Goal: Task Accomplishment & Management: Use online tool/utility

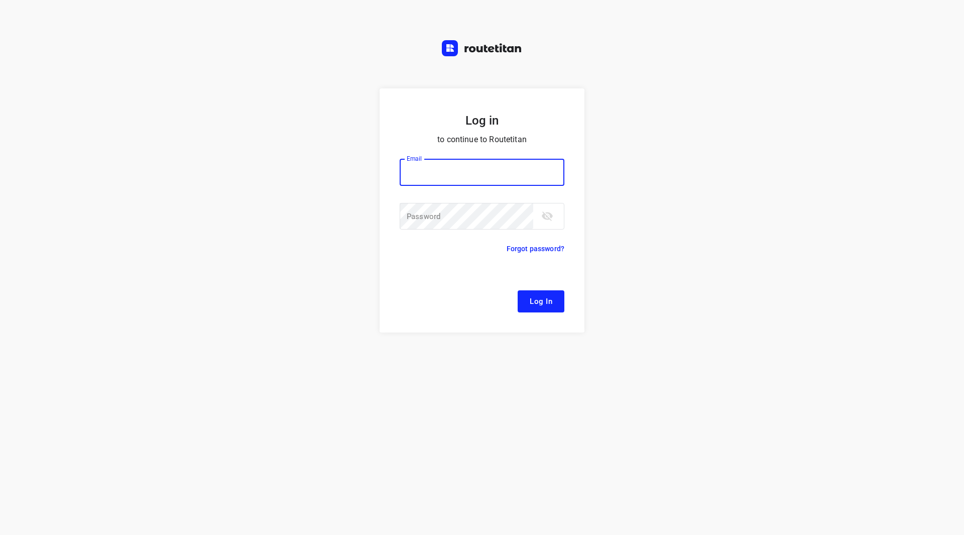
click at [434, 182] on input "email" at bounding box center [482, 172] width 165 height 27
type input "[EMAIL_ADDRESS][DOMAIN_NAME]"
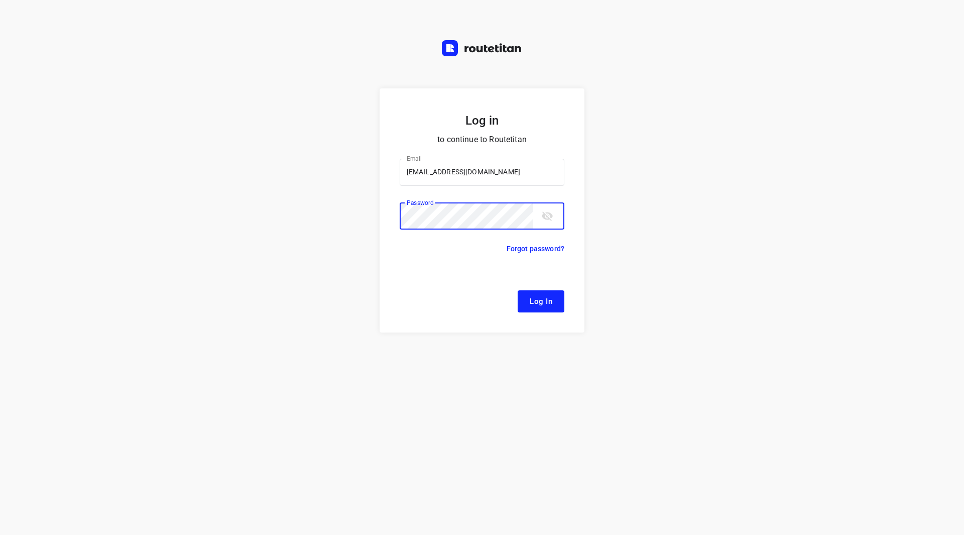
click at [518, 290] on button "Log In" at bounding box center [541, 301] width 47 height 22
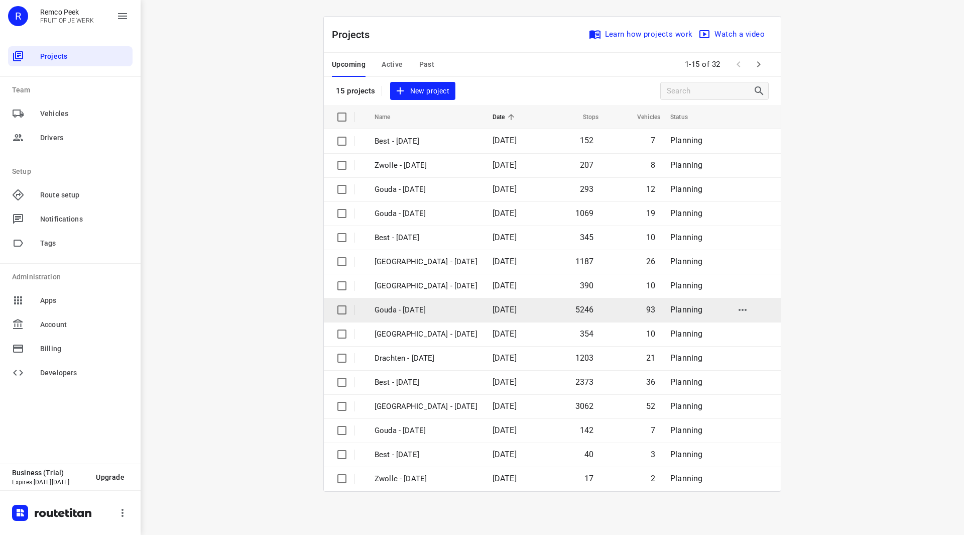
click at [409, 305] on p "Gouda - [DATE]" at bounding box center [425, 310] width 103 height 12
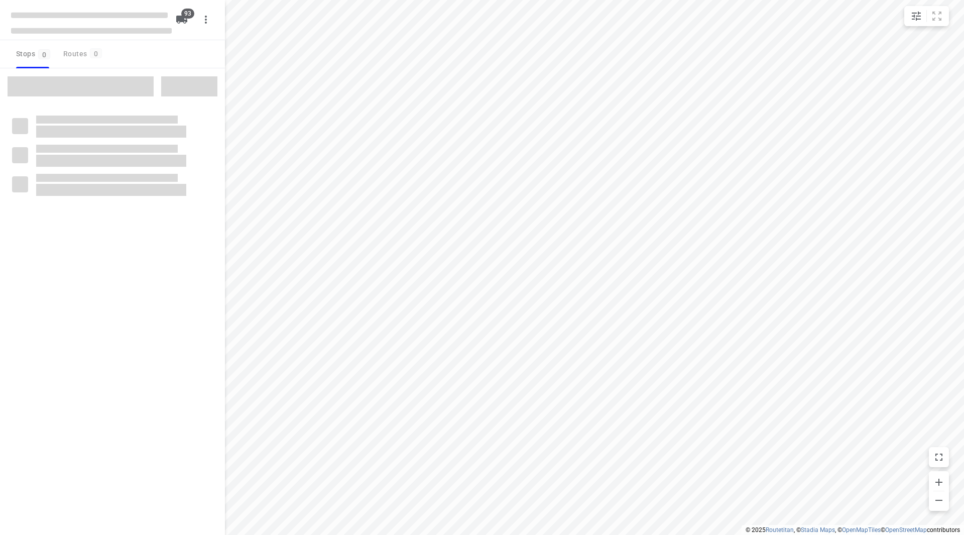
checkbox input "true"
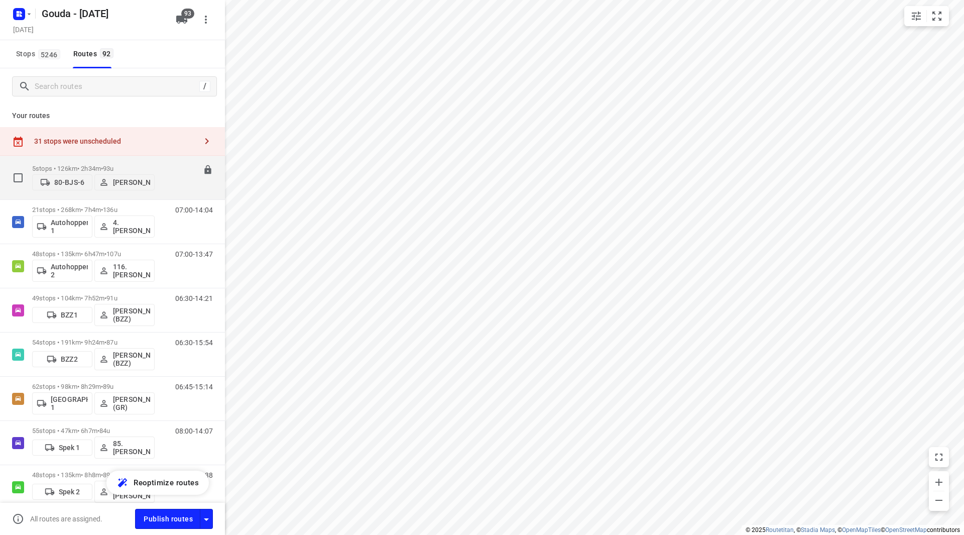
click at [131, 165] on p "5 stops • 126km • 2h34m • 93u" at bounding box center [93, 169] width 122 height 8
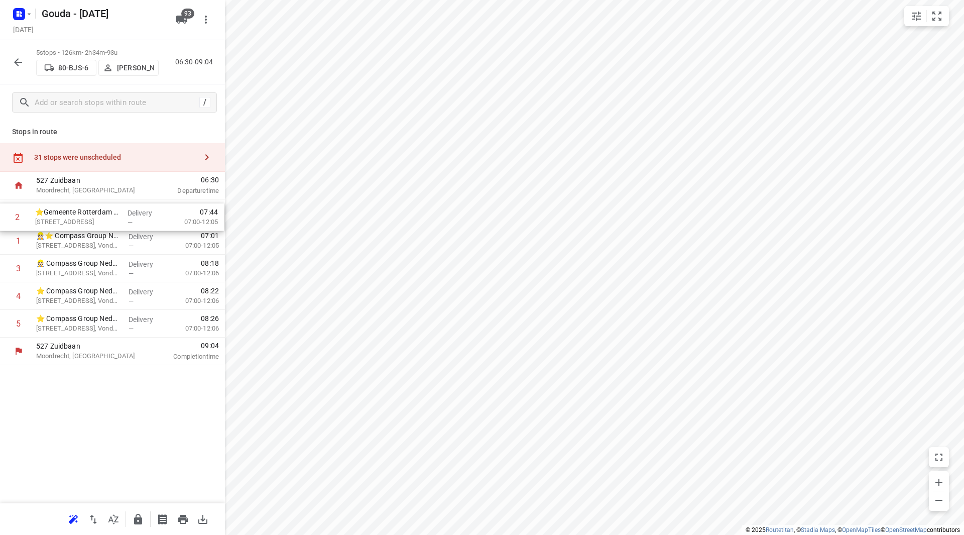
drag, startPoint x: 90, startPoint y: 240, endPoint x: 89, endPoint y: 215, distance: 25.1
click at [89, 215] on div "1 👷🏻⭐ Compass Group Nederland B.V. - Shell Pernis(Postkamer (Contactpersoon loc…" at bounding box center [112, 268] width 225 height 138
click at [136, 517] on icon "button" at bounding box center [138, 519] width 8 height 11
click at [17, 66] on icon "button" at bounding box center [18, 62] width 12 height 12
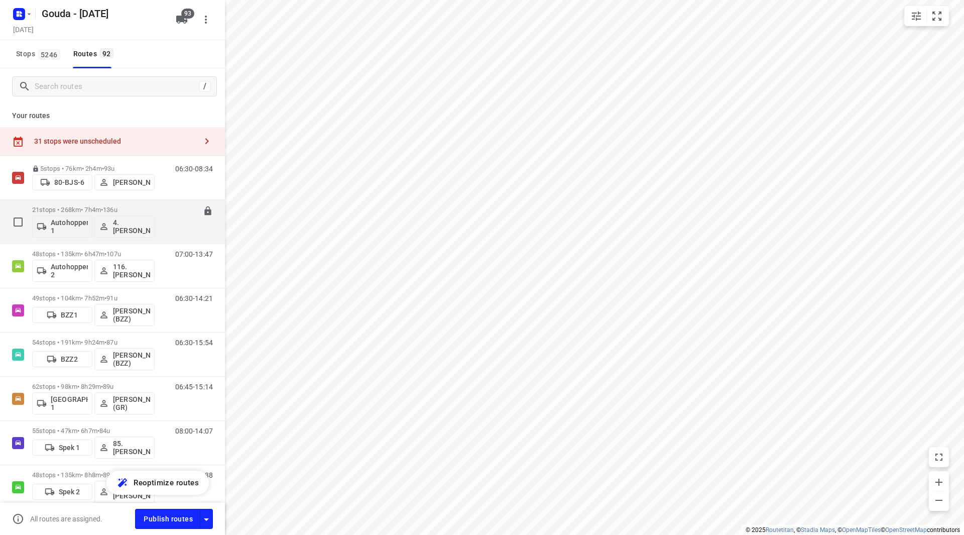
click at [133, 210] on p "21 stops • 268km • 7h4m • 136u" at bounding box center [93, 210] width 122 height 8
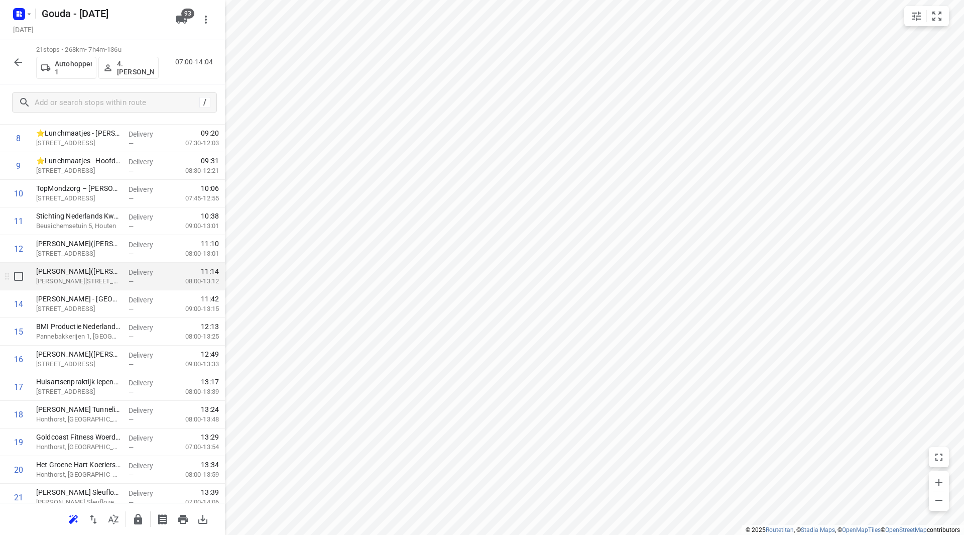
scroll to position [254, 0]
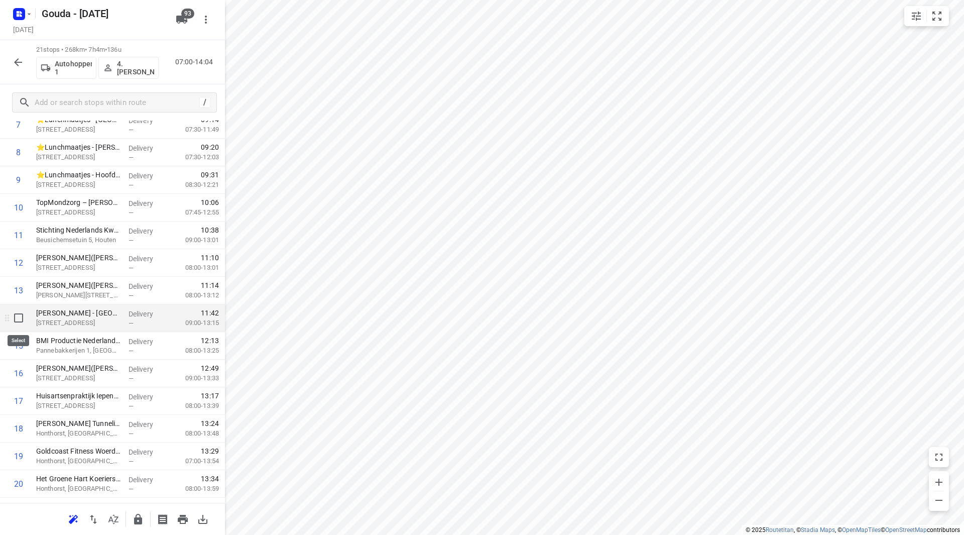
click at [17, 318] on input "checkbox" at bounding box center [19, 318] width 20 height 20
checkbox input "true"
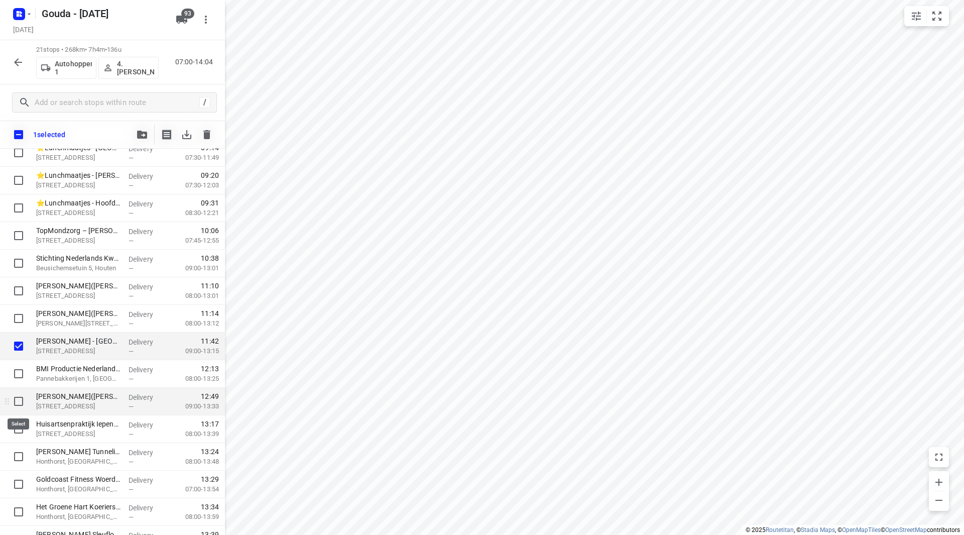
click at [16, 401] on input "checkbox" at bounding box center [19, 401] width 20 height 20
checkbox input "true"
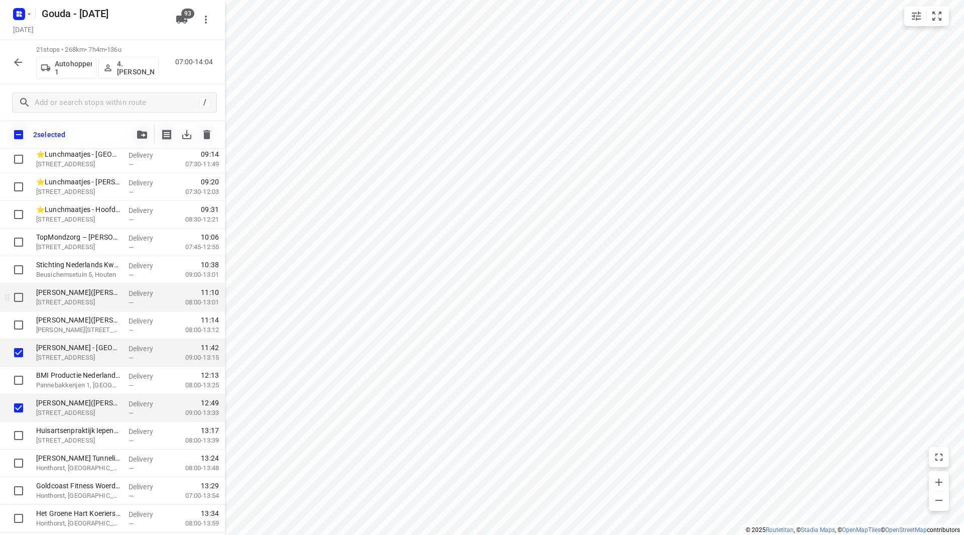
scroll to position [200, 0]
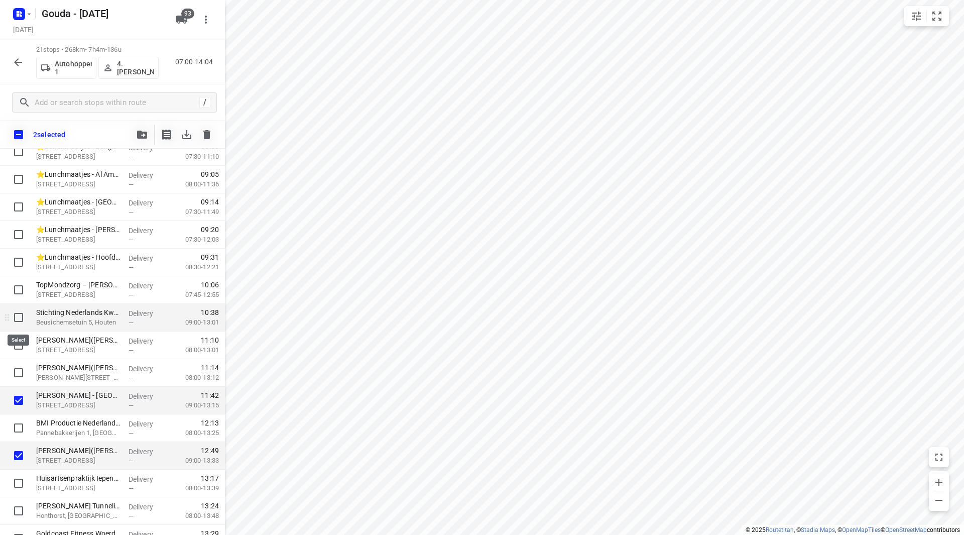
click at [20, 316] on input "checkbox" at bounding box center [19, 317] width 20 height 20
checkbox input "true"
click at [137, 139] on button "button" at bounding box center [142, 134] width 20 height 20
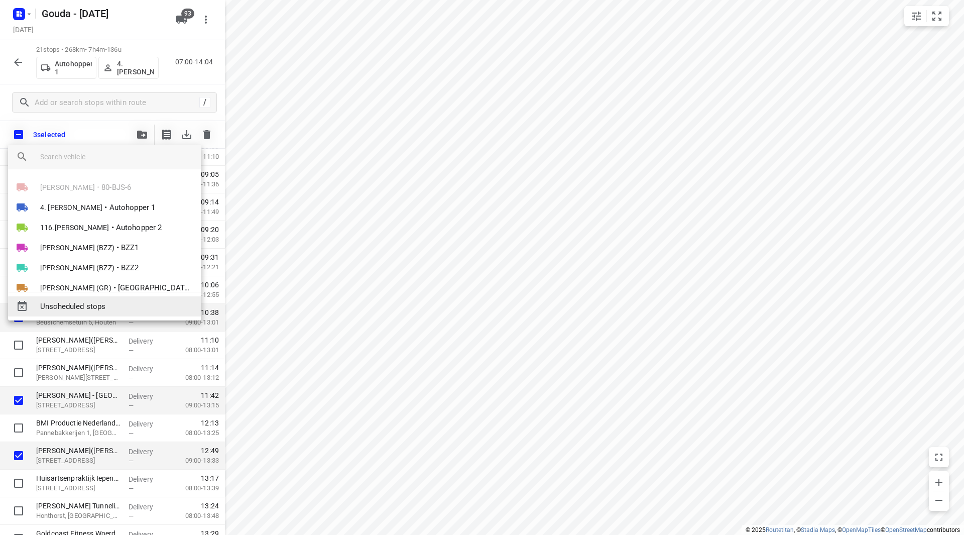
click at [91, 301] on span "Unscheduled stops" at bounding box center [116, 307] width 153 height 12
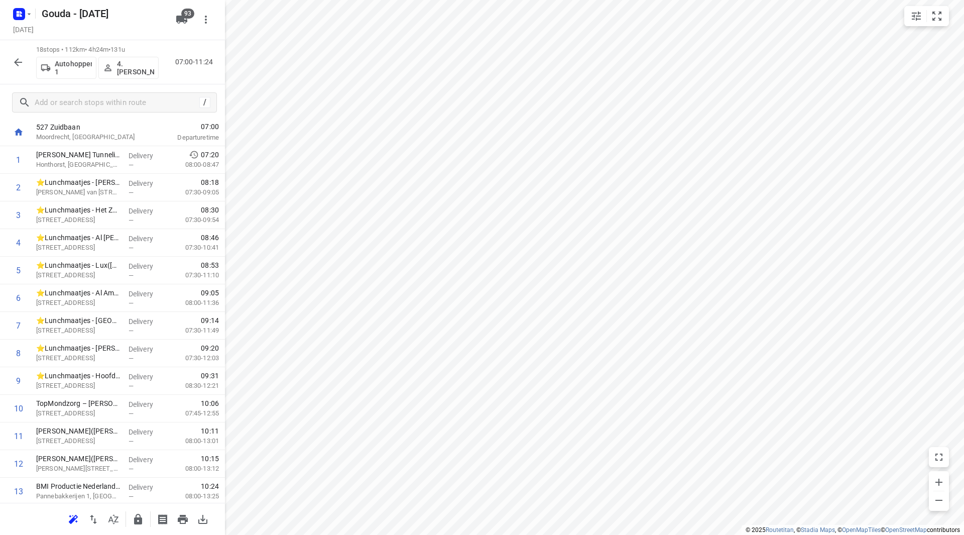
scroll to position [2, 0]
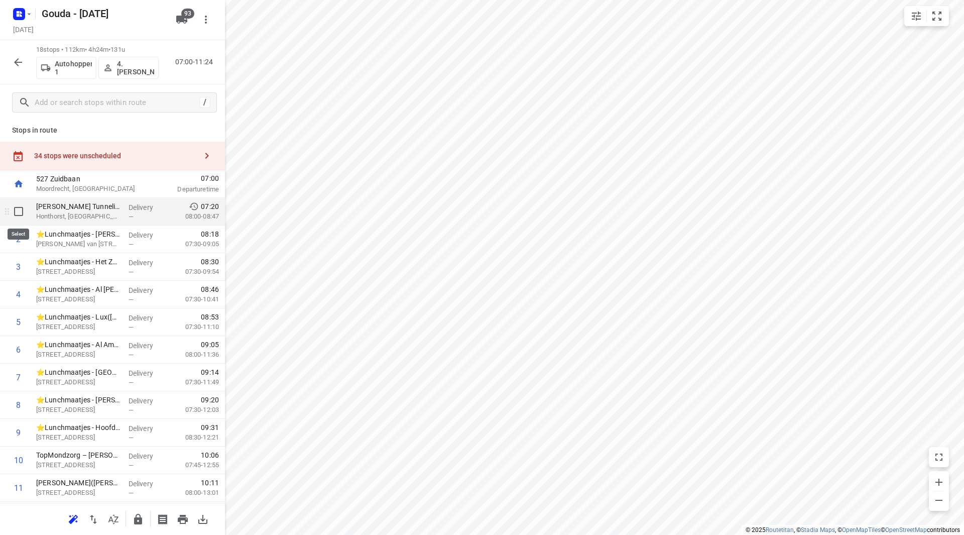
click at [21, 215] on input "checkbox" at bounding box center [19, 211] width 20 height 20
checkbox input "true"
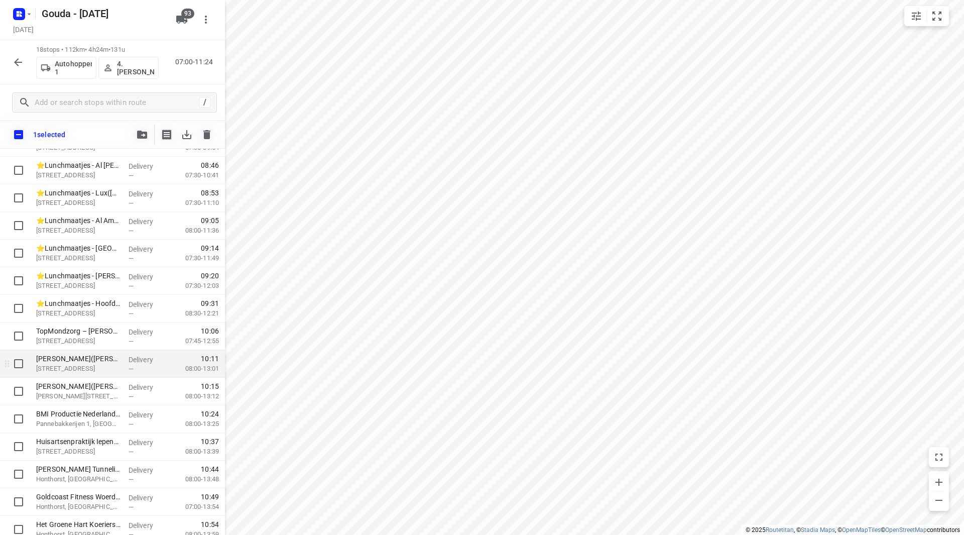
scroll to position [217, 0]
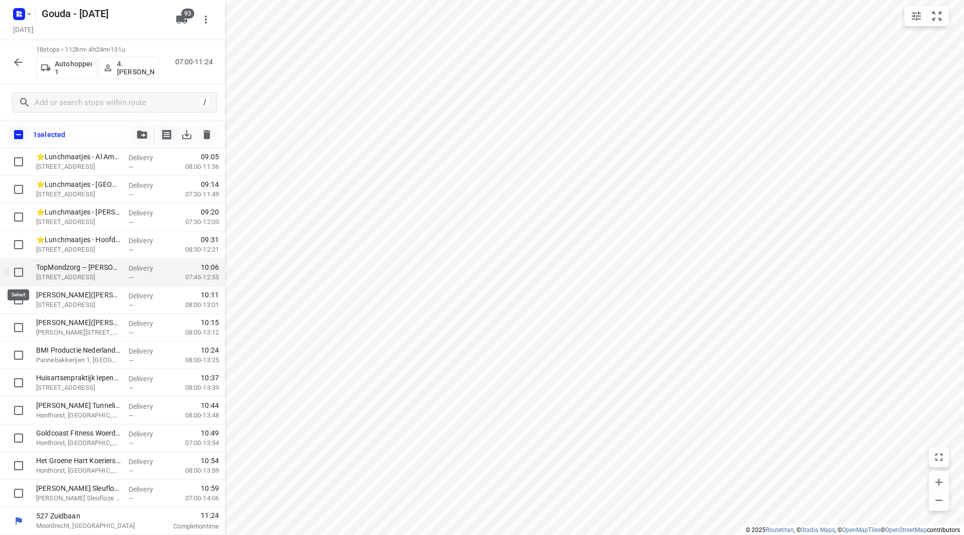
click at [22, 272] on input "checkbox" at bounding box center [19, 272] width 20 height 20
checkbox input "true"
click at [16, 300] on input "checkbox" at bounding box center [19, 300] width 20 height 20
checkbox input "true"
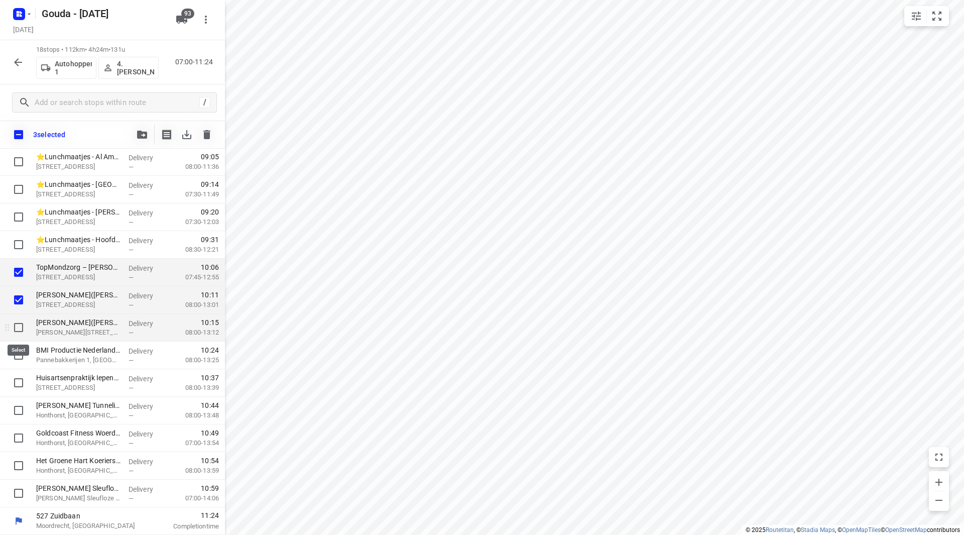
drag, startPoint x: 17, startPoint y: 322, endPoint x: 17, endPoint y: 339, distance: 17.1
click at [17, 322] on input "checkbox" at bounding box center [19, 327] width 20 height 20
checkbox input "true"
click at [17, 349] on input "checkbox" at bounding box center [19, 355] width 20 height 20
checkbox input "true"
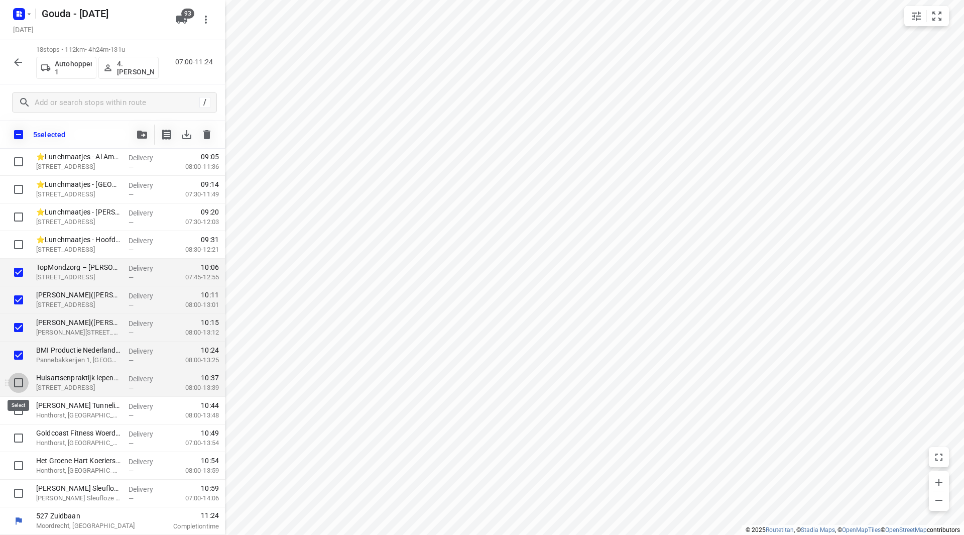
click at [15, 385] on input "checkbox" at bounding box center [19, 382] width 20 height 20
checkbox input "true"
click at [21, 406] on input "checkbox" at bounding box center [19, 410] width 20 height 20
checkbox input "true"
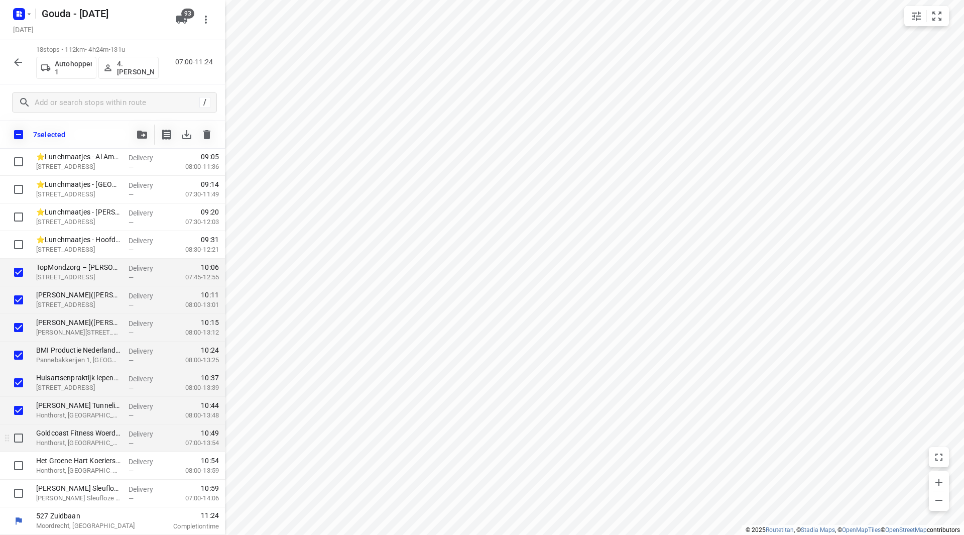
click at [17, 432] on input "checkbox" at bounding box center [19, 438] width 20 height 20
checkbox input "true"
click at [18, 470] on input "checkbox" at bounding box center [19, 465] width 20 height 20
checkbox input "true"
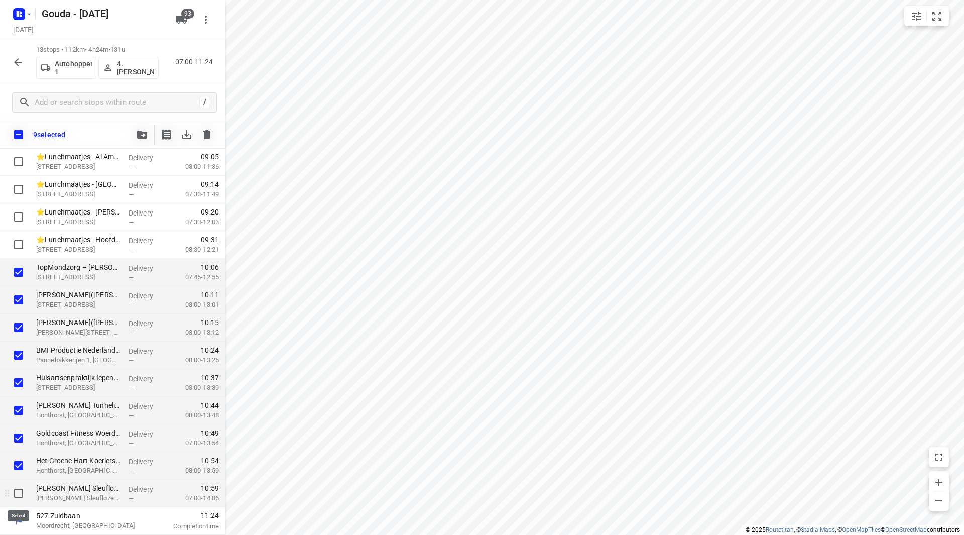
click at [19, 496] on input "checkbox" at bounding box center [19, 493] width 20 height 20
checkbox input "true"
click at [145, 140] on button "button" at bounding box center [142, 134] width 20 height 20
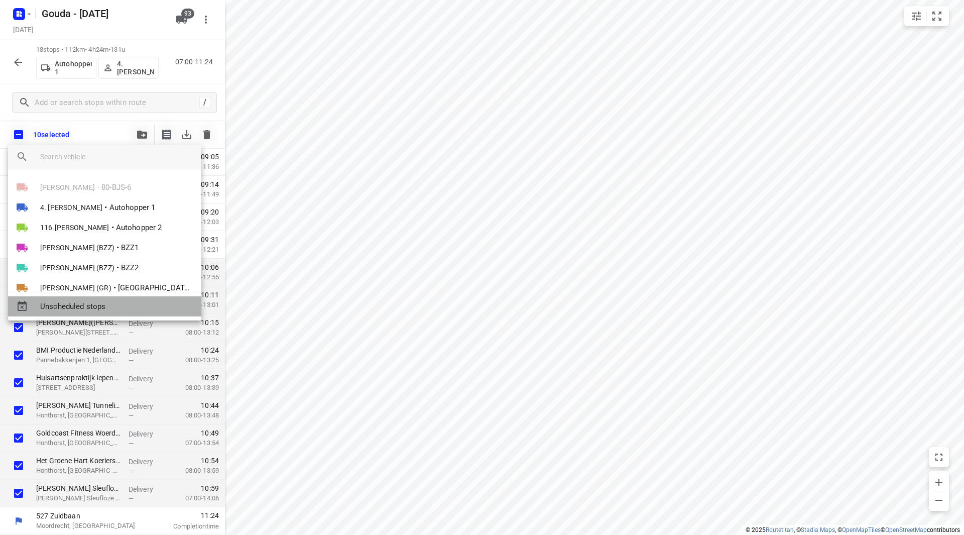
click at [96, 302] on span "Unscheduled stops" at bounding box center [116, 307] width 153 height 12
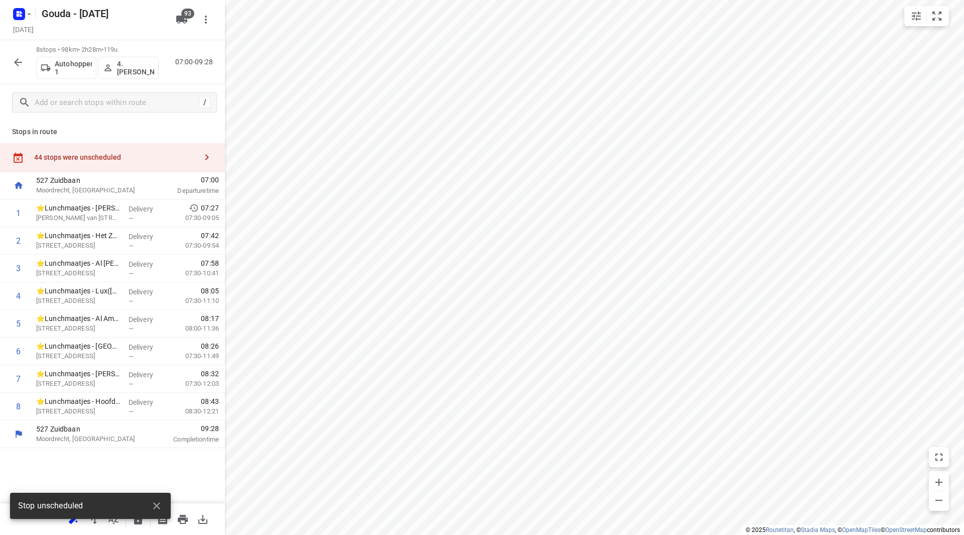
scroll to position [0, 0]
click at [19, 57] on icon "button" at bounding box center [18, 62] width 12 height 12
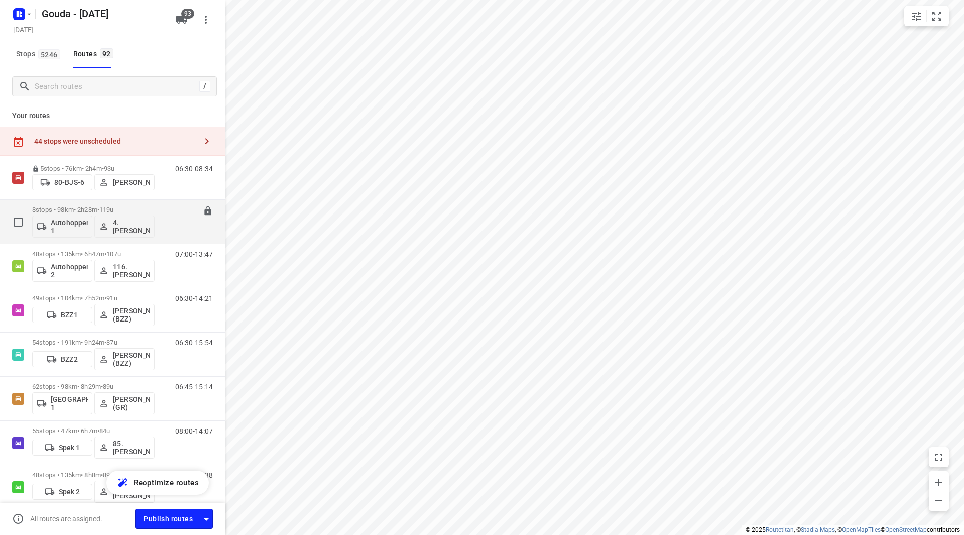
click at [204, 211] on icon at bounding box center [207, 210] width 7 height 9
click at [122, 247] on div "48 stops • 135km • 6h47m • 107u Autohopper 2 116.Joline Karels" at bounding box center [93, 266] width 122 height 42
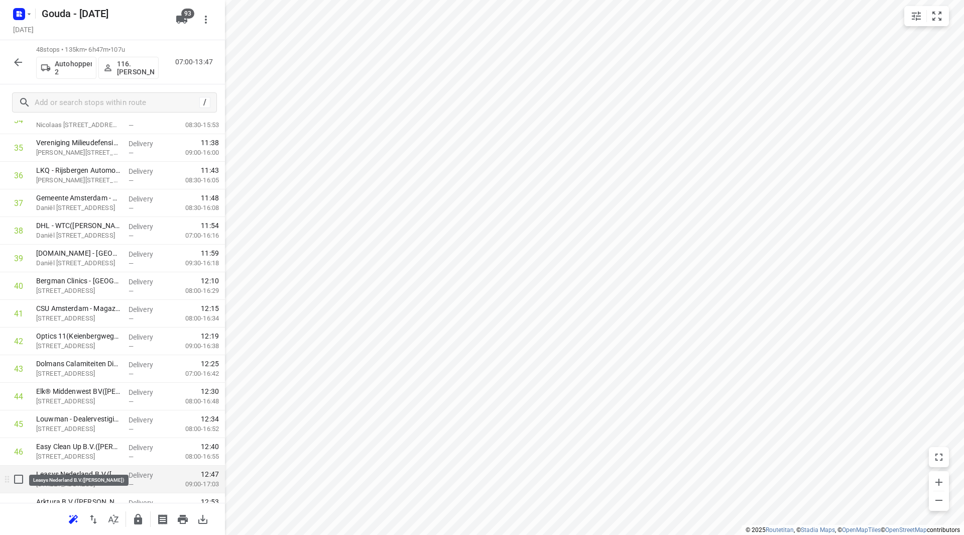
scroll to position [1050, 0]
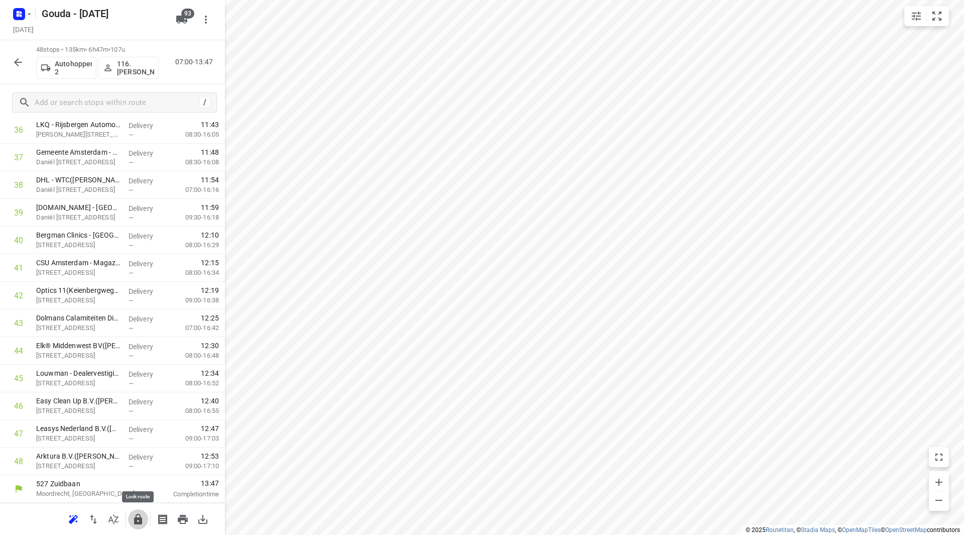
click at [137, 515] on icon "button" at bounding box center [138, 519] width 8 height 11
click at [14, 54] on div at bounding box center [18, 62] width 20 height 20
click at [16, 65] on icon "button" at bounding box center [18, 62] width 12 height 12
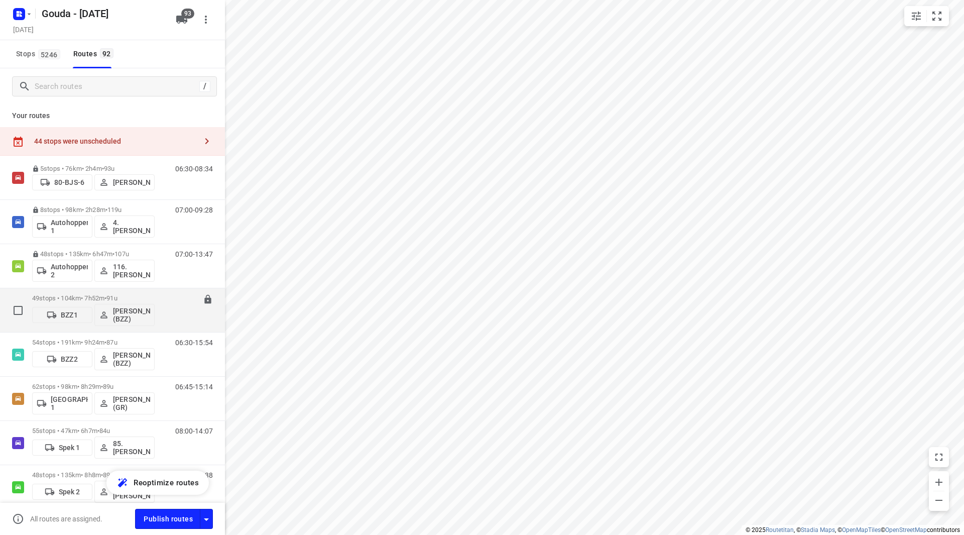
click at [117, 296] on span "91u" at bounding box center [111, 298] width 11 height 8
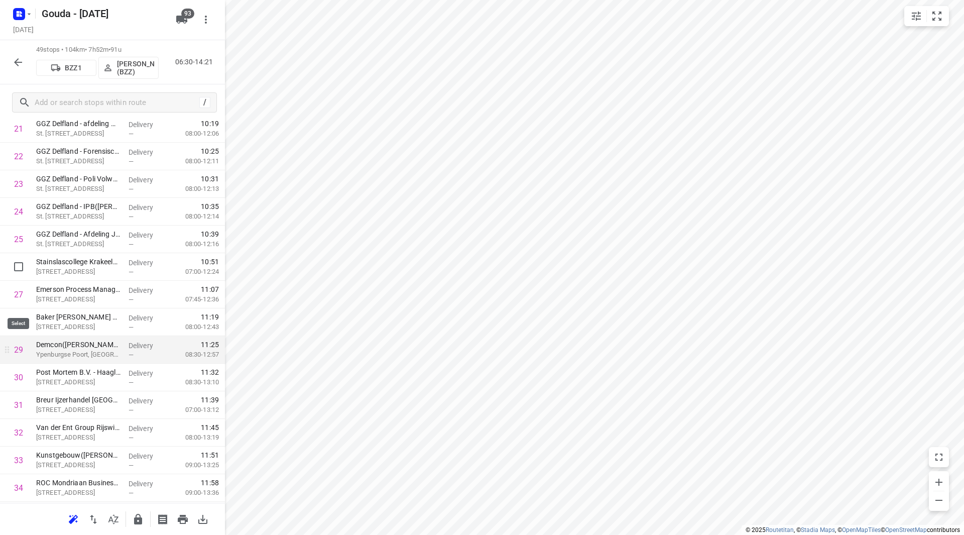
scroll to position [653, 0]
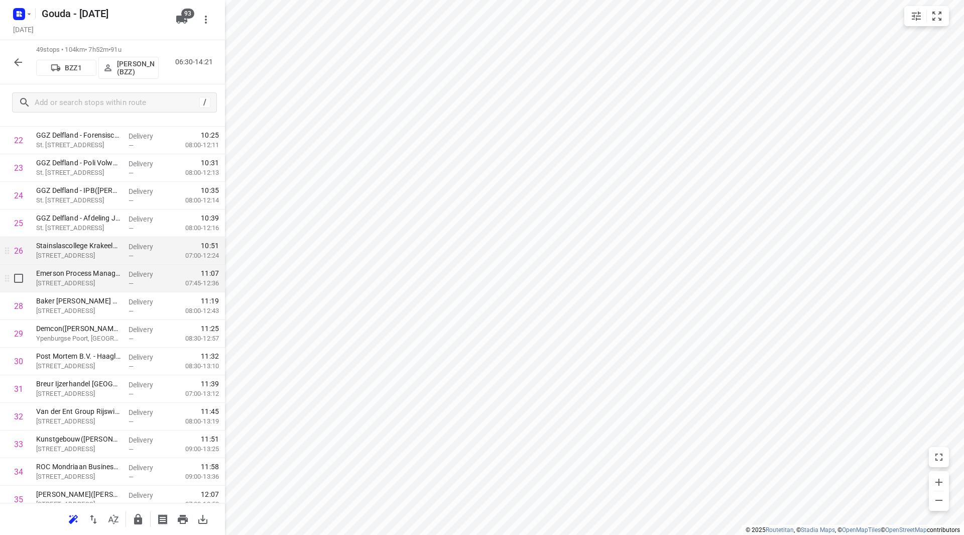
drag, startPoint x: 26, startPoint y: 259, endPoint x: 48, endPoint y: 282, distance: 32.3
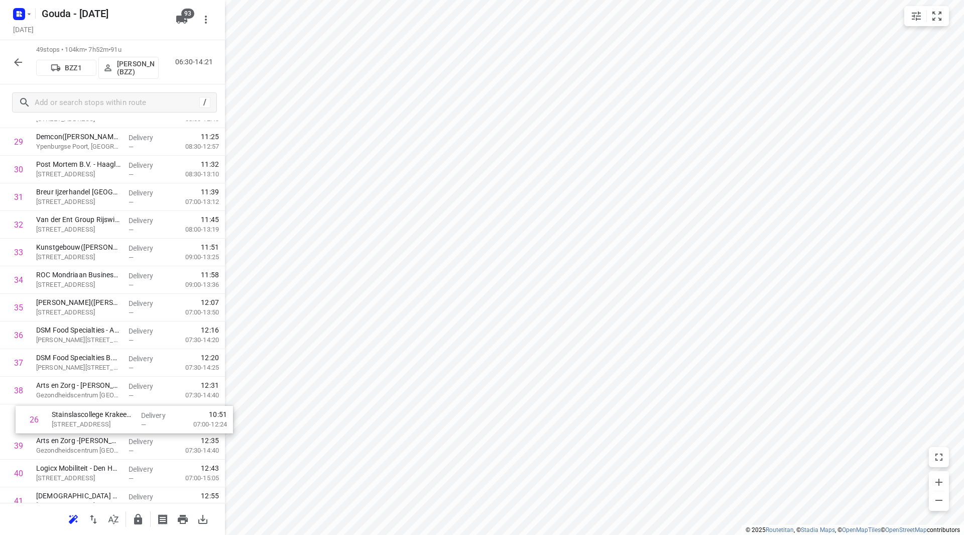
scroll to position [817, 0]
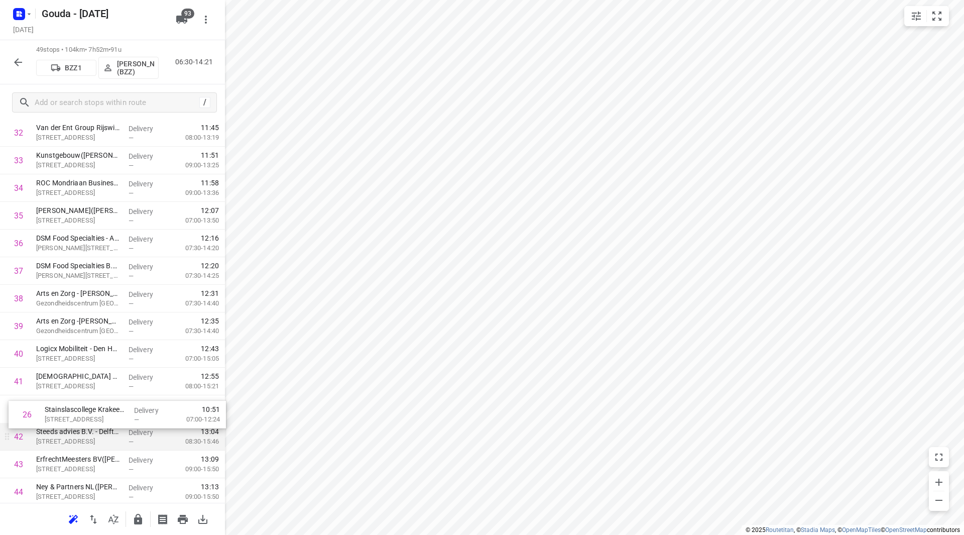
drag, startPoint x: 56, startPoint y: 259, endPoint x: 65, endPoint y: 427, distance: 168.4
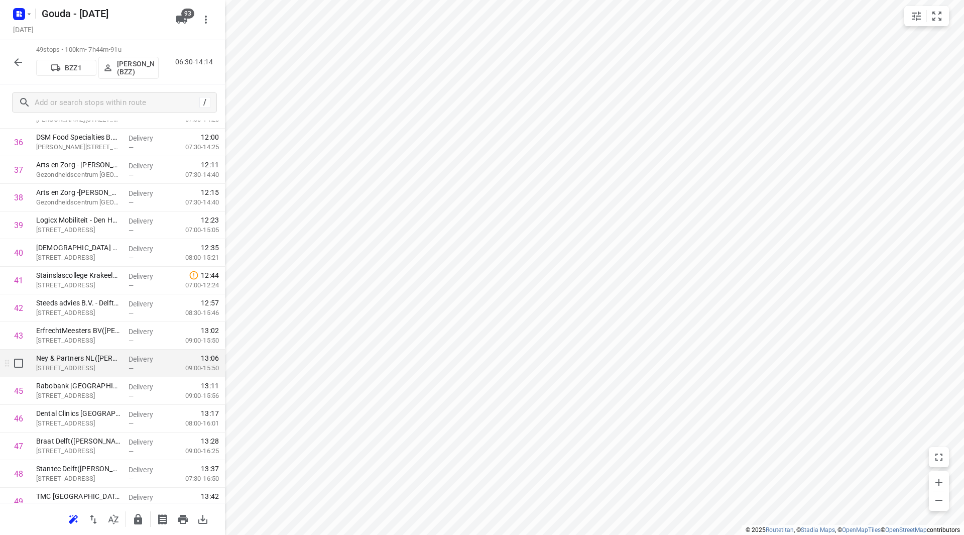
scroll to position [1077, 0]
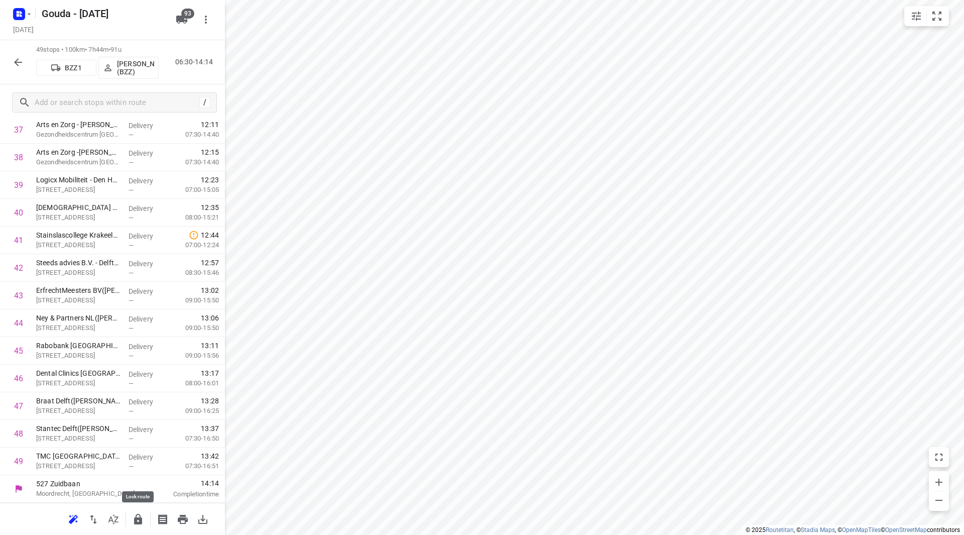
click at [138, 520] on icon "button" at bounding box center [138, 519] width 12 height 12
click at [23, 59] on icon "button" at bounding box center [18, 62] width 12 height 12
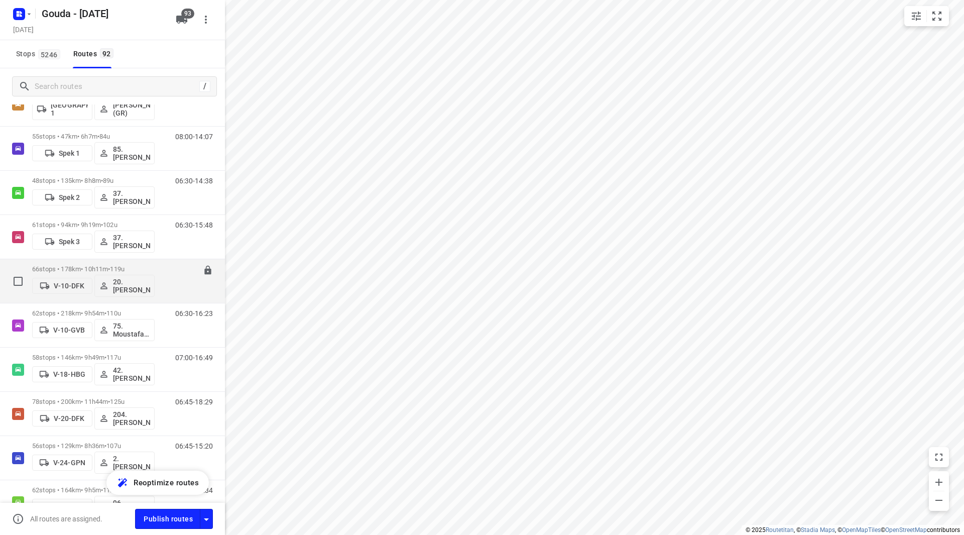
scroll to position [151, 0]
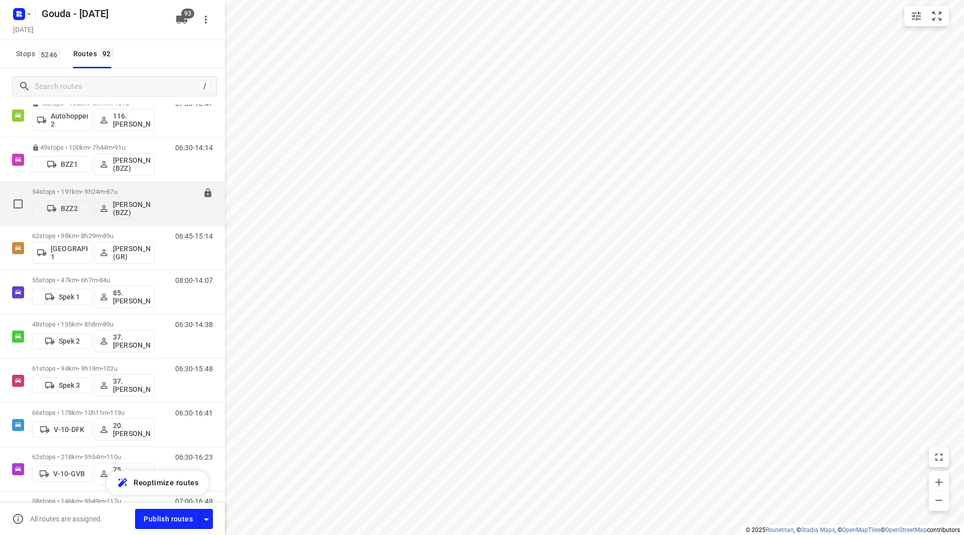
click at [134, 187] on div "54 stops • 191km • 9h24m • 87u BZZ2 Dennis Dorian Babeu (BZZ)" at bounding box center [93, 204] width 122 height 42
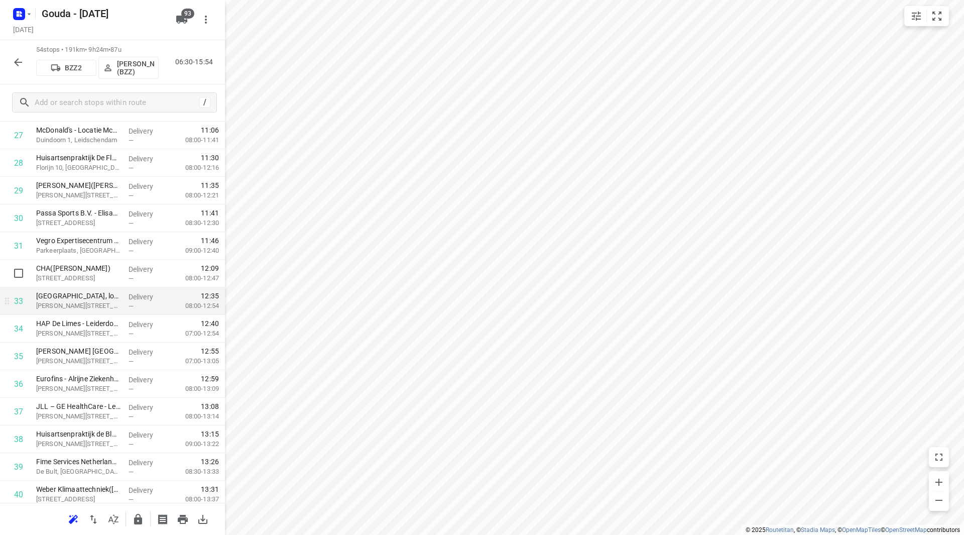
scroll to position [753, 0]
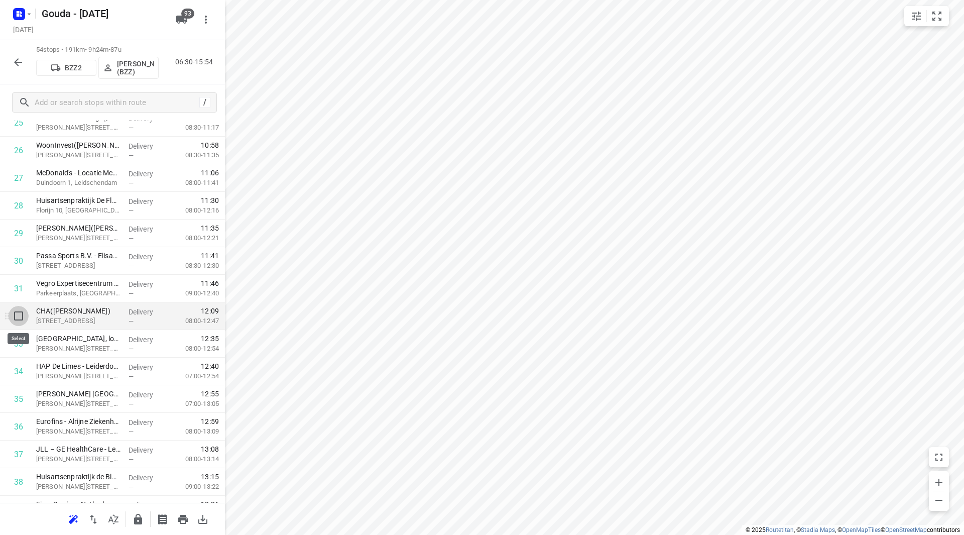
click at [19, 317] on input "checkbox" at bounding box center [19, 316] width 20 height 20
checkbox input "true"
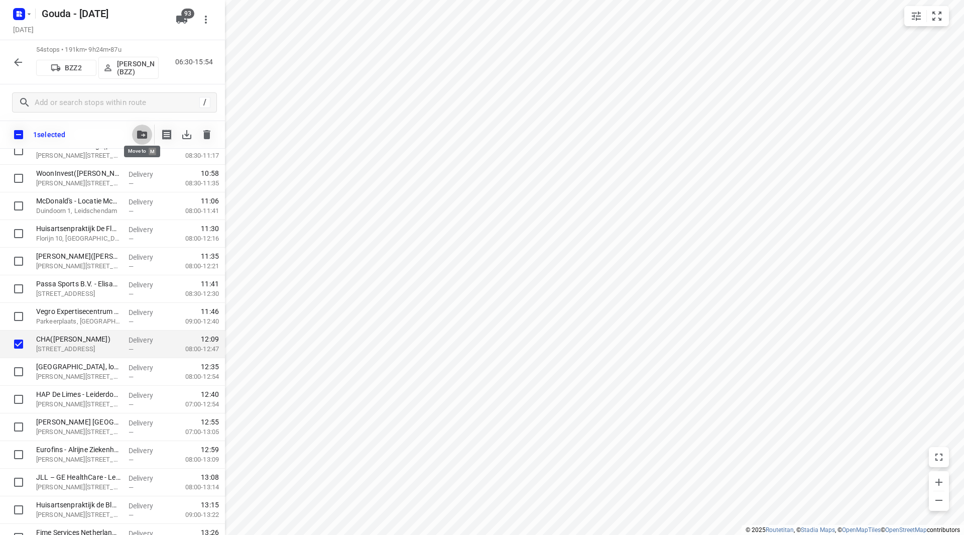
click at [145, 124] on button "button" at bounding box center [142, 134] width 20 height 20
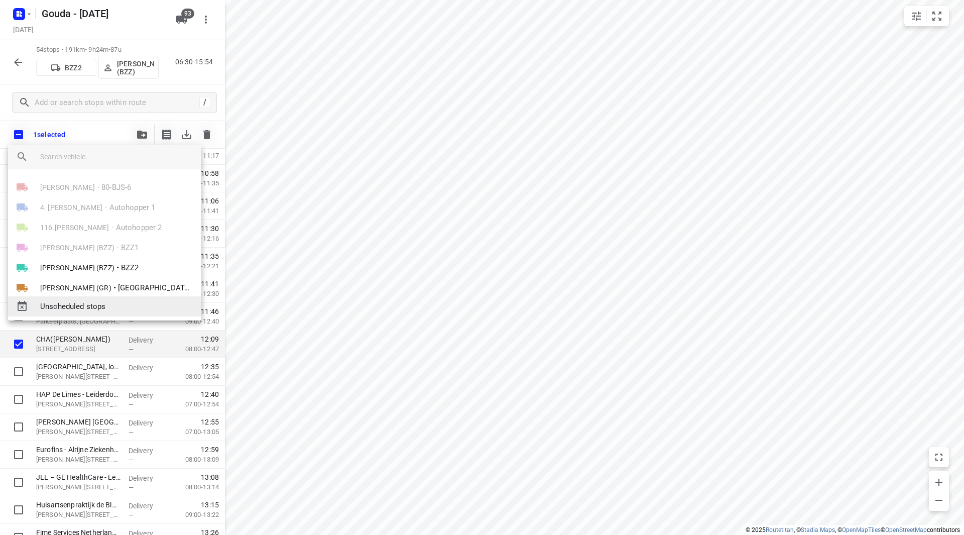
click at [97, 302] on span "Unscheduled stops" at bounding box center [116, 307] width 153 height 12
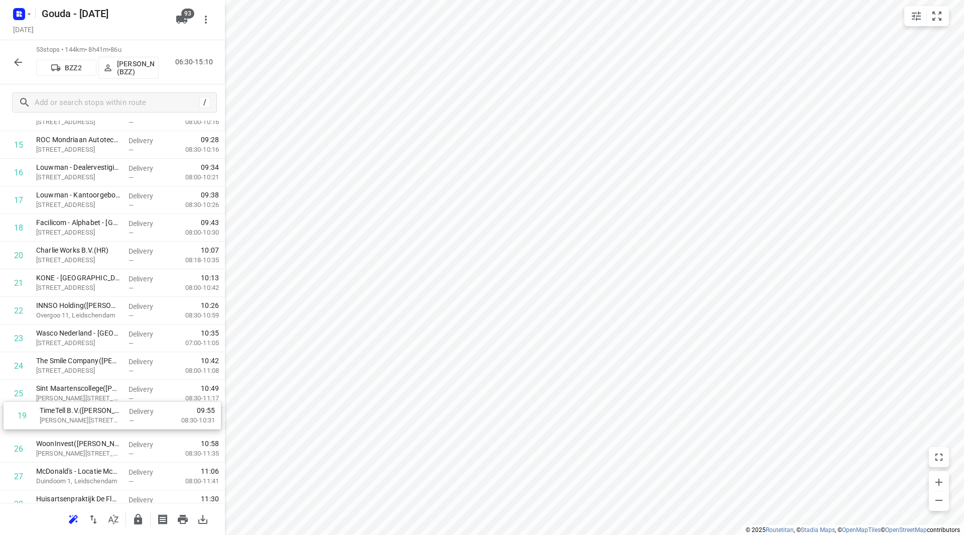
scroll to position [459, 0]
drag, startPoint x: 70, startPoint y: 267, endPoint x: 73, endPoint y: 428, distance: 161.7
click at [73, 428] on div "1 APC Groep(Laura van den Ende - Vijverberg ) Donau 90, Den Haag Delivery — 06:…" at bounding box center [112, 472] width 225 height 1463
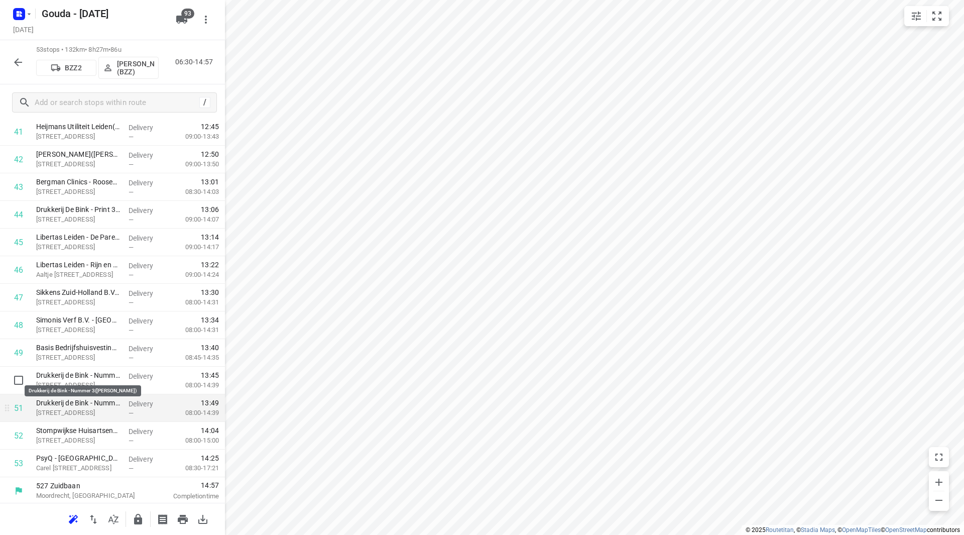
scroll to position [1188, 0]
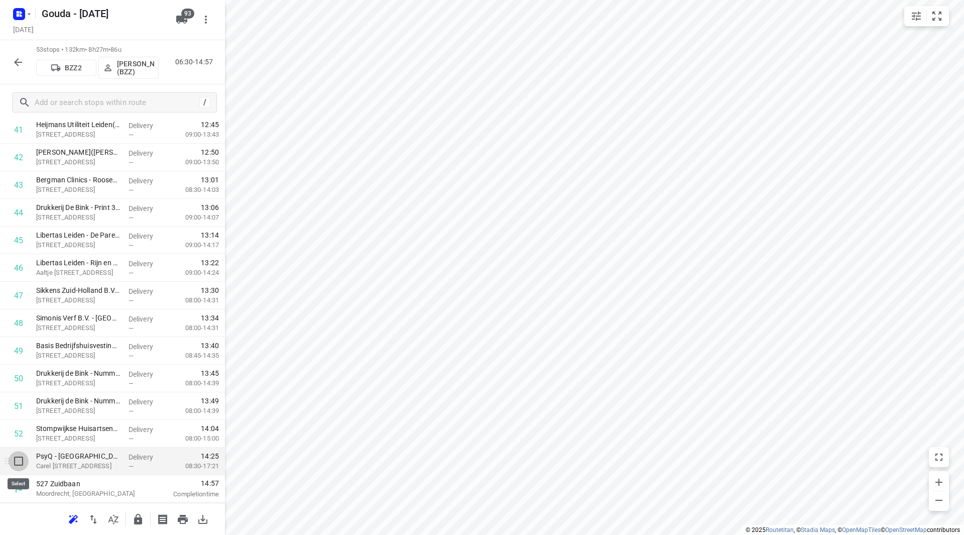
click at [20, 464] on input "checkbox" at bounding box center [19, 461] width 20 height 20
checkbox input "true"
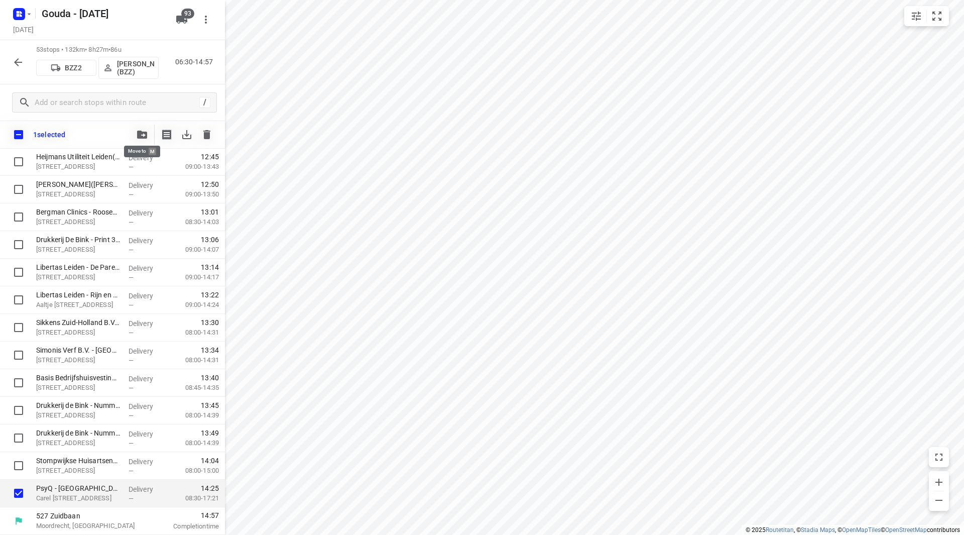
click at [141, 132] on icon "button" at bounding box center [142, 135] width 10 height 8
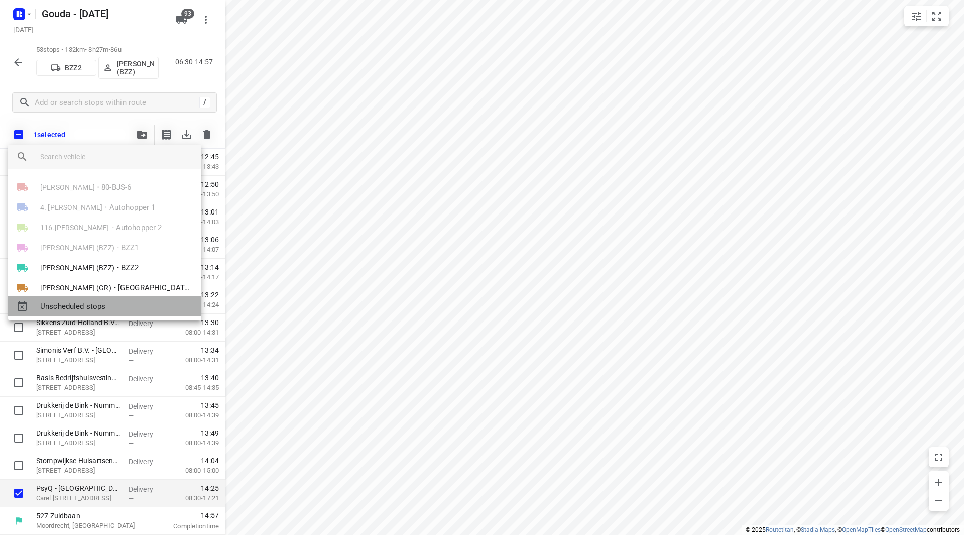
click at [64, 303] on span "Unscheduled stops" at bounding box center [116, 307] width 153 height 12
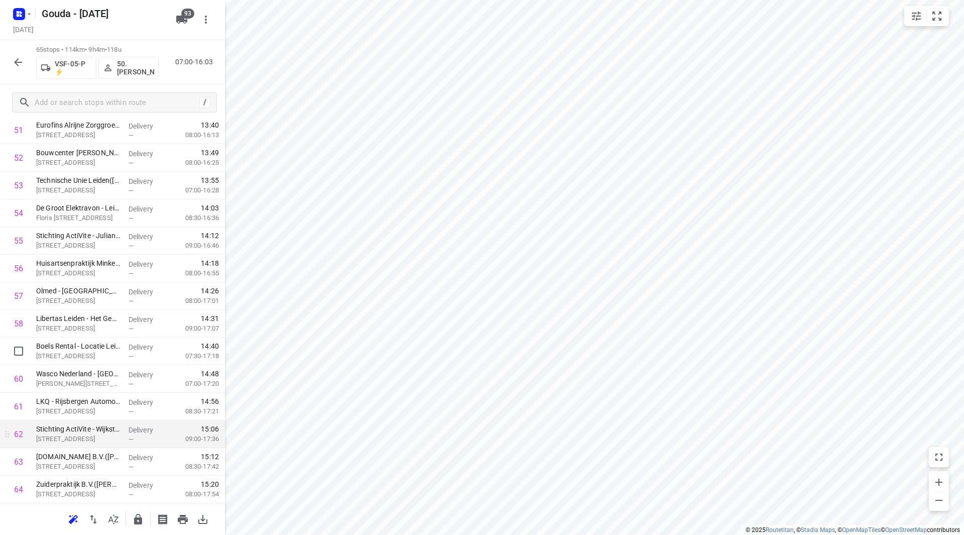
scroll to position [1519, 0]
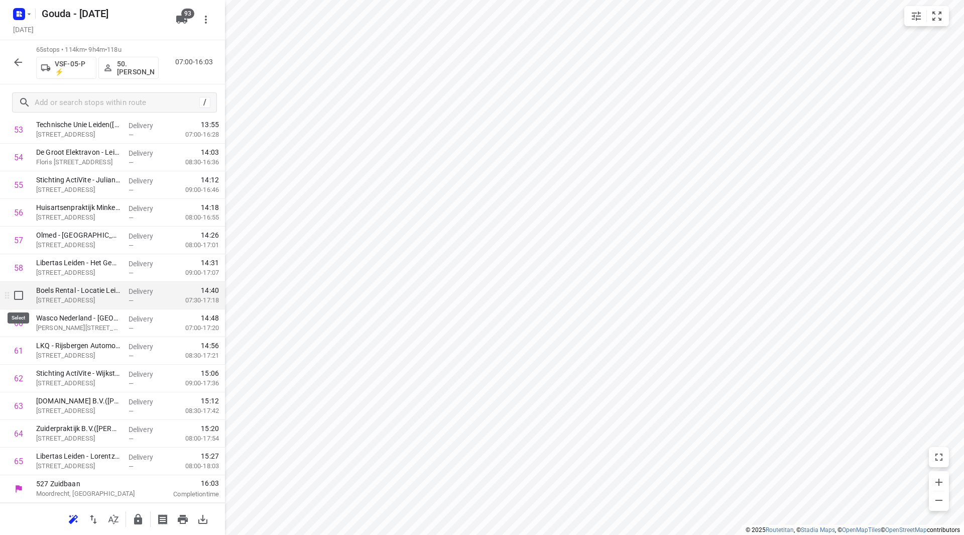
click at [24, 292] on input "checkbox" at bounding box center [19, 295] width 20 height 20
checkbox input "true"
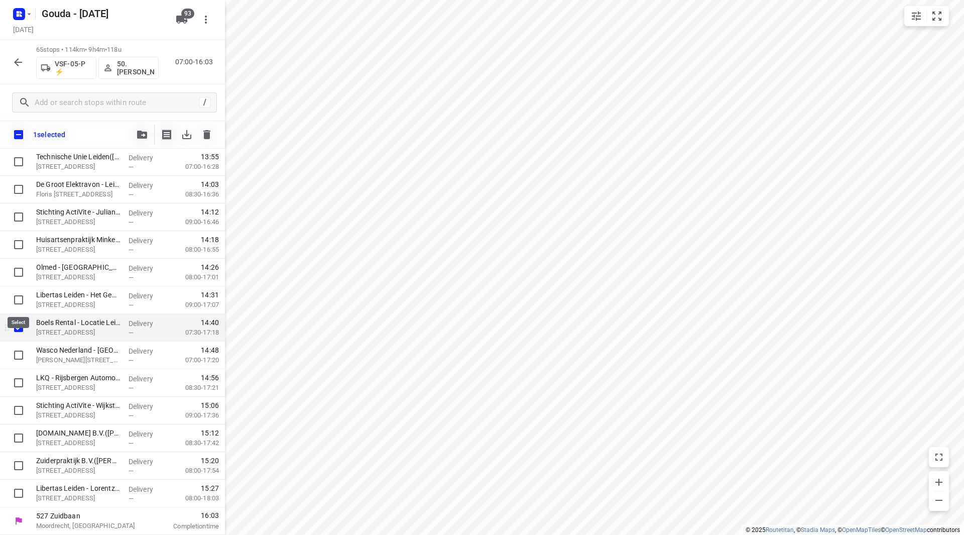
scroll to position [1515, 0]
click at [20, 357] on input "checkbox" at bounding box center [19, 355] width 20 height 20
checkbox input "true"
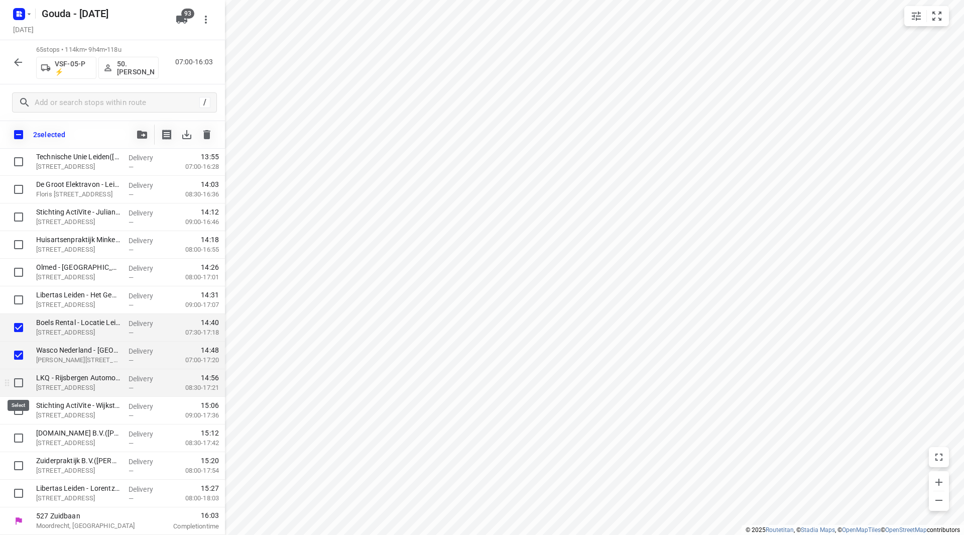
click at [18, 383] on input "checkbox" at bounding box center [19, 382] width 20 height 20
checkbox input "true"
click at [141, 134] on icon "button" at bounding box center [142, 135] width 10 height 8
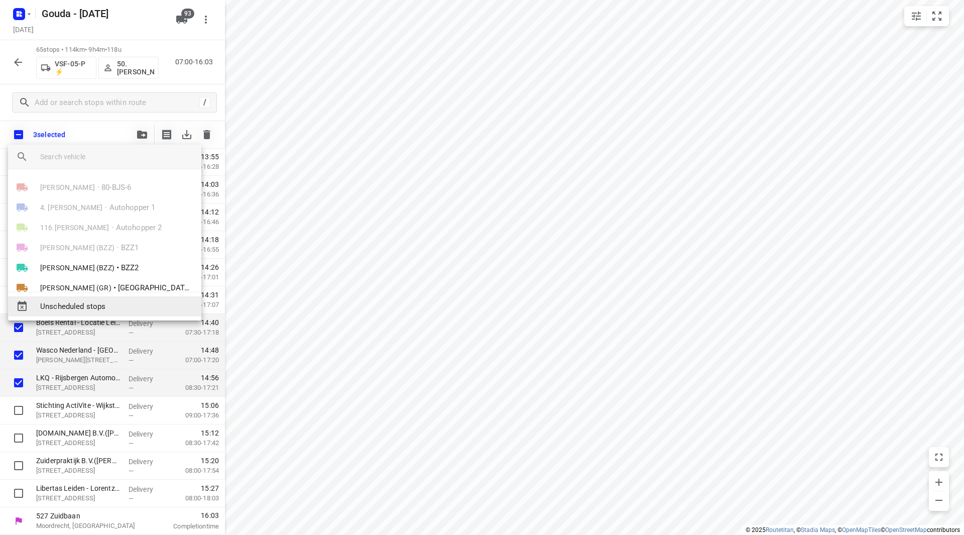
click at [109, 307] on span "Unscheduled stops" at bounding box center [116, 307] width 153 height 12
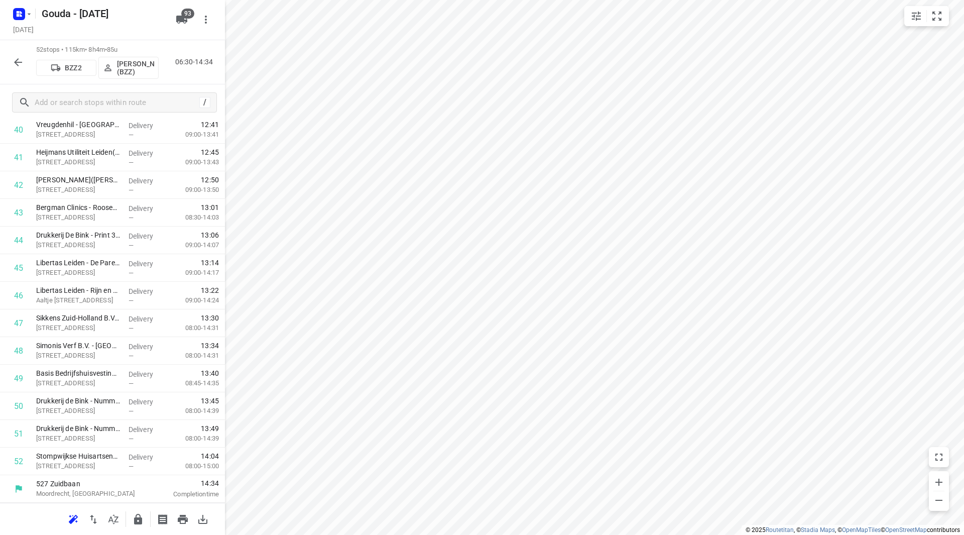
scroll to position [0, 0]
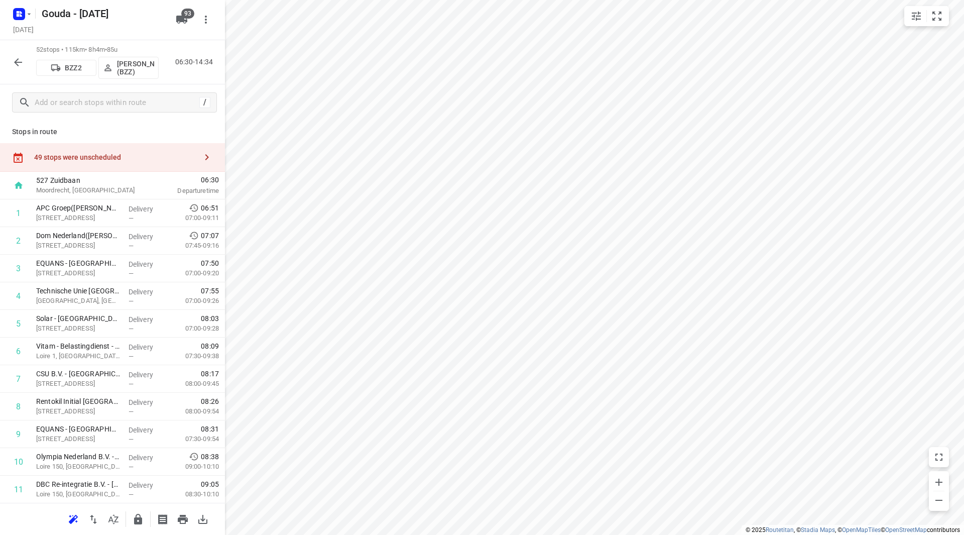
click at [161, 150] on div "49 stops were unscheduled" at bounding box center [112, 157] width 225 height 29
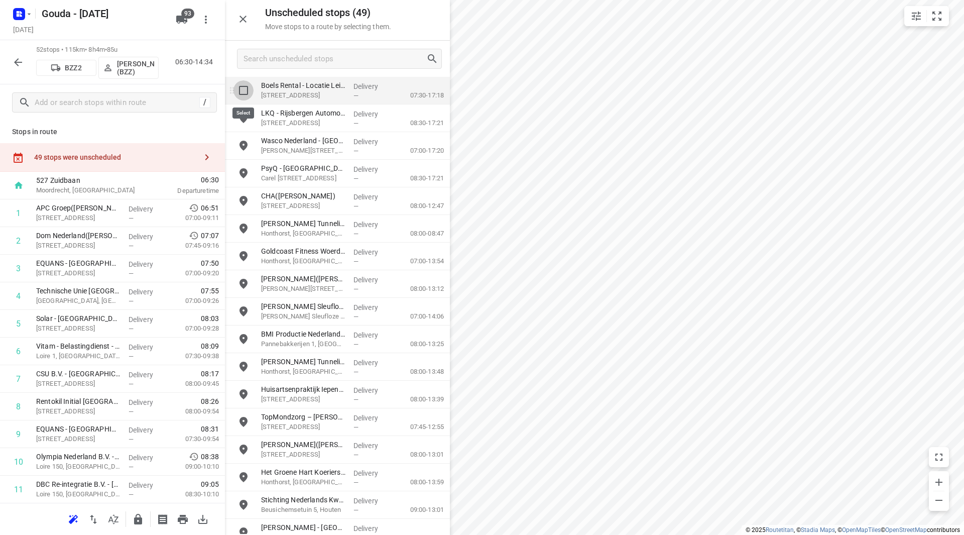
click at [244, 88] on input "grid" at bounding box center [243, 90] width 20 height 20
checkbox input "true"
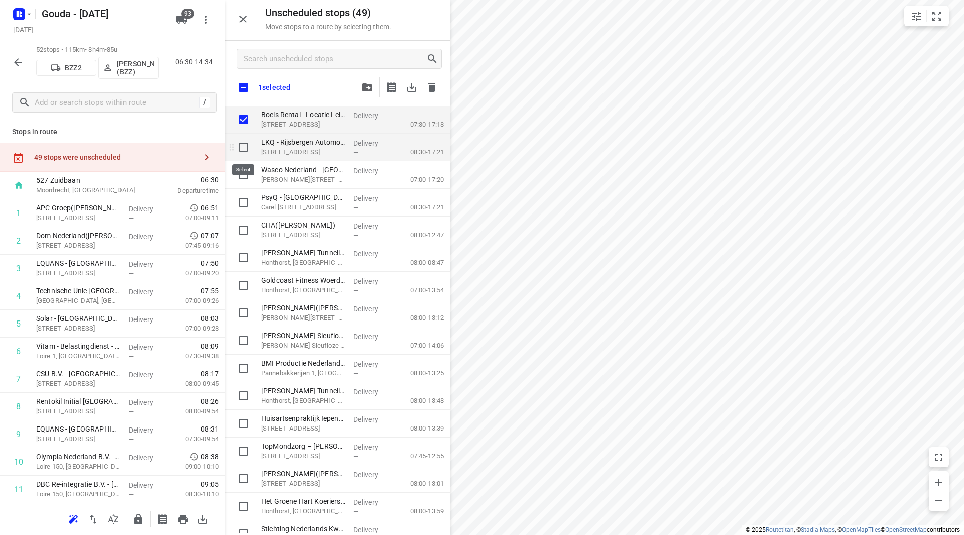
click at [244, 144] on input "grid" at bounding box center [243, 147] width 20 height 20
checkbox input "true"
click at [249, 172] on input "grid" at bounding box center [243, 175] width 20 height 20
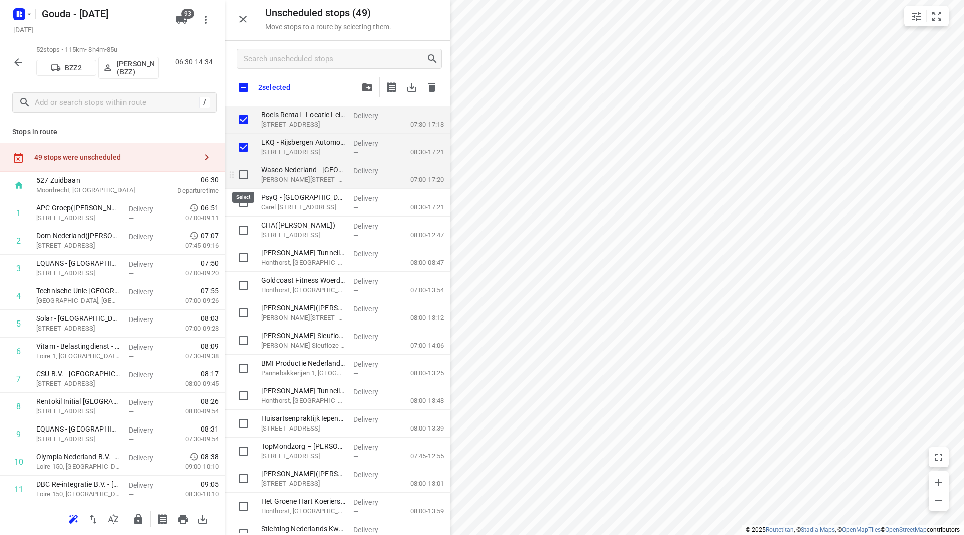
checkbox input "true"
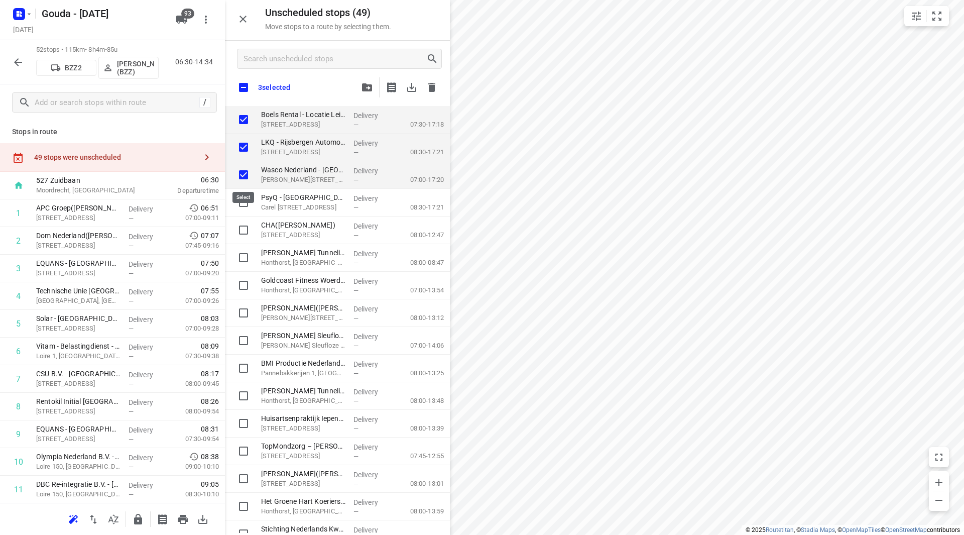
checkbox input "true"
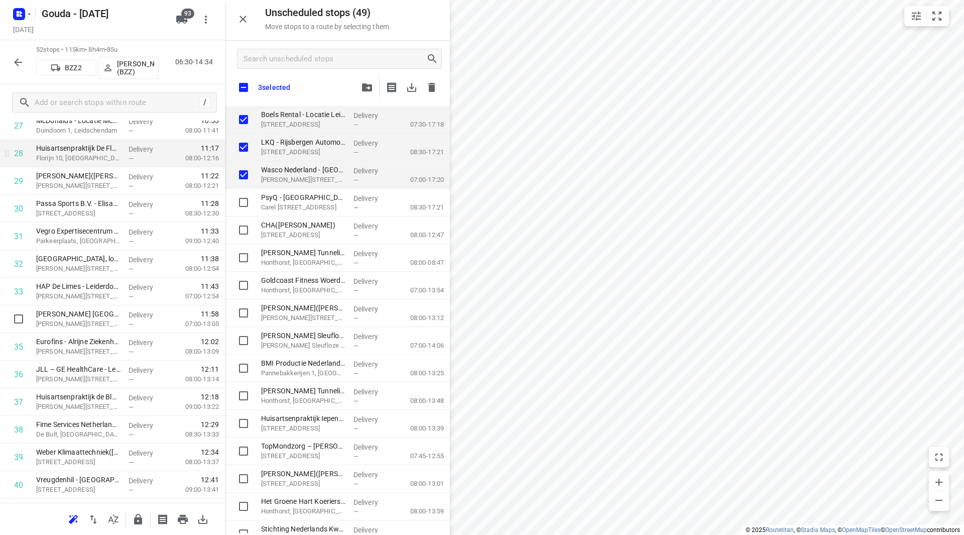
scroll to position [753, 0]
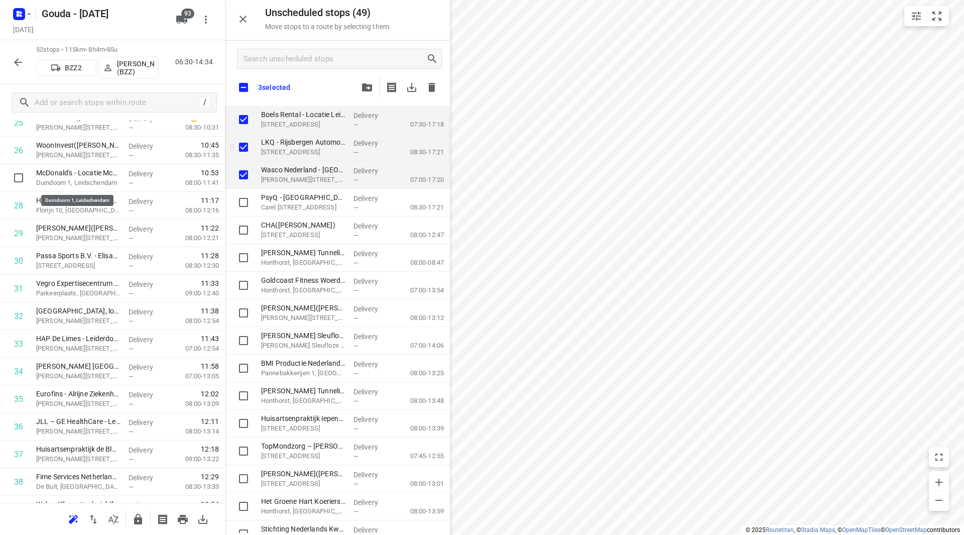
checkbox input "true"
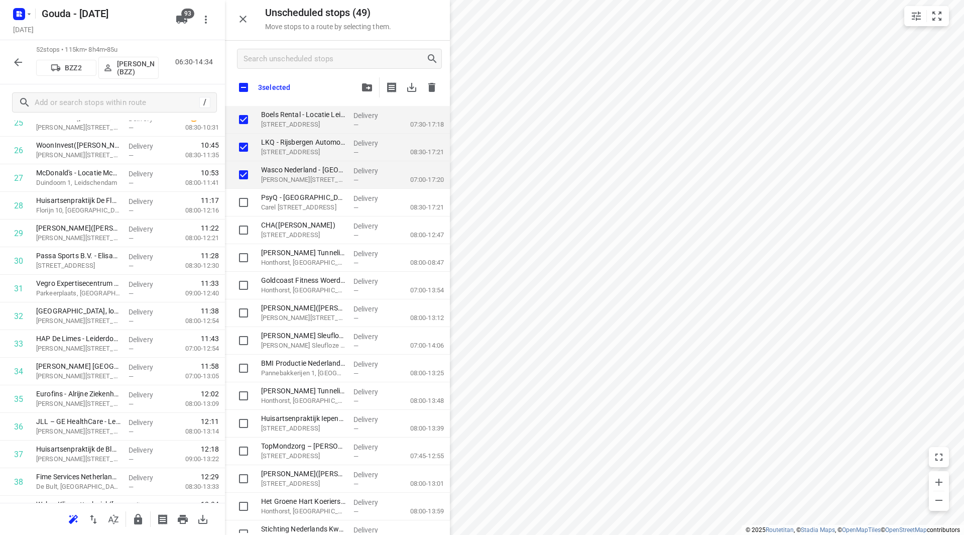
checkbox input "true"
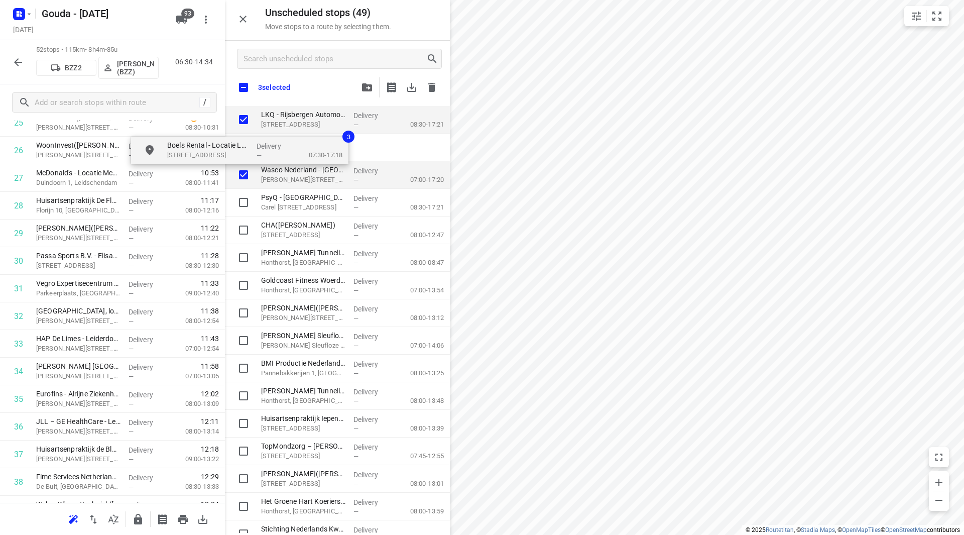
checkbox input "true"
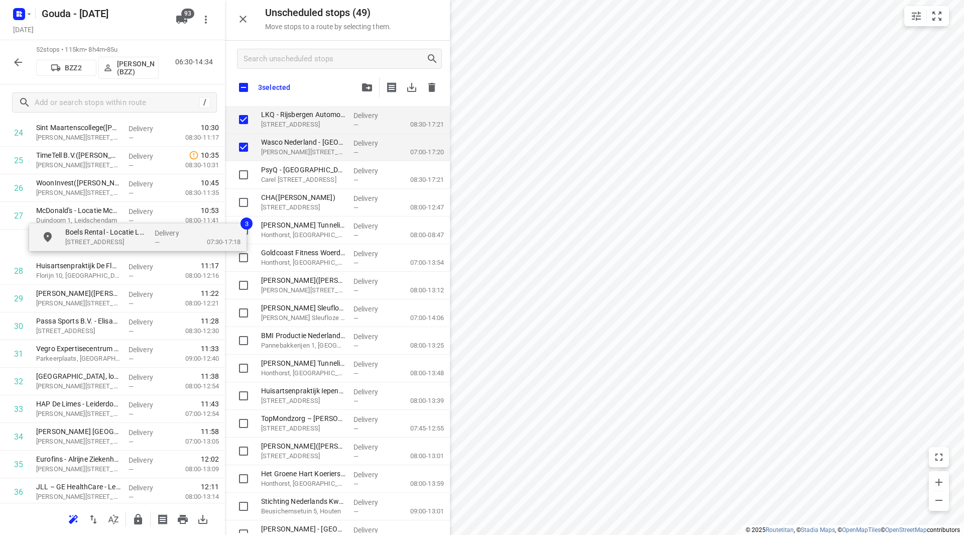
checkbox input "true"
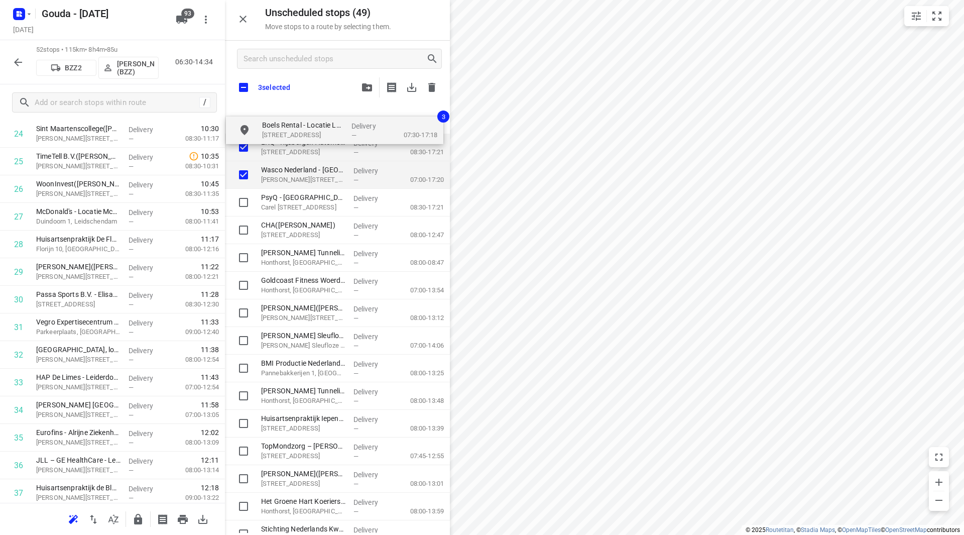
drag, startPoint x: 178, startPoint y: 152, endPoint x: 273, endPoint y: 132, distance: 97.0
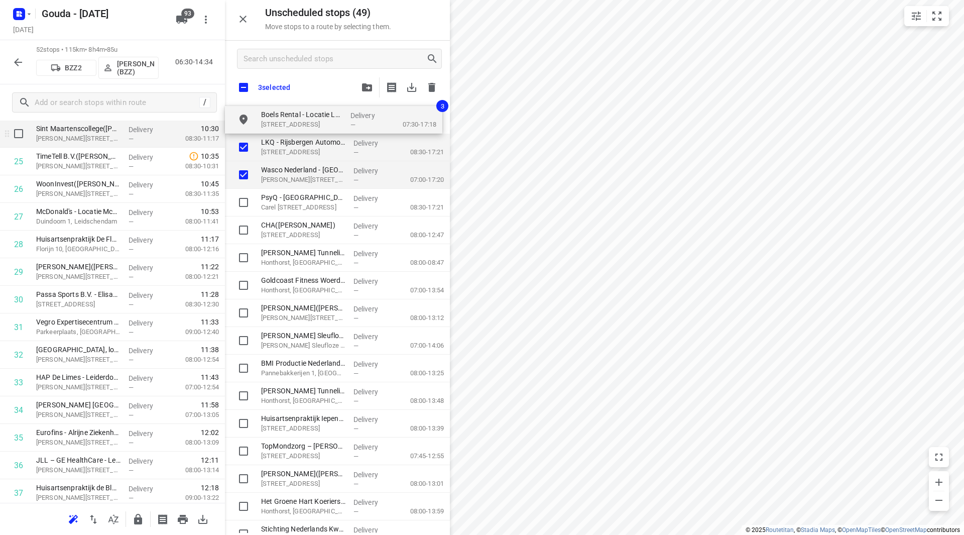
checkbox input "true"
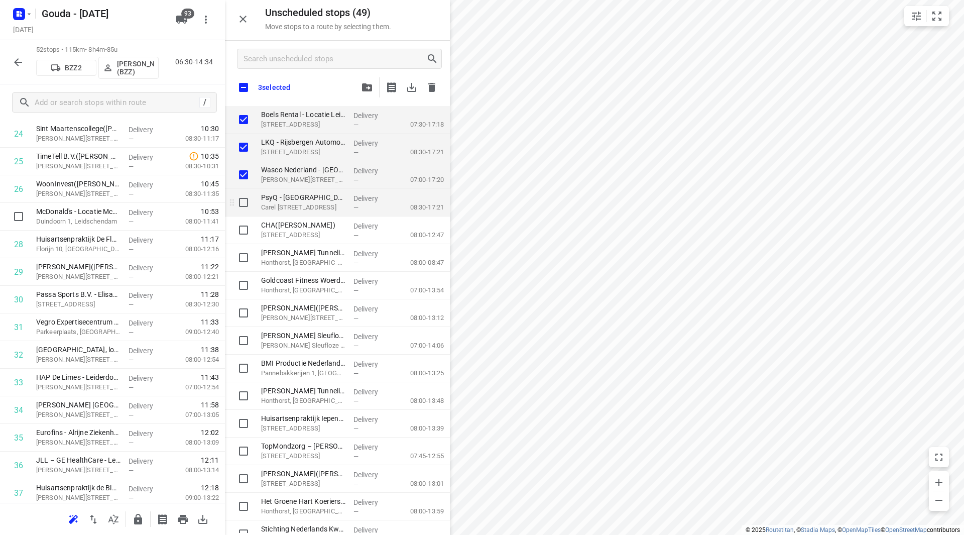
checkbox input "true"
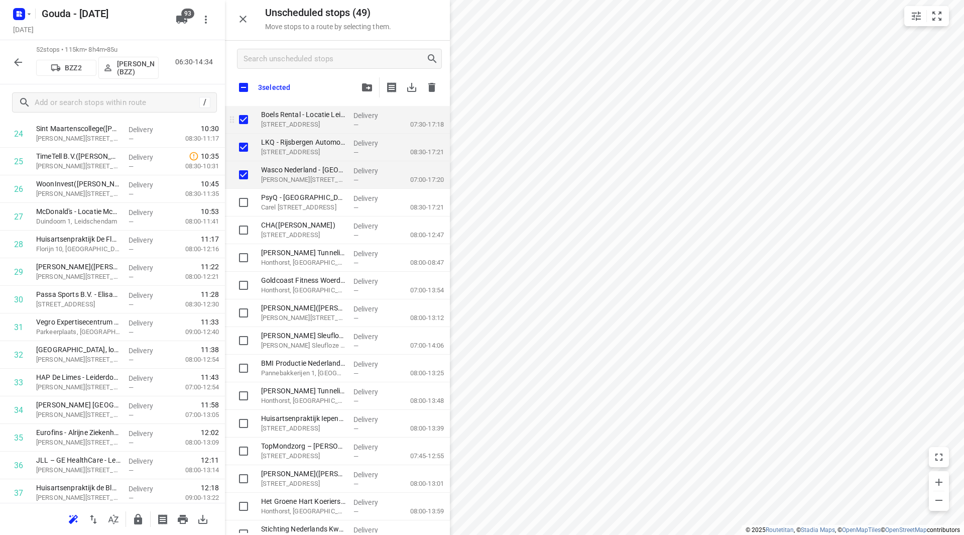
checkbox input "true"
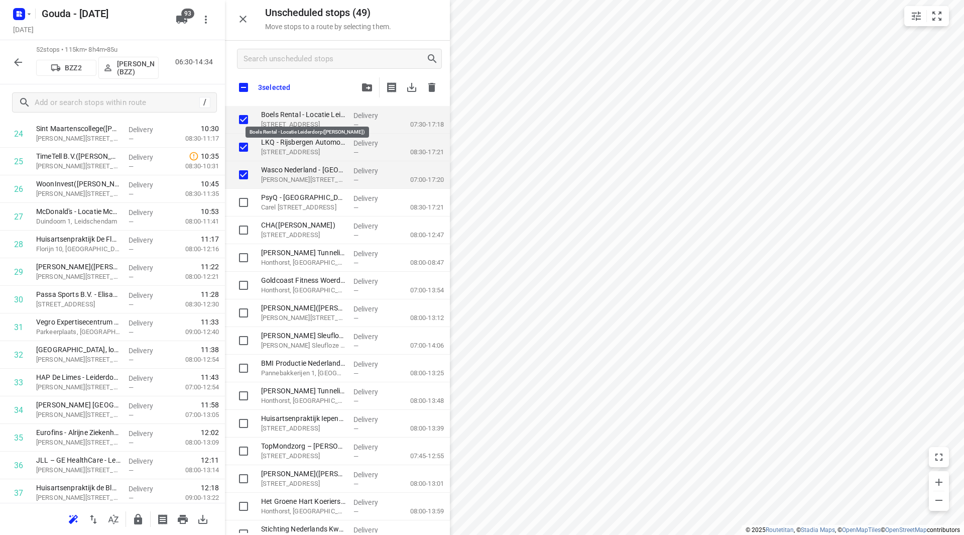
scroll to position [709, 0]
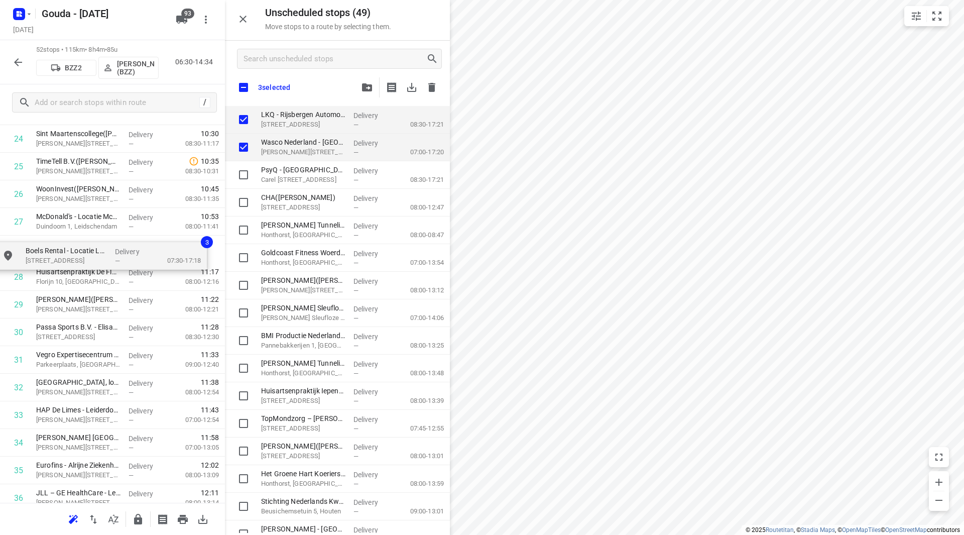
drag, startPoint x: 291, startPoint y: 114, endPoint x: 57, endPoint y: 248, distance: 270.3
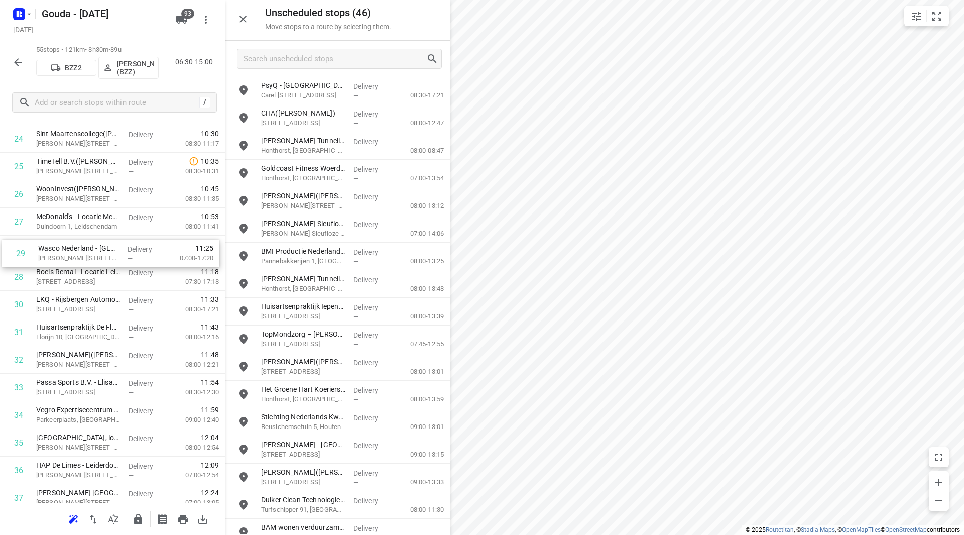
drag, startPoint x: 66, startPoint y: 271, endPoint x: 69, endPoint y: 240, distance: 30.3
click at [69, 240] on div "1 APC Groep(Laura van den Ende - Vijverberg ) Donau 90, Den Haag Delivery — 06:…" at bounding box center [112, 249] width 225 height 1519
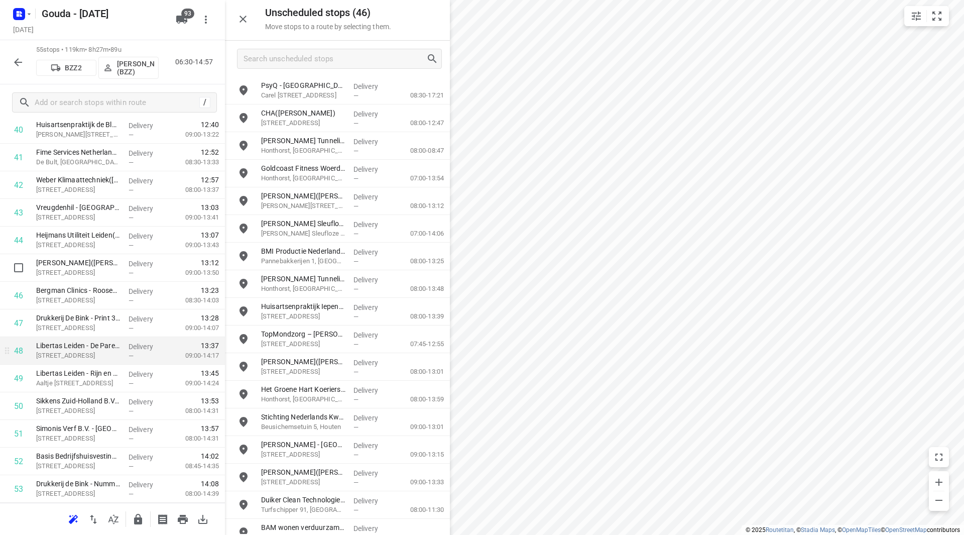
scroll to position [1161, 0]
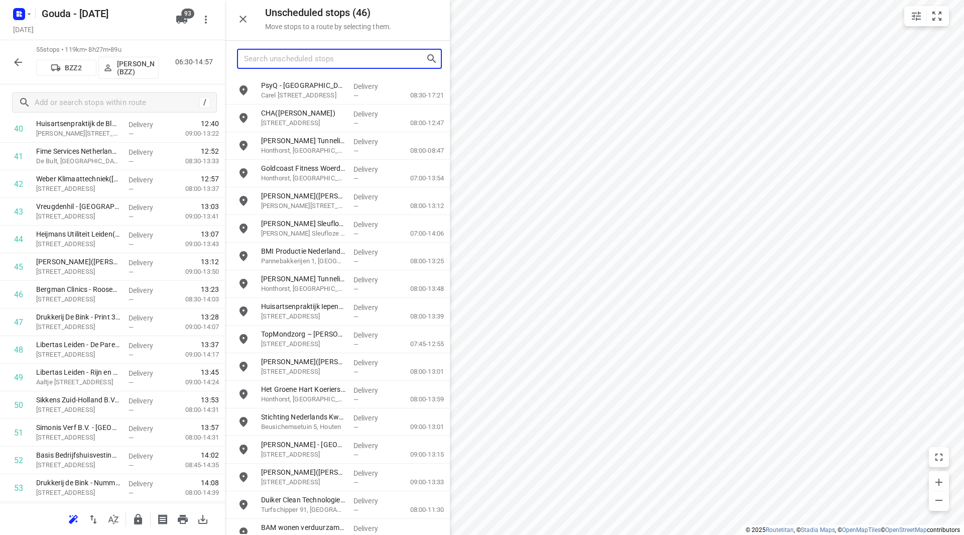
click at [320, 59] on input "Search unscheduled stops" at bounding box center [335, 59] width 182 height 16
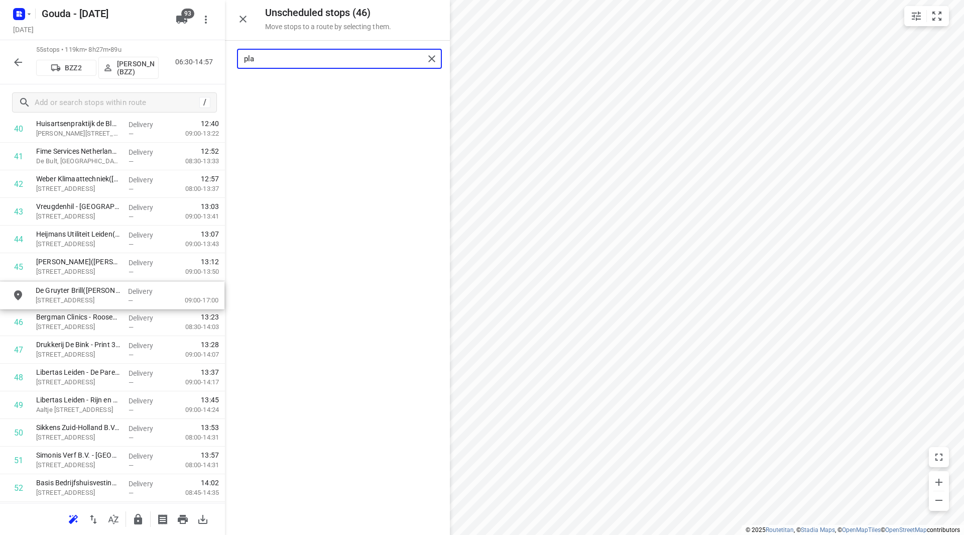
drag, startPoint x: 309, startPoint y: 90, endPoint x: 79, endPoint y: 301, distance: 311.6
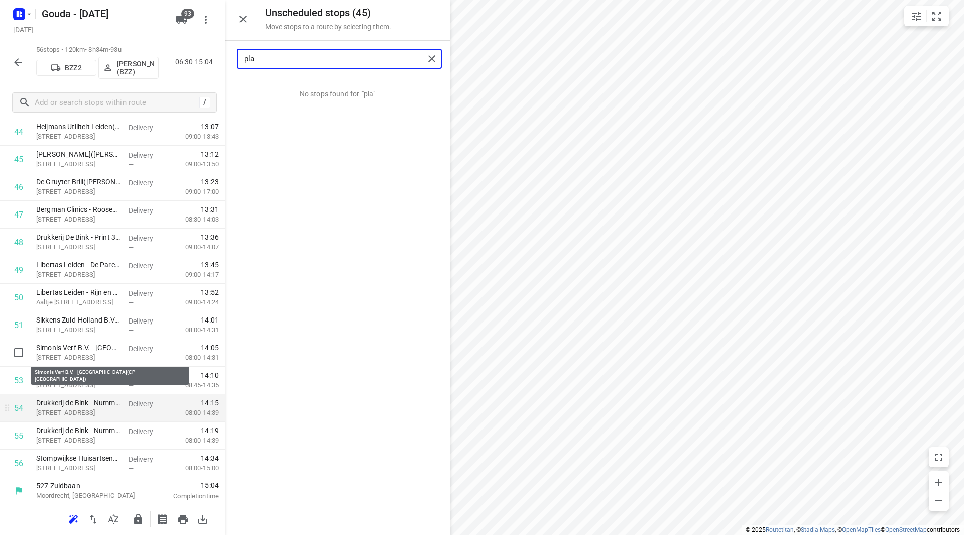
scroll to position [1271, 0]
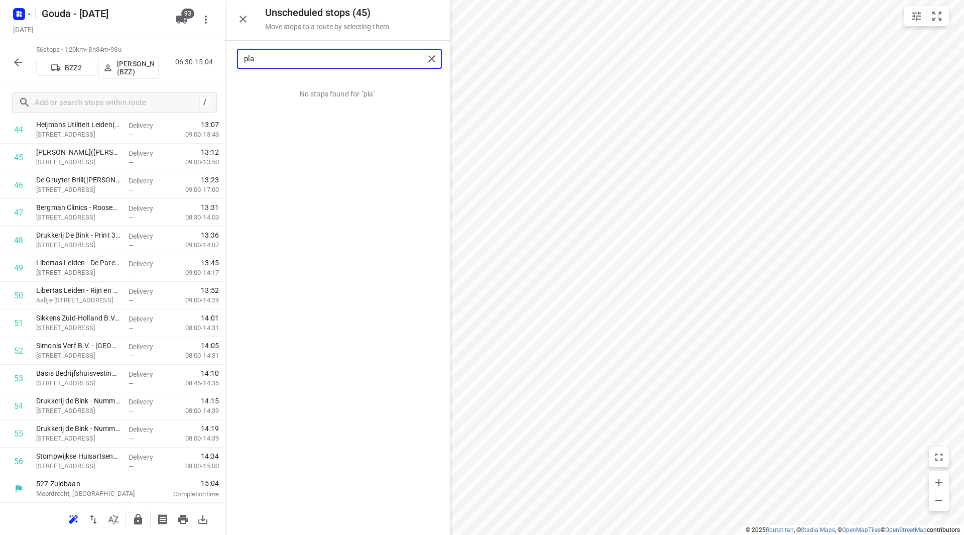
type input "pla"
click at [141, 518] on icon "button" at bounding box center [138, 519] width 8 height 11
click at [20, 62] on icon "button" at bounding box center [18, 62] width 8 height 8
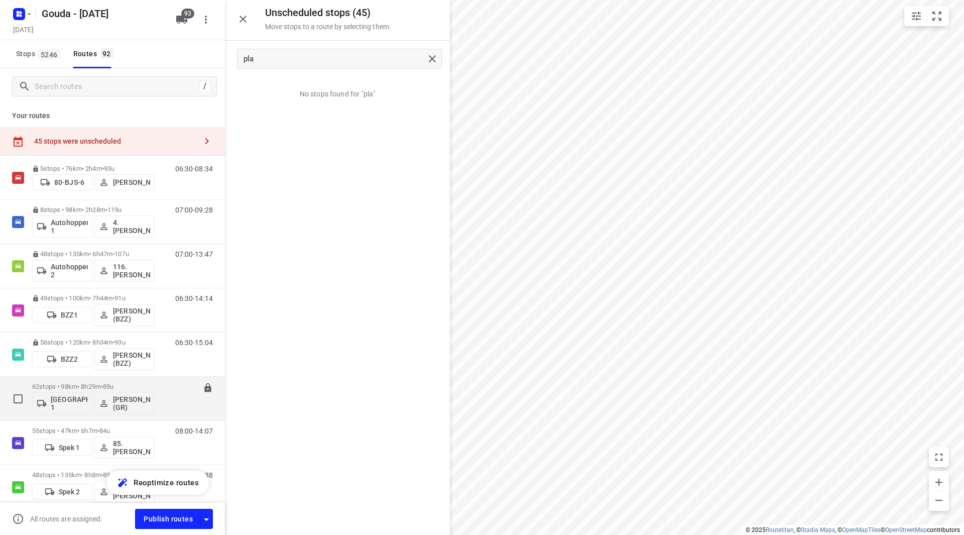
click at [131, 386] on p "62 stops • 98km • 8h29m • 89u" at bounding box center [93, 387] width 122 height 8
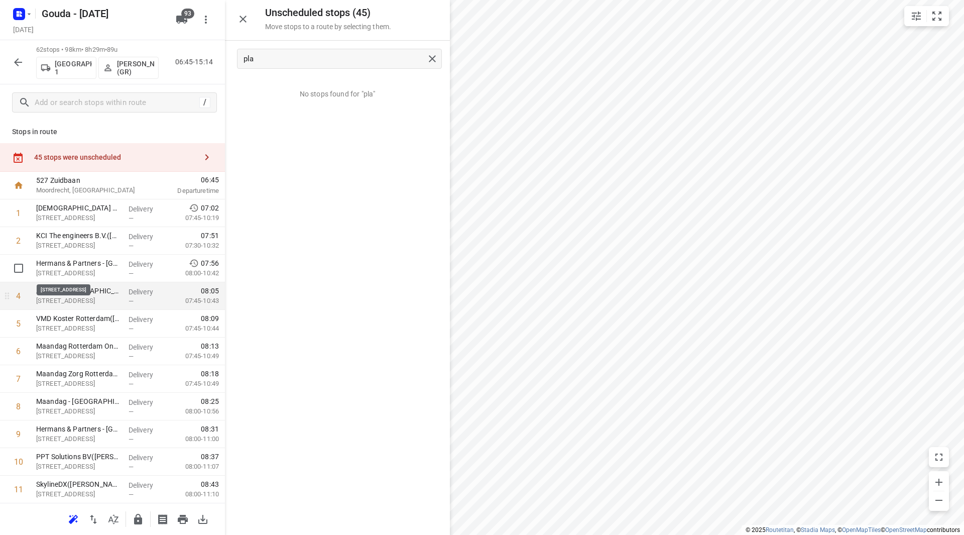
scroll to position [50, 0]
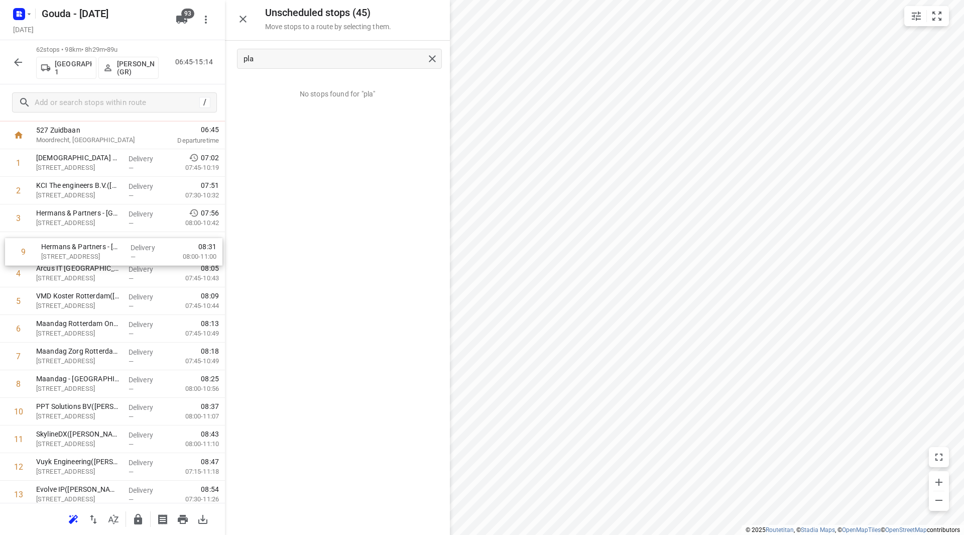
drag, startPoint x: 115, startPoint y: 393, endPoint x: 121, endPoint y: 258, distance: 134.7
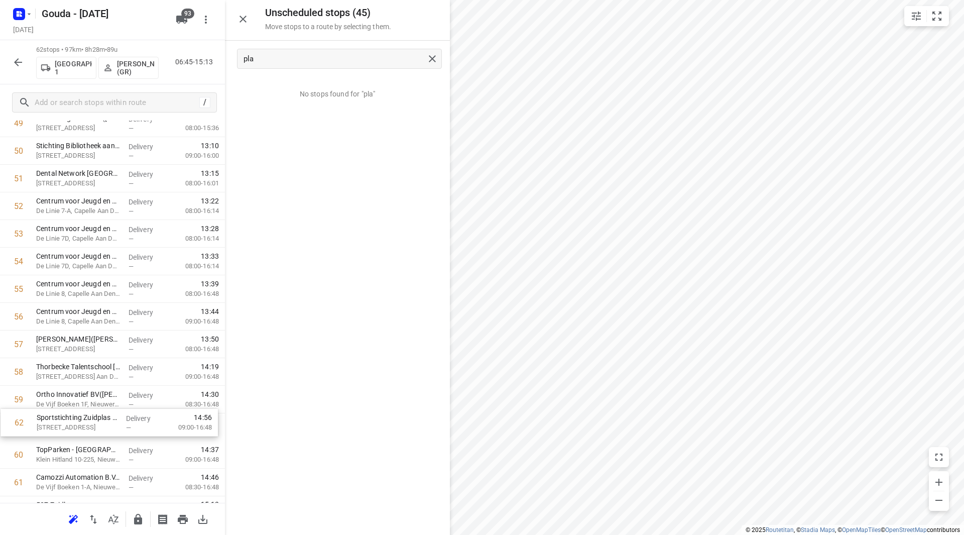
scroll to position [1416, 0]
drag, startPoint x: 70, startPoint y: 483, endPoint x: 73, endPoint y: 389, distance: 94.4
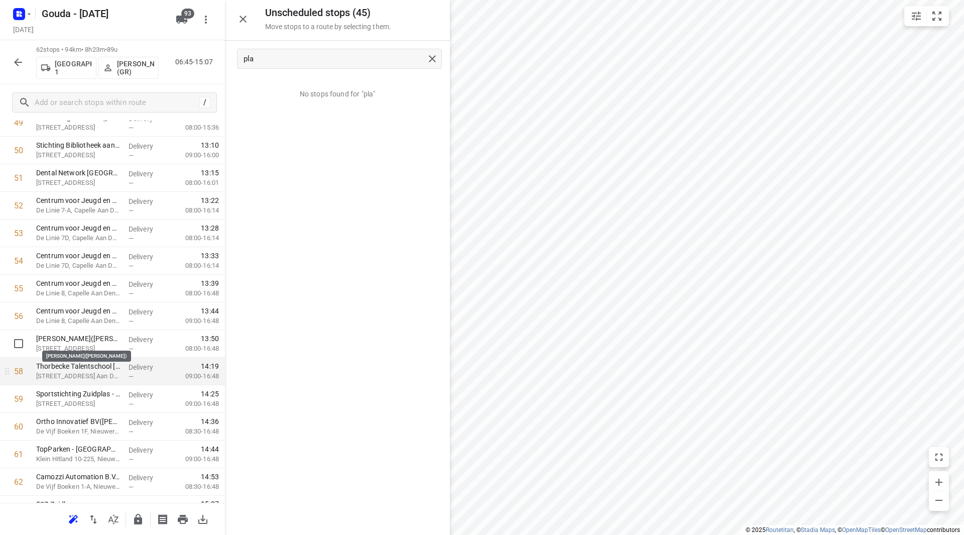
scroll to position [1436, 0]
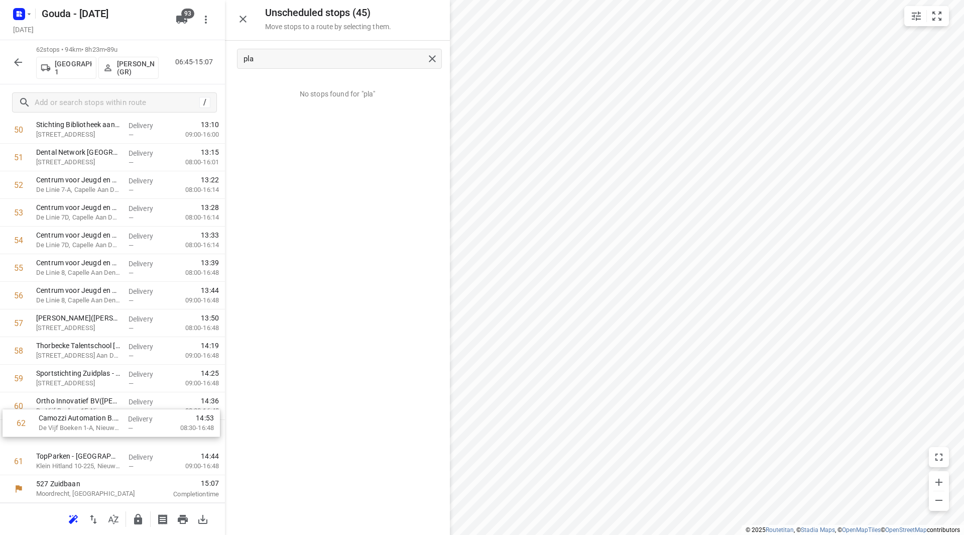
drag, startPoint x: 68, startPoint y: 465, endPoint x: 70, endPoint y: 422, distance: 42.7
click at [135, 514] on icon "button" at bounding box center [138, 519] width 12 height 12
click at [19, 63] on icon "button" at bounding box center [18, 62] width 12 height 12
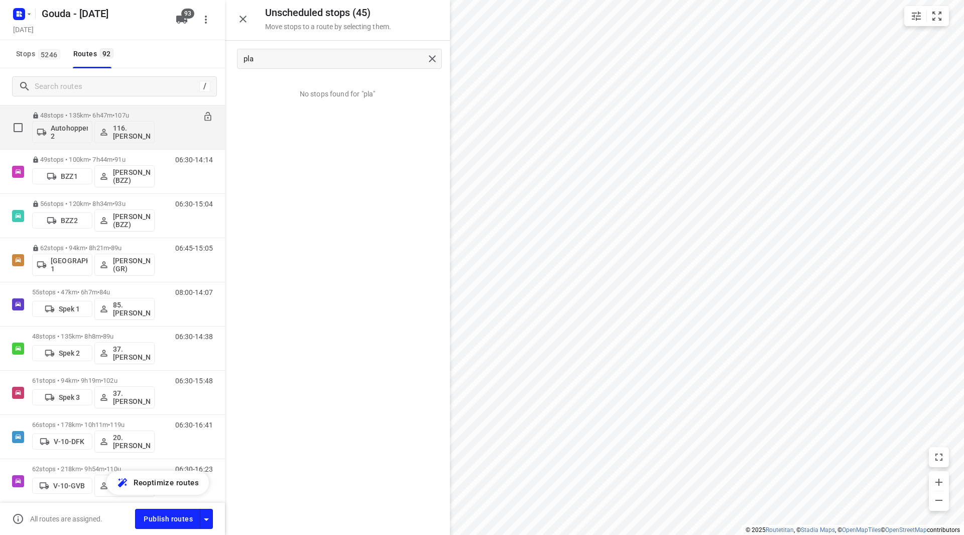
scroll to position [201, 0]
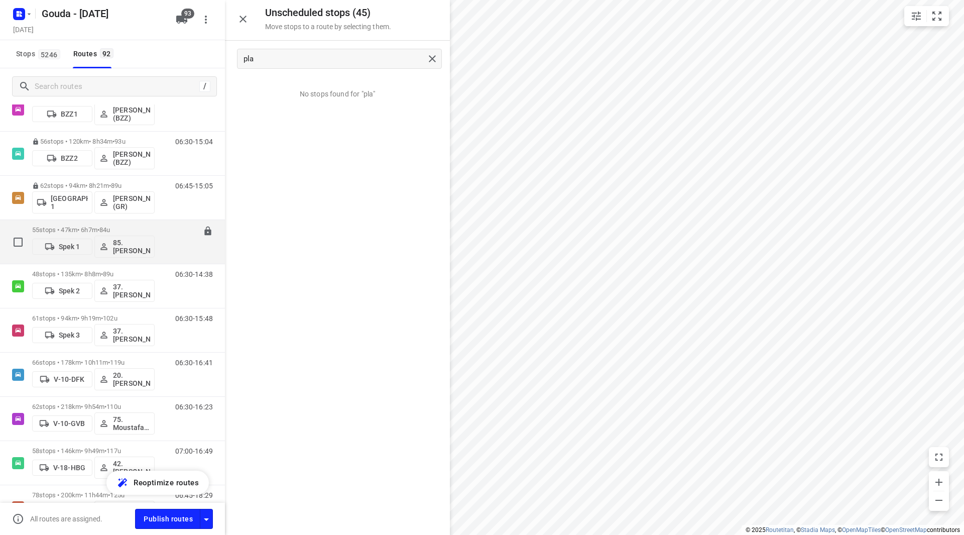
click at [130, 230] on p "55 stops • 47km • 6h7m • 84u" at bounding box center [93, 230] width 122 height 8
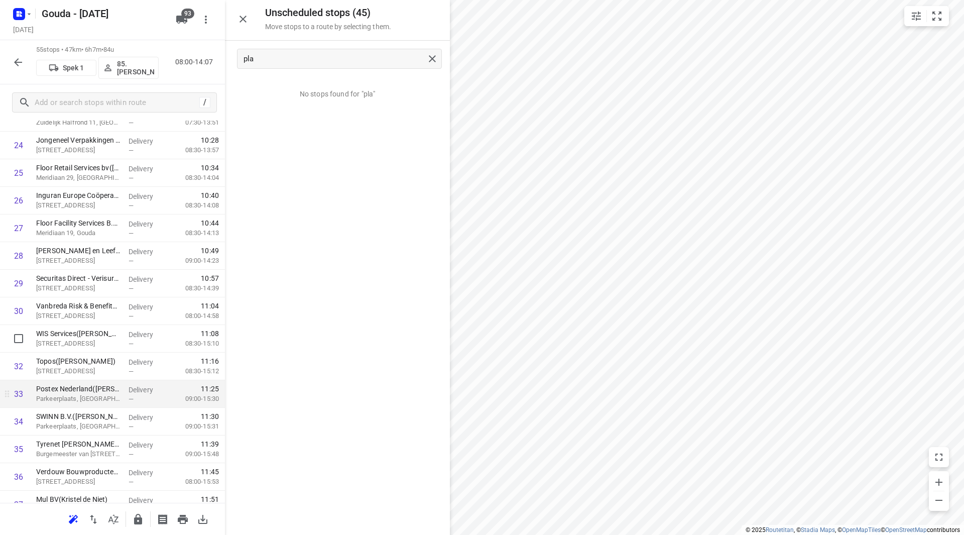
scroll to position [753, 0]
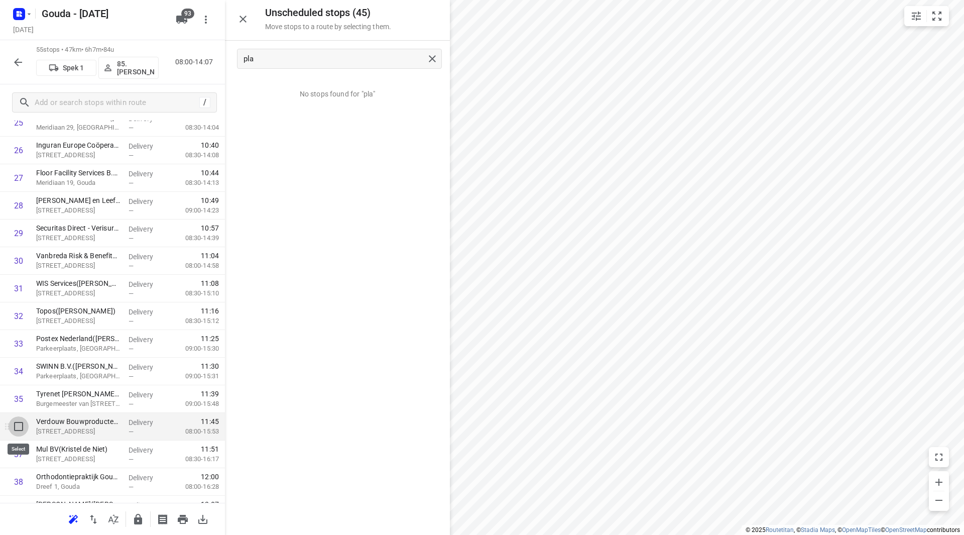
click at [24, 428] on input "checkbox" at bounding box center [19, 426] width 20 height 20
checkbox input "true"
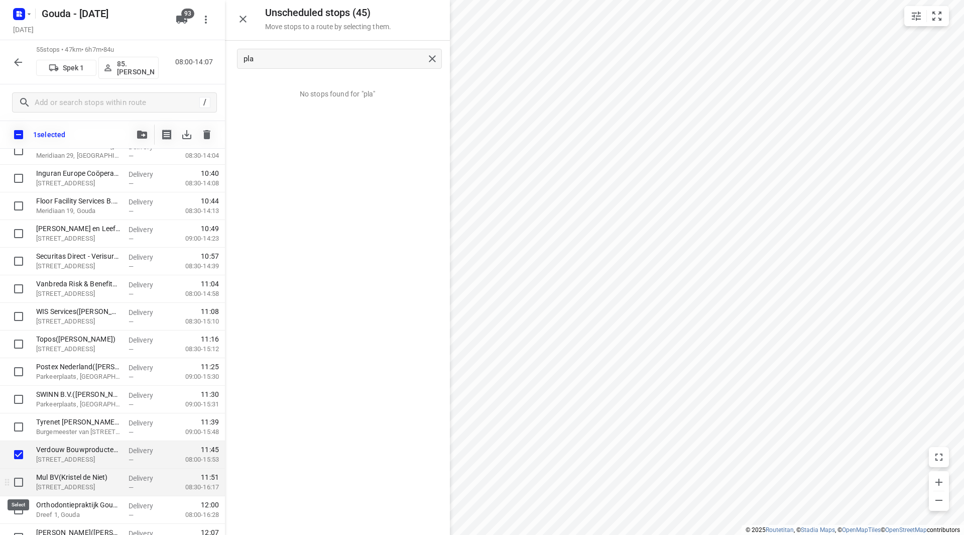
click at [19, 480] on input "checkbox" at bounding box center [19, 482] width 20 height 20
checkbox input "true"
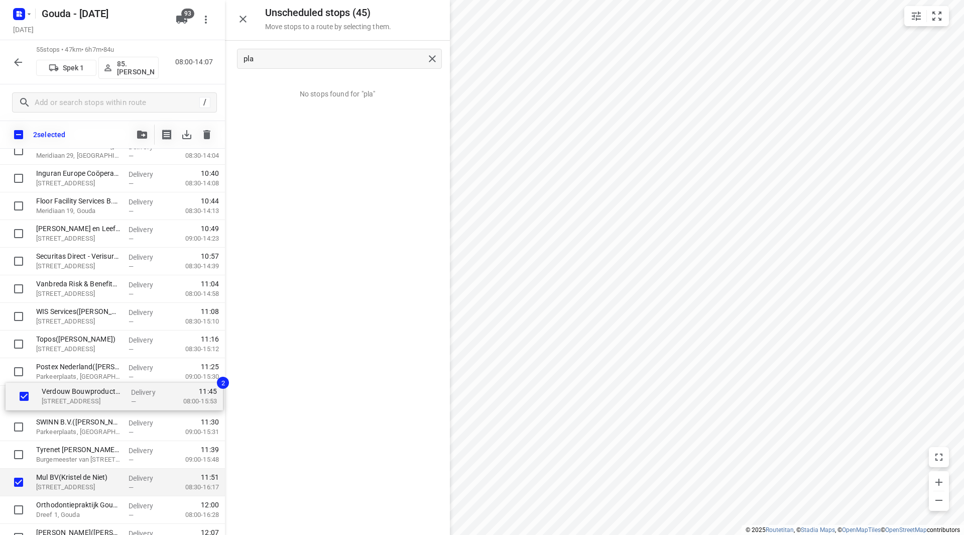
scroll to position [754, 0]
drag, startPoint x: 74, startPoint y: 460, endPoint x: 80, endPoint y: 375, distance: 85.0
click at [80, 375] on div "Centrum voor Consultatie en Expertise (CCE)(Denise van Eeuwijk) Tielweg 6C, Gou…" at bounding box center [112, 233] width 225 height 1519
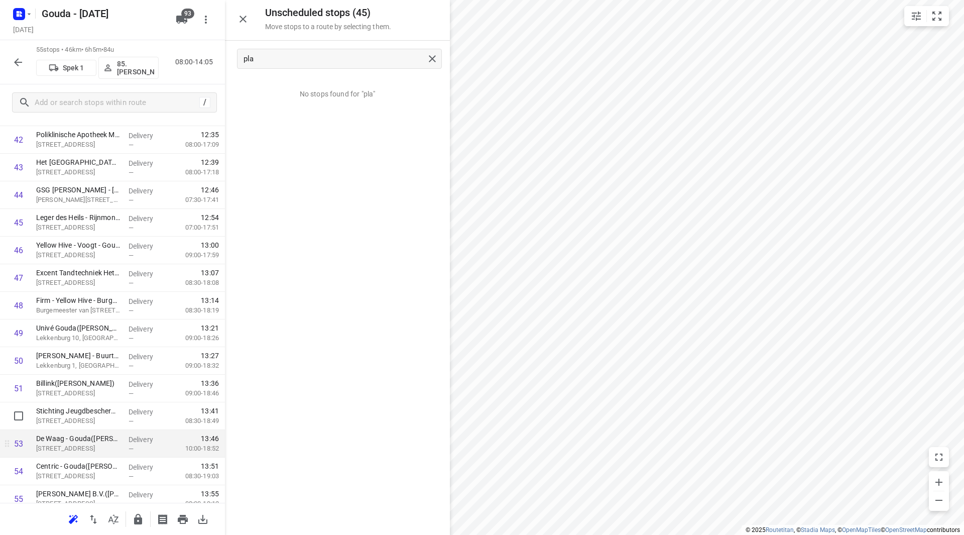
scroll to position [1243, 0]
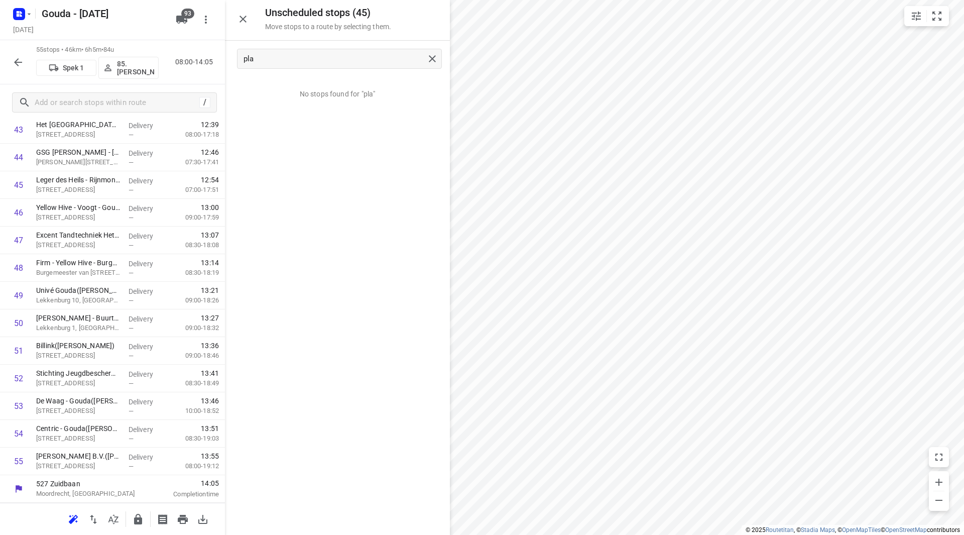
click at [139, 517] on icon "button" at bounding box center [138, 519] width 12 height 12
click at [17, 64] on icon "button" at bounding box center [18, 62] width 8 height 8
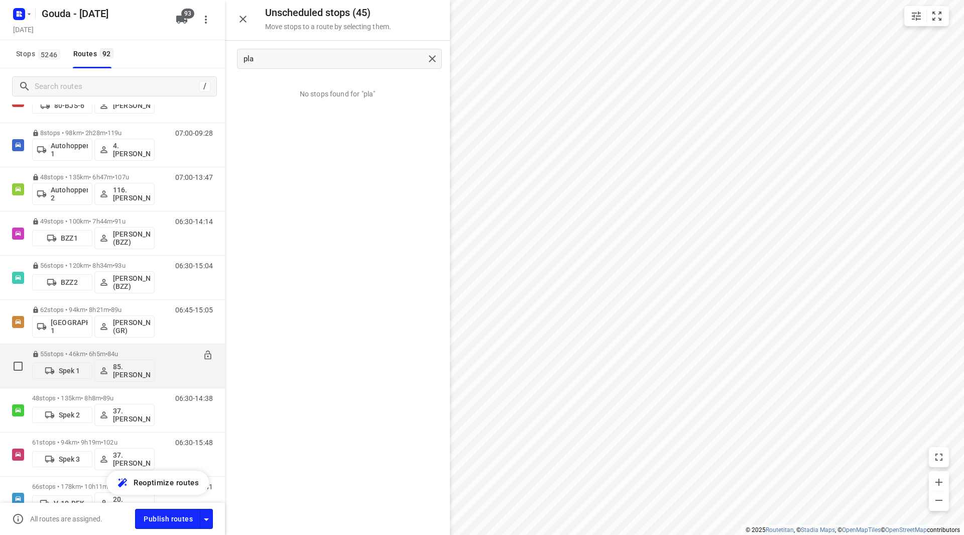
scroll to position [201, 0]
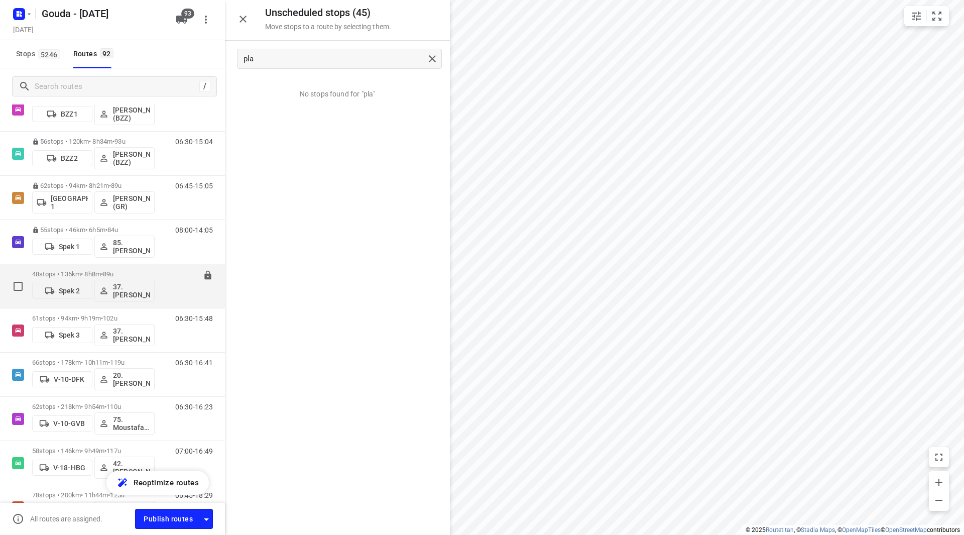
click at [130, 271] on p "48 stops • 135km • 8h8m • 89u" at bounding box center [93, 274] width 122 height 8
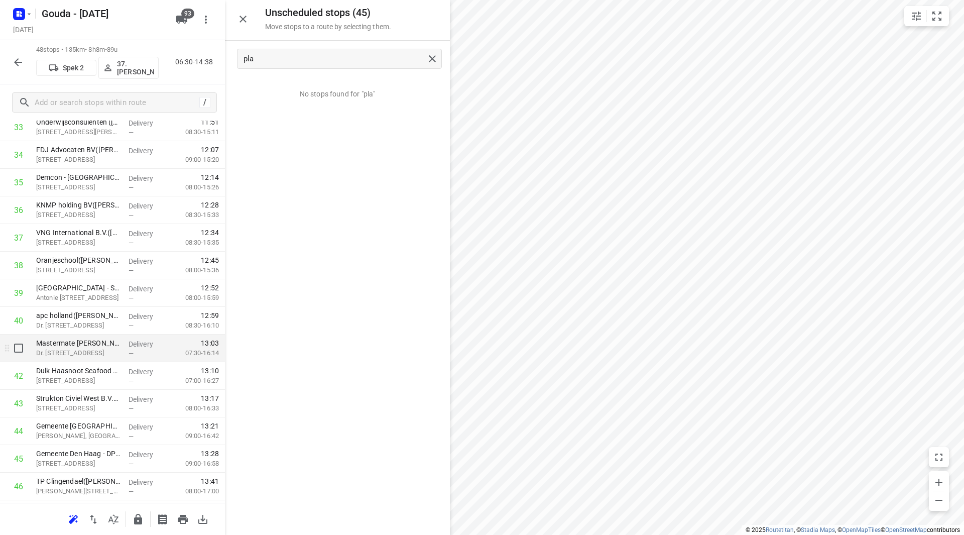
scroll to position [1050, 0]
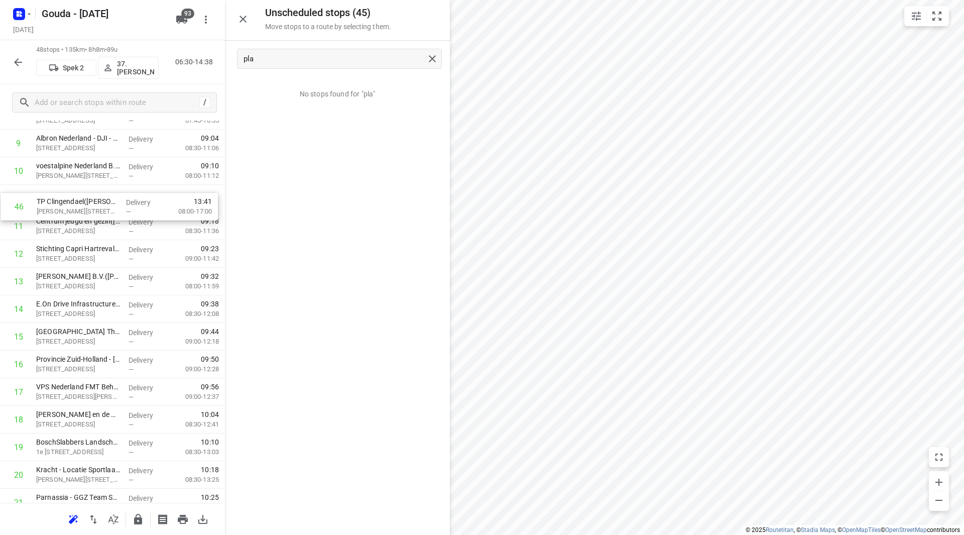
drag, startPoint x: 71, startPoint y: 407, endPoint x: 72, endPoint y: 207, distance: 199.8
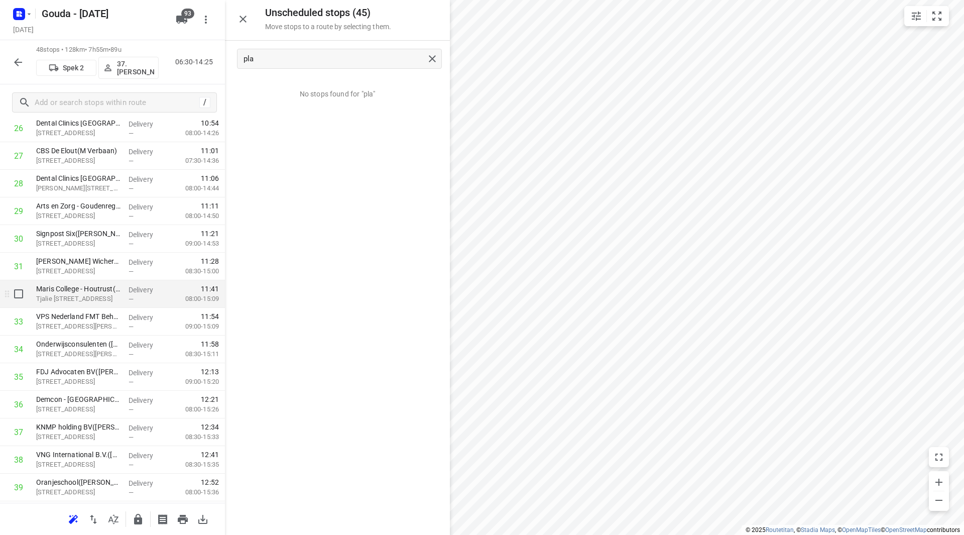
scroll to position [790, 0]
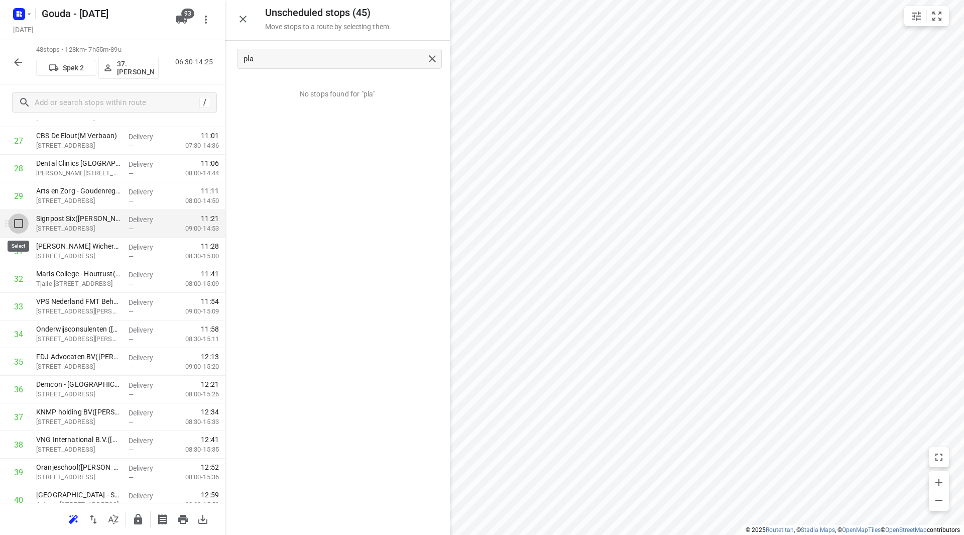
click at [20, 224] on input "checkbox" at bounding box center [19, 223] width 20 height 20
checkbox input "true"
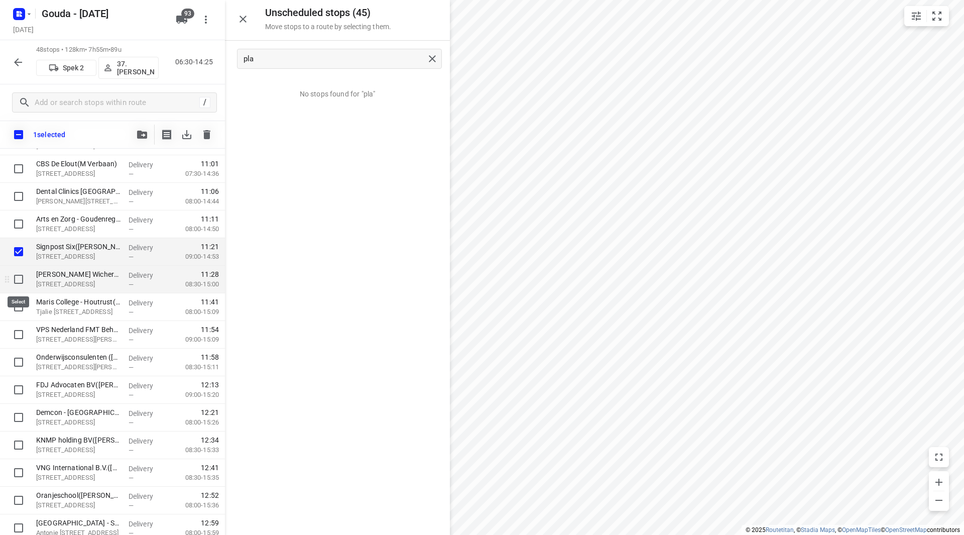
click at [22, 280] on input "checkbox" at bounding box center [19, 279] width 20 height 20
checkbox input "true"
drag, startPoint x: 23, startPoint y: 335, endPoint x: 18, endPoint y: 345, distance: 11.7
click at [22, 334] on input "checkbox" at bounding box center [19, 334] width 20 height 20
checkbox input "true"
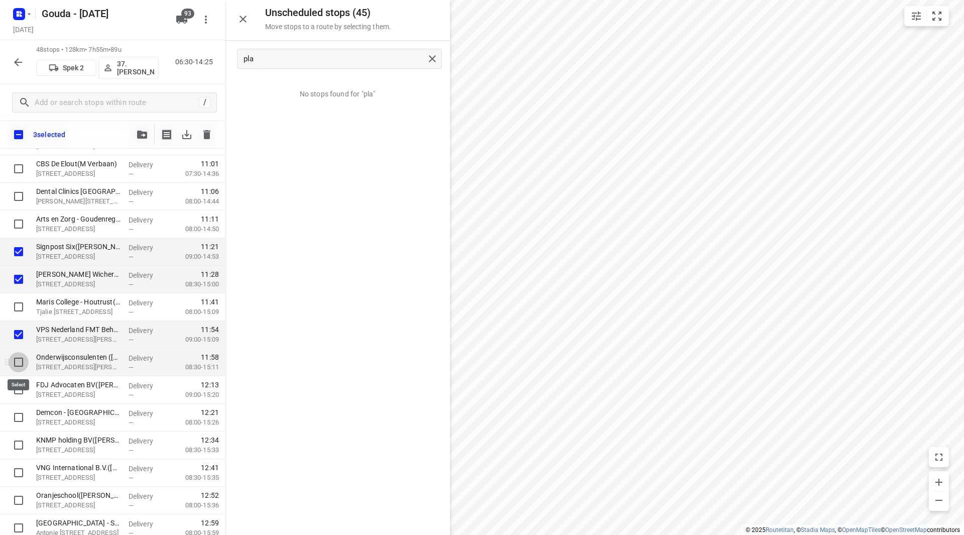
click at [20, 360] on input "checkbox" at bounding box center [19, 362] width 20 height 20
checkbox input "true"
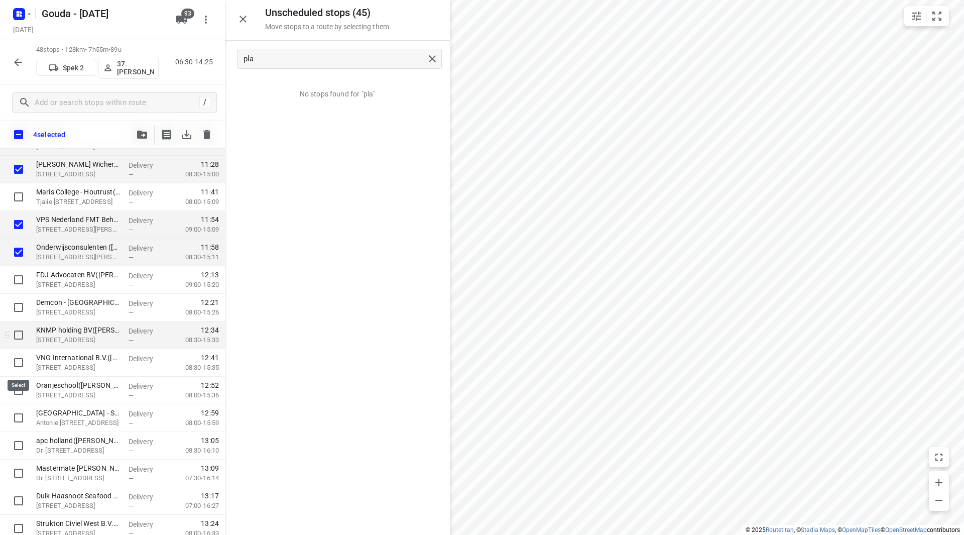
scroll to position [891, 0]
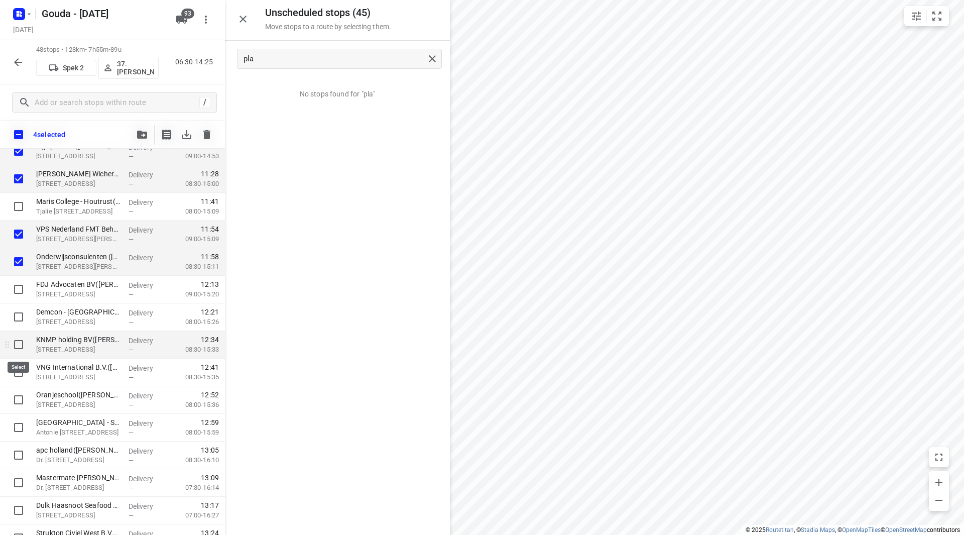
click at [17, 340] on input "checkbox" at bounding box center [19, 344] width 20 height 20
checkbox input "true"
click at [21, 374] on input "checkbox" at bounding box center [19, 372] width 20 height 20
checkbox input "true"
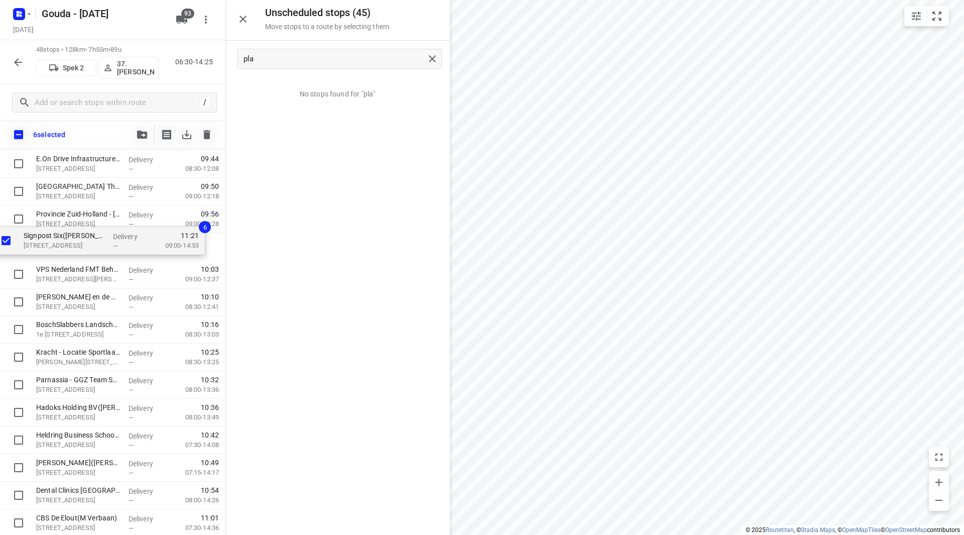
scroll to position [462, 0]
drag, startPoint x: 80, startPoint y: 306, endPoint x: 71, endPoint y: 244, distance: 62.4
click at [71, 244] on div "⭐Boele & van Eesteren(Beate Kok) Laan van Vredenoord 14, Rijswijk Delivery — 06…" at bounding box center [112, 427] width 225 height 1325
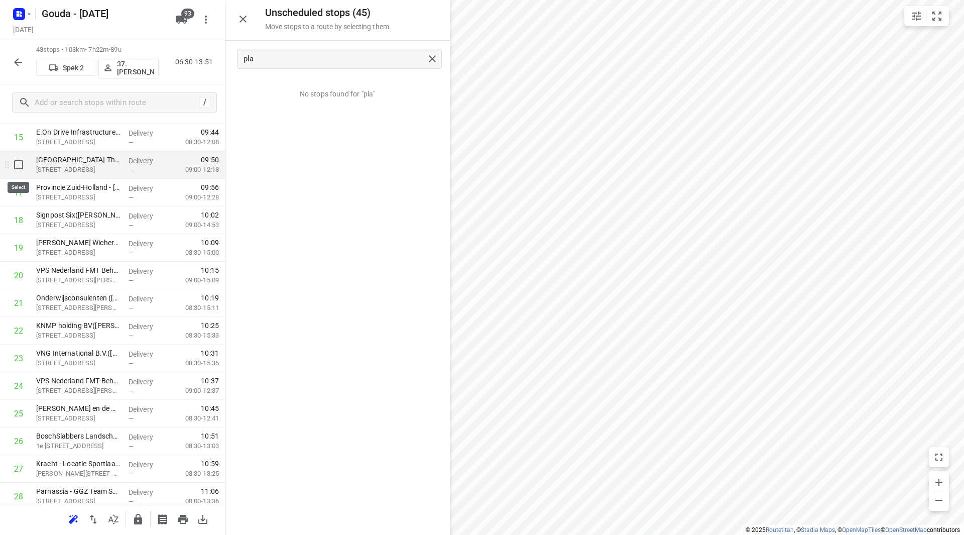
click at [20, 168] on input "checkbox" at bounding box center [19, 165] width 20 height 20
checkbox input "true"
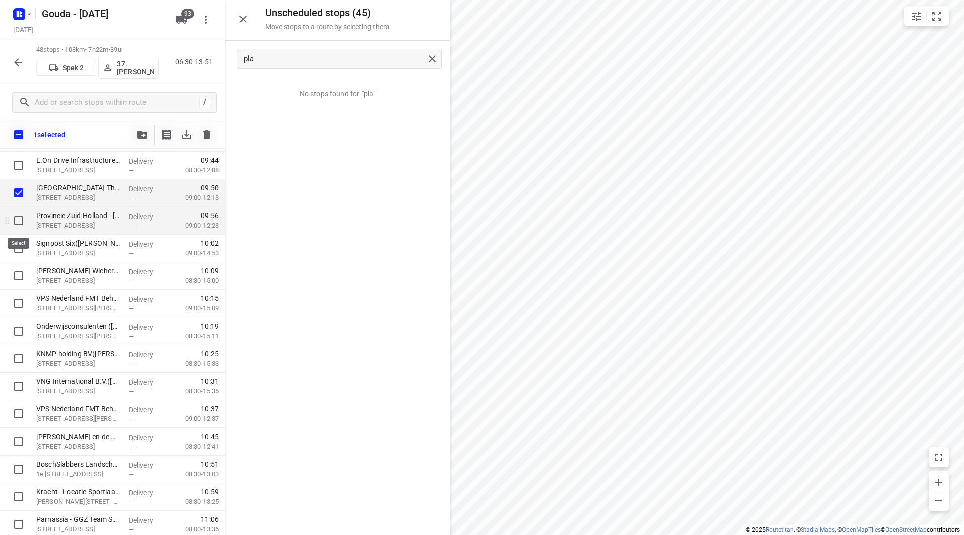
click at [22, 220] on input "checkbox" at bounding box center [19, 220] width 20 height 20
checkbox input "true"
click at [17, 243] on input "checkbox" at bounding box center [19, 248] width 20 height 20
checkbox input "true"
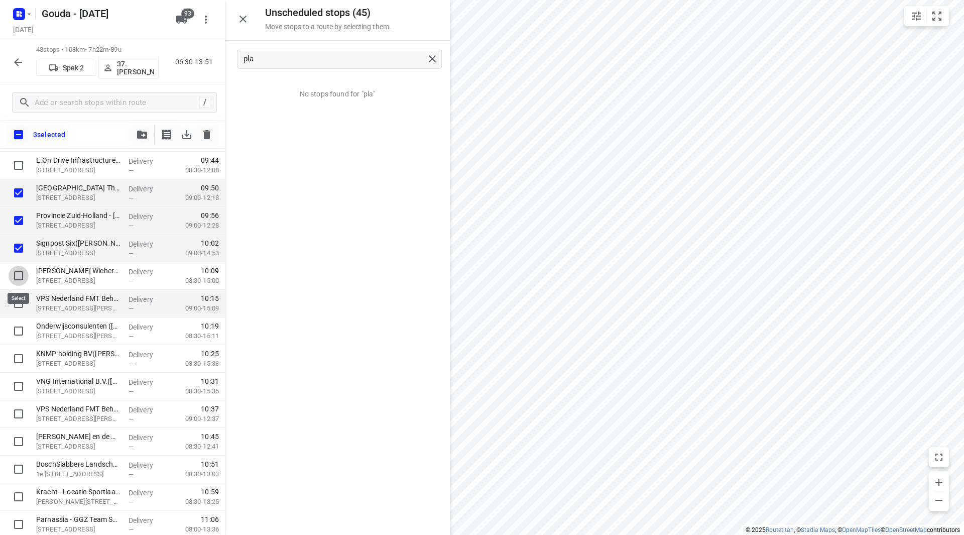
drag, startPoint x: 22, startPoint y: 276, endPoint x: 18, endPoint y: 294, distance: 17.9
click at [21, 276] on input "checkbox" at bounding box center [19, 276] width 20 height 20
checkbox input "true"
click at [18, 300] on input "checkbox" at bounding box center [19, 303] width 20 height 20
checkbox input "true"
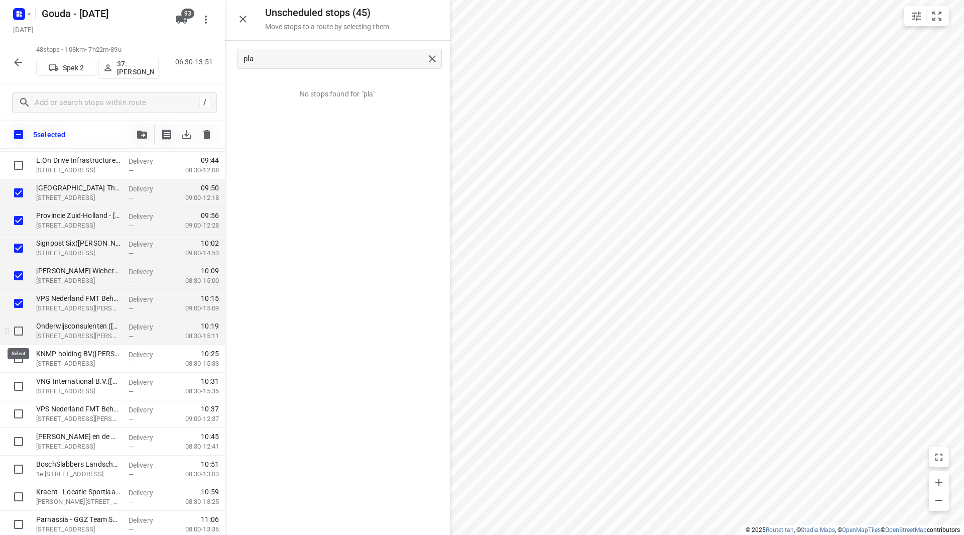
click at [18, 327] on input "checkbox" at bounding box center [19, 331] width 20 height 20
checkbox input "true"
click at [16, 358] on input "checkbox" at bounding box center [19, 358] width 20 height 20
checkbox input "true"
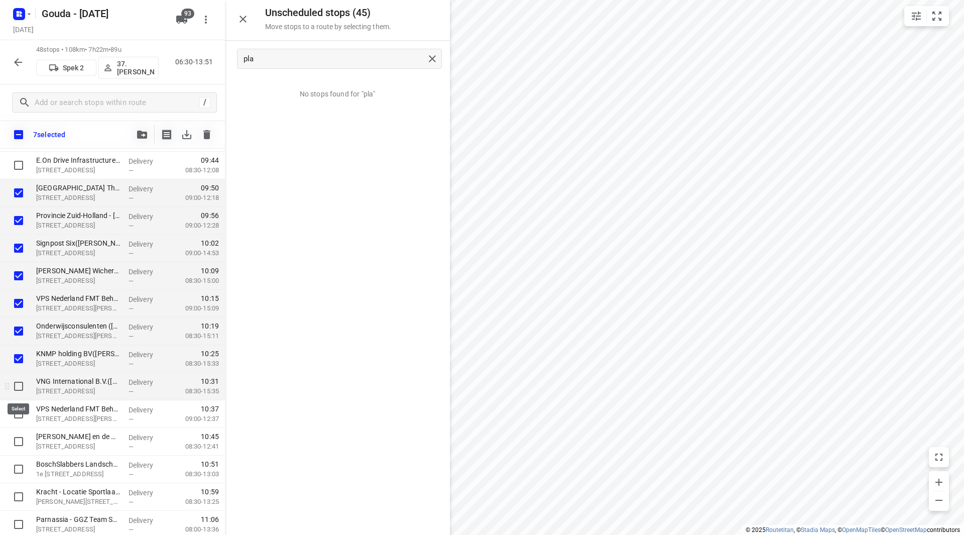
click at [18, 383] on input "checkbox" at bounding box center [19, 386] width 20 height 20
checkbox input "true"
click at [143, 136] on icon "button" at bounding box center [142, 135] width 10 height 8
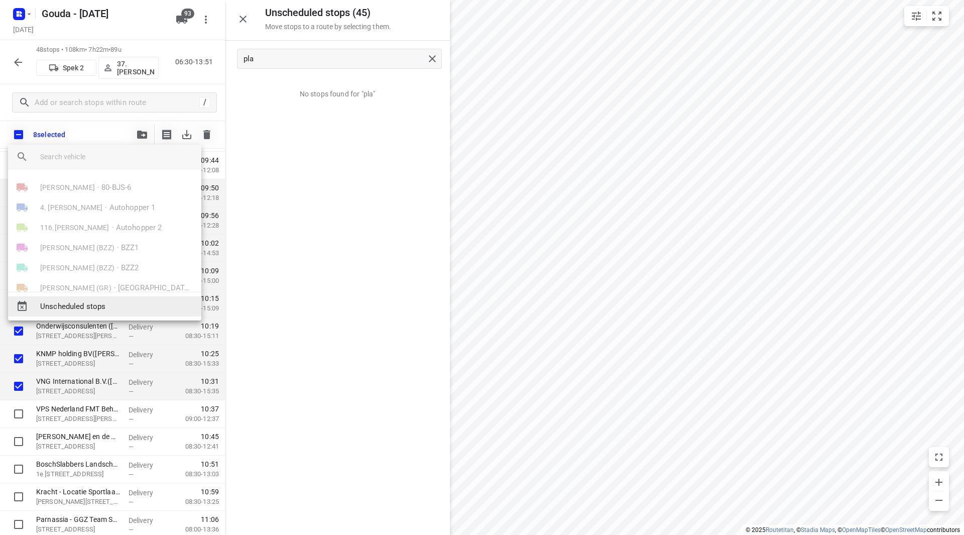
click at [102, 306] on span "Unscheduled stops" at bounding box center [116, 307] width 153 height 12
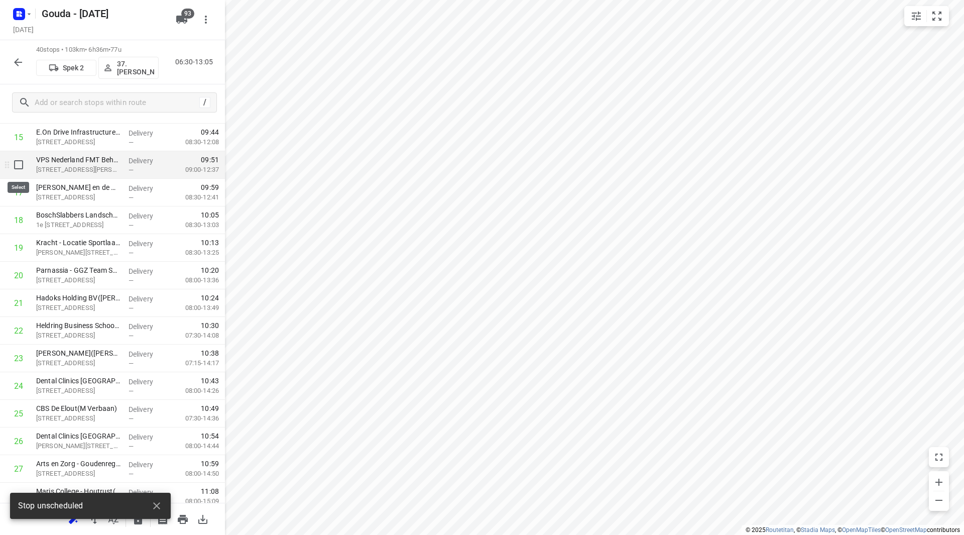
click at [17, 168] on input "checkbox" at bounding box center [19, 165] width 20 height 20
checkbox input "true"
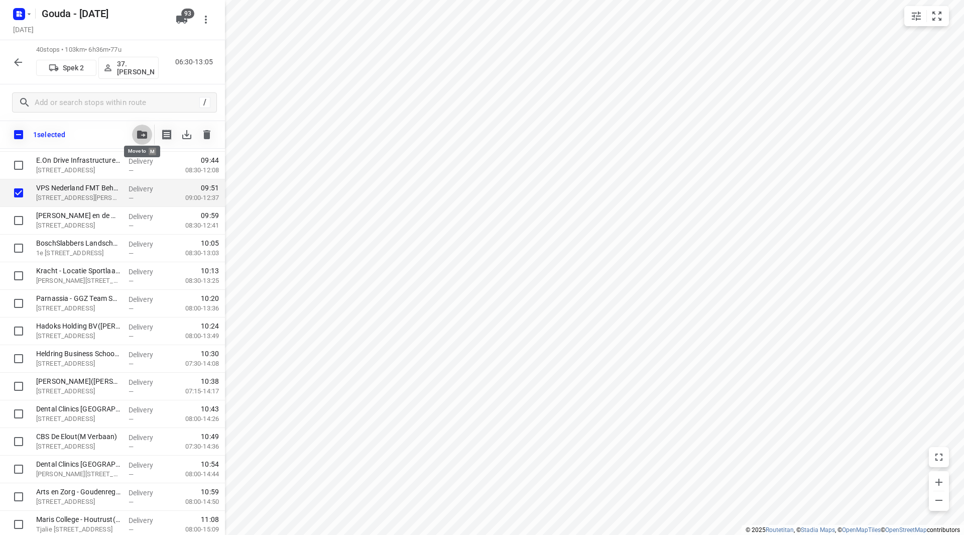
click at [134, 136] on button "button" at bounding box center [142, 134] width 20 height 20
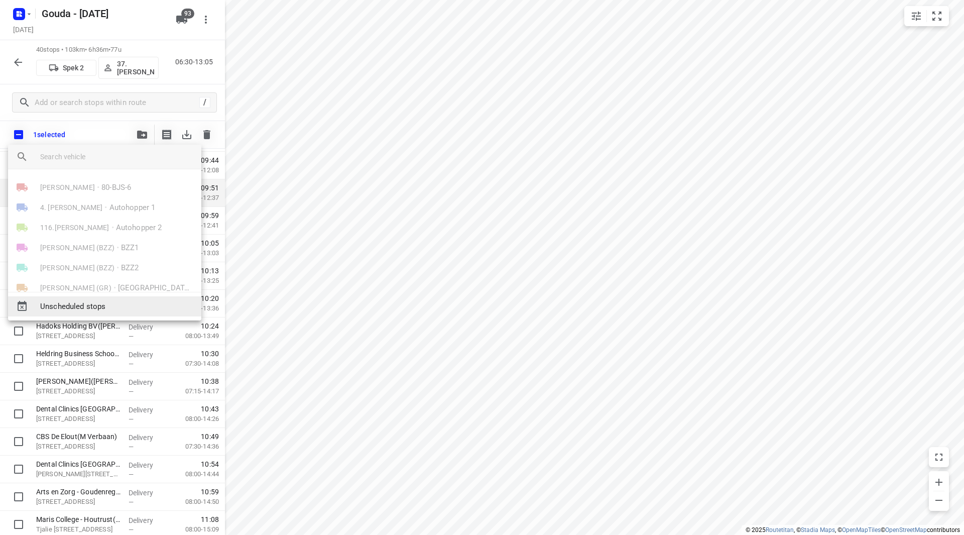
click at [90, 308] on span "Unscheduled stops" at bounding box center [116, 307] width 153 height 12
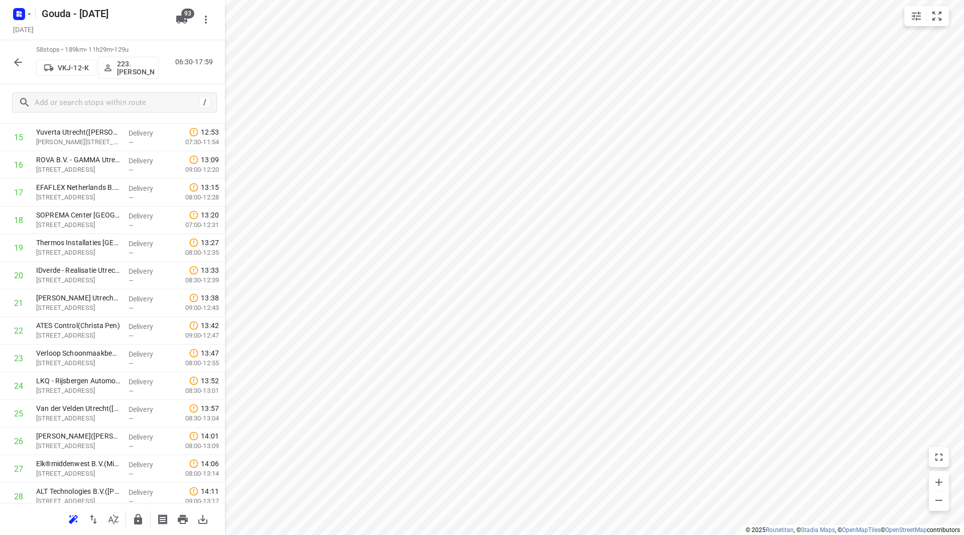
scroll to position [0, 0]
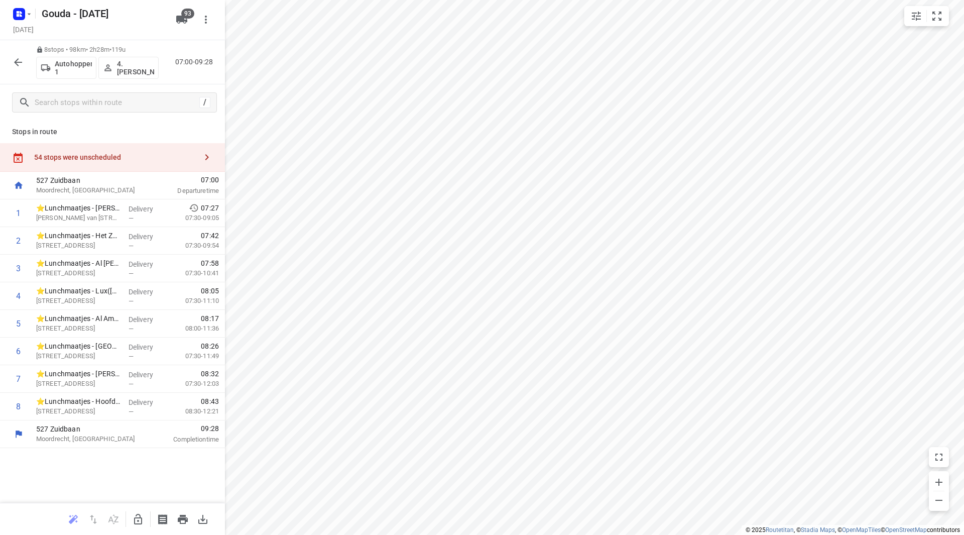
click at [13, 60] on icon "button" at bounding box center [18, 62] width 12 height 12
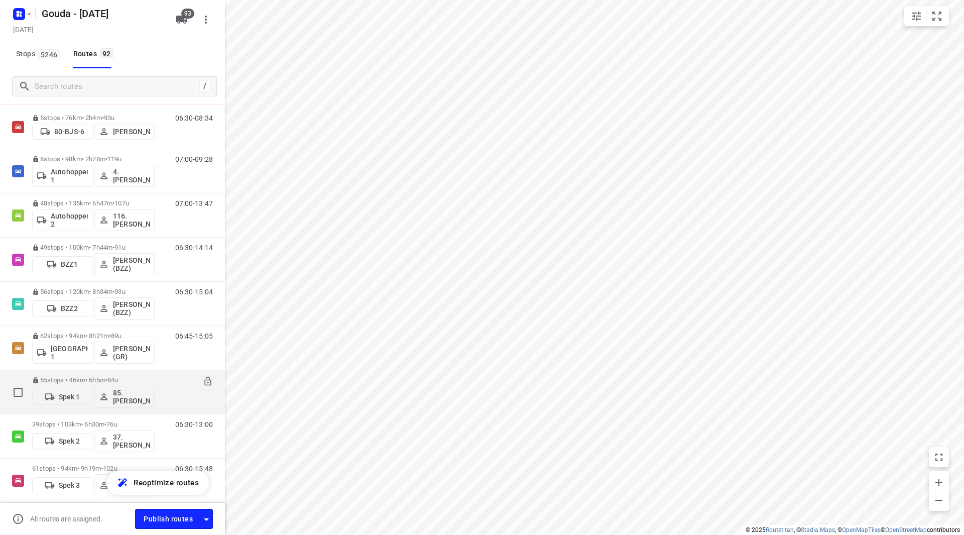
scroll to position [100, 0]
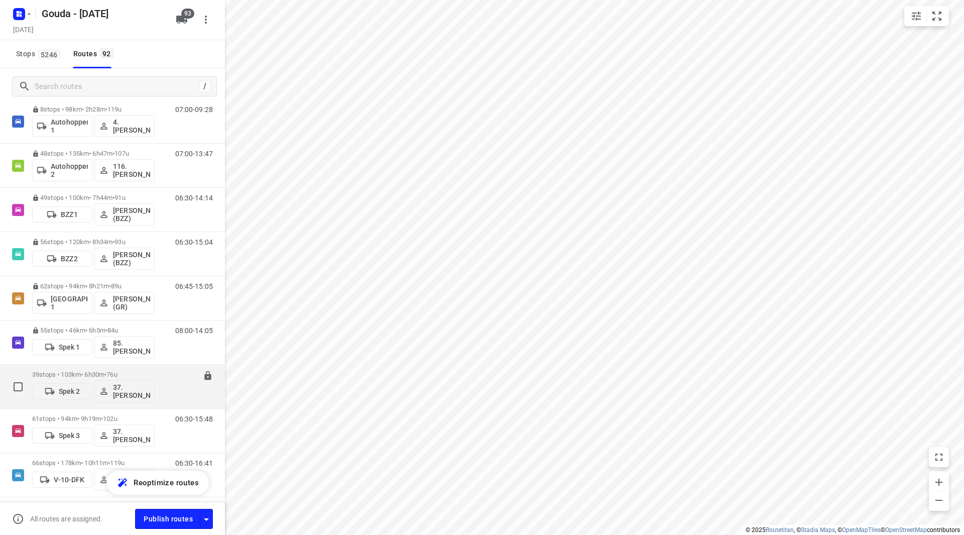
click at [144, 373] on p "39 stops • 103km • 6h30m • 76u" at bounding box center [93, 374] width 122 height 8
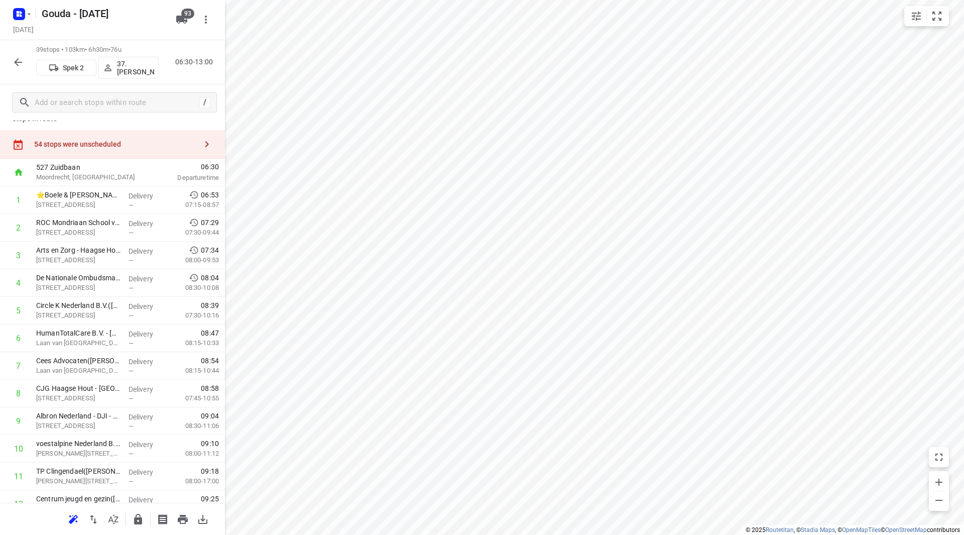
scroll to position [0, 0]
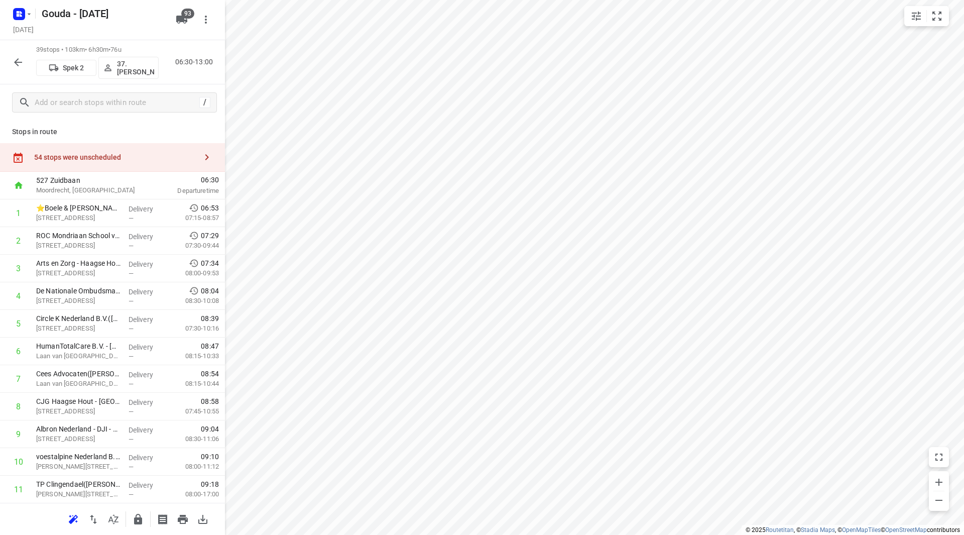
click at [126, 149] on div "54 stops were unscheduled" at bounding box center [112, 157] width 225 height 29
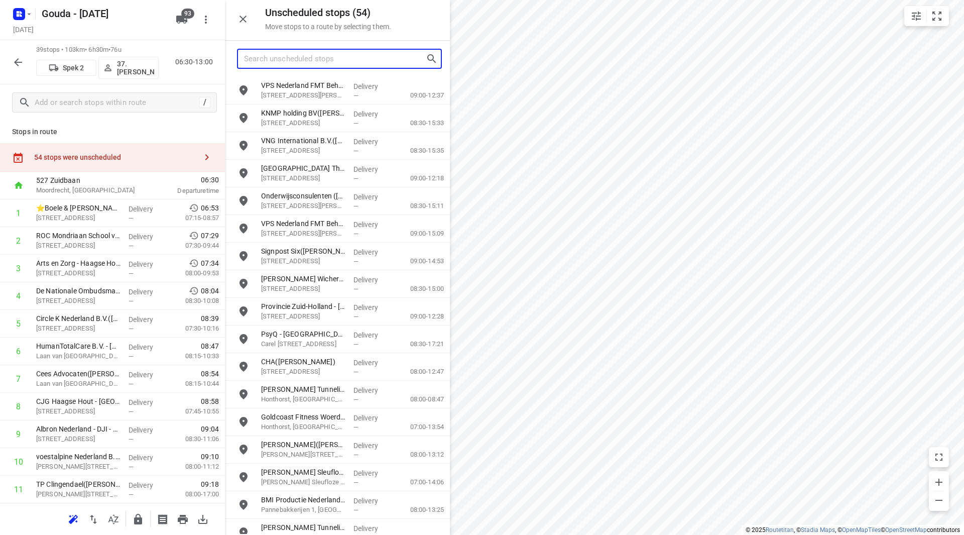
click at [290, 57] on input "Search unscheduled stops" at bounding box center [335, 59] width 182 height 16
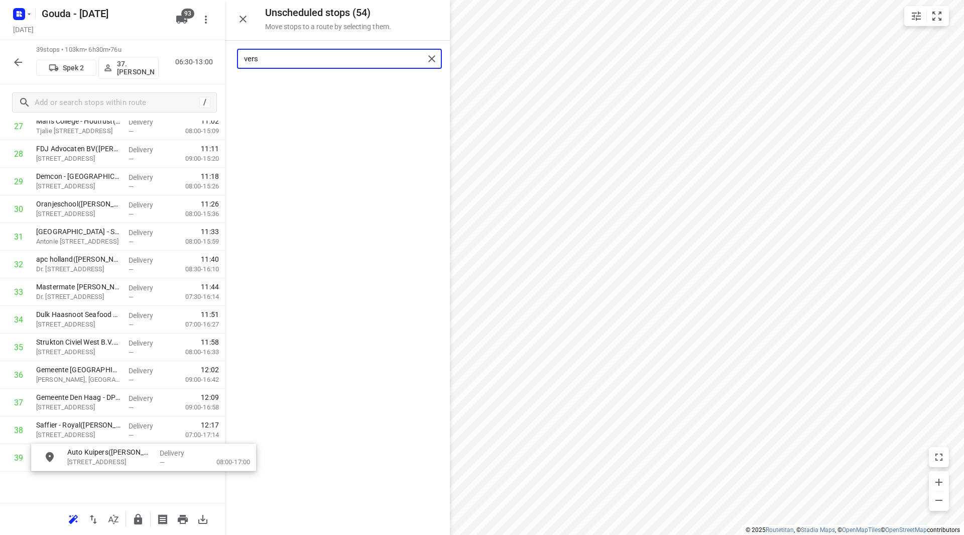
scroll to position [836, 0]
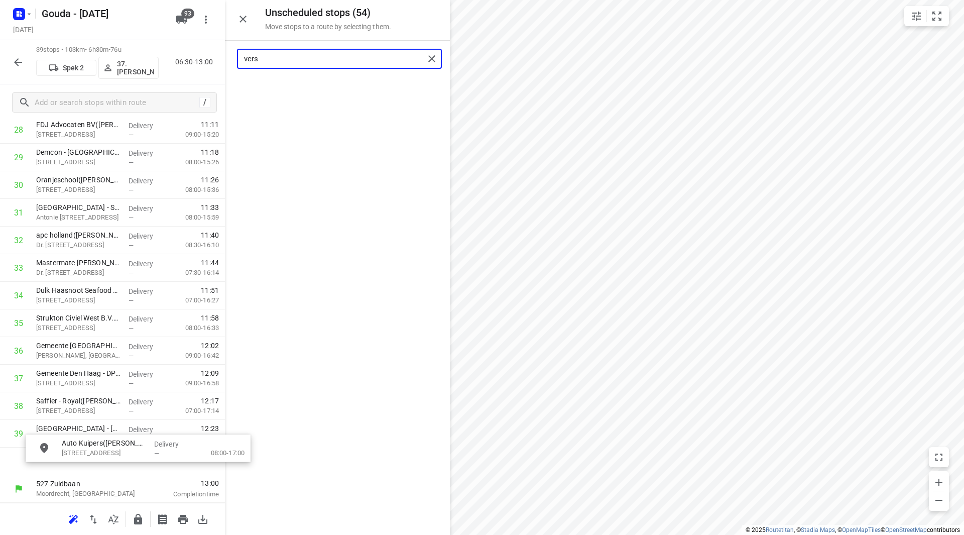
drag, startPoint x: 313, startPoint y: 96, endPoint x: 101, endPoint y: 457, distance: 418.5
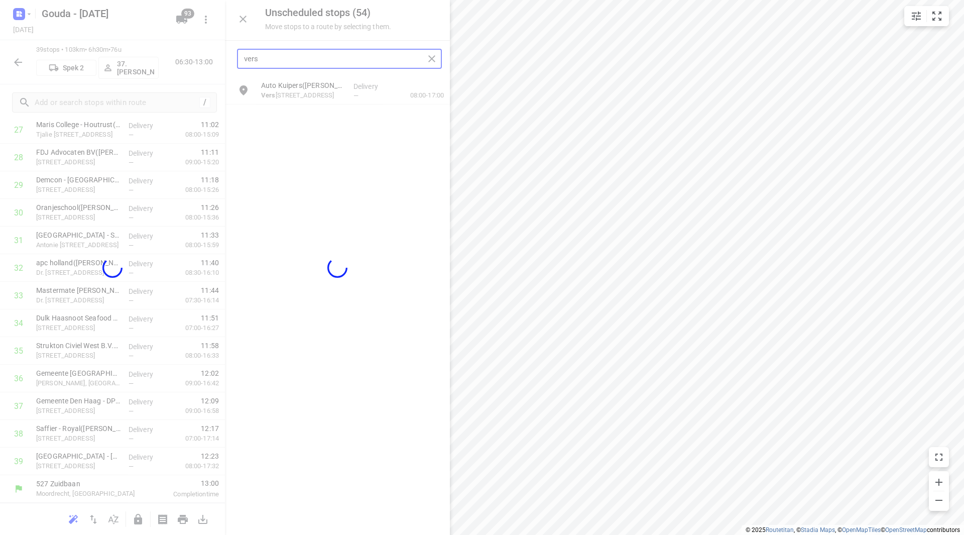
scroll to position [801, 0]
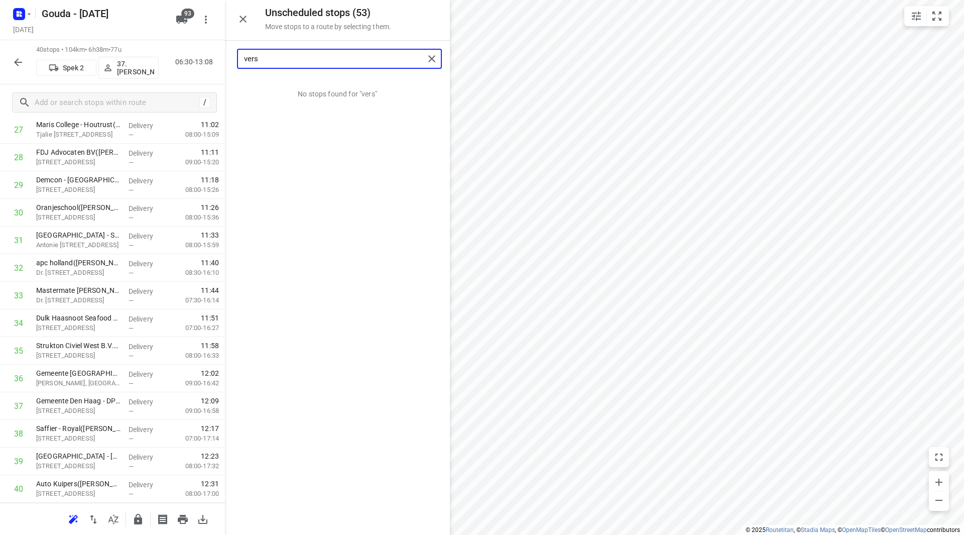
drag, startPoint x: 273, startPoint y: 60, endPoint x: 224, endPoint y: 59, distance: 49.2
click at [224, 59] on div "Unscheduled stops ( 53 ) Move stops to a route by selecting them. vers No stops…" at bounding box center [112, 267] width 225 height 535
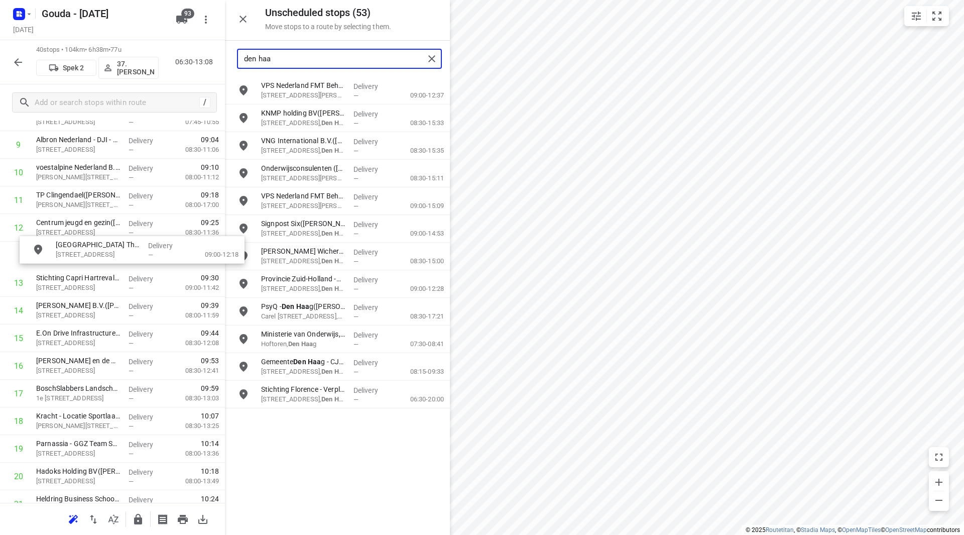
scroll to position [288, 0]
drag, startPoint x: 290, startPoint y: 168, endPoint x: 57, endPoint y: 334, distance: 286.4
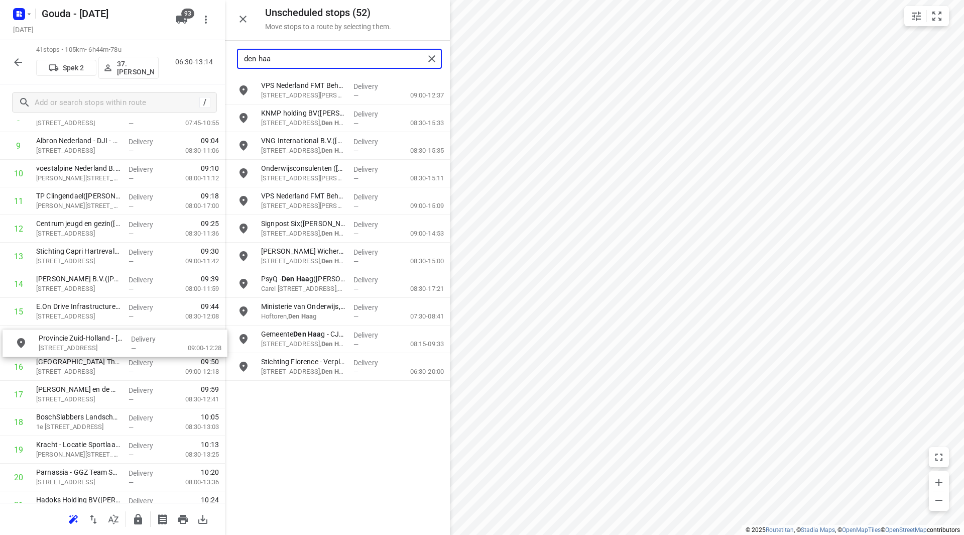
drag, startPoint x: 323, startPoint y: 291, endPoint x: 97, endPoint y: 344, distance: 231.5
type input "den haa"
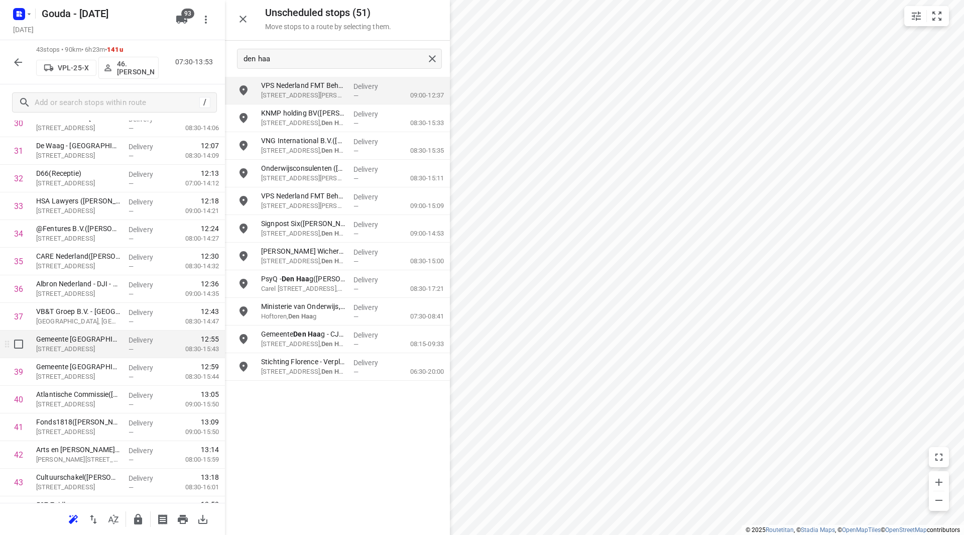
scroll to position [912, 0]
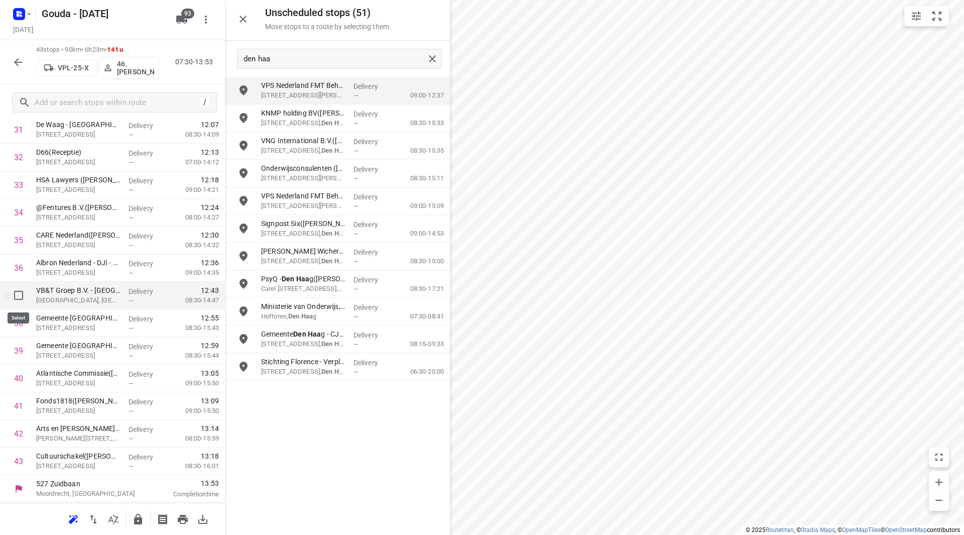
click at [20, 297] on input "checkbox" at bounding box center [19, 295] width 20 height 20
checkbox input "true"
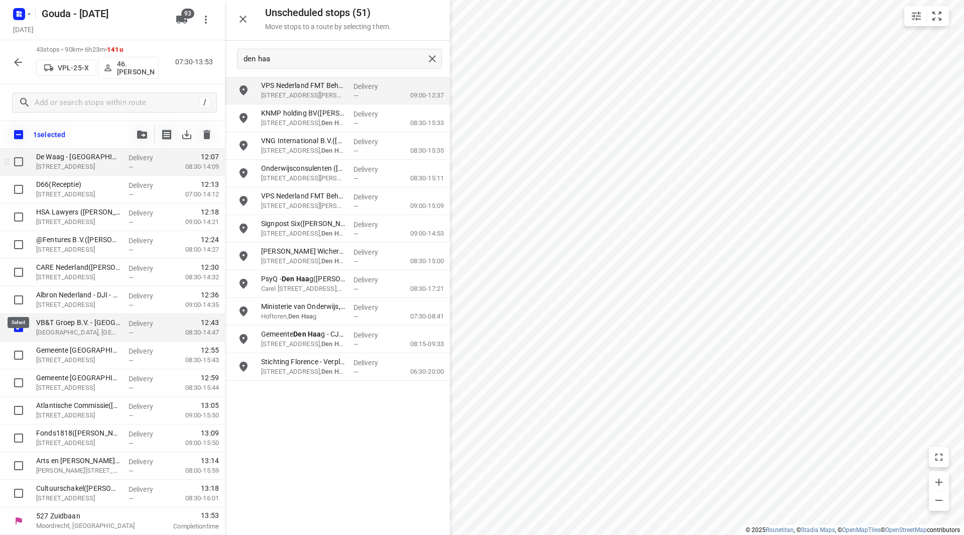
scroll to position [908, 0]
click at [142, 136] on icon "button" at bounding box center [142, 135] width 10 height 8
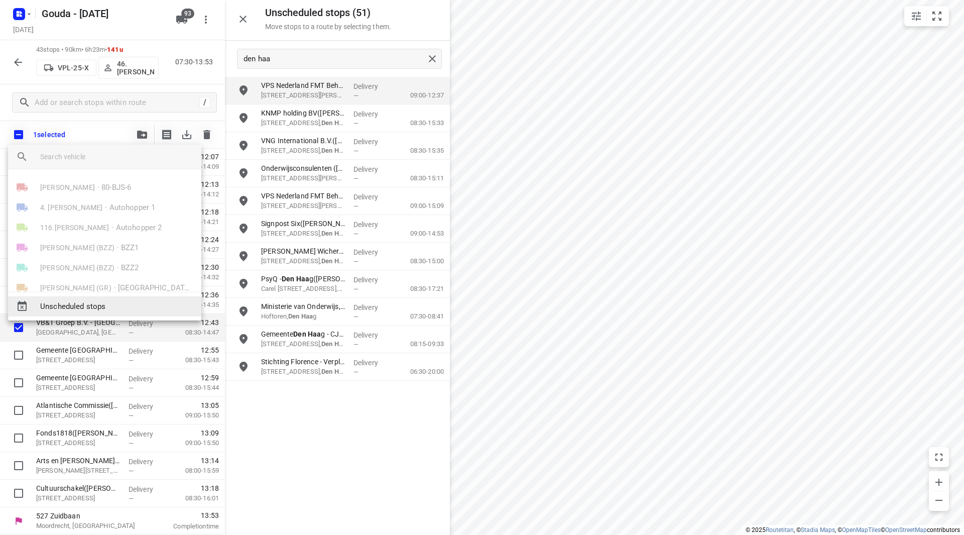
click at [82, 309] on span "Unscheduled stops" at bounding box center [116, 307] width 153 height 12
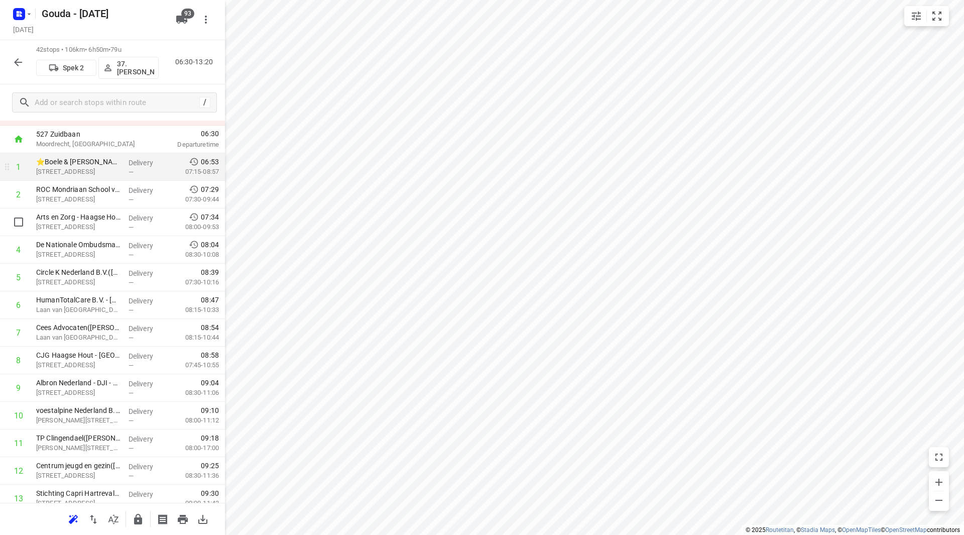
scroll to position [0, 0]
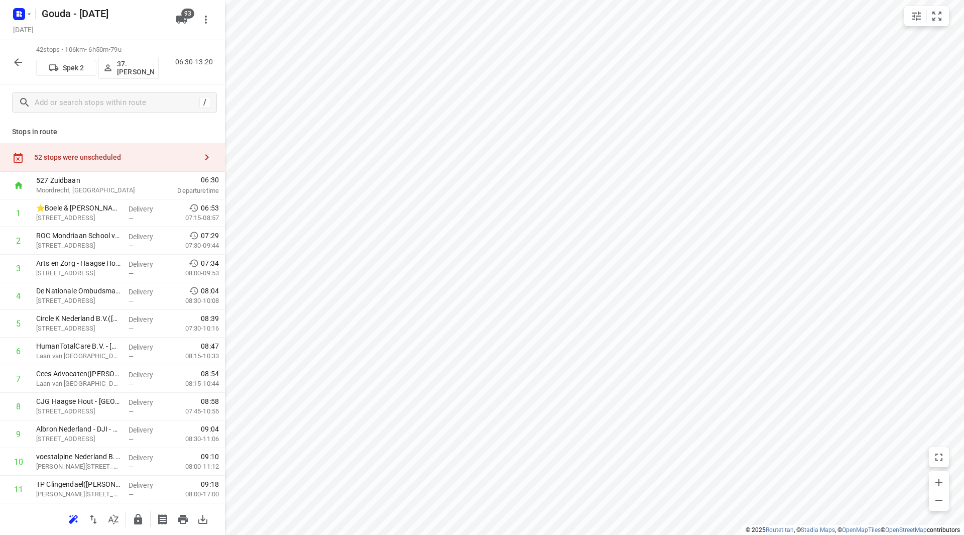
click at [145, 159] on div "52 stops were unscheduled" at bounding box center [115, 157] width 163 height 8
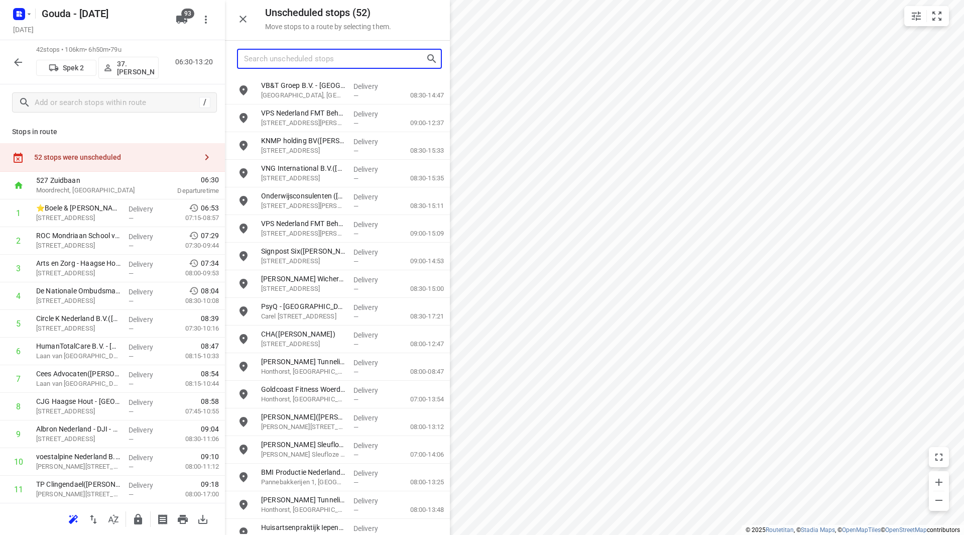
click at [308, 57] on input "Search unscheduled stops" at bounding box center [335, 59] width 182 height 16
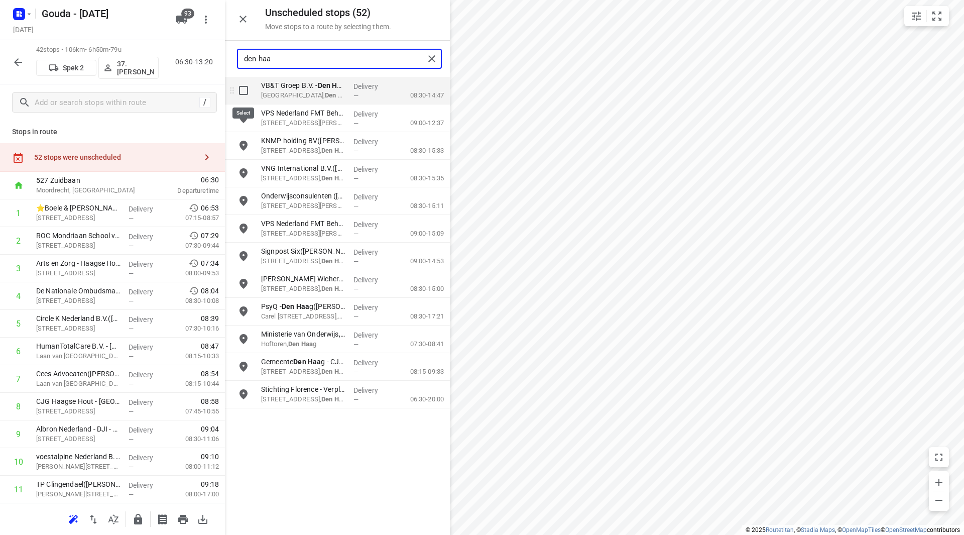
type input "den haa"
click at [241, 91] on input "grid" at bounding box center [243, 90] width 20 height 20
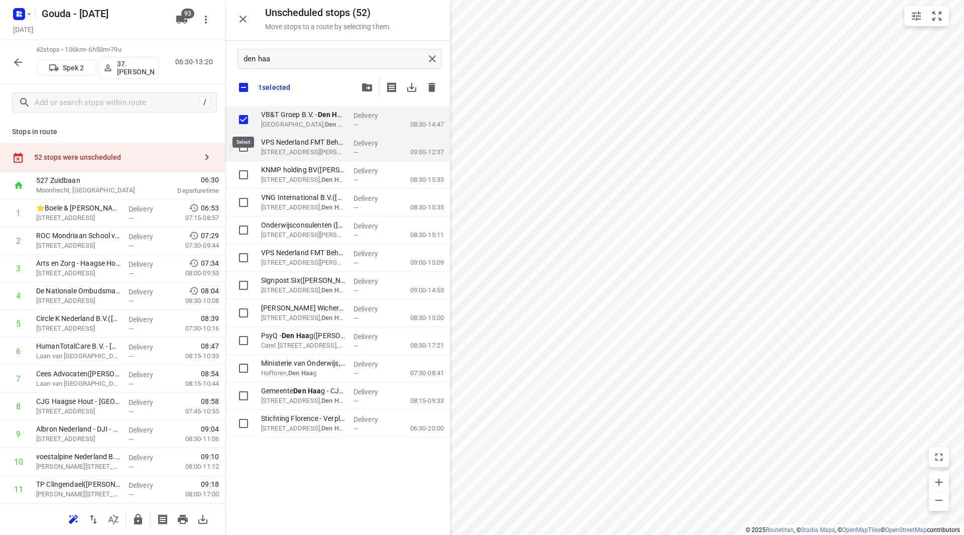
checkbox input "true"
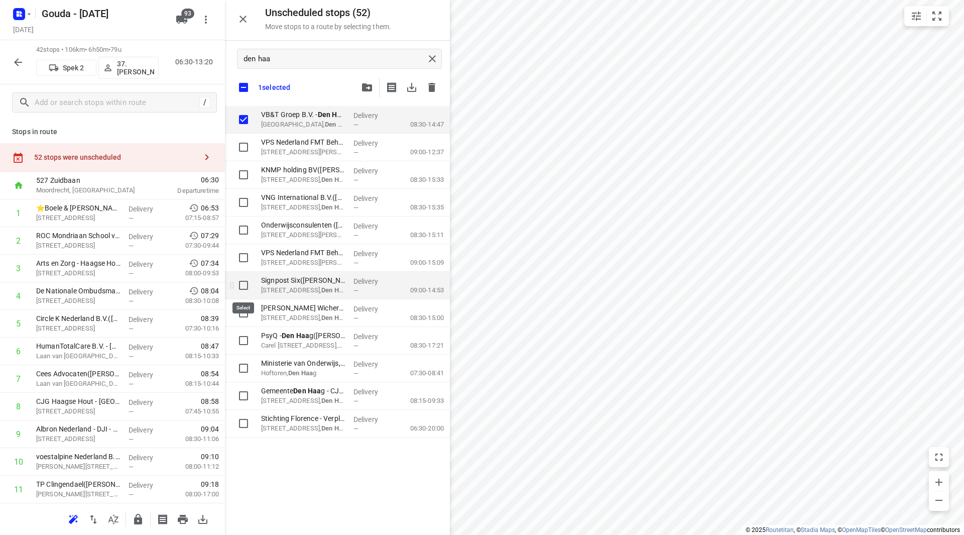
click at [241, 294] on input "grid" at bounding box center [243, 285] width 20 height 20
checkbox input "true"
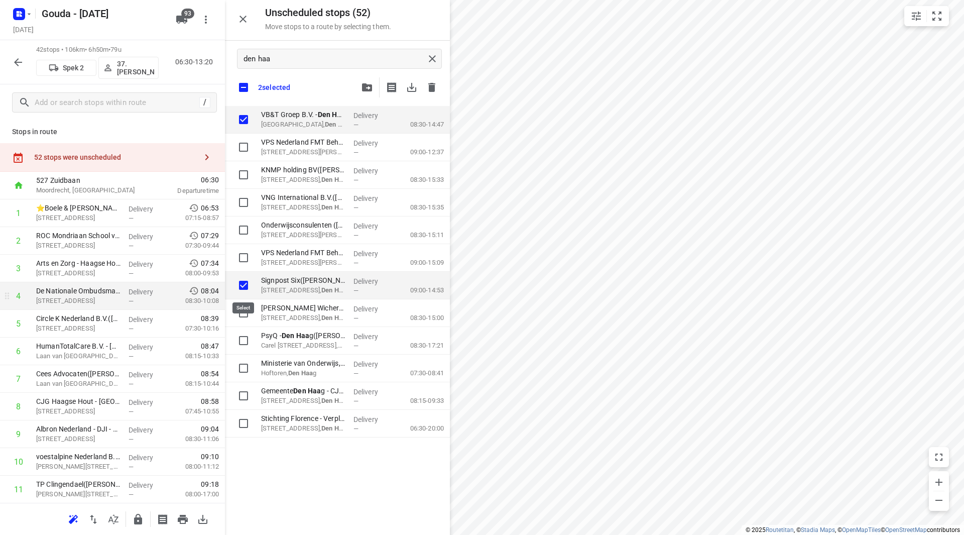
checkbox input "true"
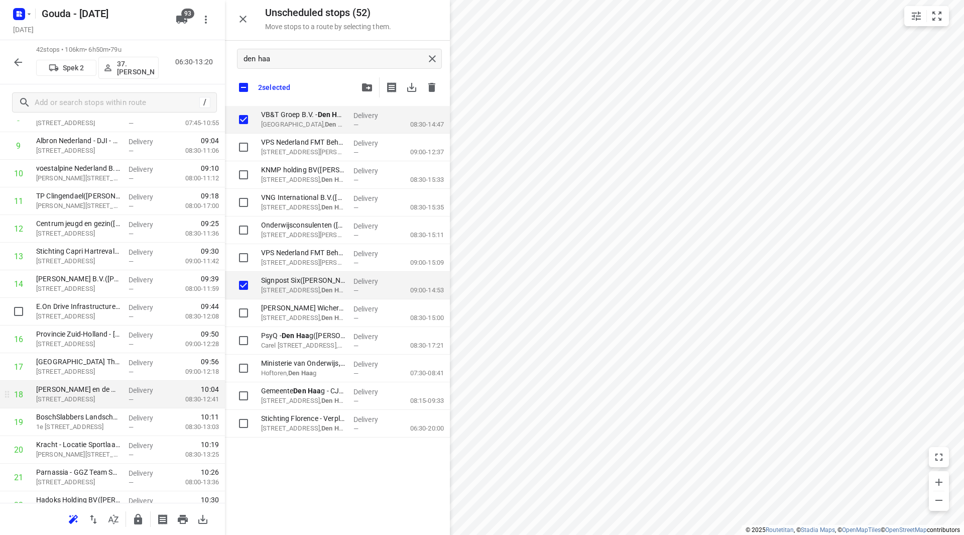
scroll to position [402, 0]
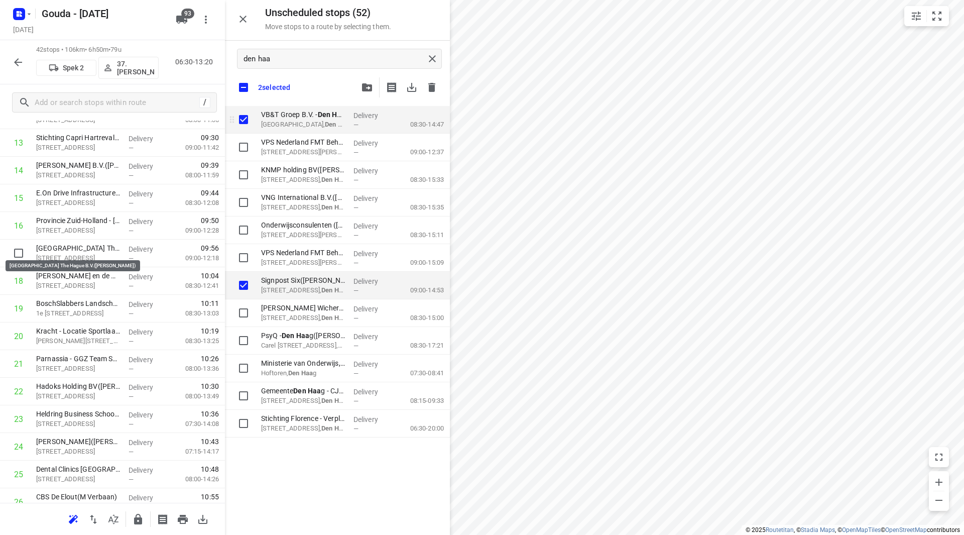
checkbox input "true"
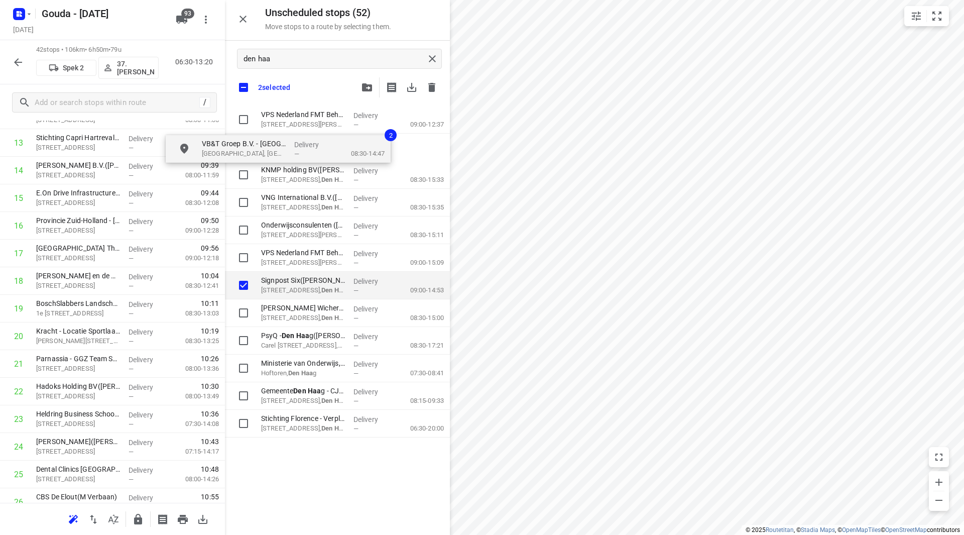
checkbox input "true"
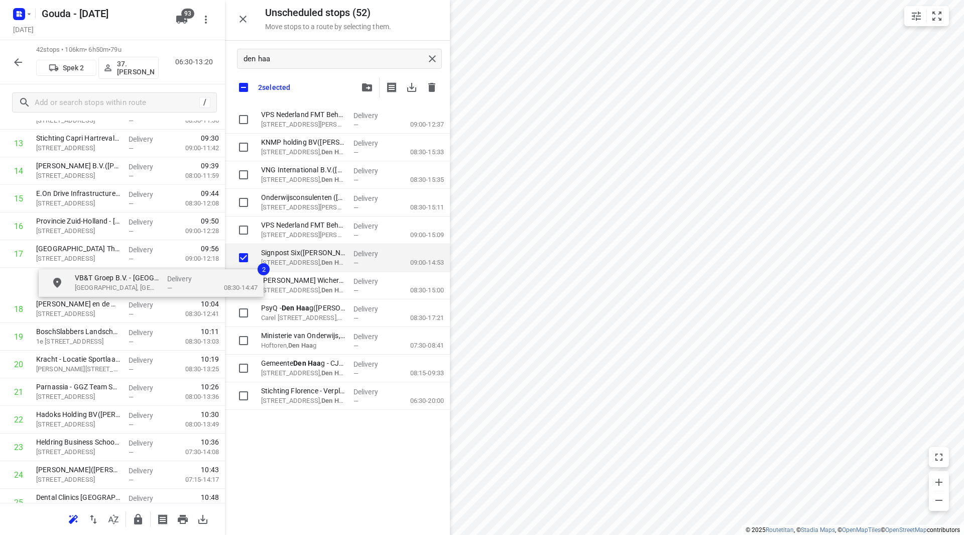
drag, startPoint x: 298, startPoint y: 115, endPoint x: 57, endPoint y: 279, distance: 291.3
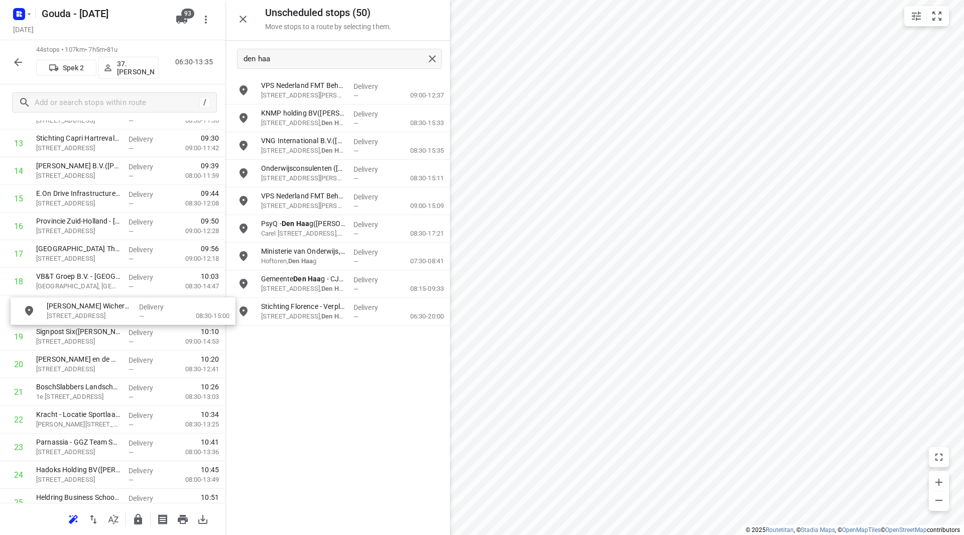
drag, startPoint x: 306, startPoint y: 233, endPoint x: 82, endPoint y: 313, distance: 237.2
drag, startPoint x: 90, startPoint y: 313, endPoint x: 91, endPoint y: 339, distance: 26.1
click at [92, 339] on div "1 ⭐Boele & van Eesteren(Beate Kok) Laan van Vredenoord 14, Rijswijk Delivery — …" at bounding box center [112, 419] width 225 height 1242
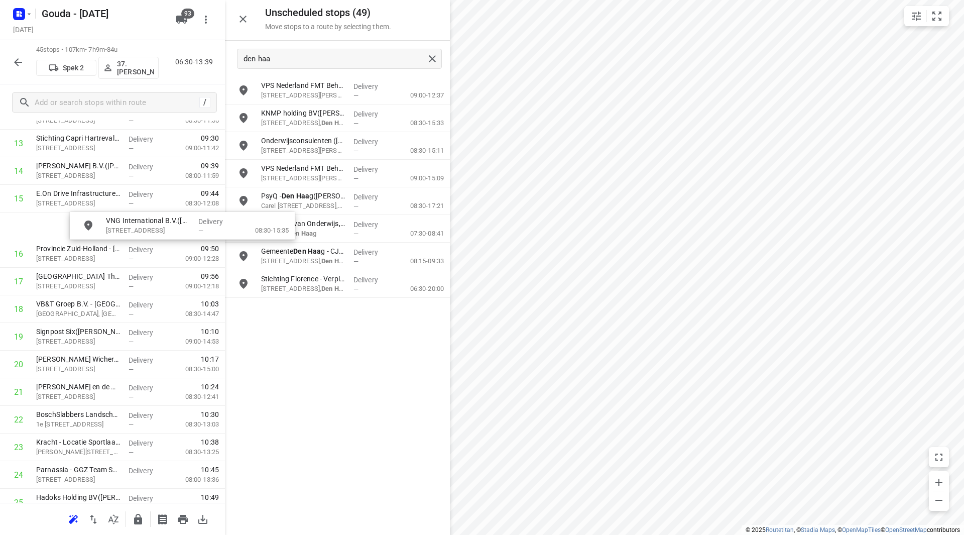
scroll to position [397, 0]
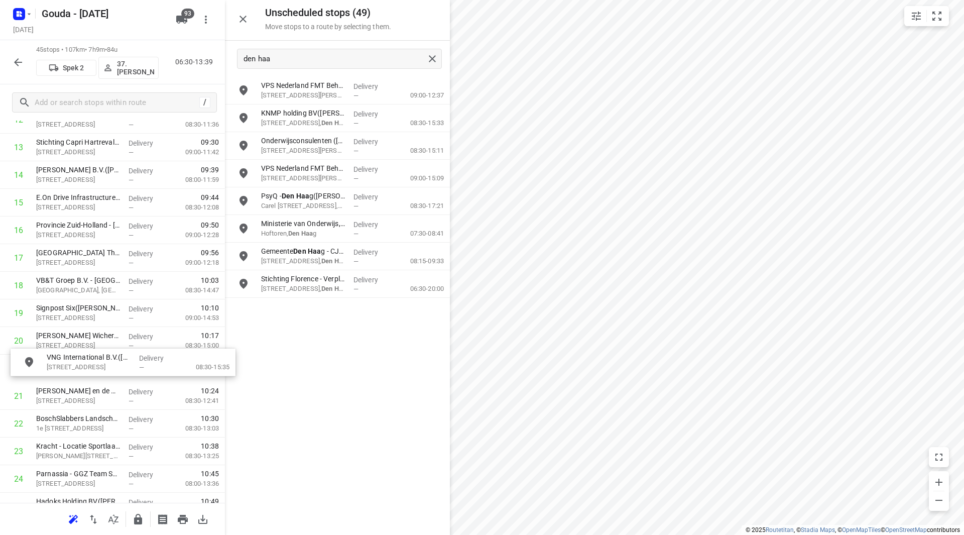
drag, startPoint x: 284, startPoint y: 142, endPoint x: 67, endPoint y: 359, distance: 307.1
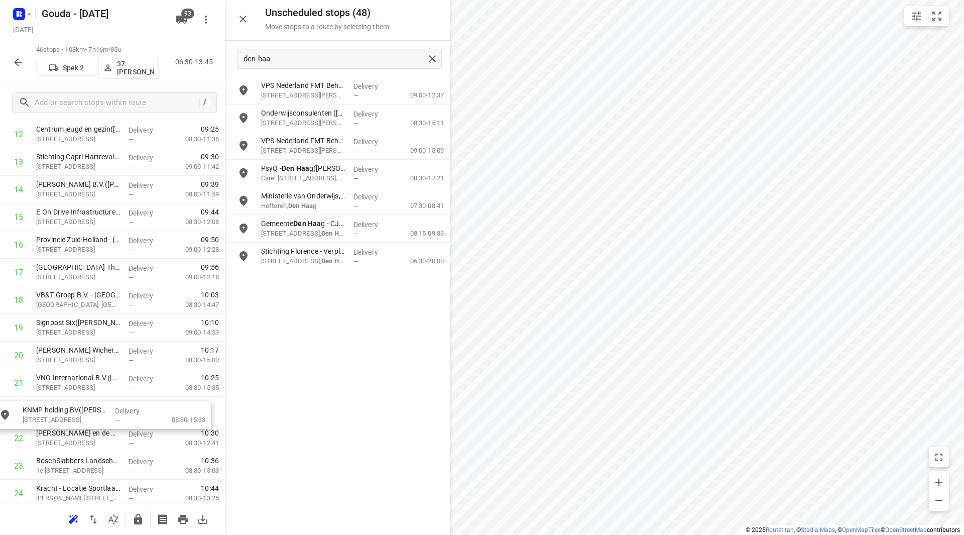
drag, startPoint x: 293, startPoint y: 118, endPoint x: 53, endPoint y: 415, distance: 381.3
click at [140, 521] on icon "button" at bounding box center [138, 519] width 8 height 11
click at [18, 70] on button "button" at bounding box center [18, 62] width 20 height 20
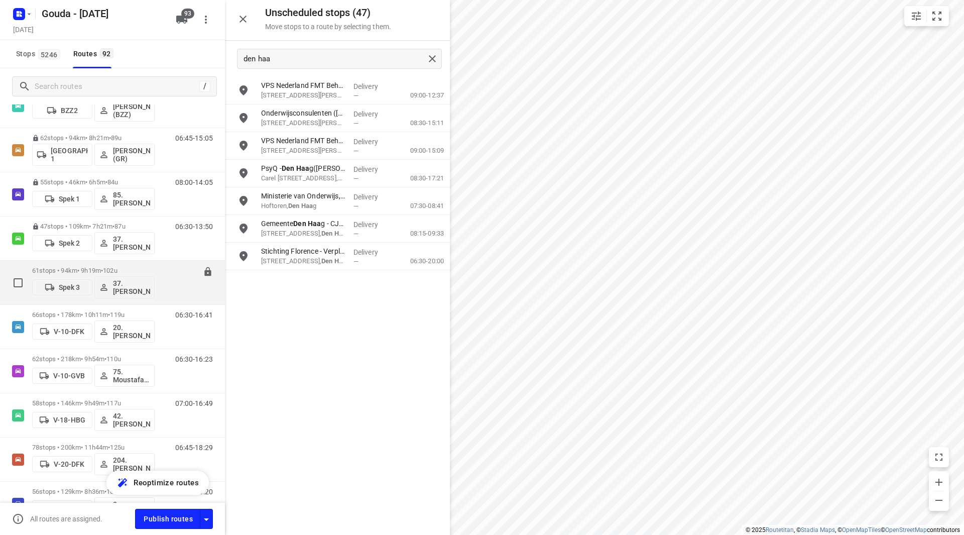
scroll to position [301, 0]
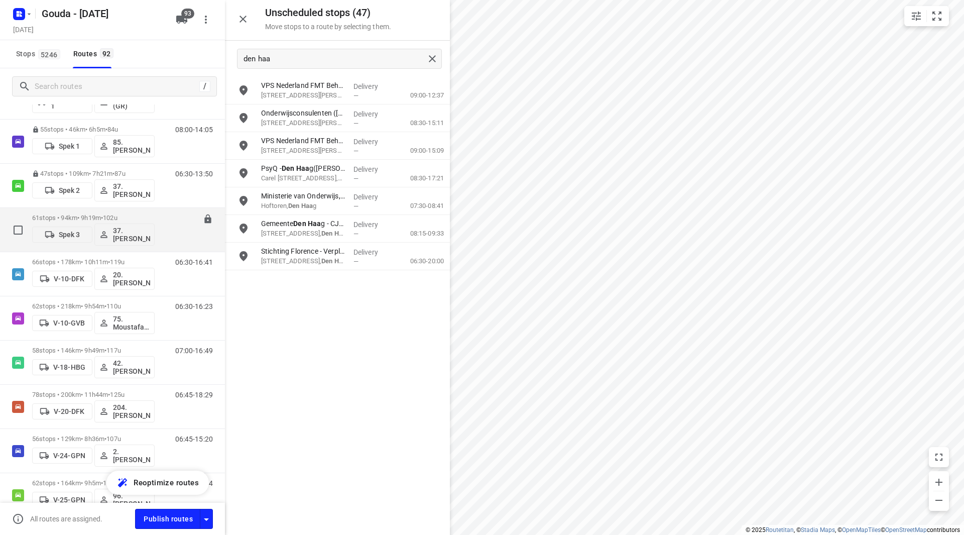
click at [100, 214] on p "61 stops • 94km • 9h19m • 102u" at bounding box center [93, 218] width 122 height 8
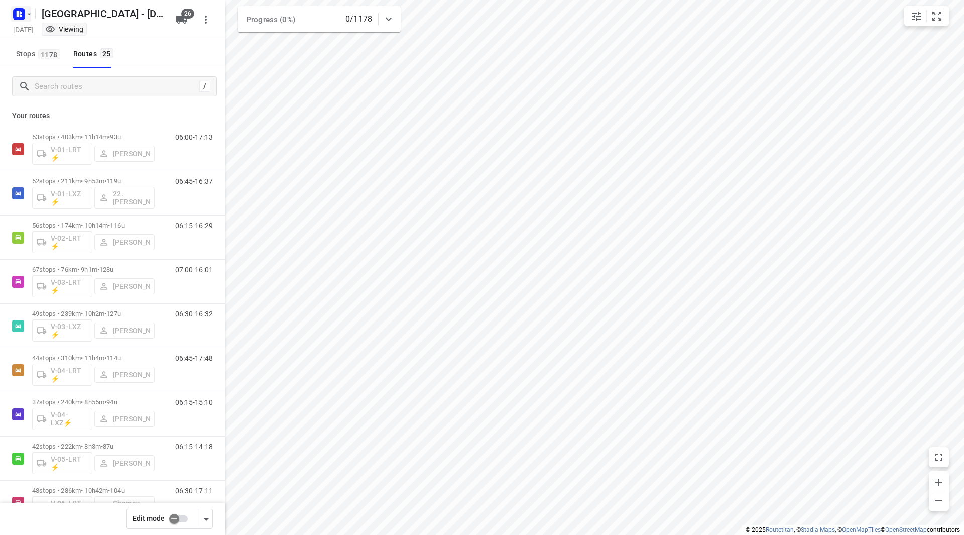
click at [27, 14] on icon "button" at bounding box center [29, 14] width 8 height 8
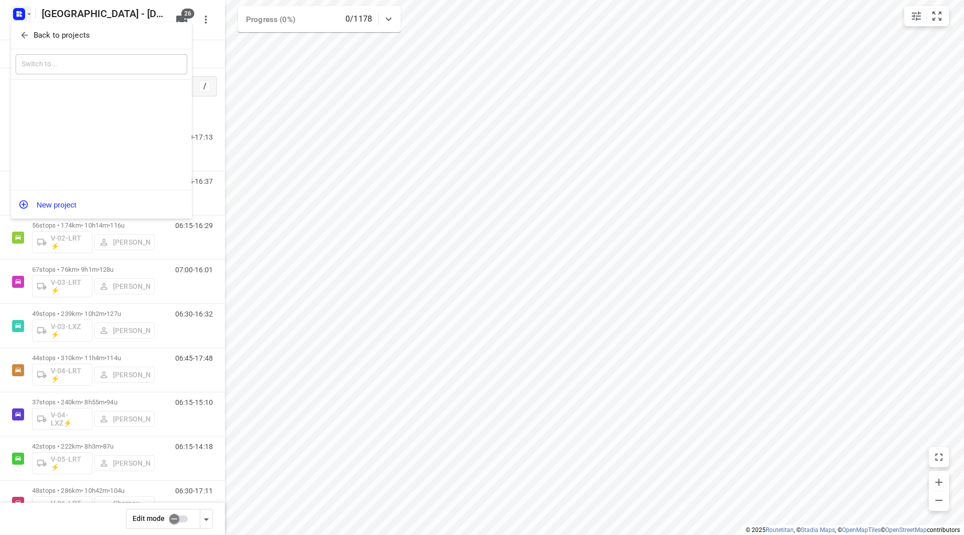
click at [43, 42] on button "Back to projects" at bounding box center [102, 35] width 172 height 17
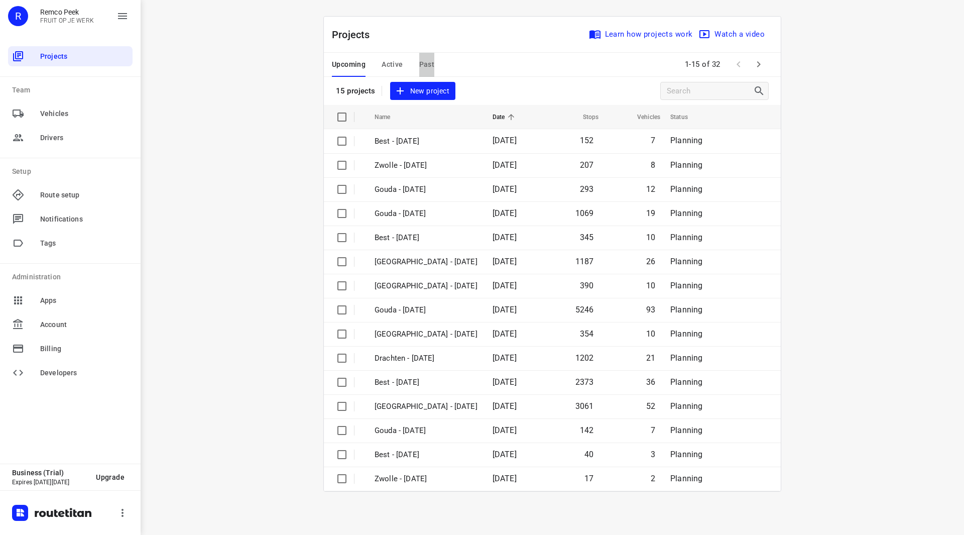
click at [422, 64] on span "Past" at bounding box center [427, 64] width 16 height 13
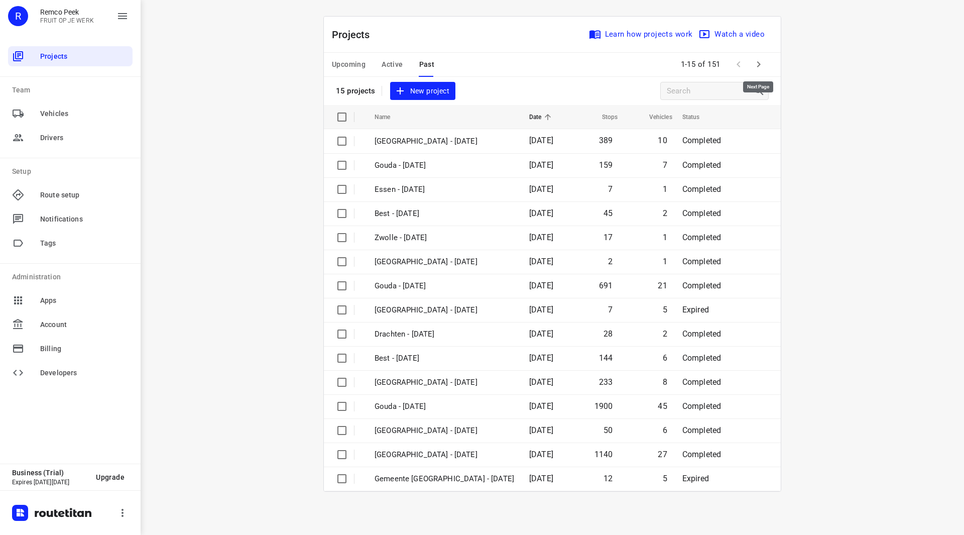
click at [762, 58] on icon "button" at bounding box center [759, 64] width 12 height 12
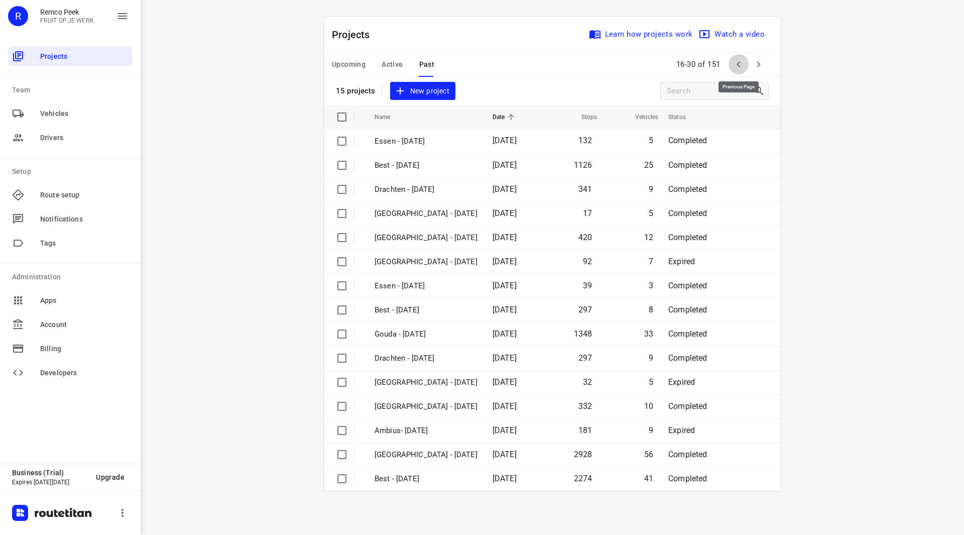
click at [741, 66] on icon "button" at bounding box center [738, 64] width 12 height 12
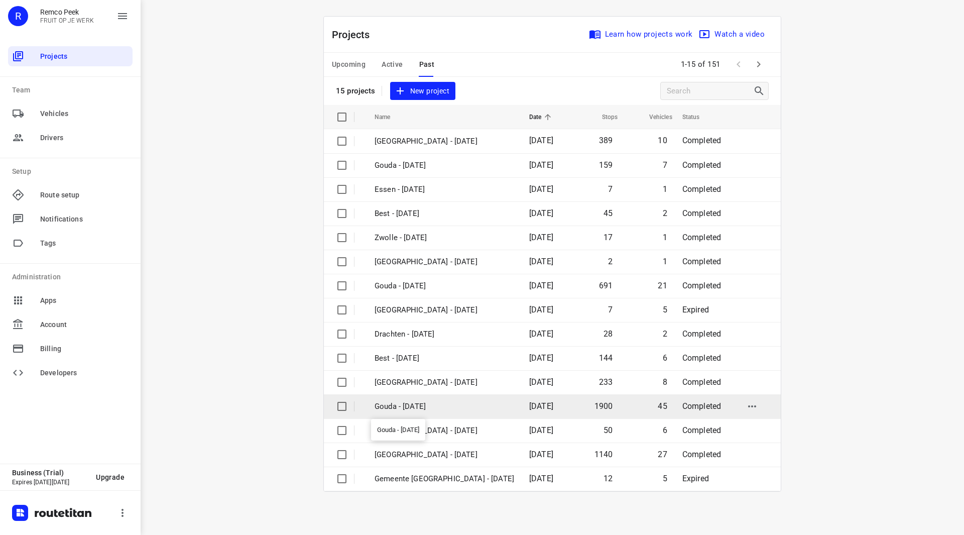
click at [435, 405] on p "Gouda - Wednesday" at bounding box center [444, 407] width 140 height 12
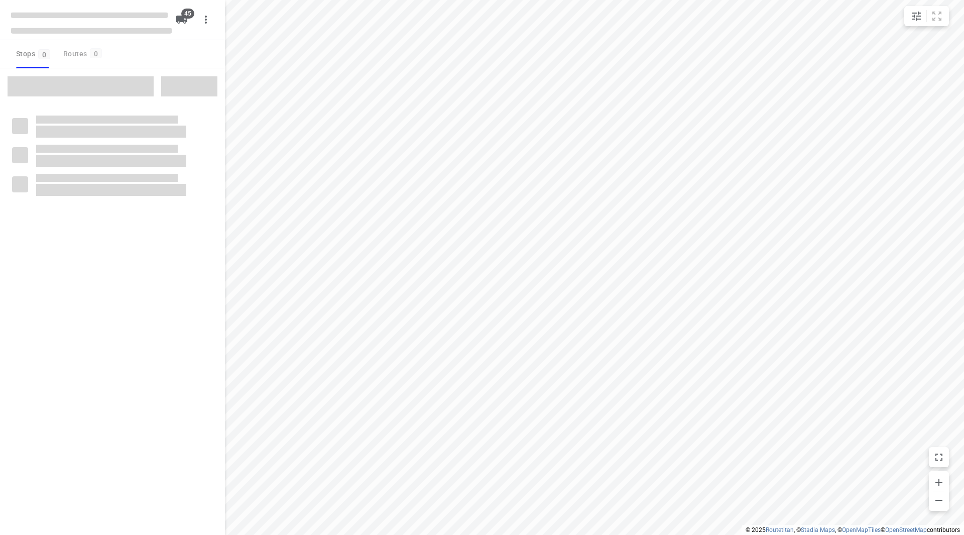
checkbox input "true"
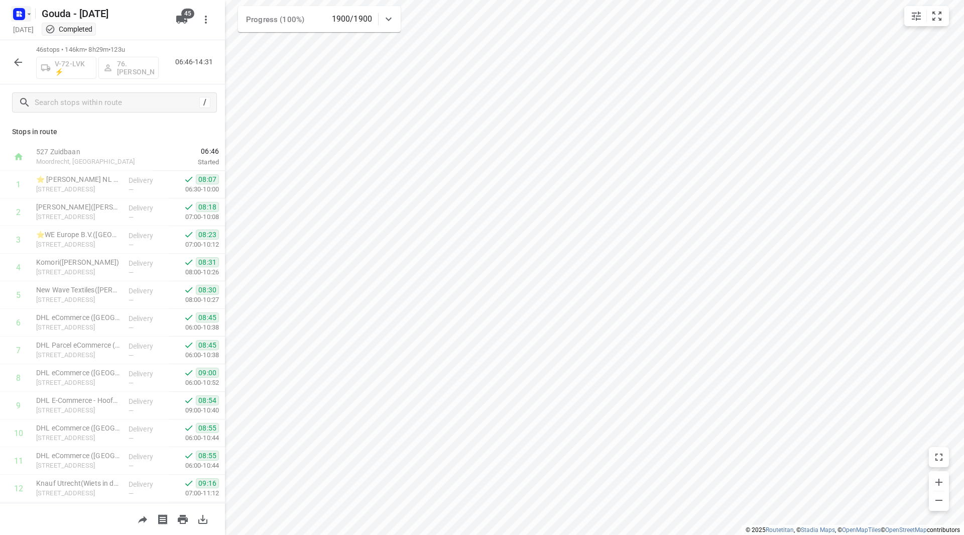
click at [27, 12] on icon "button" at bounding box center [29, 14] width 8 height 8
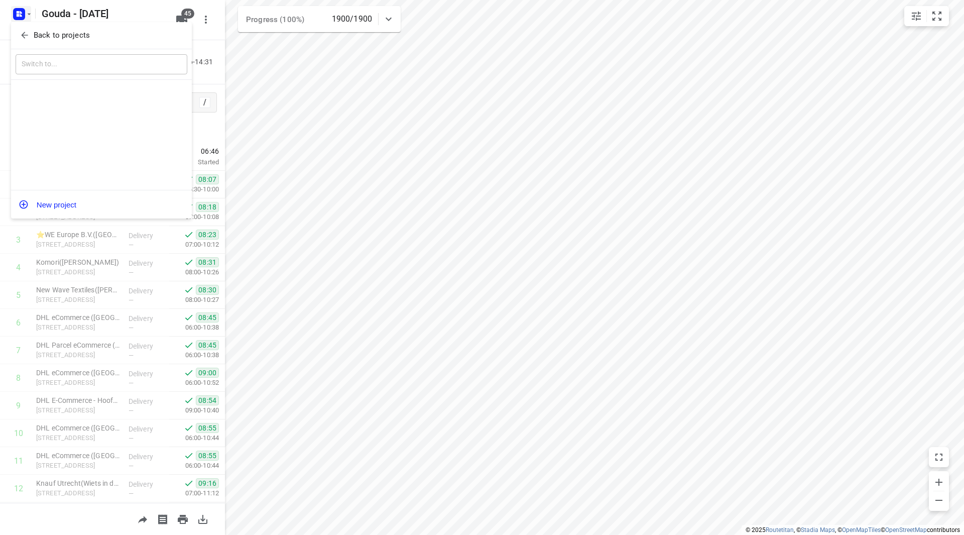
click at [43, 44] on div "Back to projects" at bounding box center [101, 35] width 181 height 27
click at [43, 41] on button "Back to projects" at bounding box center [102, 35] width 172 height 17
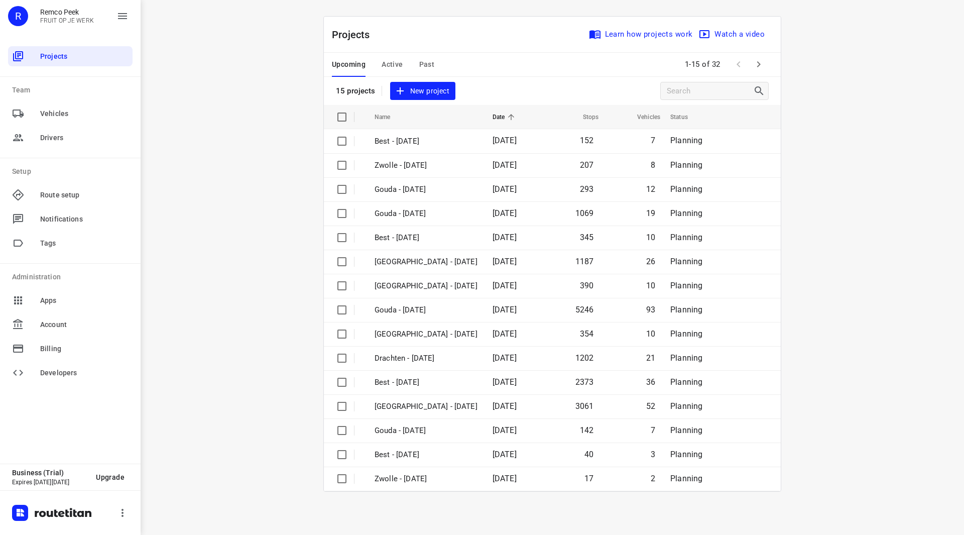
click at [383, 66] on span "Active" at bounding box center [392, 64] width 21 height 13
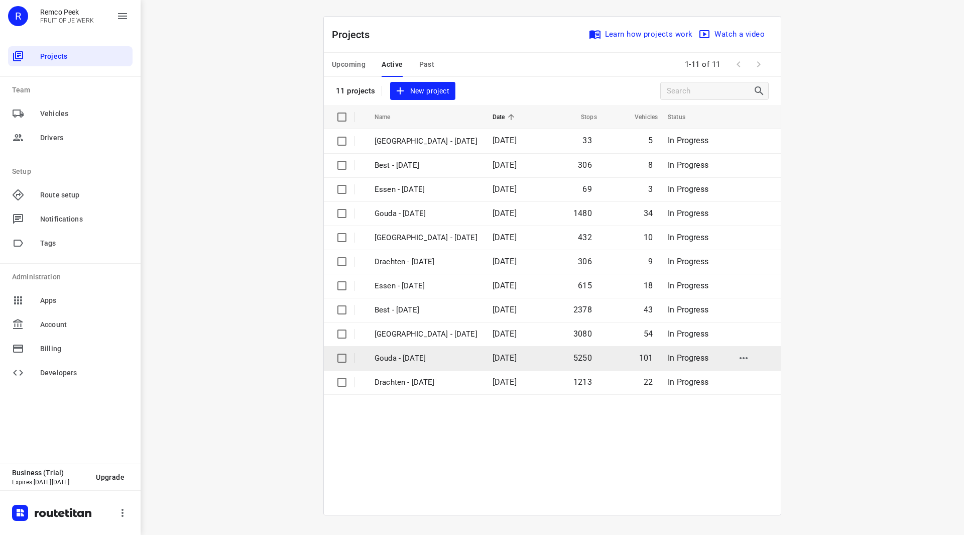
click at [427, 358] on p "Gouda - [DATE]" at bounding box center [425, 358] width 103 height 12
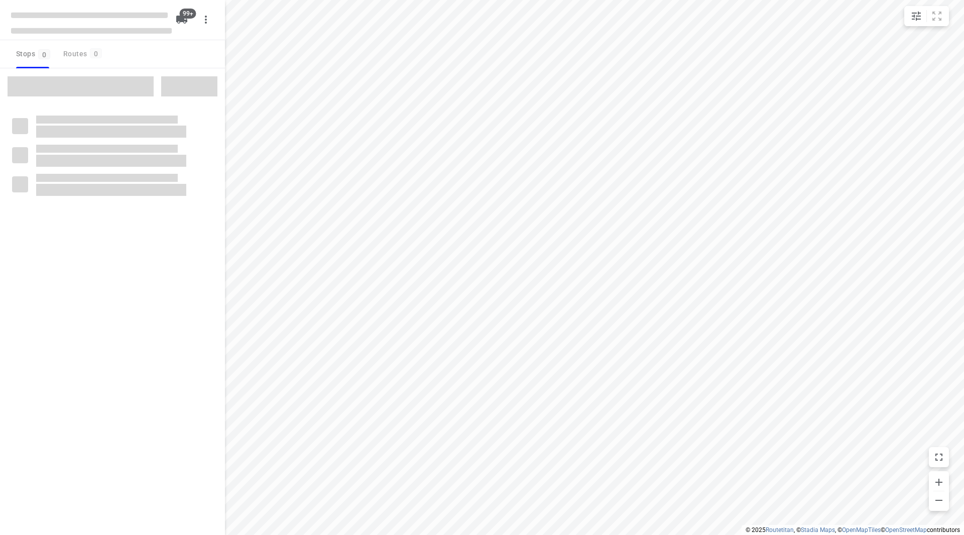
checkbox input "true"
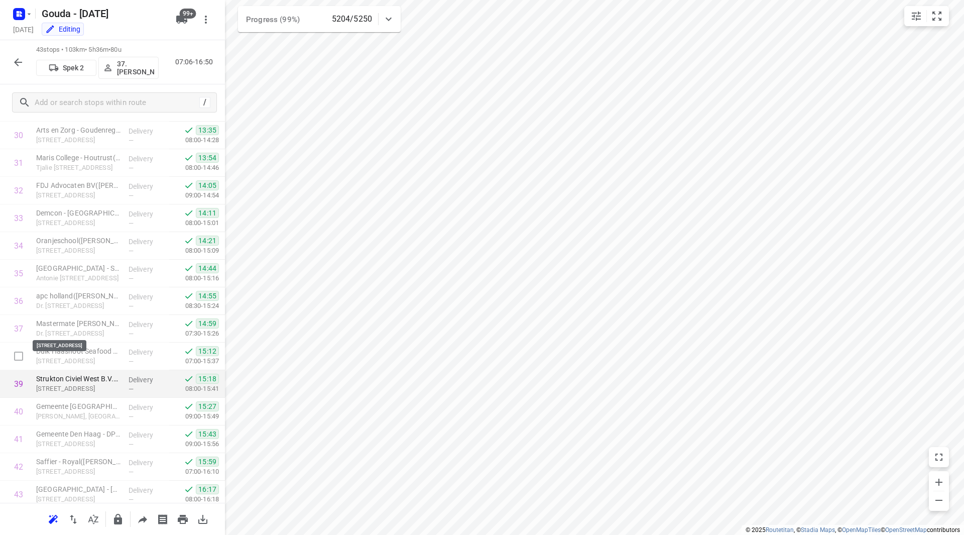
scroll to position [883, 0]
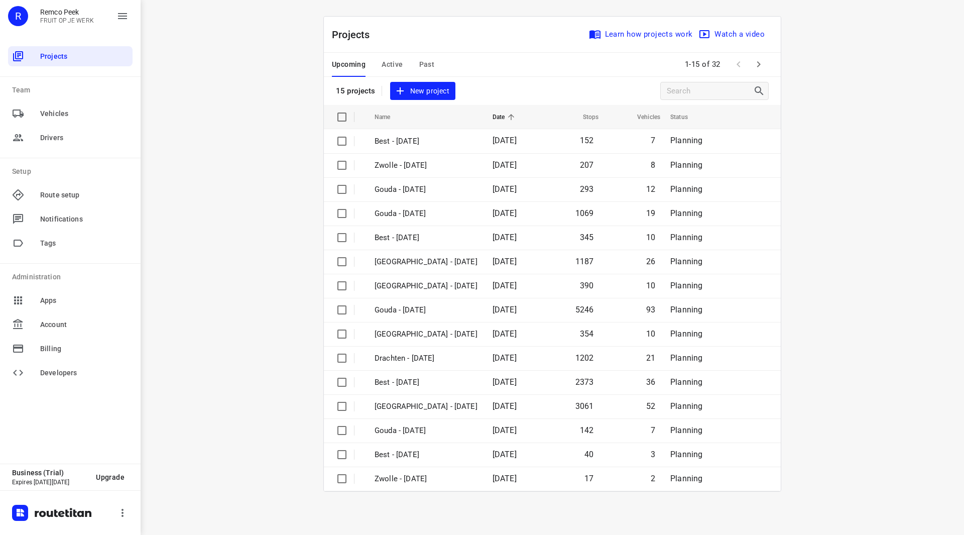
click at [395, 65] on span "Active" at bounding box center [392, 64] width 21 height 13
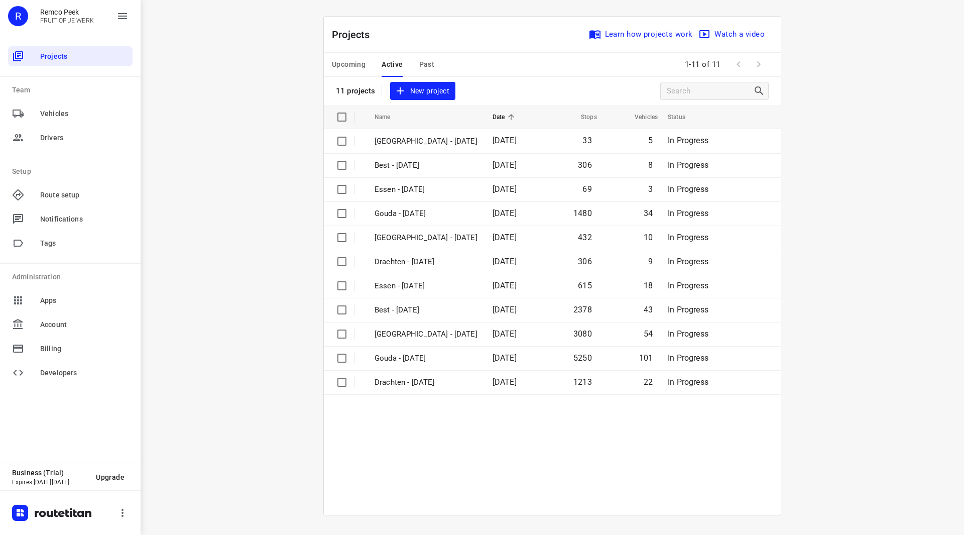
click at [435, 67] on div "Upcoming Active Past" at bounding box center [391, 65] width 118 height 24
click at [430, 66] on span "Past" at bounding box center [427, 64] width 16 height 13
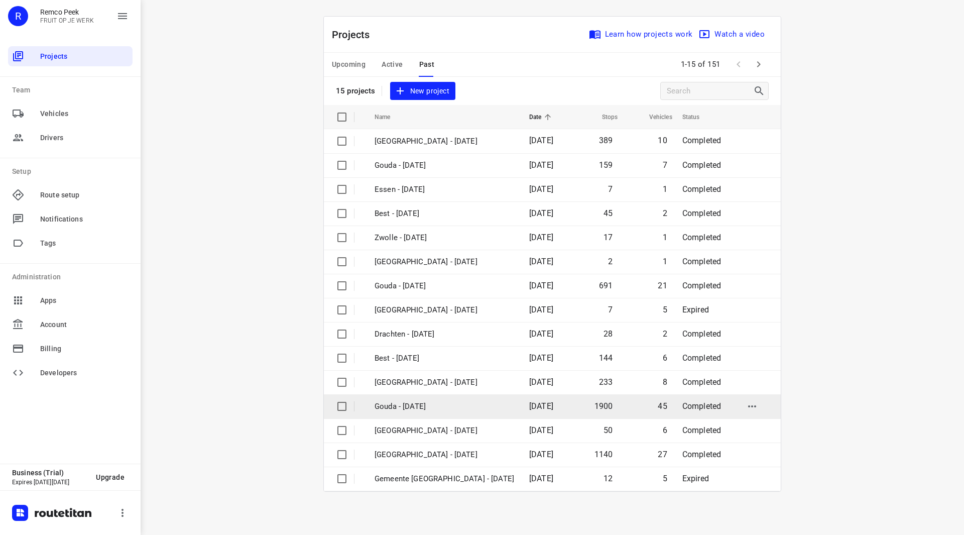
click at [427, 406] on p "Gouda - [DATE]" at bounding box center [444, 407] width 140 height 12
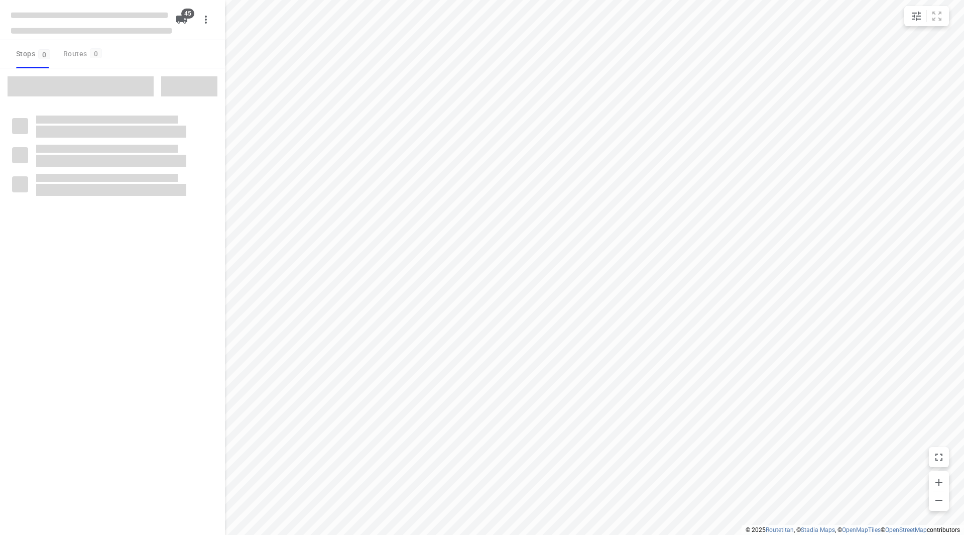
checkbox input "true"
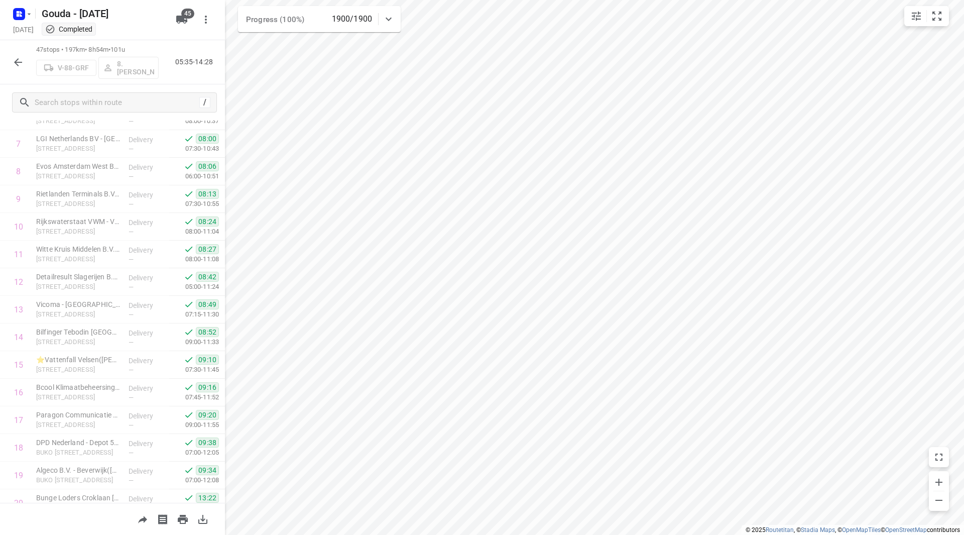
scroll to position [188, 0]
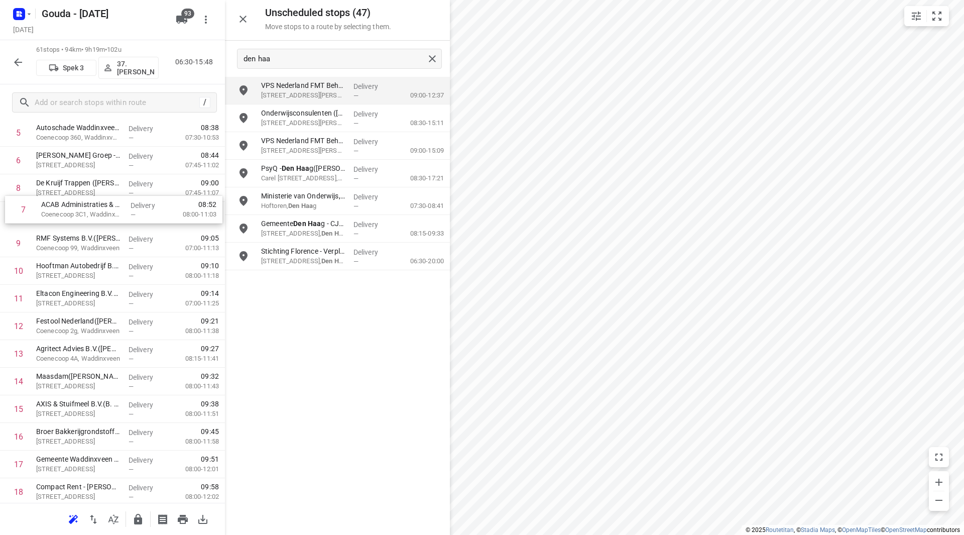
scroll to position [185, 0]
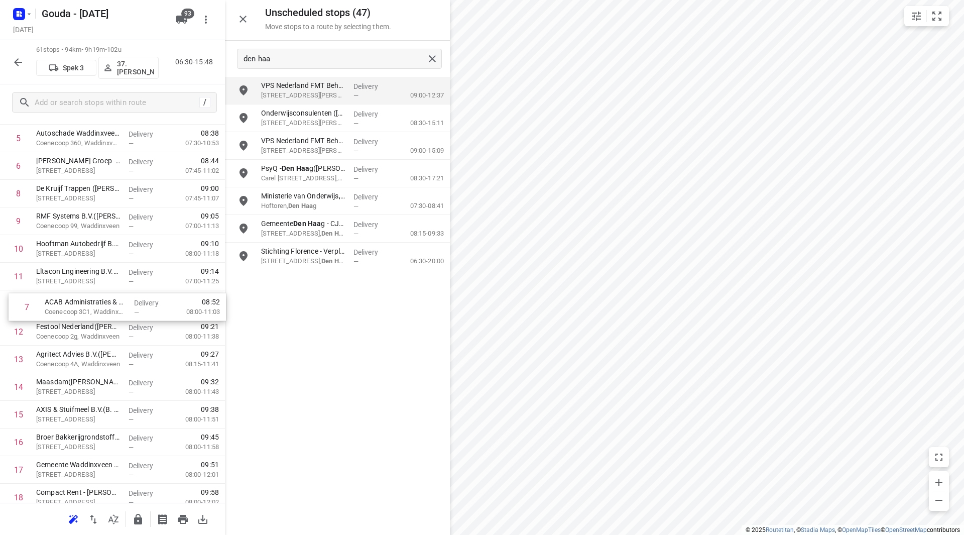
drag, startPoint x: 64, startPoint y: 182, endPoint x: 77, endPoint y: 311, distance: 129.2
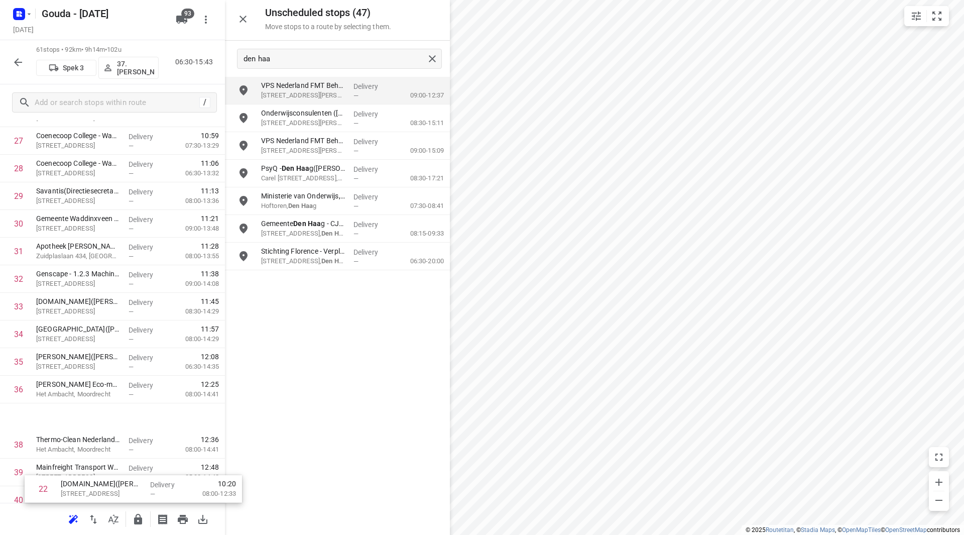
scroll to position [778, 0]
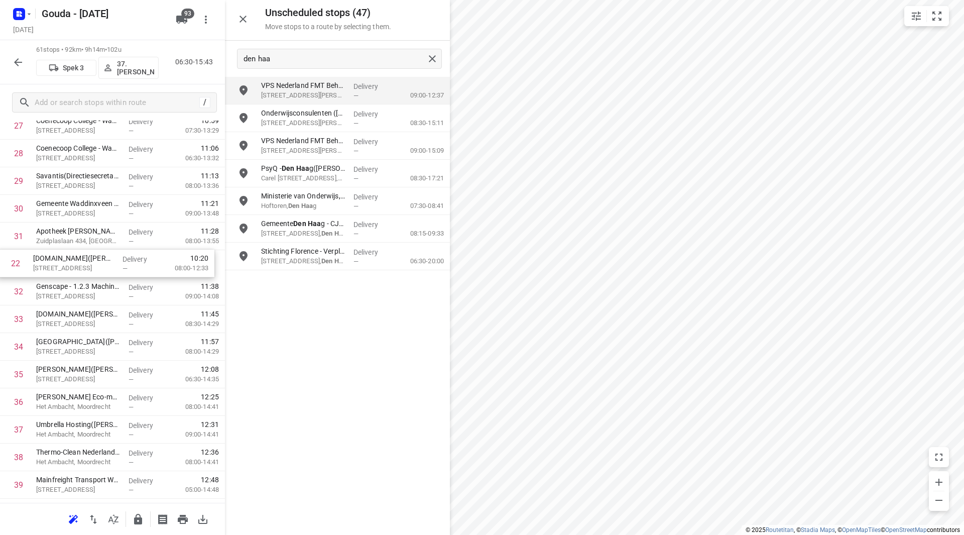
drag, startPoint x: 69, startPoint y: 258, endPoint x: 65, endPoint y: 264, distance: 7.0
click at [65, 264] on div "1 Holland Haag(Samantha van den Bosch) Coenecoop 801, Waddinxveen Delivery — 06…" at bounding box center [112, 264] width 225 height 1684
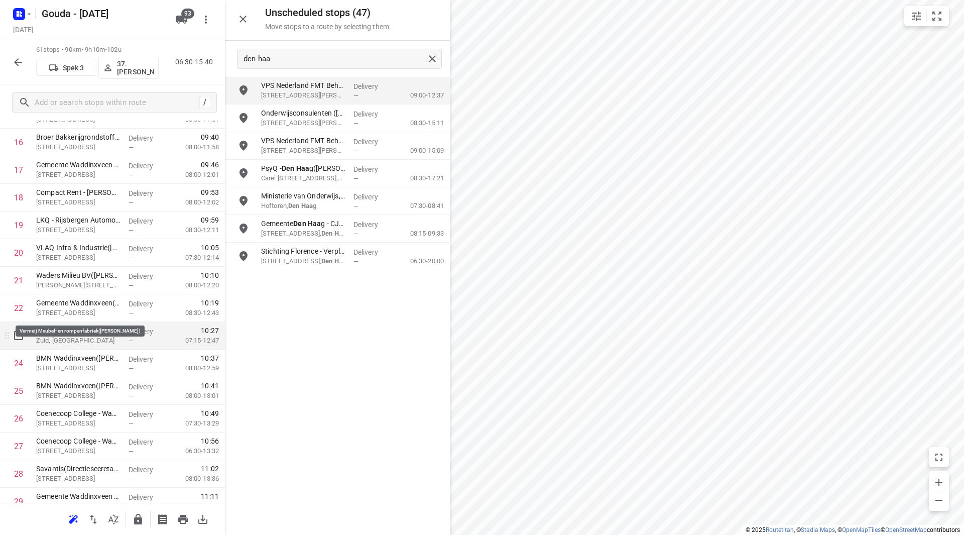
scroll to position [502, 0]
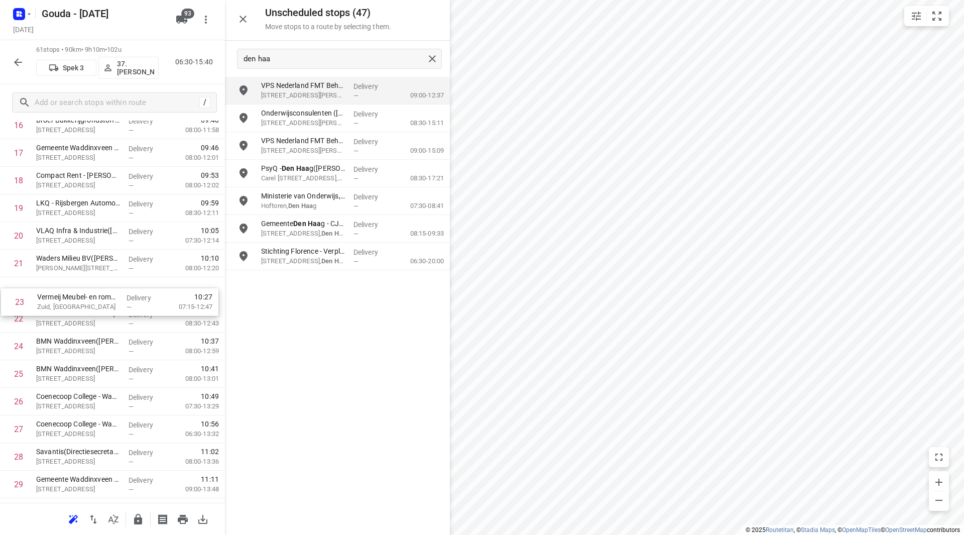
drag, startPoint x: 106, startPoint y: 316, endPoint x: 107, endPoint y: 294, distance: 22.1
click at [107, 294] on div "1 Holland Haag(Samantha van den Bosch) Coenecoop 801, Waddinxveen Delivery — 06…" at bounding box center [112, 539] width 225 height 1684
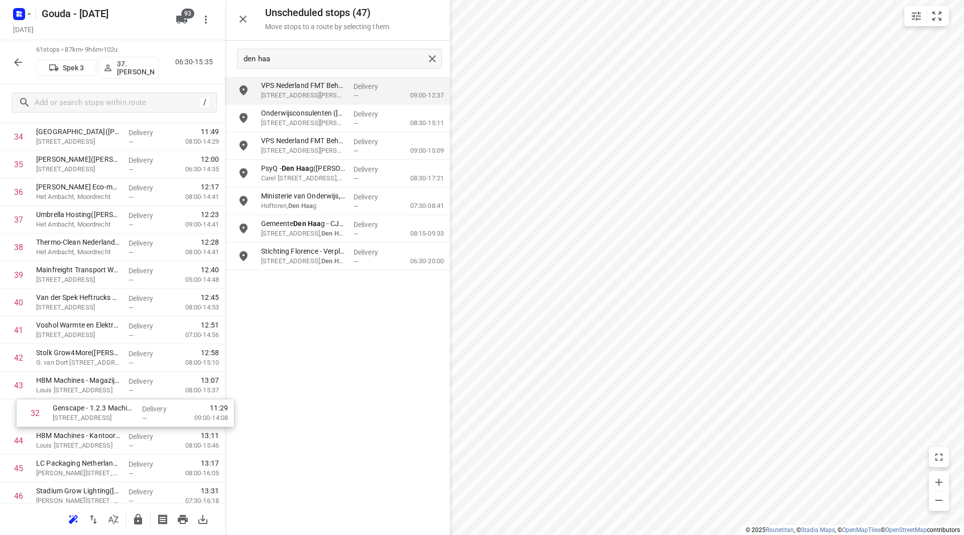
scroll to position [961, 0]
drag, startPoint x: 129, startPoint y: 310, endPoint x: 138, endPoint y: 359, distance: 50.5
click at [138, 359] on div "1 Holland Haag(Samantha van den Bosch) Coenecoop 801, Waddinxveen Delivery — 06…" at bounding box center [112, 80] width 225 height 1684
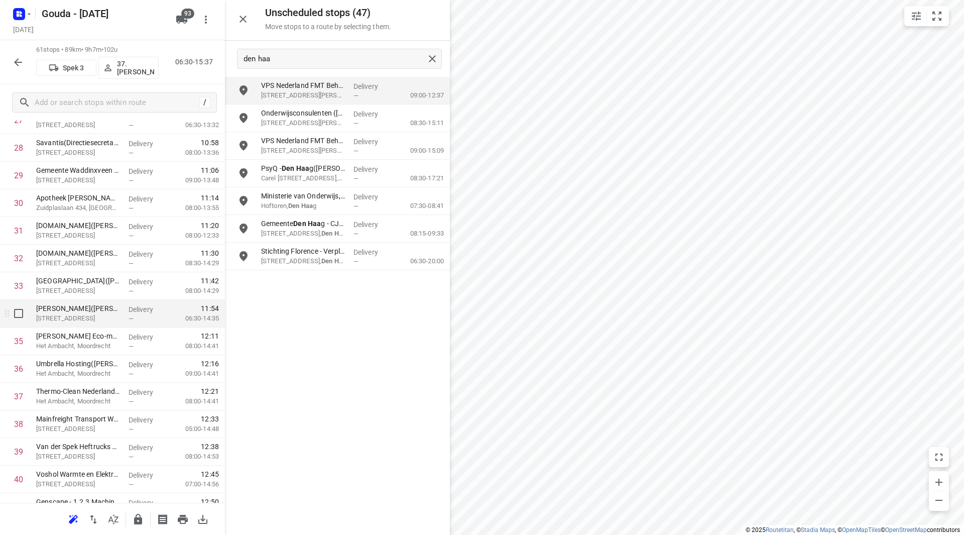
scroll to position [861, 0]
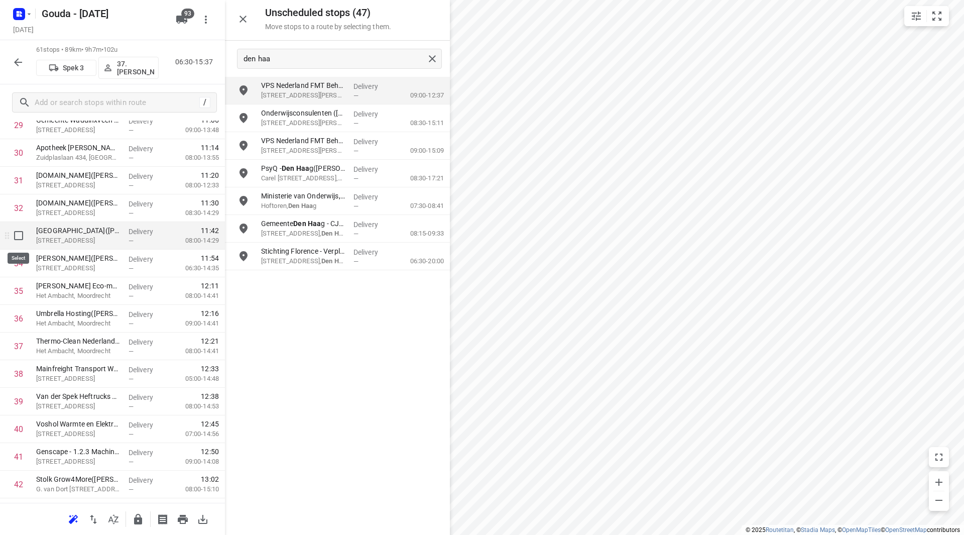
click at [16, 239] on input "checkbox" at bounding box center [19, 235] width 20 height 20
checkbox input "true"
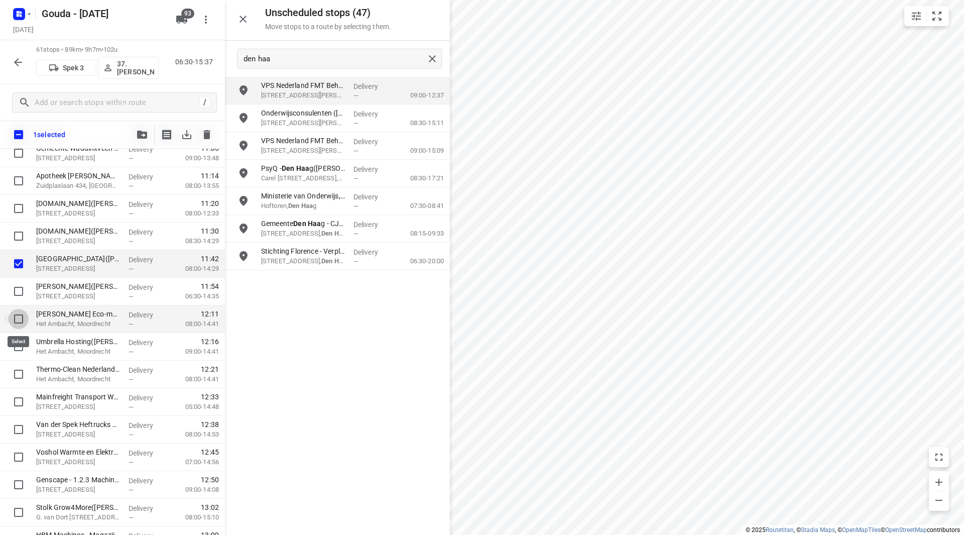
click at [22, 322] on input "checkbox" at bounding box center [19, 319] width 20 height 20
checkbox input "true"
click at [21, 349] on input "checkbox" at bounding box center [19, 346] width 20 height 20
checkbox input "true"
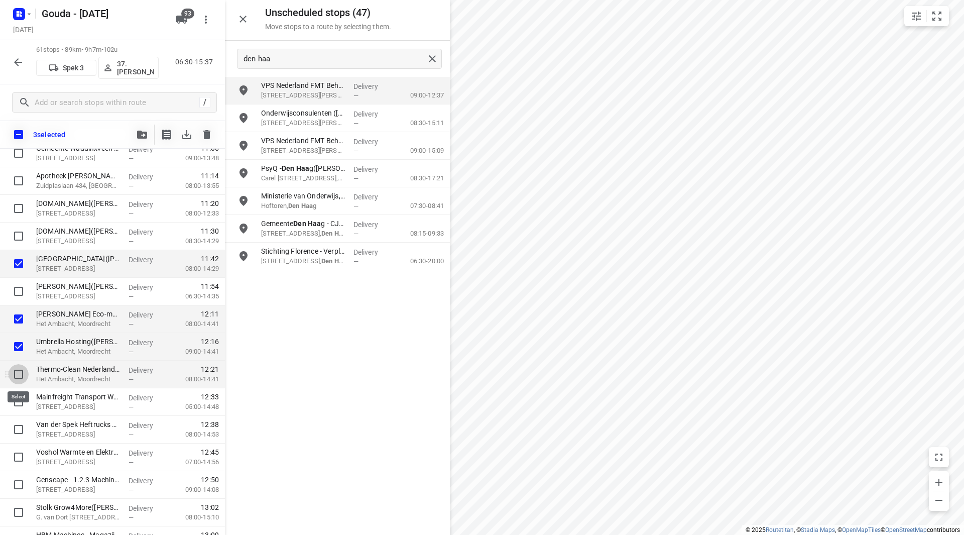
click at [20, 374] on input "checkbox" at bounding box center [19, 374] width 20 height 20
checkbox input "true"
click at [142, 134] on icon "button" at bounding box center [142, 135] width 10 height 8
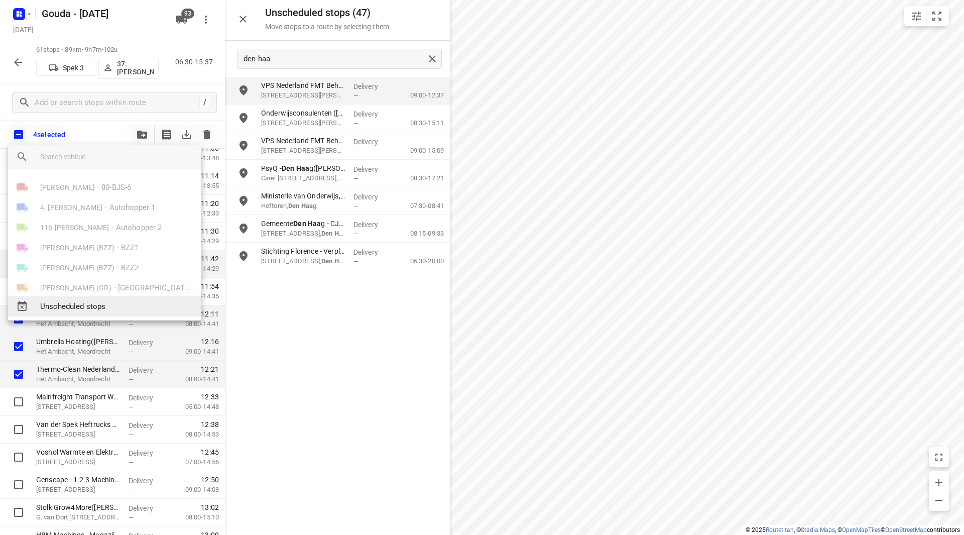
click at [89, 311] on div "Unscheduled stops" at bounding box center [104, 306] width 193 height 20
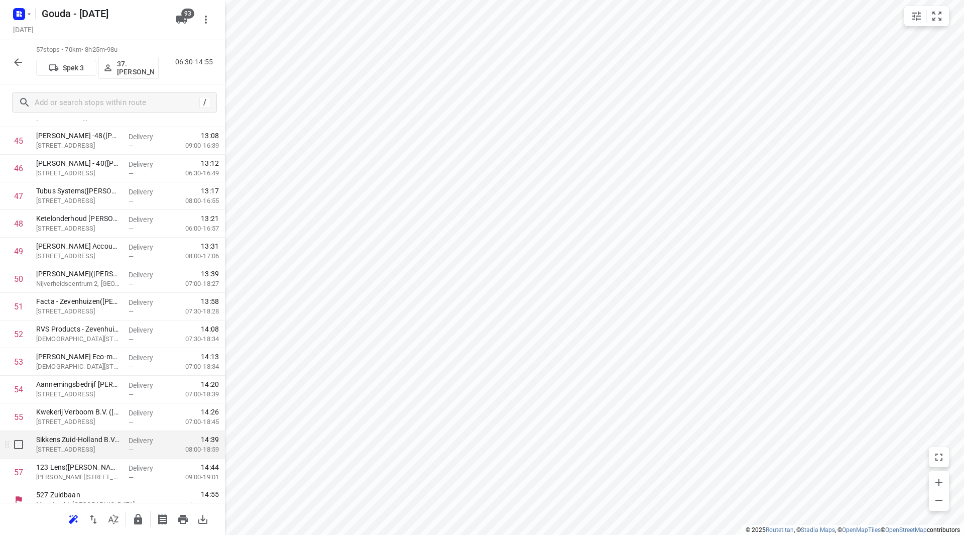
scroll to position [1298, 0]
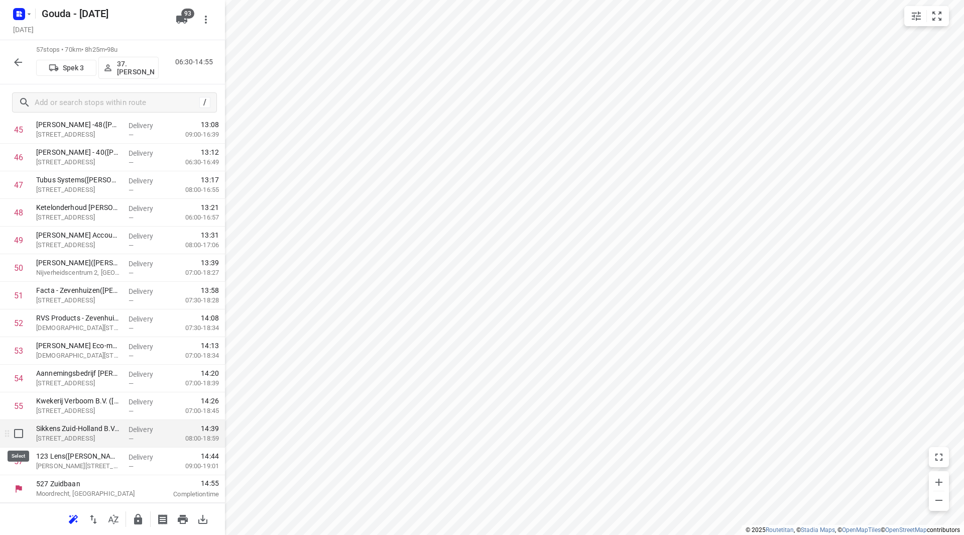
click at [19, 434] on input "checkbox" at bounding box center [19, 433] width 20 height 20
checkbox input "true"
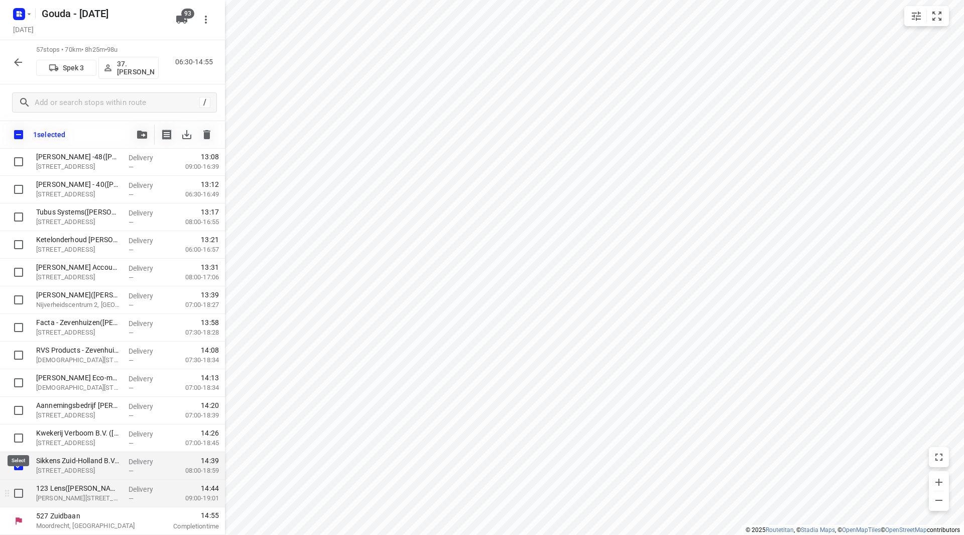
scroll to position [1294, 0]
click at [20, 493] on input "checkbox" at bounding box center [19, 493] width 20 height 20
checkbox input "true"
click at [143, 136] on icon "button" at bounding box center [142, 135] width 10 height 8
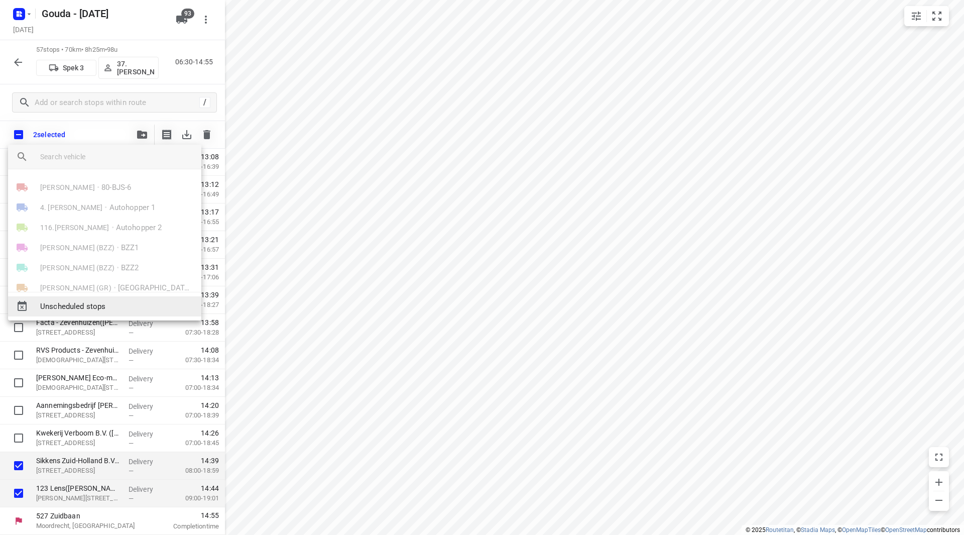
click at [92, 305] on span "Unscheduled stops" at bounding box center [116, 307] width 153 height 12
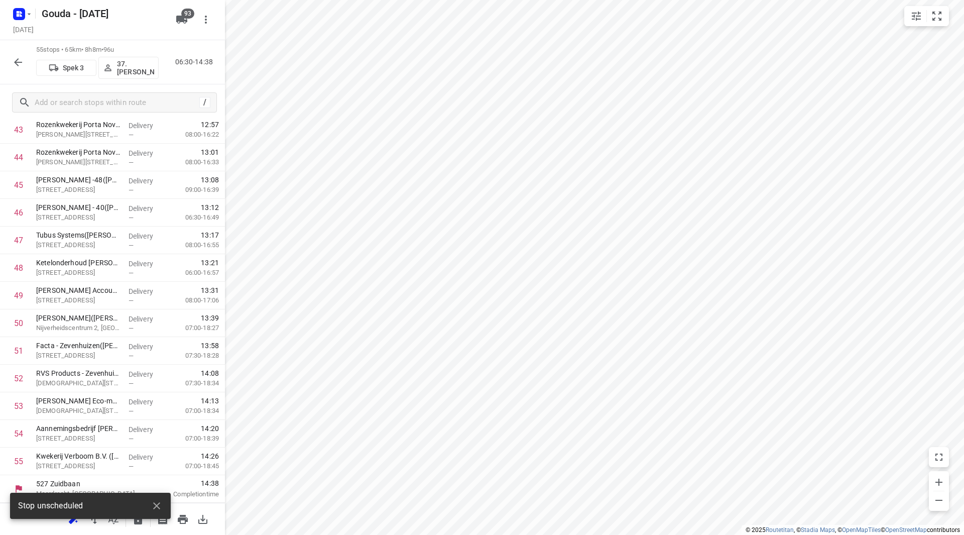
scroll to position [1243, 0]
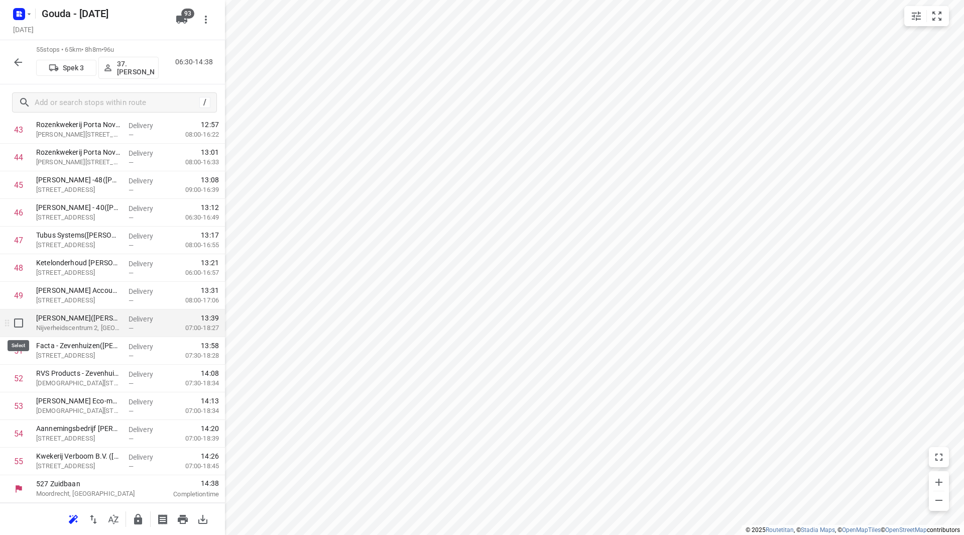
click at [20, 326] on input "checkbox" at bounding box center [19, 323] width 20 height 20
checkbox input "true"
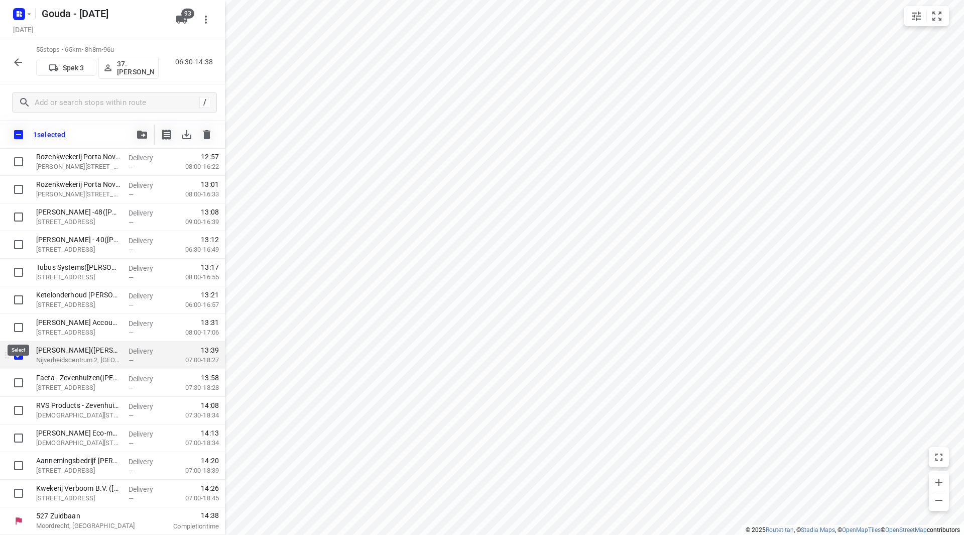
scroll to position [1239, 0]
click at [18, 379] on input "checkbox" at bounding box center [19, 382] width 20 height 20
checkbox input "true"
click at [141, 130] on button "button" at bounding box center [142, 134] width 20 height 20
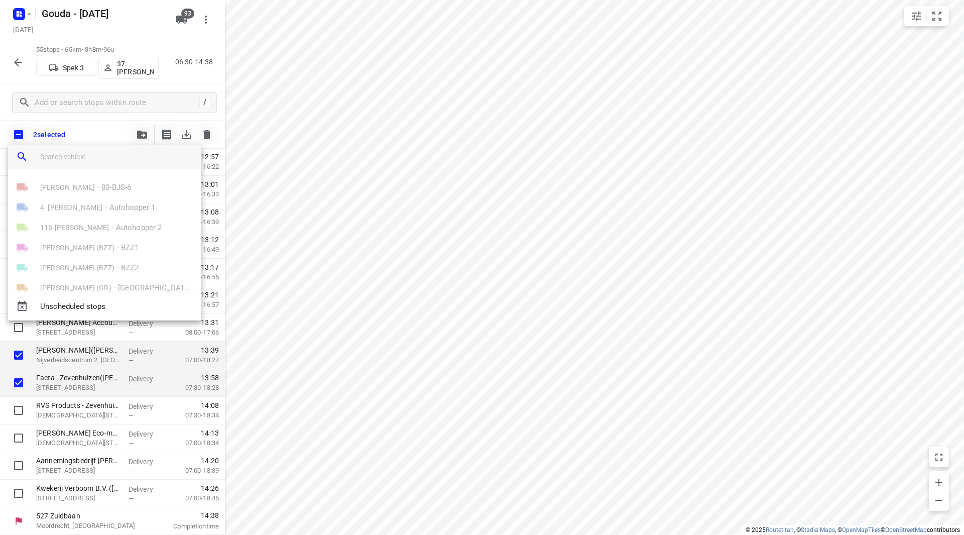
click at [99, 157] on input "search vehicle" at bounding box center [116, 156] width 153 height 15
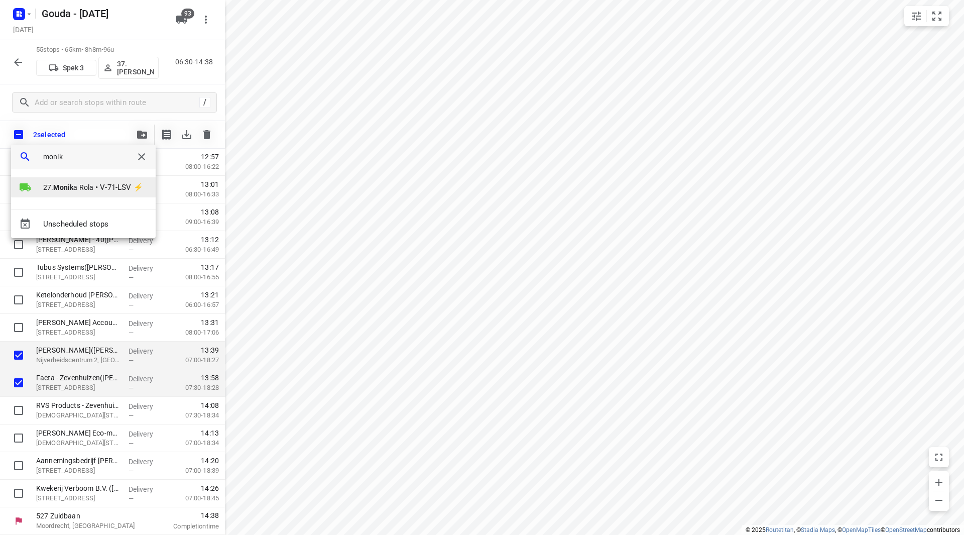
type input "monik"
click at [88, 184] on span "27. Monik a Rola" at bounding box center [68, 187] width 50 height 10
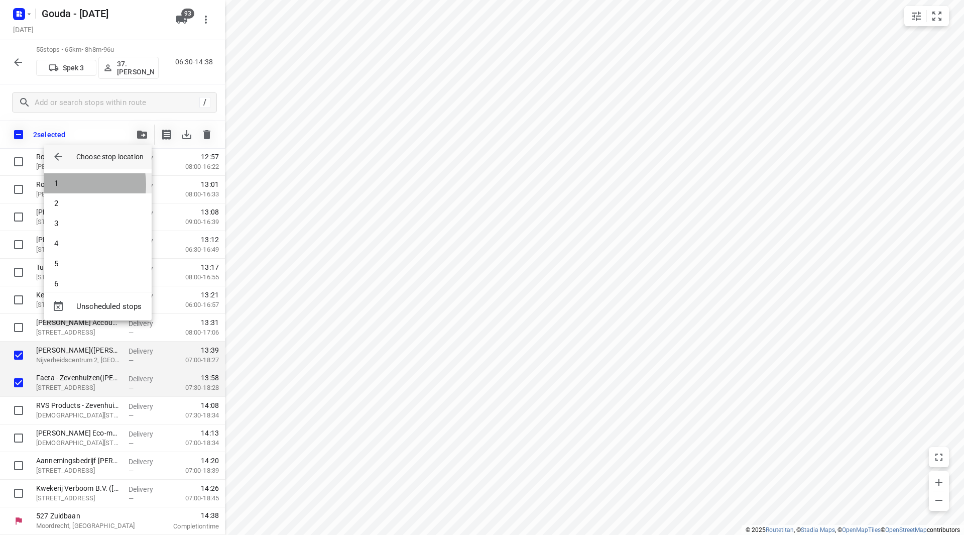
click at [65, 185] on li "1" at bounding box center [97, 183] width 107 height 20
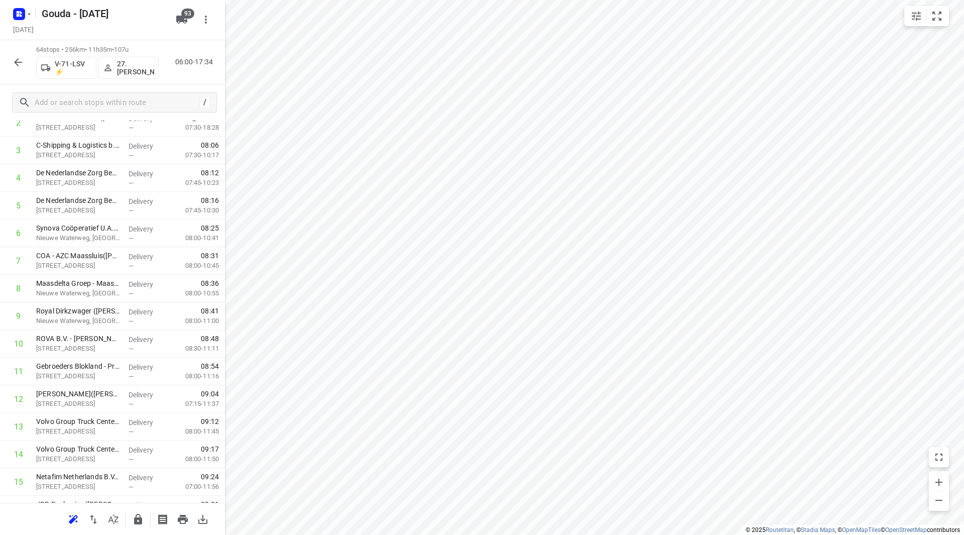
scroll to position [0, 0]
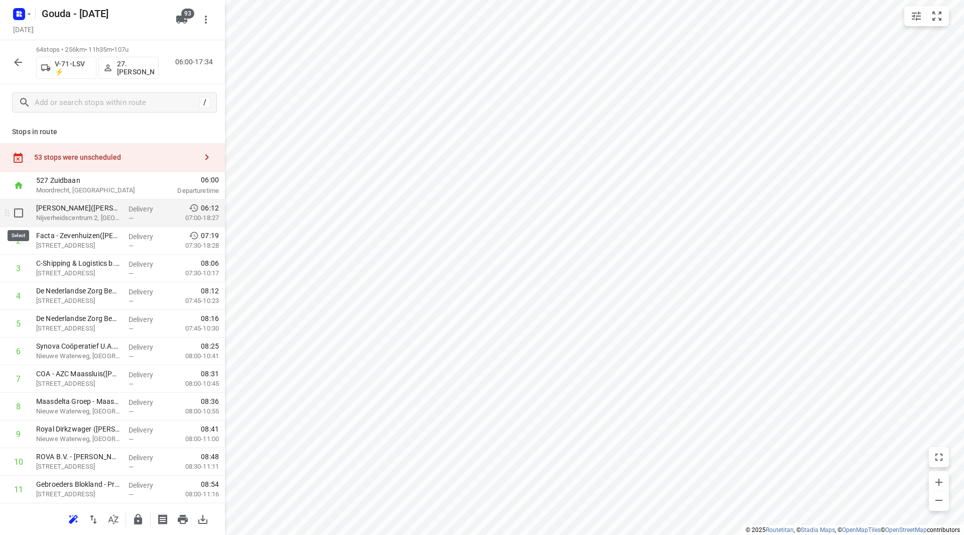
click at [17, 212] on input "checkbox" at bounding box center [19, 213] width 20 height 20
checkbox input "true"
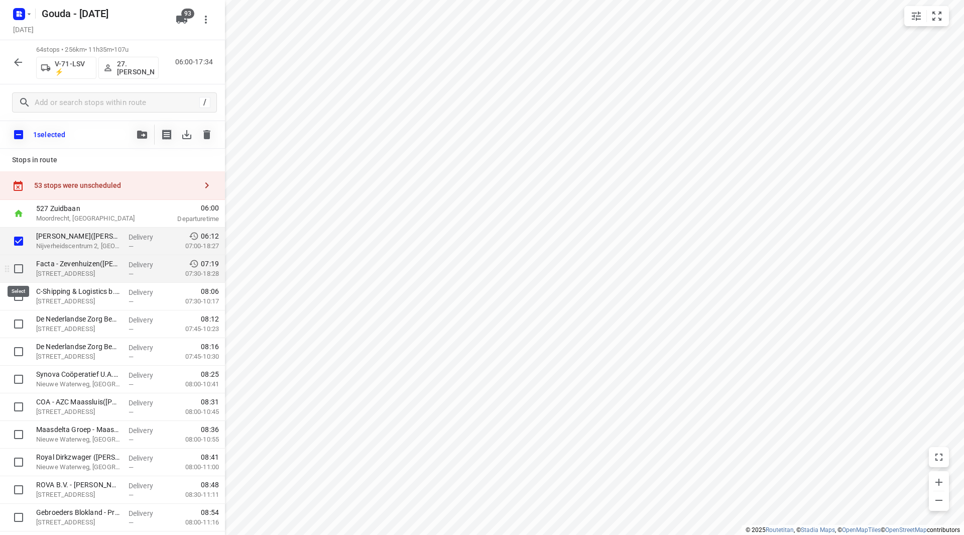
click at [15, 265] on input "checkbox" at bounding box center [19, 269] width 20 height 20
checkbox input "true"
click at [144, 131] on icon "button" at bounding box center [142, 135] width 10 height 8
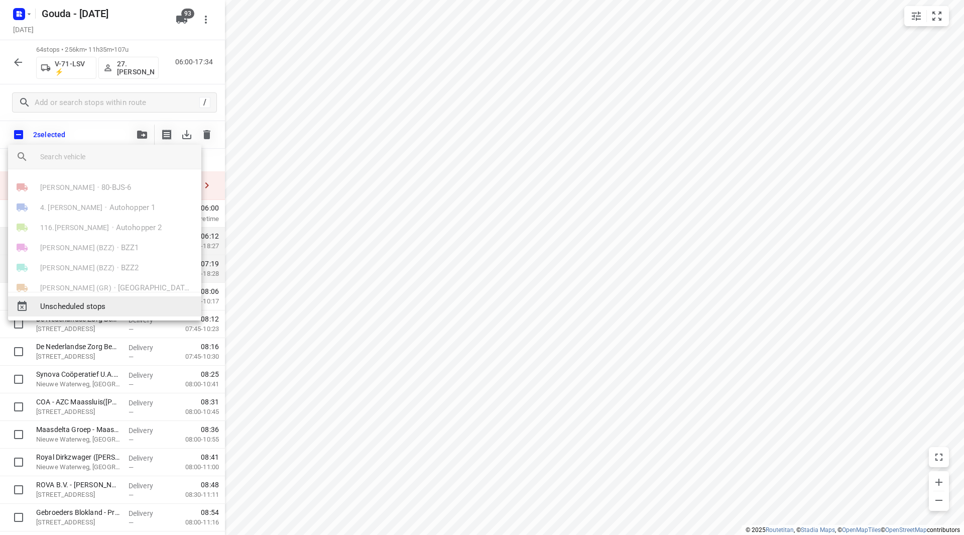
click at [85, 311] on span "Unscheduled stops" at bounding box center [116, 307] width 153 height 12
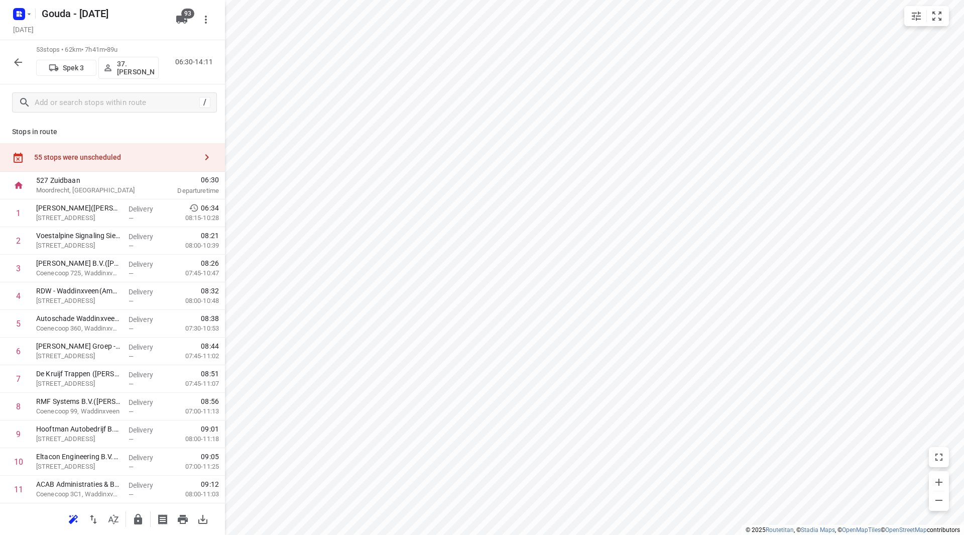
click at [167, 147] on div "55 stops were unscheduled" at bounding box center [112, 157] width 225 height 29
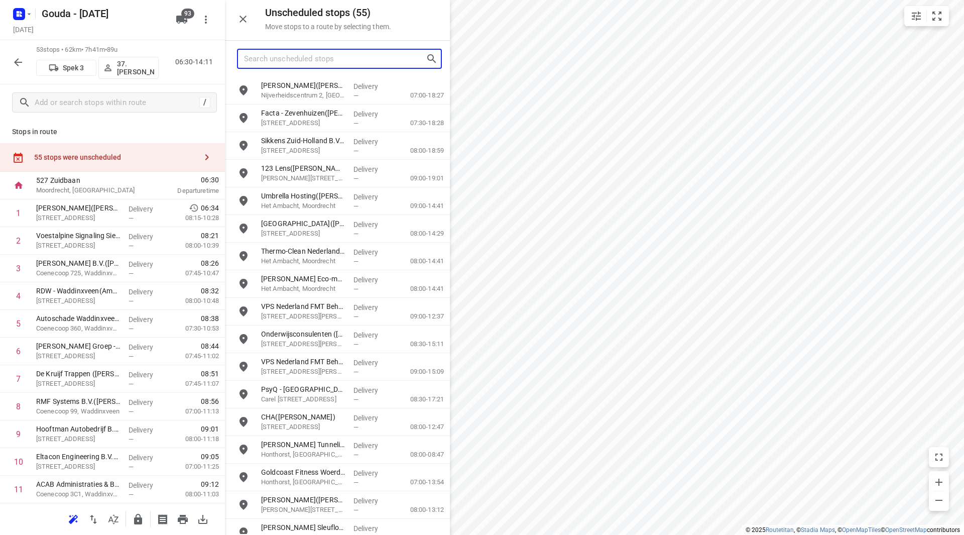
click at [303, 61] on input "Search unscheduled stops" at bounding box center [335, 59] width 182 height 16
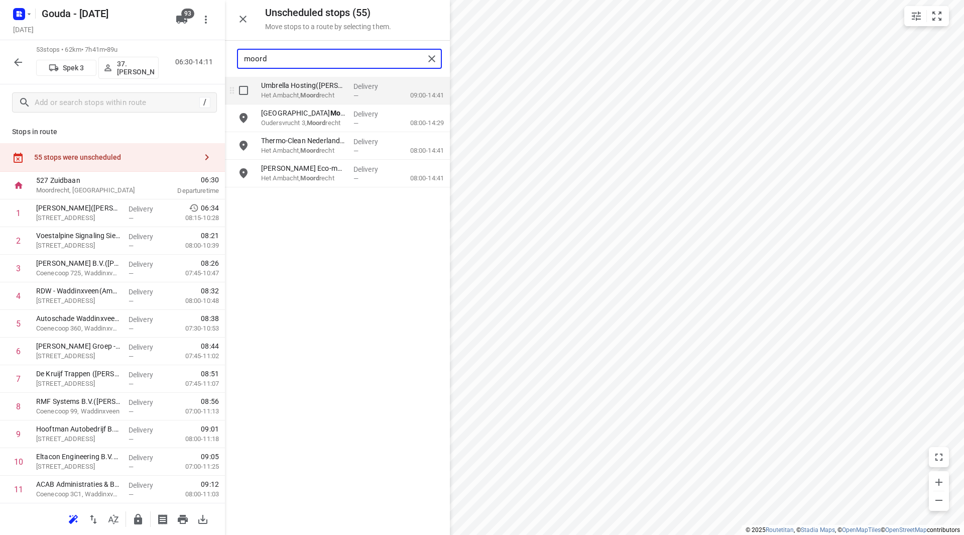
type input "moord"
click at [244, 93] on input "grid" at bounding box center [243, 90] width 20 height 20
checkbox input "true"
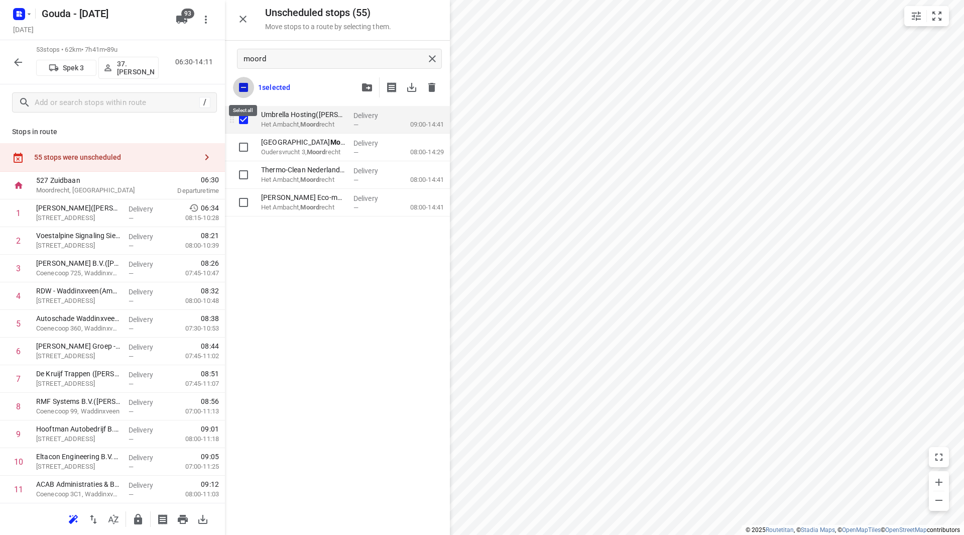
click at [244, 89] on input "checkbox" at bounding box center [243, 87] width 21 height 21
checkbox input "false"
checkbox input "true"
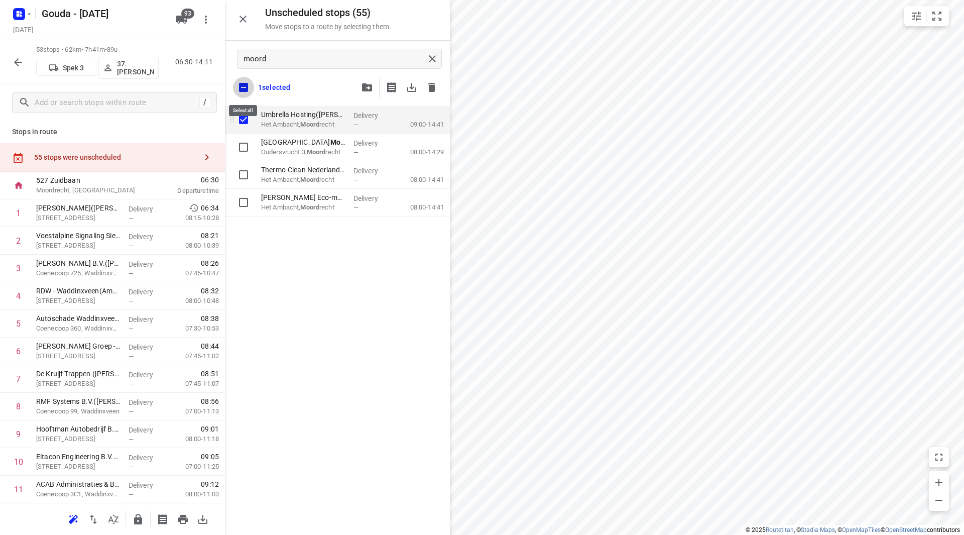
checkbox input "true"
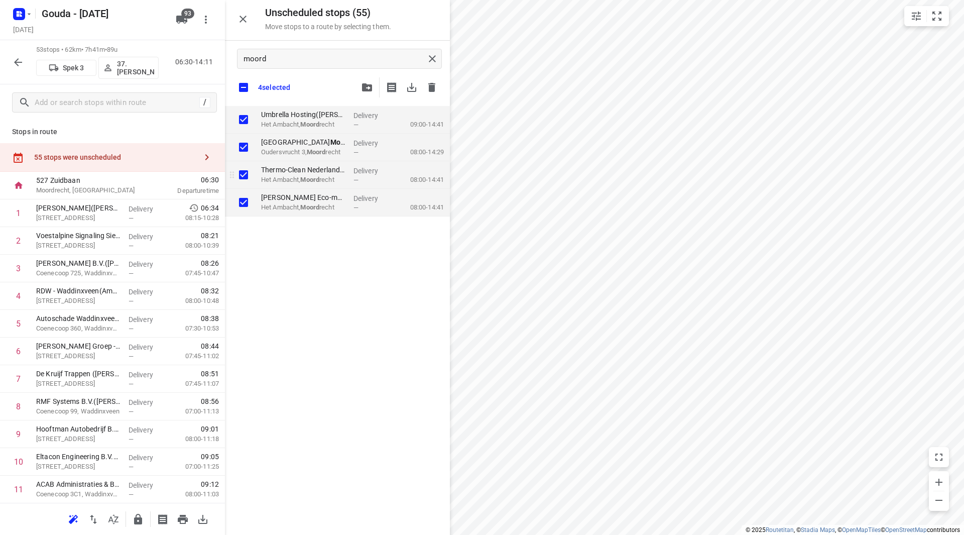
checkbox input "true"
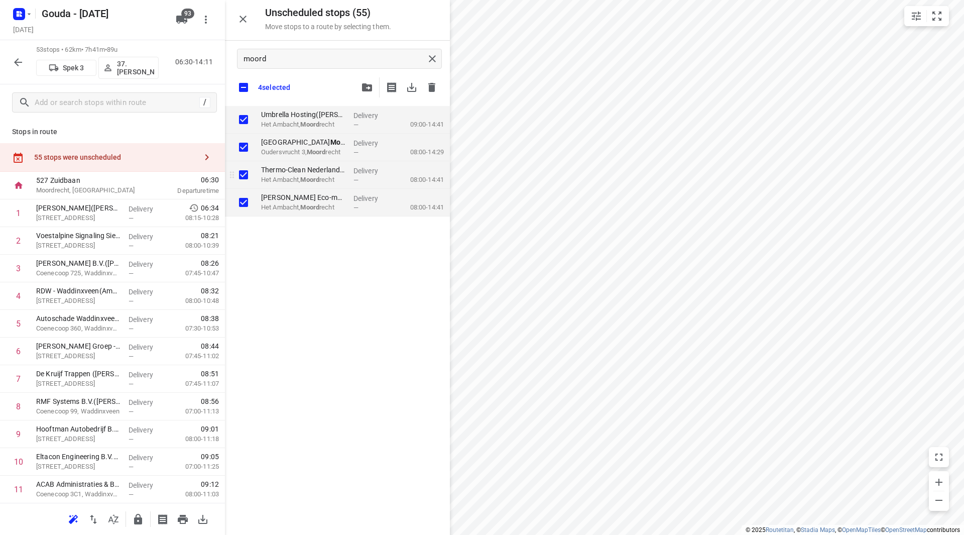
checkbox input "true"
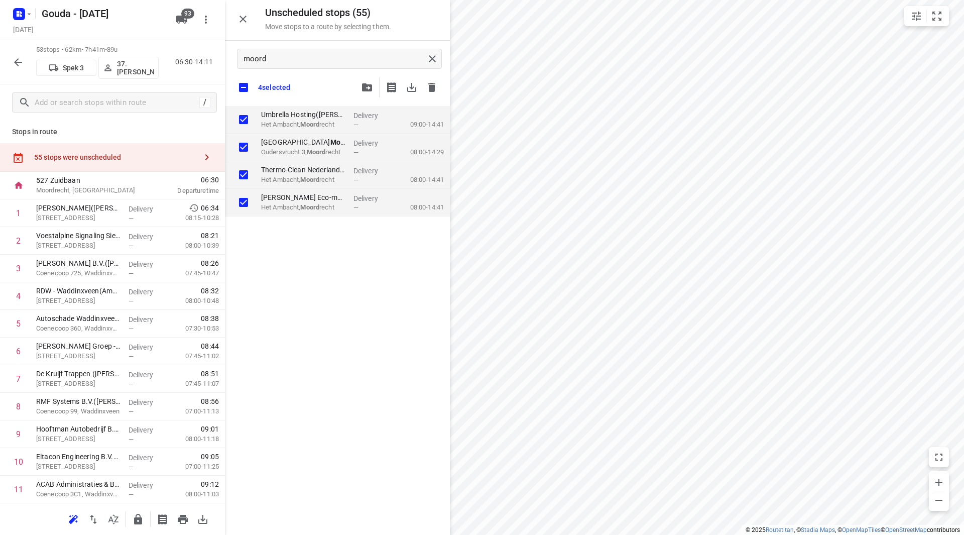
checkbox input "true"
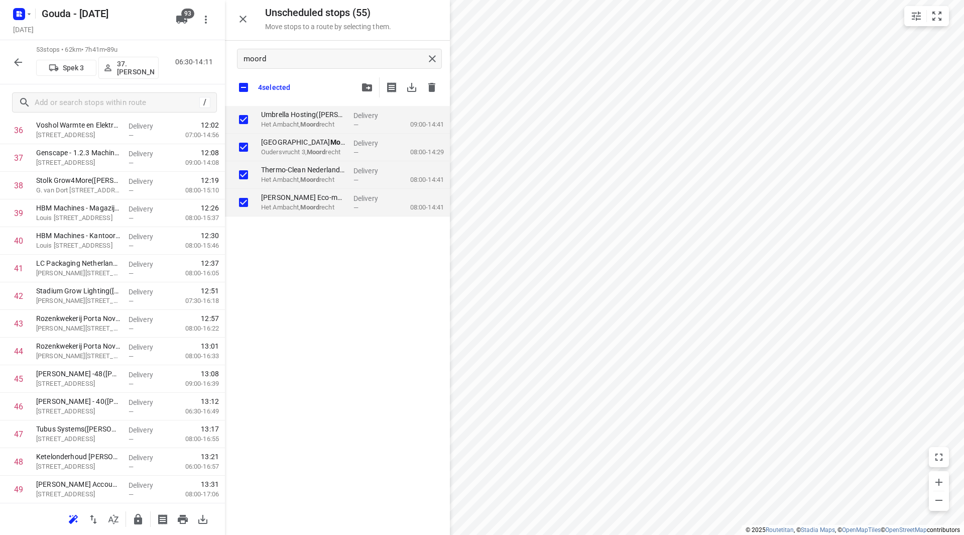
scroll to position [1188, 0]
checkbox input "true"
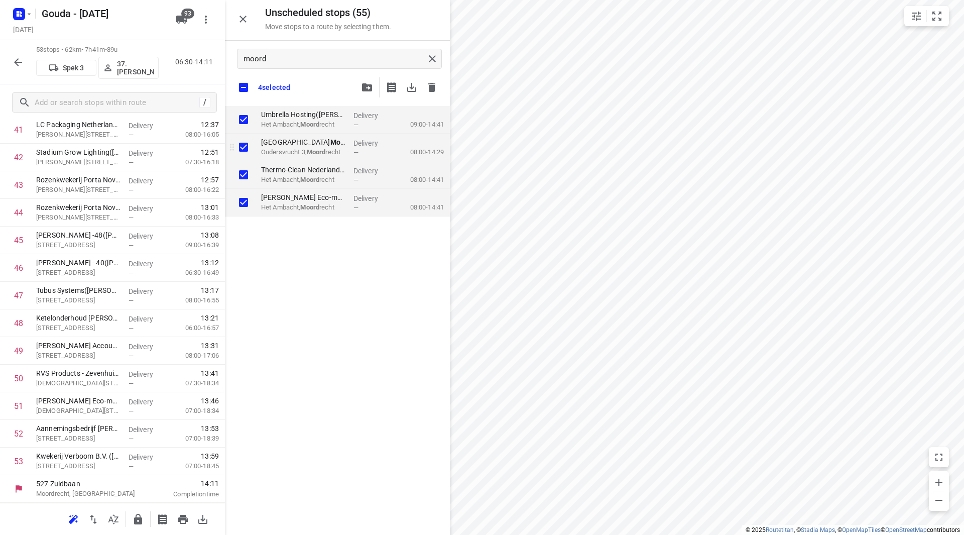
checkbox input "true"
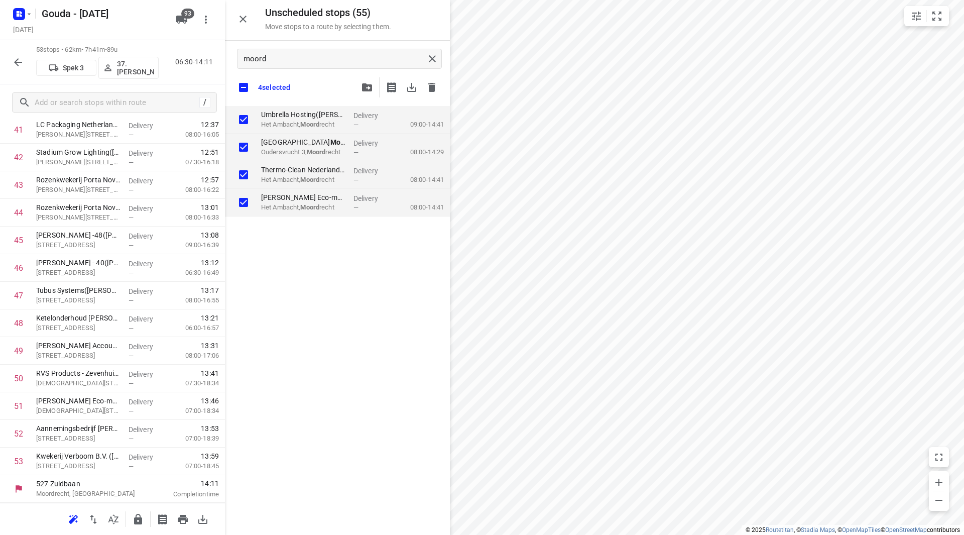
checkbox input "true"
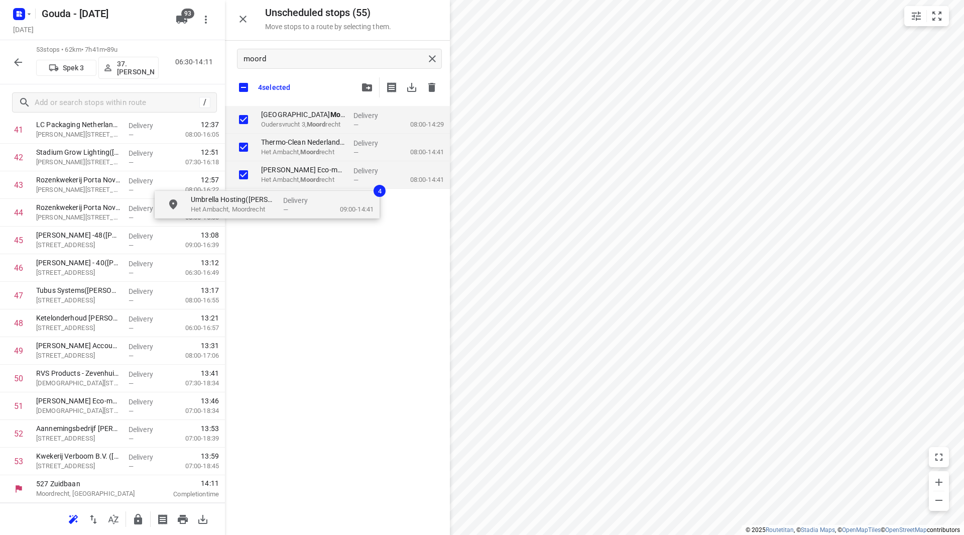
checkbox input "true"
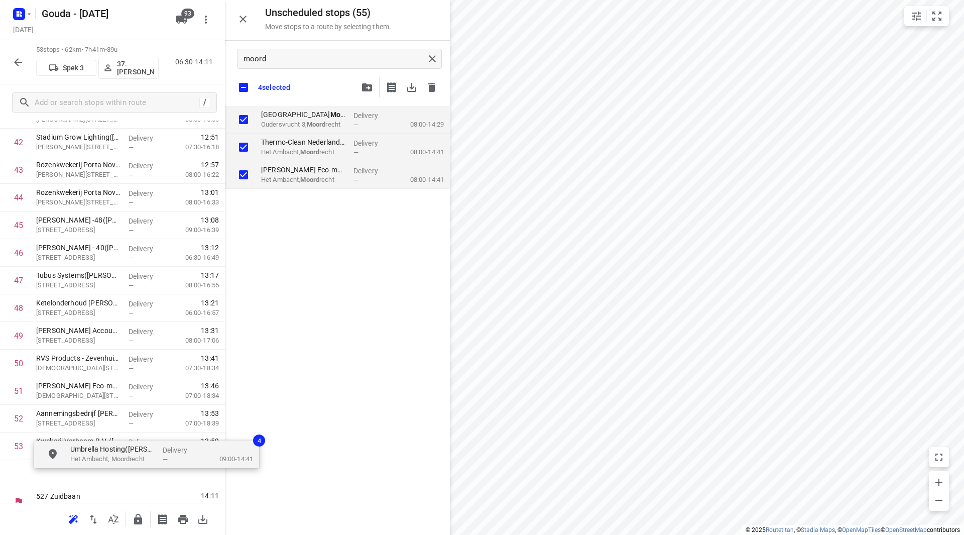
scroll to position [1223, 0]
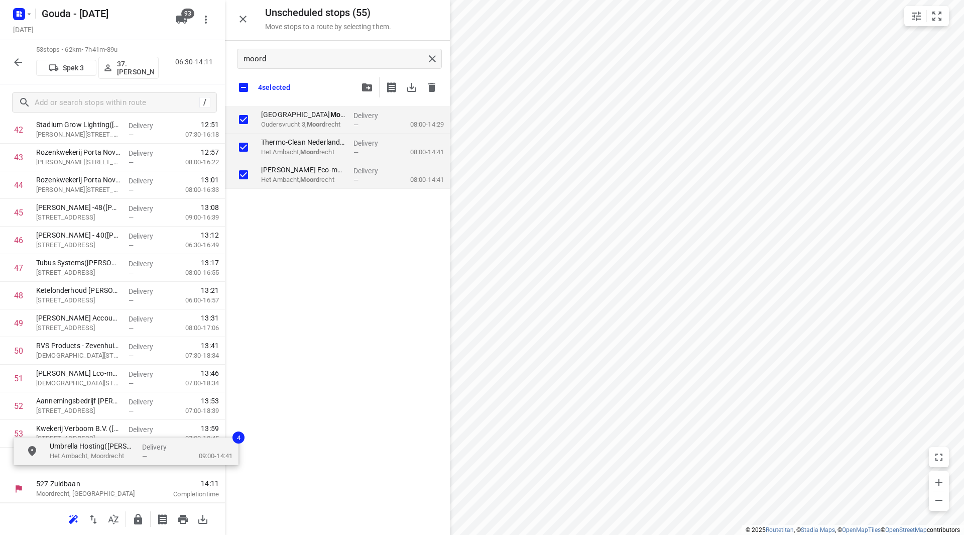
drag, startPoint x: 287, startPoint y: 123, endPoint x: 59, endPoint y: 460, distance: 406.8
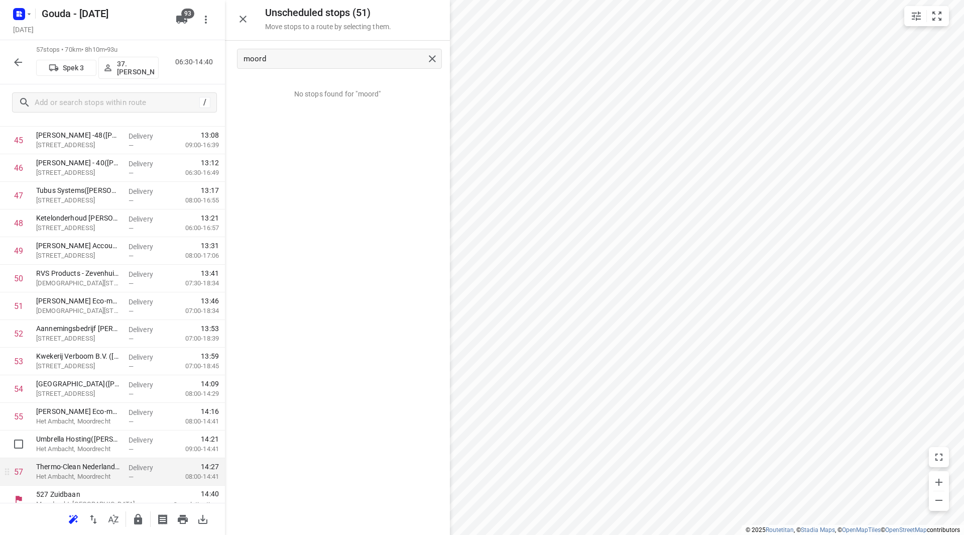
scroll to position [1288, 0]
click at [143, 515] on icon "button" at bounding box center [138, 519] width 12 height 12
click at [21, 63] on icon "button" at bounding box center [18, 62] width 12 height 12
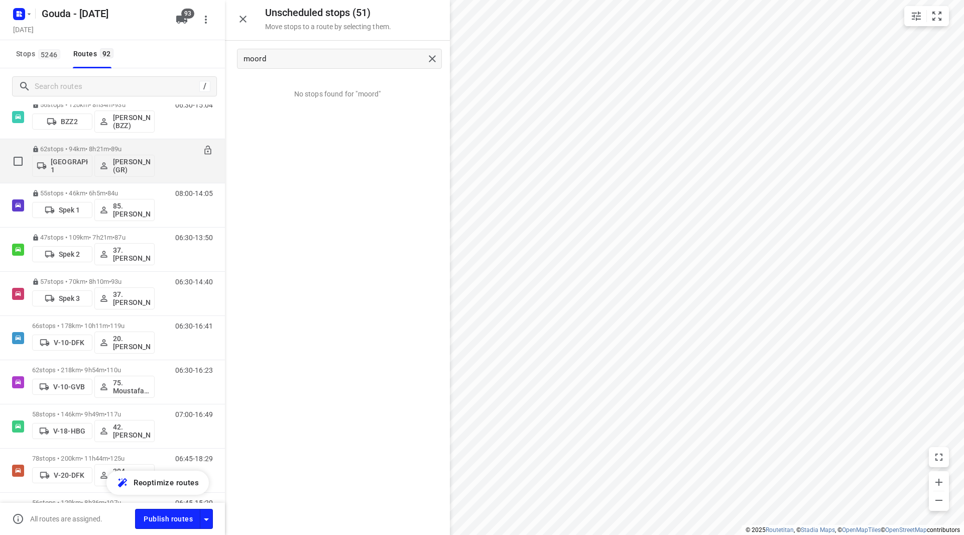
scroll to position [351, 0]
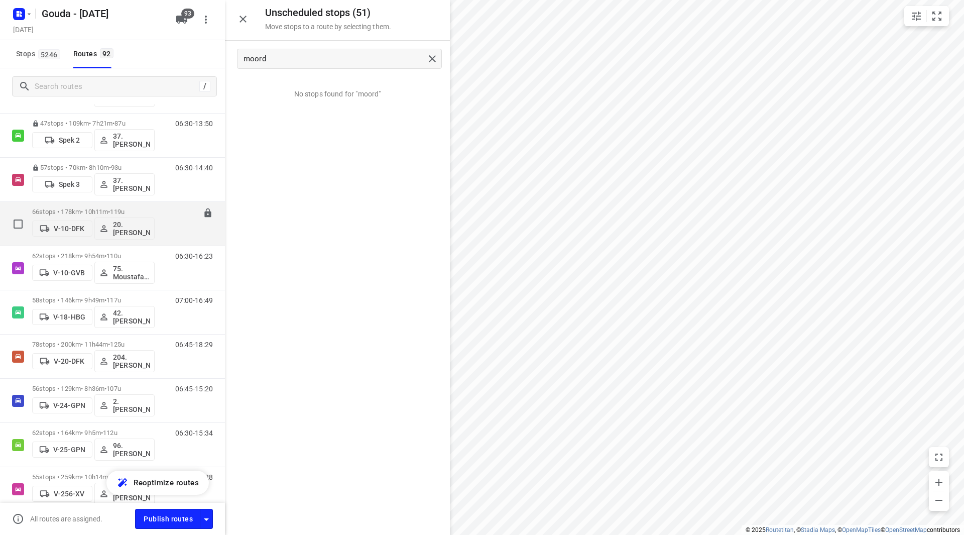
click at [148, 209] on p "66 stops • 178km • 10h11m • 119u" at bounding box center [93, 212] width 122 height 8
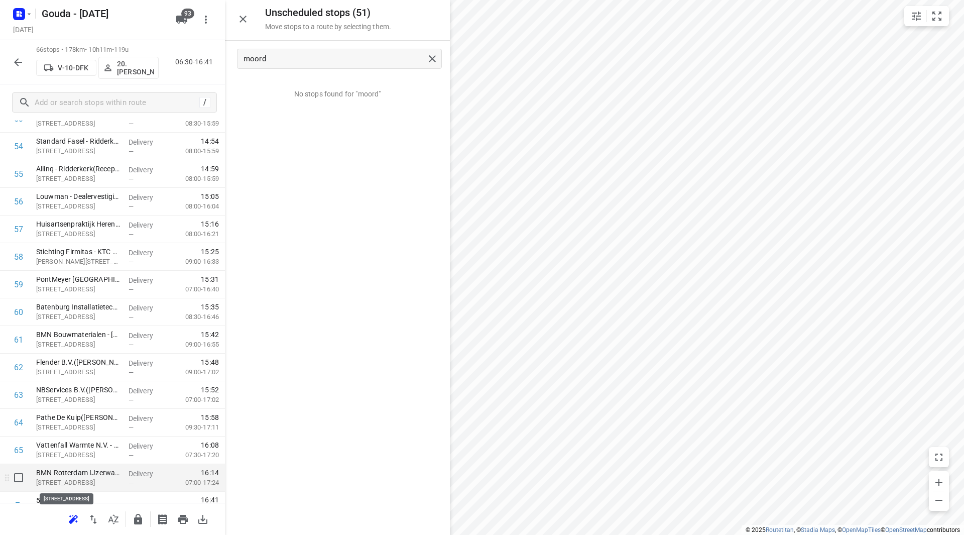
scroll to position [1547, 0]
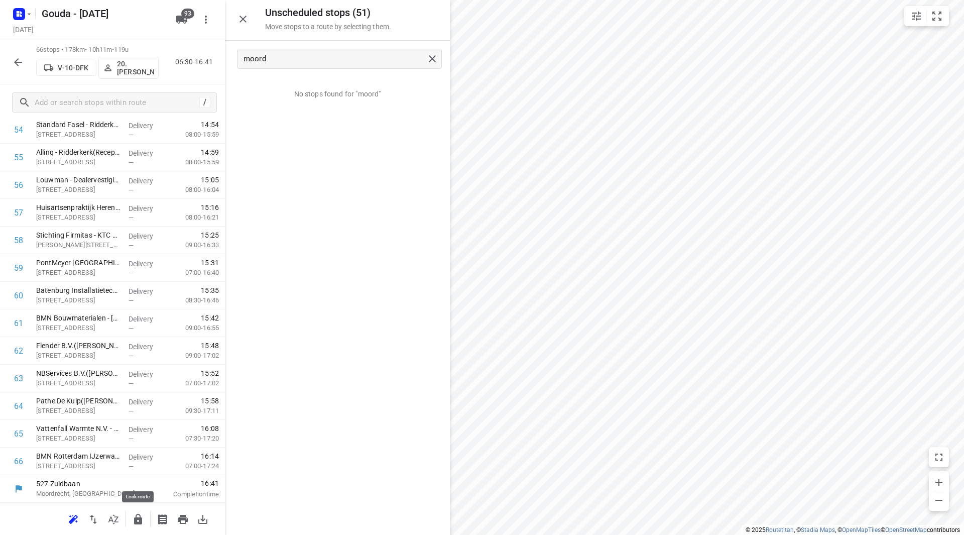
click at [141, 523] on icon "button" at bounding box center [138, 519] width 8 height 11
click at [14, 59] on icon "button" at bounding box center [18, 62] width 12 height 12
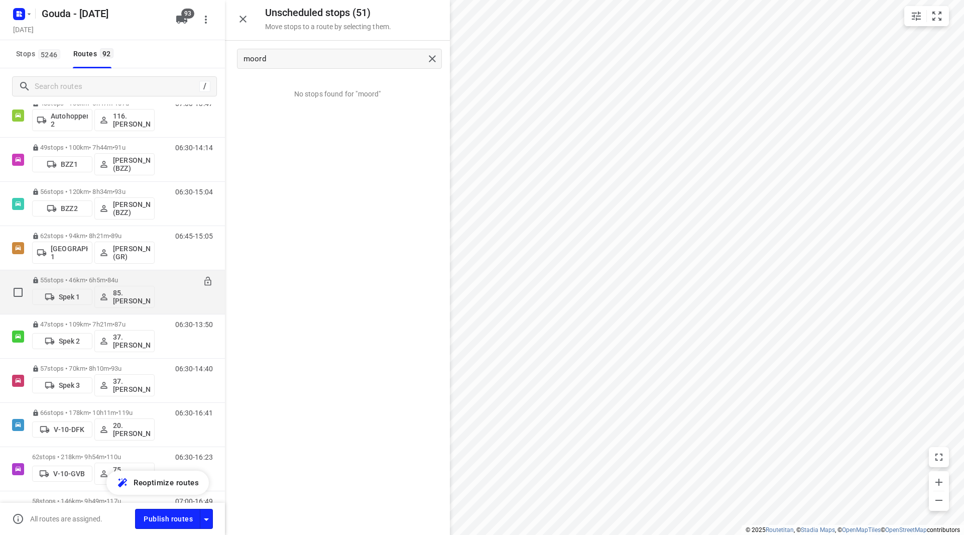
scroll to position [201, 0]
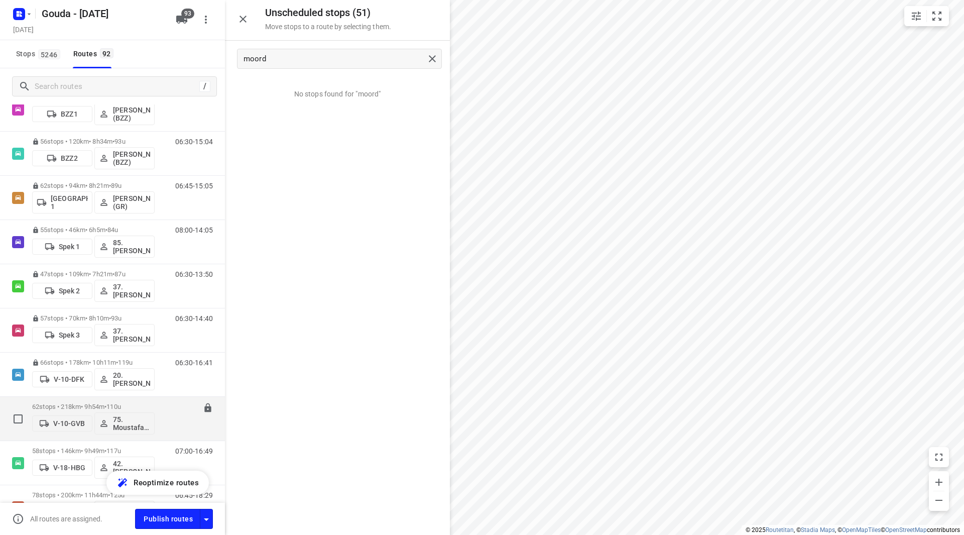
click at [121, 403] on span "110u" at bounding box center [113, 407] width 15 height 8
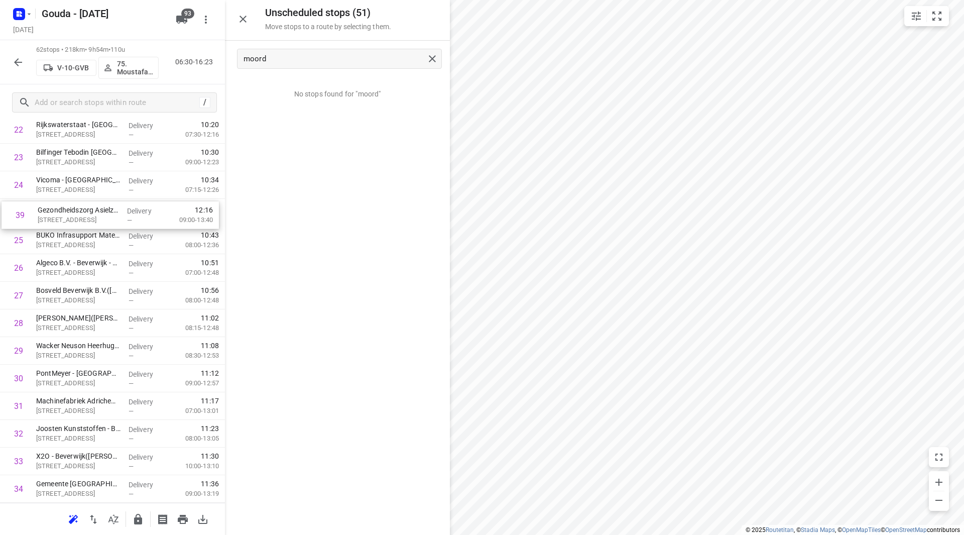
scroll to position [659, 0]
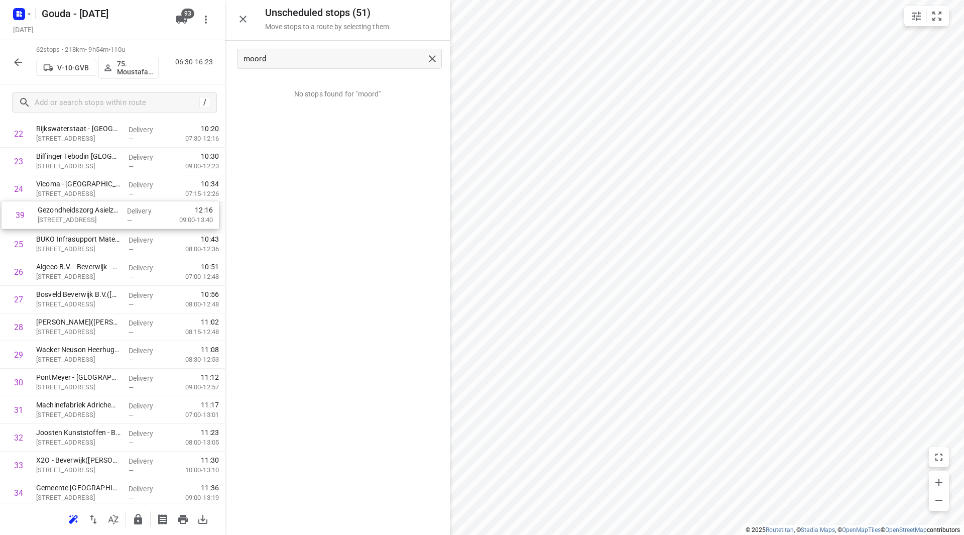
drag, startPoint x: 97, startPoint y: 320, endPoint x: 97, endPoint y: 223, distance: 96.9
click at [97, 223] on div "1 ⭐Detailresult Slagerijen B.V.(Caroline McCall) Platformweg 3, Velsen-noord De…" at bounding box center [112, 396] width 225 height 1712
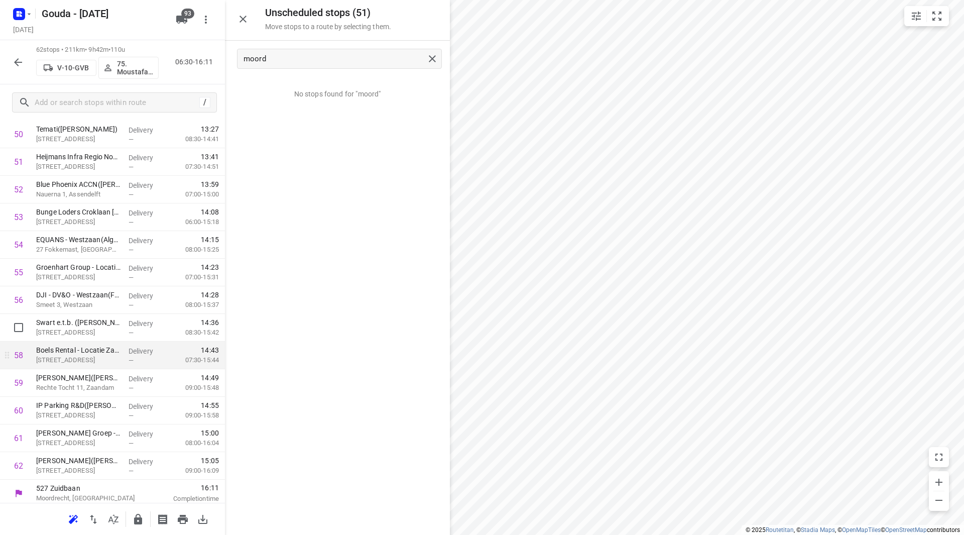
scroll to position [1436, 0]
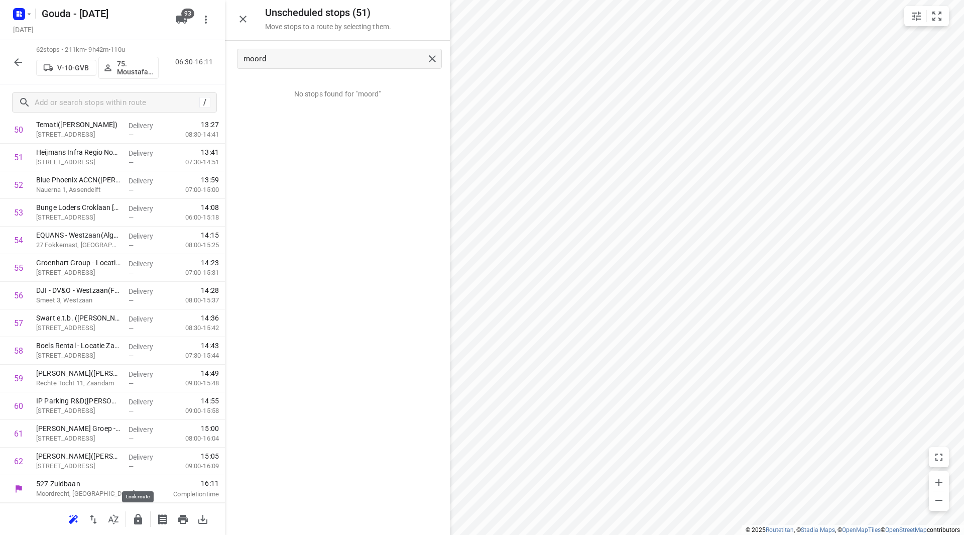
click at [140, 521] on icon "button" at bounding box center [138, 519] width 8 height 11
click at [15, 65] on icon "button" at bounding box center [18, 62] width 12 height 12
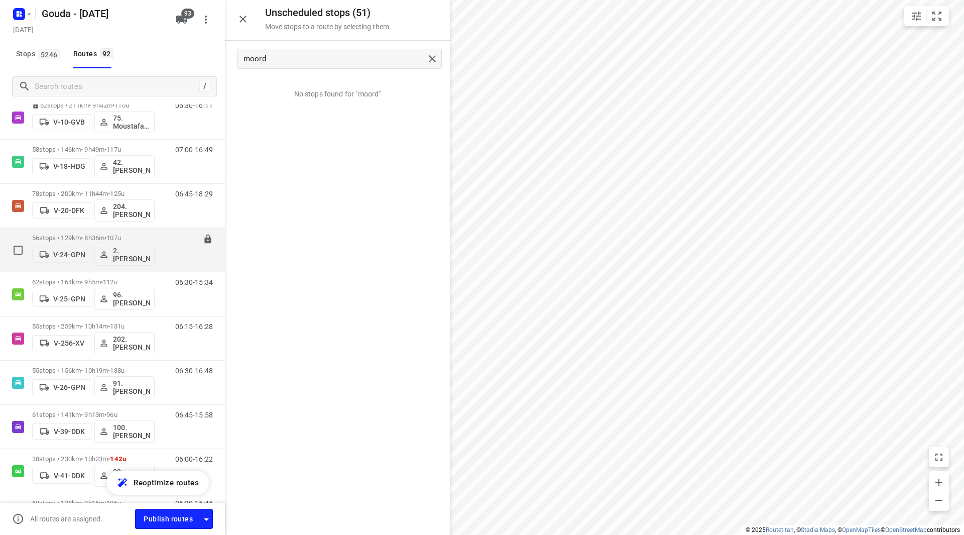
scroll to position [452, 0]
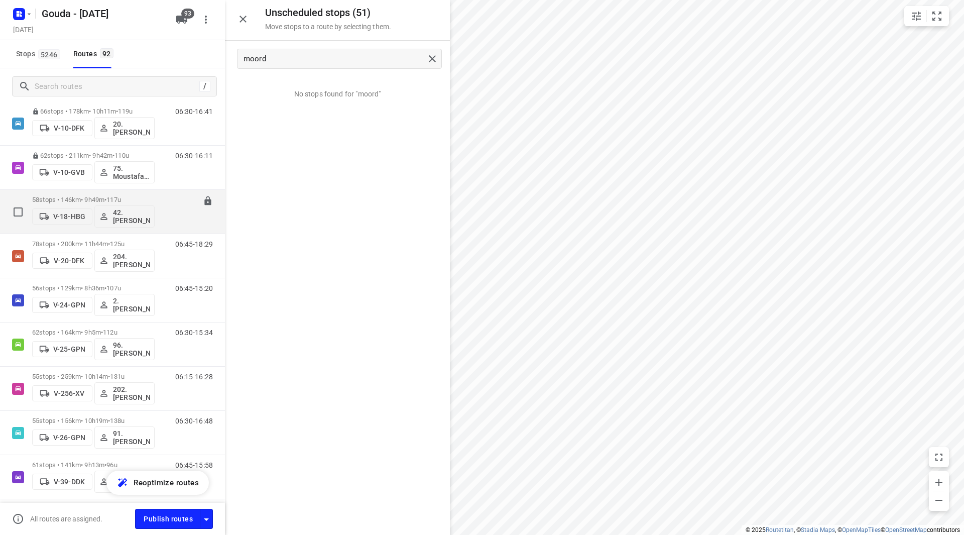
click at [121, 202] on span "117u" at bounding box center [113, 200] width 15 height 8
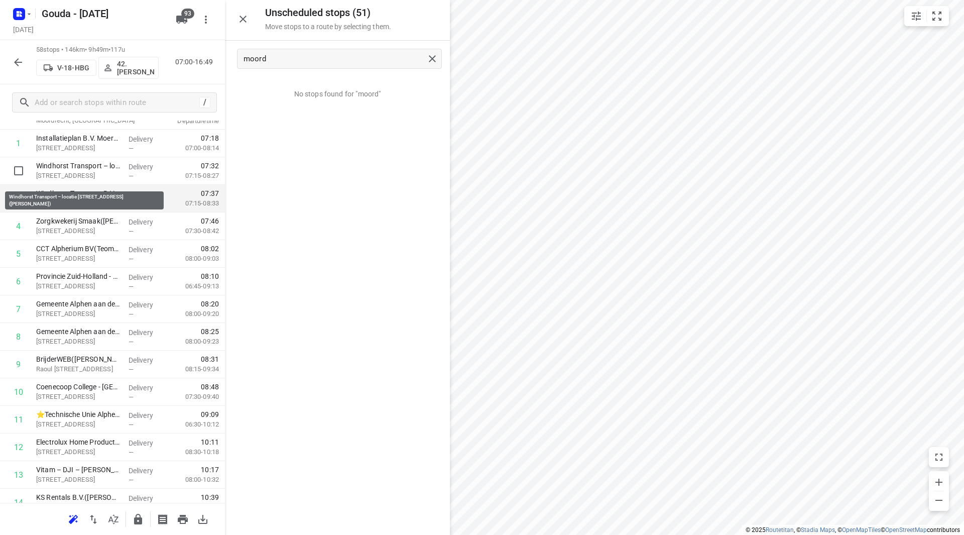
scroll to position [50, 0]
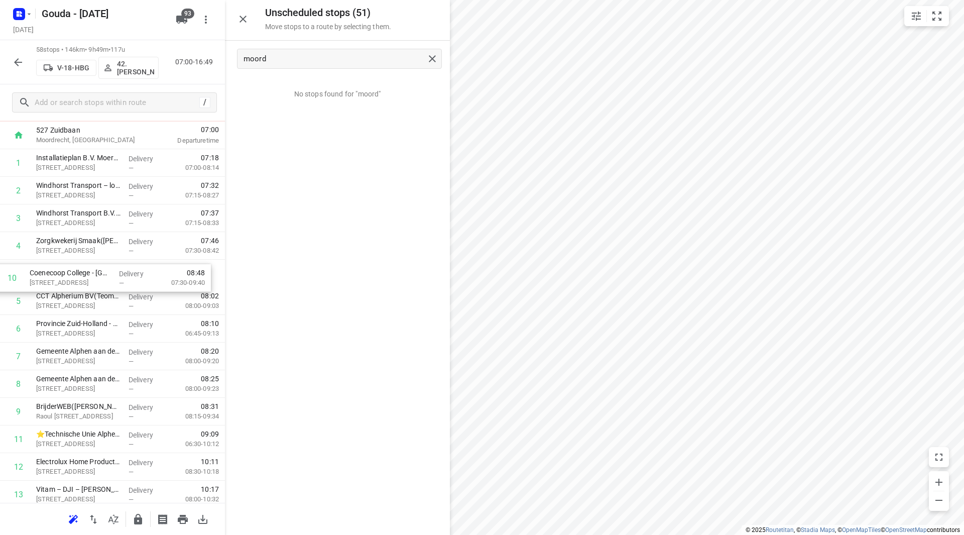
drag, startPoint x: 96, startPoint y: 411, endPoint x: 90, endPoint y: 270, distance: 141.2
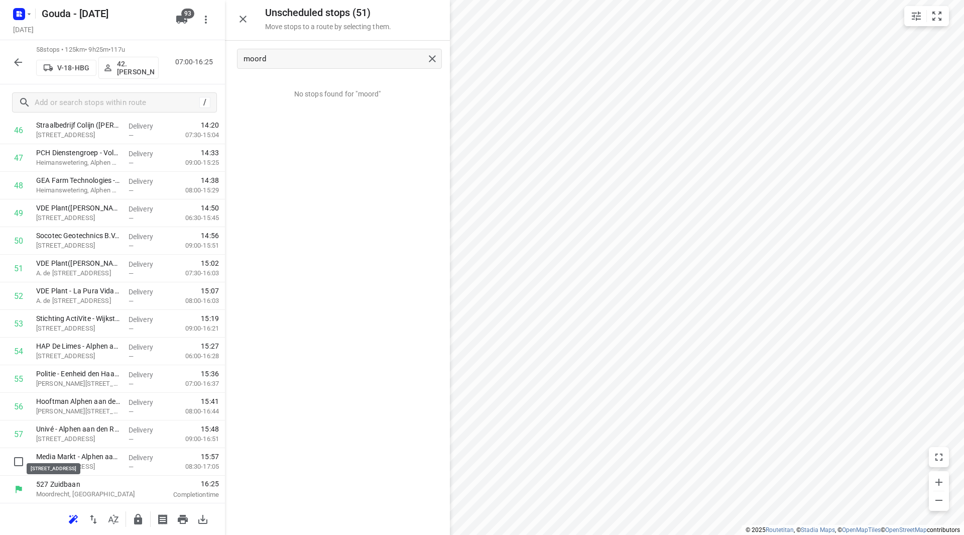
scroll to position [1326, 0]
click at [138, 522] on icon "button" at bounding box center [138, 519] width 8 height 11
click at [11, 62] on button "button" at bounding box center [18, 62] width 20 height 20
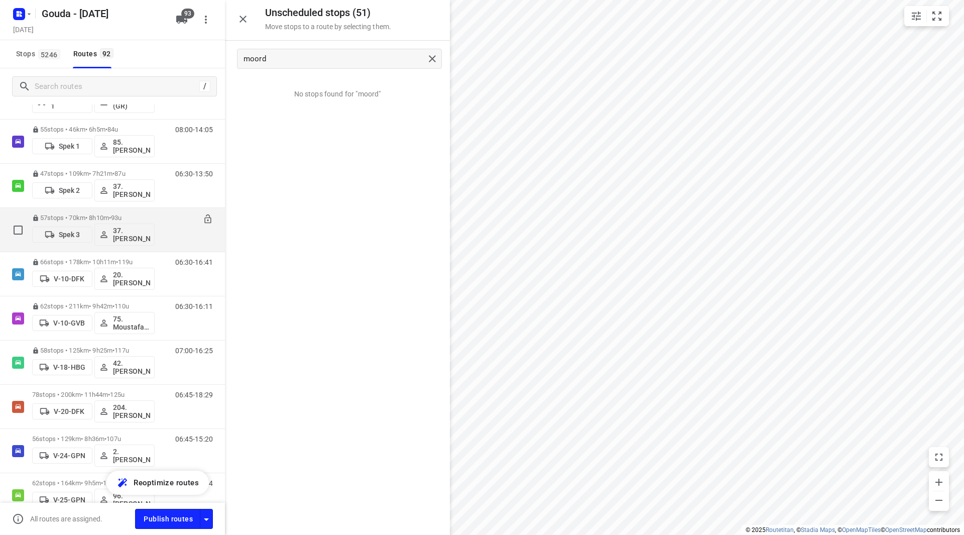
scroll to position [452, 0]
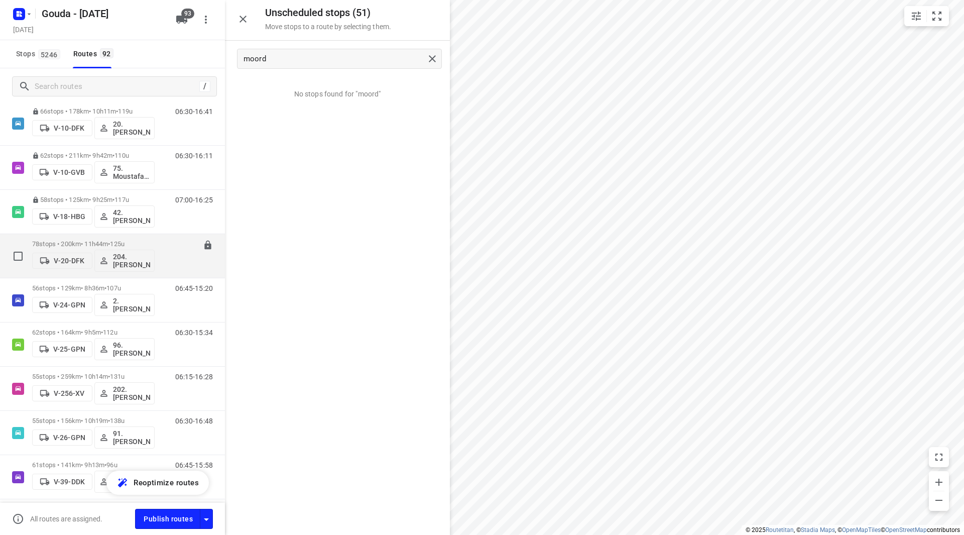
click at [120, 239] on div "78 stops • 200km • 11h44m • 125u V-20-DFK 204.Shebay Girmay" at bounding box center [93, 256] width 122 height 42
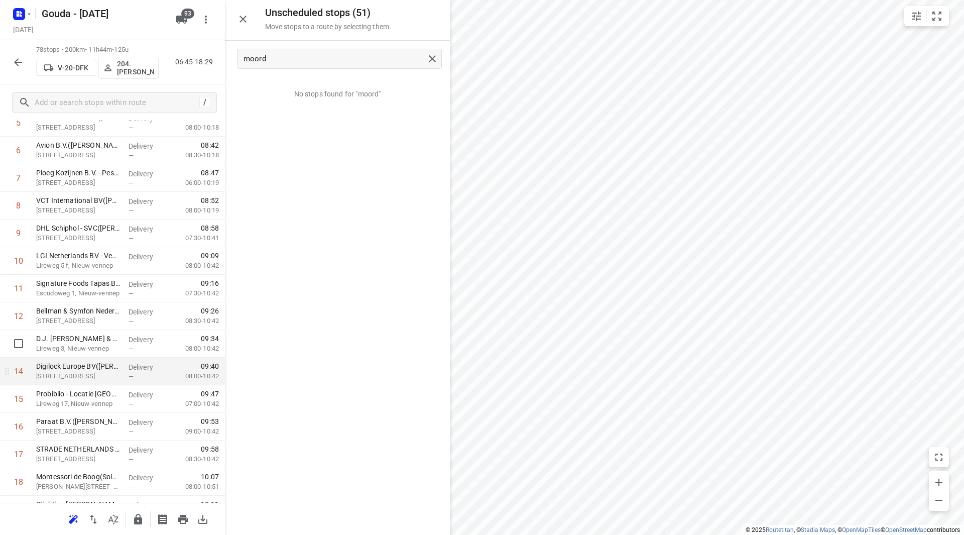
scroll to position [251, 0]
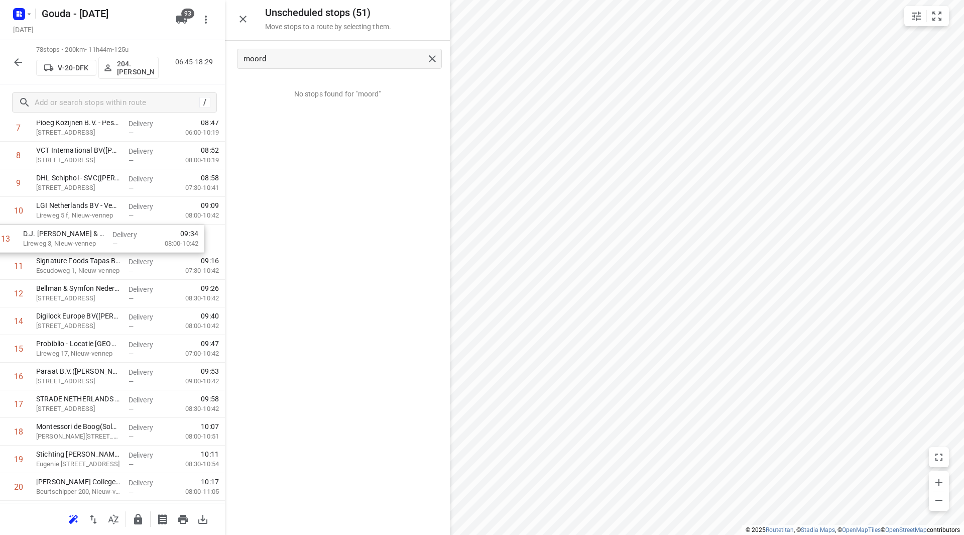
drag, startPoint x: 138, startPoint y: 303, endPoint x: 126, endPoint y: 246, distance: 58.0
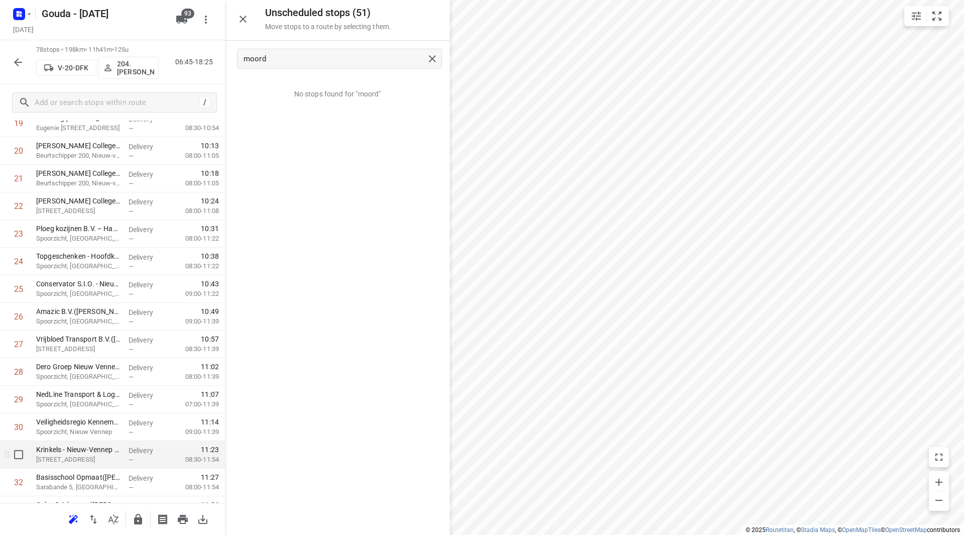
scroll to position [602, 0]
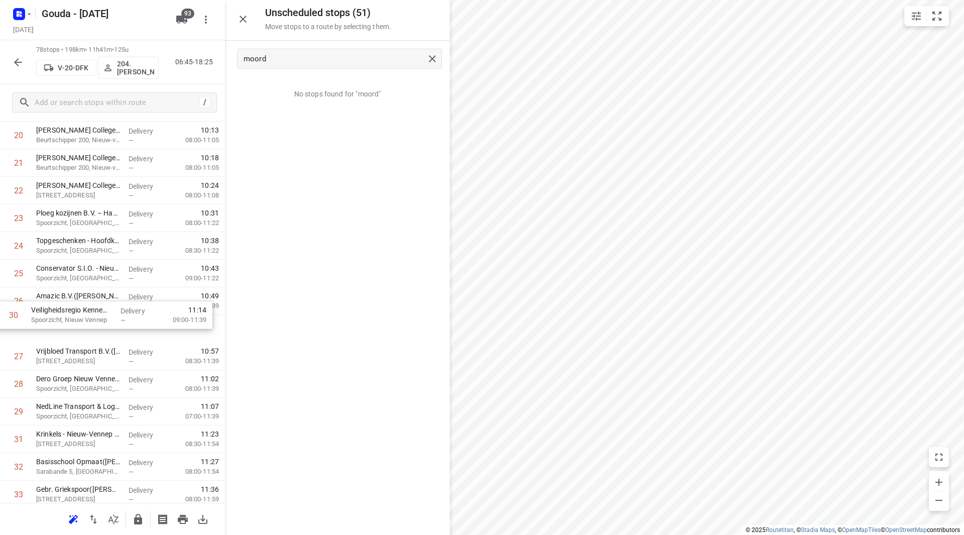
drag, startPoint x: 185, startPoint y: 407, endPoint x: 174, endPoint y: 293, distance: 114.5
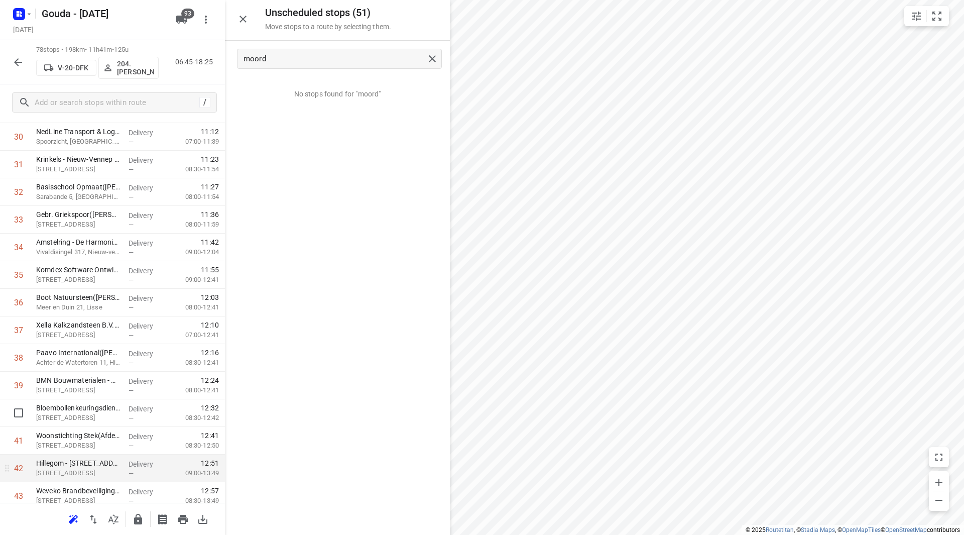
scroll to position [904, 0]
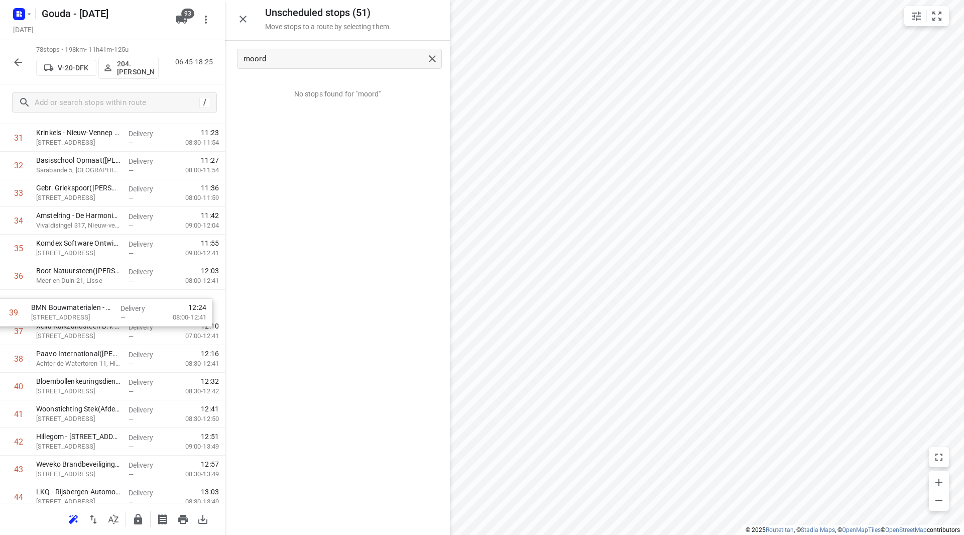
drag, startPoint x: 111, startPoint y: 364, endPoint x: 116, endPoint y: 269, distance: 96.0
click at [116, 269] on div "1 DACHSER Netherlands Food Logistics B.V. - Roelofarendsveen(Erik van der Zwet)…" at bounding box center [112, 373] width 225 height 2154
drag, startPoint x: 92, startPoint y: 363, endPoint x: 91, endPoint y: 311, distance: 52.2
click at [91, 311] on div "1 DACHSER Netherlands Food Logistics B.V. - Roelofarendsveen(Erik van der Zwet)…" at bounding box center [112, 373] width 225 height 2154
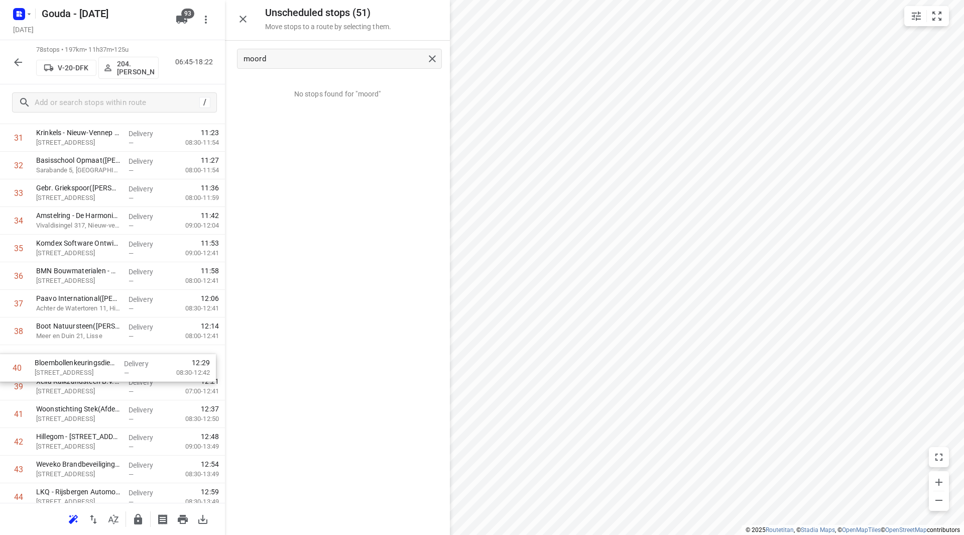
drag, startPoint x: 74, startPoint y: 375, endPoint x: 73, endPoint y: 348, distance: 26.6
click at [73, 348] on div "1 DACHSER Netherlands Food Logistics B.V. - Roelofarendsveen(Erik van der Zwet)…" at bounding box center [112, 373] width 225 height 2154
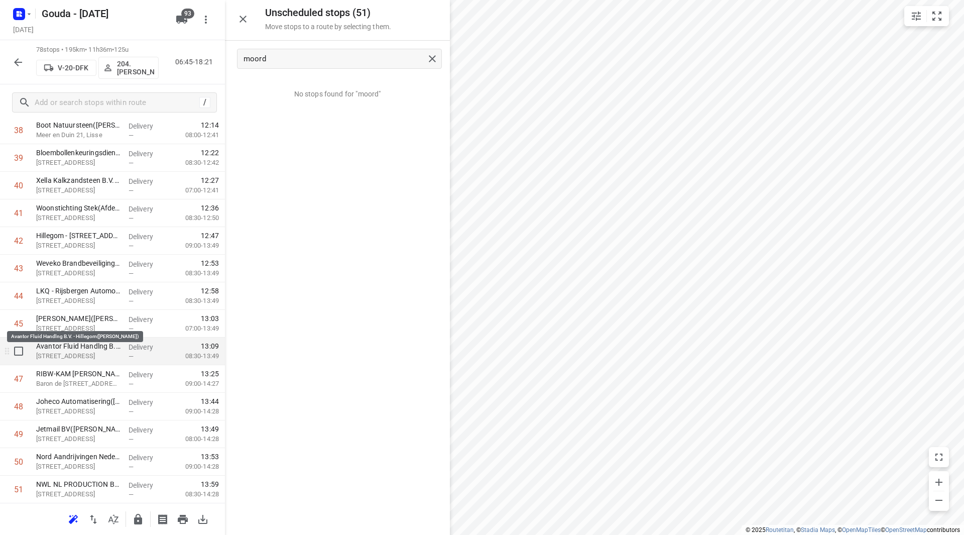
scroll to position [1155, 0]
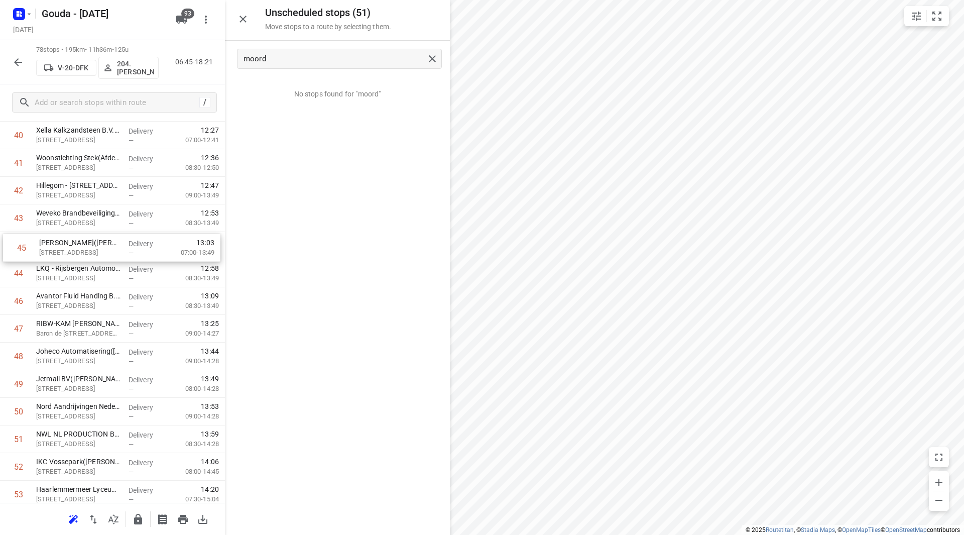
drag, startPoint x: 119, startPoint y: 274, endPoint x: 123, endPoint y: 244, distance: 29.9
click at [122, 244] on div "1 DACHSER Netherlands Food Logistics B.V. - Roelofarendsveen(Erik van der Zwet)…" at bounding box center [112, 122] width 225 height 2154
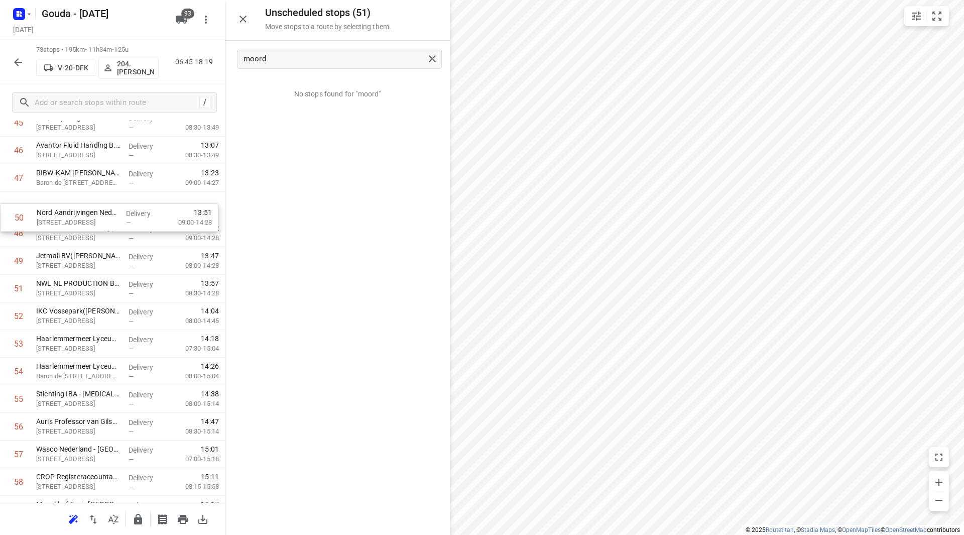
drag, startPoint x: 105, startPoint y: 255, endPoint x: 105, endPoint y: 209, distance: 45.7
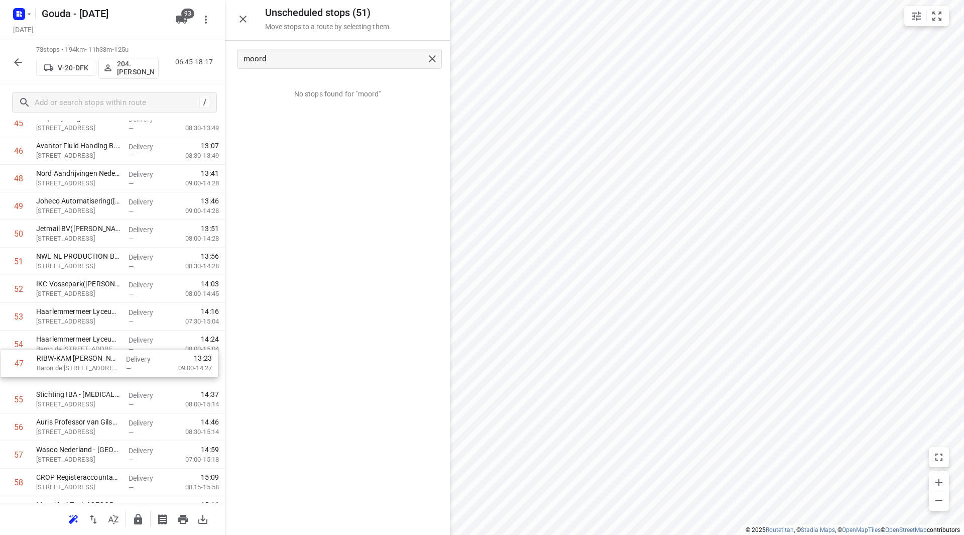
drag, startPoint x: 66, startPoint y: 175, endPoint x: 68, endPoint y: 371, distance: 196.8
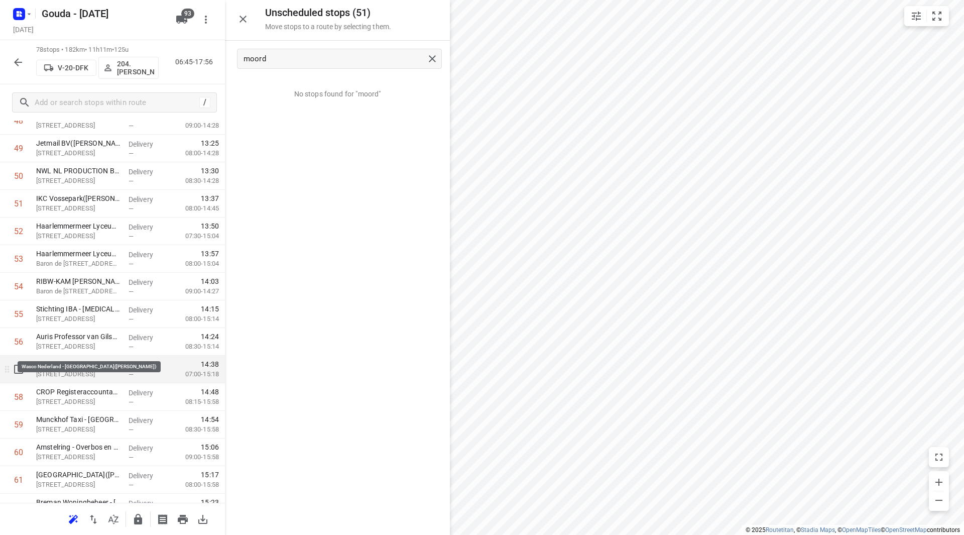
scroll to position [1405, 0]
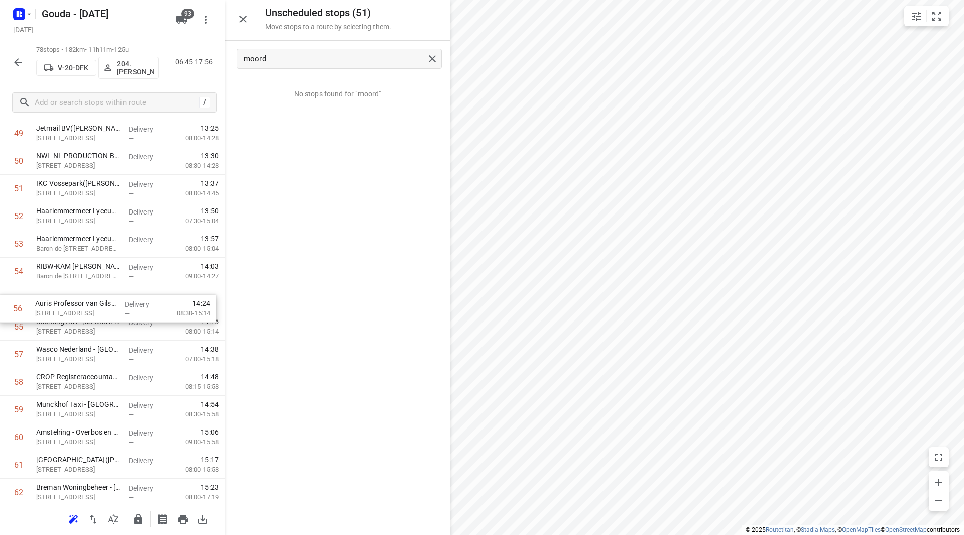
drag, startPoint x: 108, startPoint y: 322, endPoint x: 107, endPoint y: 297, distance: 24.6
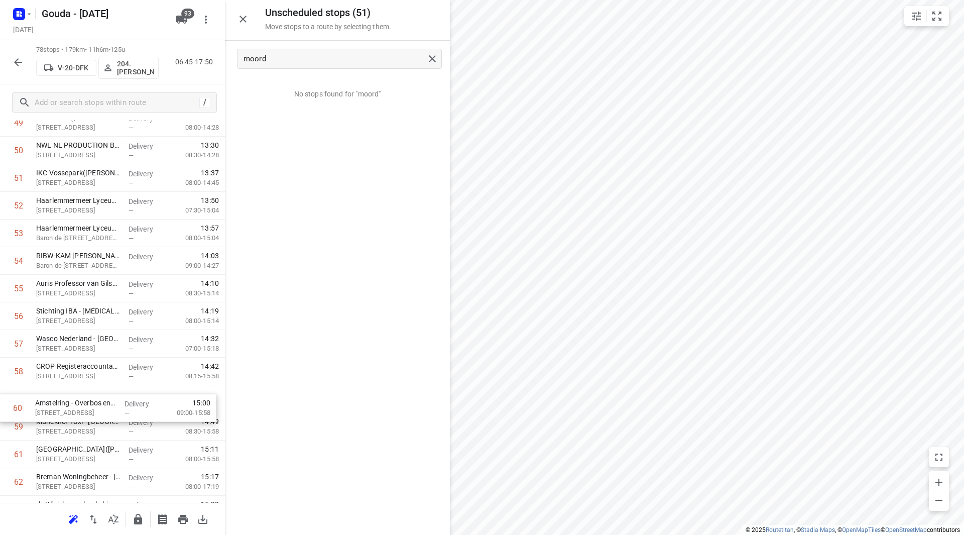
scroll to position [1417, 0]
drag, startPoint x: 104, startPoint y: 441, endPoint x: 103, endPoint y: 344, distance: 96.9
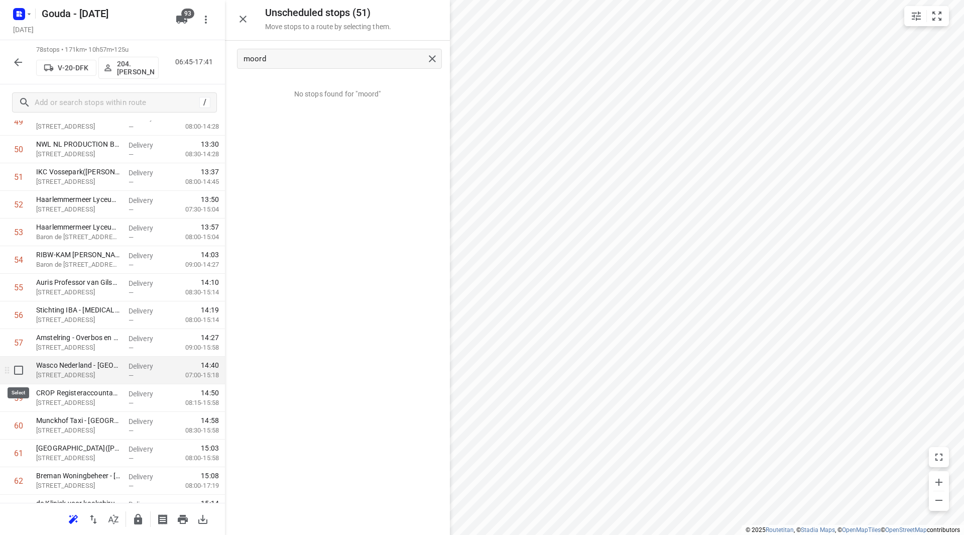
click at [20, 373] on input "checkbox" at bounding box center [19, 370] width 20 height 20
checkbox input "true"
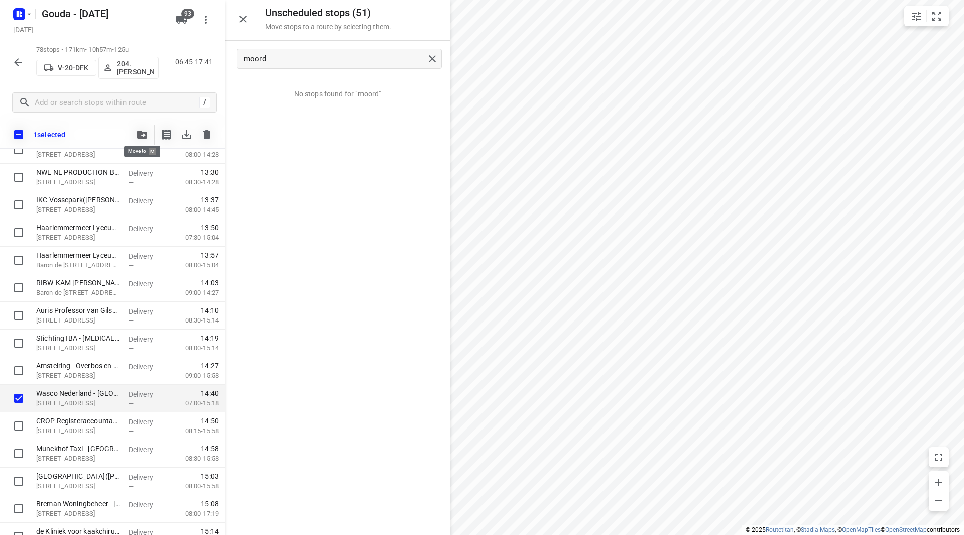
click at [142, 133] on icon "button" at bounding box center [142, 135] width 10 height 8
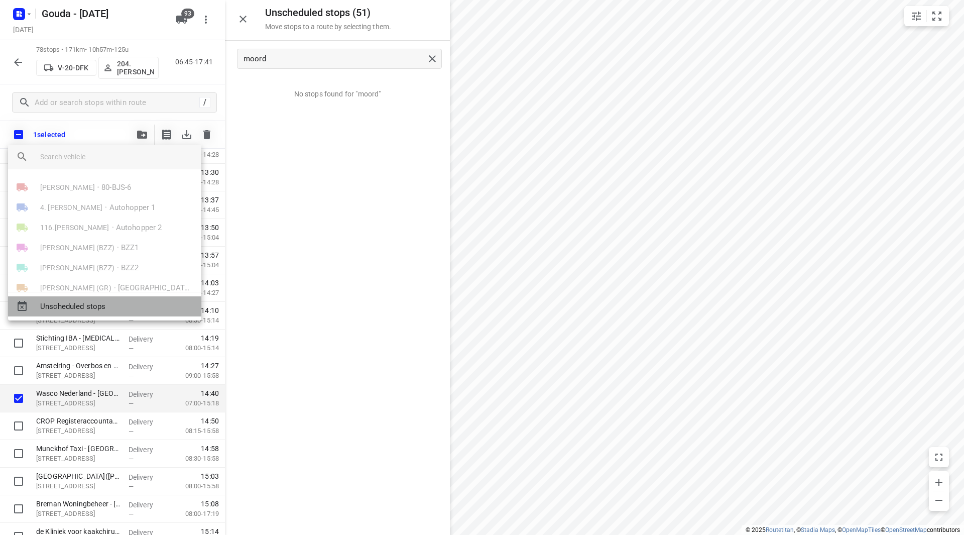
click at [94, 306] on span "Unscheduled stops" at bounding box center [116, 307] width 153 height 12
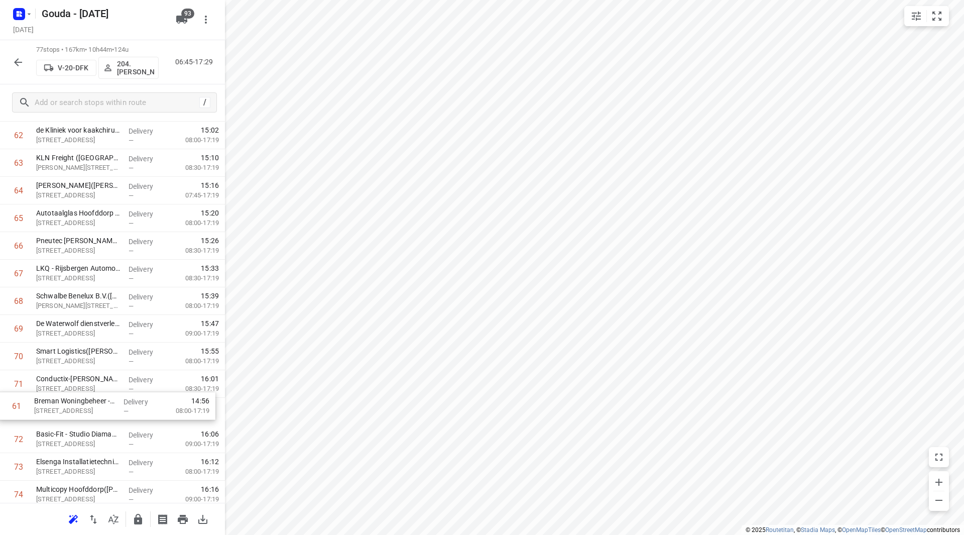
scroll to position [1739, 0]
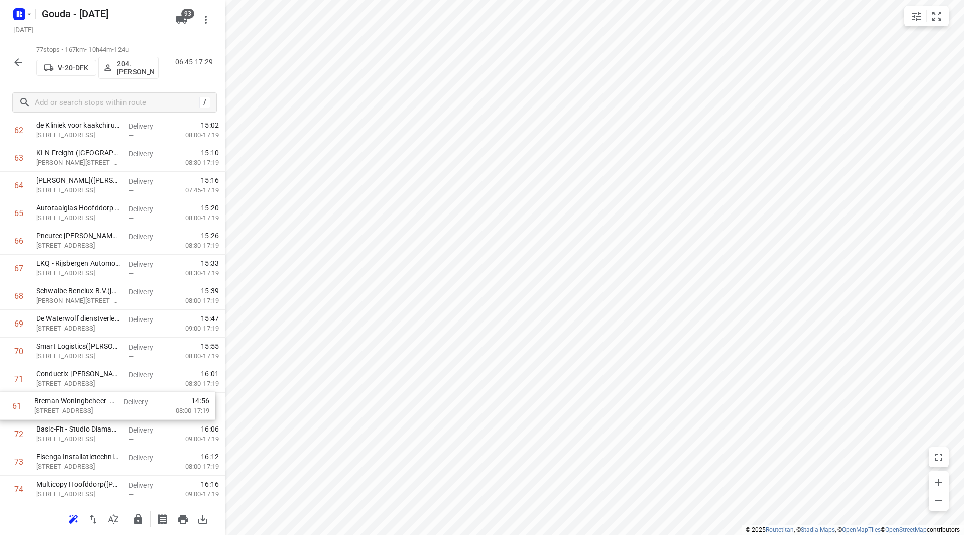
drag, startPoint x: 141, startPoint y: 352, endPoint x: 140, endPoint y: 408, distance: 55.2
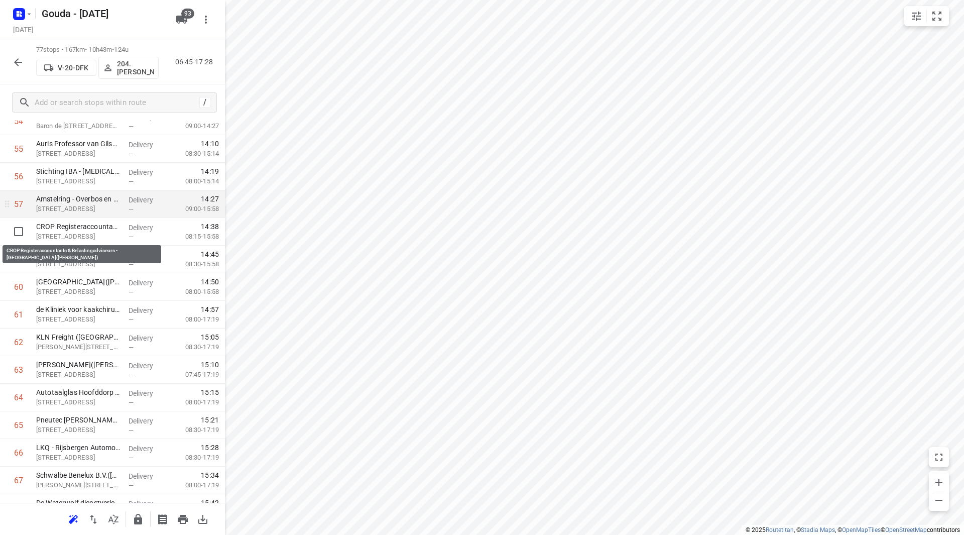
scroll to position [1539, 0]
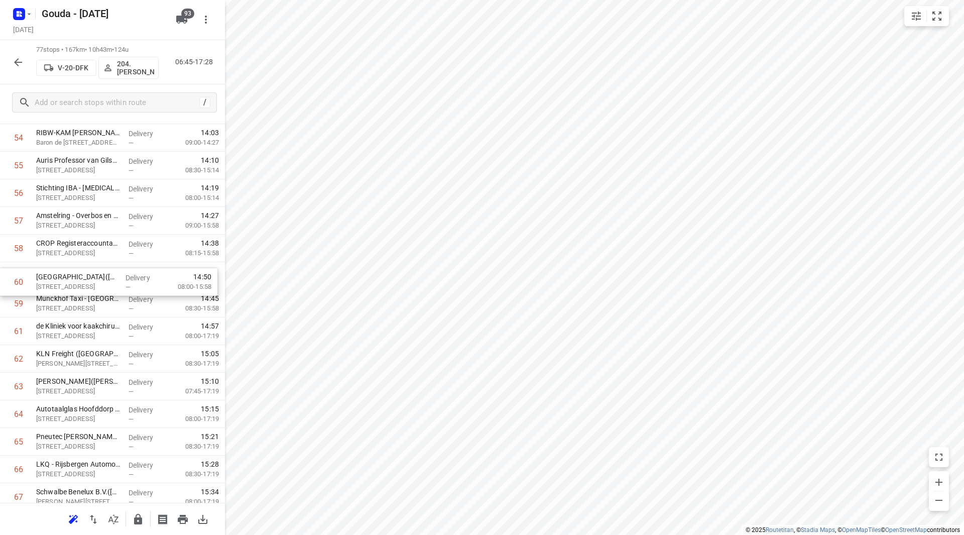
drag, startPoint x: 96, startPoint y: 310, endPoint x: 96, endPoint y: 284, distance: 26.6
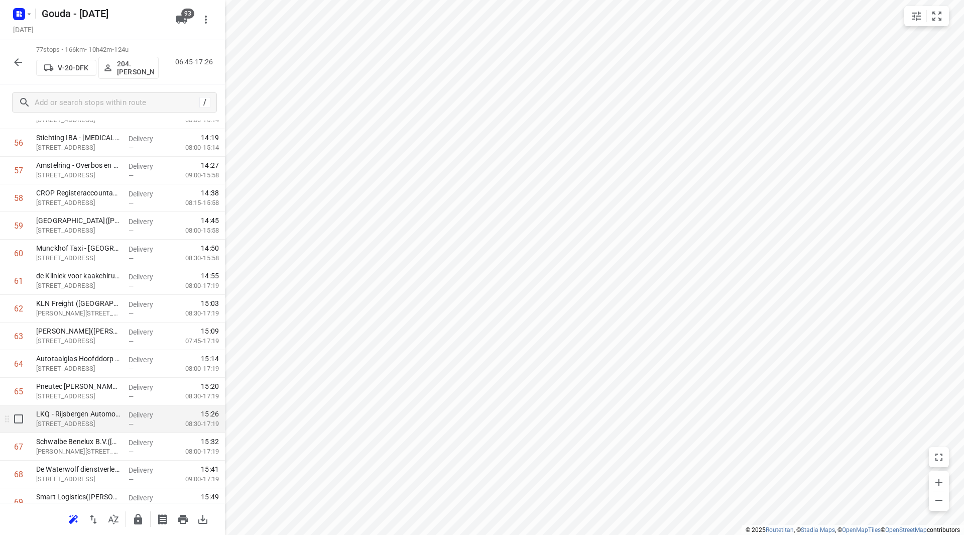
scroll to position [1639, 0]
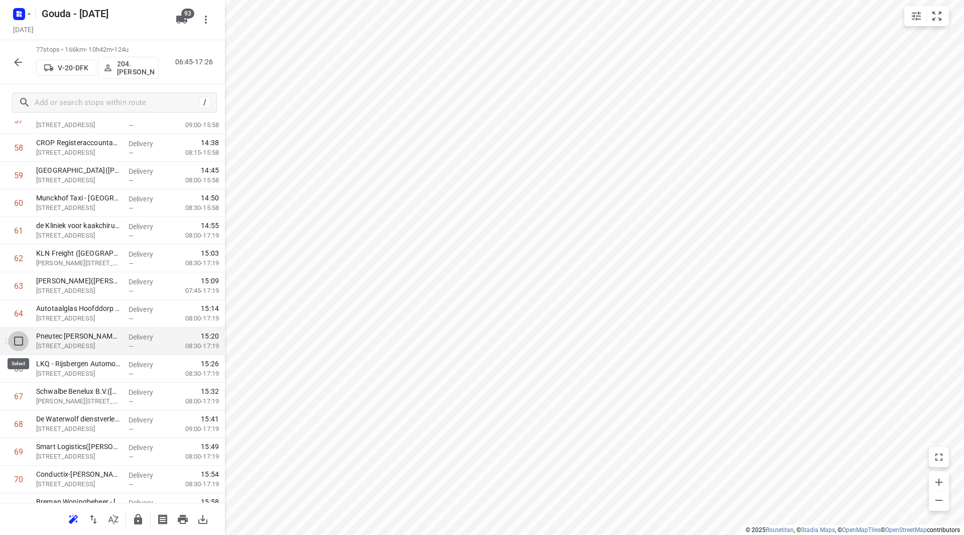
click at [27, 339] on input "checkbox" at bounding box center [19, 341] width 20 height 20
checkbox input "true"
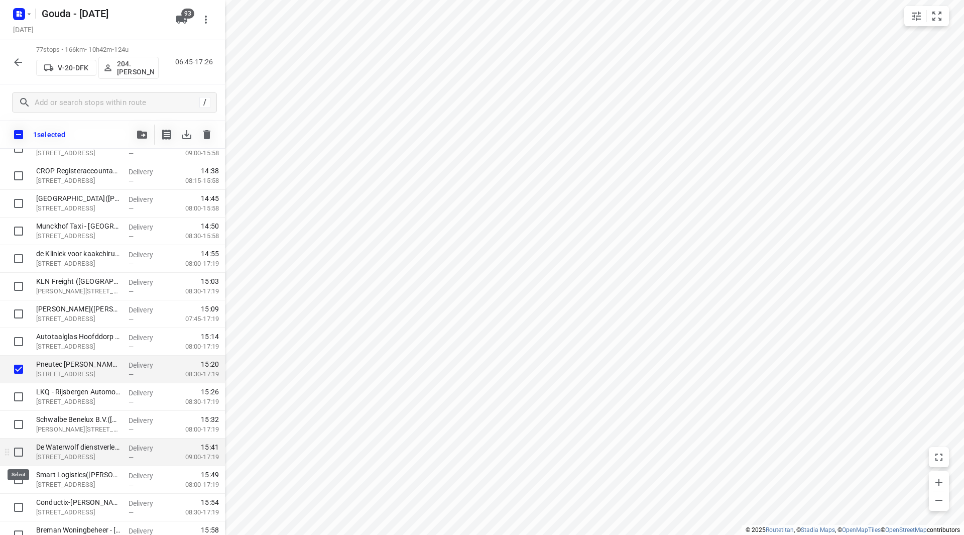
click at [21, 454] on input "checkbox" at bounding box center [19, 452] width 20 height 20
checkbox input "true"
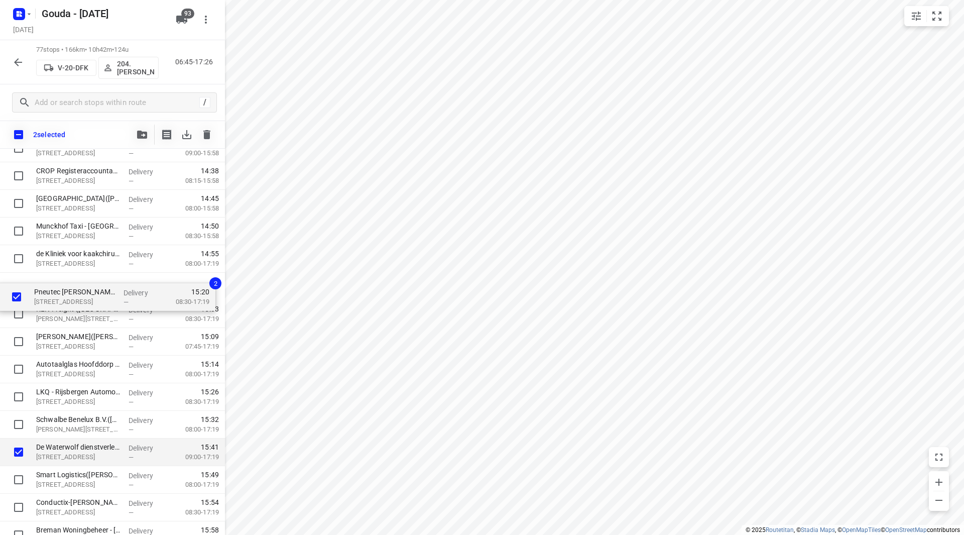
drag, startPoint x: 74, startPoint y: 369, endPoint x: 72, endPoint y: 280, distance: 89.4
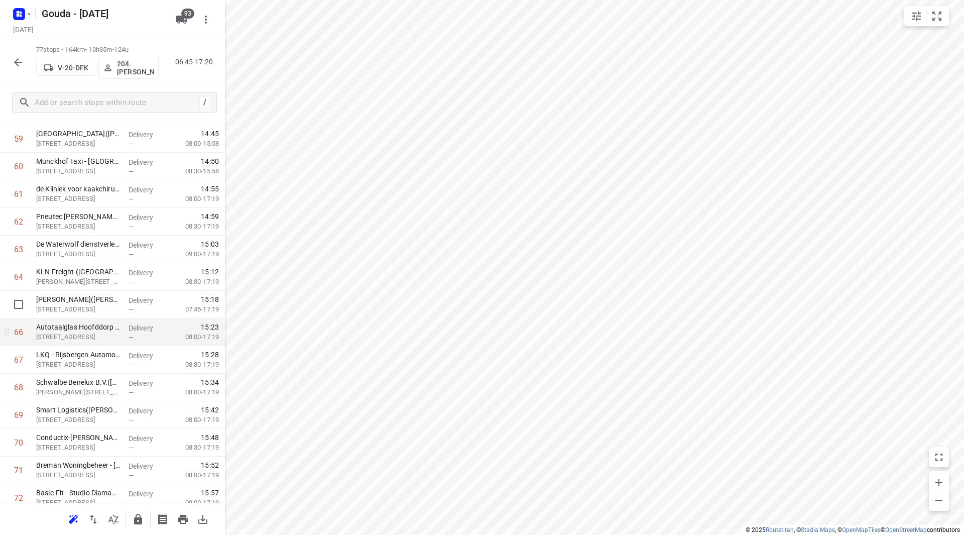
scroll to position [1689, 0]
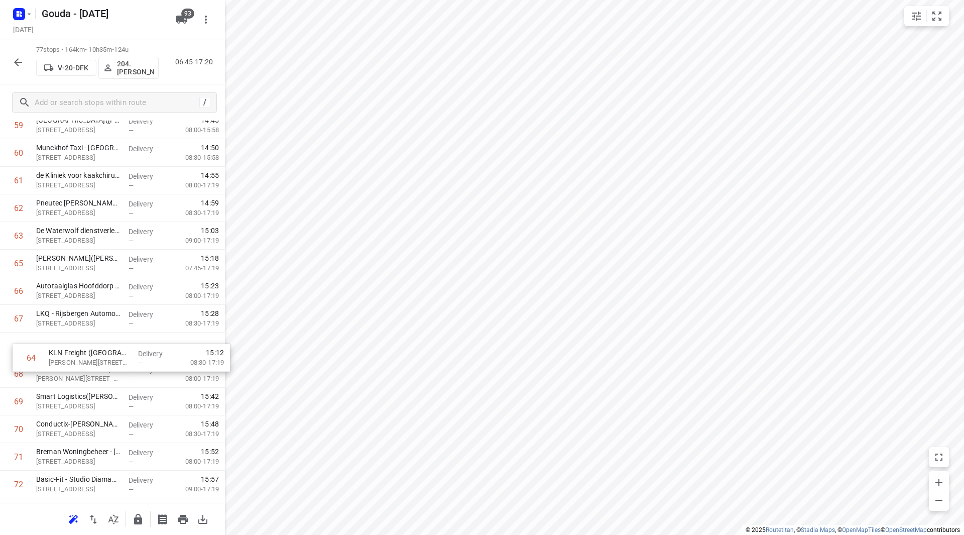
drag, startPoint x: 82, startPoint y: 264, endPoint x: 89, endPoint y: 381, distance: 116.7
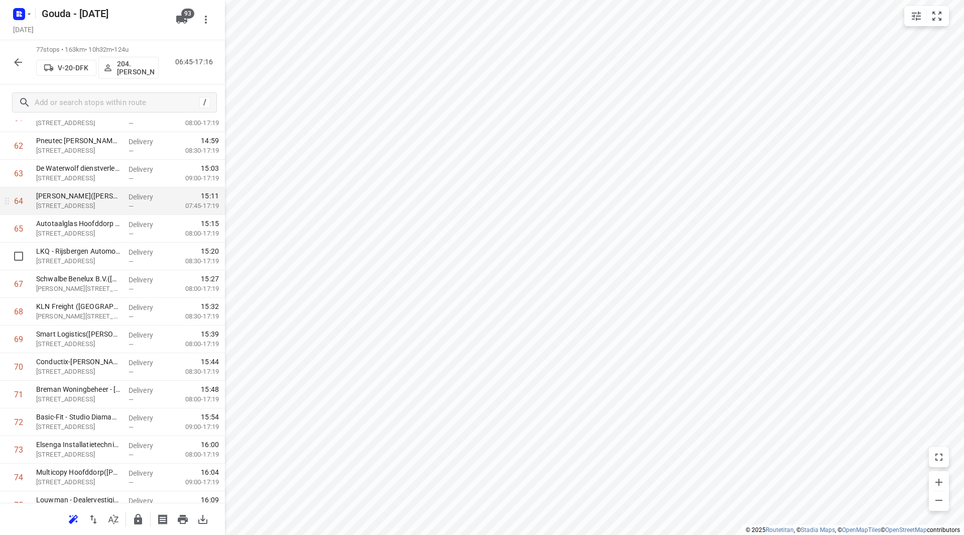
scroll to position [1739, 0]
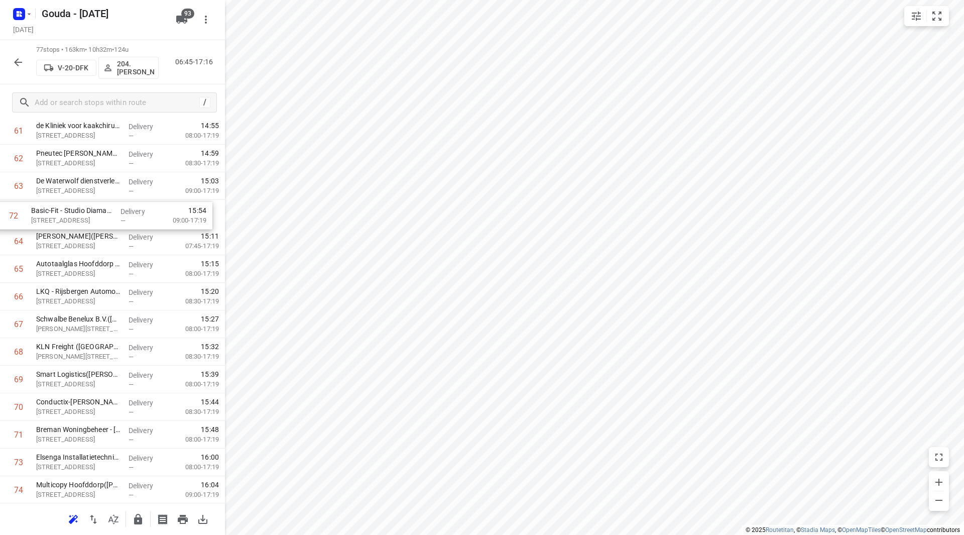
drag, startPoint x: 121, startPoint y: 437, endPoint x: 116, endPoint y: 214, distance: 223.5
drag, startPoint x: 119, startPoint y: 296, endPoint x: 121, endPoint y: 257, distance: 39.2
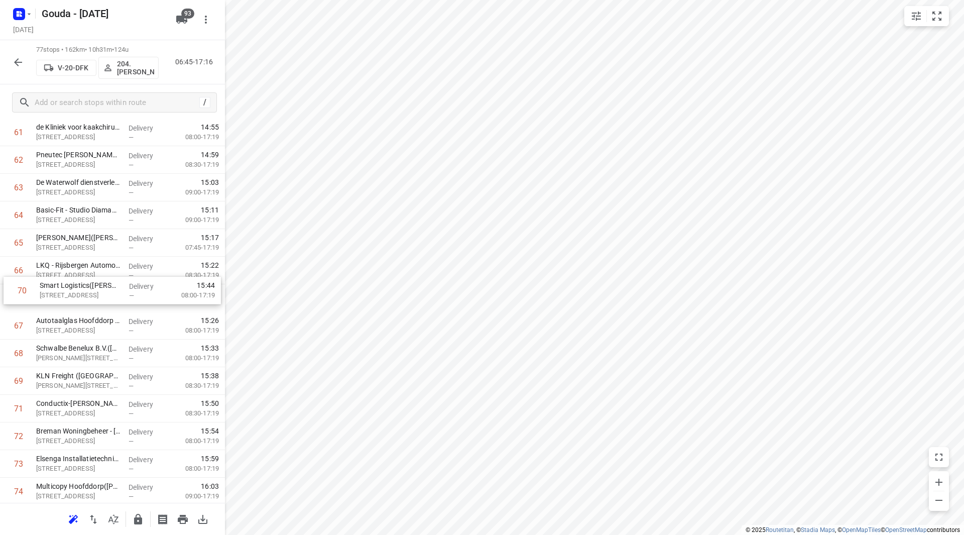
drag, startPoint x: 111, startPoint y: 377, endPoint x: 113, endPoint y: 285, distance: 91.9
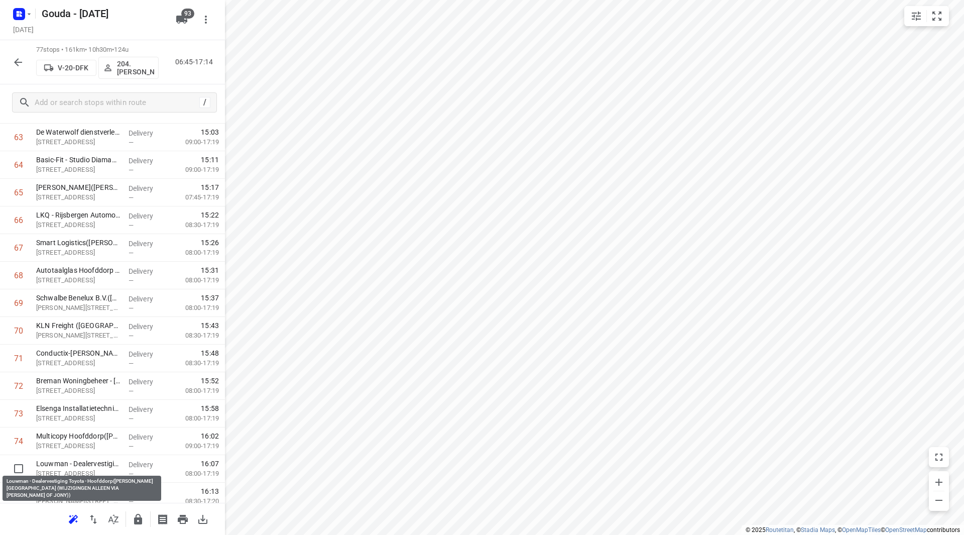
scroll to position [1790, 0]
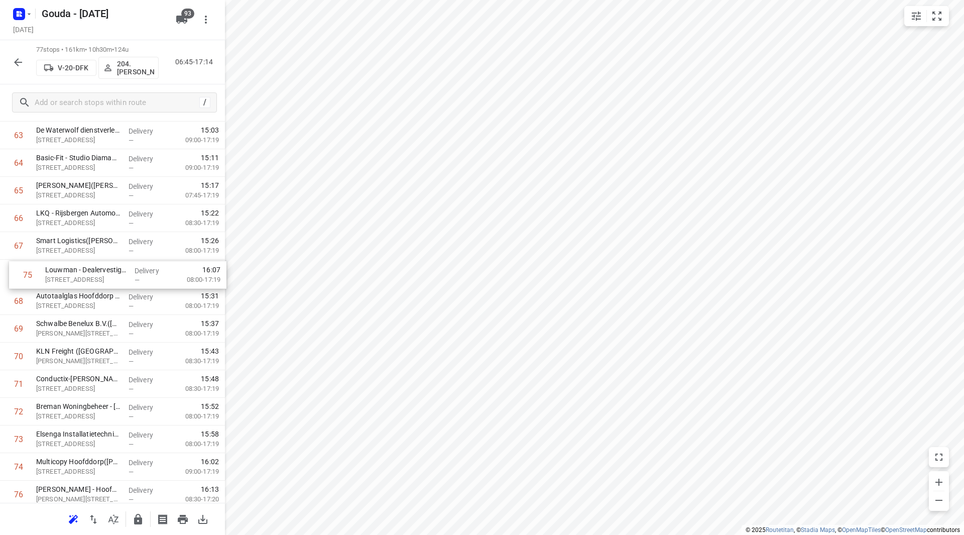
drag, startPoint x: 52, startPoint y: 466, endPoint x: 58, endPoint y: 268, distance: 198.4
click at [20, 439] on input "checkbox" at bounding box center [19, 439] width 20 height 20
checkbox input "true"
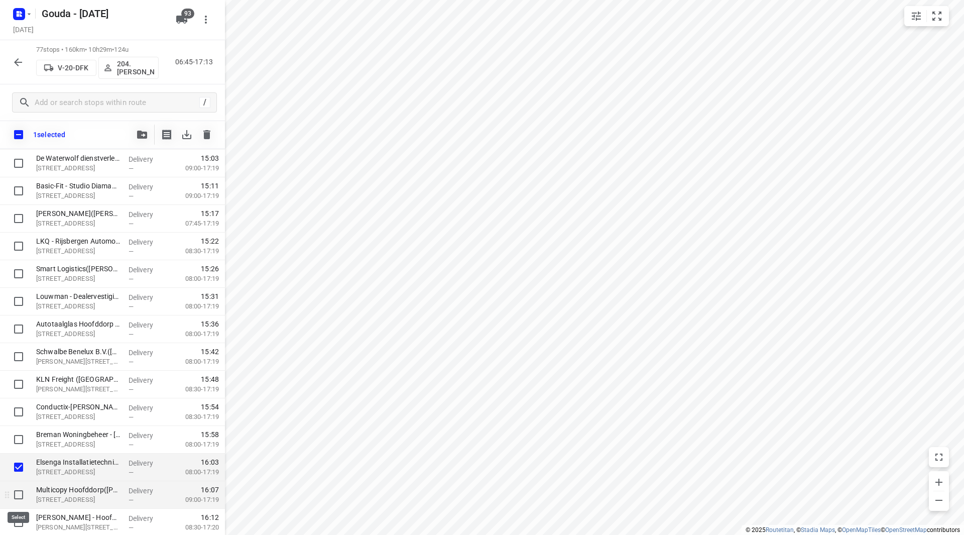
drag, startPoint x: 22, startPoint y: 493, endPoint x: 24, endPoint y: 488, distance: 5.2
click at [22, 493] on input "checkbox" at bounding box center [19, 494] width 20 height 20
checkbox input "true"
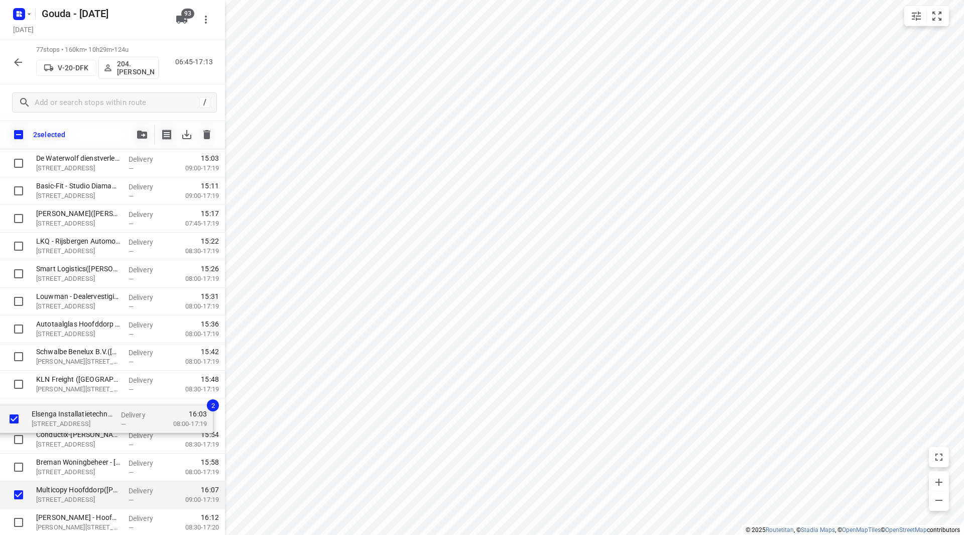
scroll to position [1792, 0]
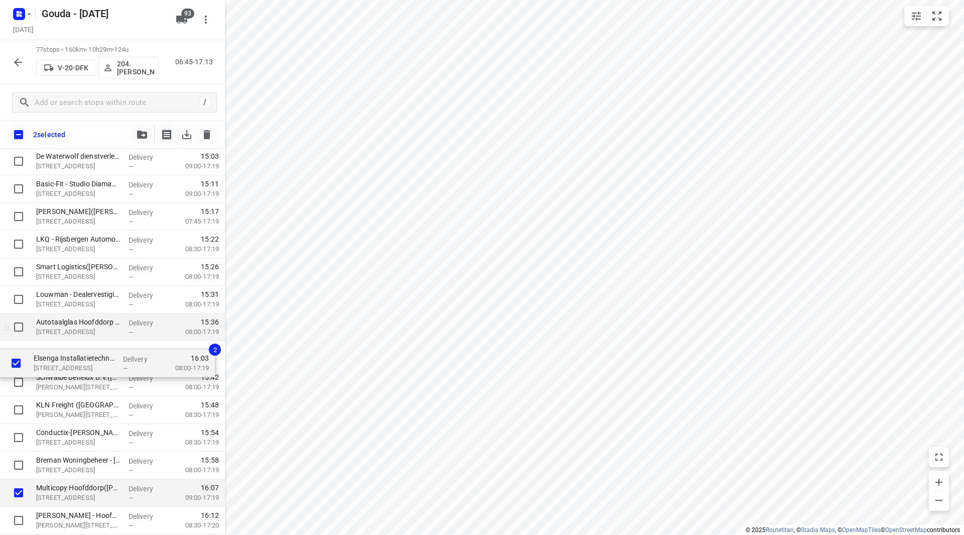
drag, startPoint x: 70, startPoint y: 467, endPoint x: 90, endPoint y: 340, distance: 128.1
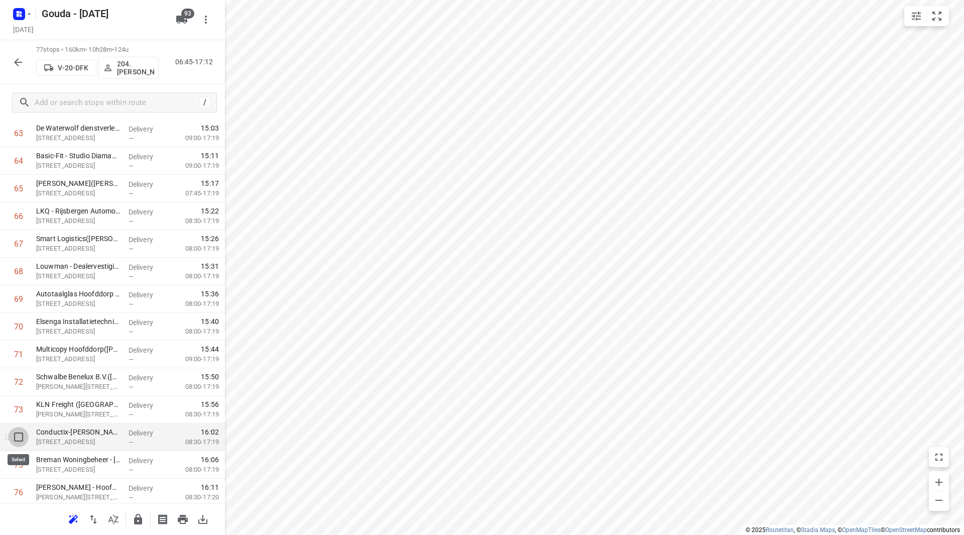
click at [20, 439] on input "checkbox" at bounding box center [19, 437] width 20 height 20
checkbox input "true"
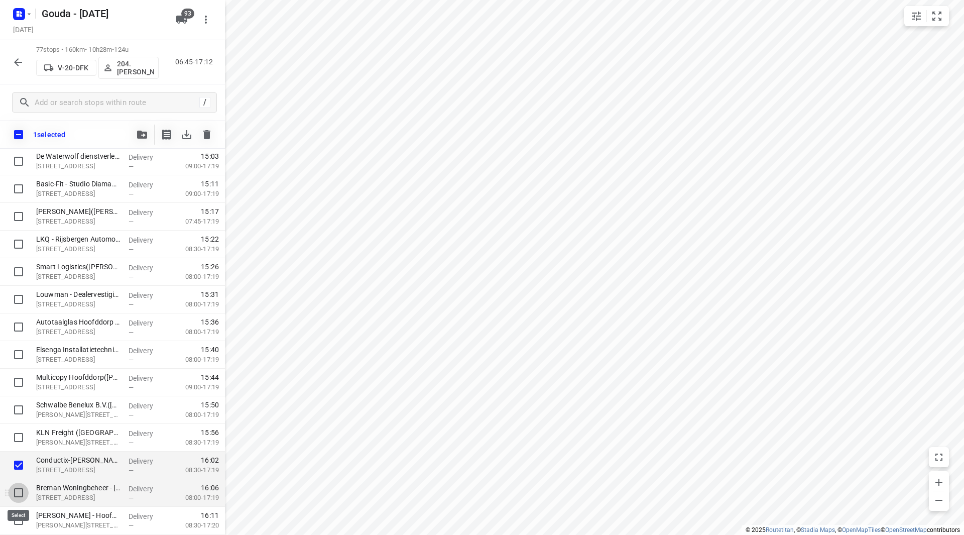
drag, startPoint x: 19, startPoint y: 497, endPoint x: 41, endPoint y: 475, distance: 30.9
click at [19, 497] on input "checkbox" at bounding box center [19, 492] width 20 height 20
checkbox input "true"
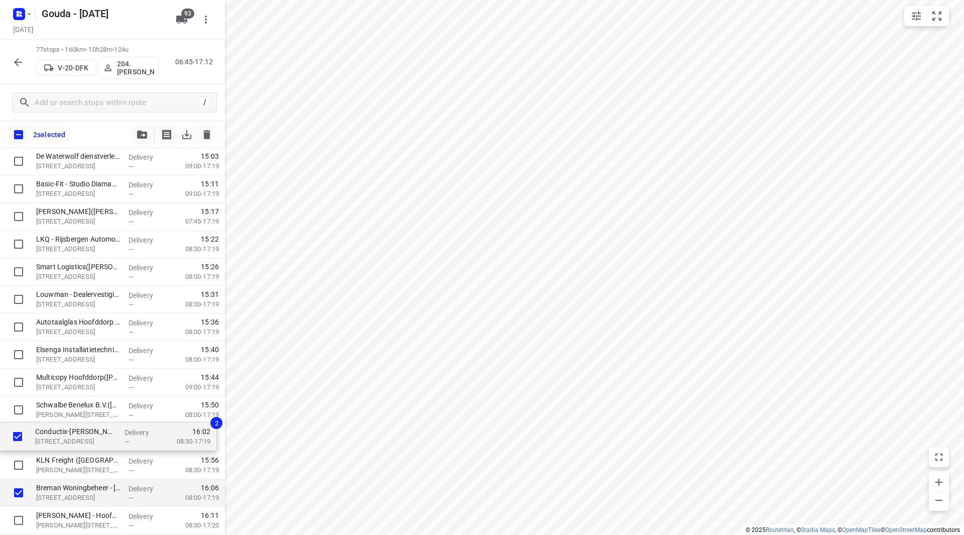
scroll to position [1793, 0]
drag, startPoint x: 66, startPoint y: 427, endPoint x: 64, endPoint y: 406, distance: 20.7
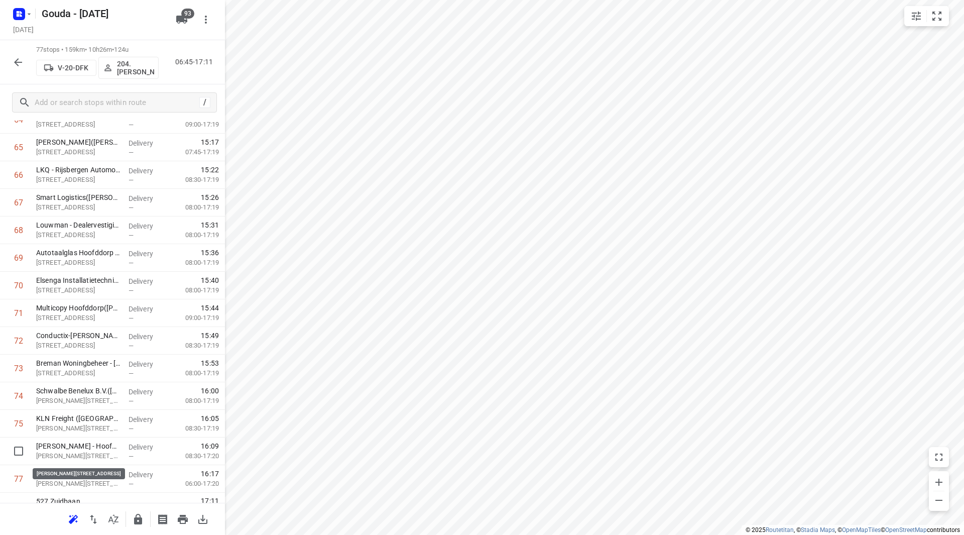
scroll to position [1850, 0]
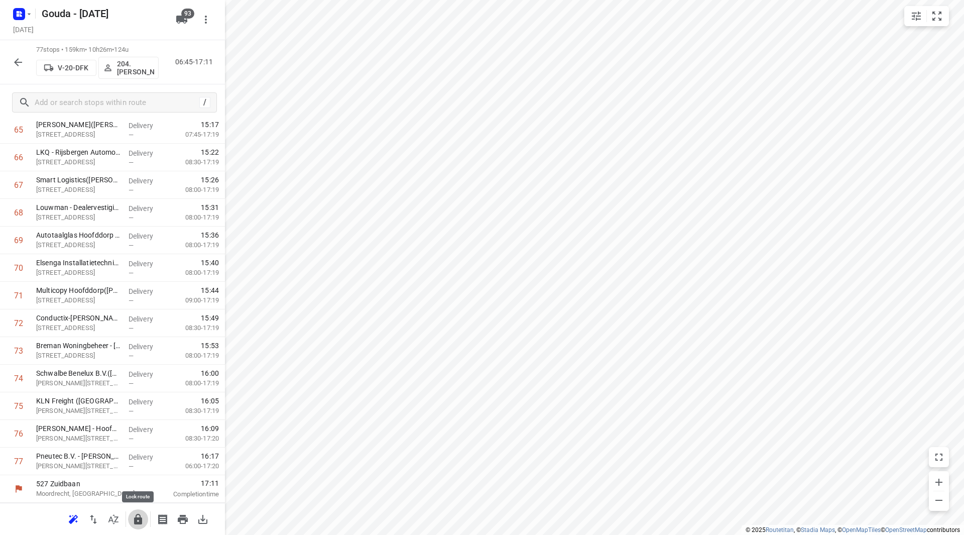
click at [141, 523] on icon "button" at bounding box center [138, 519] width 8 height 11
click at [19, 61] on icon "button" at bounding box center [18, 62] width 12 height 12
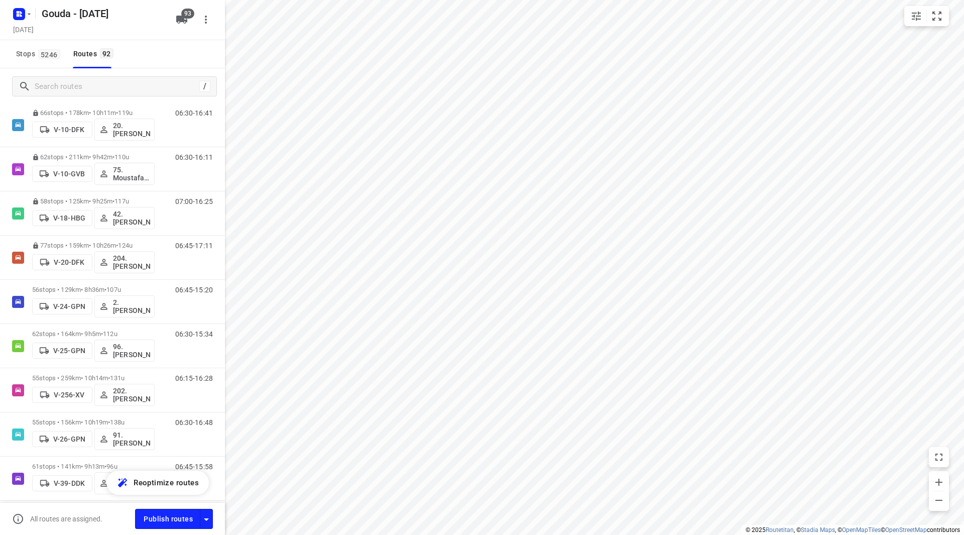
scroll to position [452, 0]
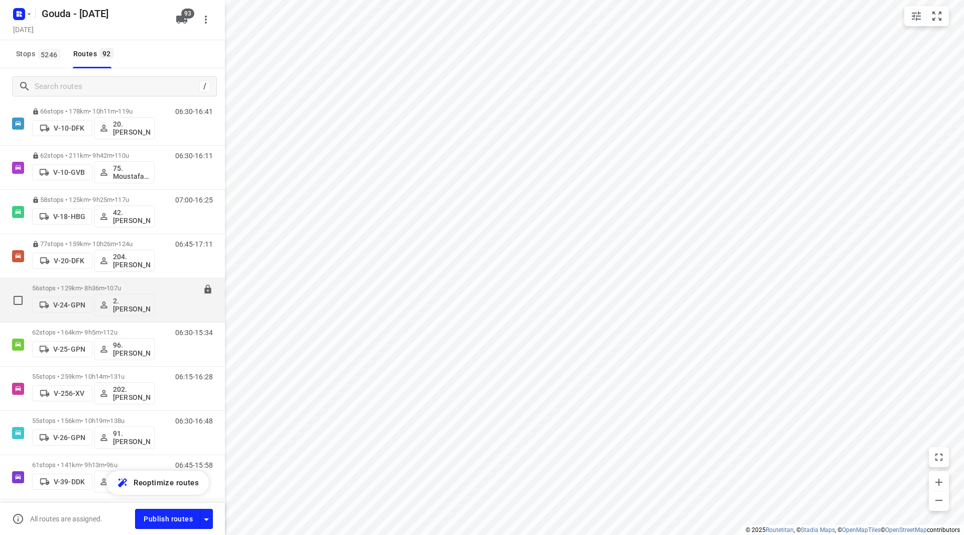
click at [129, 283] on div "56 stops • 129km • 8h36m • 107u V-24-GPN 2. Ali Hasanzadah" at bounding box center [93, 300] width 122 height 42
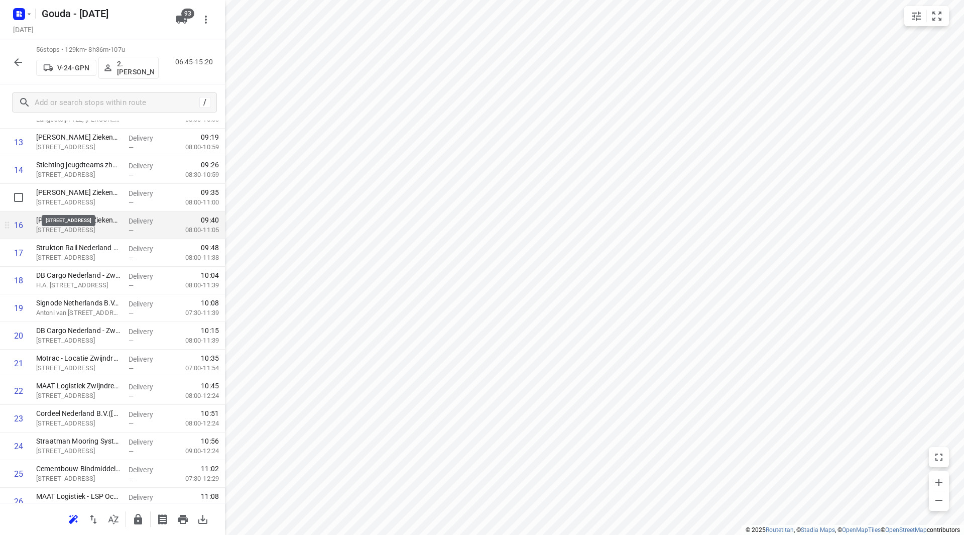
scroll to position [402, 0]
drag, startPoint x: 121, startPoint y: 340, endPoint x: 122, endPoint y: 283, distance: 57.2
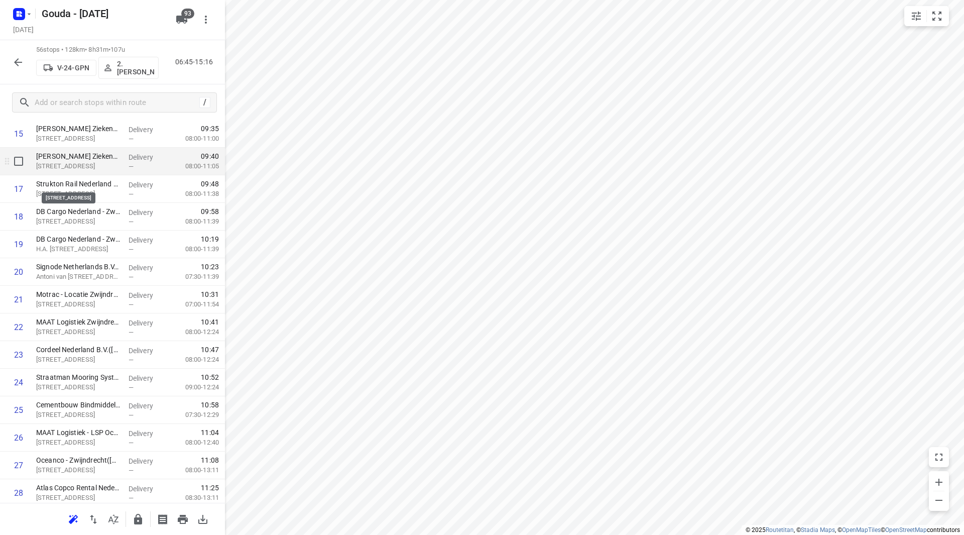
scroll to position [452, 0]
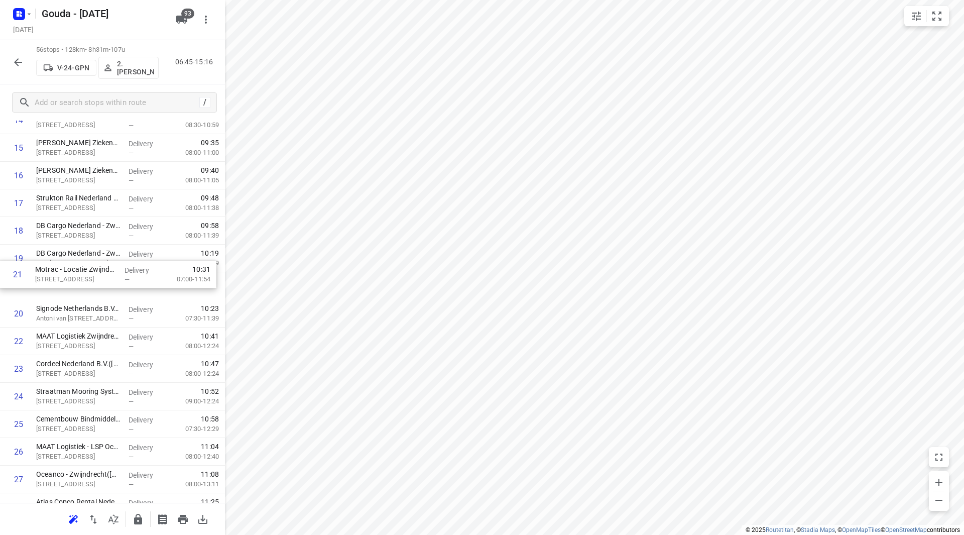
drag, startPoint x: 88, startPoint y: 313, endPoint x: 86, endPoint y: 253, distance: 60.3
click at [86, 253] on div "1 Ambi Pack - Kringloopweg(Sonja Boschker) Kringloopweg 1, Hendrik-ido-ambacht …" at bounding box center [112, 520] width 225 height 1546
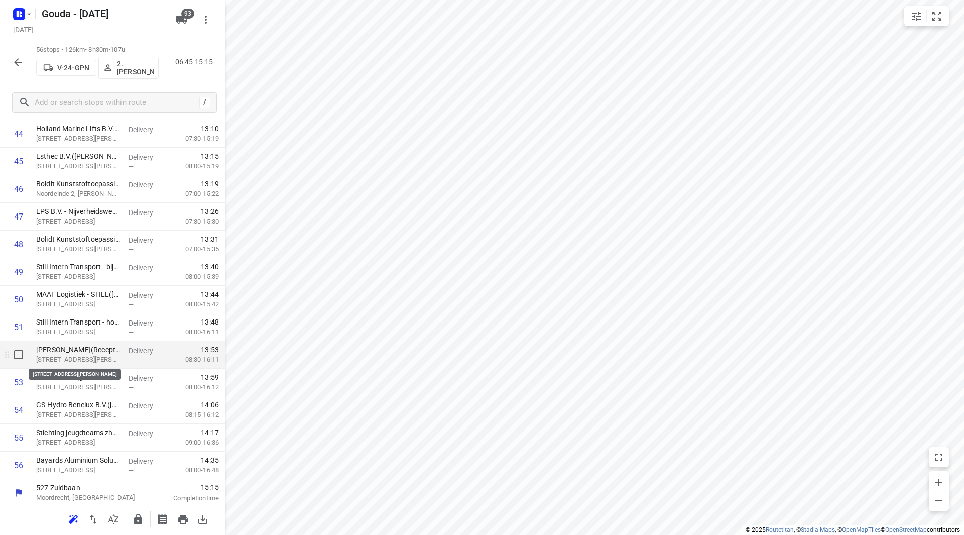
scroll to position [1271, 0]
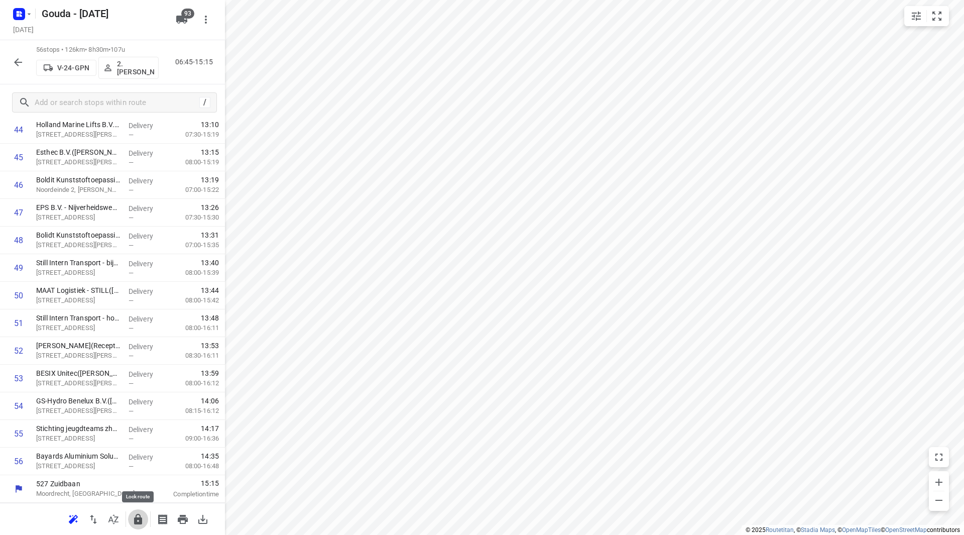
click at [131, 514] on button "button" at bounding box center [138, 519] width 20 height 20
click at [13, 63] on icon "button" at bounding box center [18, 62] width 12 height 12
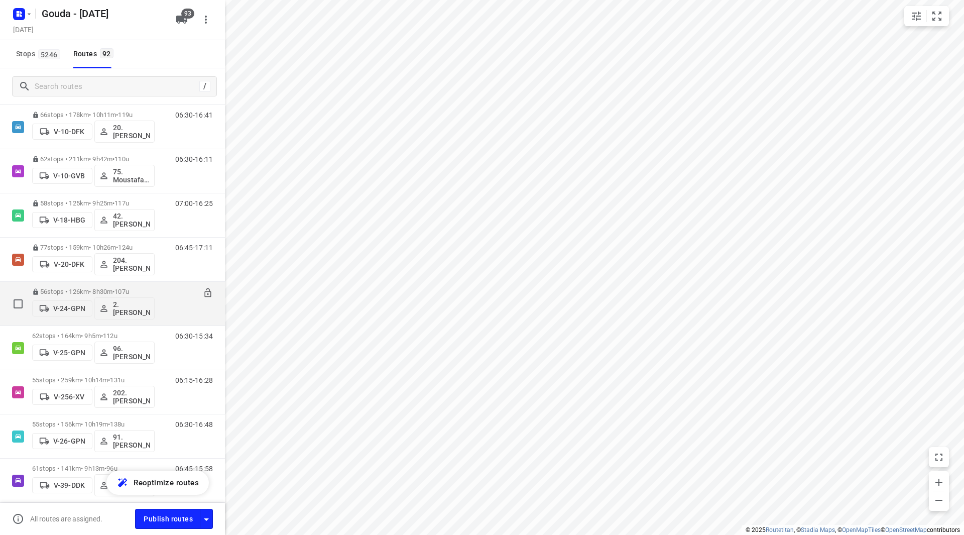
scroll to position [502, 0]
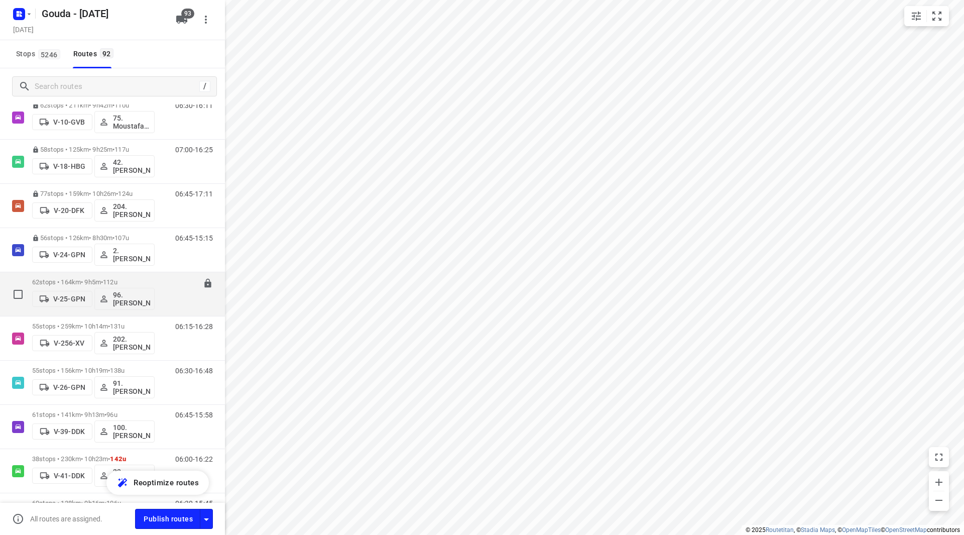
click at [113, 281] on span "112u" at bounding box center [110, 282] width 15 height 8
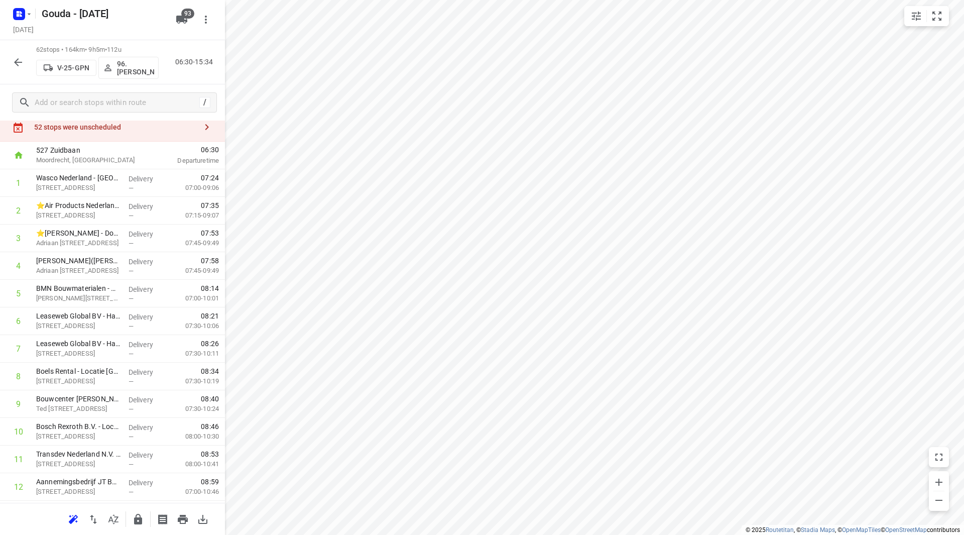
scroll to position [0, 0]
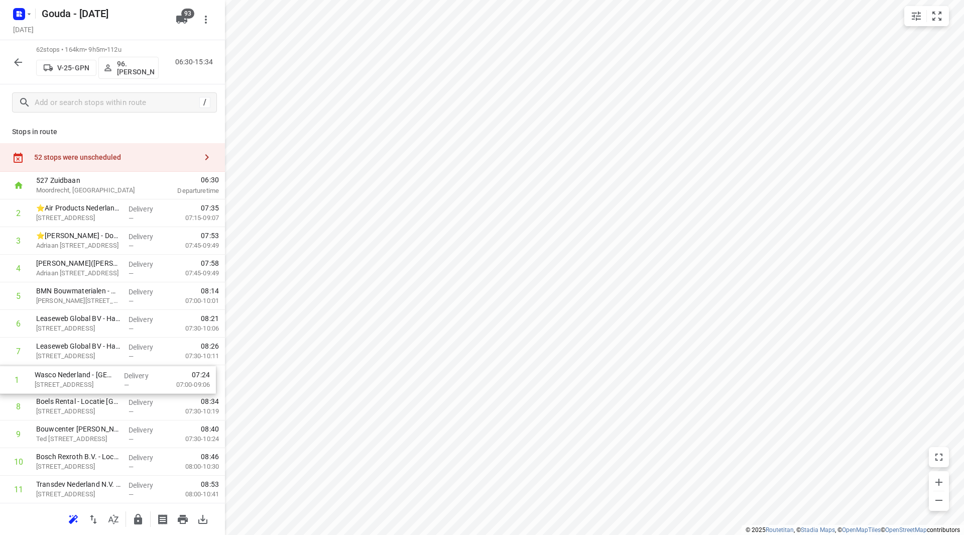
drag, startPoint x: 62, startPoint y: 214, endPoint x: 63, endPoint y: 383, distance: 169.2
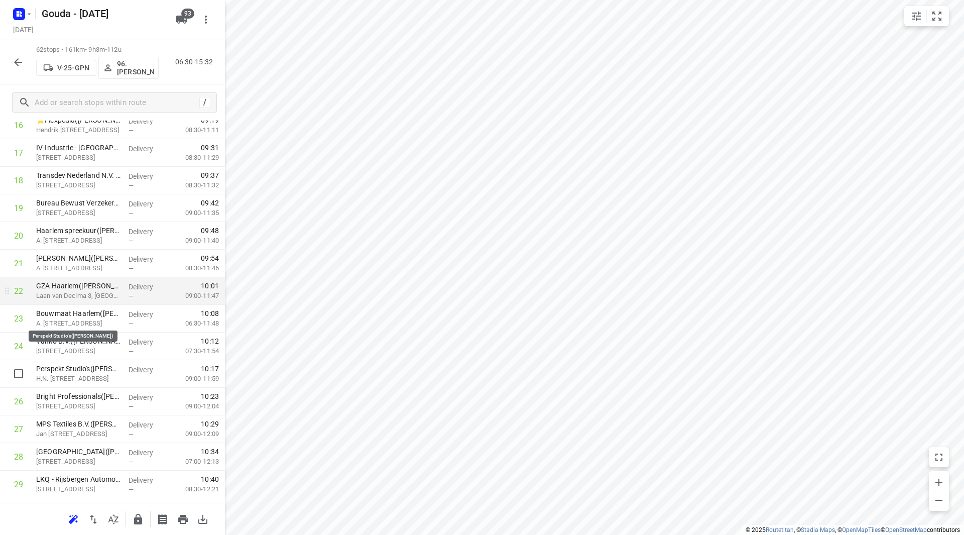
scroll to position [552, 0]
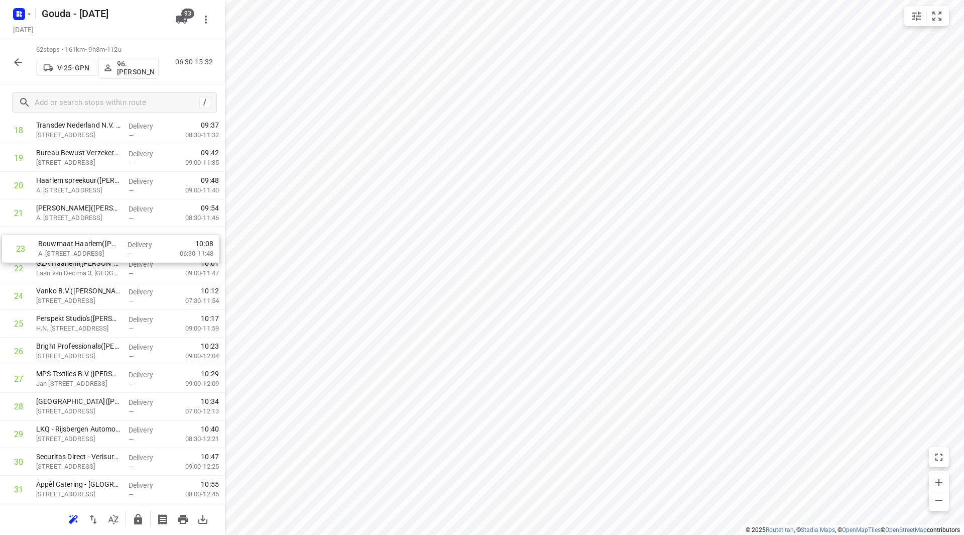
drag, startPoint x: 115, startPoint y: 278, endPoint x: 118, endPoint y: 249, distance: 29.3
click at [118, 249] on div "1 ⭐Air Products Nederland B.V. - Amsterdam(Antoinette/Bianca) Schalkwijkpolderw…" at bounding box center [112, 503] width 225 height 1712
drag, startPoint x: 66, startPoint y: 185, endPoint x: 74, endPoint y: 389, distance: 204.0
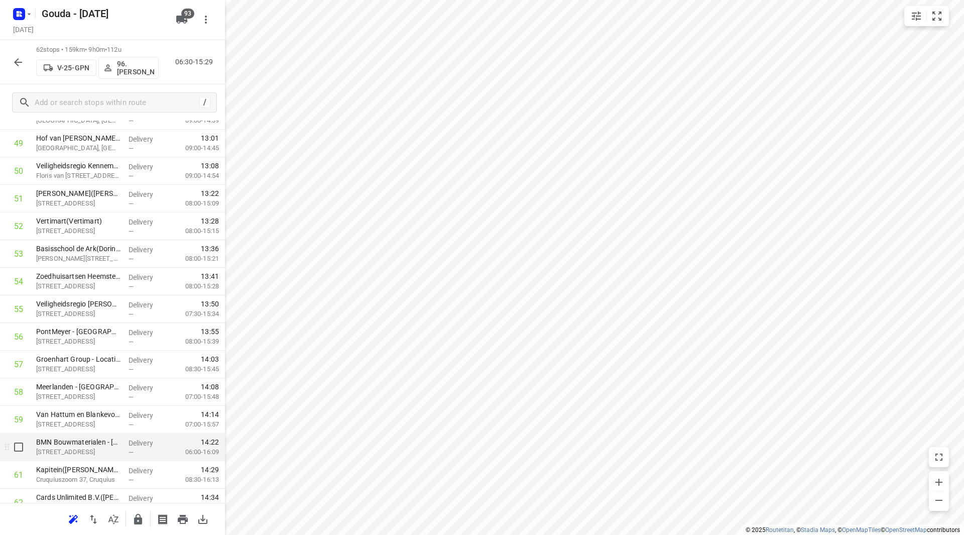
scroll to position [1436, 0]
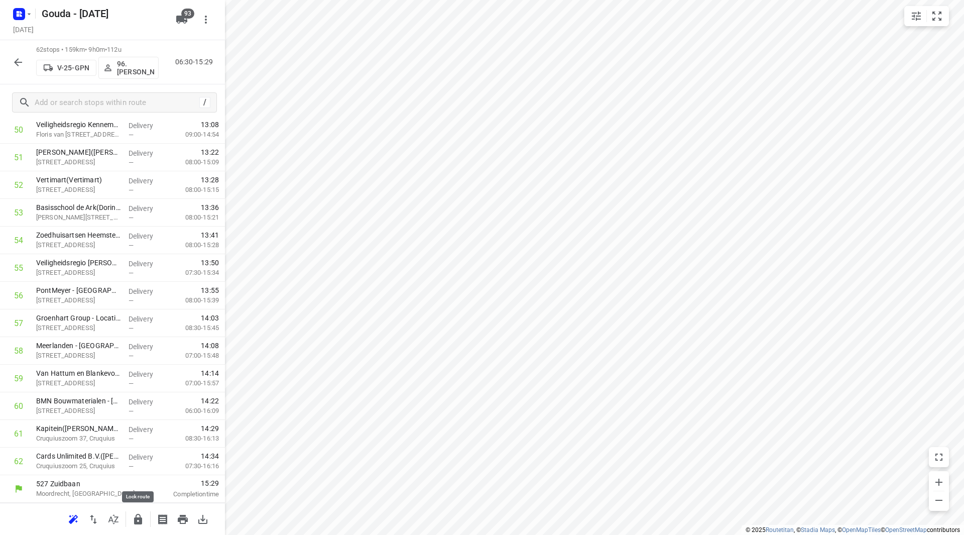
click at [138, 525] on icon "button" at bounding box center [138, 519] width 12 height 12
click at [22, 59] on icon "button" at bounding box center [18, 62] width 12 height 12
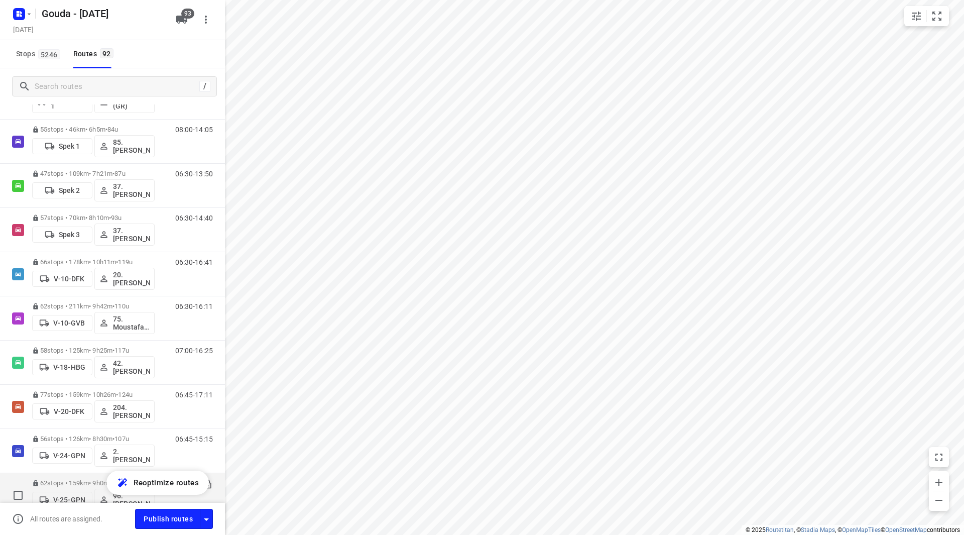
scroll to position [502, 0]
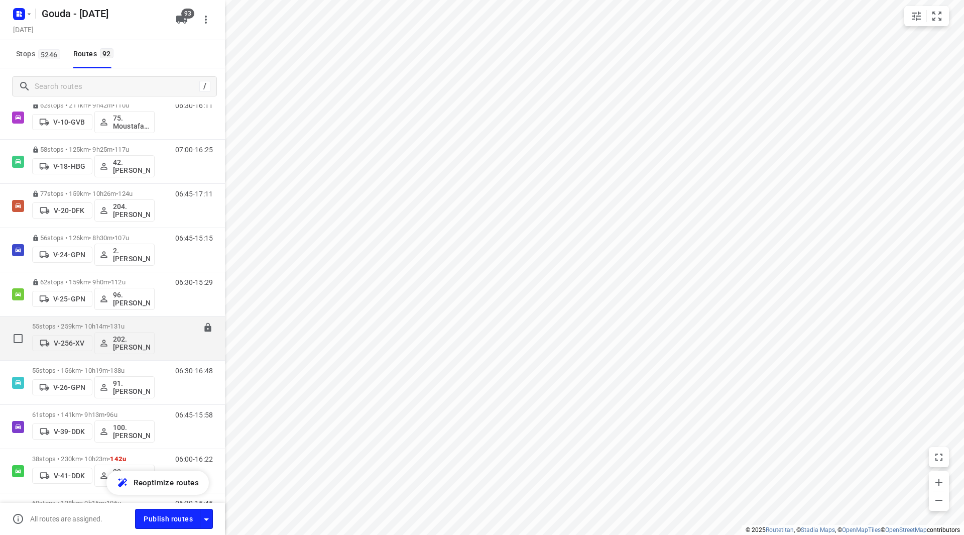
click at [141, 323] on p "55 stops • 259km • 10h14m • 131u" at bounding box center [93, 326] width 122 height 8
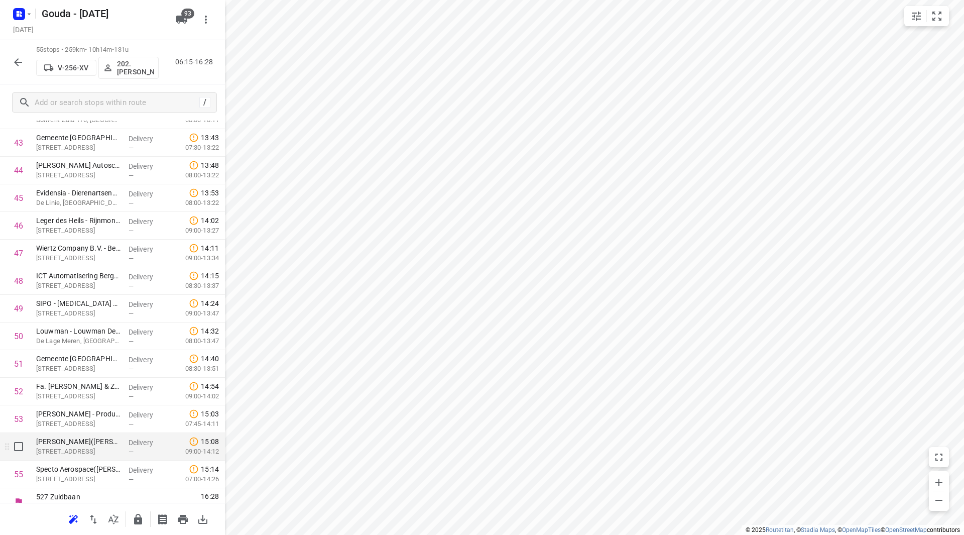
scroll to position [1243, 0]
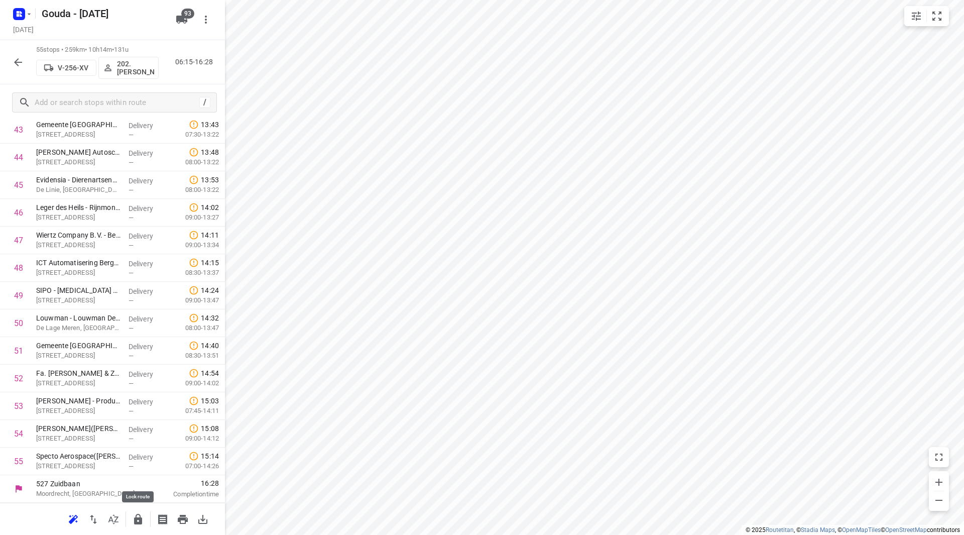
click at [132, 518] on button "button" at bounding box center [138, 519] width 20 height 20
click at [19, 60] on icon "button" at bounding box center [18, 62] width 12 height 12
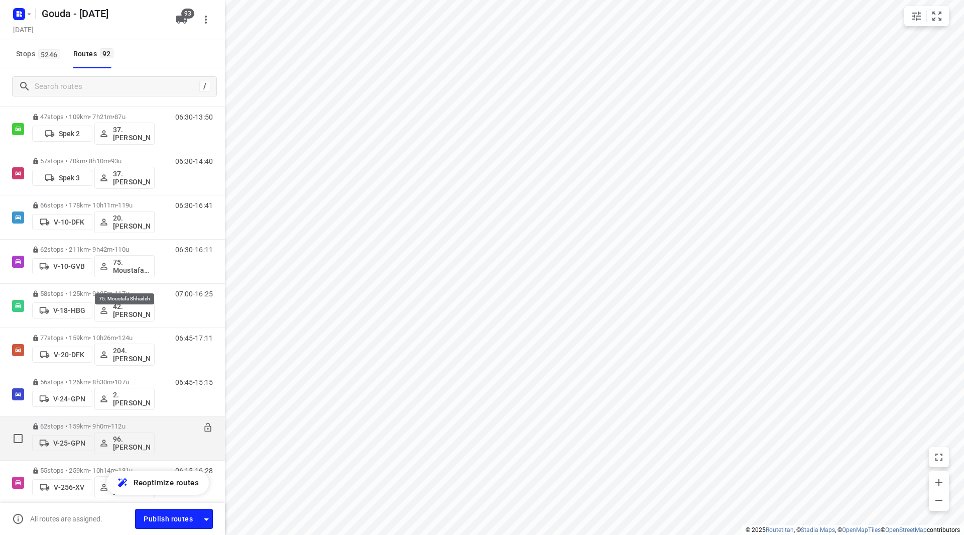
scroll to position [502, 0]
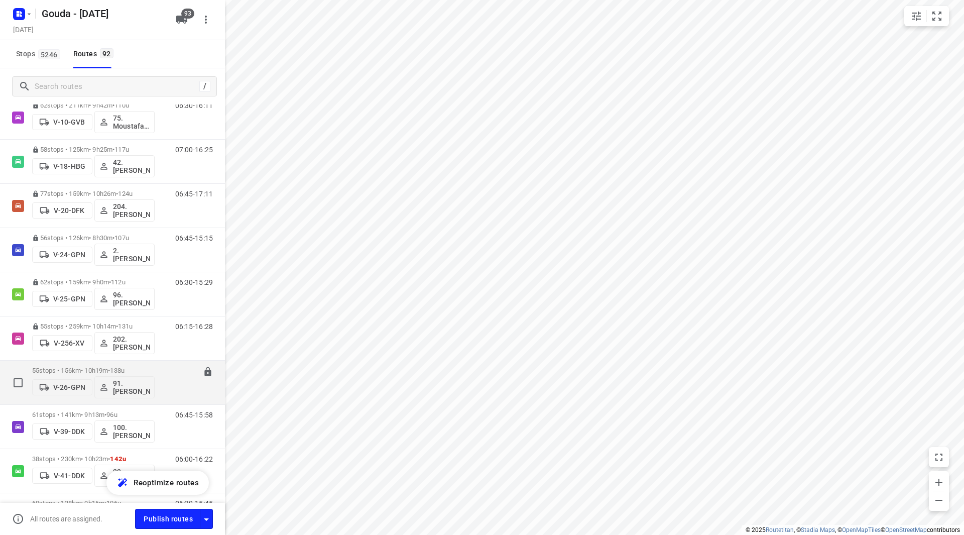
click at [90, 364] on div "55 stops • 156km • 10h19m • 138u V-26-GPN 91.Pierre Dikstra" at bounding box center [93, 382] width 122 height 42
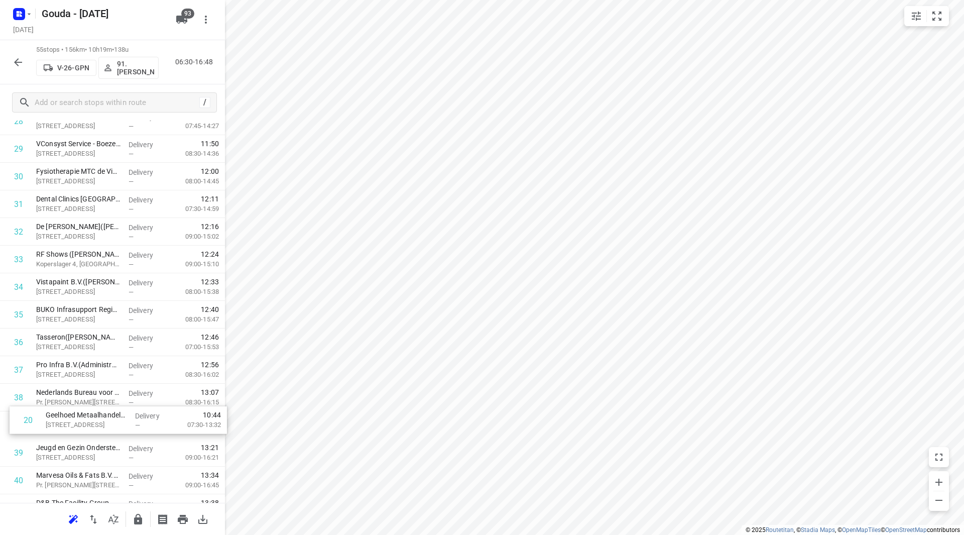
scroll to position [810, 0]
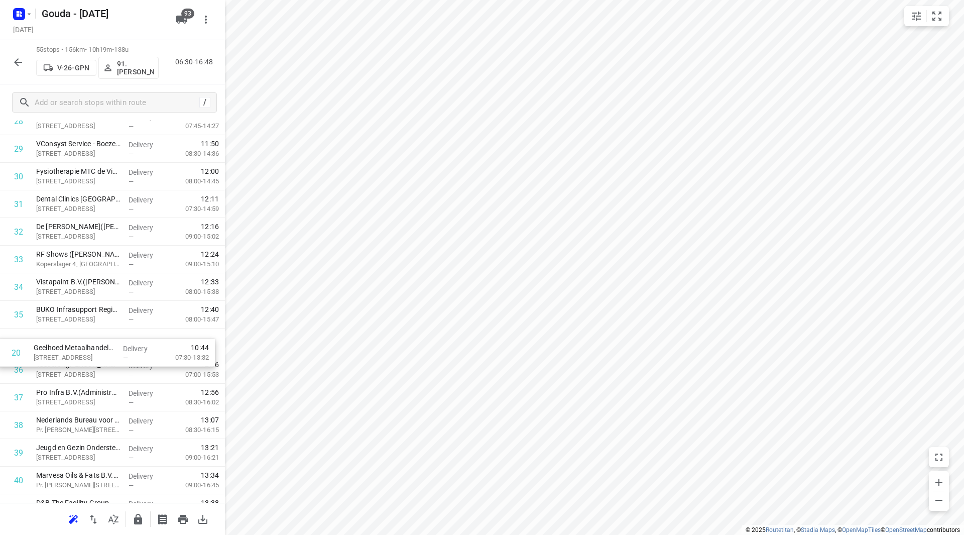
drag, startPoint x: 79, startPoint y: 288, endPoint x: 78, endPoint y: 353, distance: 65.3
click at [78, 353] on div "1 👷🏻⭐ Albron Nederland B.V. - Nutricia(Dennis Santoe) Waterzuiveringsweg 1, Zoe…" at bounding box center [112, 149] width 225 height 1519
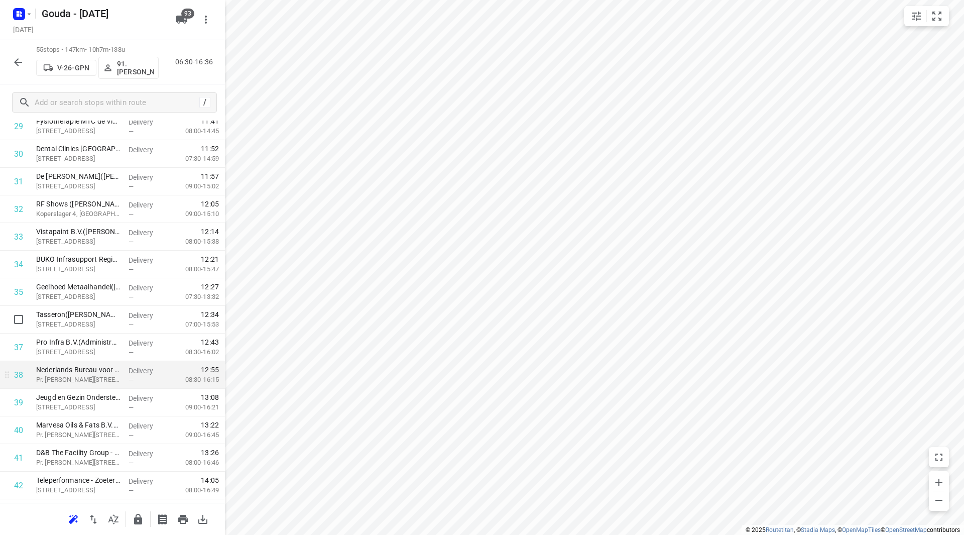
scroll to position [910, 0]
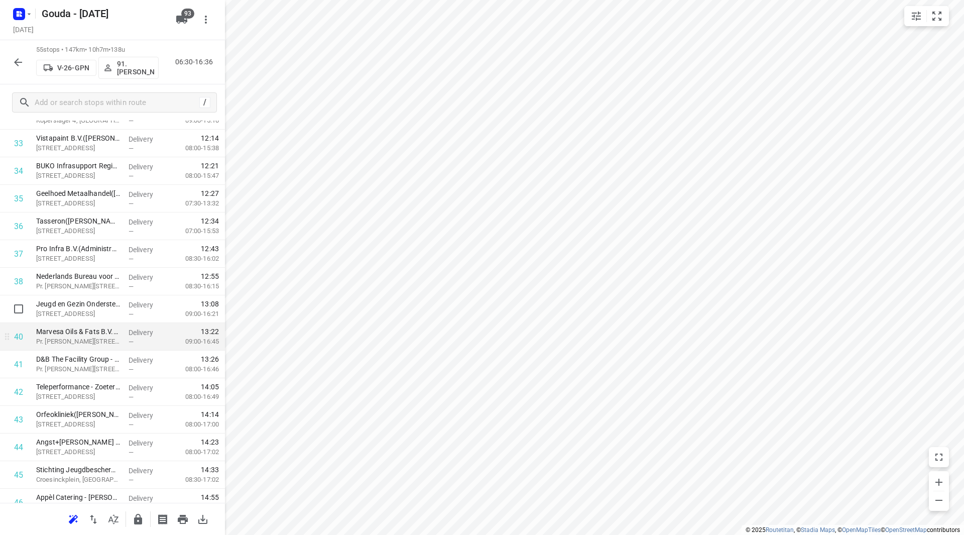
scroll to position [960, 0]
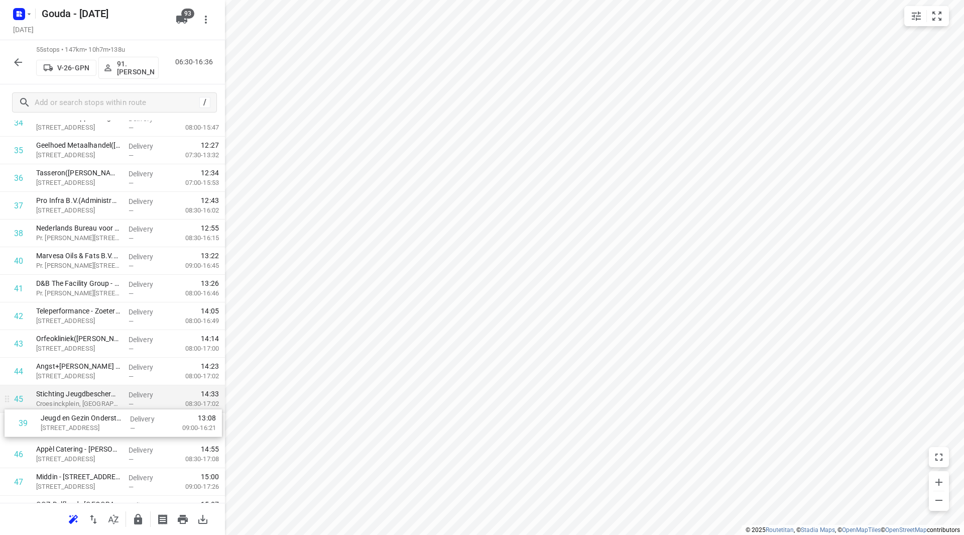
drag, startPoint x: 90, startPoint y: 302, endPoint x: 91, endPoint y: 414, distance: 112.0
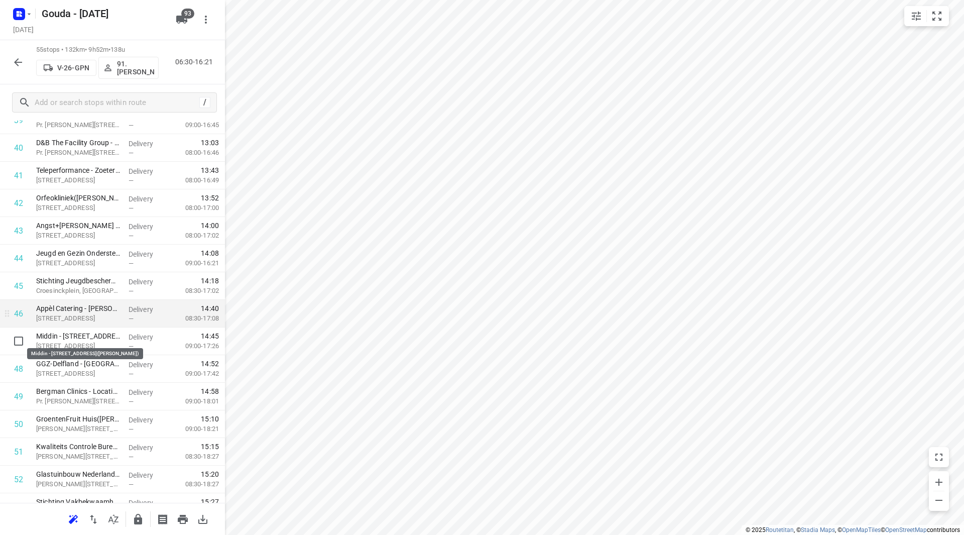
scroll to position [1153, 0]
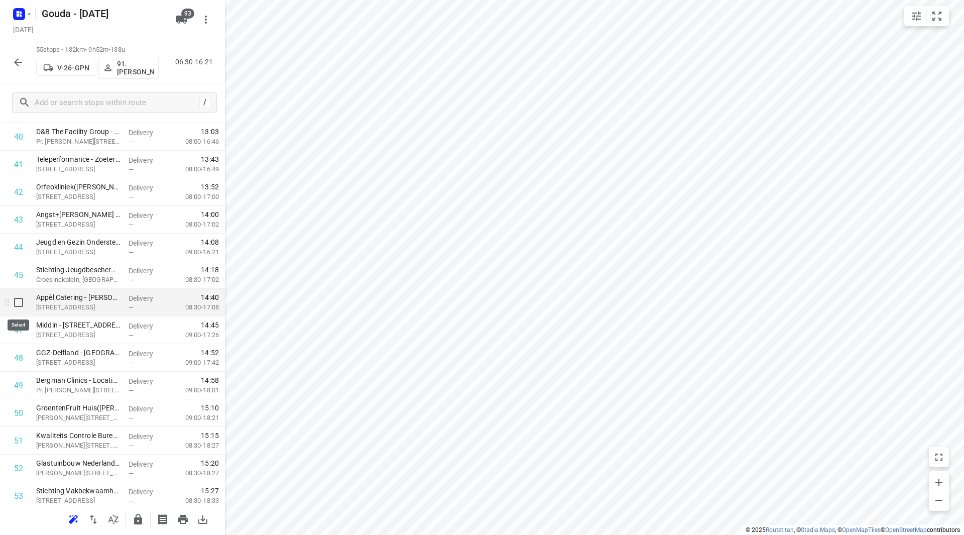
click at [16, 302] on input "checkbox" at bounding box center [19, 302] width 20 height 20
checkbox input "true"
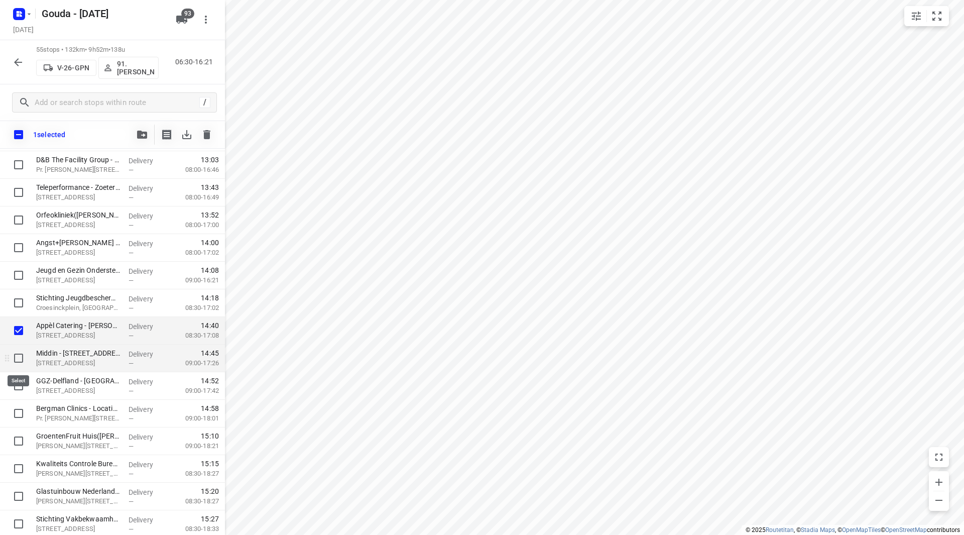
drag, startPoint x: 20, startPoint y: 352, endPoint x: 21, endPoint y: 359, distance: 7.2
click at [20, 352] on input "checkbox" at bounding box center [19, 358] width 20 height 20
checkbox input "true"
click at [23, 387] on input "checkbox" at bounding box center [19, 386] width 20 height 20
checkbox input "true"
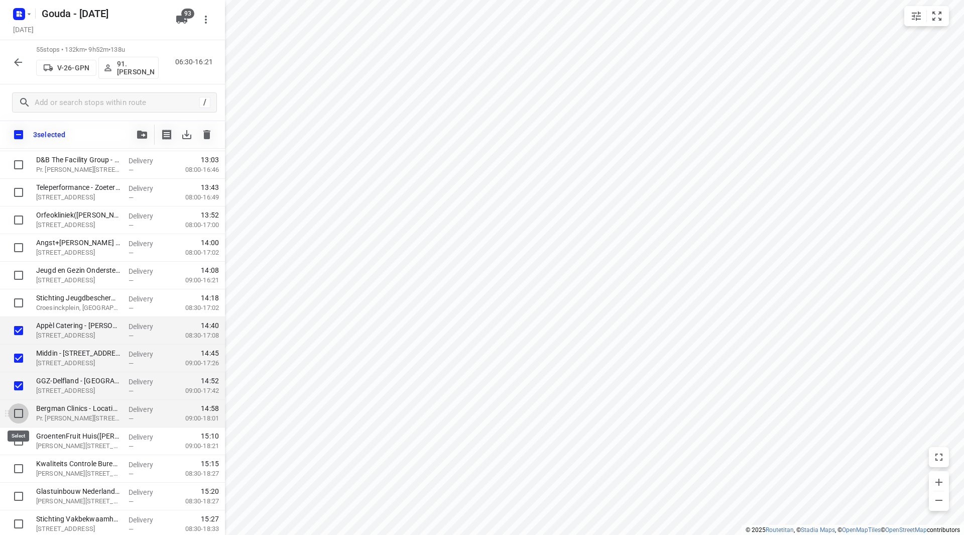
click at [18, 412] on input "checkbox" at bounding box center [19, 413] width 20 height 20
checkbox input "true"
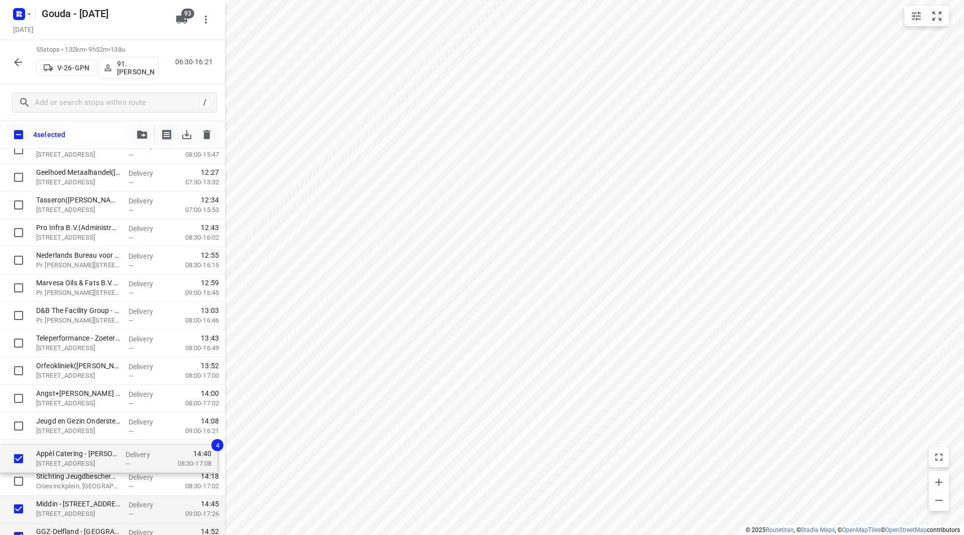
scroll to position [1005, 0]
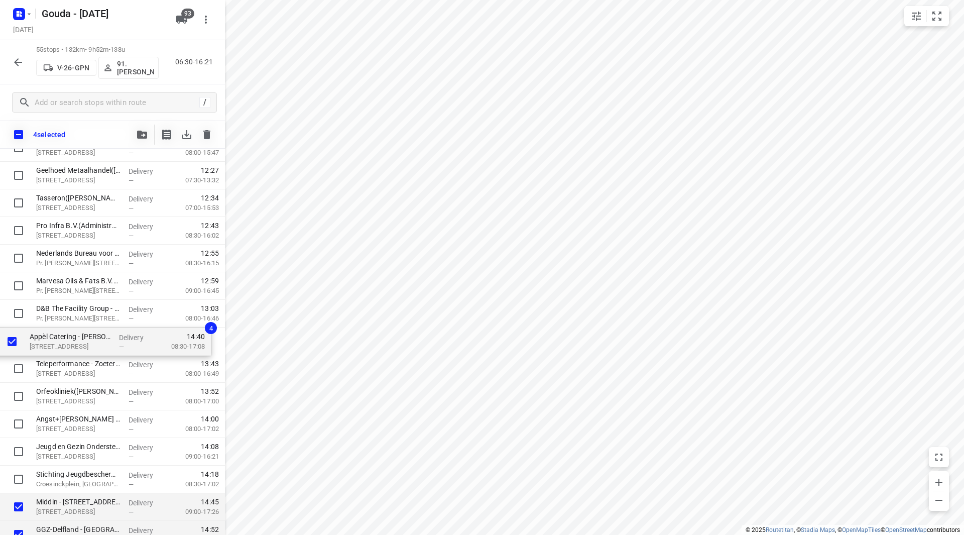
drag, startPoint x: 65, startPoint y: 485, endPoint x: 58, endPoint y: 338, distance: 147.3
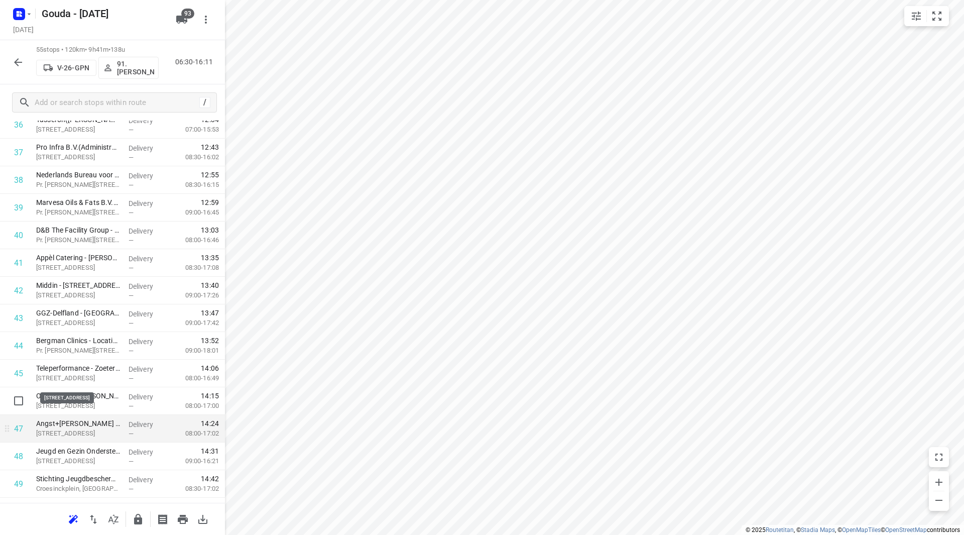
scroll to position [1105, 0]
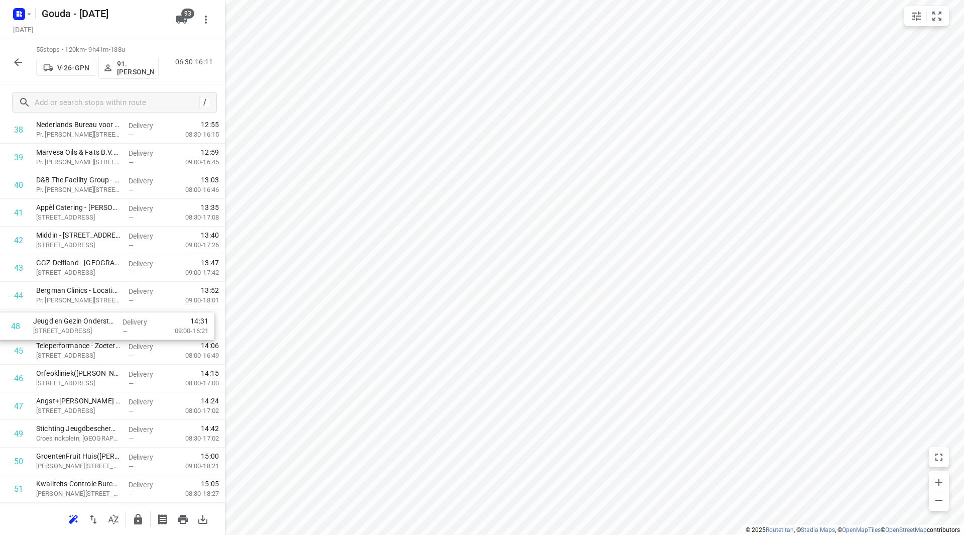
drag, startPoint x: 106, startPoint y: 410, endPoint x: 103, endPoint y: 324, distance: 85.9
click at [20, 321] on input "checkbox" at bounding box center [19, 323] width 20 height 20
checkbox input "true"
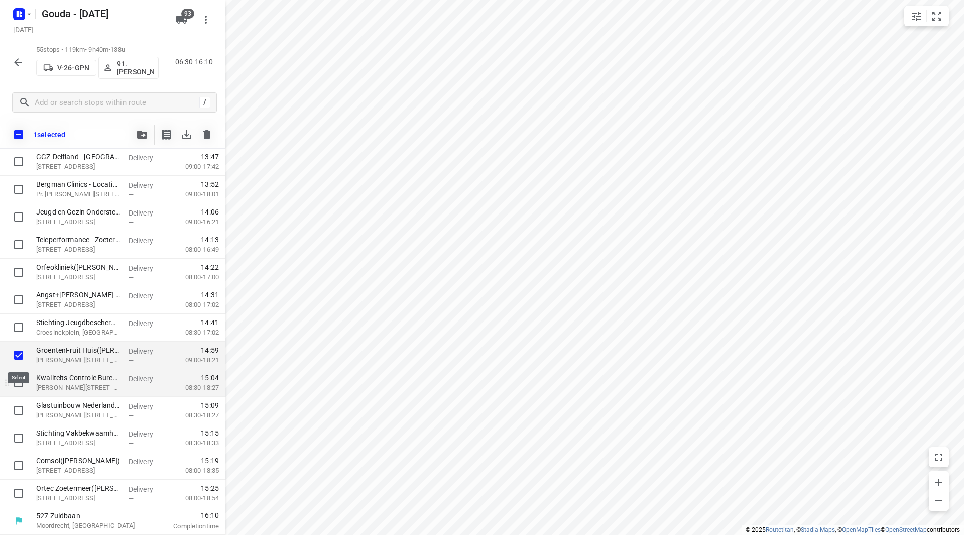
scroll to position [1239, 0]
click at [20, 380] on input "checkbox" at bounding box center [19, 382] width 20 height 20
checkbox input "true"
click at [20, 405] on input "checkbox" at bounding box center [19, 410] width 20 height 20
checkbox input "true"
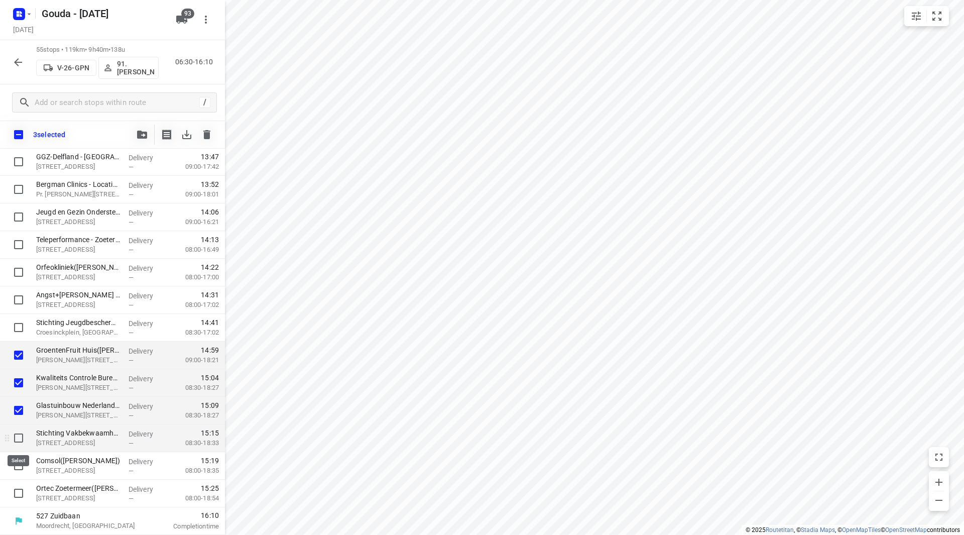
drag, startPoint x: 19, startPoint y: 438, endPoint x: 19, endPoint y: 444, distance: 6.0
click at [19, 438] on input "checkbox" at bounding box center [19, 438] width 20 height 20
checkbox input "true"
click at [17, 467] on input "checkbox" at bounding box center [19, 465] width 20 height 20
checkbox input "true"
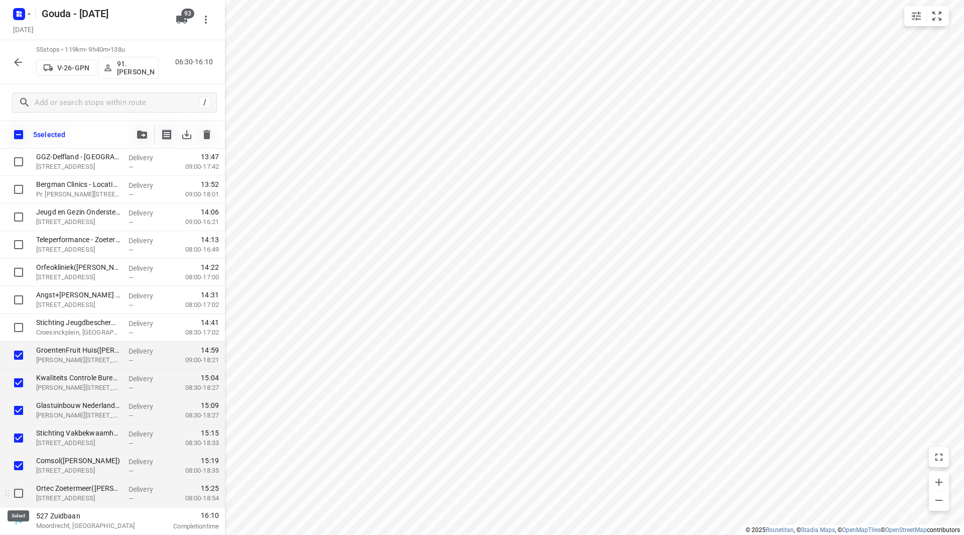
click at [12, 492] on input "checkbox" at bounding box center [19, 493] width 20 height 20
checkbox input "true"
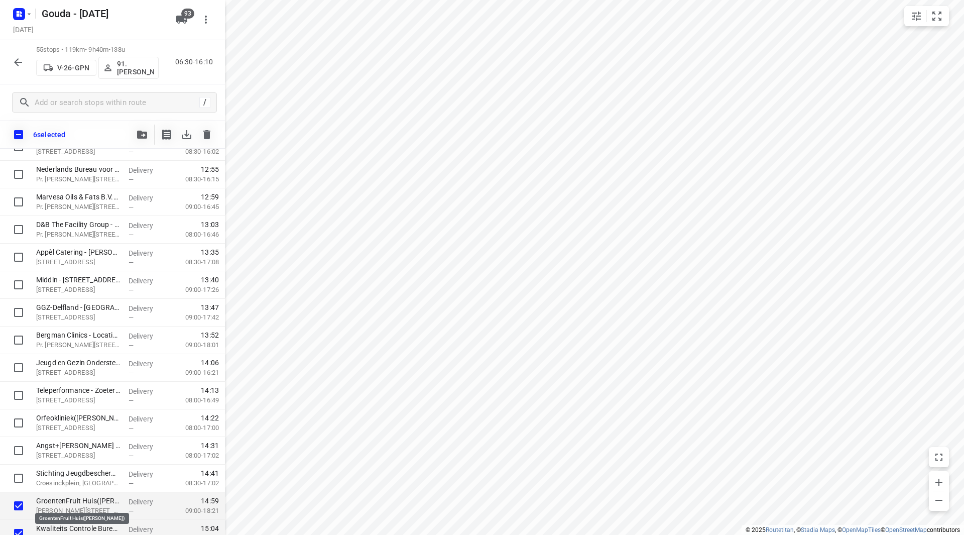
scroll to position [1091, 0]
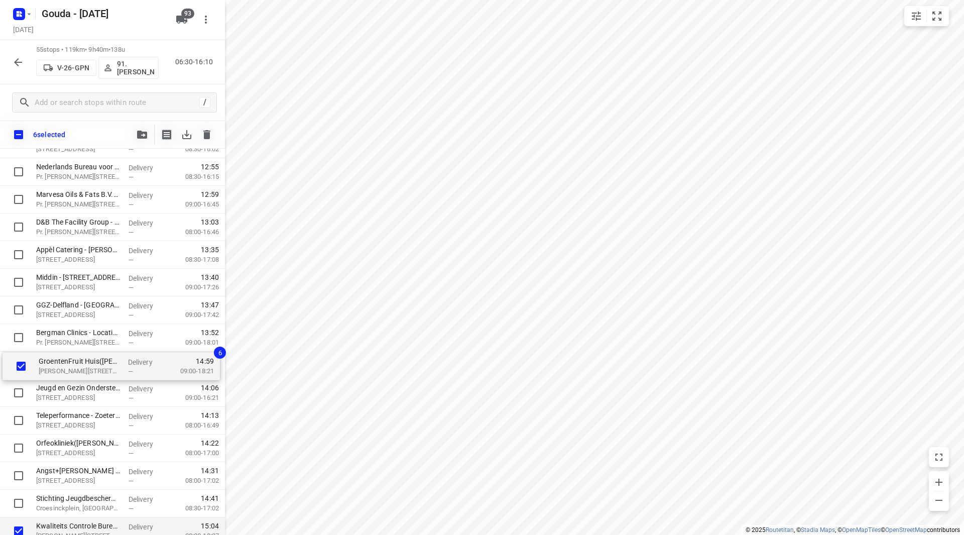
drag, startPoint x: 73, startPoint y: 503, endPoint x: 72, endPoint y: 354, distance: 148.1
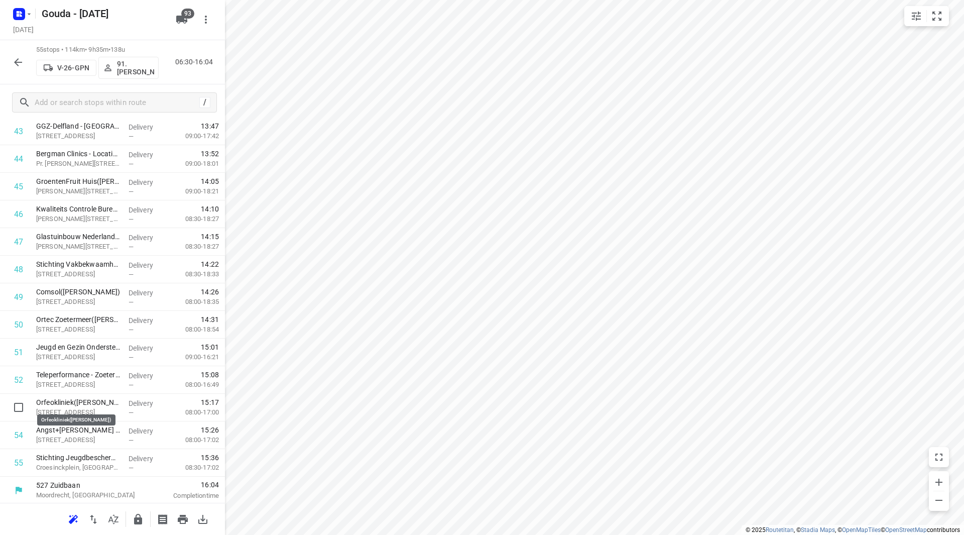
scroll to position [1243, 0]
drag, startPoint x: 74, startPoint y: 405, endPoint x: 77, endPoint y: 437, distance: 32.3
click at [135, 520] on icon "button" at bounding box center [138, 519] width 8 height 11
click at [27, 68] on div at bounding box center [18, 62] width 20 height 20
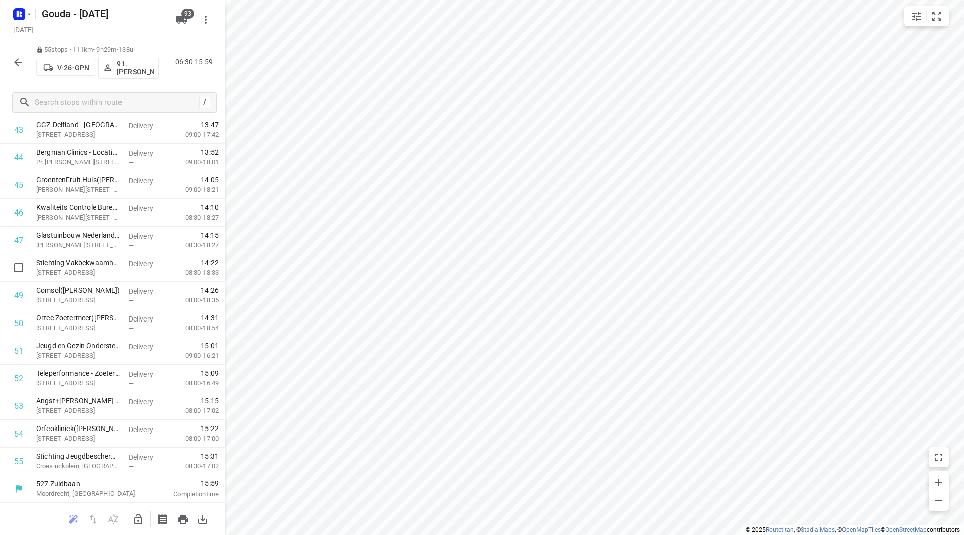
click at [17, 62] on icon "button" at bounding box center [18, 62] width 8 height 8
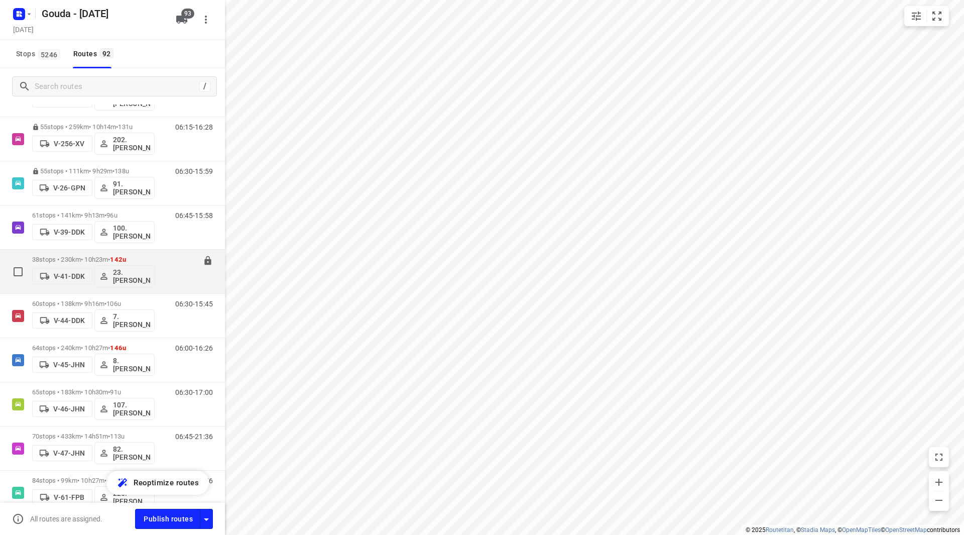
scroll to position [703, 0]
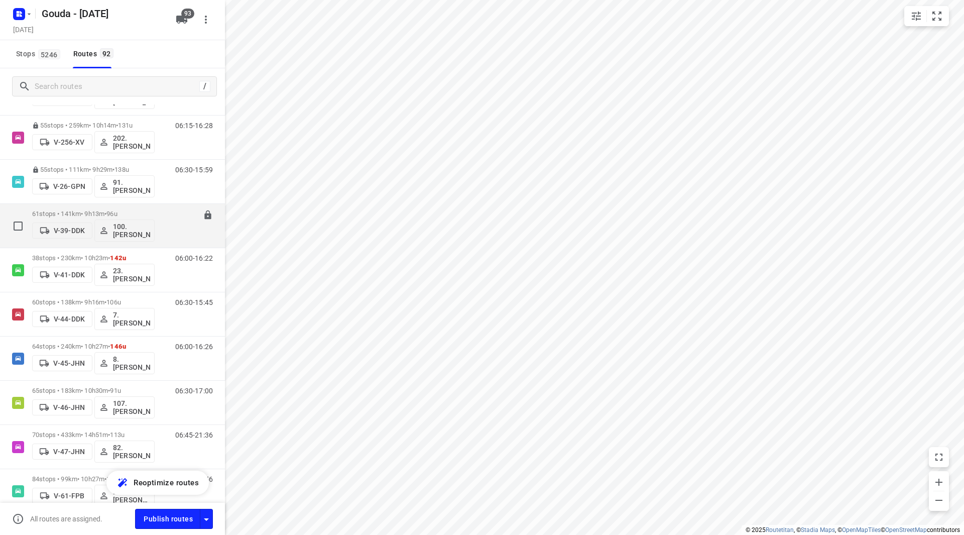
click at [148, 215] on p "61 stops • 141km • 9h13m • 96u" at bounding box center [93, 214] width 122 height 8
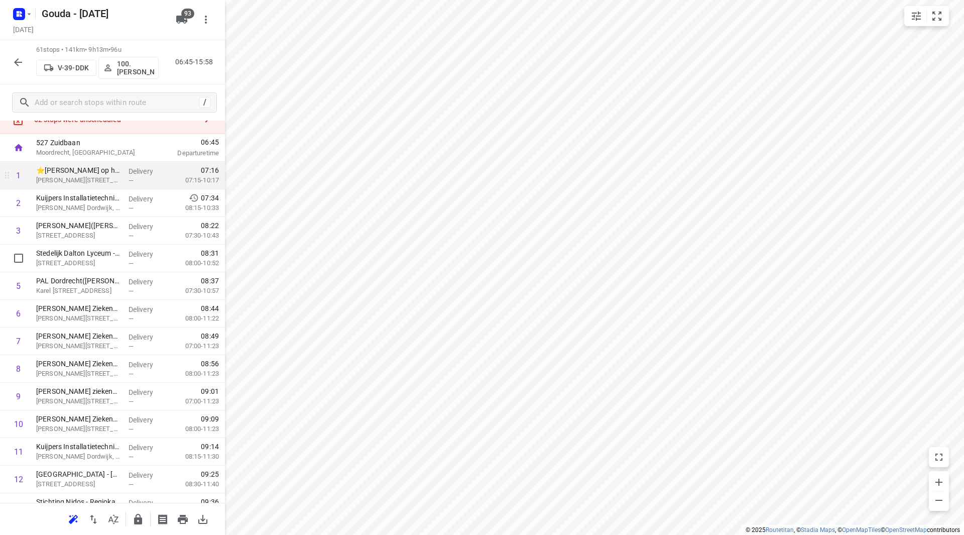
scroll to position [0, 0]
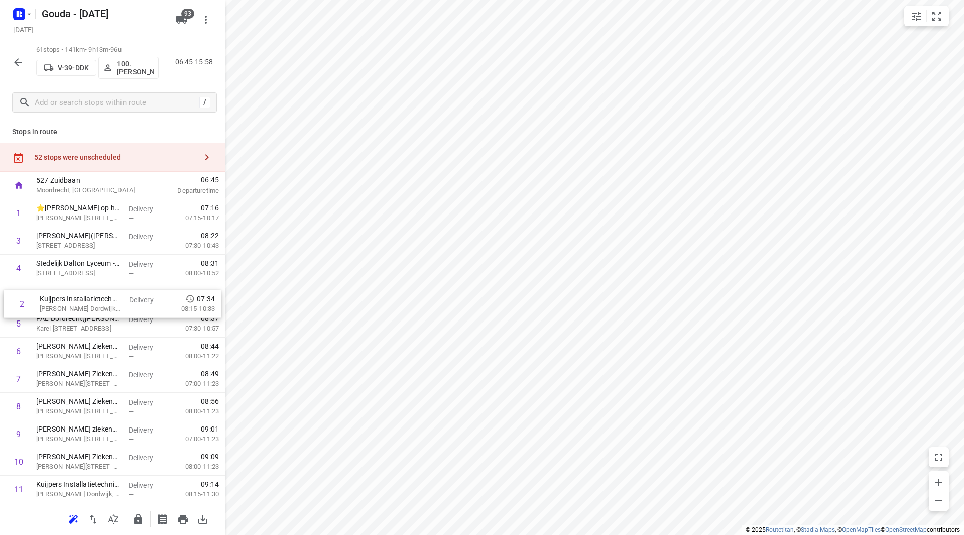
drag, startPoint x: 109, startPoint y: 234, endPoint x: 115, endPoint y: 325, distance: 91.1
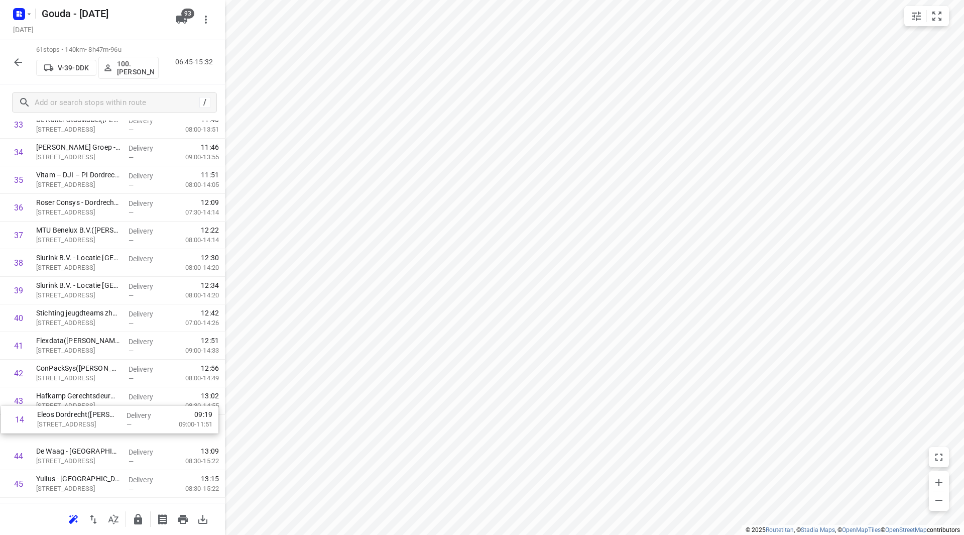
scroll to position [945, 0]
drag, startPoint x: 100, startPoint y: 269, endPoint x: 103, endPoint y: 372, distance: 103.5
click at [103, 372] on div "1 ⭐Leo op het werk - Springer Nature(Ben Geurs) Van Godewijckstraat 30, Dordrec…" at bounding box center [112, 96] width 225 height 1684
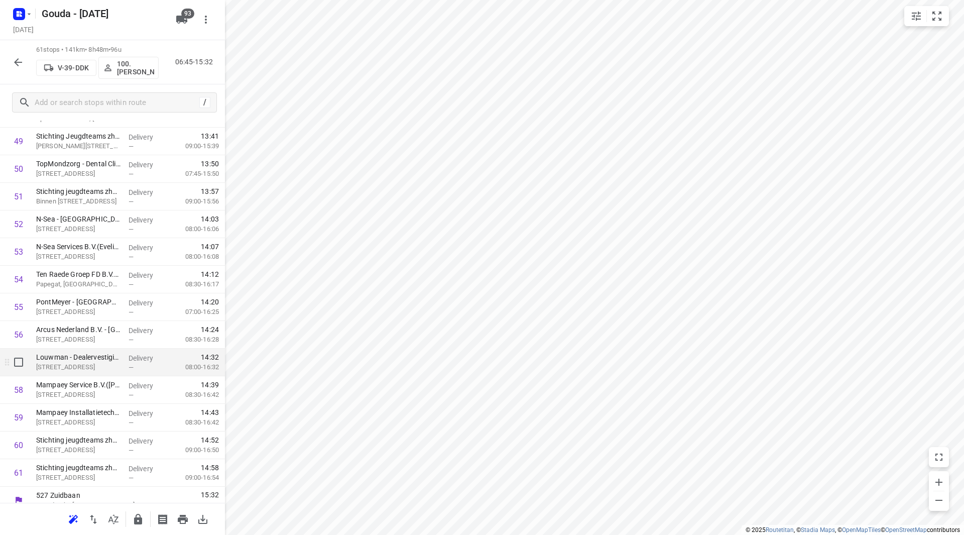
scroll to position [1409, 0]
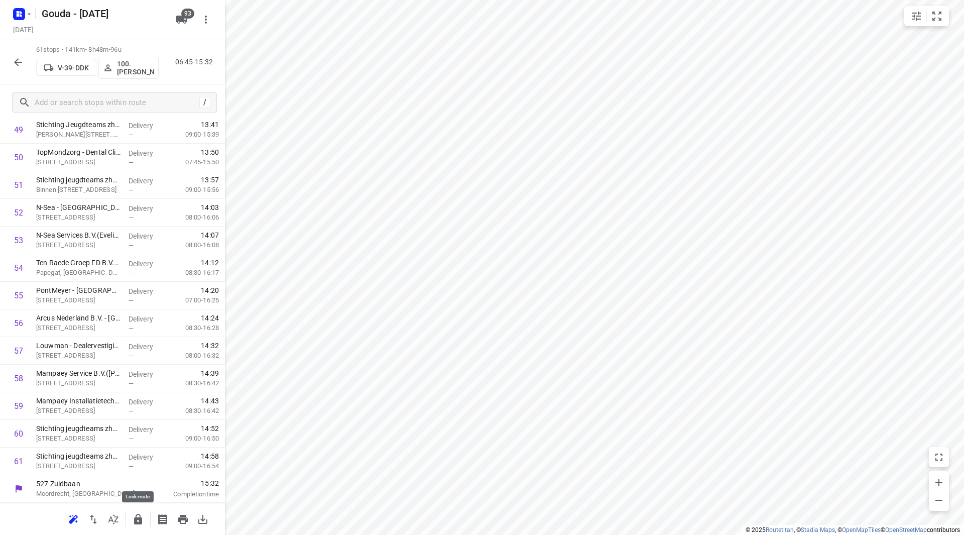
click at [136, 516] on icon "button" at bounding box center [138, 519] width 8 height 11
click at [6, 58] on div "61 stops • 141km • 8h48m • 96u V-39-DDK 100.Henk Vos 06:45-15:32" at bounding box center [112, 62] width 225 height 44
click at [12, 62] on button "button" at bounding box center [18, 62] width 20 height 20
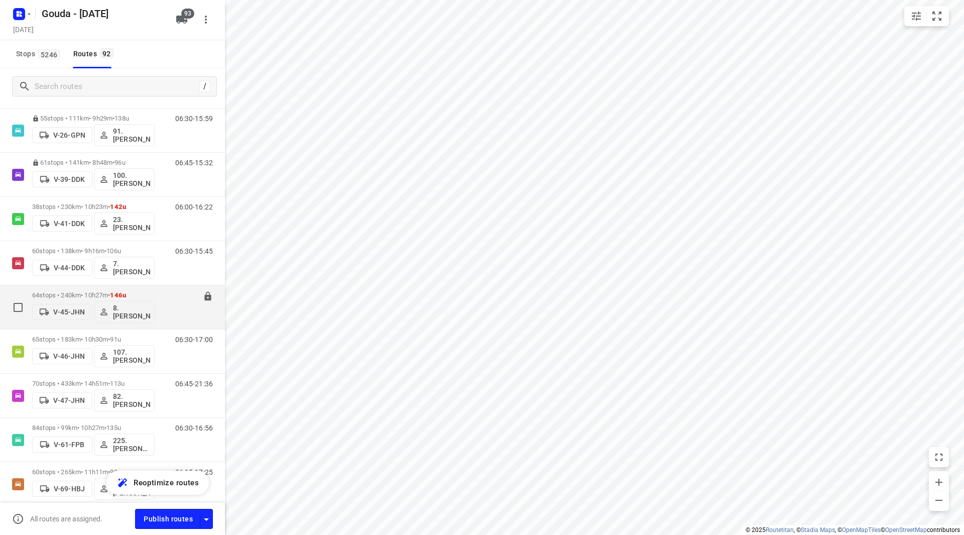
scroll to position [803, 0]
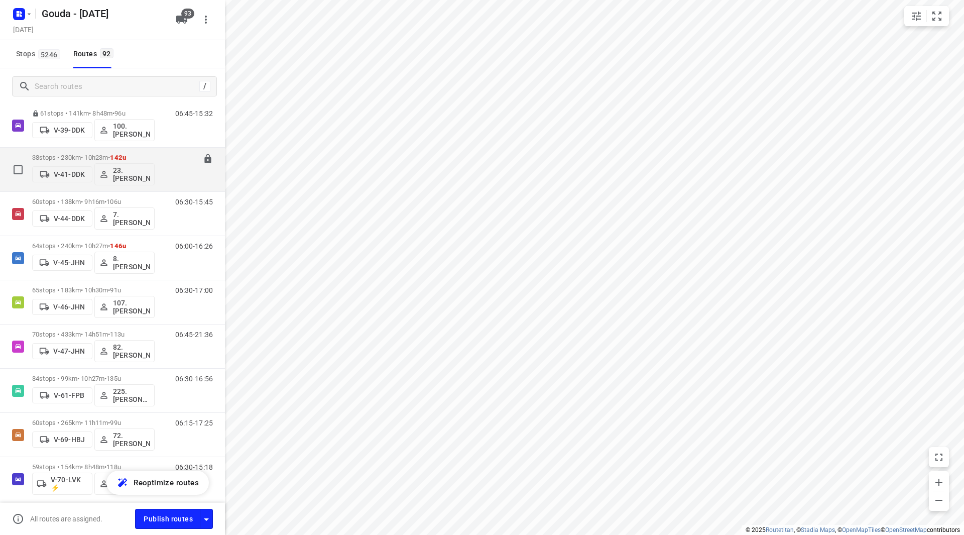
click at [135, 153] on div "38 stops • 230km • 10h23m • 142u V-41-DDK 23.Johan de Wit" at bounding box center [93, 170] width 122 height 42
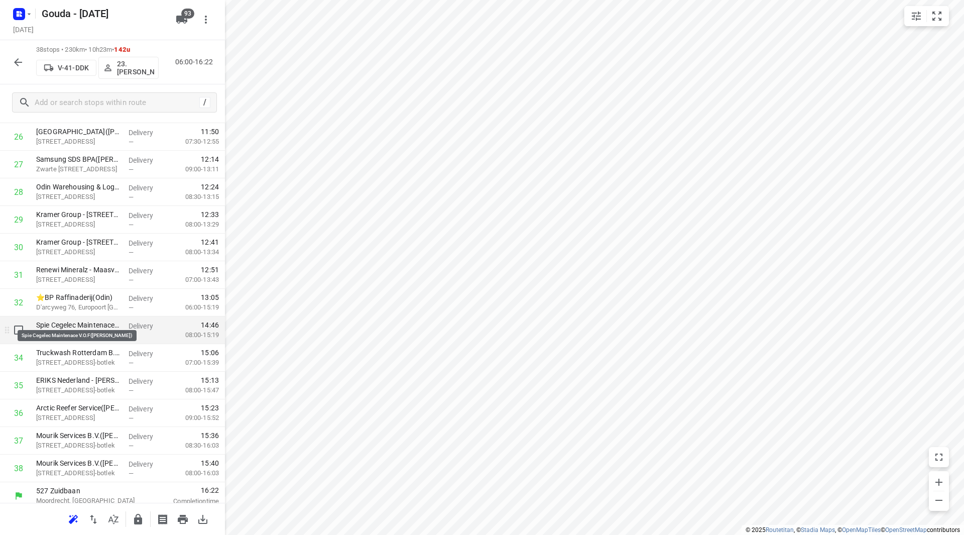
scroll to position [774, 0]
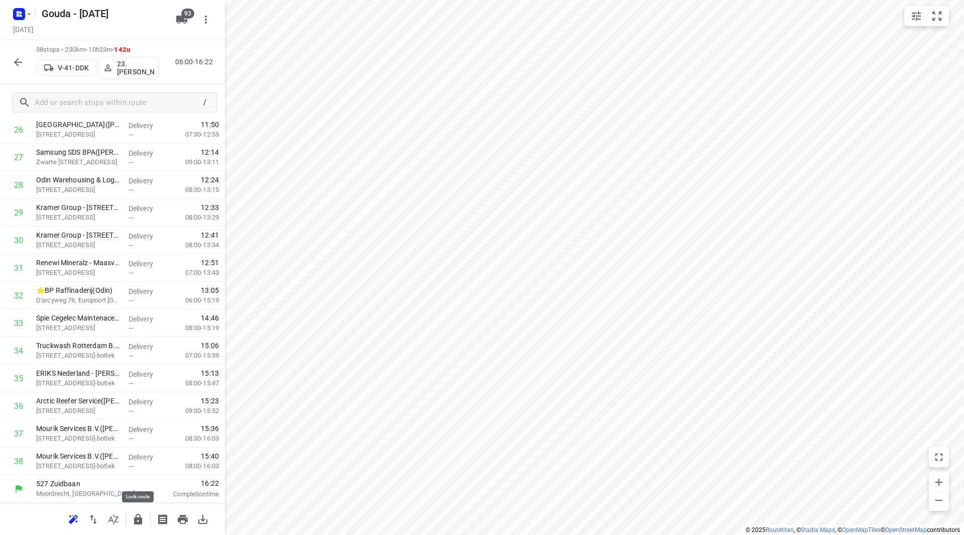
click at [137, 521] on icon "button" at bounding box center [138, 519] width 8 height 11
click at [24, 55] on button "button" at bounding box center [18, 62] width 20 height 20
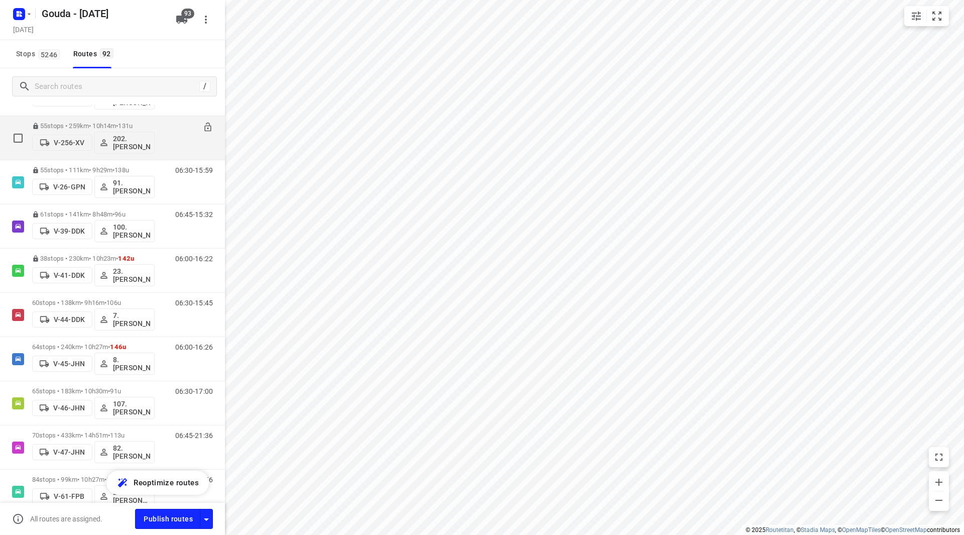
scroll to position [803, 0]
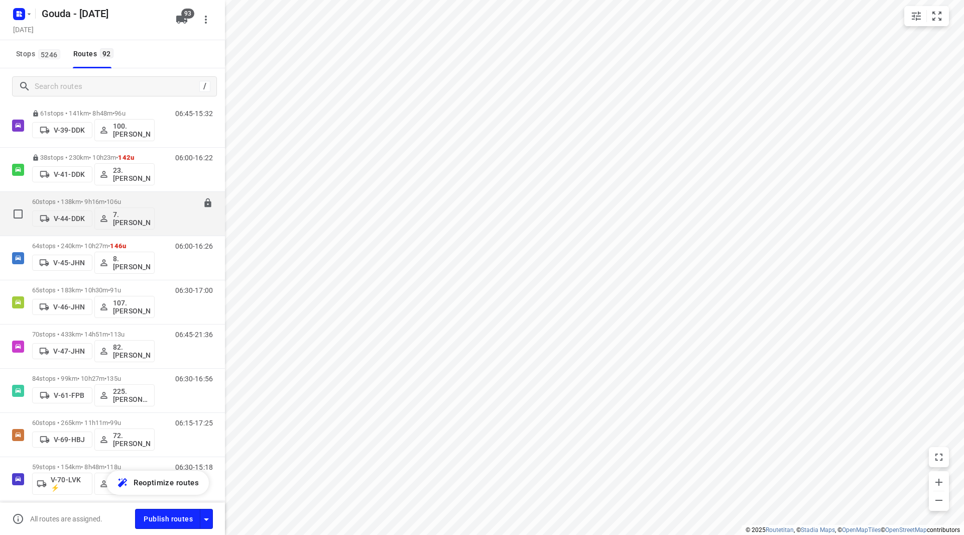
click at [149, 197] on div "60 stops • 138km • 9h16m • 106u V-44-DDK 7.Jayvey van Tricht" at bounding box center [93, 214] width 122 height 42
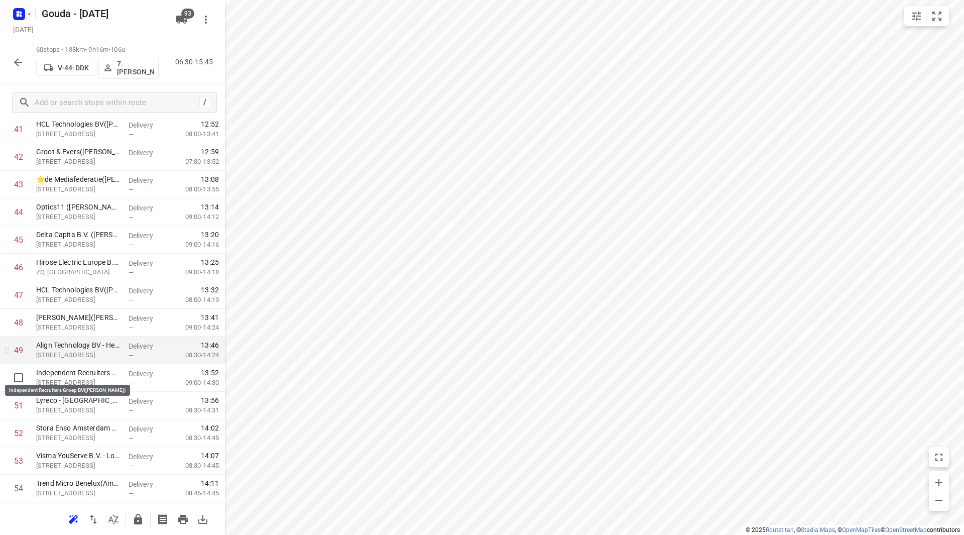
scroll to position [1205, 0]
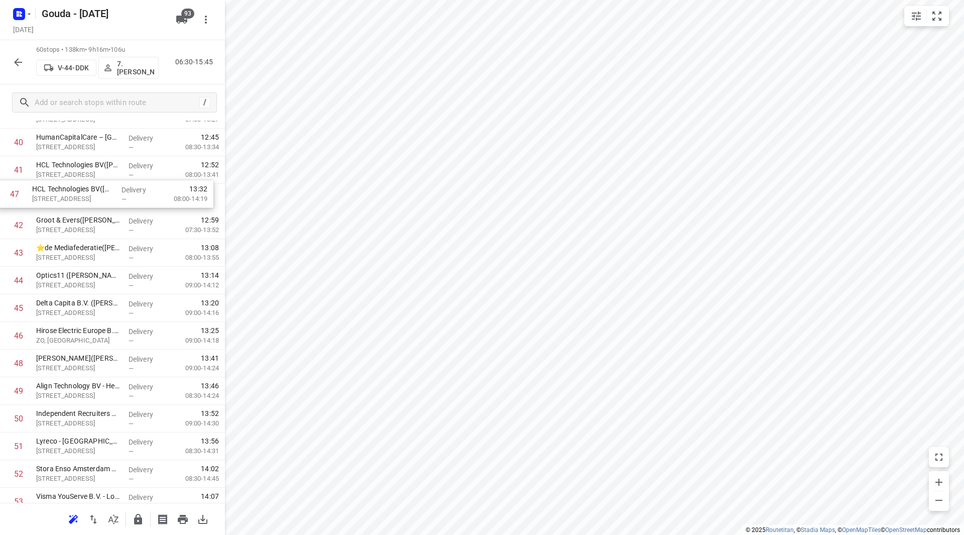
drag, startPoint x: 164, startPoint y: 281, endPoint x: 162, endPoint y: 199, distance: 81.9
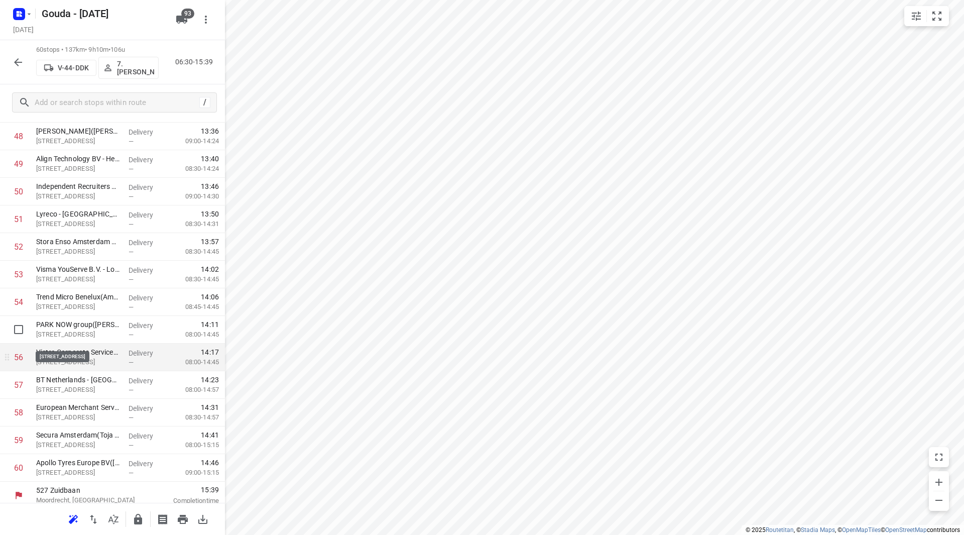
scroll to position [1381, 0]
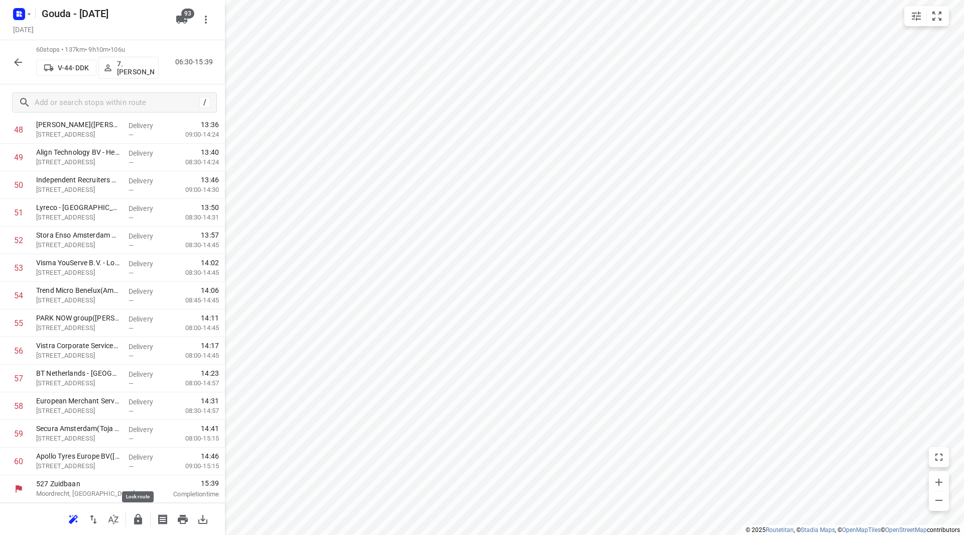
click at [137, 516] on icon "button" at bounding box center [138, 519] width 12 height 12
click at [28, 63] on div "60 stops • 137km • 9h10m • 106u V-44-DDK 7.Jayvey van Tricht 06:30-15:39" at bounding box center [112, 62] width 225 height 44
click at [20, 63] on icon "button" at bounding box center [18, 62] width 12 height 12
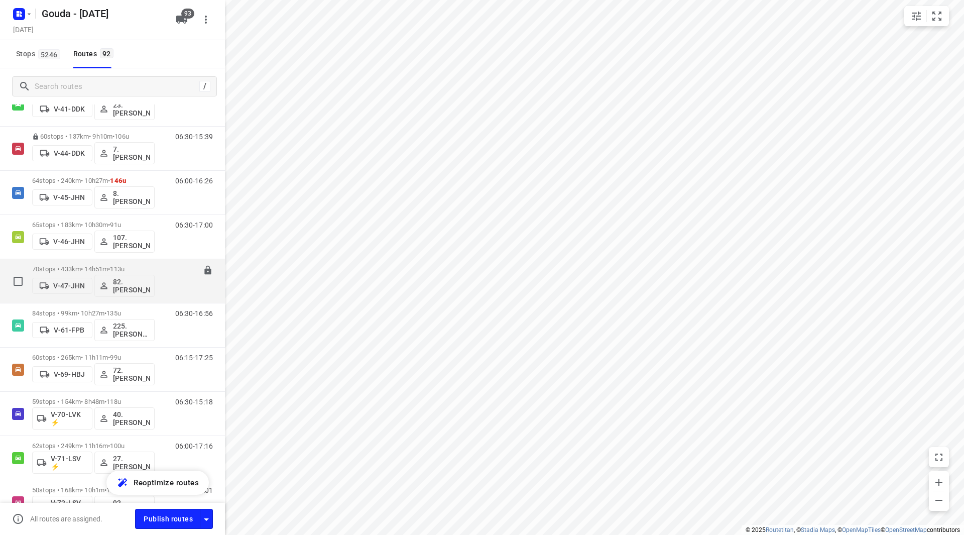
scroll to position [853, 0]
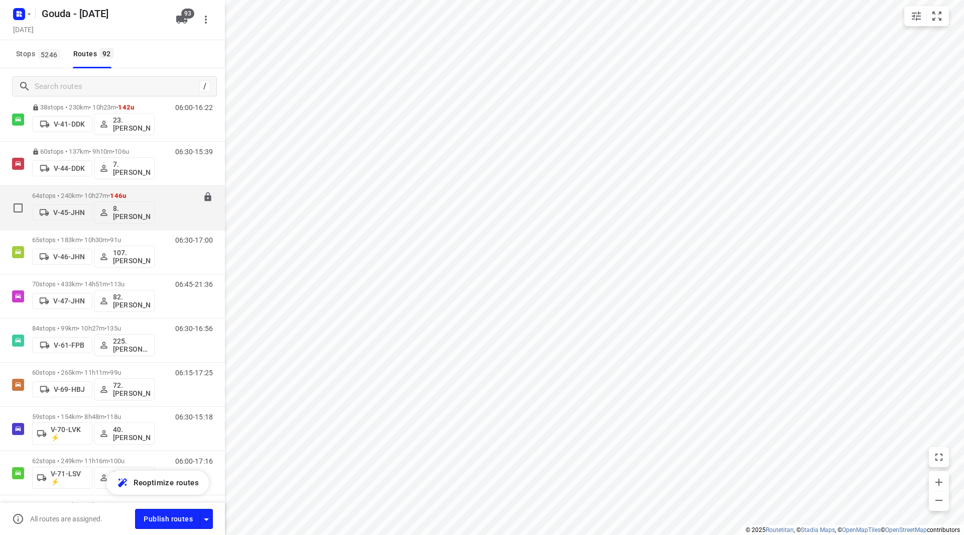
click at [103, 192] on p "64 stops • 240km • 10h27m • 146u" at bounding box center [93, 196] width 122 height 8
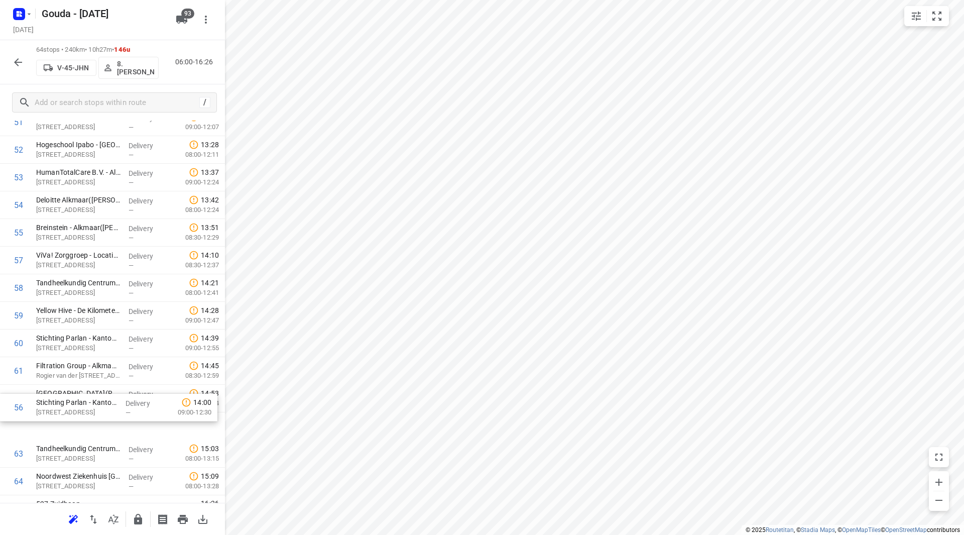
scroll to position [1477, 0]
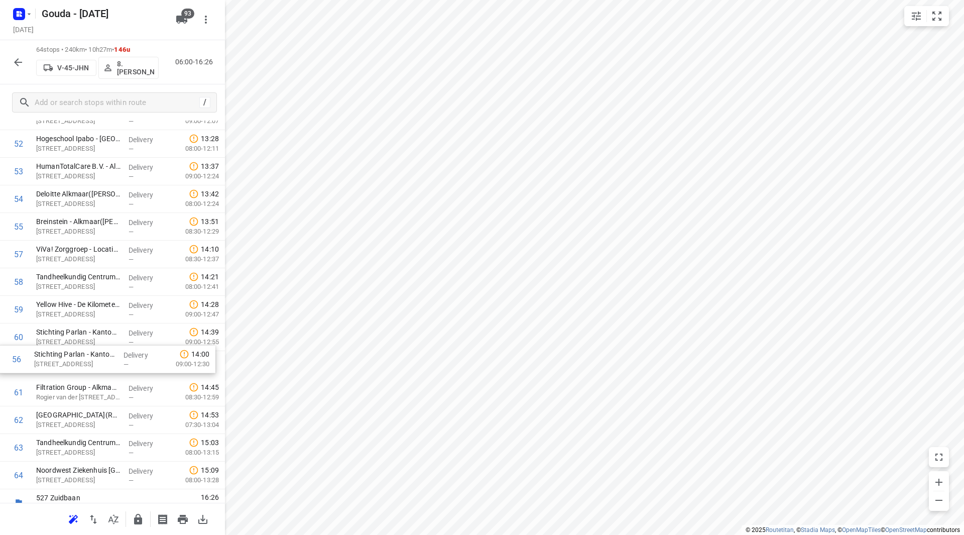
drag, startPoint x: 98, startPoint y: 376, endPoint x: 96, endPoint y: 339, distance: 36.7
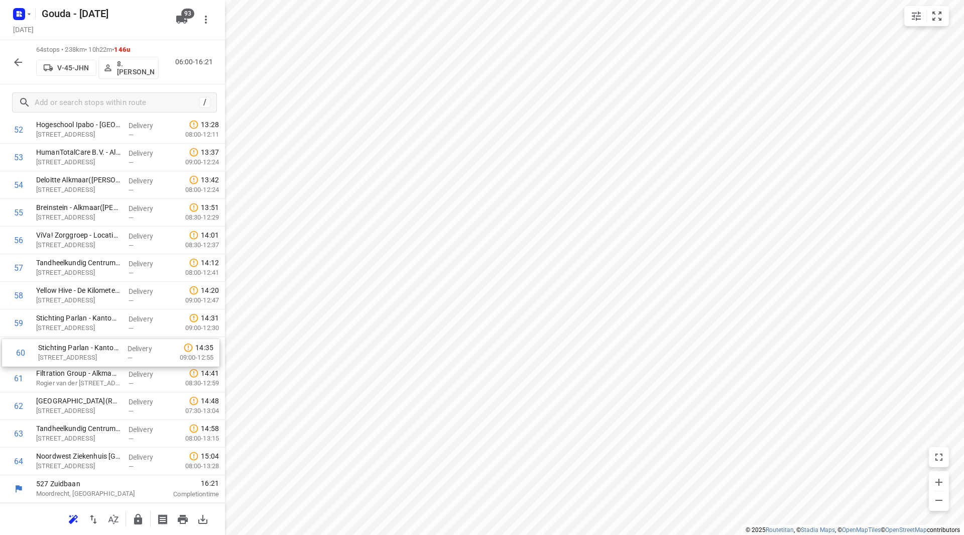
drag, startPoint x: 61, startPoint y: 377, endPoint x: 61, endPoint y: 326, distance: 50.7
click at [141, 518] on icon "button" at bounding box center [138, 519] width 8 height 11
click at [17, 68] on icon "button" at bounding box center [18, 62] width 12 height 12
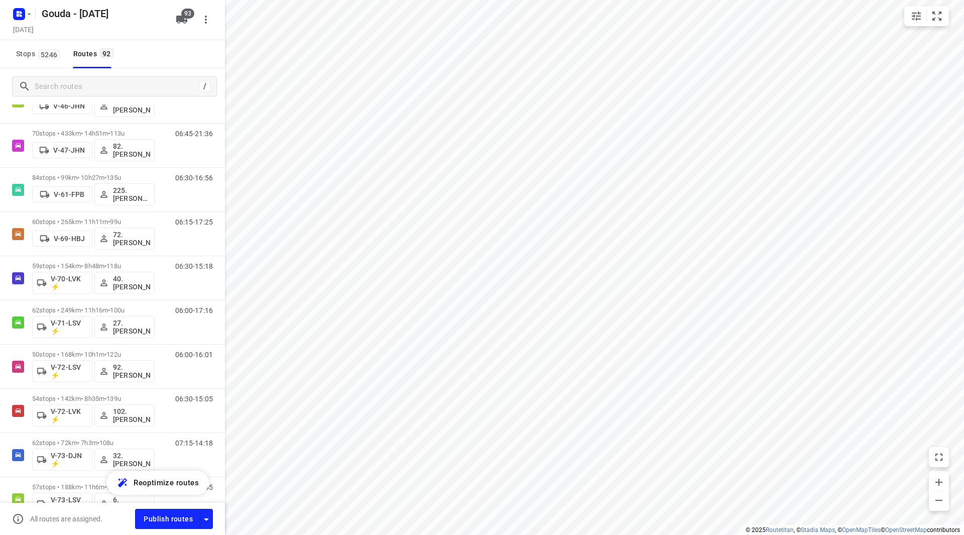
scroll to position [853, 0]
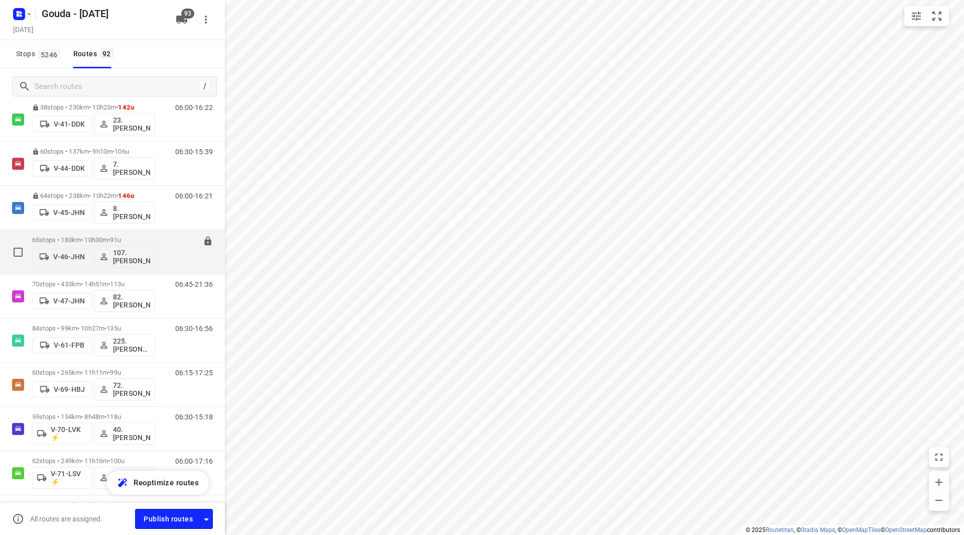
click at [103, 237] on p "65 stops • 183km • 10h30m • 91u" at bounding box center [93, 240] width 122 height 8
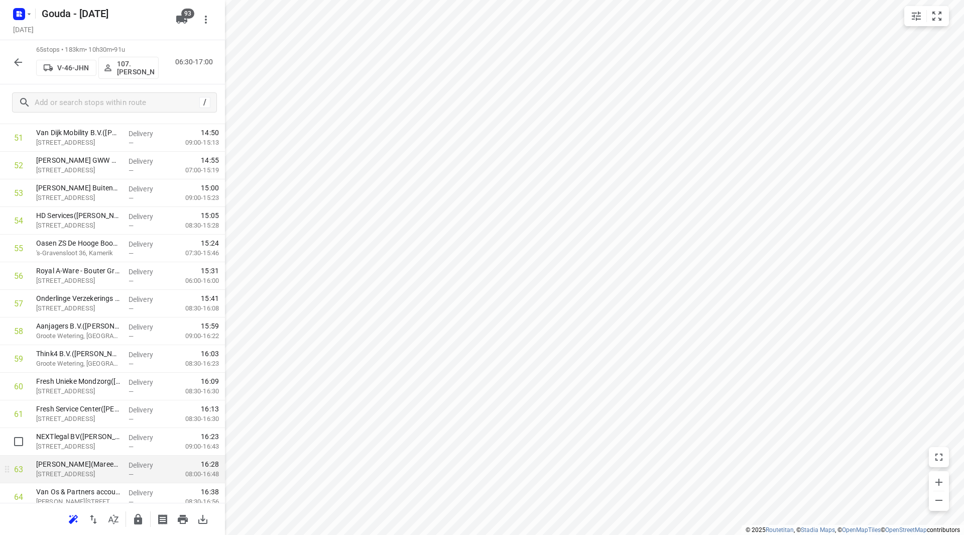
scroll to position [1506, 0]
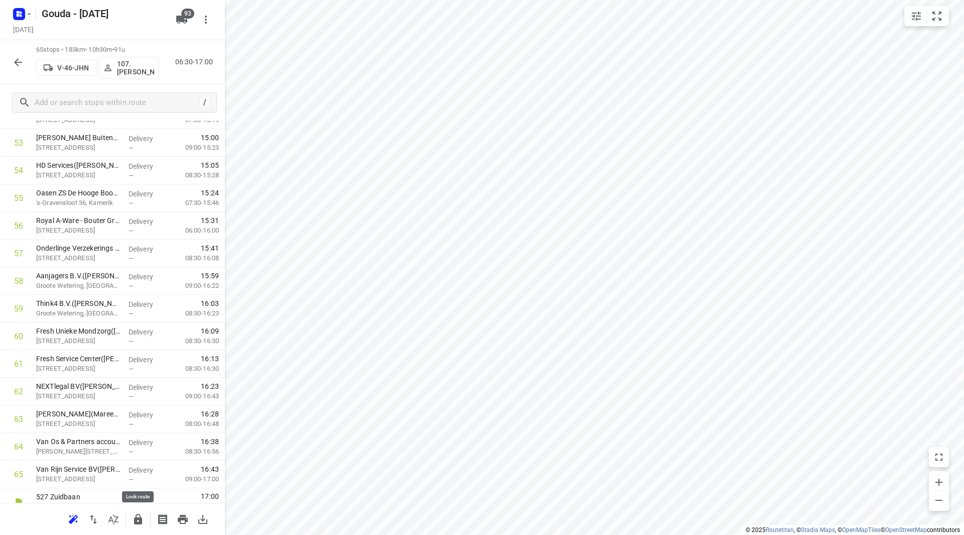
click at [136, 520] on icon "button" at bounding box center [138, 519] width 8 height 11
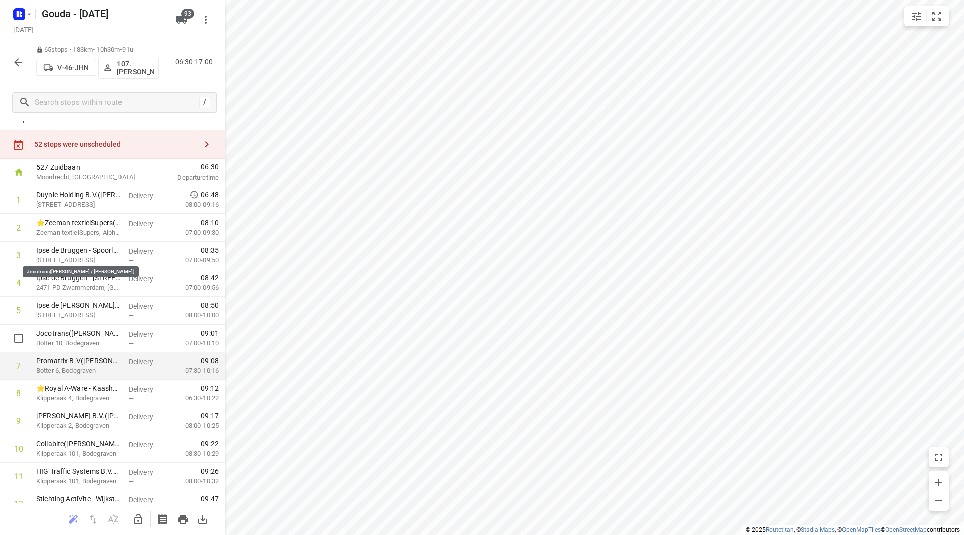
scroll to position [113, 0]
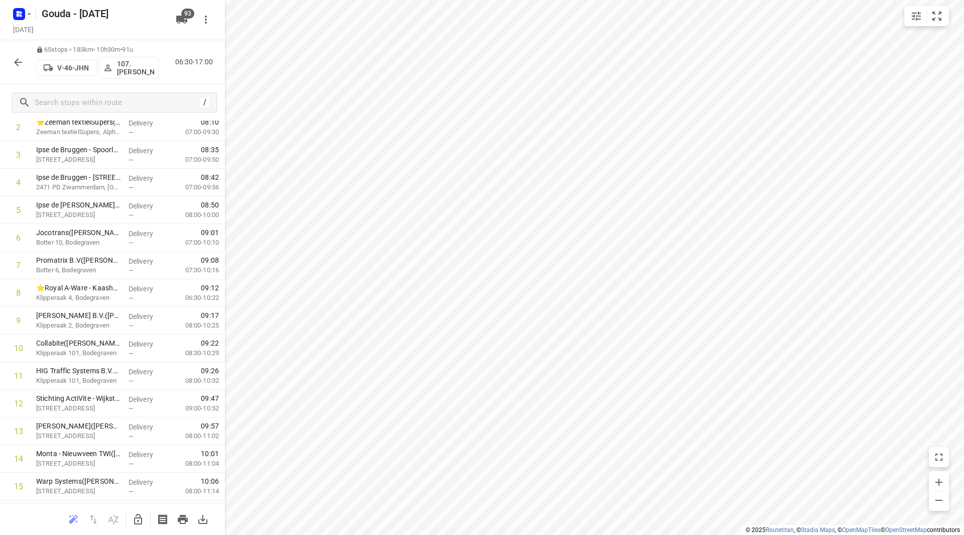
click at [15, 60] on icon "button" at bounding box center [18, 62] width 12 height 12
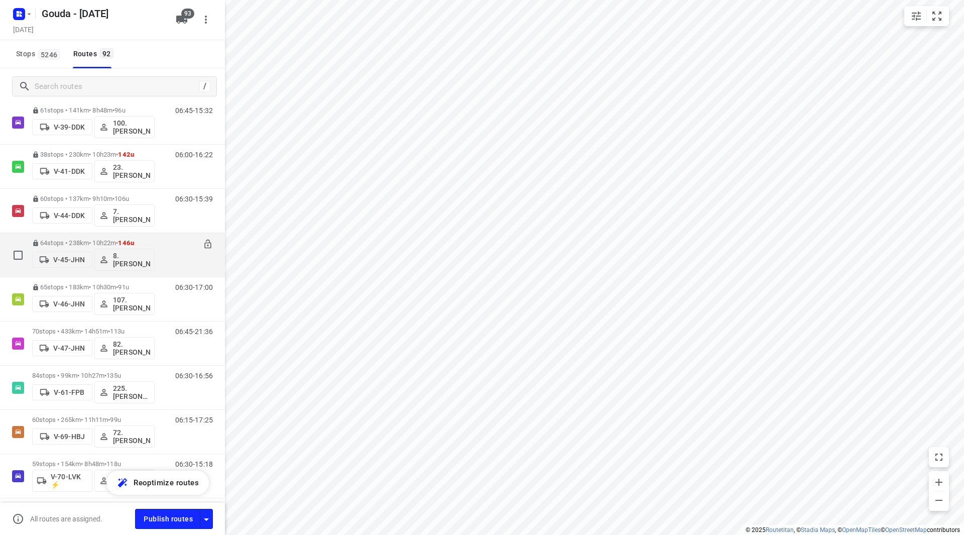
scroll to position [753, 0]
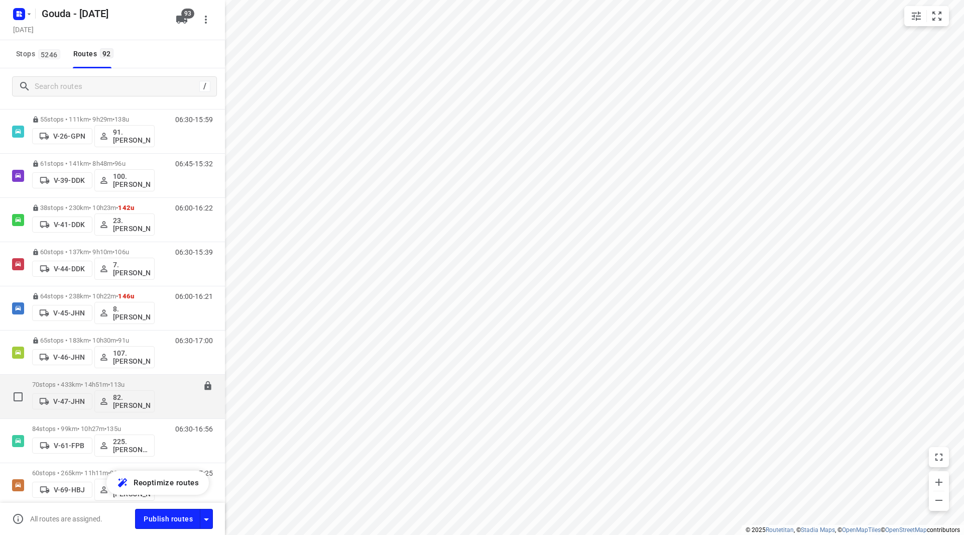
click at [83, 380] on div "70 stops • 433km • 14h51m • 113u V-47-JHN 82. Wim Dekker" at bounding box center [93, 397] width 122 height 42
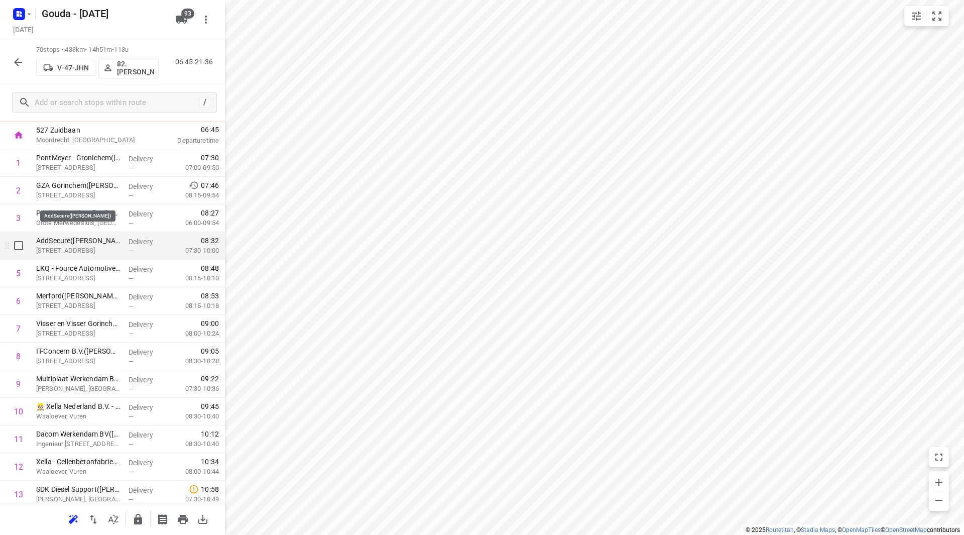
scroll to position [100, 0]
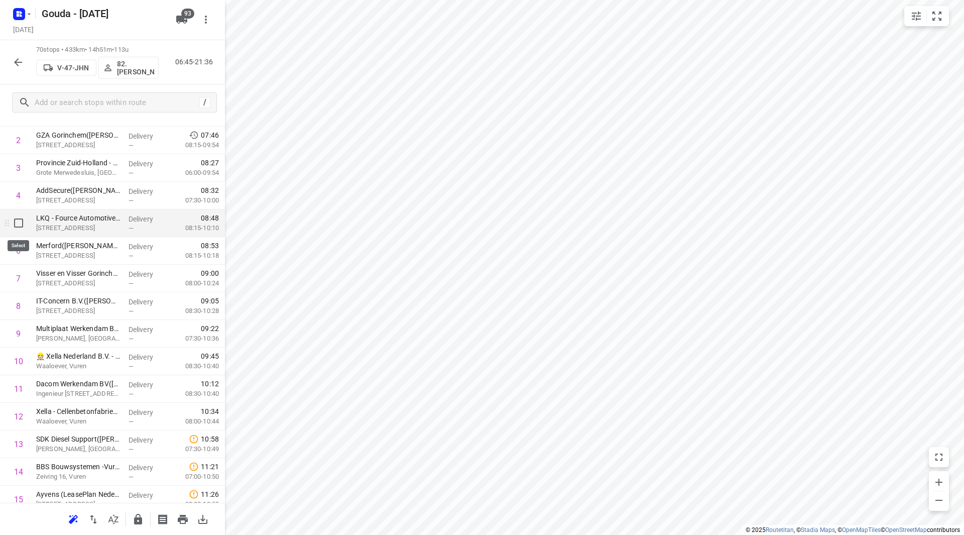
click at [20, 222] on input "checkbox" at bounding box center [19, 223] width 20 height 20
checkbox input "true"
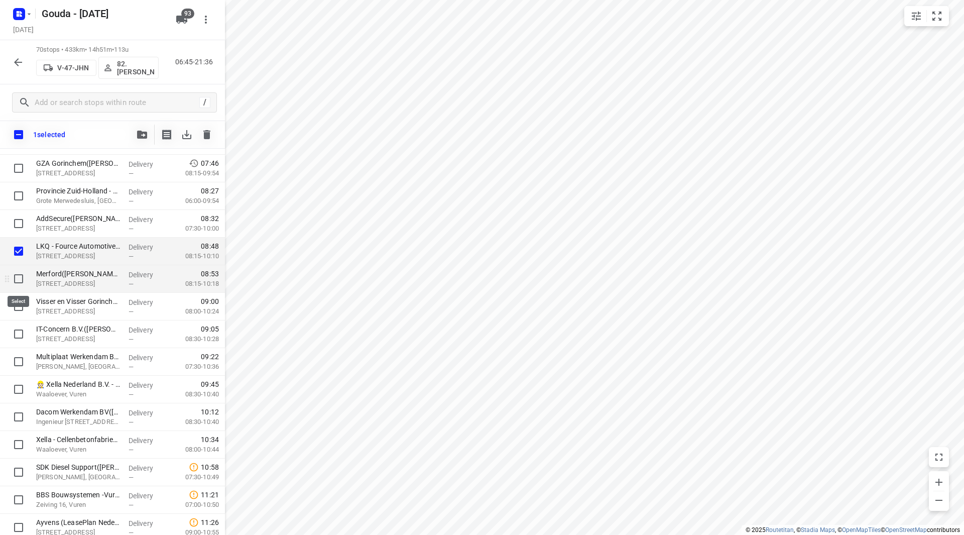
click at [19, 276] on input "checkbox" at bounding box center [19, 279] width 20 height 20
checkbox input "true"
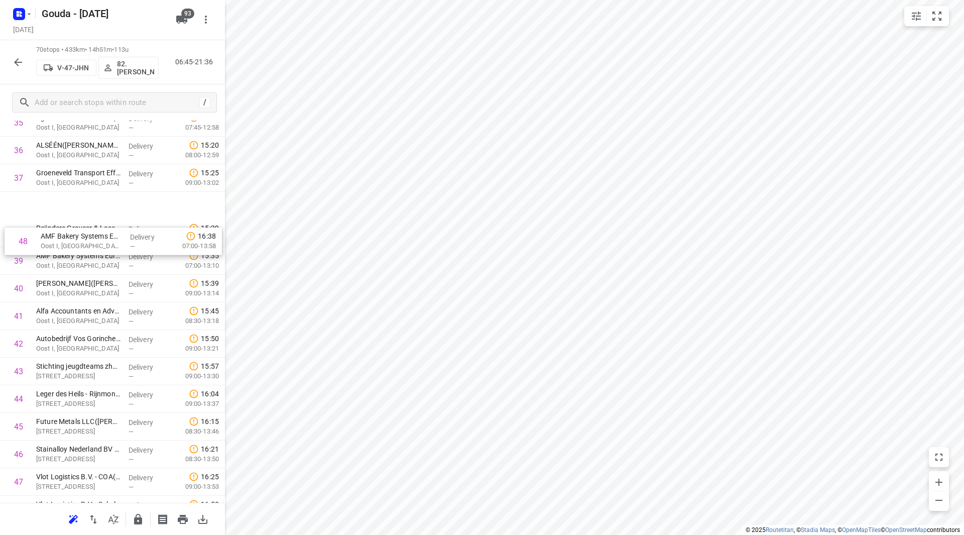
scroll to position [1028, 0]
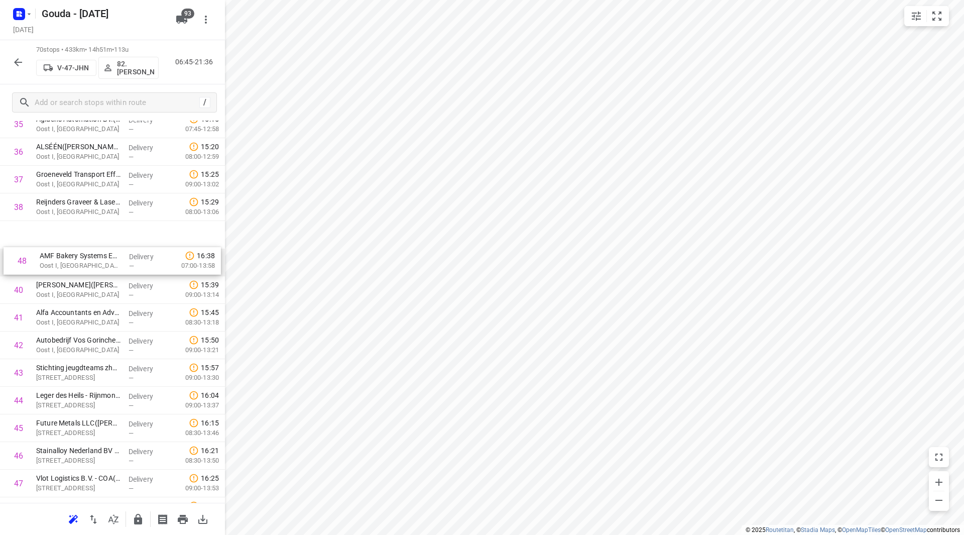
drag, startPoint x: 87, startPoint y: 230, endPoint x: 92, endPoint y: 249, distance: 19.9
click at [92, 249] on div "1 PontMeyer - Gronichem(Ties Godthelp) Timorstraat 5, Gorinchem Delivery — 07:3…" at bounding box center [112, 138] width 225 height 1933
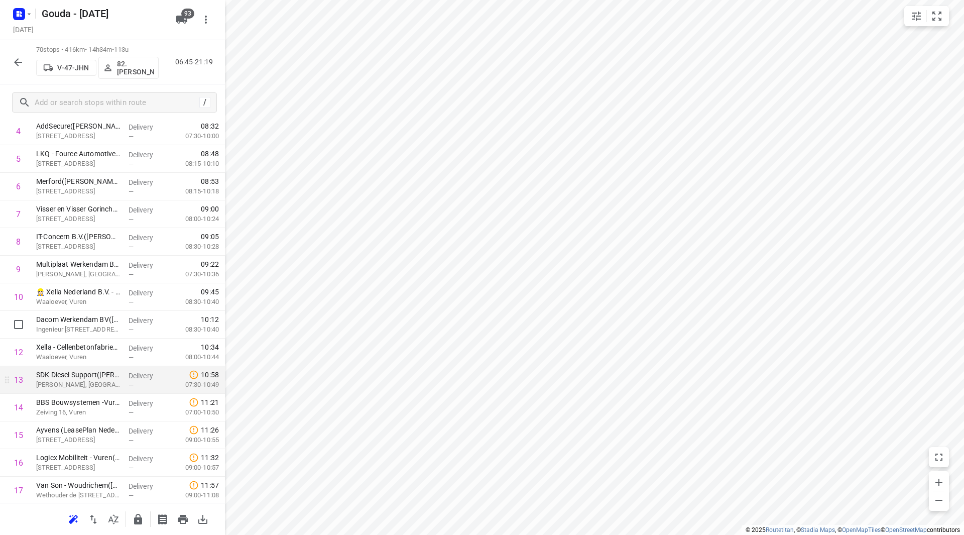
scroll to position [201, 0]
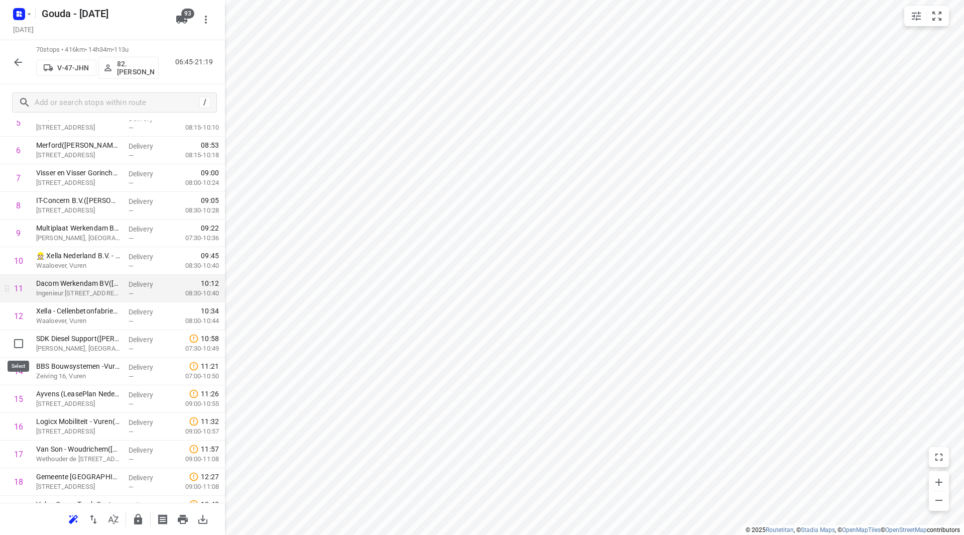
drag, startPoint x: 20, startPoint y: 347, endPoint x: 19, endPoint y: 329, distance: 17.6
click at [19, 347] on input "checkbox" at bounding box center [19, 343] width 20 height 20
checkbox input "true"
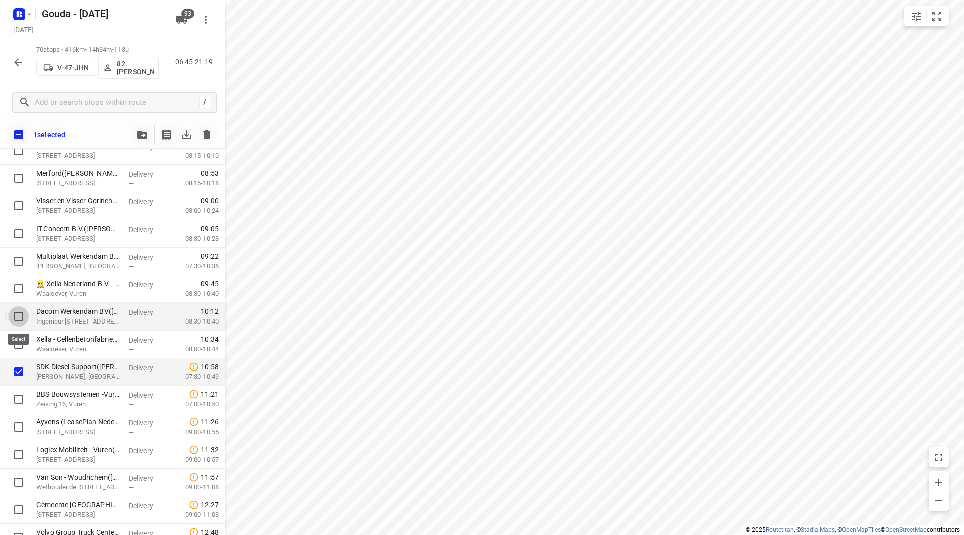
click at [18, 315] on input "checkbox" at bounding box center [19, 316] width 20 height 20
checkbox input "true"
click at [16, 257] on input "checkbox" at bounding box center [19, 261] width 20 height 20
checkbox input "true"
click at [147, 130] on button "button" at bounding box center [142, 134] width 20 height 20
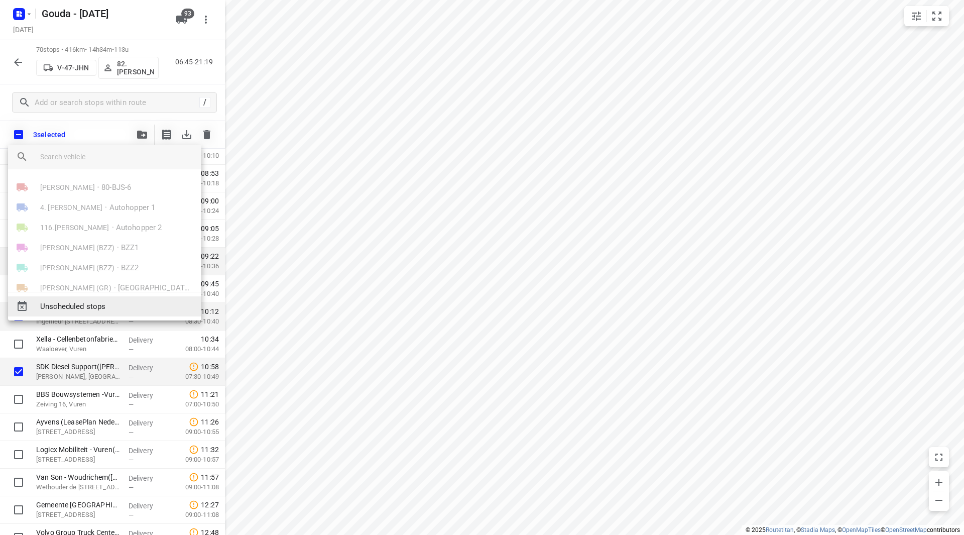
click at [65, 305] on span "Unscheduled stops" at bounding box center [116, 307] width 153 height 12
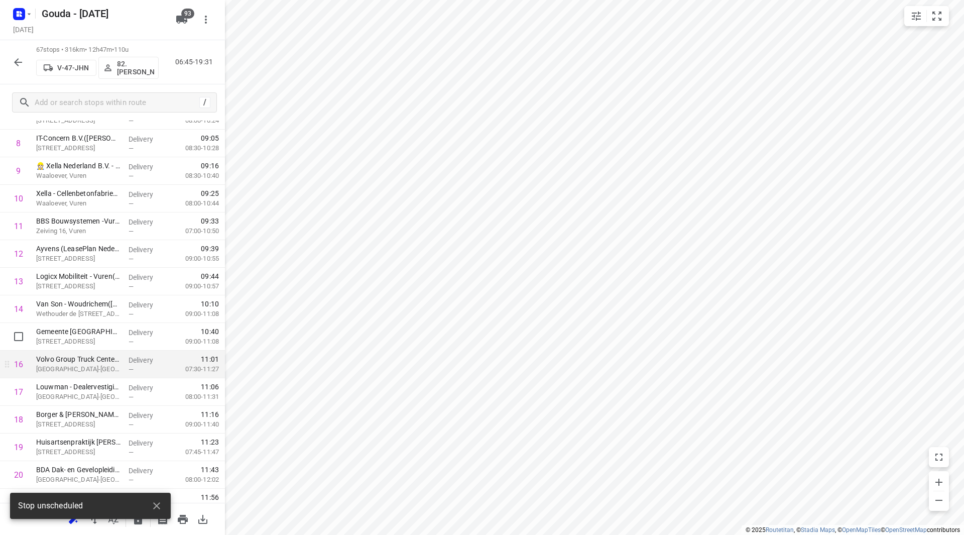
scroll to position [301, 0]
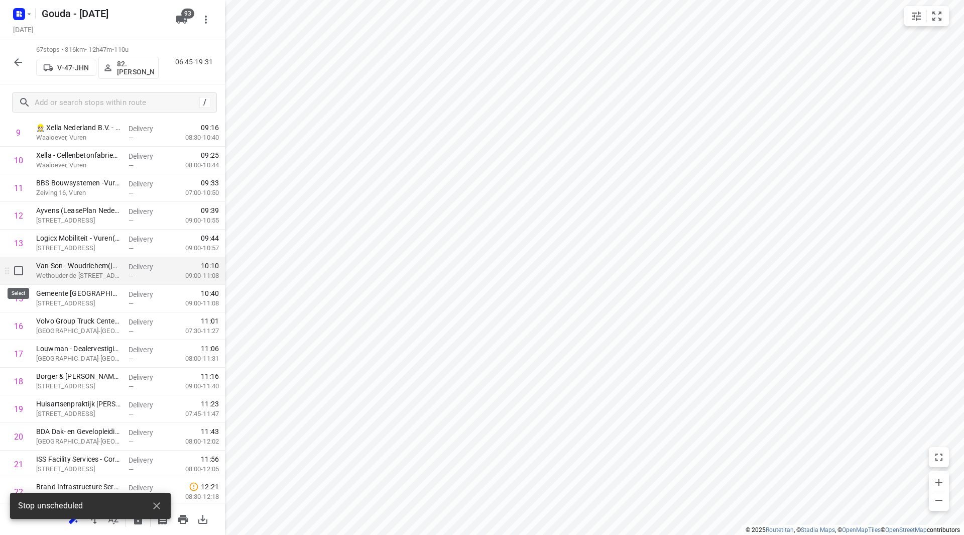
click at [22, 269] on input "checkbox" at bounding box center [19, 271] width 20 height 20
checkbox input "true"
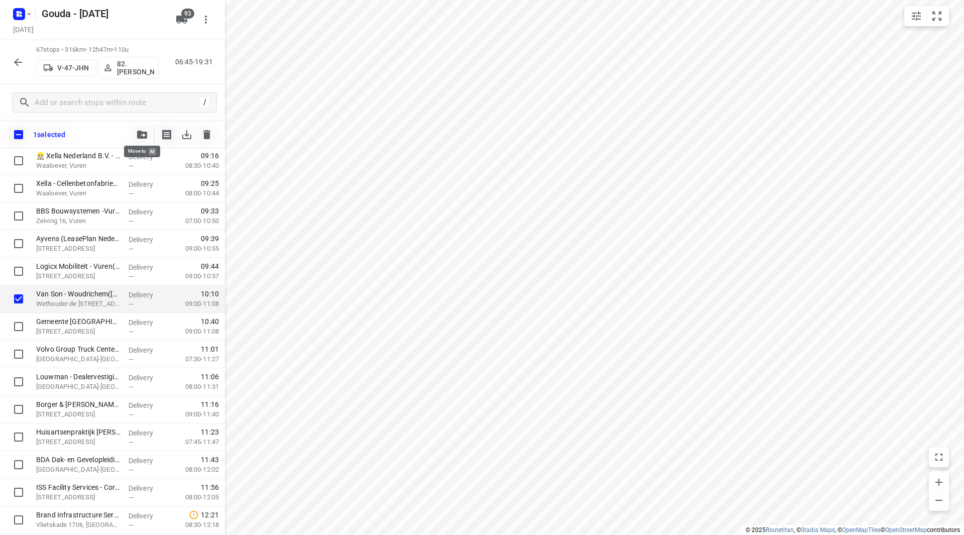
click at [134, 135] on button "button" at bounding box center [142, 134] width 20 height 20
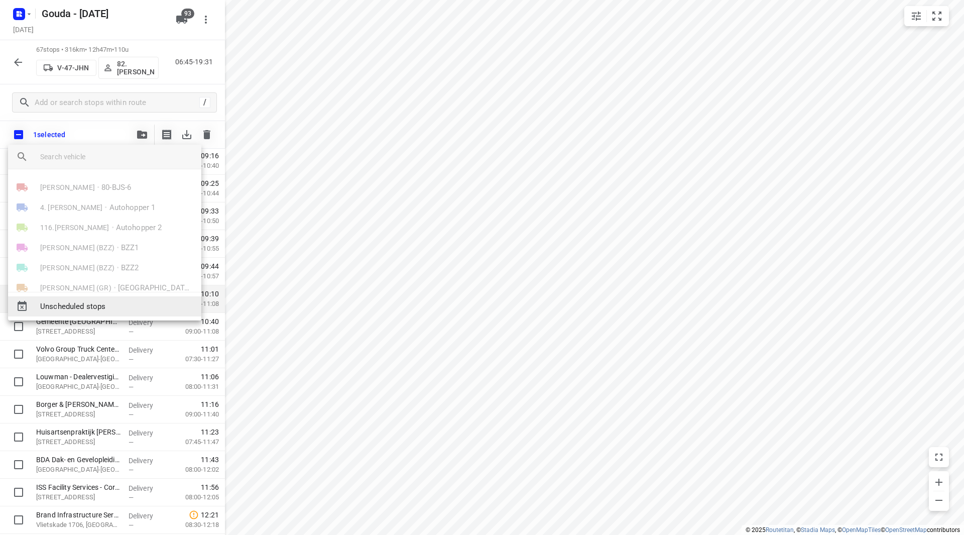
click at [81, 310] on span "Unscheduled stops" at bounding box center [116, 307] width 153 height 12
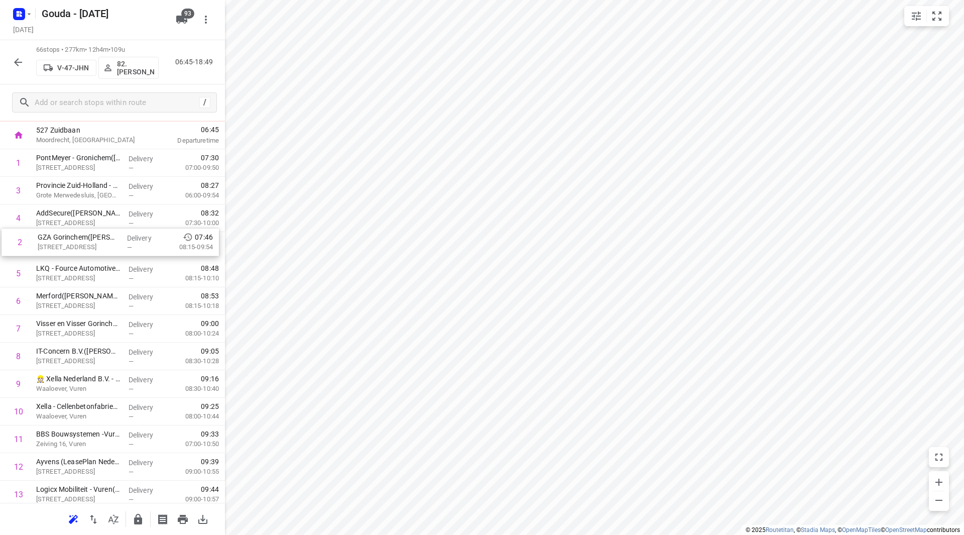
scroll to position [49, 0]
drag, startPoint x: 65, startPoint y: 192, endPoint x: 70, endPoint y: 291, distance: 98.5
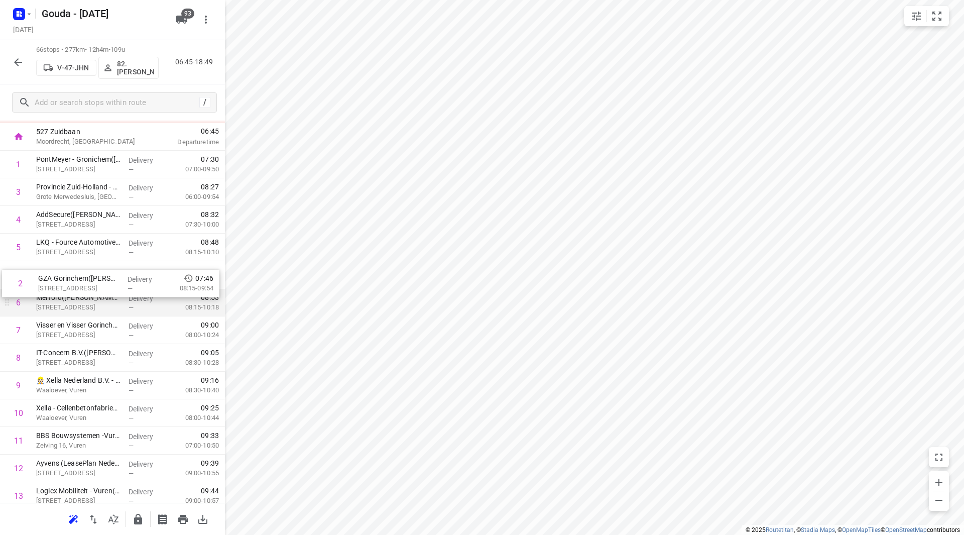
click at [70, 291] on div "Merford(Caroline Burgemeester) Franklinweg 8, Gorinchem" at bounding box center [78, 303] width 92 height 28
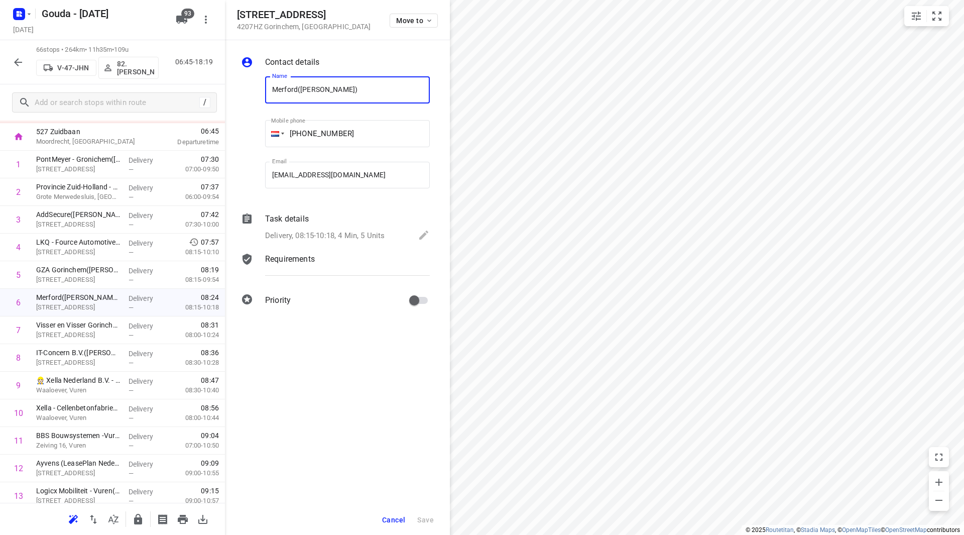
click at [411, 516] on div "Cancel Save" at bounding box center [337, 520] width 225 height 30
click at [391, 518] on span "Cancel" at bounding box center [393, 520] width 23 height 8
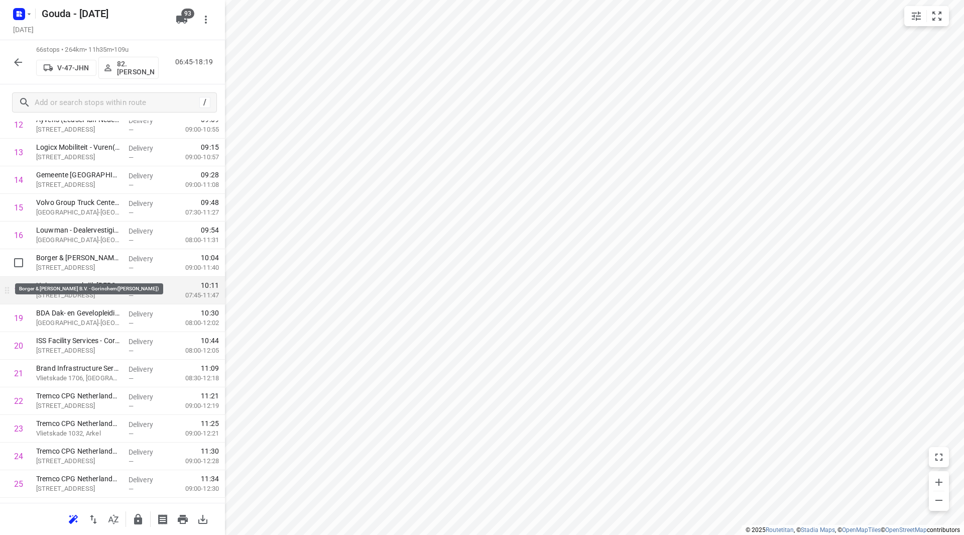
scroll to position [402, 0]
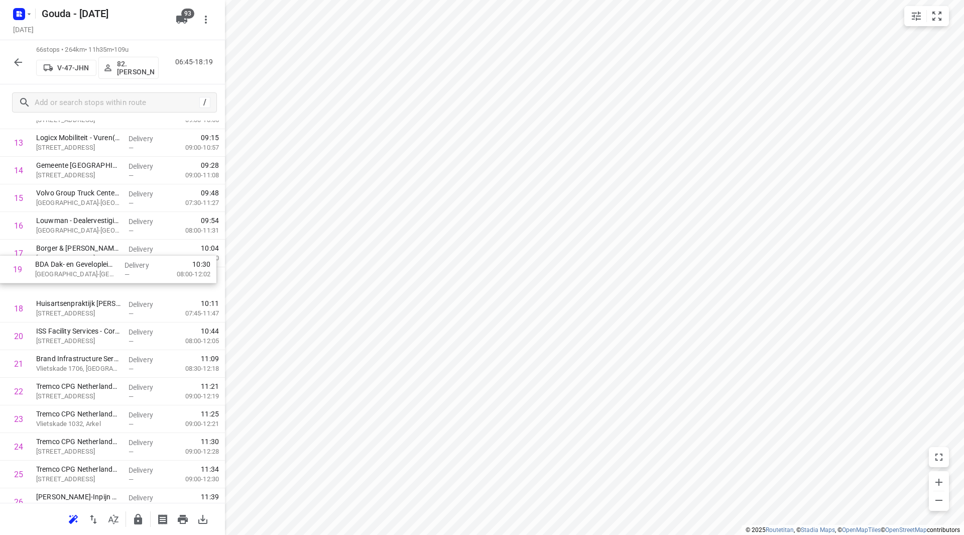
drag, startPoint x: 93, startPoint y: 311, endPoint x: 95, endPoint y: 251, distance: 60.3
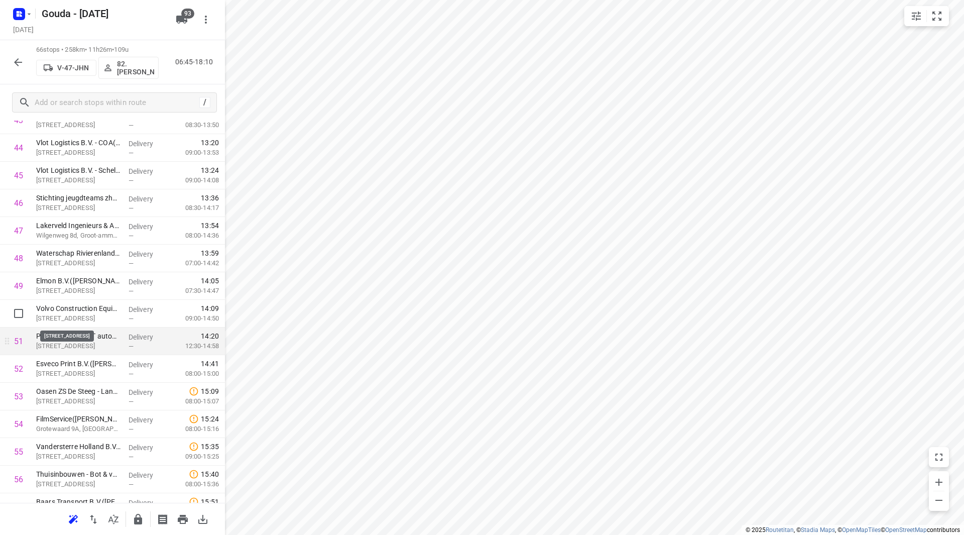
scroll to position [1255, 0]
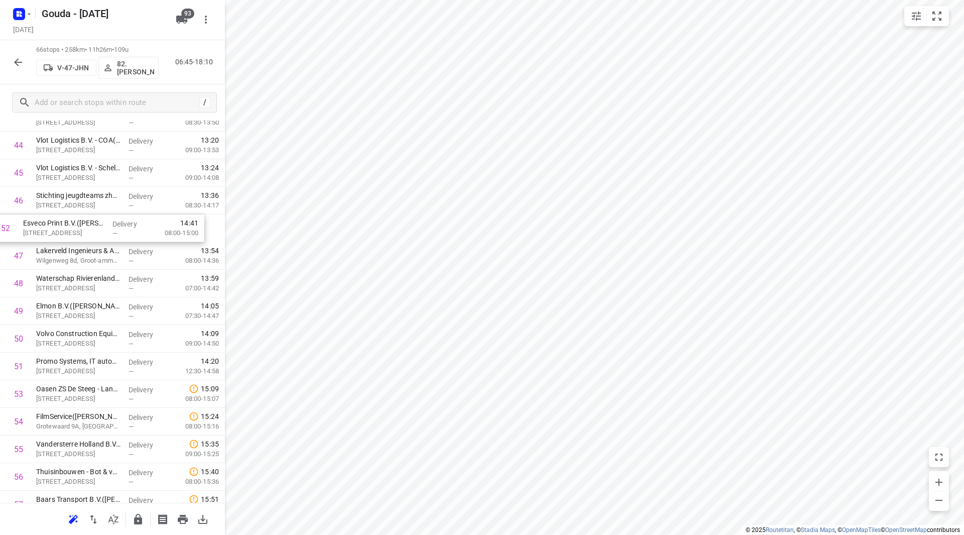
drag, startPoint x: 106, startPoint y: 367, endPoint x: 96, endPoint y: 224, distance: 143.4
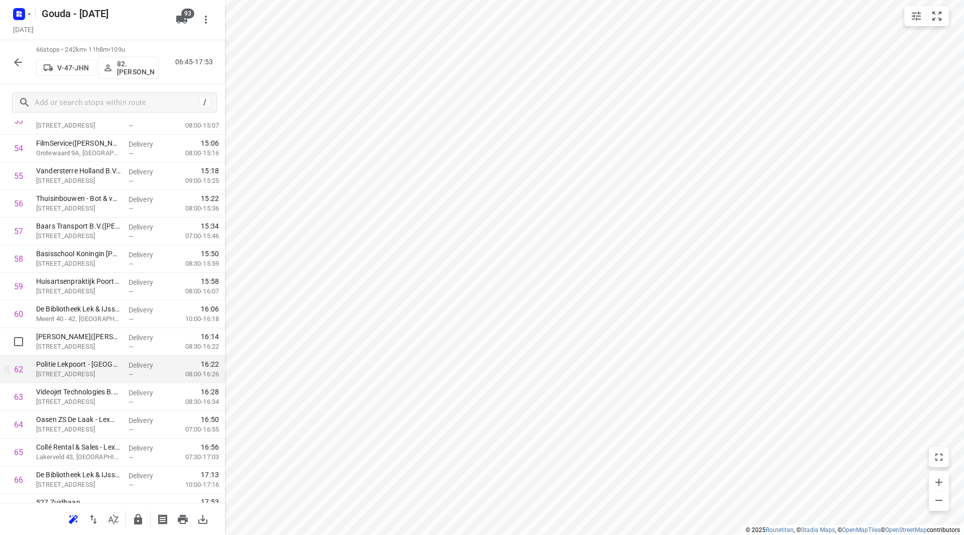
scroll to position [1547, 0]
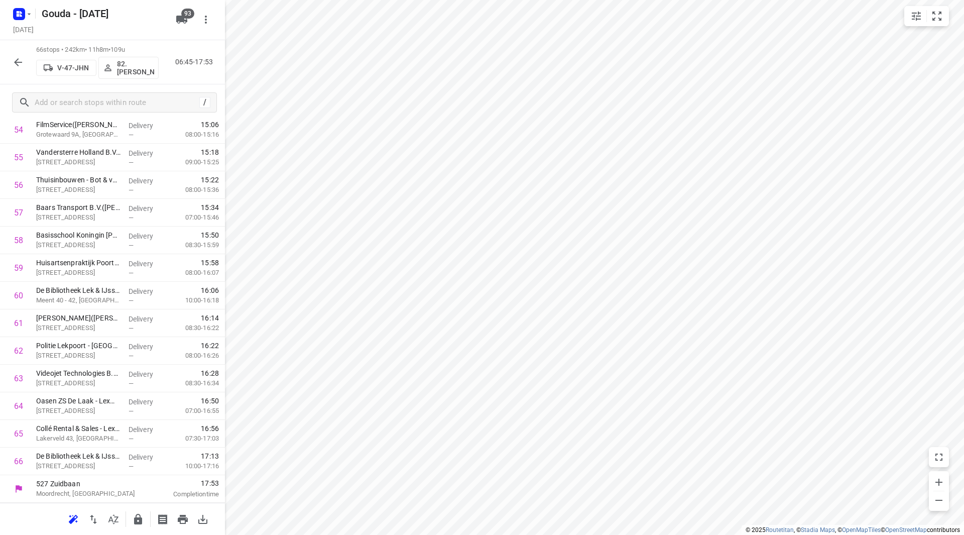
click at [136, 518] on icon "button" at bounding box center [138, 519] width 8 height 11
click at [14, 65] on icon "button" at bounding box center [18, 62] width 12 height 12
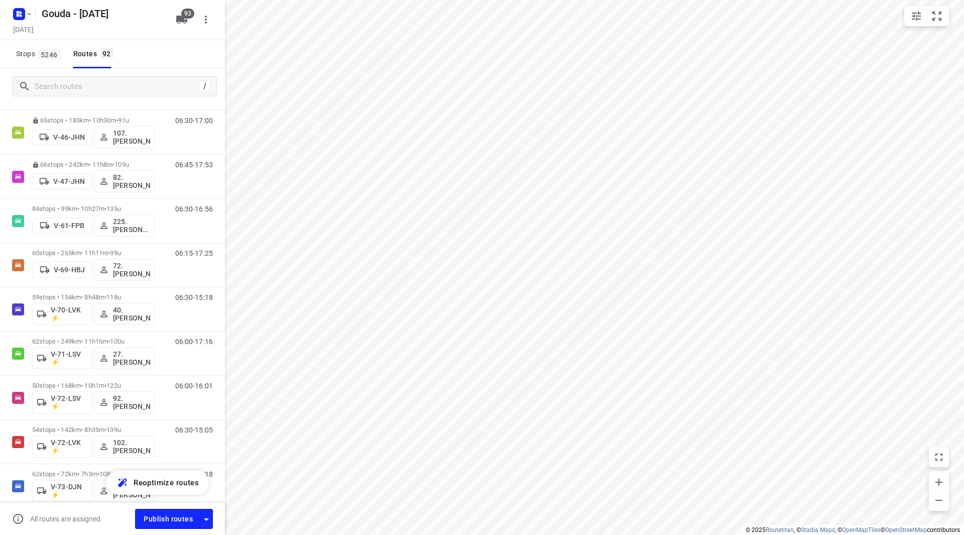
scroll to position [1004, 0]
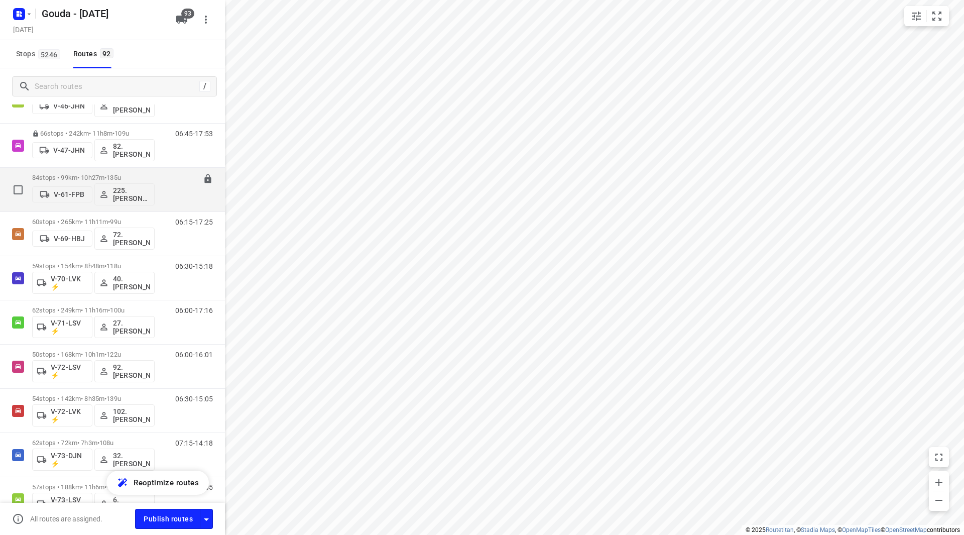
click at [111, 173] on div "84 stops • 99km • 10h27m • 135u V-61-FPB 225.Sam Rijkers (ZZP)" at bounding box center [93, 190] width 122 height 42
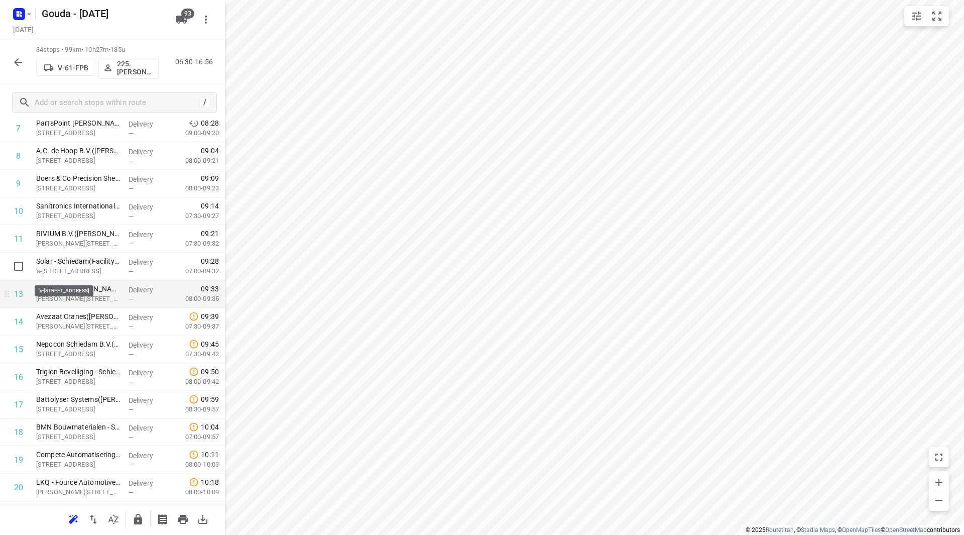
scroll to position [251, 0]
drag, startPoint x: 29, startPoint y: 241, endPoint x: 47, endPoint y: 298, distance: 59.1
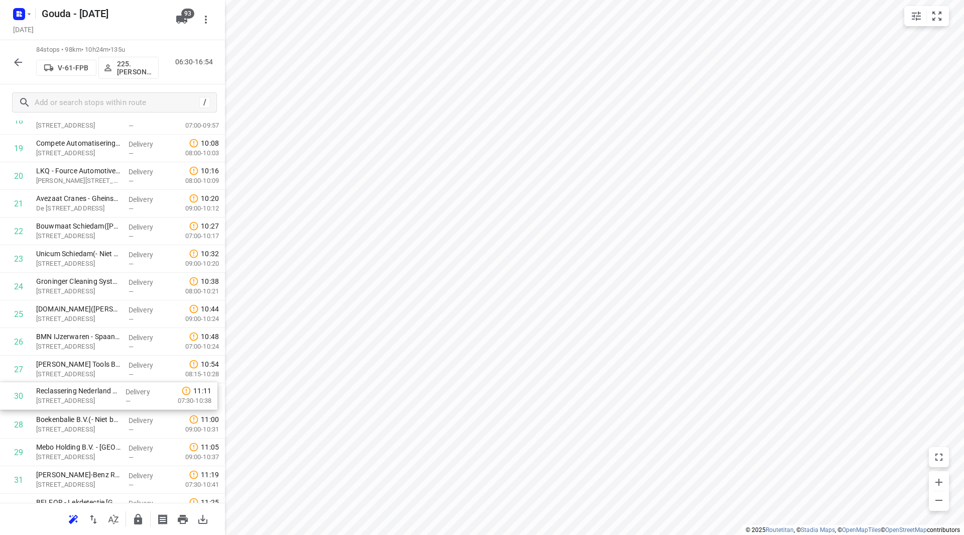
scroll to position [564, 0]
drag, startPoint x: 74, startPoint y: 456, endPoint x: 76, endPoint y: 223, distance: 232.4
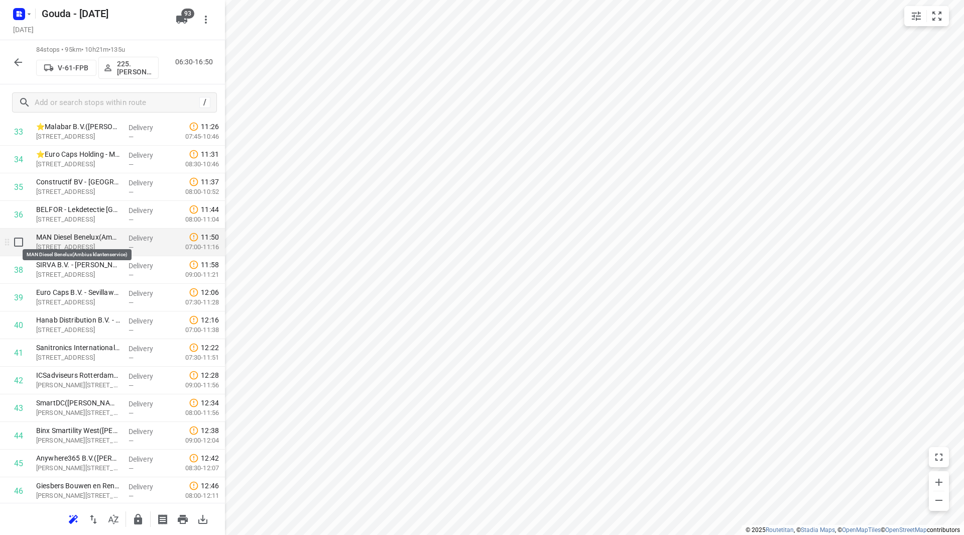
scroll to position [965, 0]
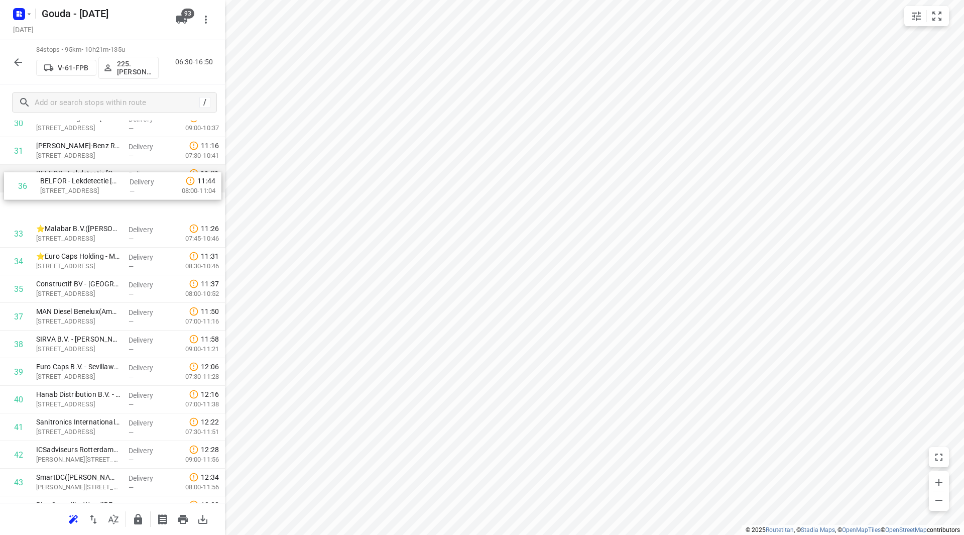
drag, startPoint x: 83, startPoint y: 210, endPoint x: 86, endPoint y: 190, distance: 19.8
click at [86, 187] on div "1 Securitas Direct - Verisure - Schiedam(Christien Soijer) De Brauwweg 66, Schi…" at bounding box center [112, 468] width 225 height 2319
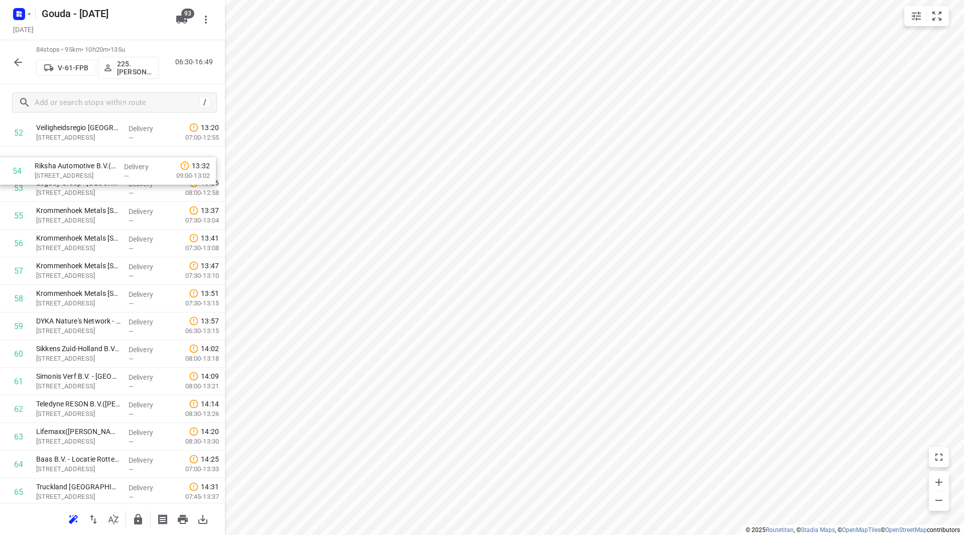
scroll to position [1483, 0]
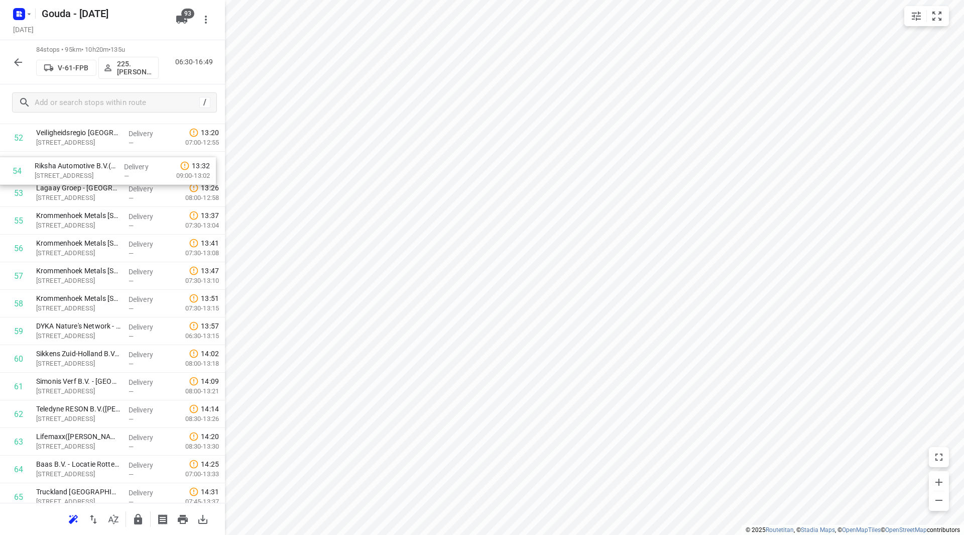
drag, startPoint x: 65, startPoint y: 191, endPoint x: 64, endPoint y: 178, distance: 13.6
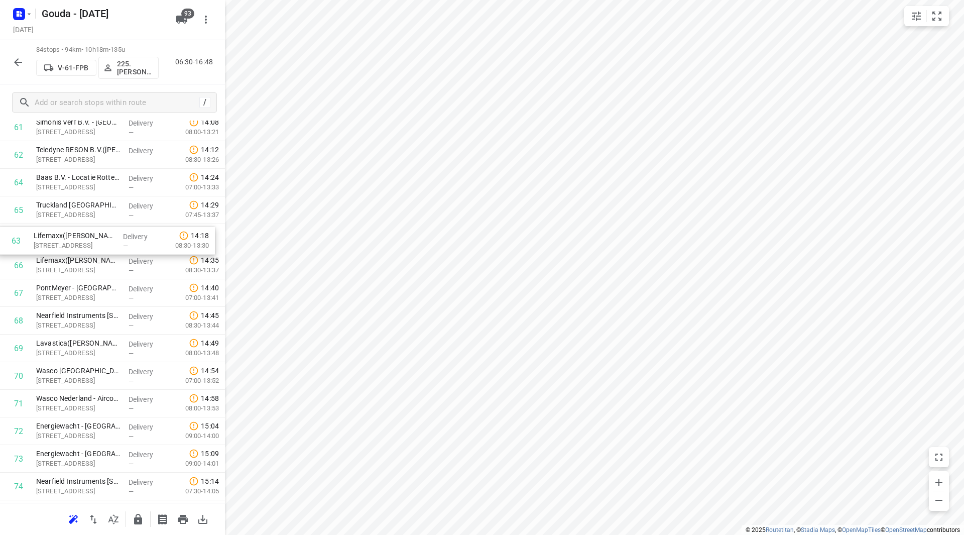
scroll to position [1742, 0]
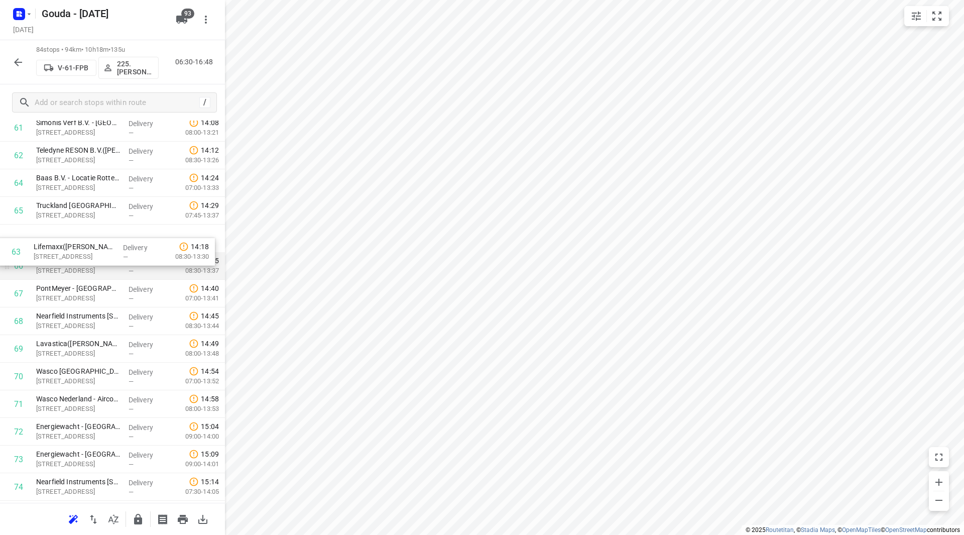
drag, startPoint x: 98, startPoint y: 179, endPoint x: 97, endPoint y: 252, distance: 72.8
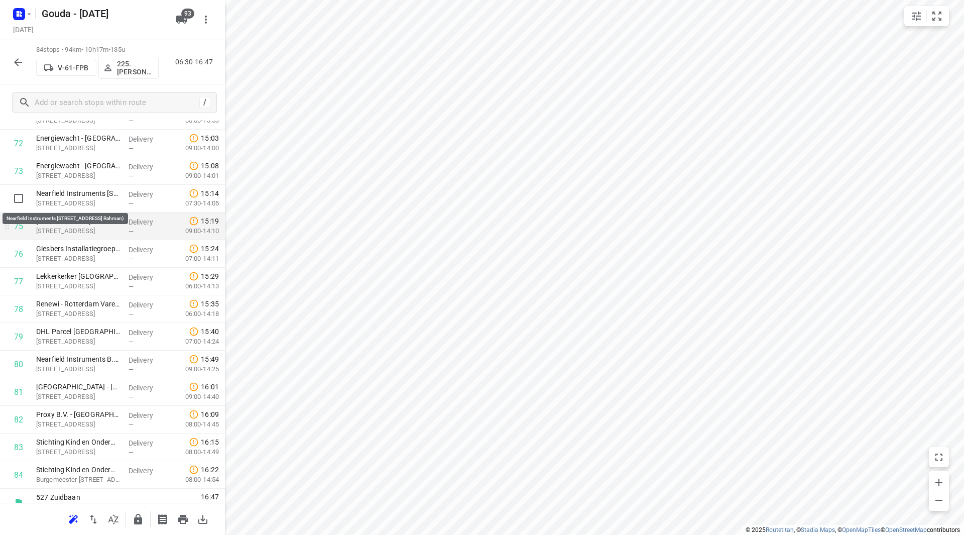
scroll to position [2044, 0]
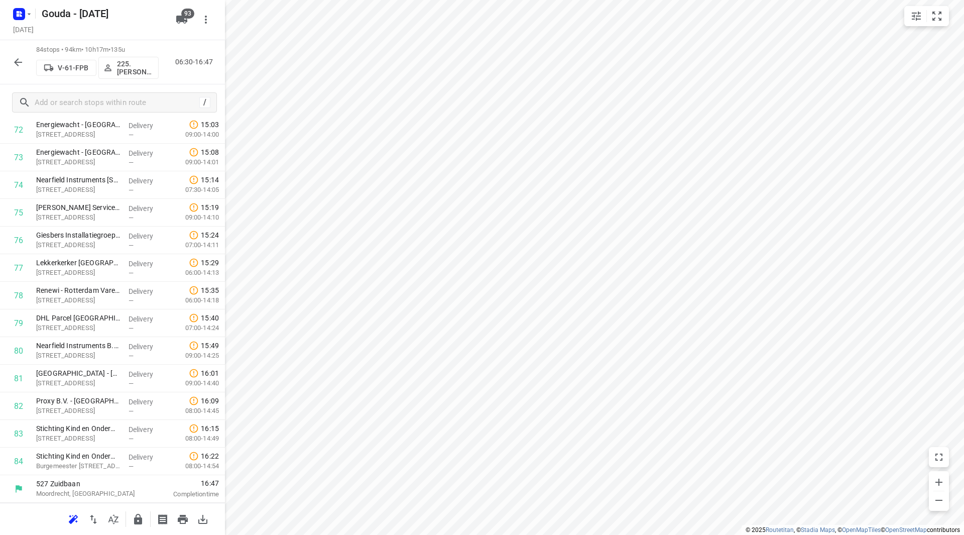
click at [139, 514] on icon "button" at bounding box center [138, 519] width 8 height 11
click at [18, 59] on icon "button" at bounding box center [18, 62] width 8 height 8
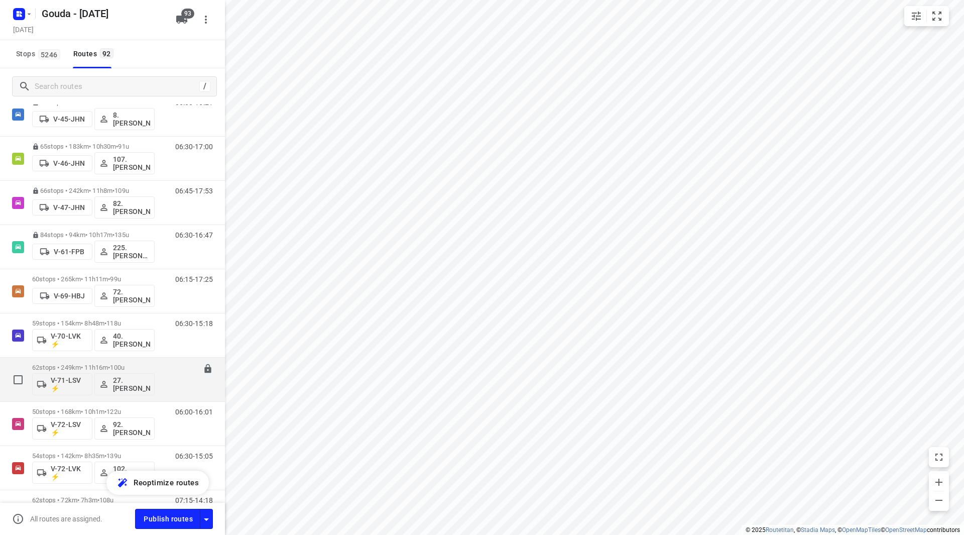
scroll to position [1054, 0]
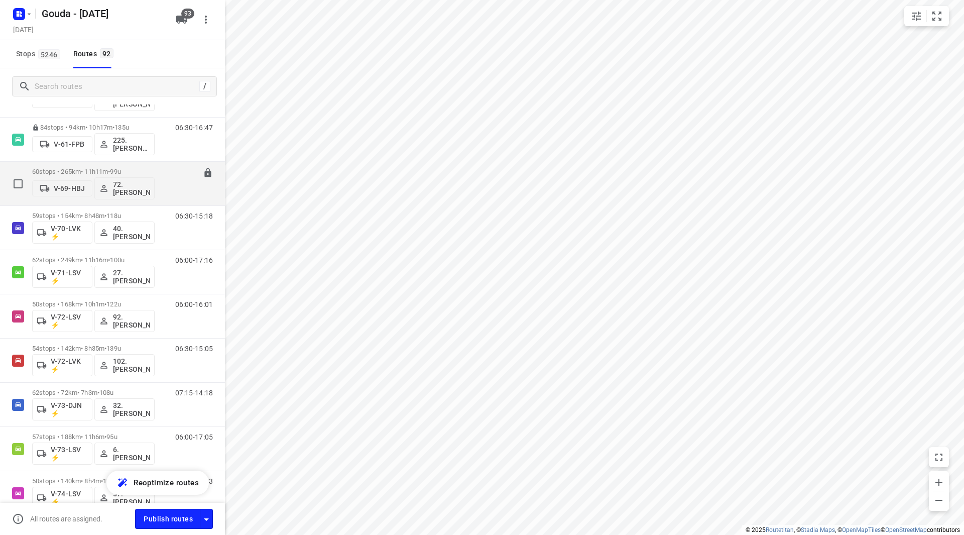
click at [120, 170] on span "99u" at bounding box center [115, 172] width 11 height 8
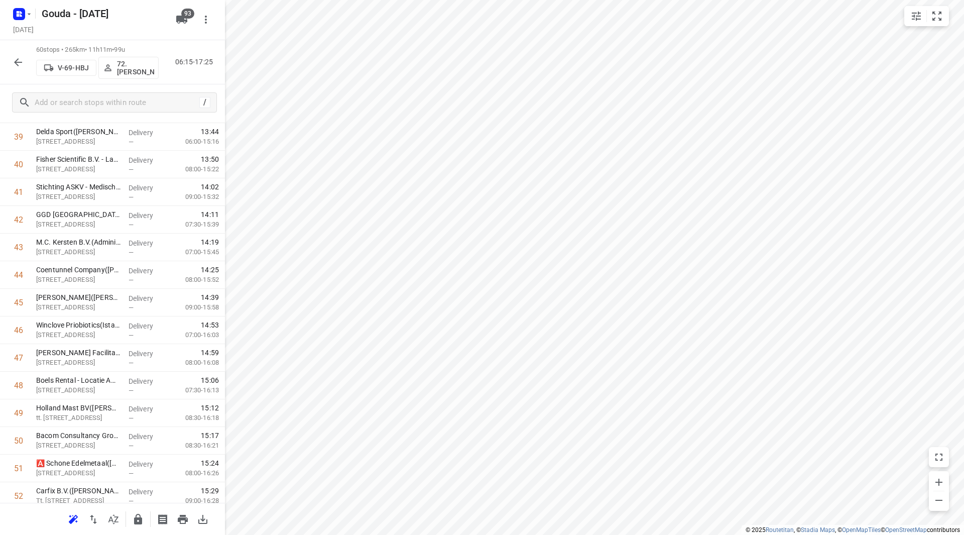
scroll to position [1082, 0]
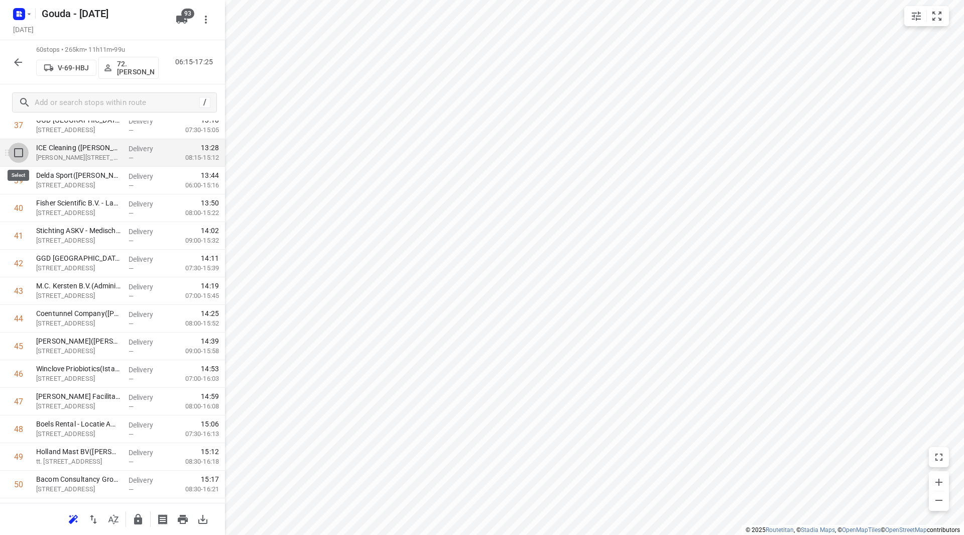
click at [14, 158] on input "checkbox" at bounding box center [19, 153] width 20 height 20
checkbox input "true"
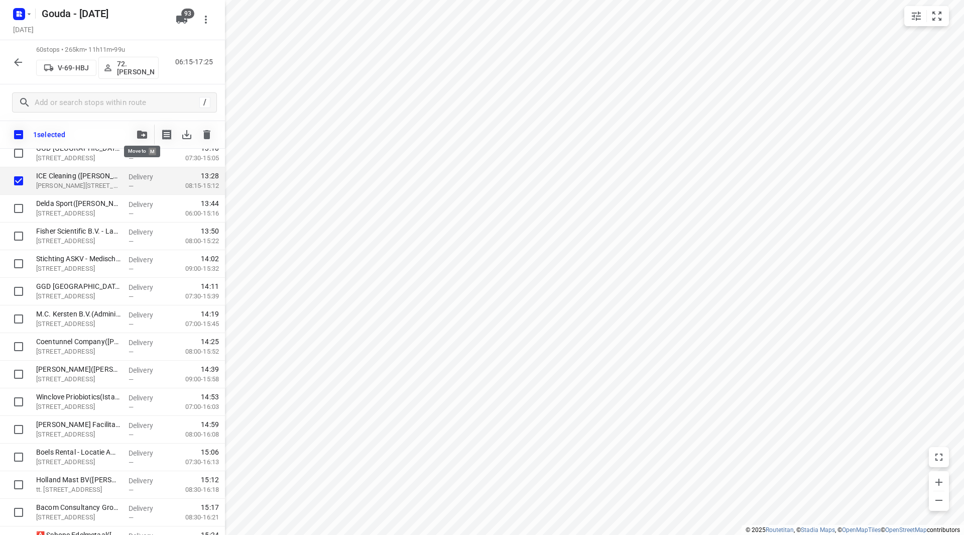
click at [143, 129] on button "button" at bounding box center [142, 134] width 20 height 20
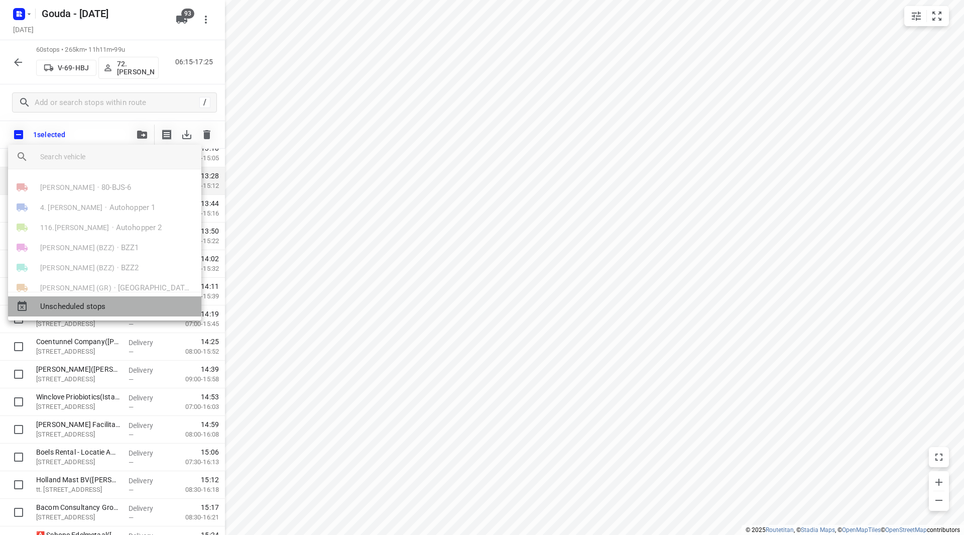
click at [87, 302] on span "Unscheduled stops" at bounding box center [116, 307] width 153 height 12
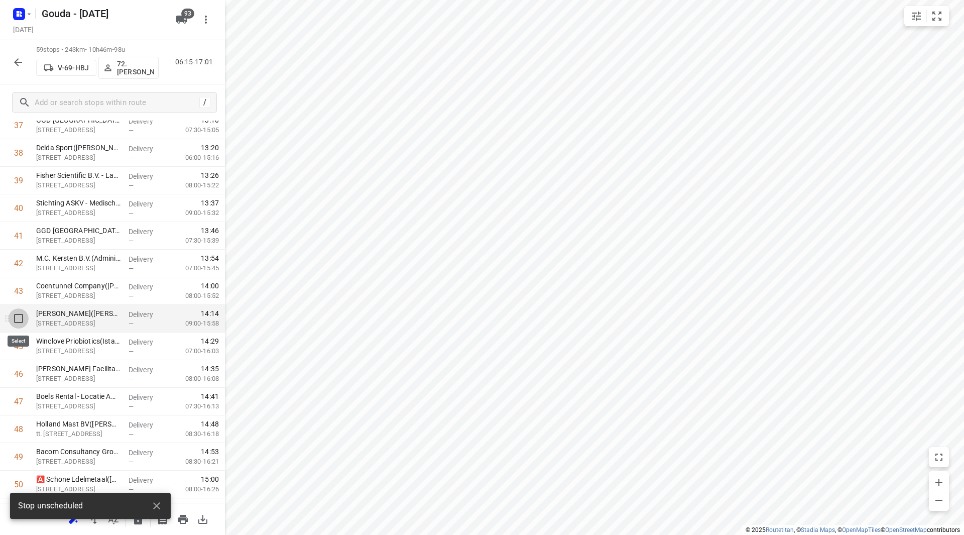
click at [25, 317] on input "checkbox" at bounding box center [19, 318] width 20 height 20
checkbox input "true"
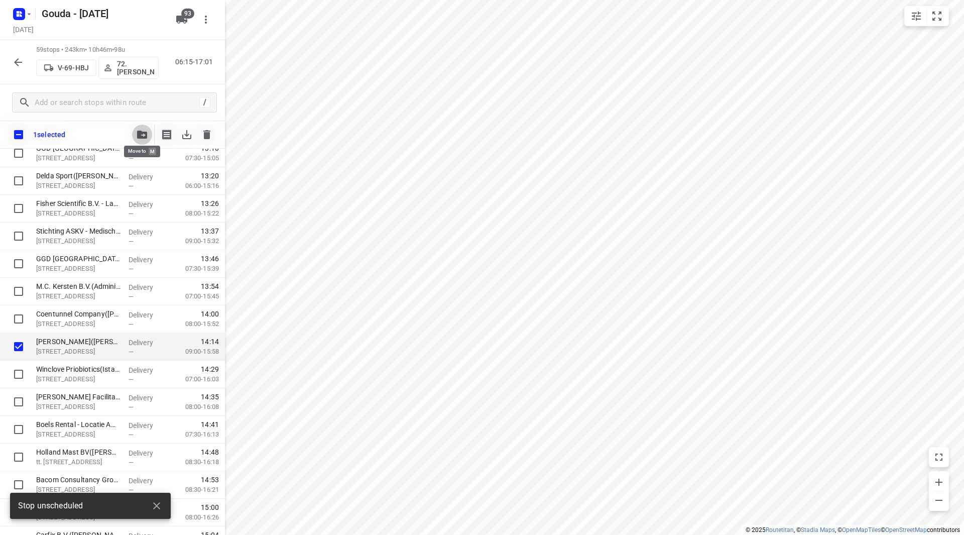
click at [141, 138] on icon "button" at bounding box center [142, 135] width 10 height 8
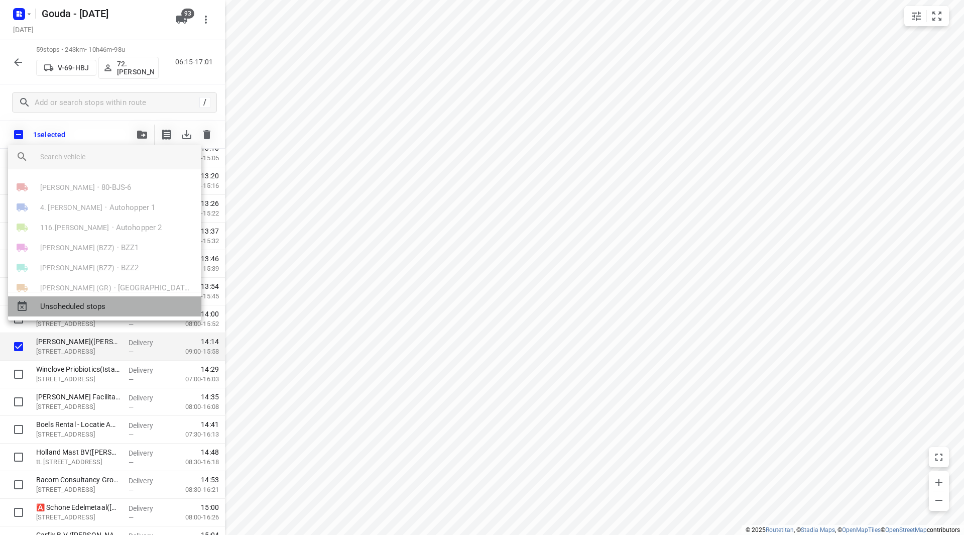
click at [82, 310] on span "Unscheduled stops" at bounding box center [116, 307] width 153 height 12
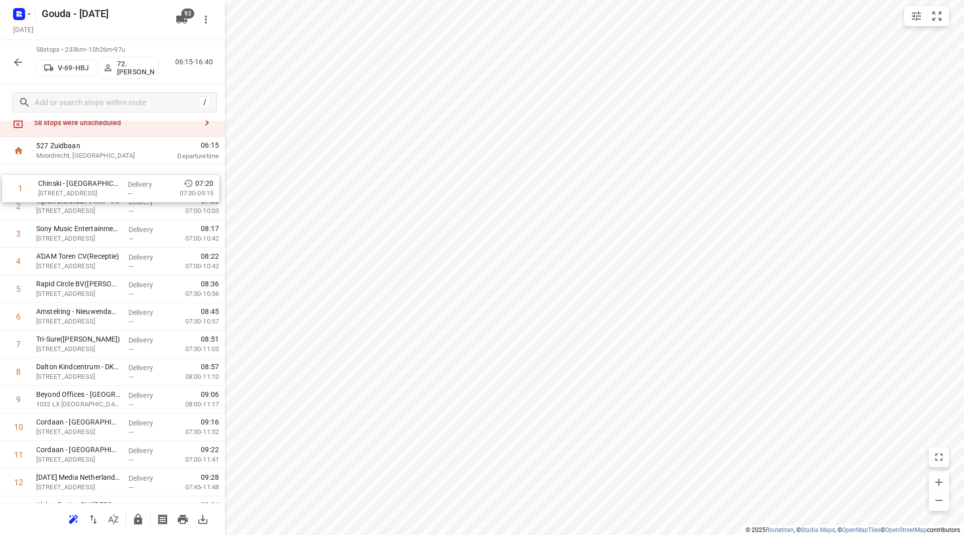
scroll to position [33, 0]
drag, startPoint x: 73, startPoint y: 164, endPoint x: 80, endPoint y: 236, distance: 72.7
drag, startPoint x: 72, startPoint y: 271, endPoint x: 74, endPoint y: 243, distance: 27.7
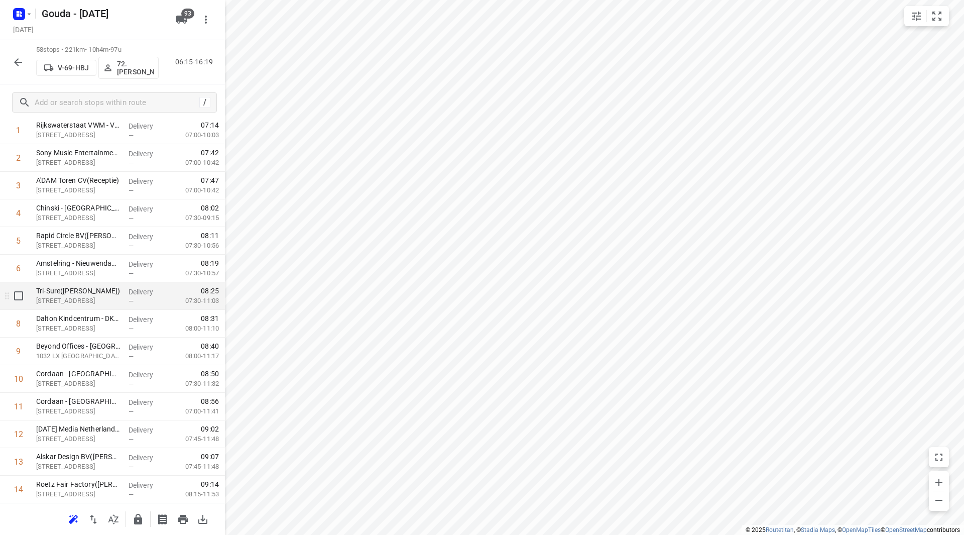
scroll to position [133, 0]
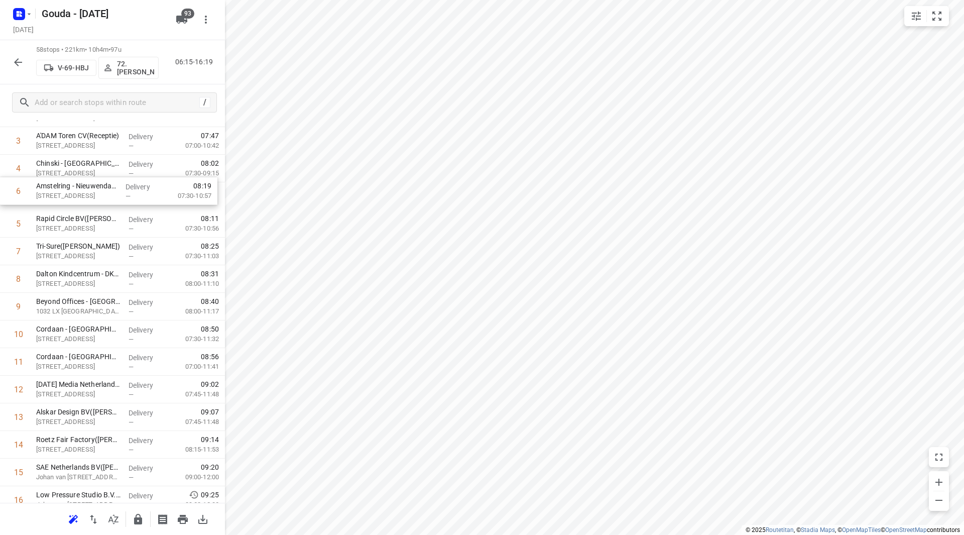
drag, startPoint x: 79, startPoint y: 220, endPoint x: 82, endPoint y: 192, distance: 28.8
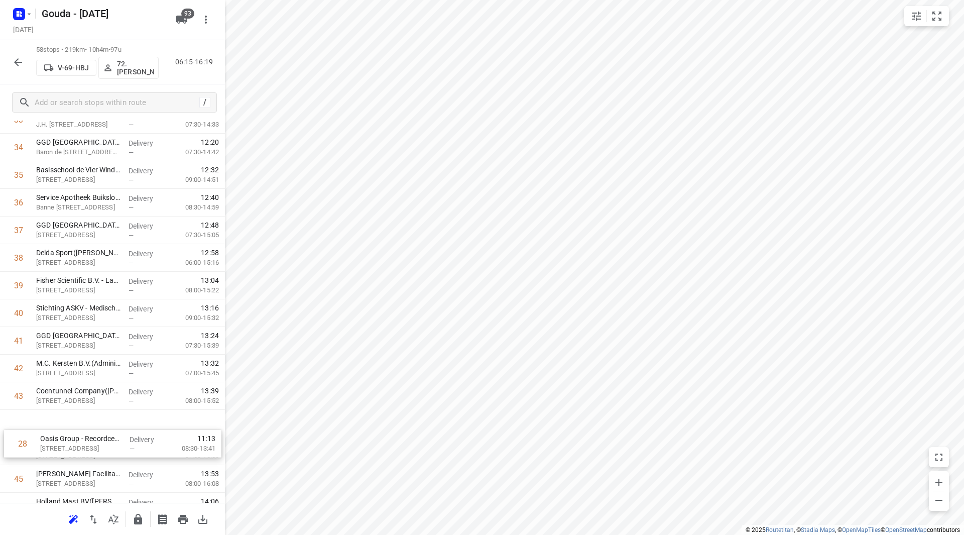
scroll to position [953, 0]
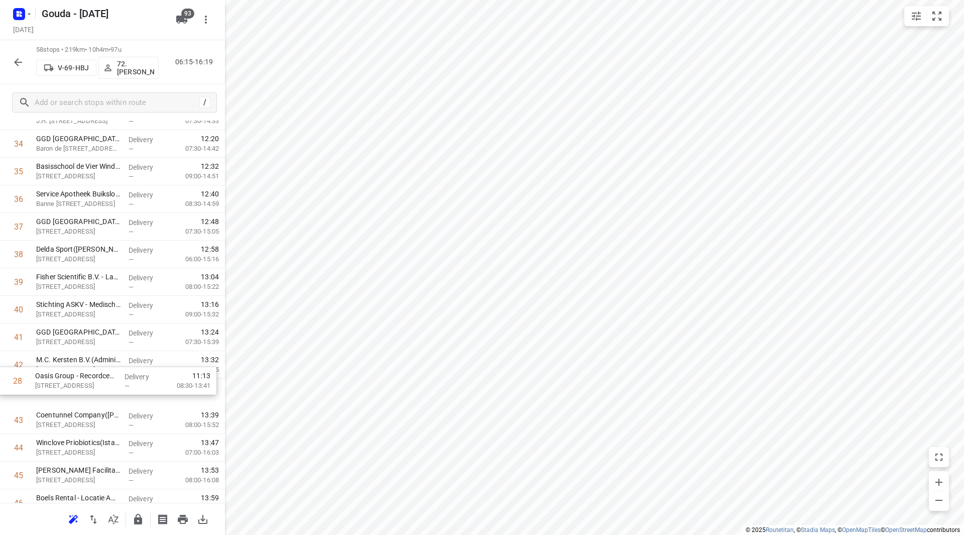
drag, startPoint x: 113, startPoint y: 221, endPoint x: 116, endPoint y: 381, distance: 159.2
click at [116, 381] on div "1 Rijkswaterstaat VWM - Verkeerspost Schellingwoude(Arthur Zijlstra) Zuider IJd…" at bounding box center [112, 46] width 225 height 1601
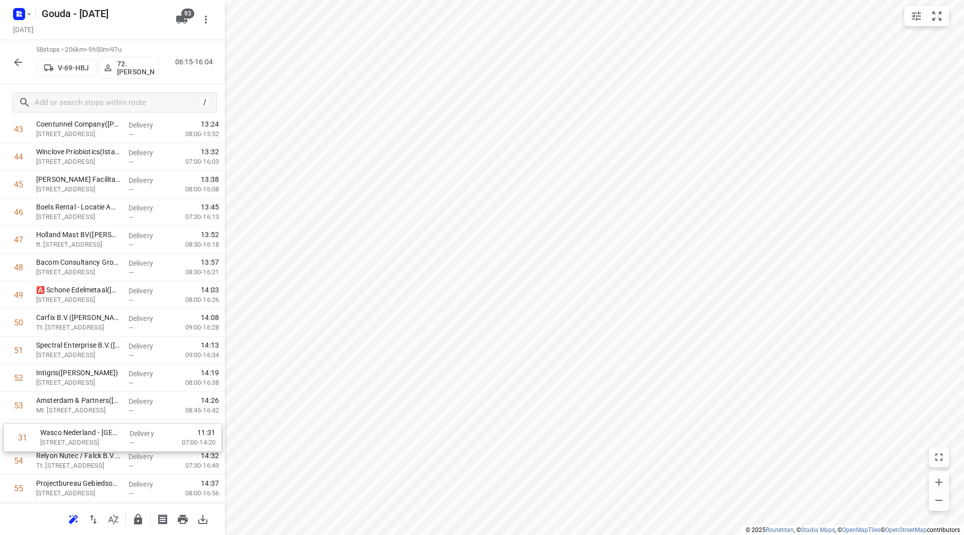
scroll to position [1216, 0]
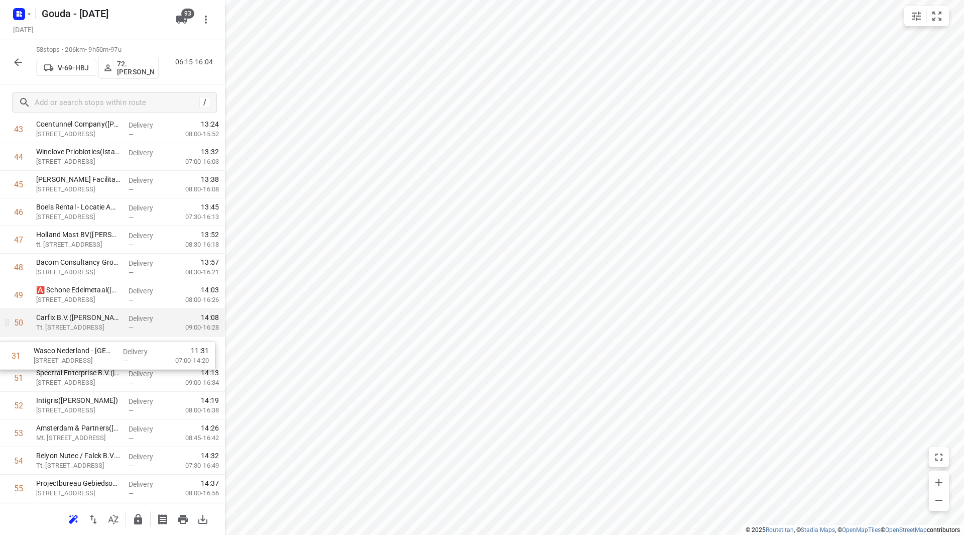
drag, startPoint x: 68, startPoint y: 194, endPoint x: 66, endPoint y: 333, distance: 139.1
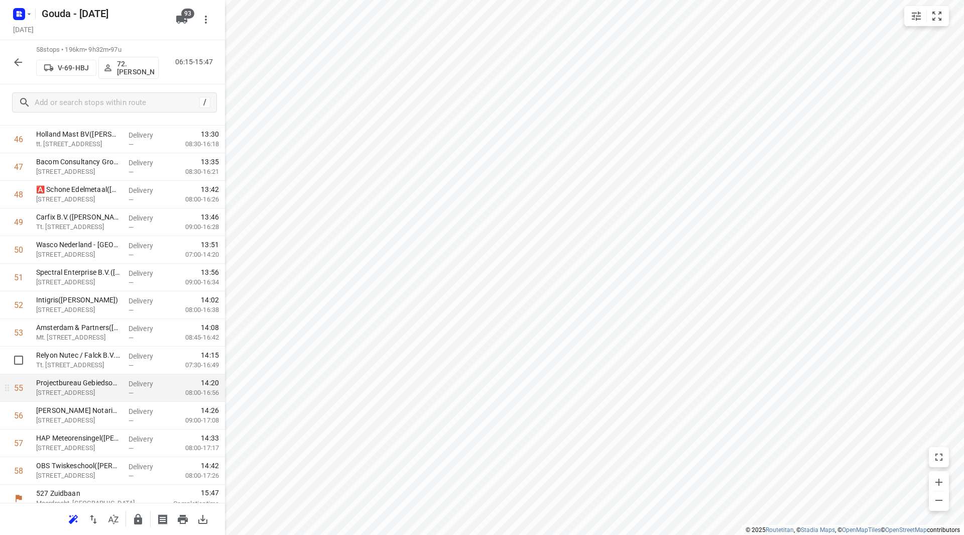
scroll to position [1326, 0]
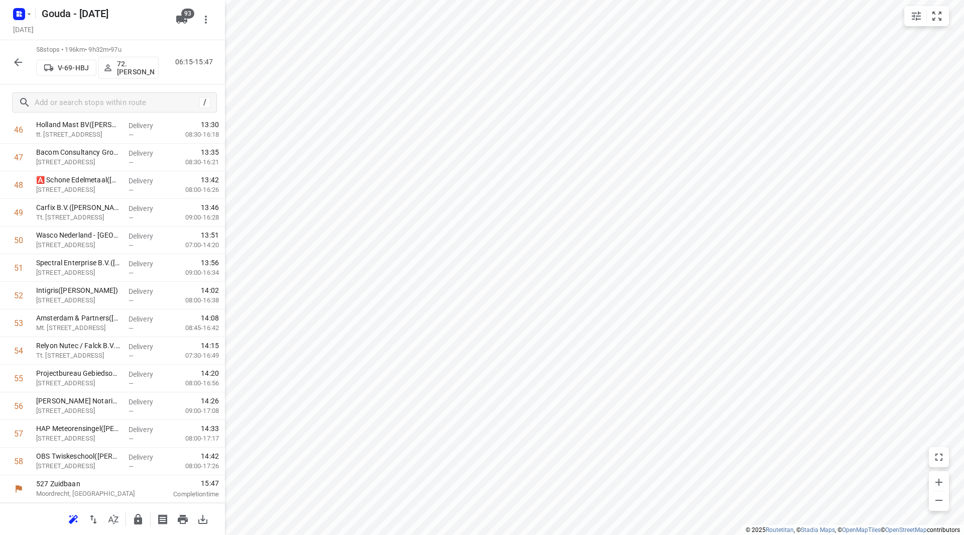
click at [133, 516] on icon "button" at bounding box center [138, 519] width 12 height 12
click at [17, 60] on icon "button" at bounding box center [18, 62] width 8 height 8
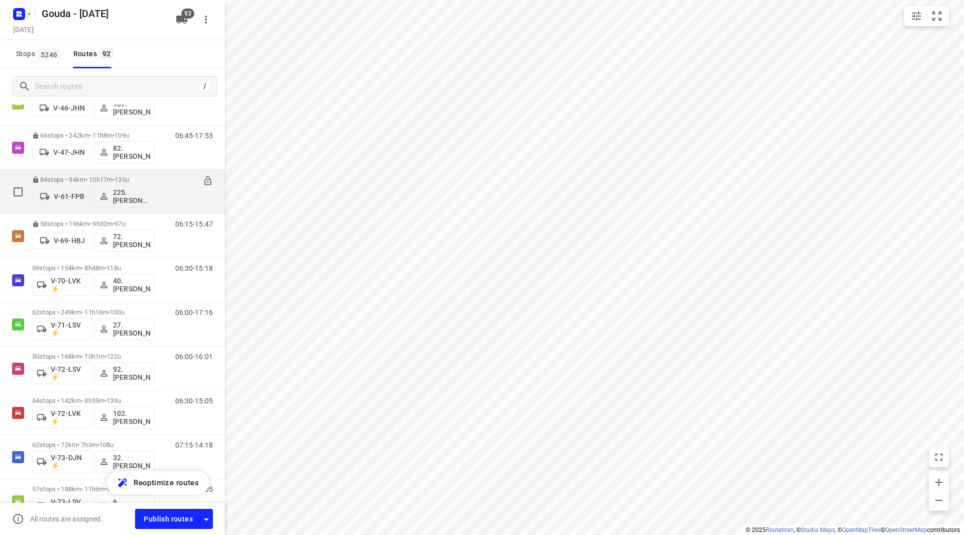
scroll to position [1054, 0]
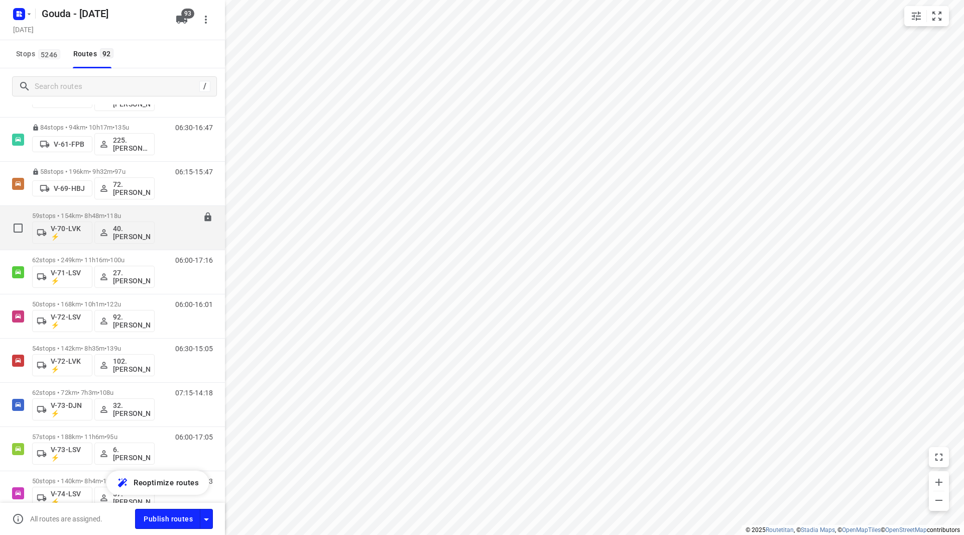
click at [93, 217] on p "59 stops • 154km • 8h48m • 118u" at bounding box center [93, 216] width 122 height 8
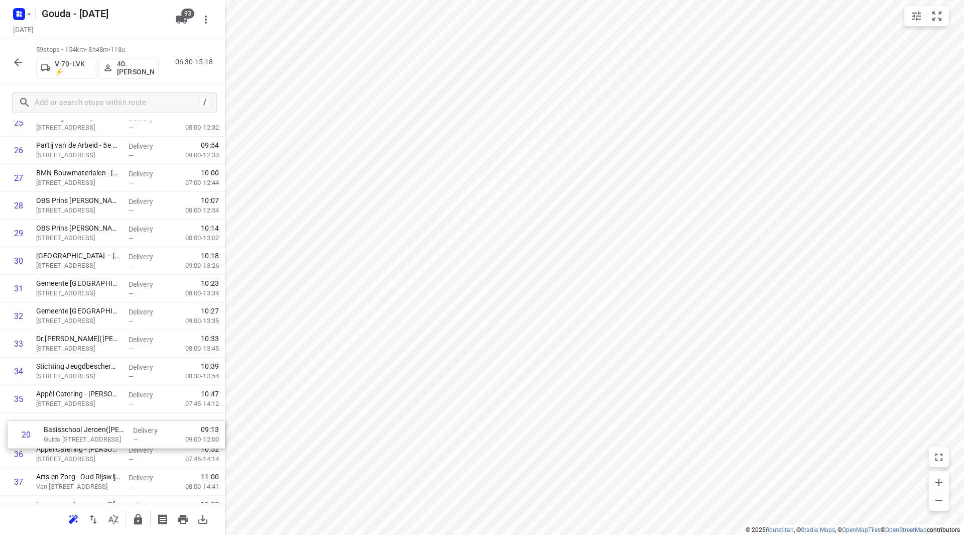
scroll to position [726, 0]
drag, startPoint x: 90, startPoint y: 229, endPoint x: 80, endPoint y: 392, distance: 163.5
click at [94, 399] on div "1 Kiesraad([PERSON_NAME]) [STREET_ADDRESS] Delivery — 06:56 07:00-09:11 2 Minis…" at bounding box center [112, 287] width 225 height 1629
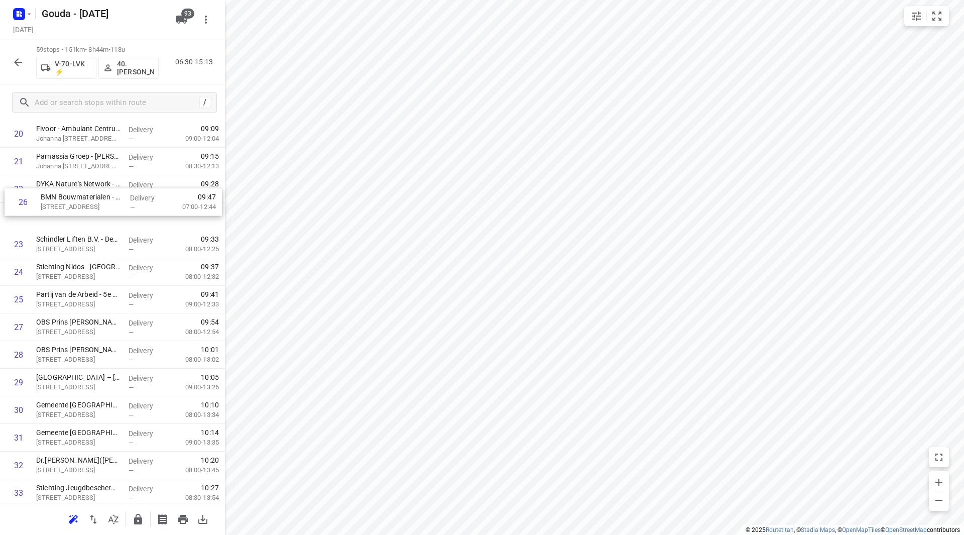
scroll to position [595, 0]
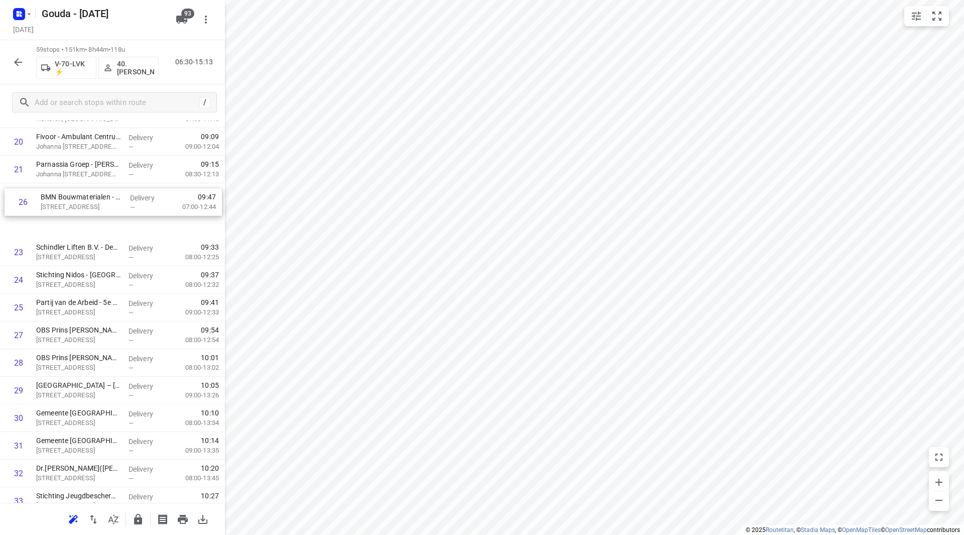
drag, startPoint x: 41, startPoint y: 226, endPoint x: 45, endPoint y: 196, distance: 30.9
click at [45, 196] on div "1 Kiesraad([PERSON_NAME]) [STREET_ADDRESS] Delivery — 06:56 07:00-09:11 2 Minis…" at bounding box center [112, 417] width 225 height 1629
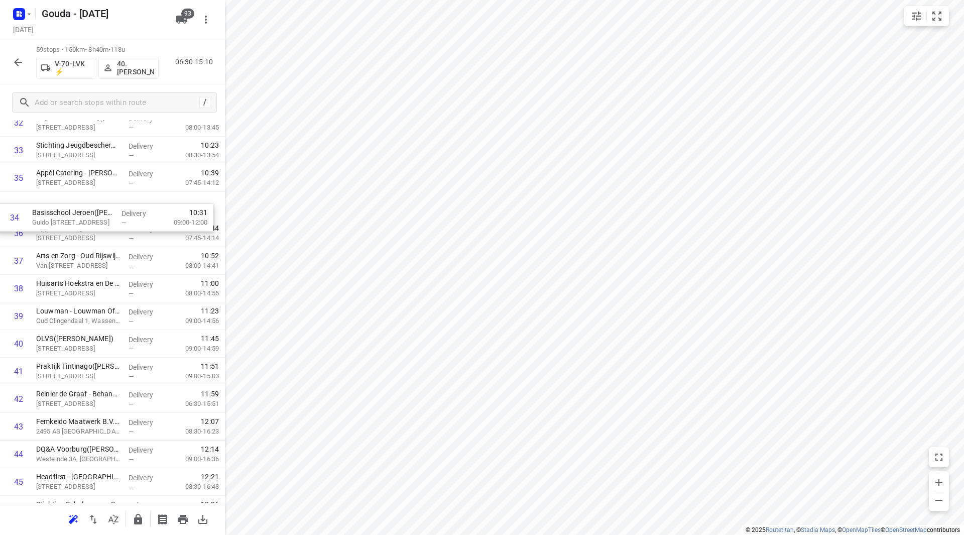
scroll to position [945, 0]
drag, startPoint x: 84, startPoint y: 230, endPoint x: 82, endPoint y: 252, distance: 22.1
click at [82, 252] on div "1 Kiesraad([PERSON_NAME]) [STREET_ADDRESS] Delivery — 06:56 07:00-09:11 2 Minis…" at bounding box center [112, 69] width 225 height 1629
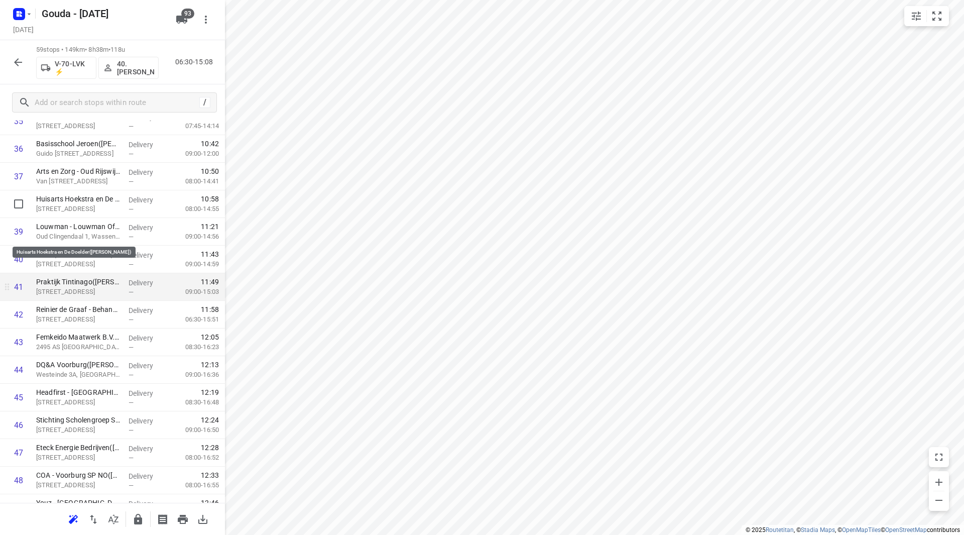
scroll to position [1045, 0]
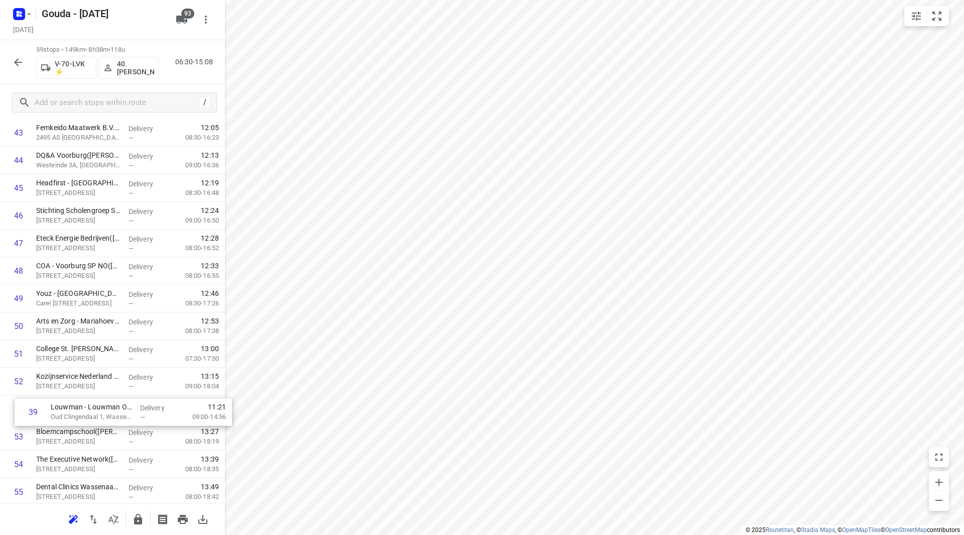
drag, startPoint x: 96, startPoint y: 222, endPoint x: 110, endPoint y: 422, distance: 200.3
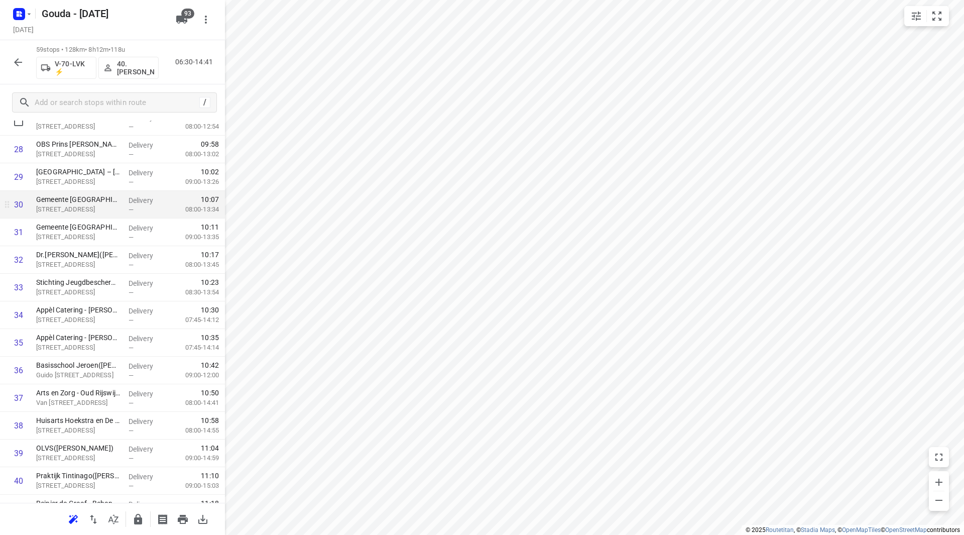
scroll to position [712, 0]
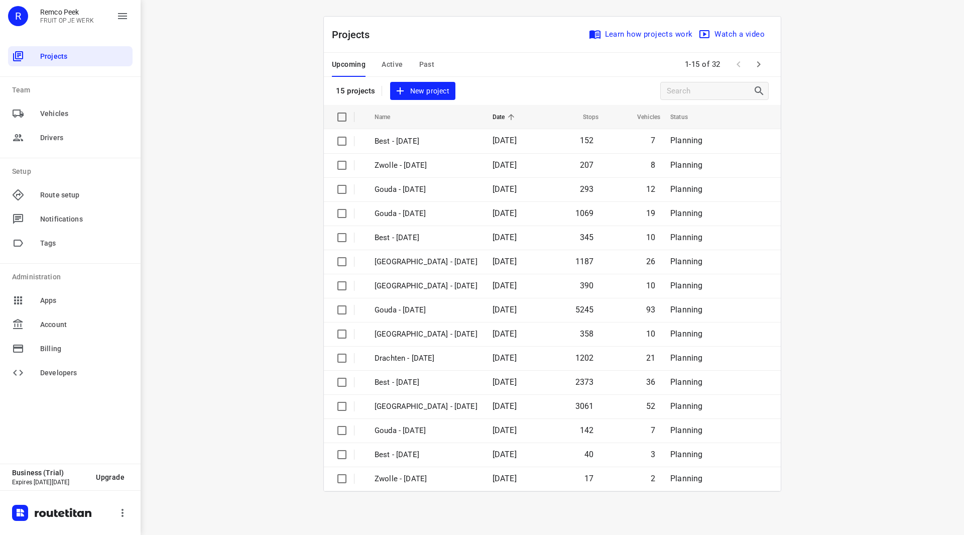
click at [401, 70] on button "Active" at bounding box center [392, 65] width 21 height 24
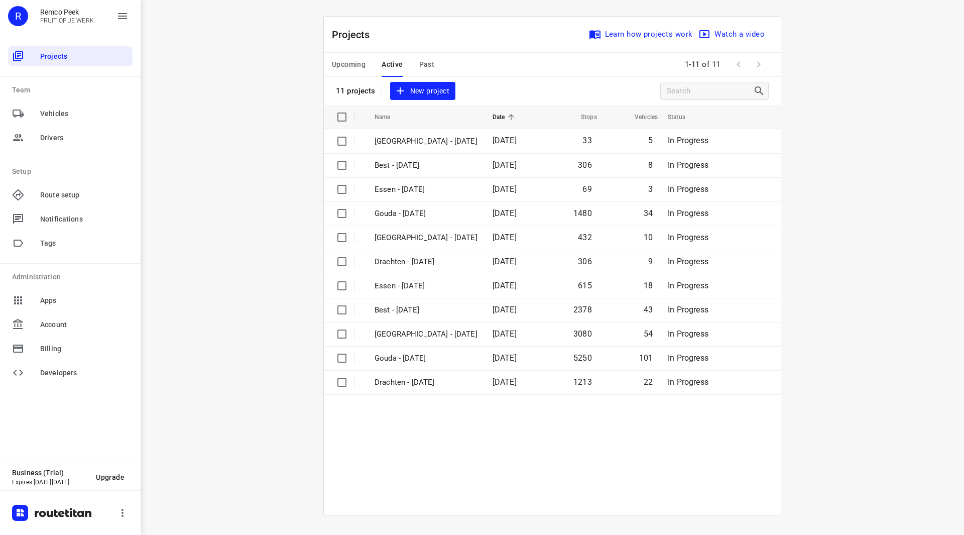
click at [355, 69] on span "Upcoming" at bounding box center [349, 64] width 34 height 13
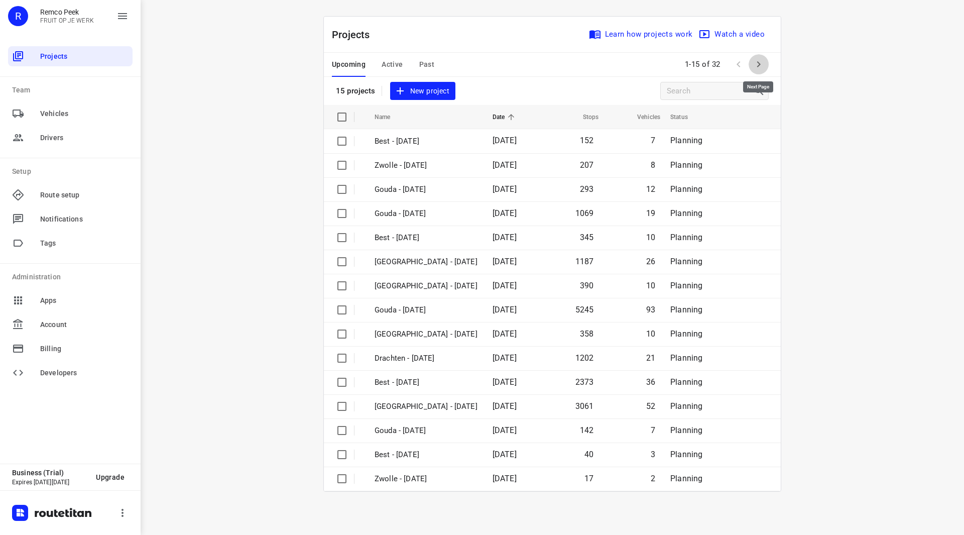
click at [761, 62] on icon "button" at bounding box center [759, 64] width 12 height 12
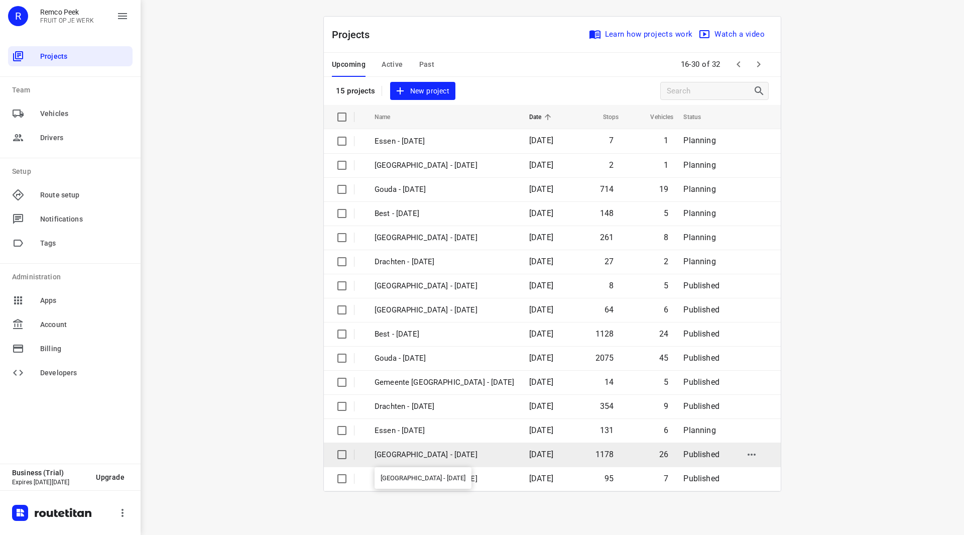
click at [419, 457] on p "[GEOGRAPHIC_DATA] - [DATE]" at bounding box center [444, 455] width 140 height 12
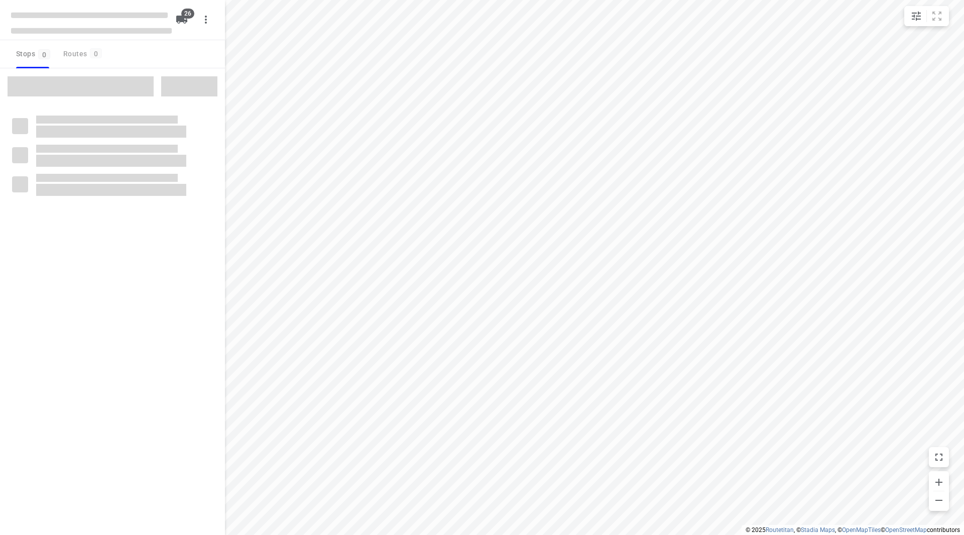
checkbox input "true"
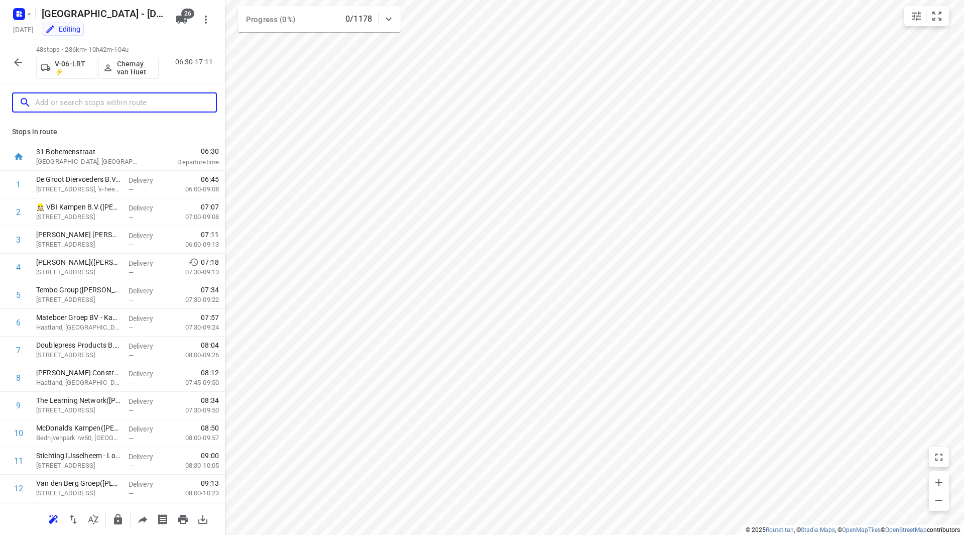
click at [105, 105] on input "text" at bounding box center [125, 103] width 181 height 16
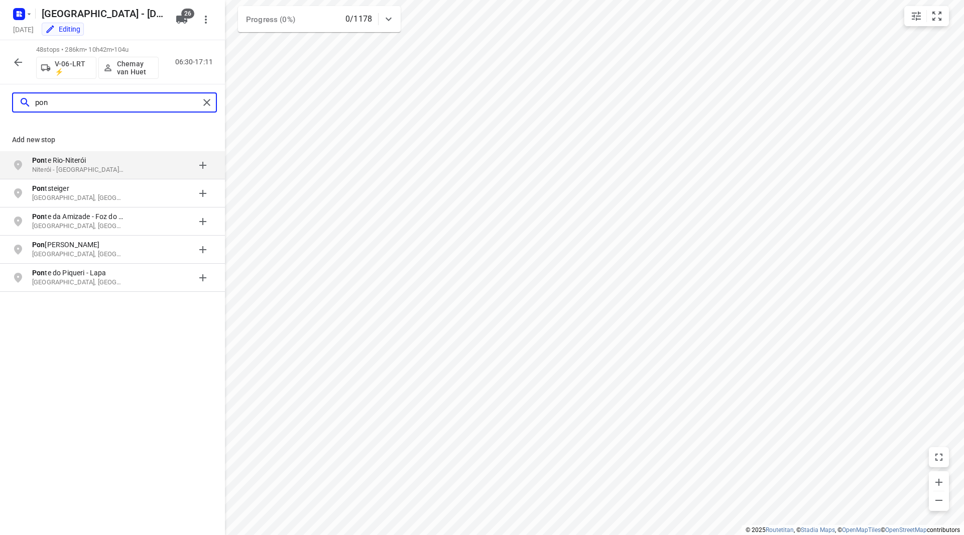
type input "pon"
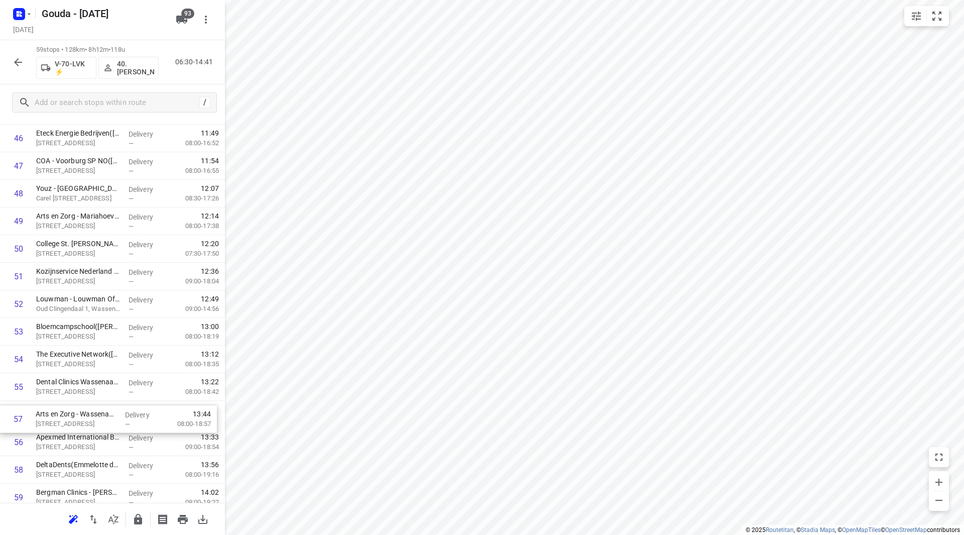
scroll to position [1321, 0]
drag, startPoint x: 99, startPoint y: 435, endPoint x: 98, endPoint y: 407, distance: 28.6
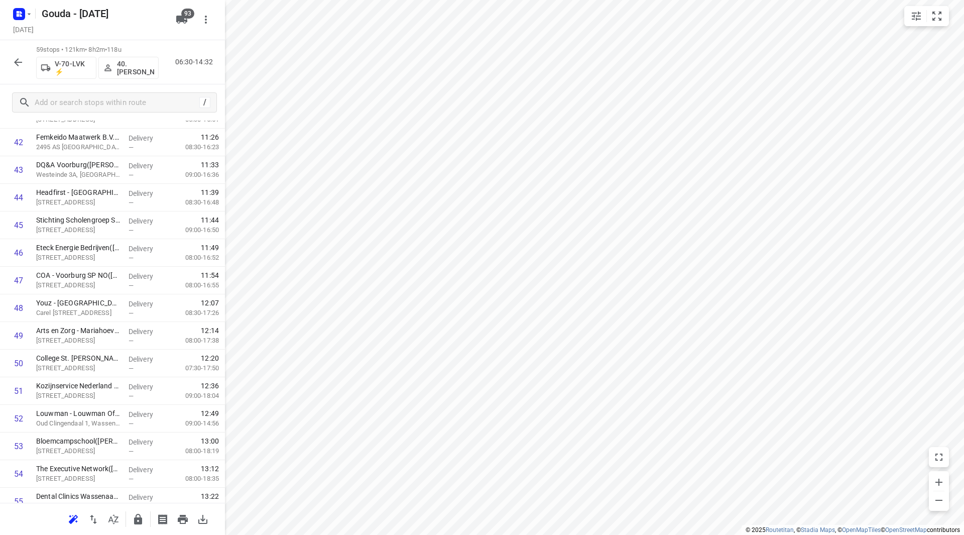
scroll to position [0, 0]
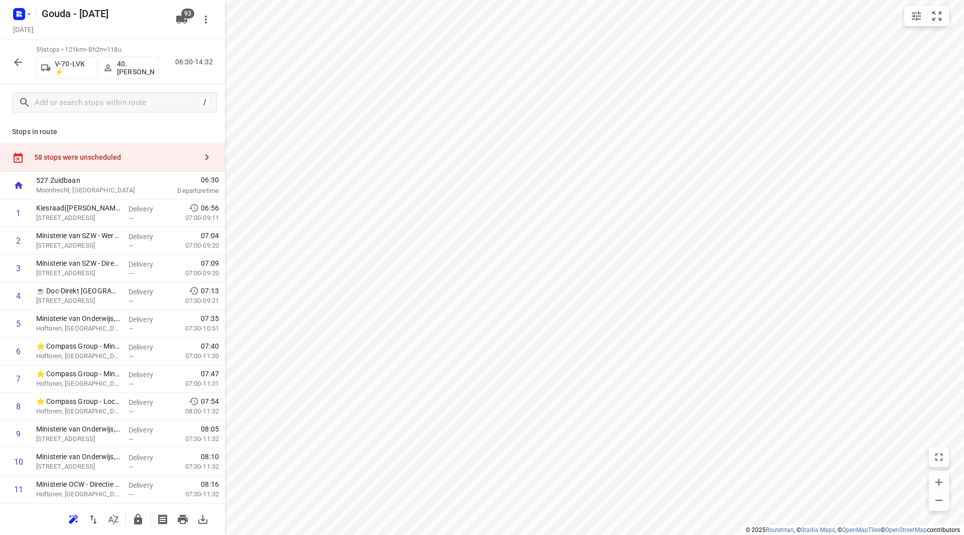
click at [162, 154] on div "58 stops were unscheduled" at bounding box center [115, 157] width 163 height 8
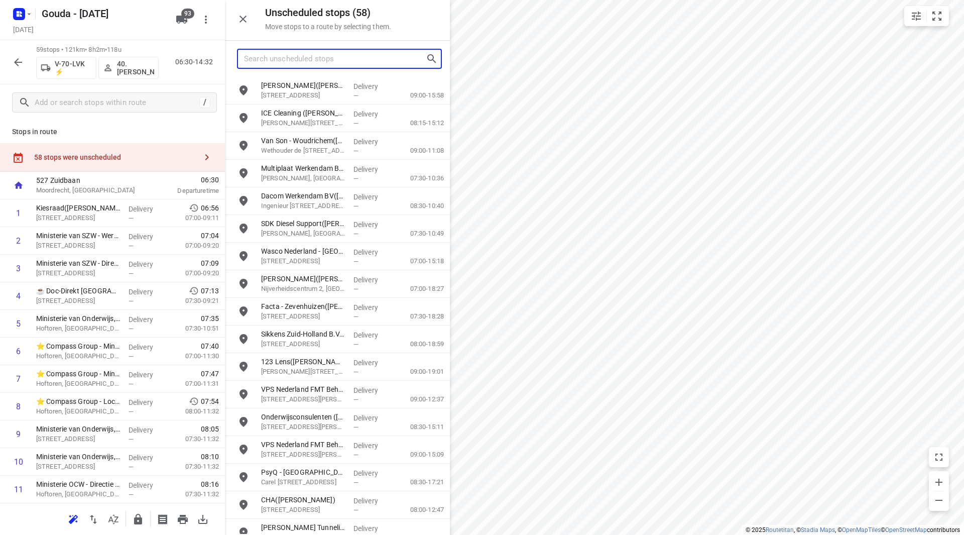
click at [347, 62] on input "Search unscheduled stops" at bounding box center [335, 59] width 182 height 16
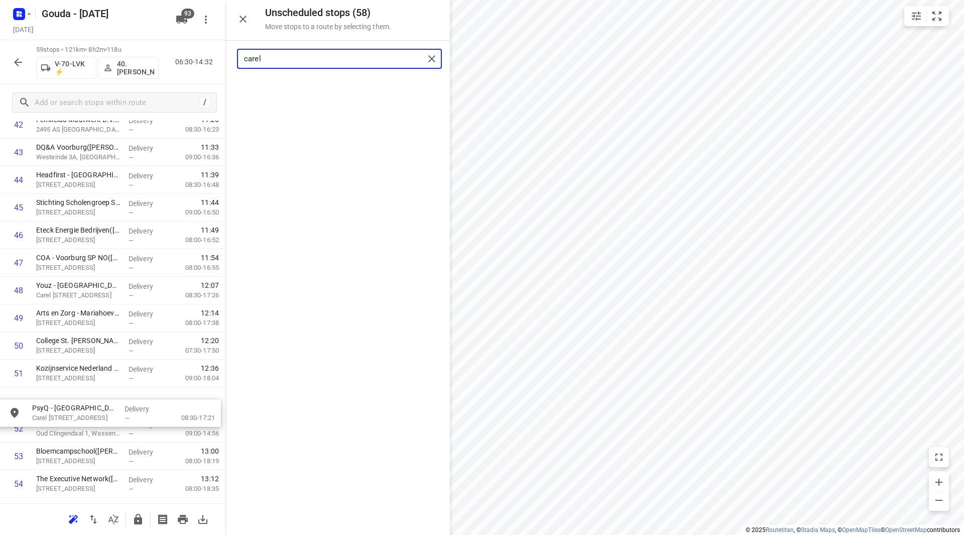
scroll to position [1221, 0]
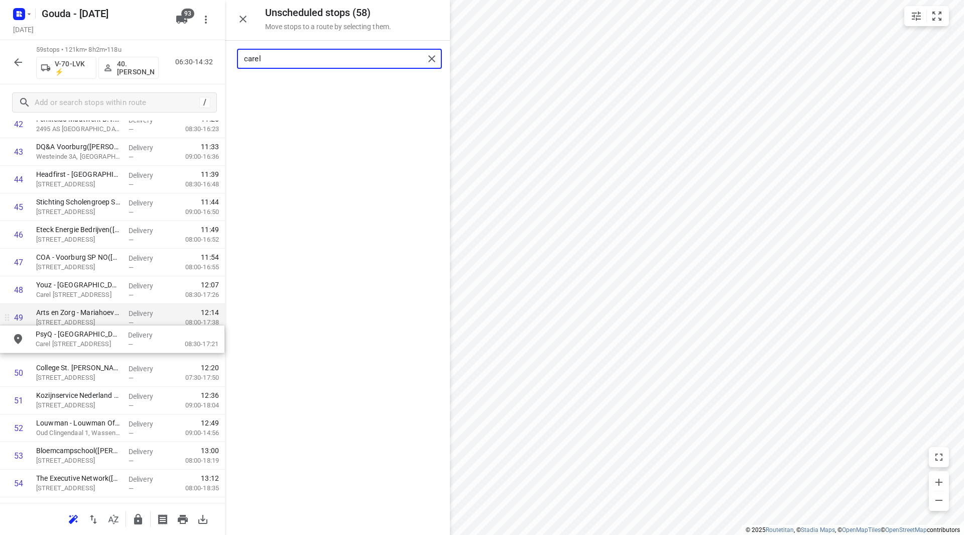
drag, startPoint x: 319, startPoint y: 113, endPoint x: 83, endPoint y: 331, distance: 321.5
drag, startPoint x: 288, startPoint y: 54, endPoint x: 233, endPoint y: 59, distance: 55.0
click at [233, 59] on div "carel" at bounding box center [337, 59] width 225 height 36
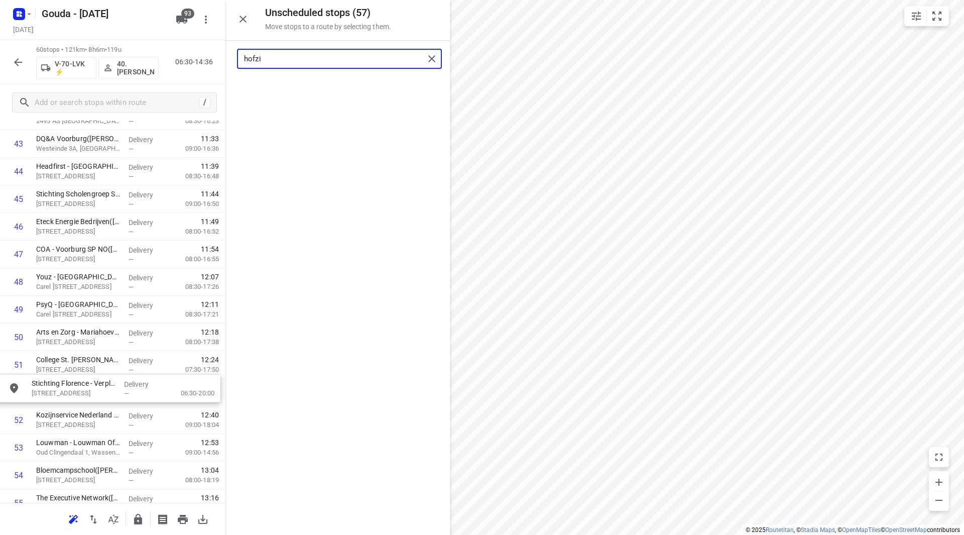
scroll to position [1229, 0]
drag, startPoint x: 302, startPoint y: 90, endPoint x: 71, endPoint y: 353, distance: 349.3
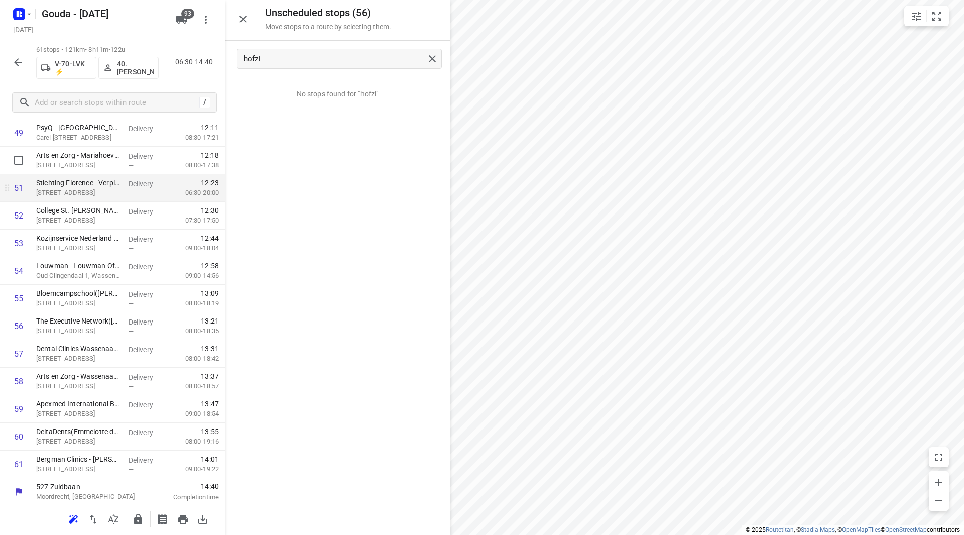
scroll to position [1409, 0]
click at [141, 520] on icon "button" at bounding box center [138, 519] width 8 height 11
click at [14, 63] on icon "button" at bounding box center [18, 62] width 12 height 12
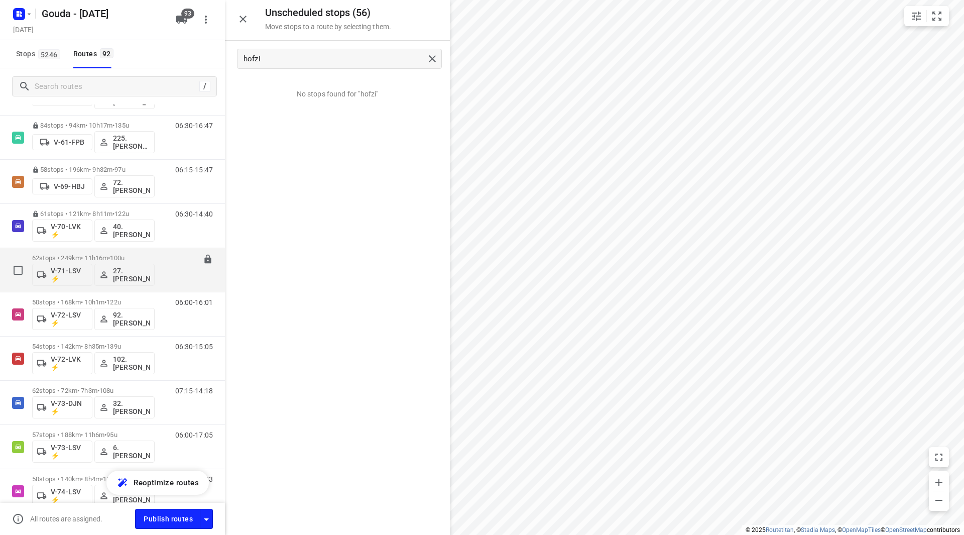
scroll to position [1104, 0]
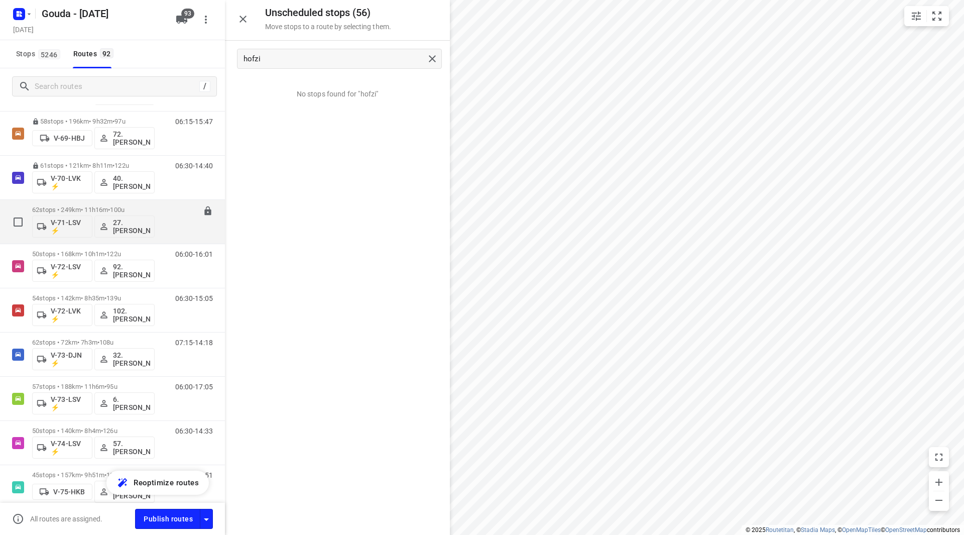
click at [90, 206] on p "62 stops • 249km • 11h16m • 100u" at bounding box center [93, 210] width 122 height 8
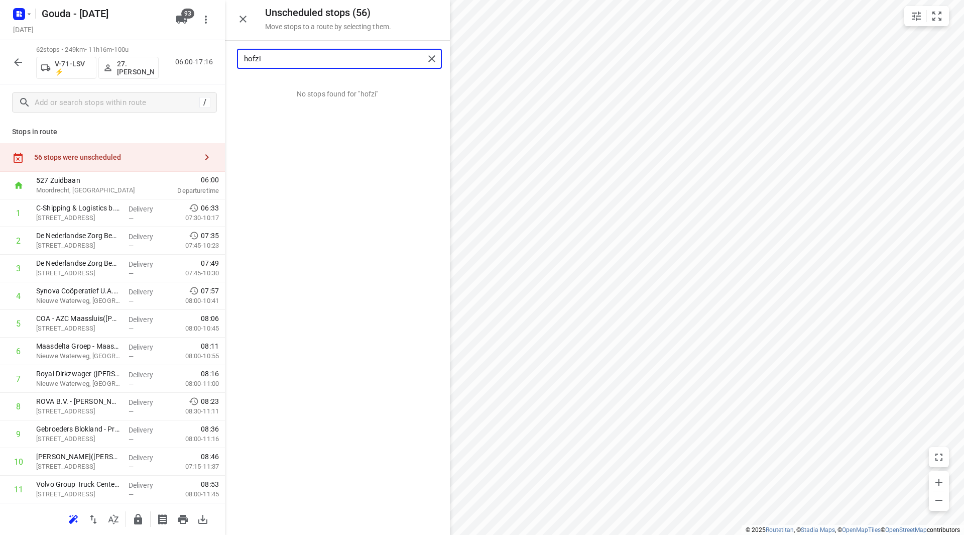
drag, startPoint x: 277, startPoint y: 59, endPoint x: 224, endPoint y: 64, distance: 52.4
click at [224, 64] on div "Unscheduled stops ( 56 ) Move stops to a route by selecting them. hofzi No stop…" at bounding box center [112, 267] width 225 height 535
drag, startPoint x: 299, startPoint y: 97, endPoint x: 89, endPoint y: 223, distance: 245.5
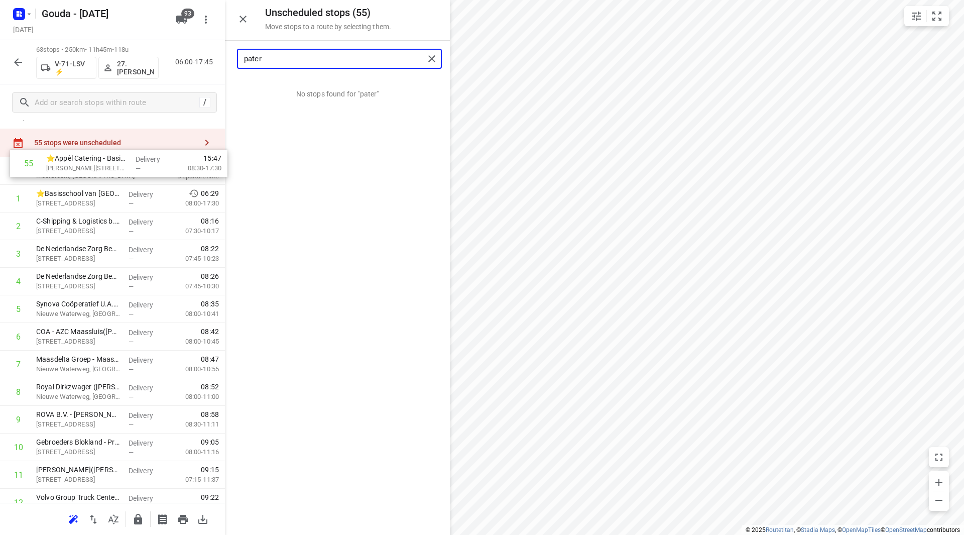
scroll to position [0, 0]
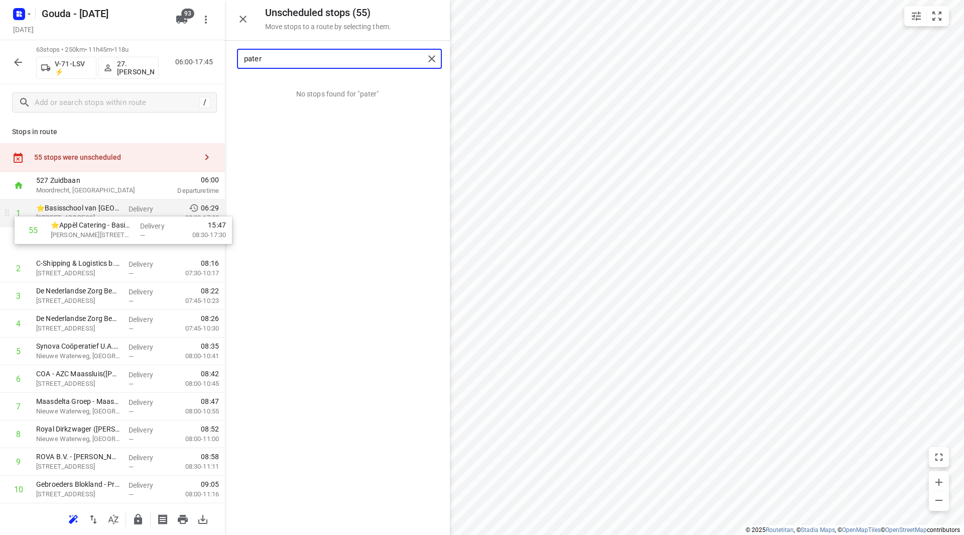
drag, startPoint x: 83, startPoint y: 438, endPoint x: 95, endPoint y: 224, distance: 214.7
type input "pater"
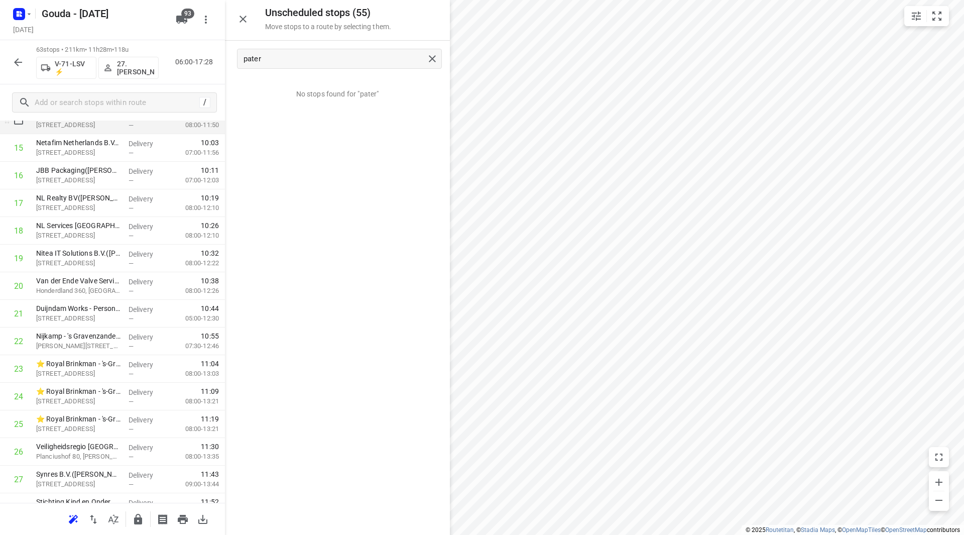
scroll to position [402, 0]
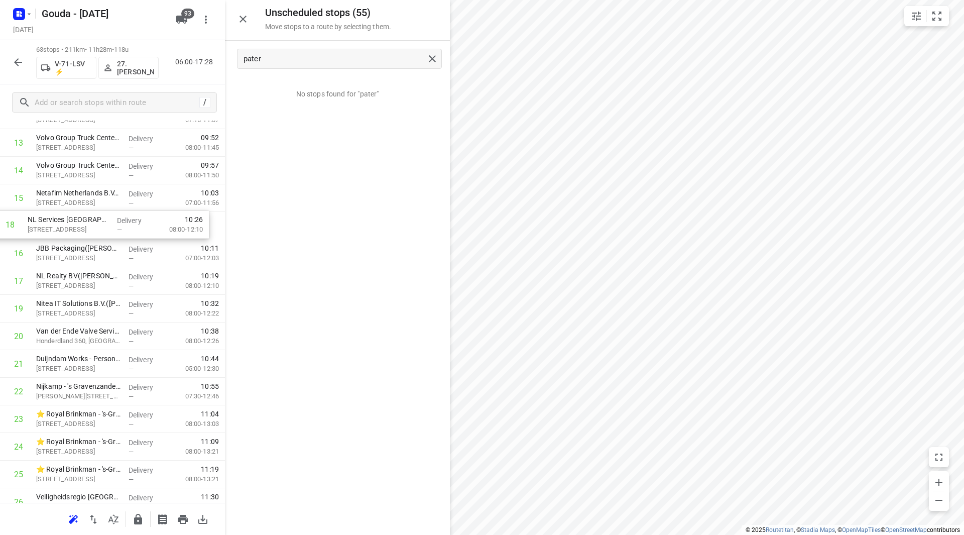
drag, startPoint x: 106, startPoint y: 273, endPoint x: 98, endPoint y: 217, distance: 56.3
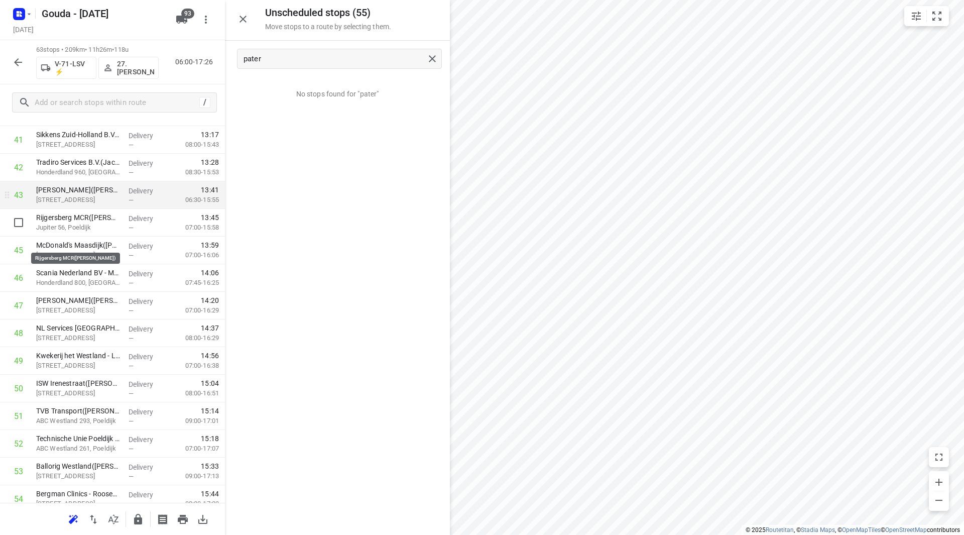
scroll to position [1155, 0]
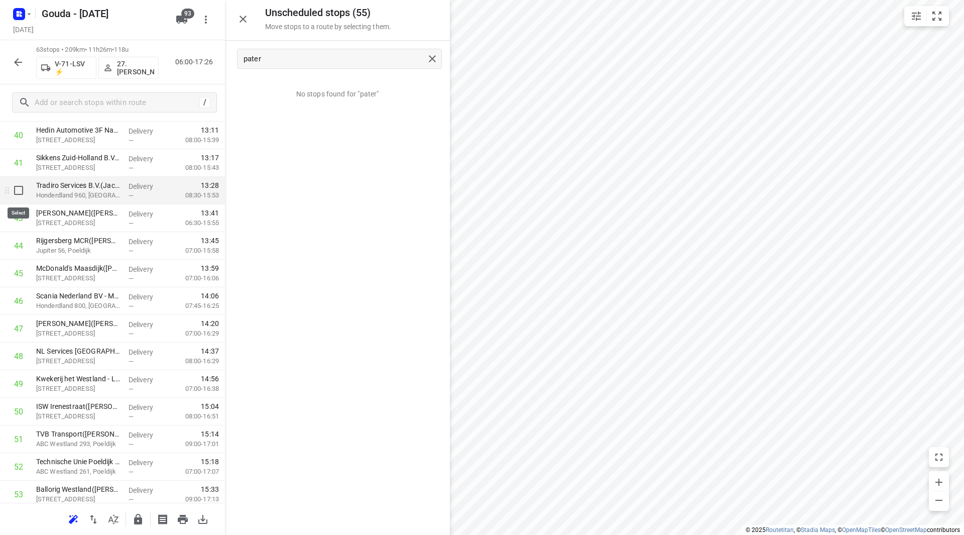
click at [18, 194] on input "checkbox" at bounding box center [19, 190] width 20 height 20
checkbox input "true"
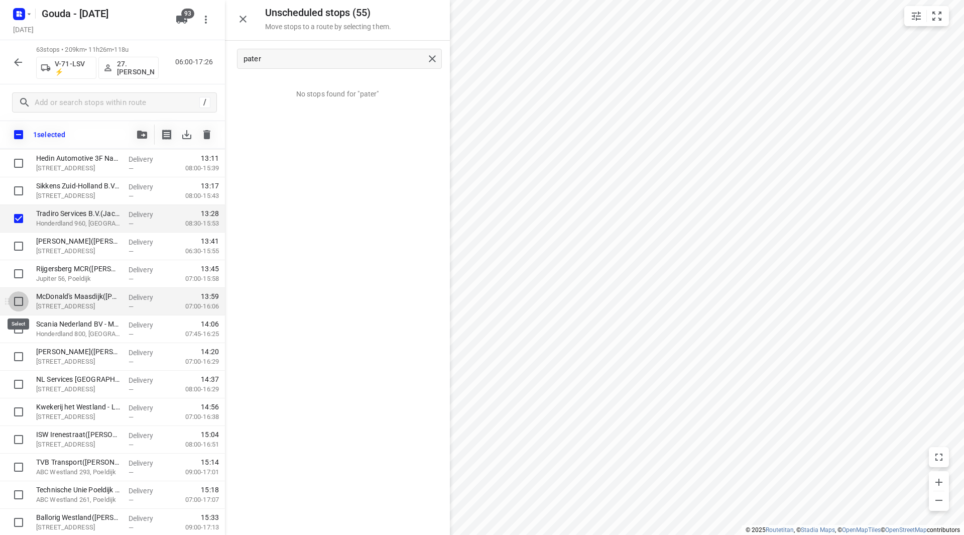
click at [27, 303] on input "checkbox" at bounding box center [19, 301] width 20 height 20
checkbox input "true"
click at [20, 326] on input "checkbox" at bounding box center [19, 329] width 20 height 20
checkbox input "true"
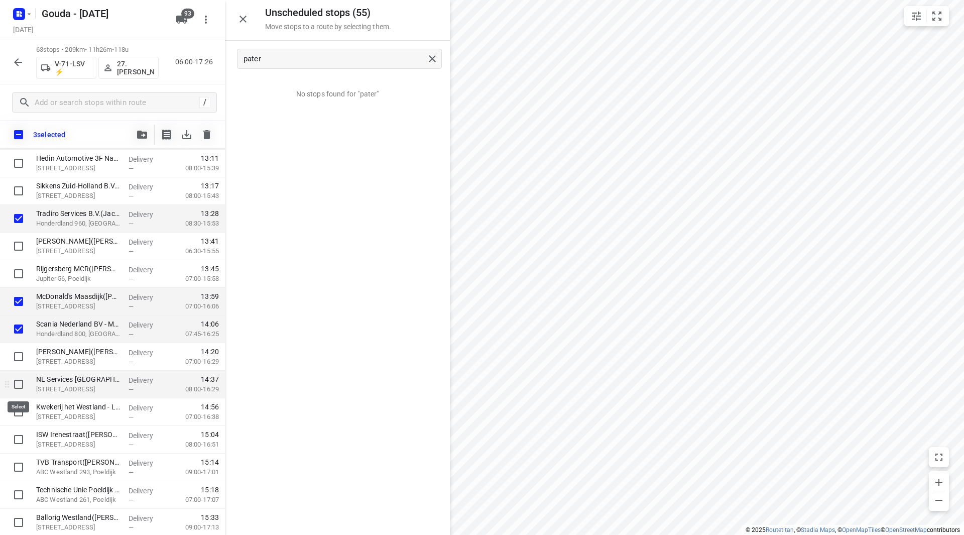
click at [17, 387] on input "checkbox" at bounding box center [19, 384] width 20 height 20
checkbox input "true"
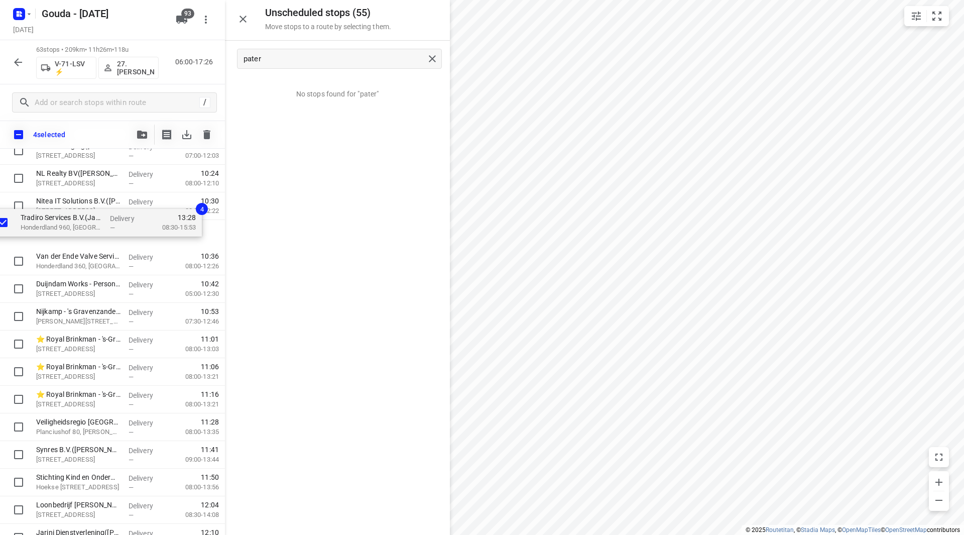
scroll to position [526, 0]
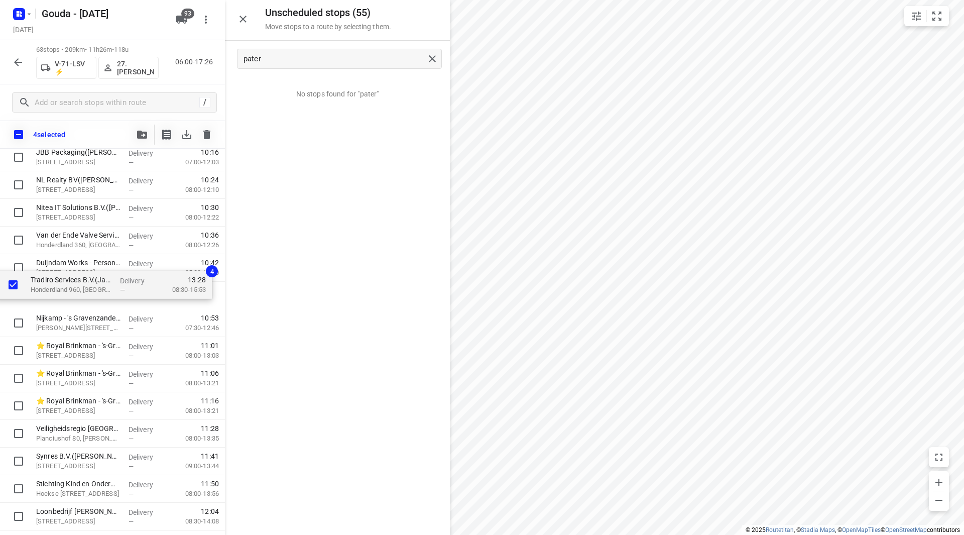
drag, startPoint x: 67, startPoint y: 321, endPoint x: 64, endPoint y: 283, distance: 37.8
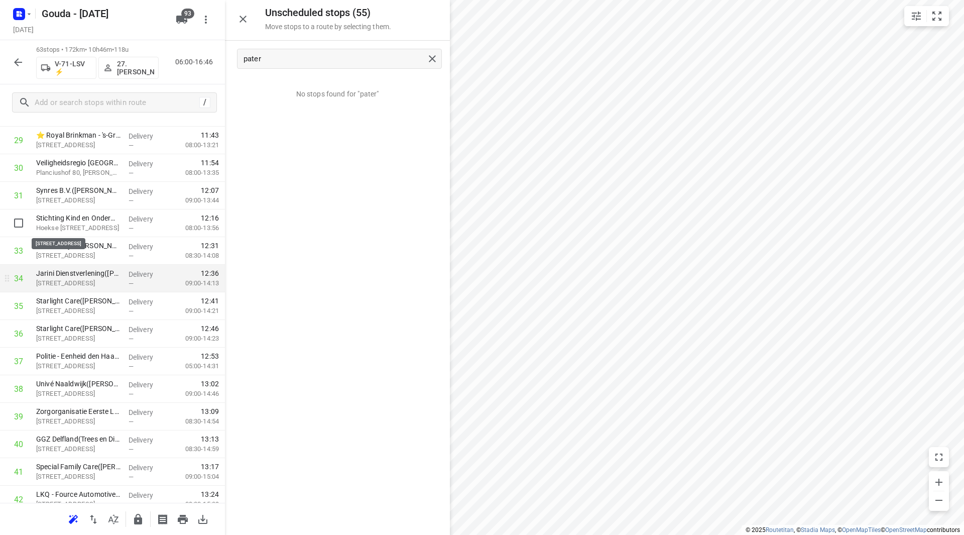
scroll to position [877, 0]
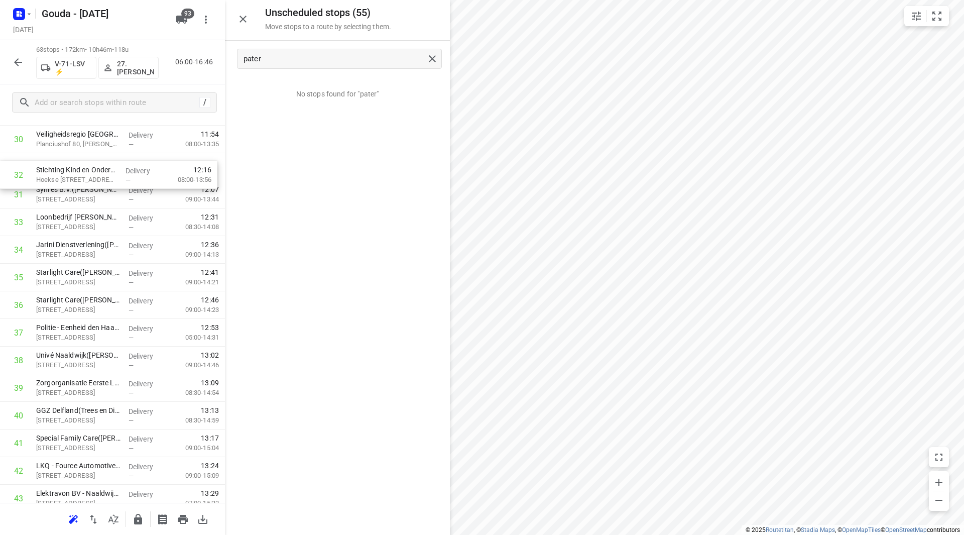
drag, startPoint x: 51, startPoint y: 194, endPoint x: 51, endPoint y: 173, distance: 21.1
click at [51, 173] on div "1 ⭐Basisschool van [GEOGRAPHIC_DATA]([PERSON_NAME]) [STREET_ADDRESS] Delivery —…" at bounding box center [112, 194] width 225 height 1739
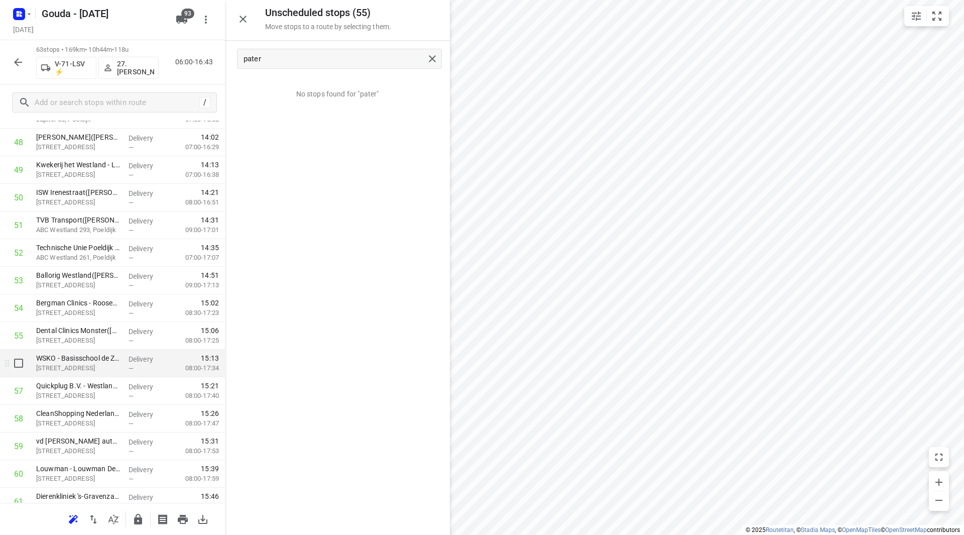
scroll to position [1375, 0]
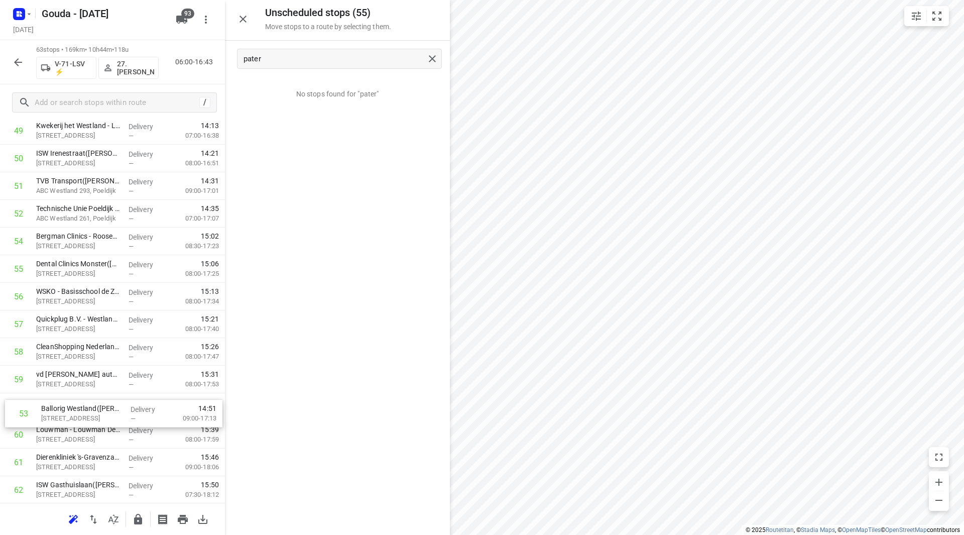
drag, startPoint x: 65, startPoint y: 269, endPoint x: 71, endPoint y: 413, distance: 144.2
click at [139, 517] on icon "button" at bounding box center [138, 519] width 12 height 12
click at [17, 58] on icon "button" at bounding box center [18, 62] width 12 height 12
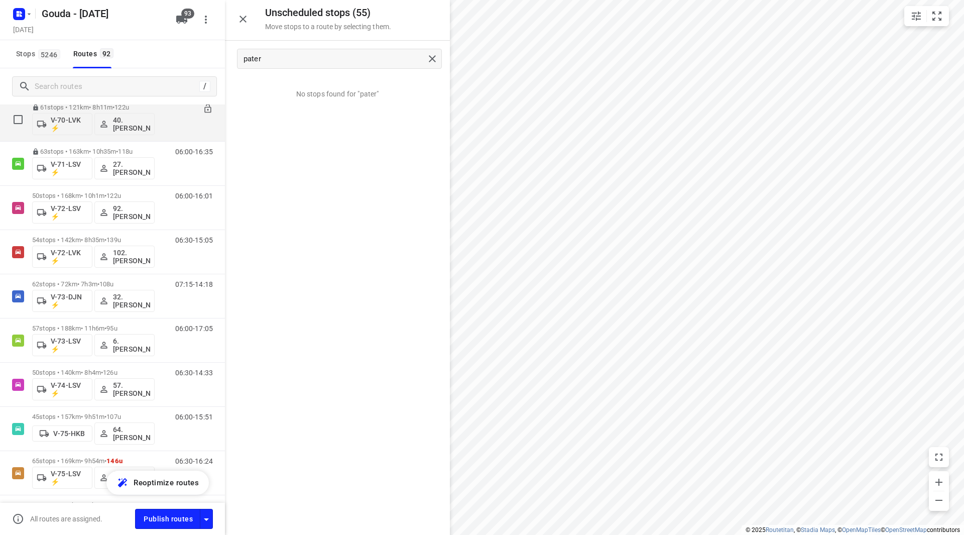
scroll to position [1004, 0]
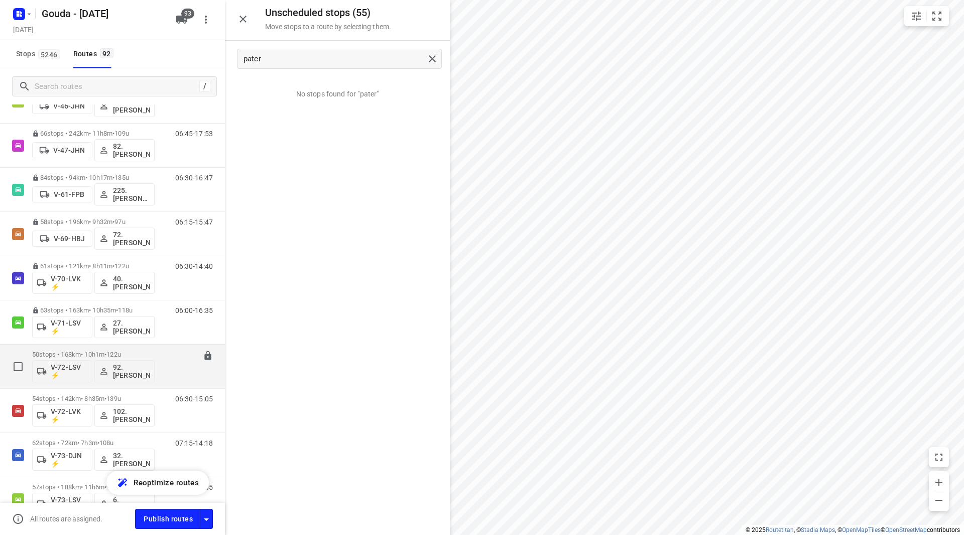
click at [107, 353] on p "50 stops • 168km • 10h1m • 122u" at bounding box center [93, 354] width 122 height 8
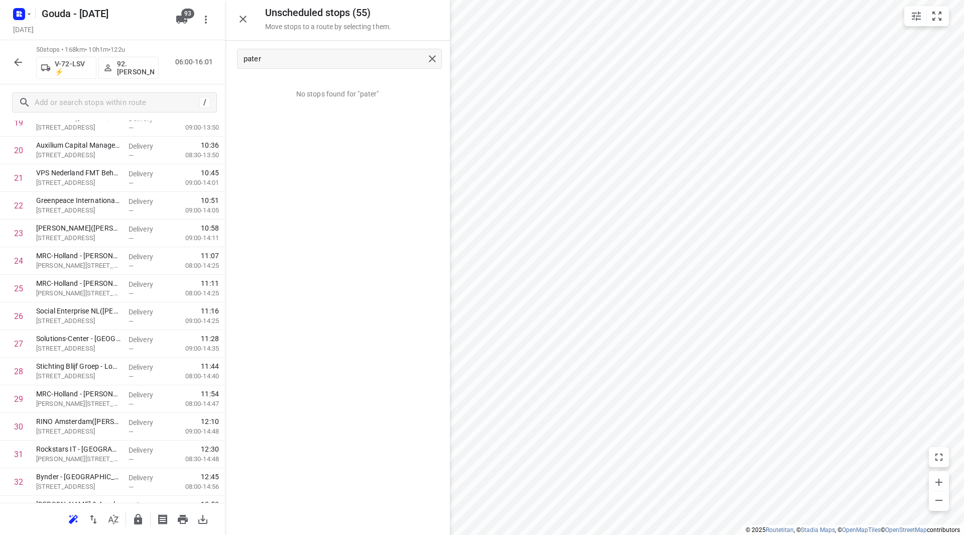
scroll to position [618, 0]
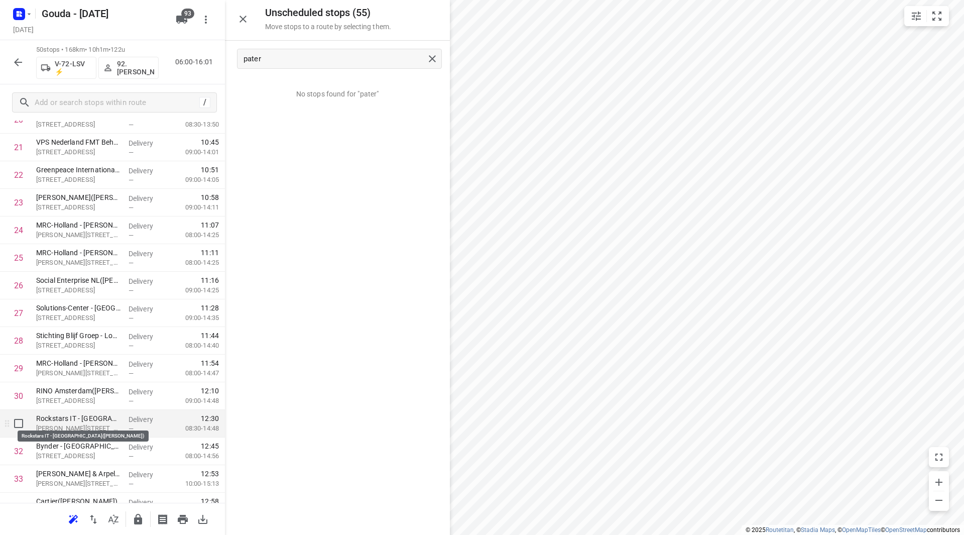
click at [67, 418] on p "Rockstars IT - [GEOGRAPHIC_DATA]([PERSON_NAME])" at bounding box center [78, 418] width 84 height 10
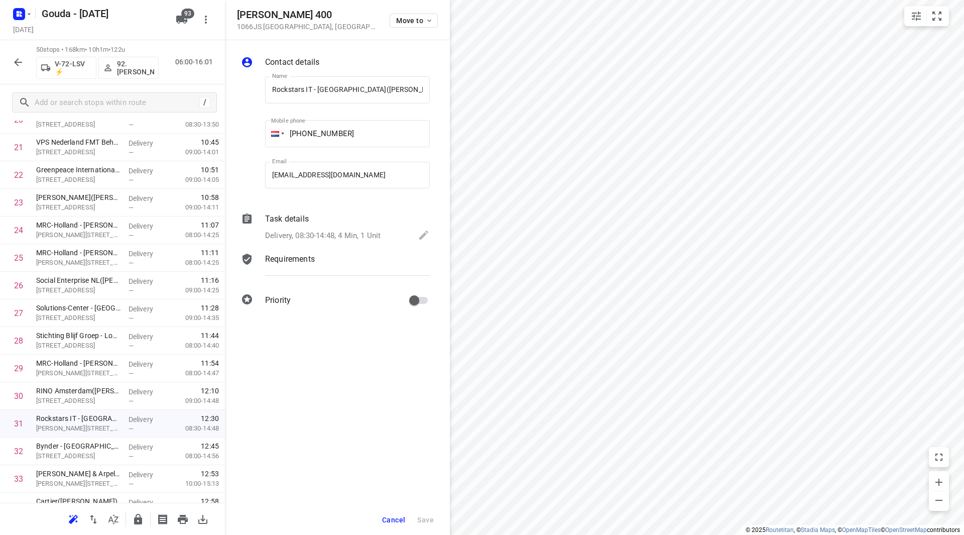
click at [391, 518] on span "Cancel" at bounding box center [393, 520] width 23 height 8
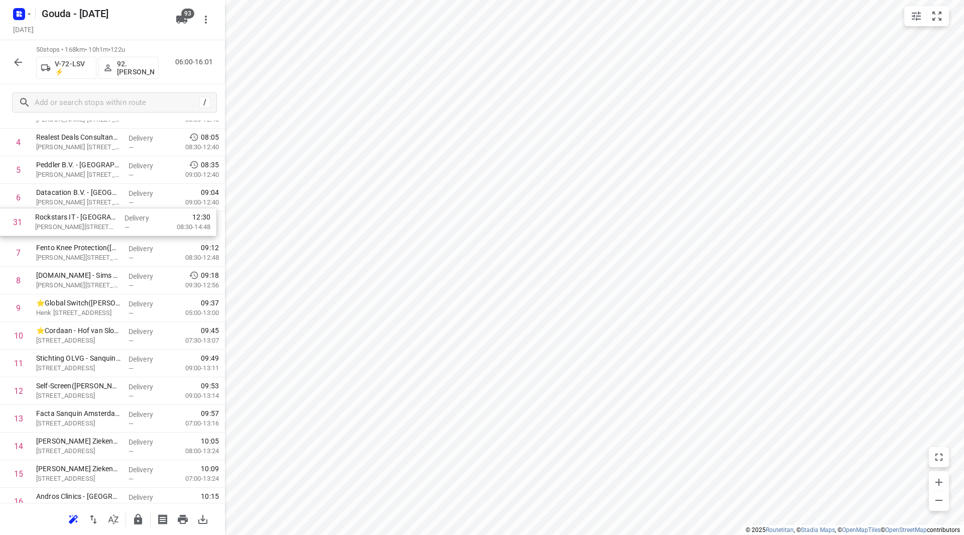
scroll to position [151, 0]
drag, startPoint x: 73, startPoint y: 428, endPoint x: 79, endPoint y: 256, distance: 172.3
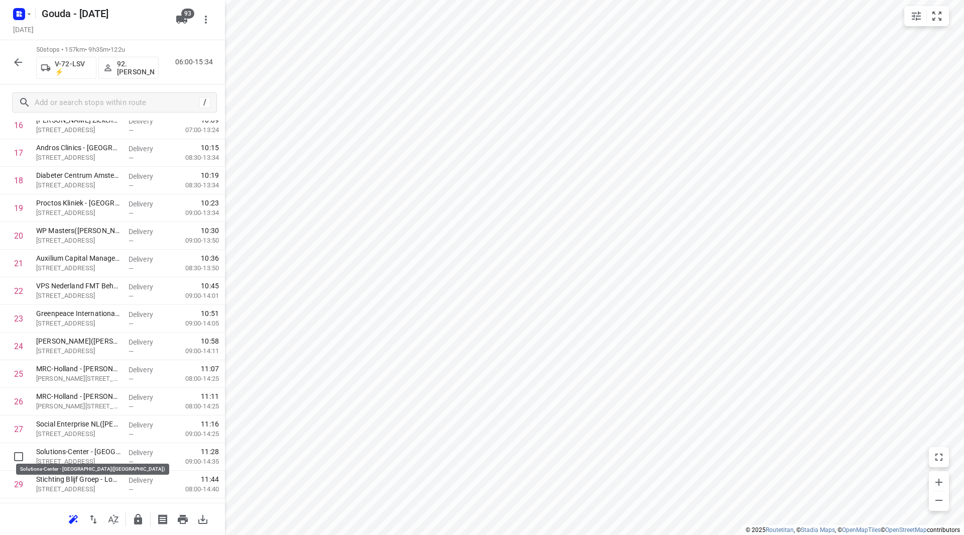
scroll to position [503, 0]
drag, startPoint x: 58, startPoint y: 453, endPoint x: 68, endPoint y: 219, distance: 234.6
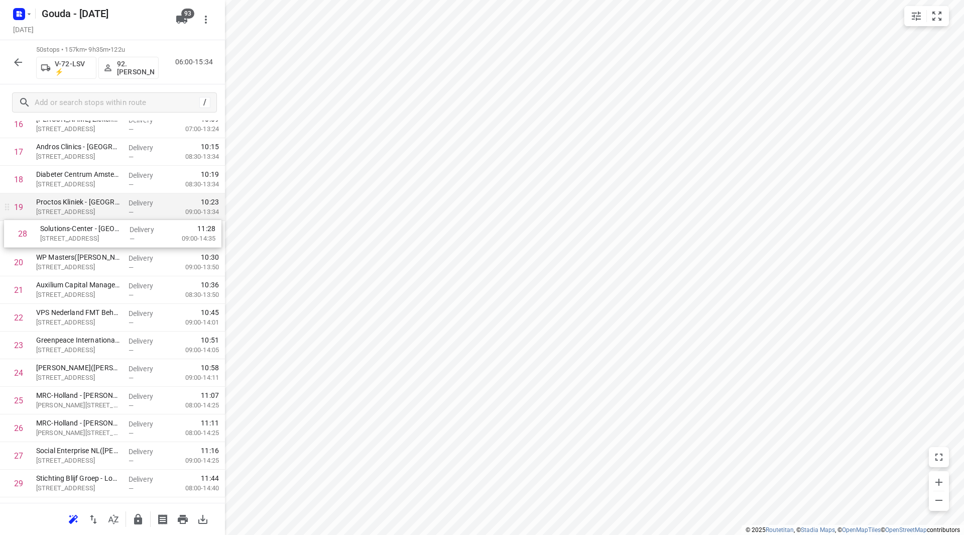
click at [63, 224] on div "1 ⭐ ISS Facility Services - PricewaterhouseCoopers - [GEOGRAPHIC_DATA] - [GEOGR…" at bounding box center [112, 386] width 225 height 1381
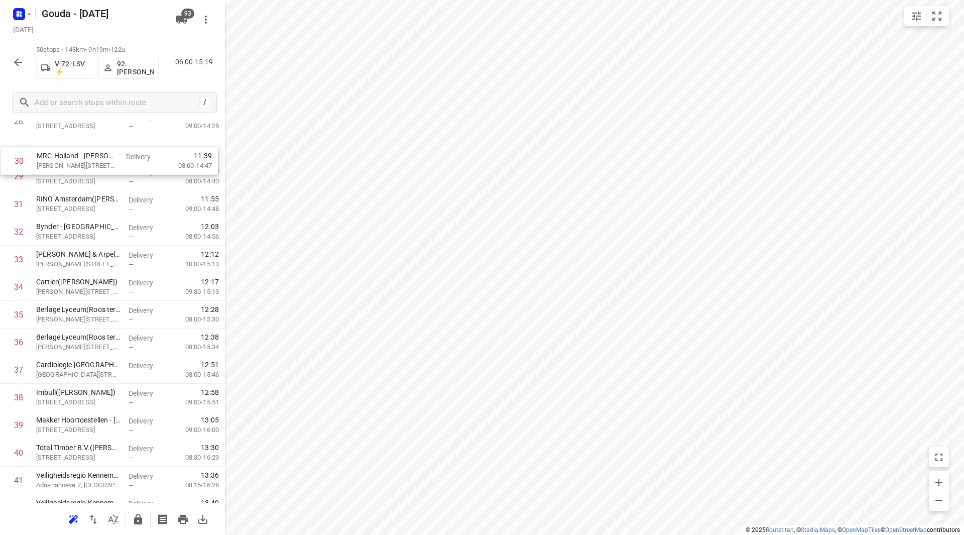
scroll to position [828, 0]
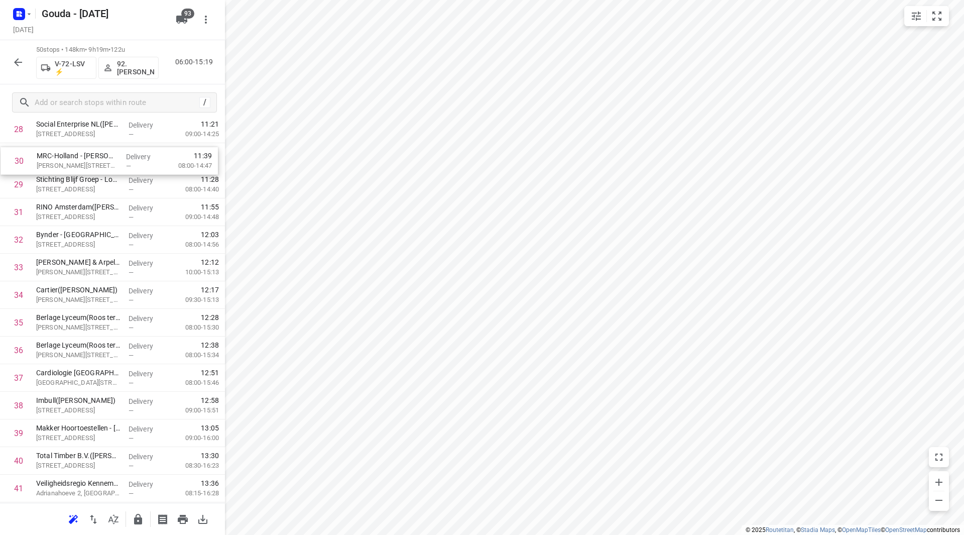
click at [51, 161] on div "1 ⭐ ISS Facility Services - PricewaterhouseCoopers - [GEOGRAPHIC_DATA] - [GEOGR…" at bounding box center [112, 60] width 225 height 1381
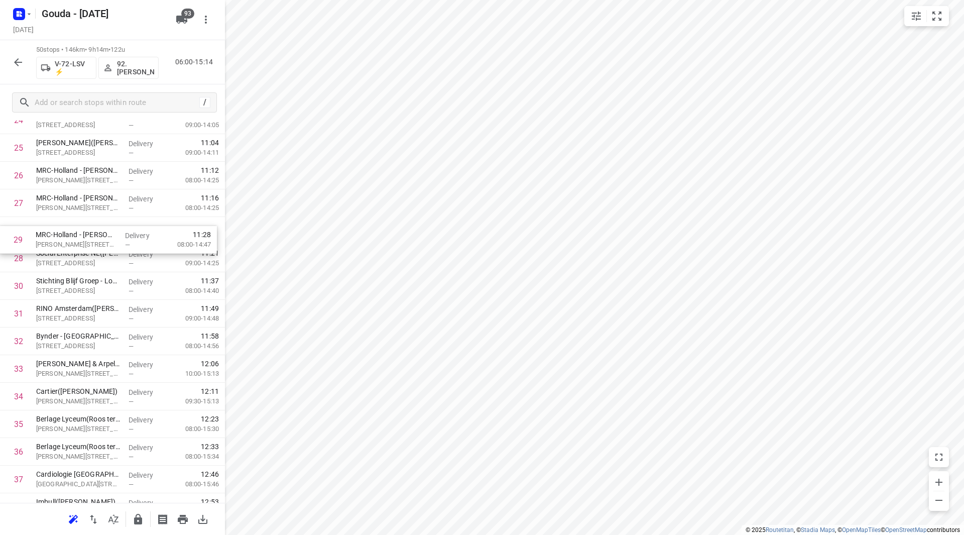
drag, startPoint x: 88, startPoint y: 252, endPoint x: 86, endPoint y: 227, distance: 24.2
click at [86, 227] on div "1 ⭐ ISS Facility Services - PricewaterhouseCoopers - [GEOGRAPHIC_DATA] - [GEOGR…" at bounding box center [112, 161] width 225 height 1381
drag, startPoint x: 113, startPoint y: 221, endPoint x: 110, endPoint y: 199, distance: 22.3
click at [110, 199] on div "1 ⭐ ISS Facility Services - PricewaterhouseCoopers - [GEOGRAPHIC_DATA] - [GEOGR…" at bounding box center [112, 161] width 225 height 1381
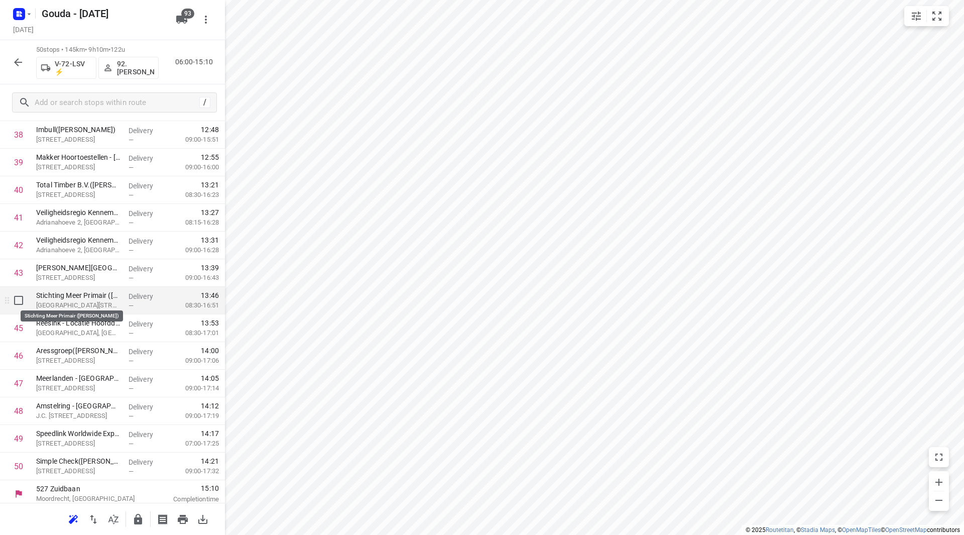
scroll to position [1105, 0]
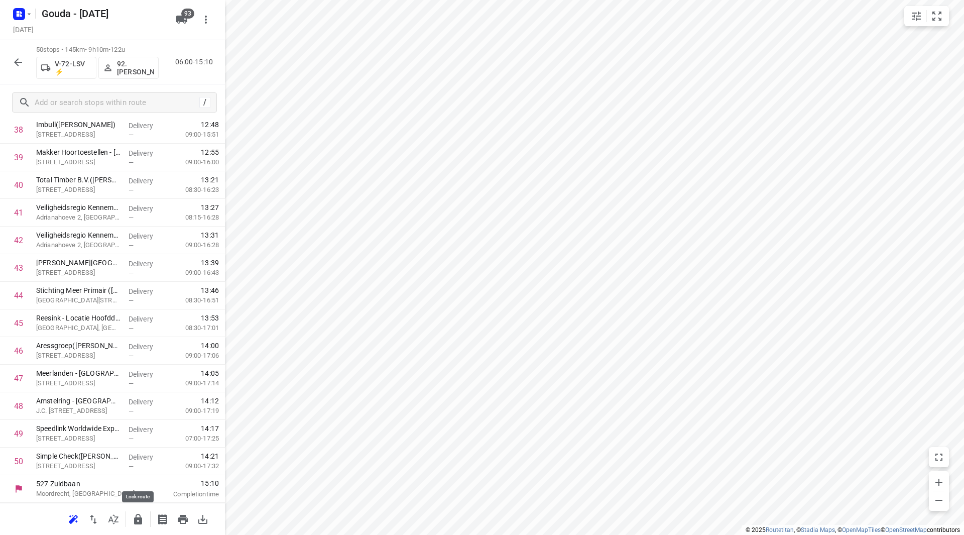
click at [145, 518] on button "button" at bounding box center [138, 519] width 20 height 20
click at [26, 62] on button "button" at bounding box center [18, 62] width 20 height 20
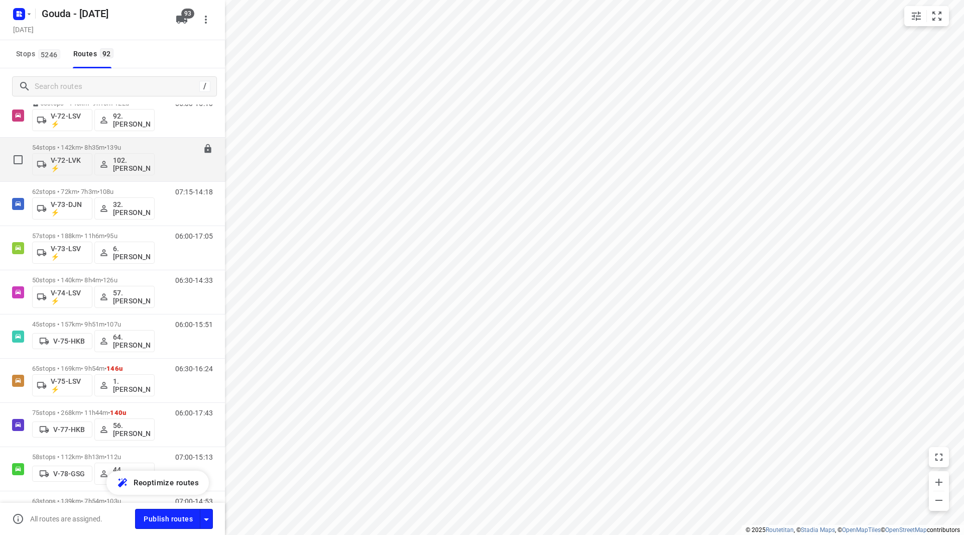
scroll to position [1104, 0]
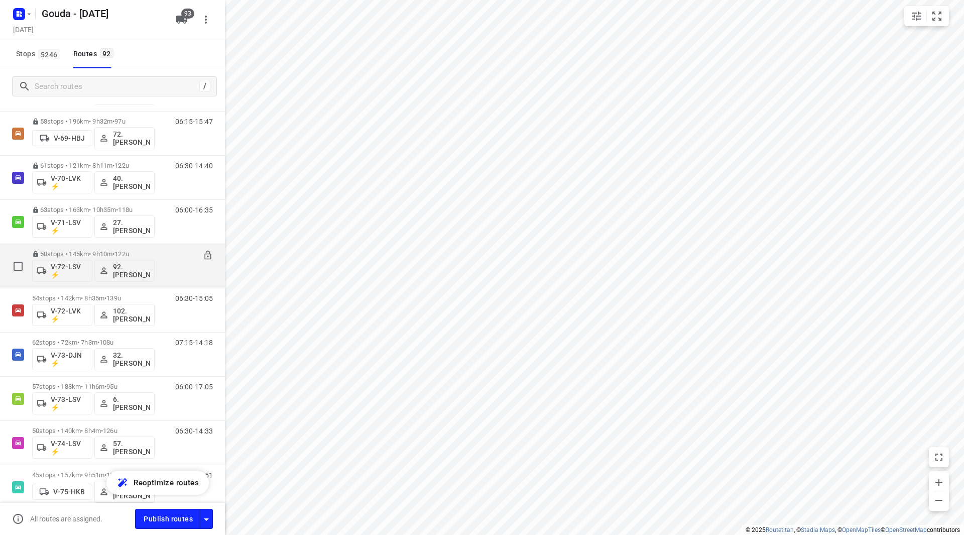
click at [111, 287] on div "50 stops • 145km • 9h10m • 122u V-72-LSV ⚡ 92.[PERSON_NAME] 06:00-15:10" at bounding box center [112, 266] width 225 height 44
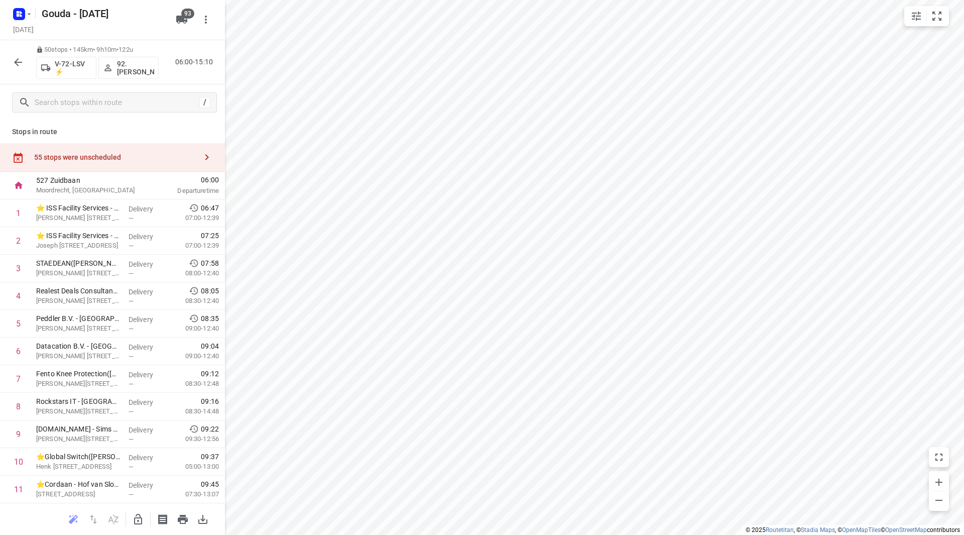
click at [20, 64] on icon "button" at bounding box center [18, 62] width 12 height 12
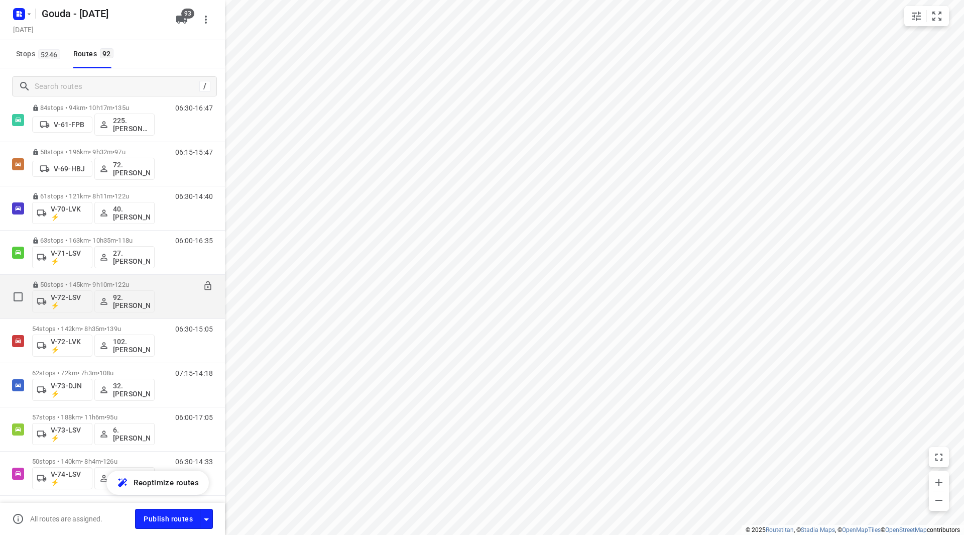
scroll to position [1155, 0]
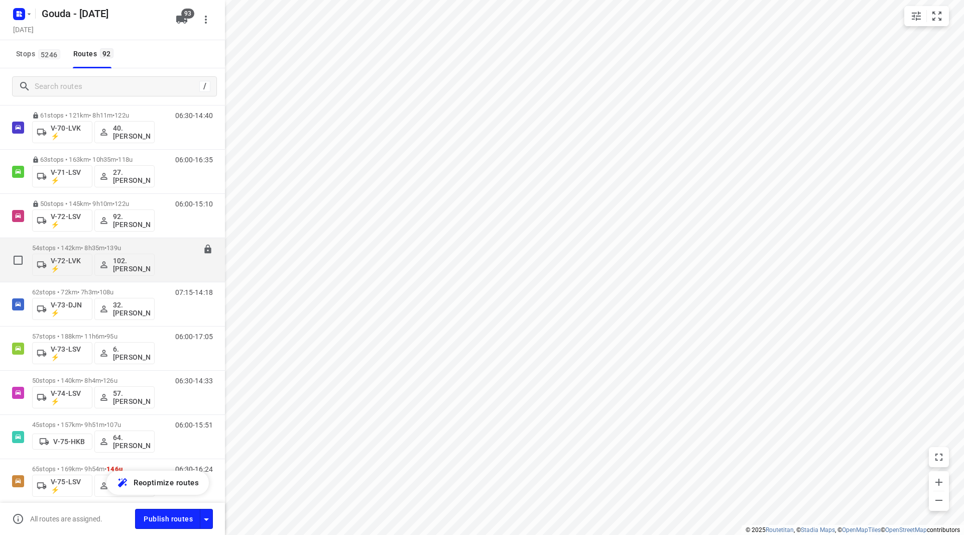
click at [94, 243] on div "54 stops • 142km • 8h35m • 139u V-72-LVK ⚡ 102.[PERSON_NAME]" at bounding box center [93, 260] width 122 height 42
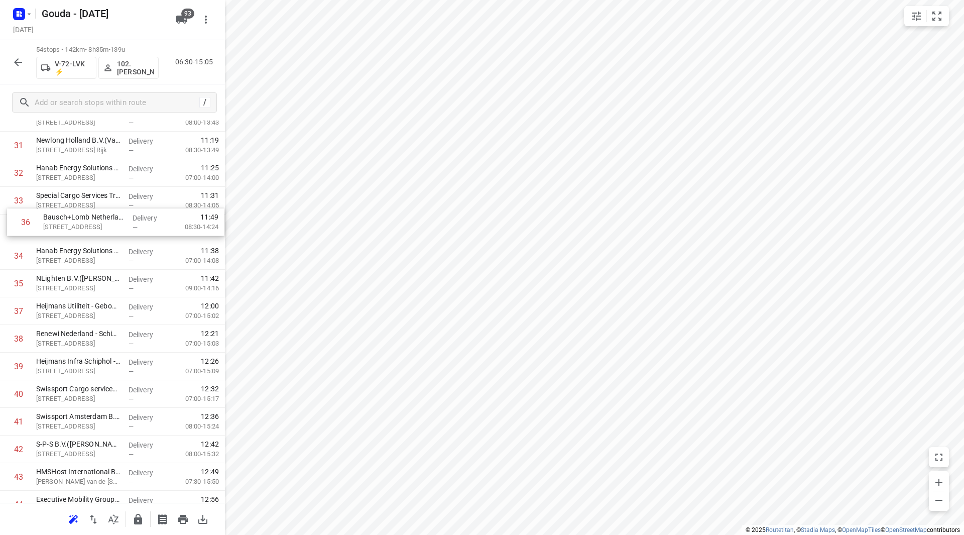
scroll to position [894, 0]
drag, startPoint x: 24, startPoint y: 265, endPoint x: 30, endPoint y: 211, distance: 53.6
click at [30, 211] on div "1 Yamaha Motor Europe NV(Rasha Tavlibiyik) [STREET_ADDRESS]-rijk Delivery — 07:…" at bounding box center [112, 51] width 225 height 1491
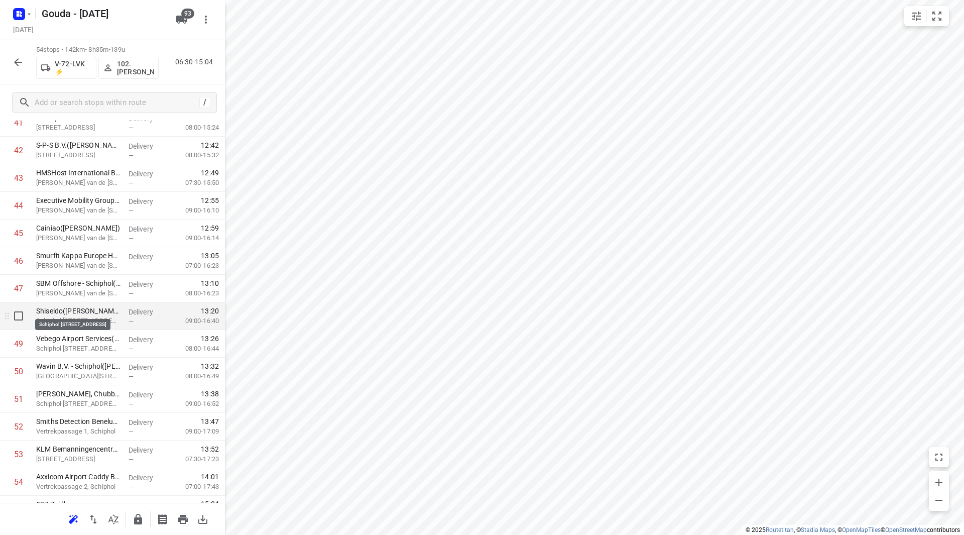
scroll to position [1215, 0]
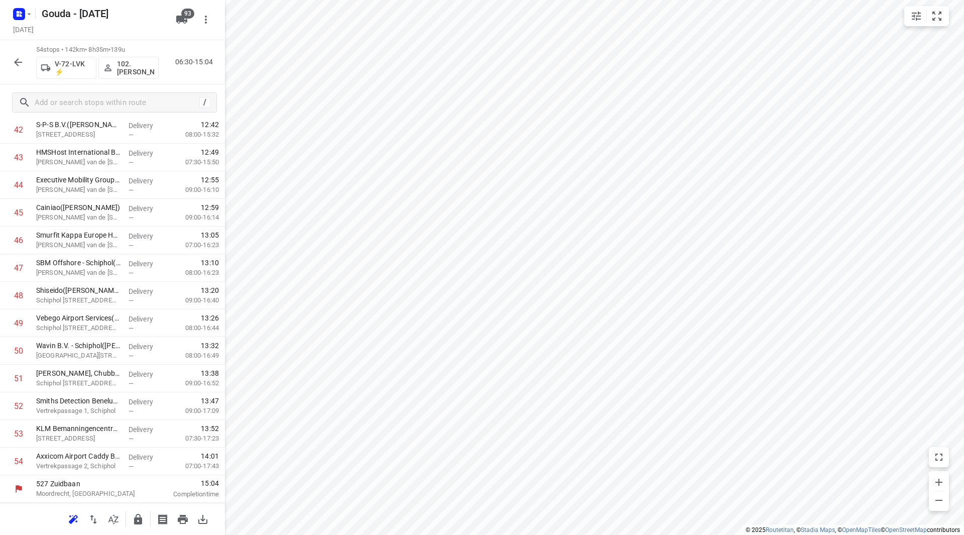
click at [137, 521] on icon "button" at bounding box center [138, 519] width 8 height 11
click at [17, 63] on icon "button" at bounding box center [18, 62] width 12 height 12
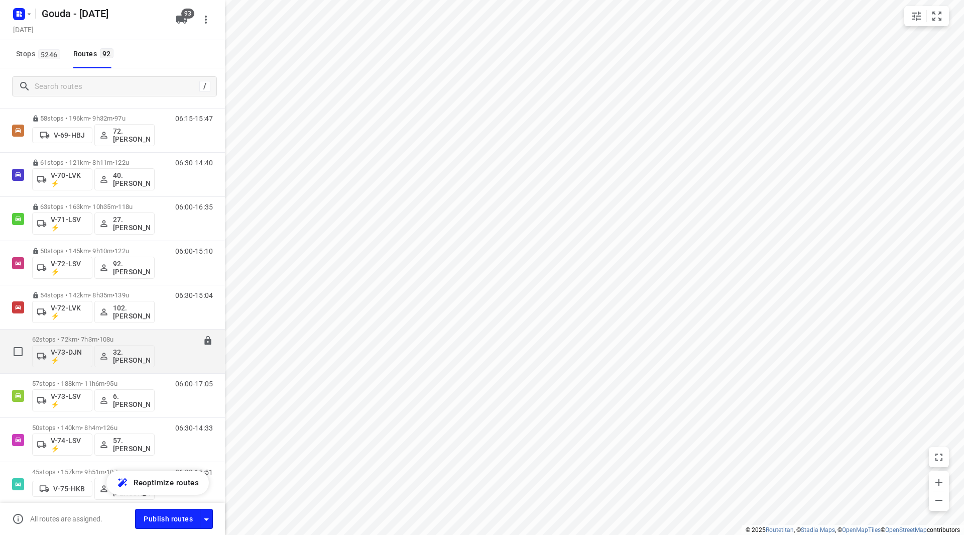
scroll to position [1205, 0]
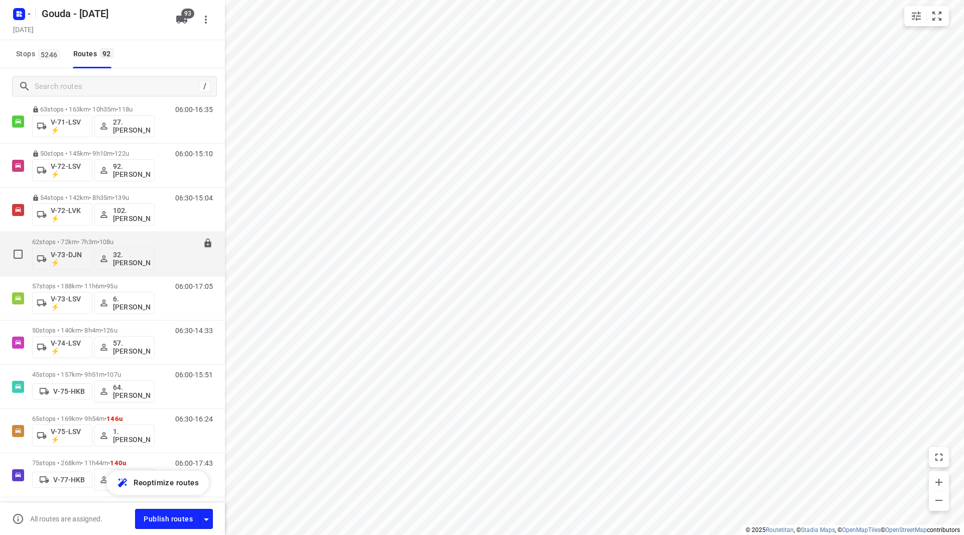
click at [114, 238] on span "108u" at bounding box center [106, 242] width 15 height 8
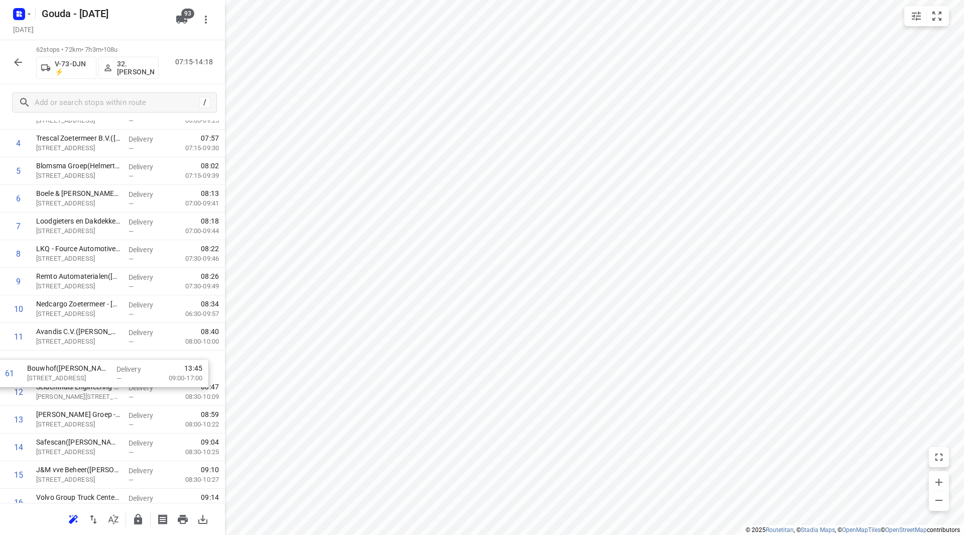
scroll to position [153, 0]
drag, startPoint x: 57, startPoint y: 433, endPoint x: 55, endPoint y: 363, distance: 69.8
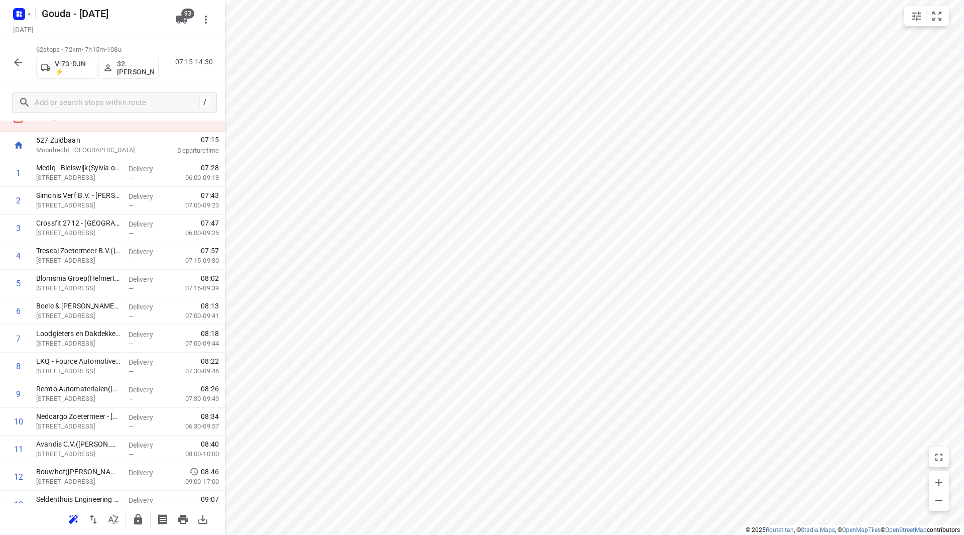
scroll to position [0, 0]
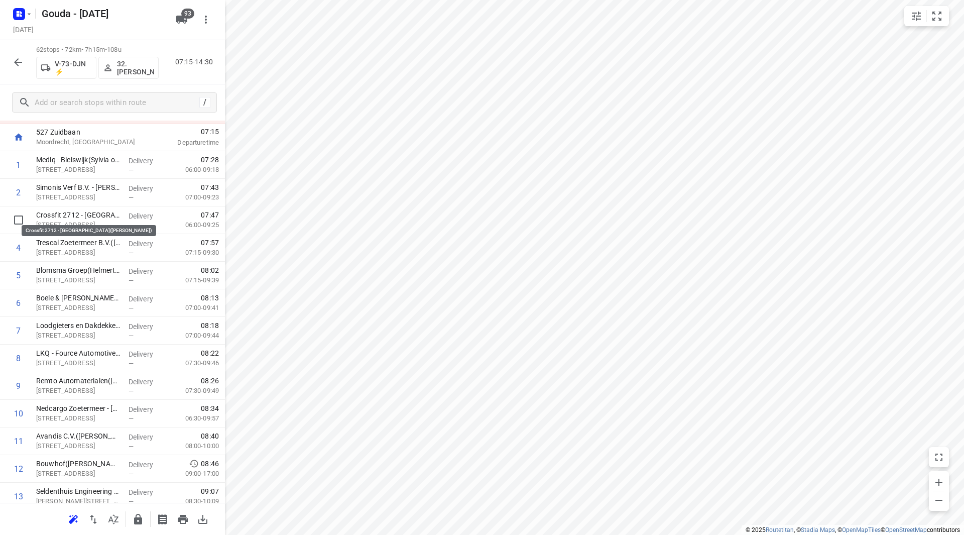
drag, startPoint x: 75, startPoint y: 215, endPoint x: 78, endPoint y: 191, distance: 24.3
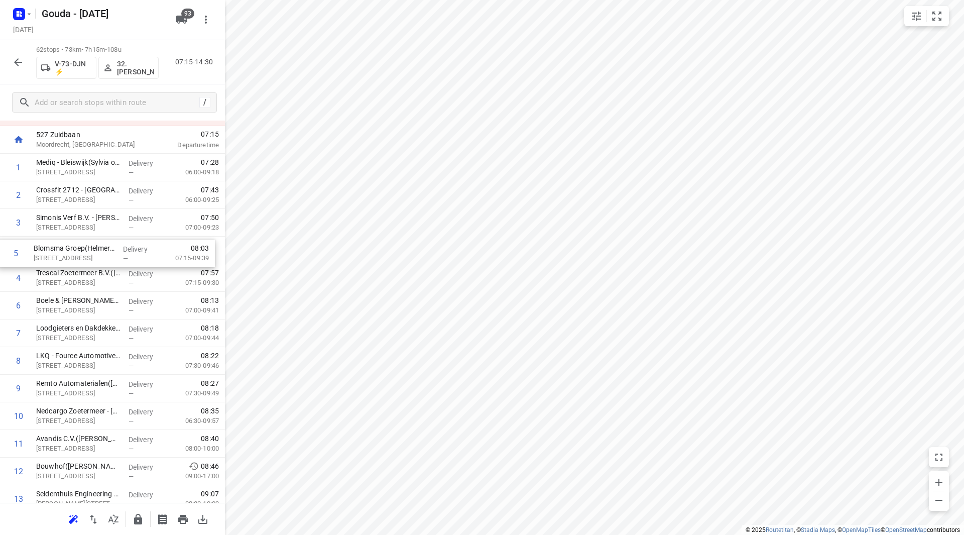
drag, startPoint x: 84, startPoint y: 279, endPoint x: 76, endPoint y: 213, distance: 66.3
drag, startPoint x: 84, startPoint y: 297, endPoint x: 83, endPoint y: 252, distance: 45.7
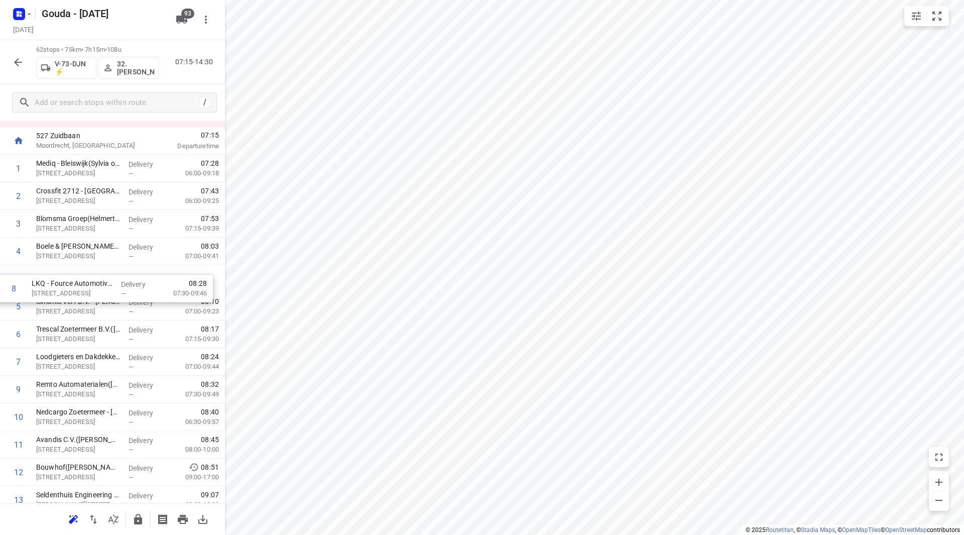
drag, startPoint x: 77, startPoint y: 359, endPoint x: 73, endPoint y: 279, distance: 80.4
drag, startPoint x: 74, startPoint y: 392, endPoint x: 71, endPoint y: 301, distance: 90.9
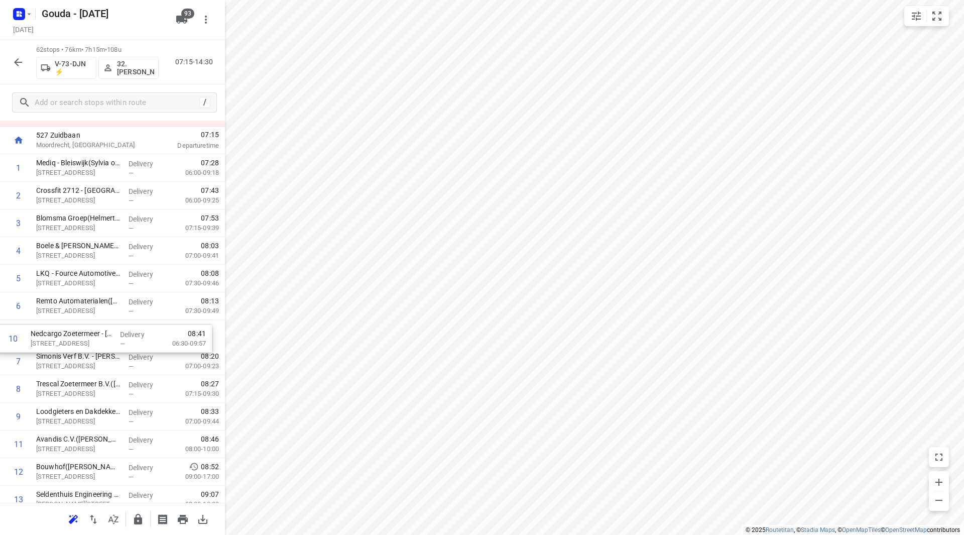
drag, startPoint x: 75, startPoint y: 419, endPoint x: 70, endPoint y: 334, distance: 85.0
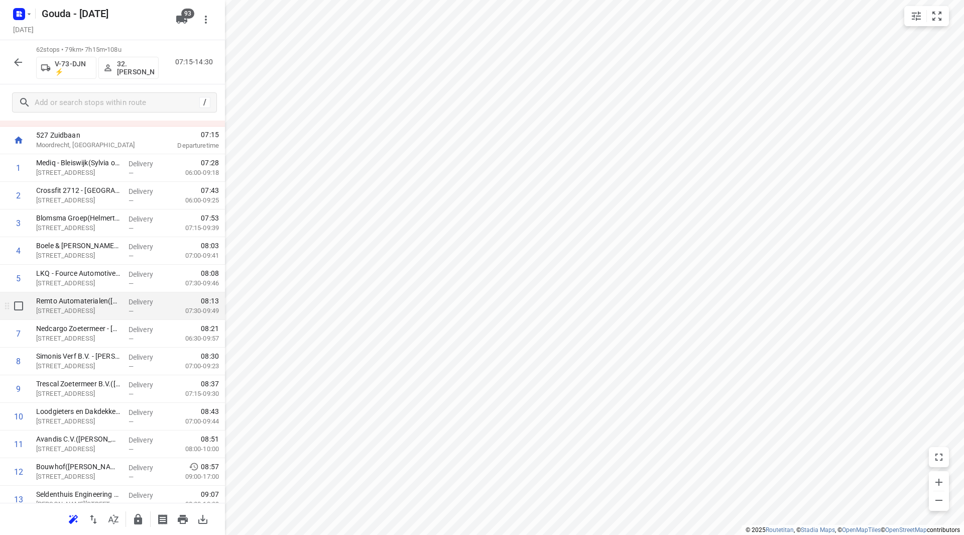
scroll to position [95, 0]
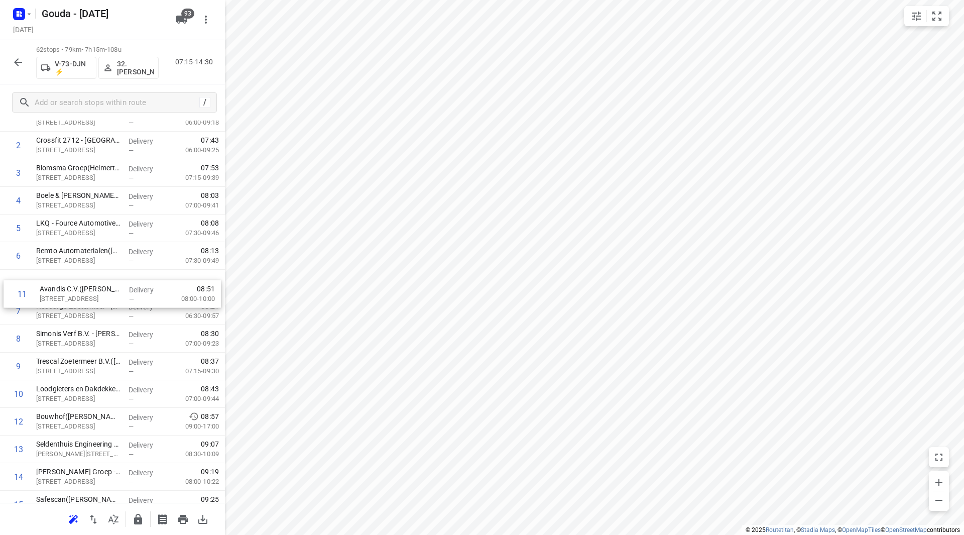
drag, startPoint x: 79, startPoint y: 398, endPoint x: 83, endPoint y: 285, distance: 112.5
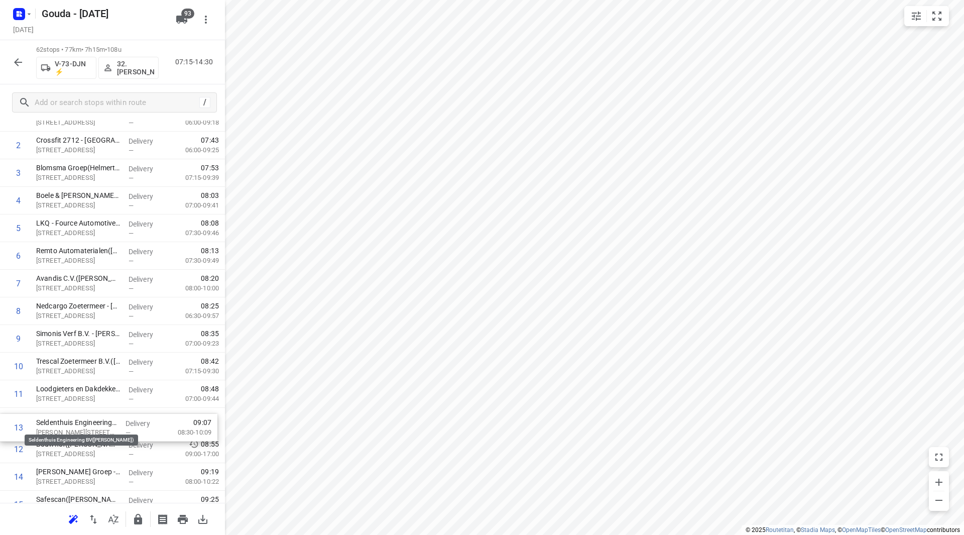
scroll to position [96, 0]
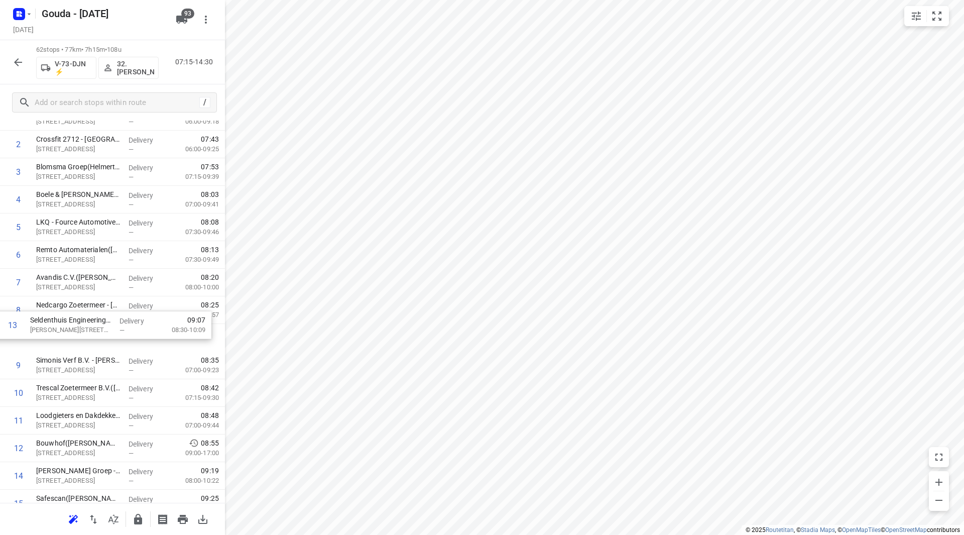
drag, startPoint x: 72, startPoint y: 449, endPoint x: 65, endPoint y: 302, distance: 146.8
drag, startPoint x: 71, startPoint y: 474, endPoint x: 70, endPoint y: 319, distance: 155.1
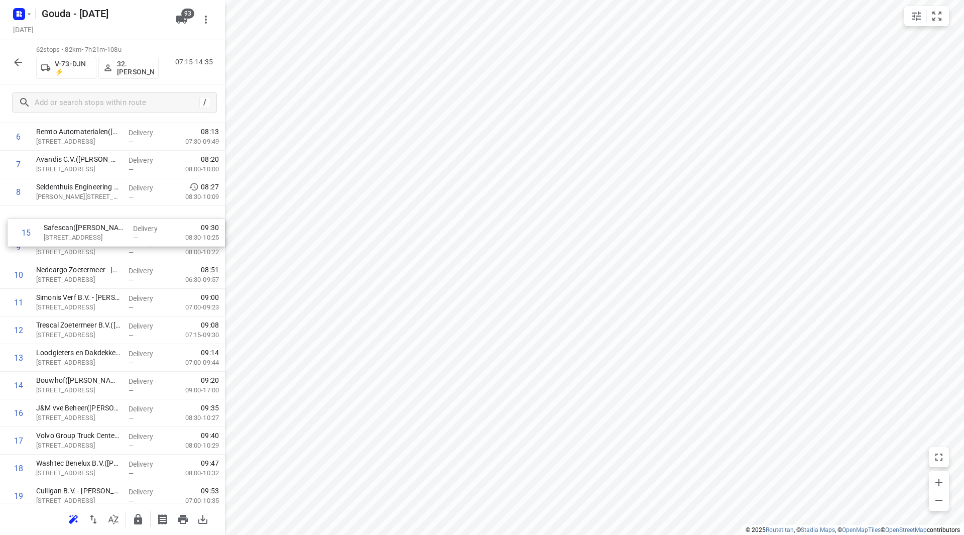
scroll to position [214, 0]
drag, startPoint x: 73, startPoint y: 355, endPoint x: 83, endPoint y: 229, distance: 126.9
drag, startPoint x: 88, startPoint y: 413, endPoint x: 86, endPoint y: 274, distance: 139.6
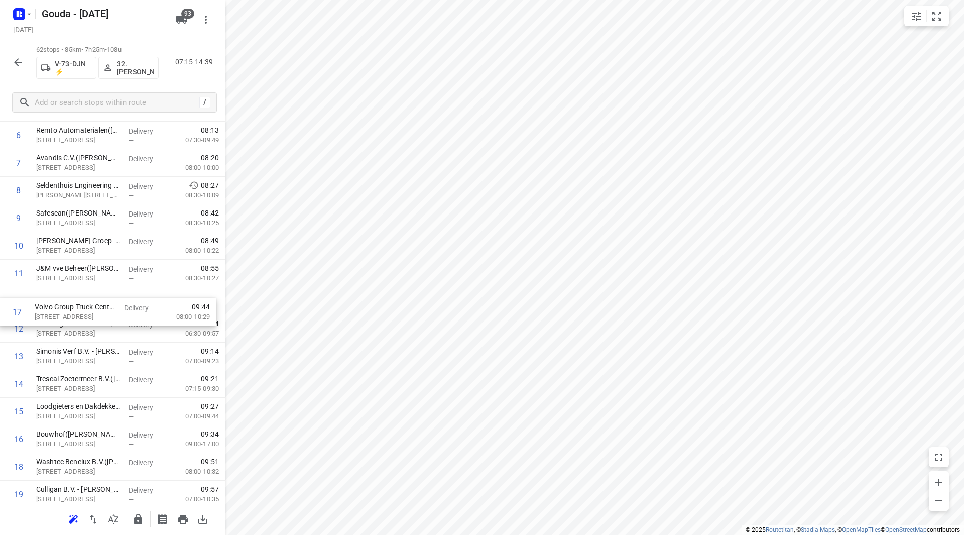
drag, startPoint x: 85, startPoint y: 438, endPoint x: 84, endPoint y: 297, distance: 141.1
drag, startPoint x: 78, startPoint y: 470, endPoint x: 74, endPoint y: 327, distance: 143.1
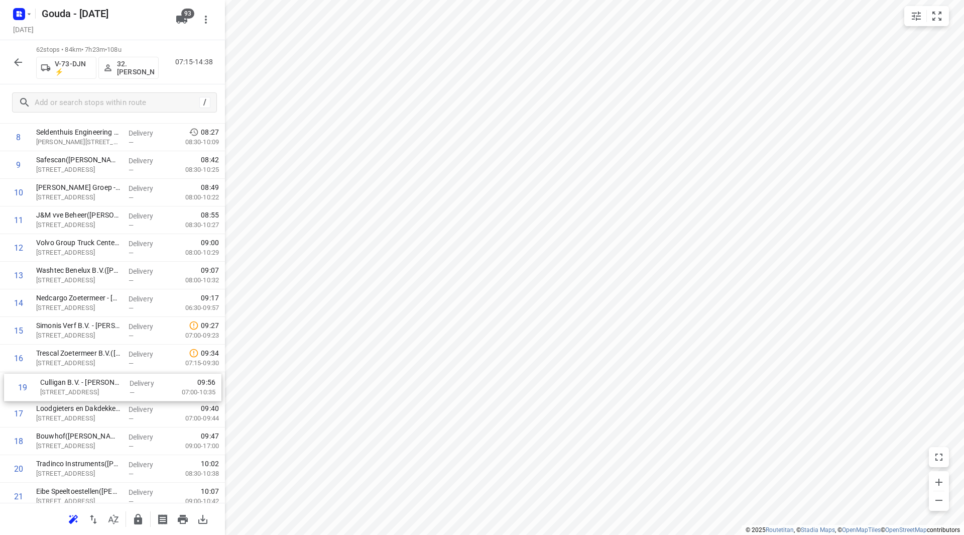
scroll to position [269, 0]
drag, startPoint x: 74, startPoint y: 451, endPoint x: 75, endPoint y: 299, distance: 151.6
drag, startPoint x: 82, startPoint y: 378, endPoint x: 83, endPoint y: 331, distance: 46.2
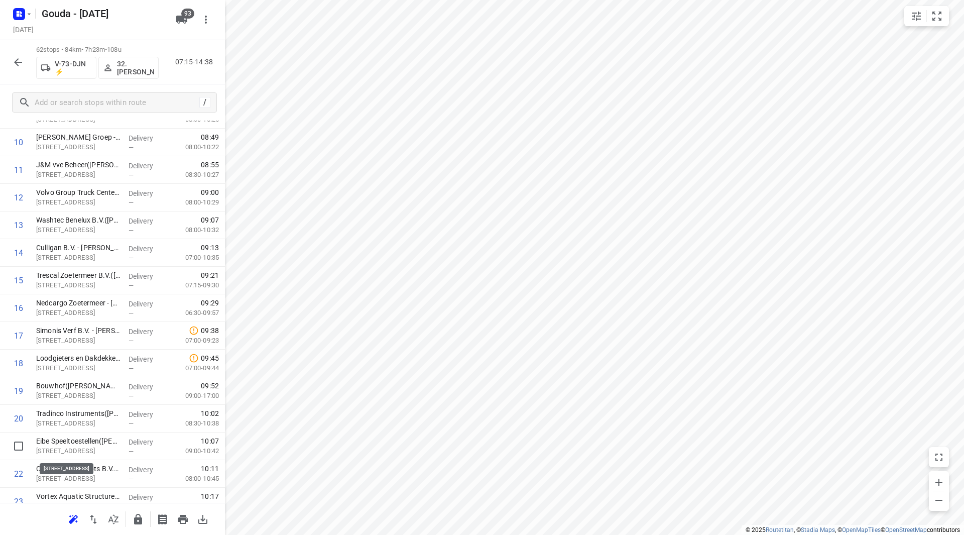
scroll to position [320, 0]
drag, startPoint x: 76, startPoint y: 448, endPoint x: 78, endPoint y: 308, distance: 140.1
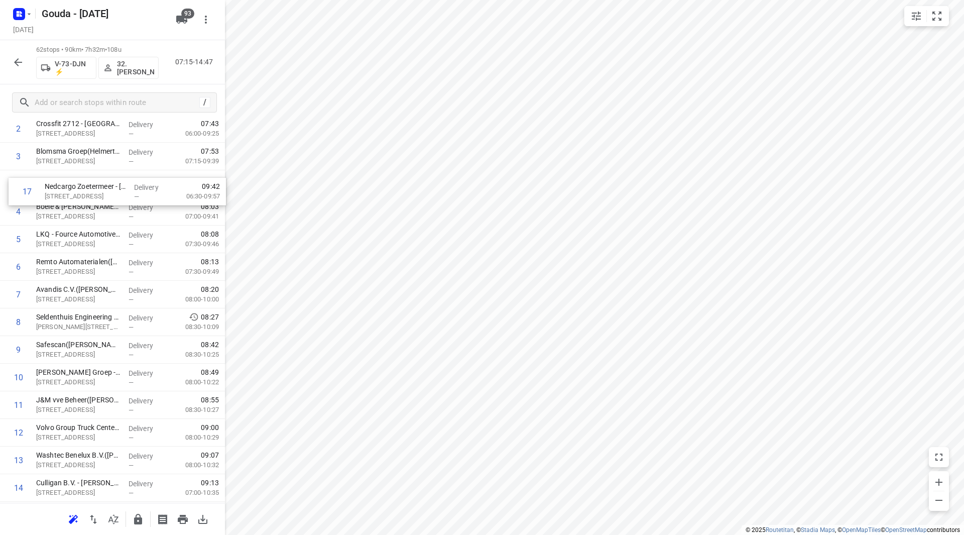
scroll to position [106, 0]
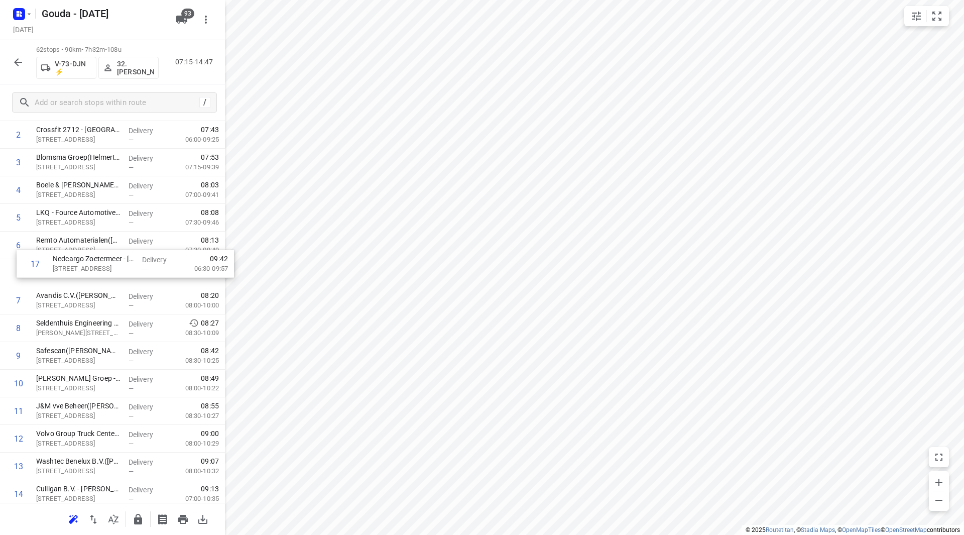
drag, startPoint x: 101, startPoint y: 331, endPoint x: 114, endPoint y: 263, distance: 70.0
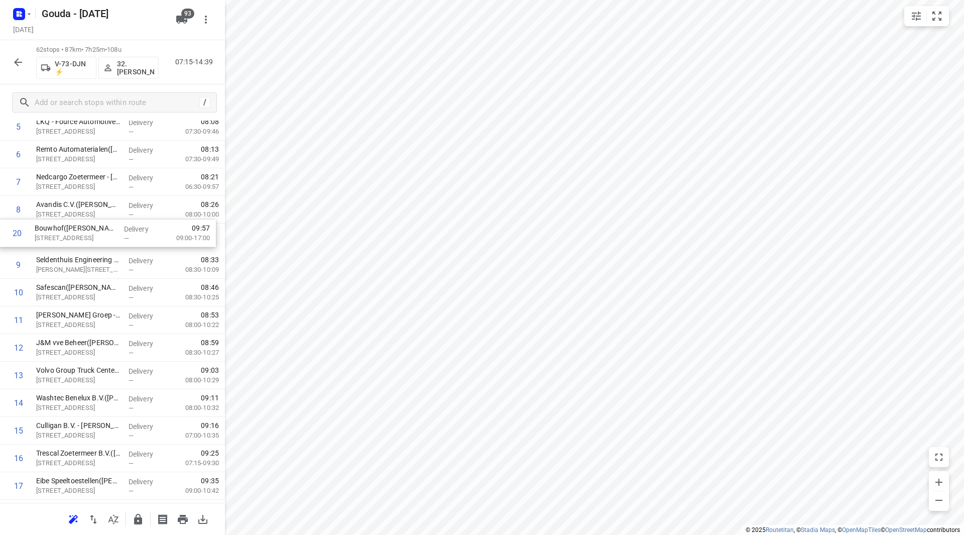
scroll to position [196, 0]
drag, startPoint x: 73, startPoint y: 476, endPoint x: 72, endPoint y: 226, distance: 250.0
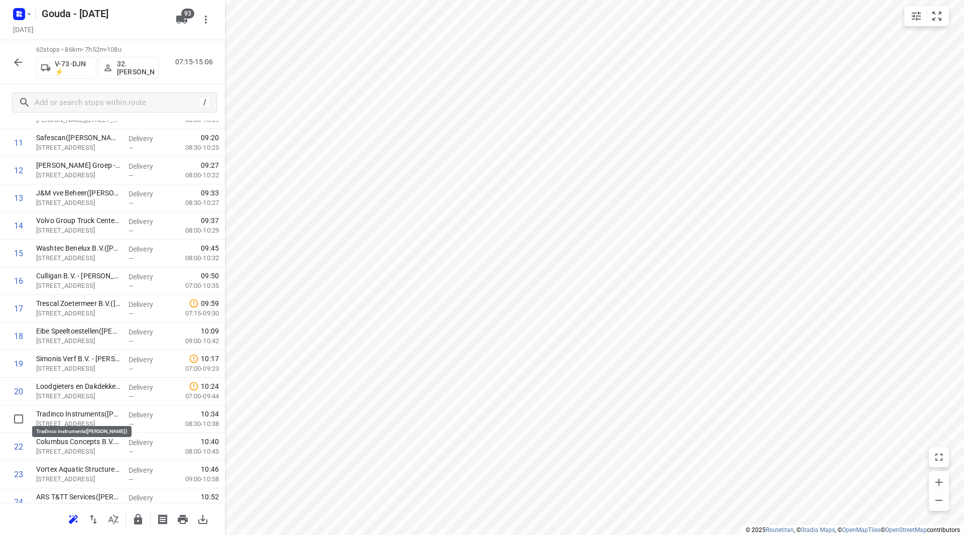
scroll to position [347, 0]
drag, startPoint x: 82, startPoint y: 418, endPoint x: 80, endPoint y: 305, distance: 113.0
drag, startPoint x: 74, startPoint y: 367, endPoint x: 78, endPoint y: 327, distance: 40.4
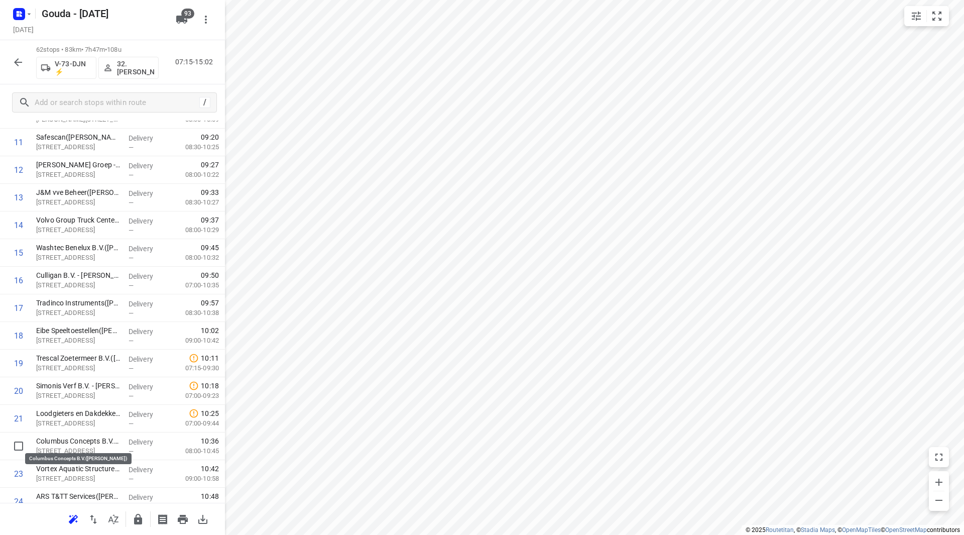
scroll to position [349, 0]
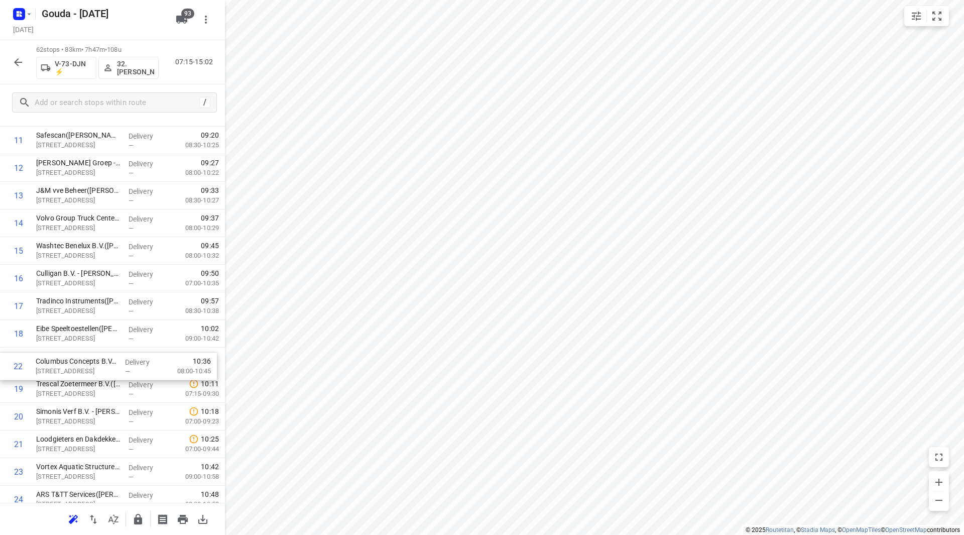
drag, startPoint x: 80, startPoint y: 432, endPoint x: 77, endPoint y: 360, distance: 71.9
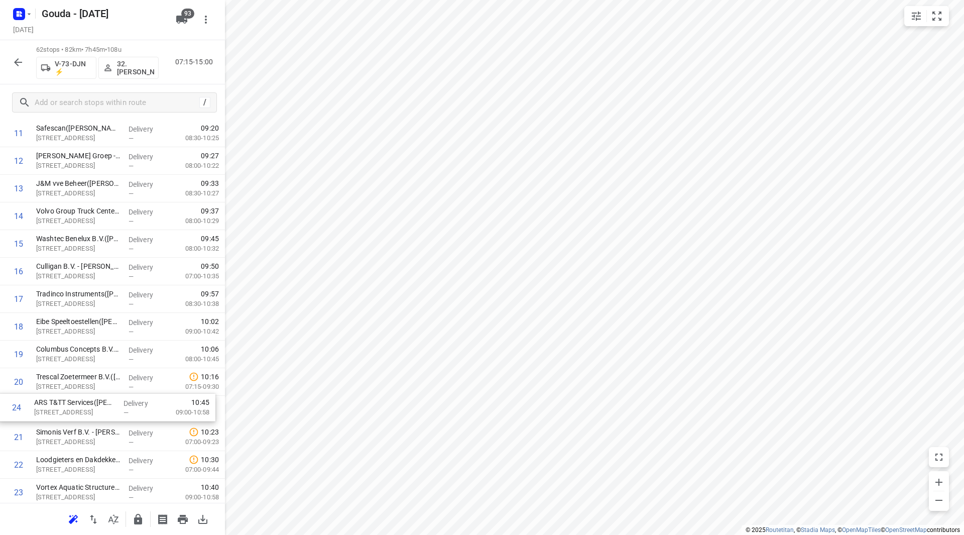
scroll to position [356, 0]
drag, startPoint x: 71, startPoint y: 494, endPoint x: 68, endPoint y: 376, distance: 119.0
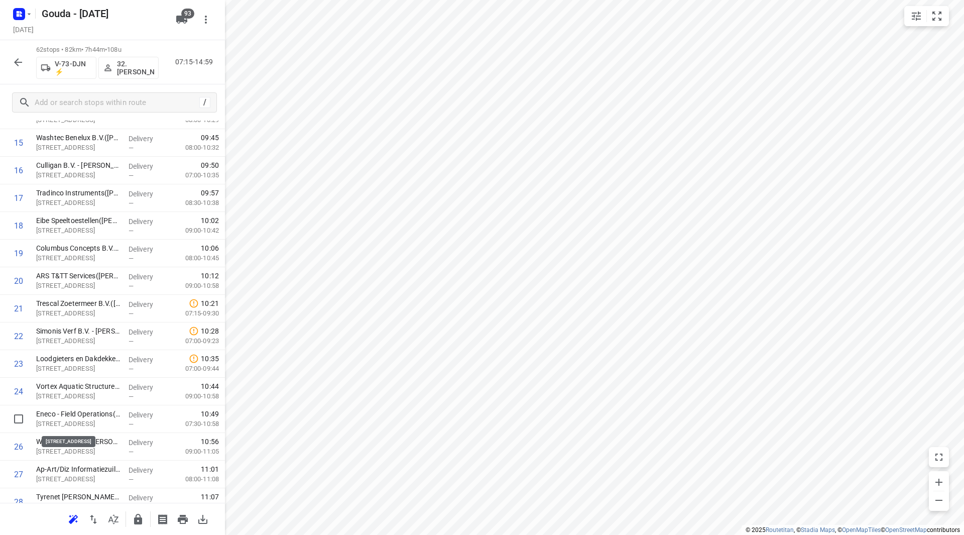
scroll to position [457, 0]
drag, startPoint x: 83, startPoint y: 419, endPoint x: 80, endPoint y: 308, distance: 111.0
drag, startPoint x: 82, startPoint y: 443, endPoint x: 74, endPoint y: 328, distance: 115.8
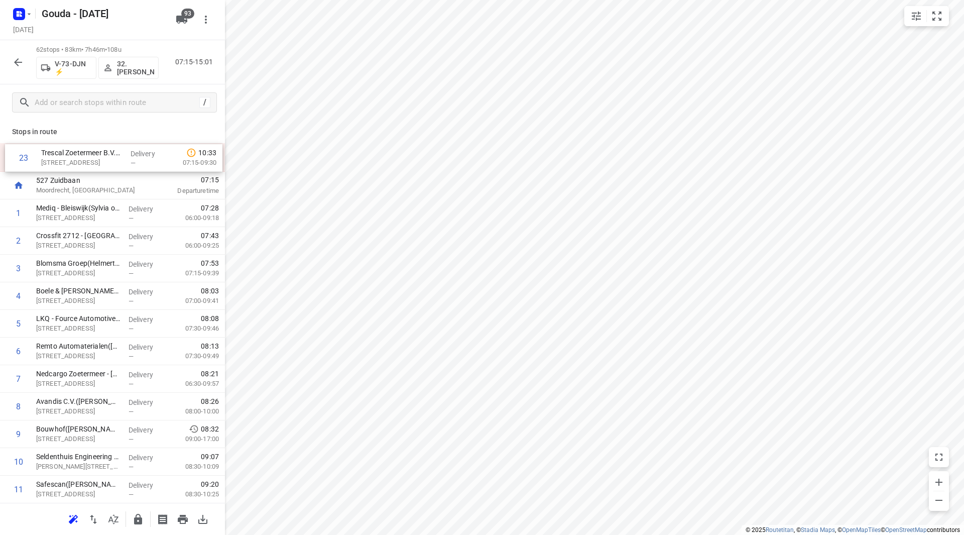
scroll to position [0, 0]
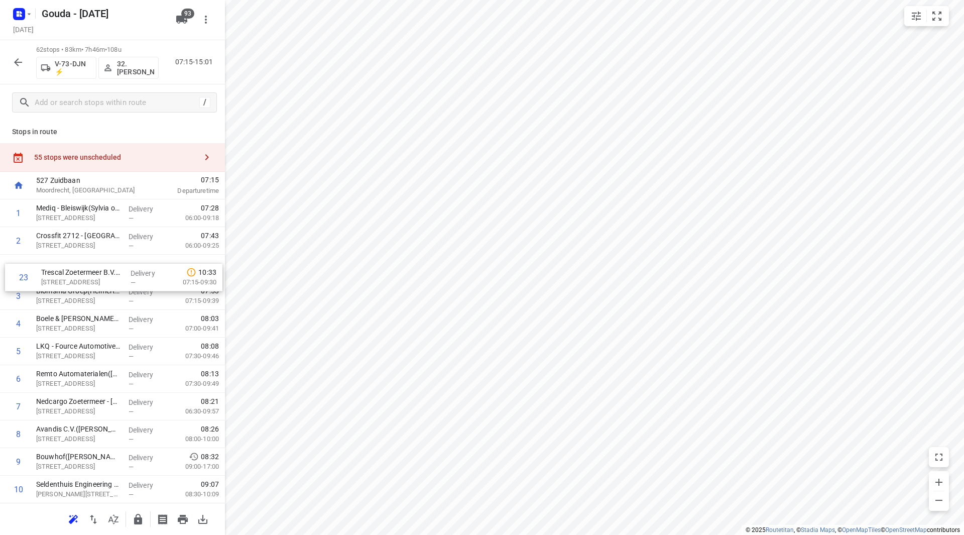
drag, startPoint x: 97, startPoint y: 265, endPoint x: 106, endPoint y: 259, distance: 10.6
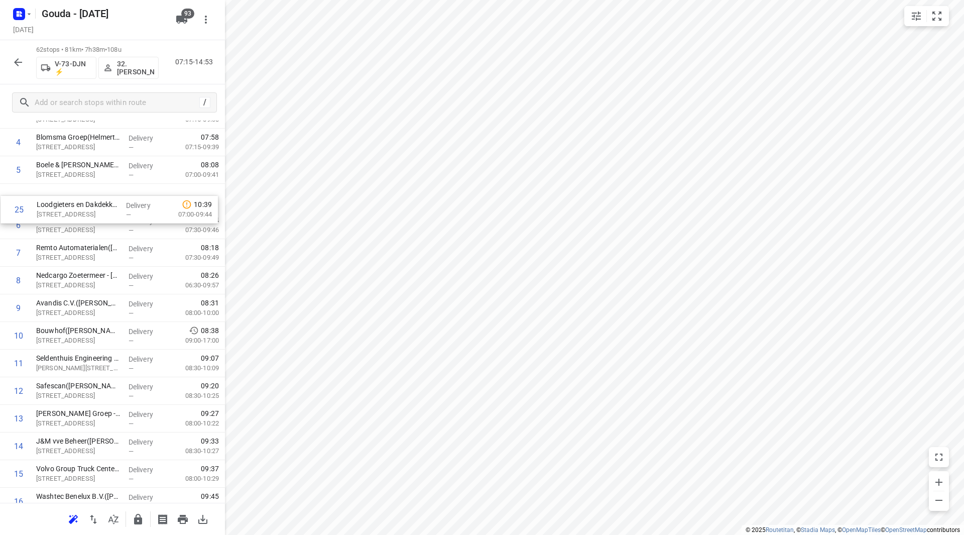
scroll to position [147, 0]
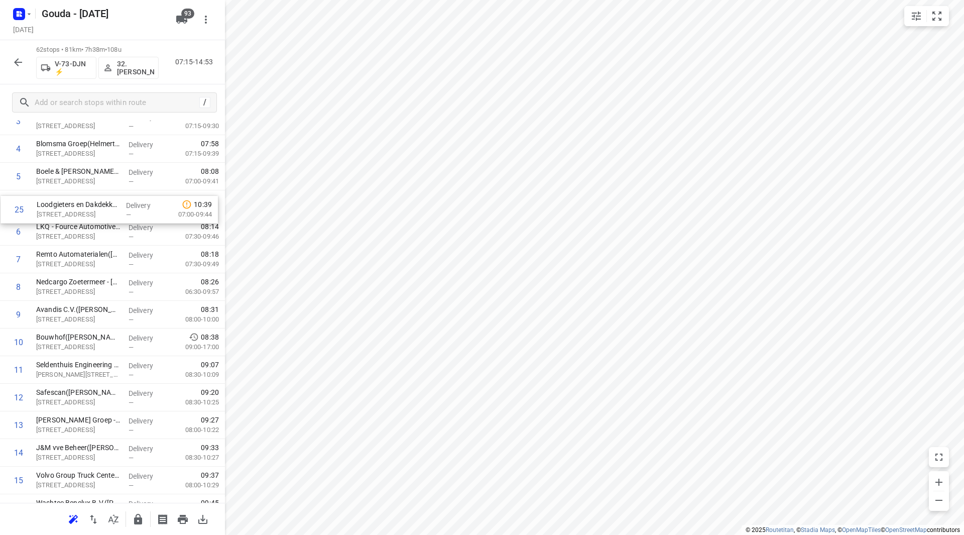
drag, startPoint x: 82, startPoint y: 218, endPoint x: 84, endPoint y: 200, distance: 18.2
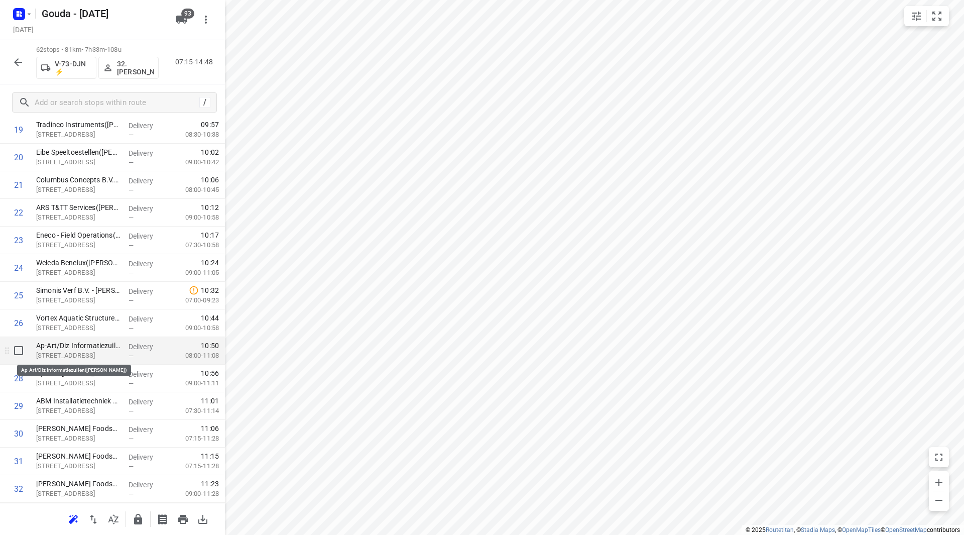
scroll to position [598, 0]
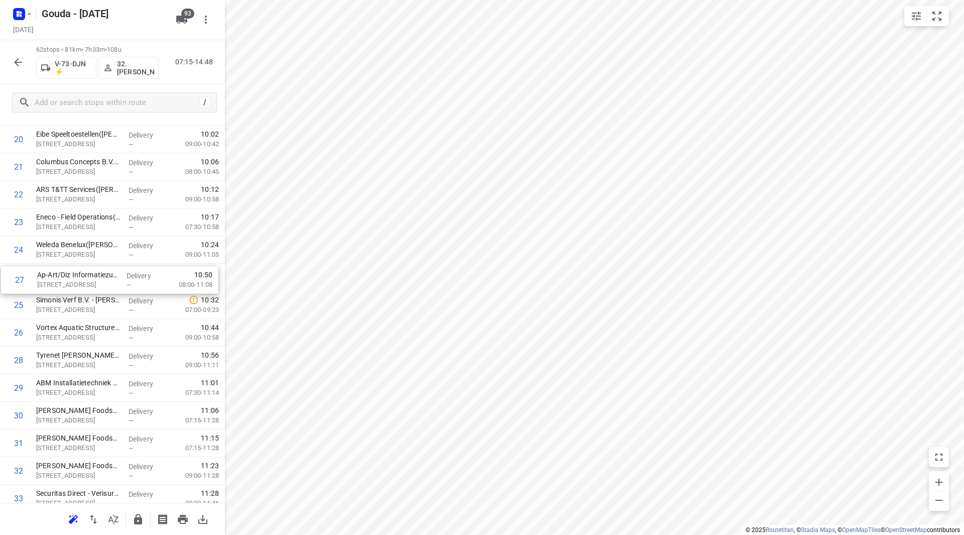
drag, startPoint x: 83, startPoint y: 330, endPoint x: 84, endPoint y: 275, distance: 55.2
click at [84, 275] on div "1 Mediq - Bleiswijk([PERSON_NAME] of Leny) [GEOGRAPHIC_DATA][STREET_ADDRESS] De…" at bounding box center [112, 457] width 225 height 1712
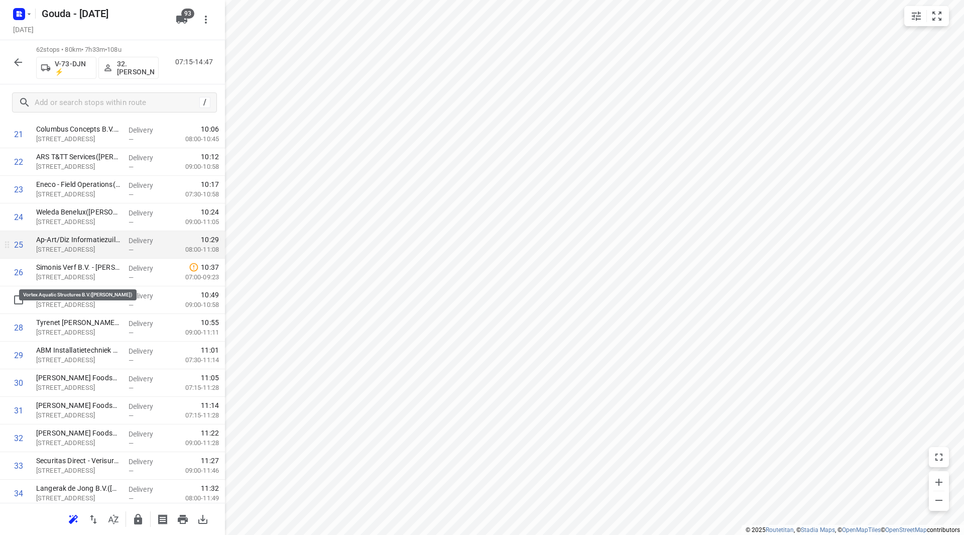
scroll to position [649, 0]
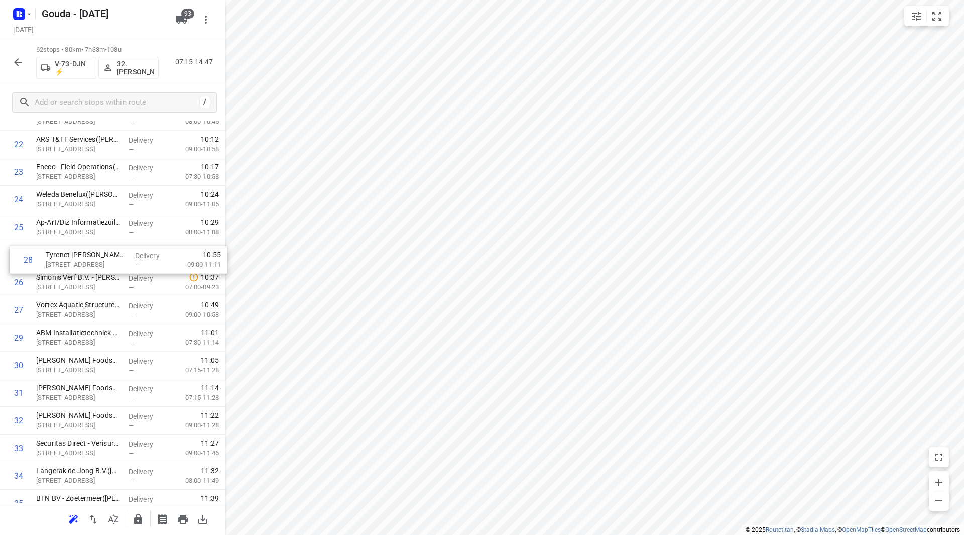
drag, startPoint x: 92, startPoint y: 295, endPoint x: 97, endPoint y: 251, distance: 44.0
click at [97, 251] on div "1 Mediq - Bleiswijk([PERSON_NAME] of Leny) [GEOGRAPHIC_DATA][STREET_ADDRESS] De…" at bounding box center [112, 407] width 225 height 1712
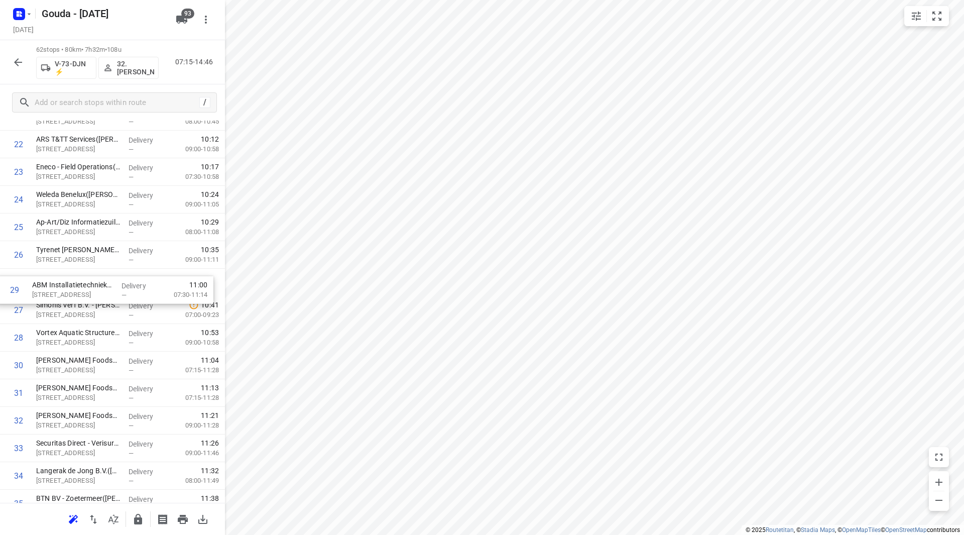
drag, startPoint x: 85, startPoint y: 325, endPoint x: 81, endPoint y: 284, distance: 41.4
click at [81, 284] on div "1 Mediq - Bleiswijk([PERSON_NAME] of Leny) [GEOGRAPHIC_DATA][STREET_ADDRESS] De…" at bounding box center [112, 407] width 225 height 1712
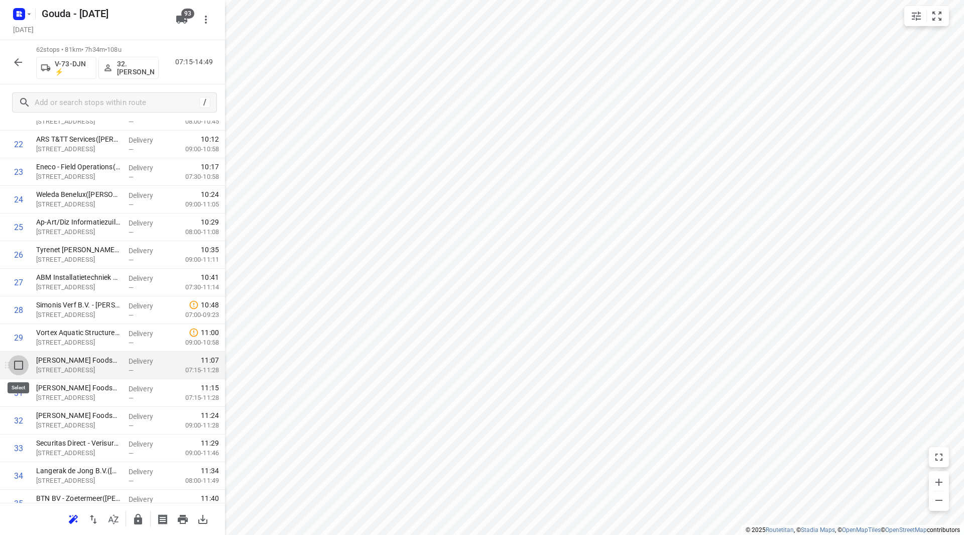
click at [15, 363] on input "checkbox" at bounding box center [19, 365] width 20 height 20
checkbox input "true"
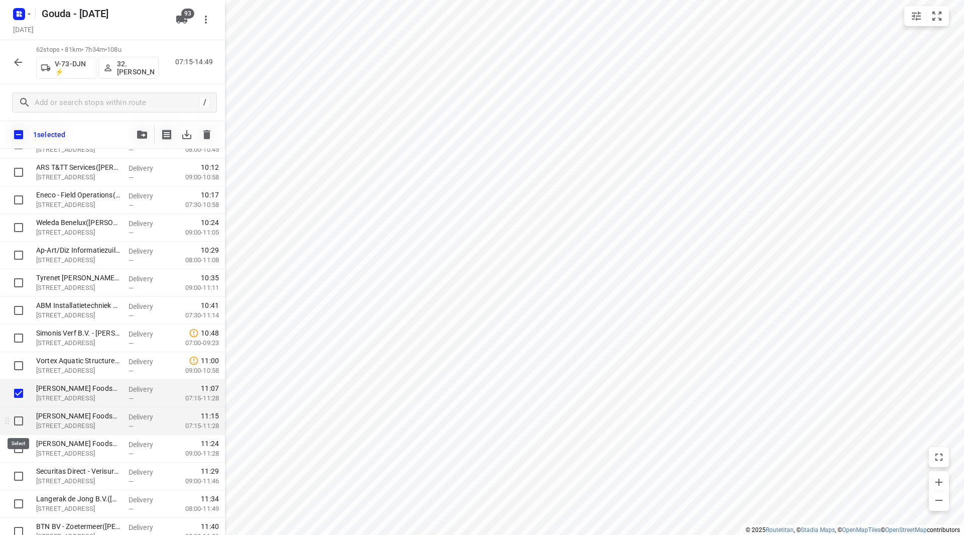
drag, startPoint x: 15, startPoint y: 419, endPoint x: 17, endPoint y: 426, distance: 6.8
click at [16, 419] on input "checkbox" at bounding box center [19, 421] width 20 height 20
checkbox input "true"
click at [23, 445] on input "checkbox" at bounding box center [19, 448] width 20 height 20
checkbox input "true"
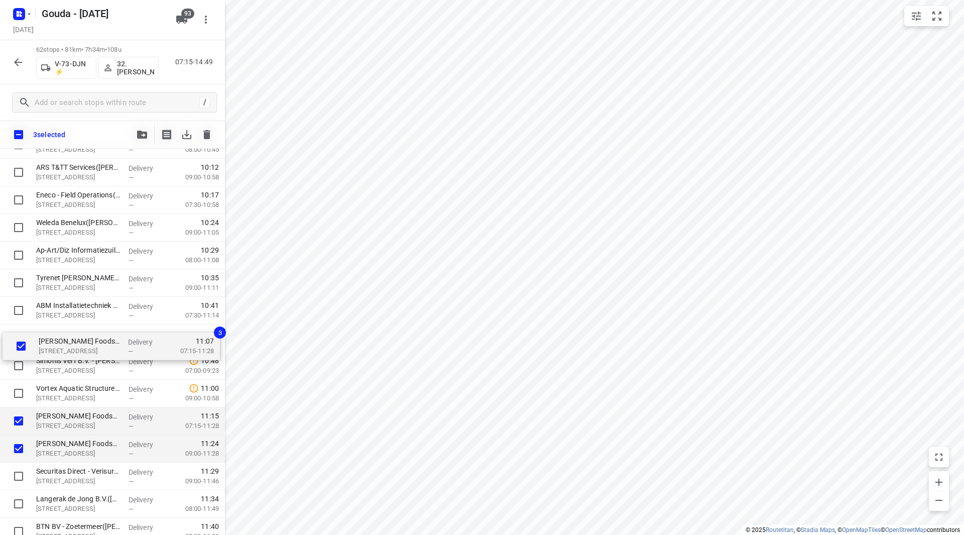
drag, startPoint x: 77, startPoint y: 395, endPoint x: 80, endPoint y: 345, distance: 49.8
click at [80, 345] on div "Mediq - Bleiswijk(Sylvia of Leny) [GEOGRAPHIC_DATA][STREET_ADDRESS][GEOGRAPHIC_…" at bounding box center [112, 435] width 225 height 1712
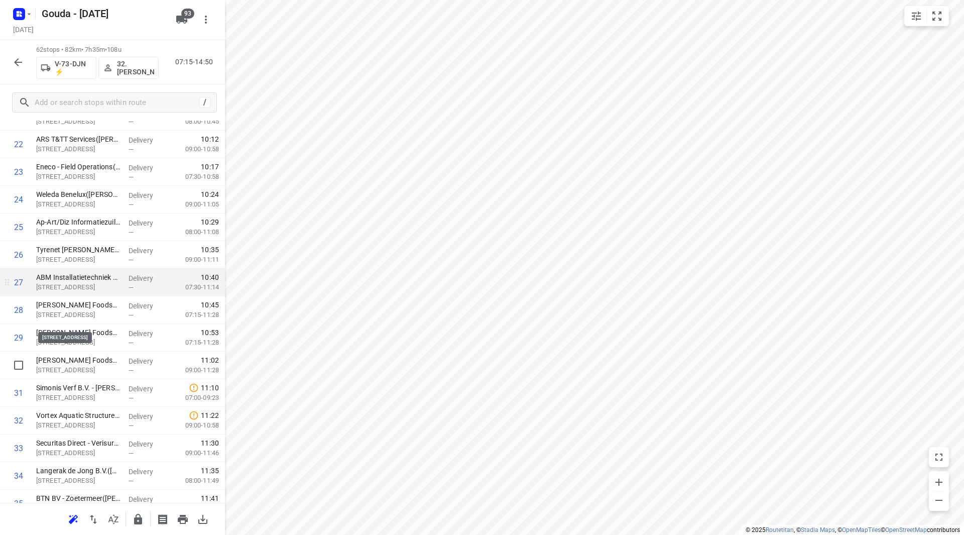
scroll to position [699, 0]
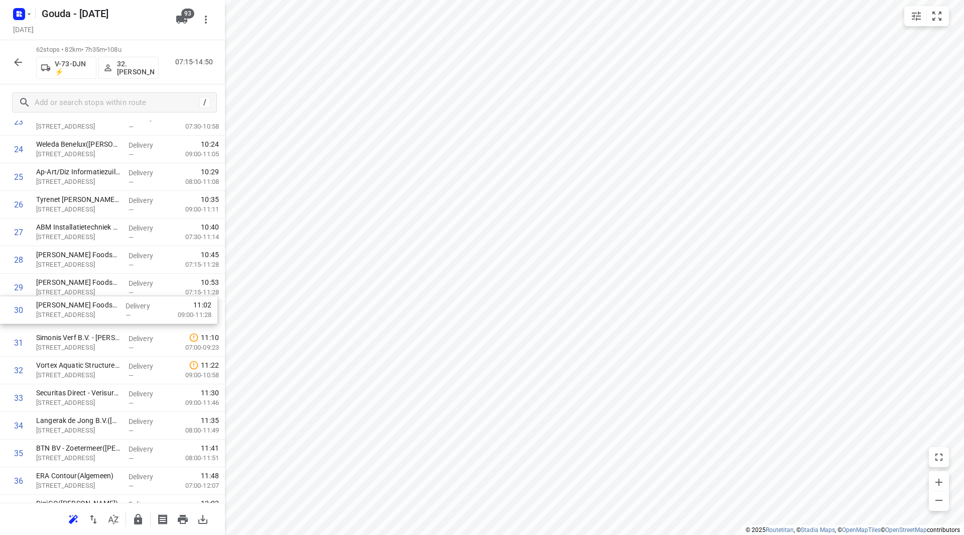
drag, startPoint x: 78, startPoint y: 316, endPoint x: 75, endPoint y: 290, distance: 25.8
click at [76, 291] on div "1 Mediq - Bleiswijk([PERSON_NAME] of Leny) [GEOGRAPHIC_DATA][STREET_ADDRESS] De…" at bounding box center [112, 356] width 225 height 1712
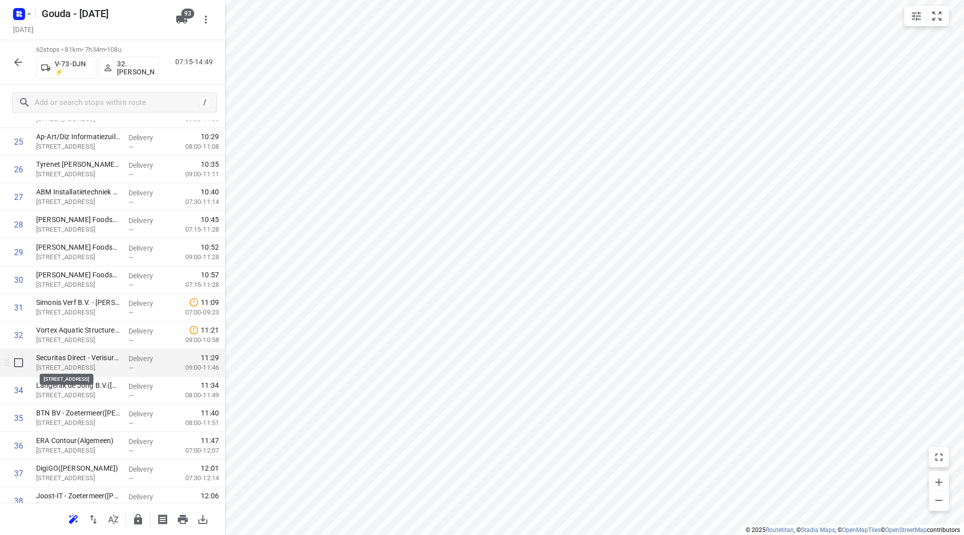
scroll to position [749, 0]
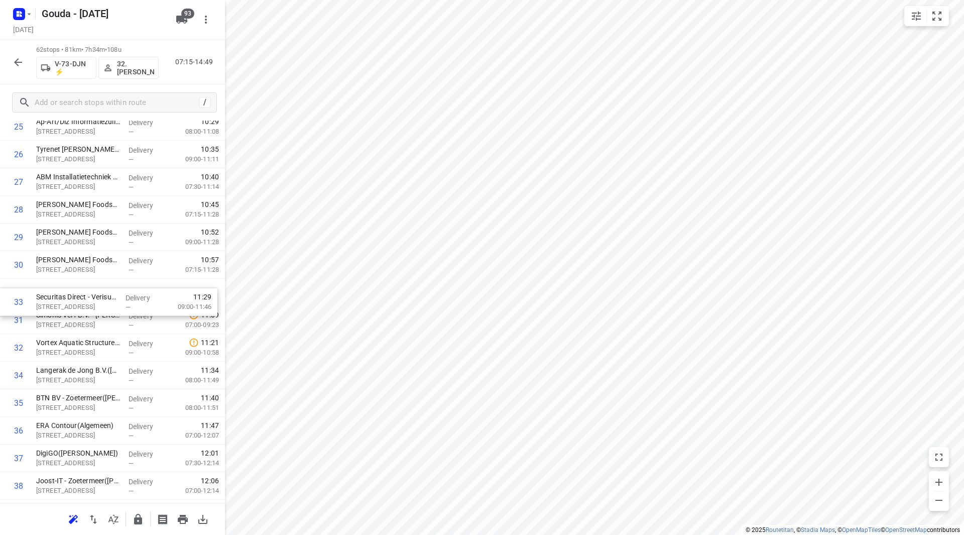
drag, startPoint x: 83, startPoint y: 350, endPoint x: 83, endPoint y: 301, distance: 49.7
click at [83, 301] on div "1 Mediq - Bleiswijk([PERSON_NAME] of Leny) [GEOGRAPHIC_DATA][STREET_ADDRESS] De…" at bounding box center [112, 306] width 225 height 1712
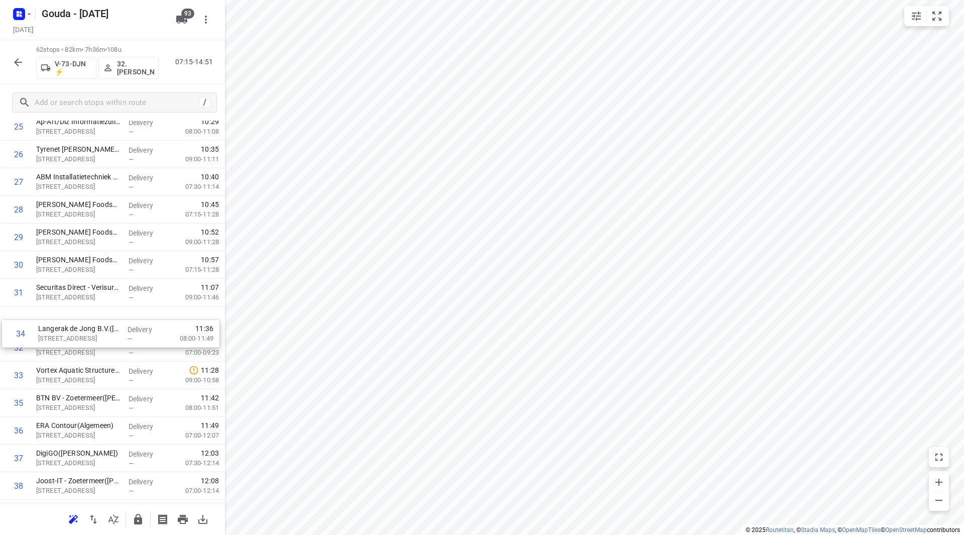
drag, startPoint x: 91, startPoint y: 372, endPoint x: 93, endPoint y: 325, distance: 47.7
click at [93, 325] on div "1 Mediq - Bleiswijk([PERSON_NAME] of Leny) [GEOGRAPHIC_DATA][STREET_ADDRESS] De…" at bounding box center [112, 306] width 225 height 1712
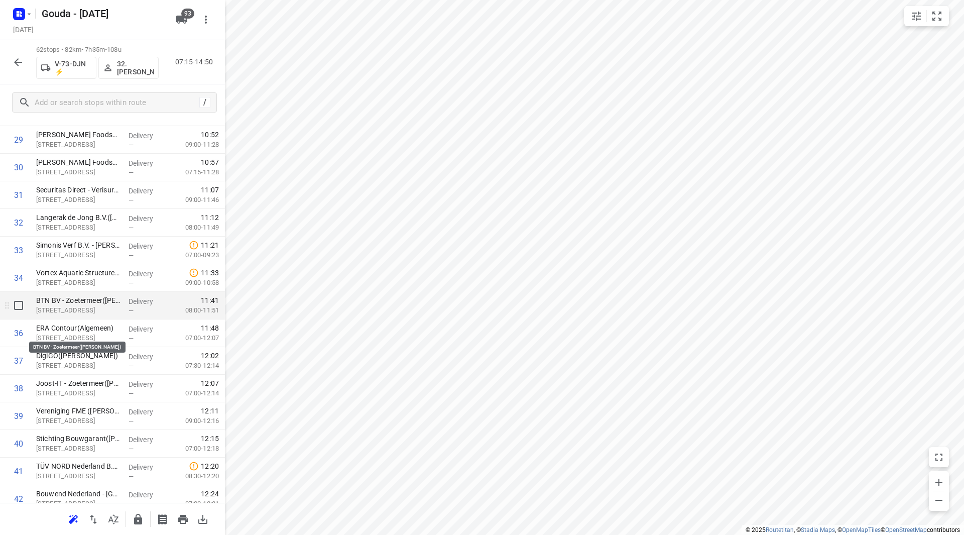
scroll to position [849, 0]
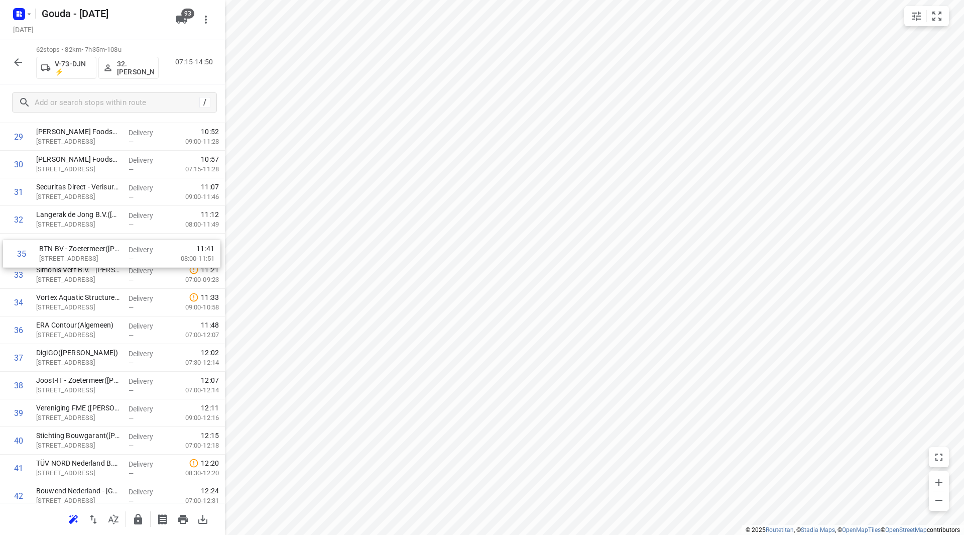
drag, startPoint x: 83, startPoint y: 303, endPoint x: 86, endPoint y: 249, distance: 54.3
click at [86, 249] on div "1 Mediq - Bleiswijk([PERSON_NAME] of Leny) [GEOGRAPHIC_DATA][STREET_ADDRESS] De…" at bounding box center [112, 206] width 225 height 1712
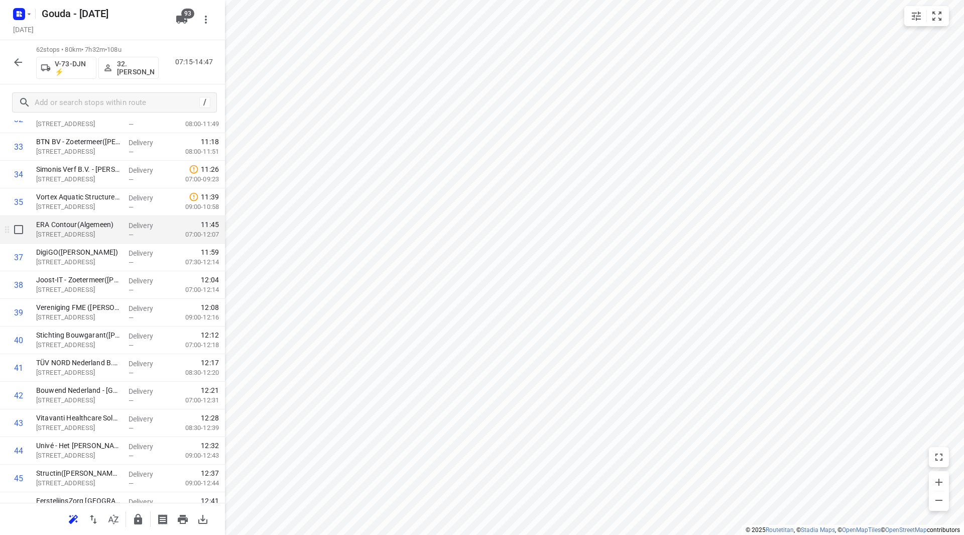
scroll to position [900, 0]
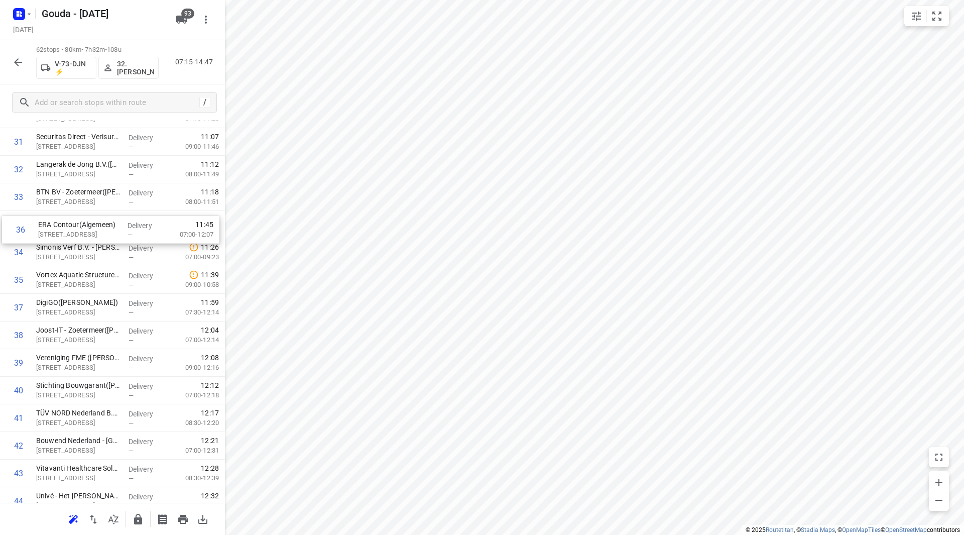
drag, startPoint x: 88, startPoint y: 280, endPoint x: 90, endPoint y: 224, distance: 56.3
click at [90, 224] on div "1 Mediq - Bleiswijk([PERSON_NAME] of Leny) [GEOGRAPHIC_DATA][STREET_ADDRESS] De…" at bounding box center [112, 156] width 225 height 1712
drag, startPoint x: 77, startPoint y: 326, endPoint x: 76, endPoint y: 243, distance: 82.3
click at [75, 244] on div "1 Mediq - Bleiswijk([PERSON_NAME] of Leny) [GEOGRAPHIC_DATA][STREET_ADDRESS] De…" at bounding box center [112, 156] width 225 height 1712
drag, startPoint x: 73, startPoint y: 341, endPoint x: 76, endPoint y: 281, distance: 59.8
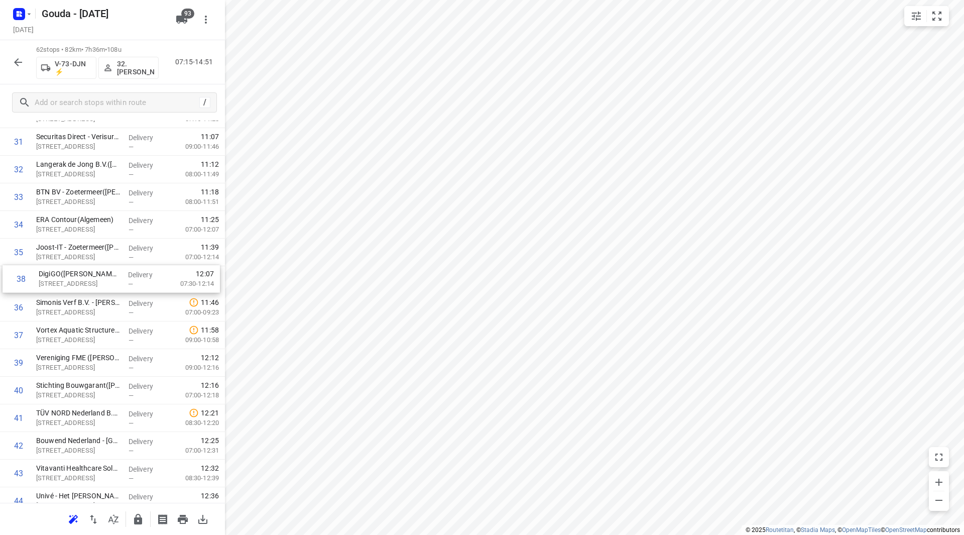
click at [76, 281] on div "1 Mediq - Bleiswijk([PERSON_NAME] of Leny) [GEOGRAPHIC_DATA][STREET_ADDRESS] De…" at bounding box center [112, 156] width 225 height 1712
drag, startPoint x: 84, startPoint y: 360, endPoint x: 87, endPoint y: 296, distance: 64.4
click at [87, 296] on div "1 Mediq - Bleiswijk([PERSON_NAME] of Leny) [GEOGRAPHIC_DATA][STREET_ADDRESS] De…" at bounding box center [112, 156] width 225 height 1712
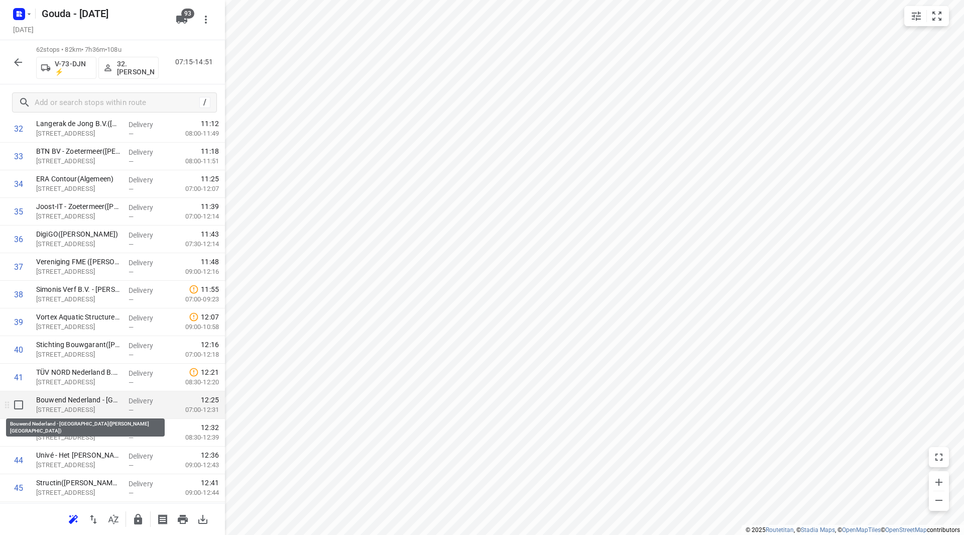
scroll to position [950, 0]
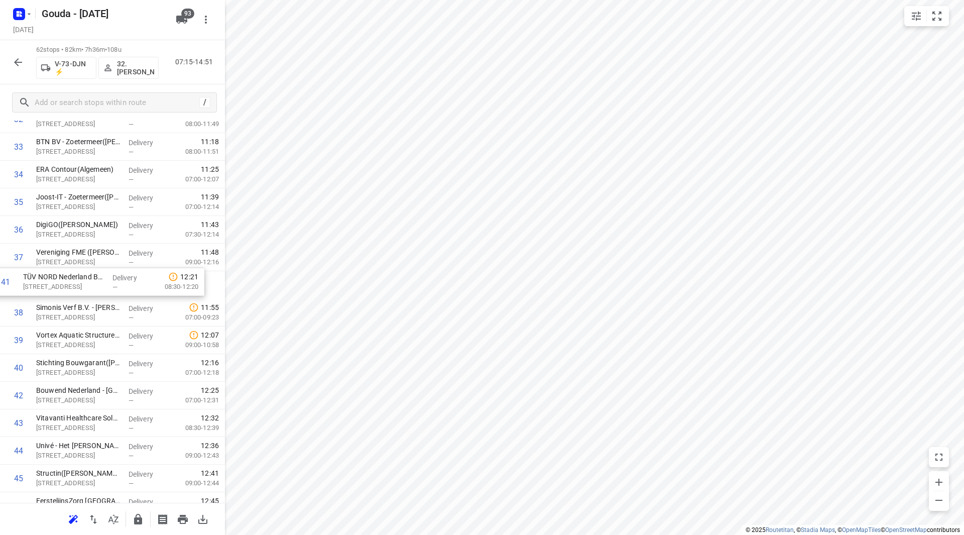
drag, startPoint x: 89, startPoint y: 370, endPoint x: 88, endPoint y: 282, distance: 88.9
click at [78, 281] on div "1 Mediq - Bleiswijk([PERSON_NAME] of Leny) [GEOGRAPHIC_DATA][STREET_ADDRESS] De…" at bounding box center [112, 105] width 225 height 1712
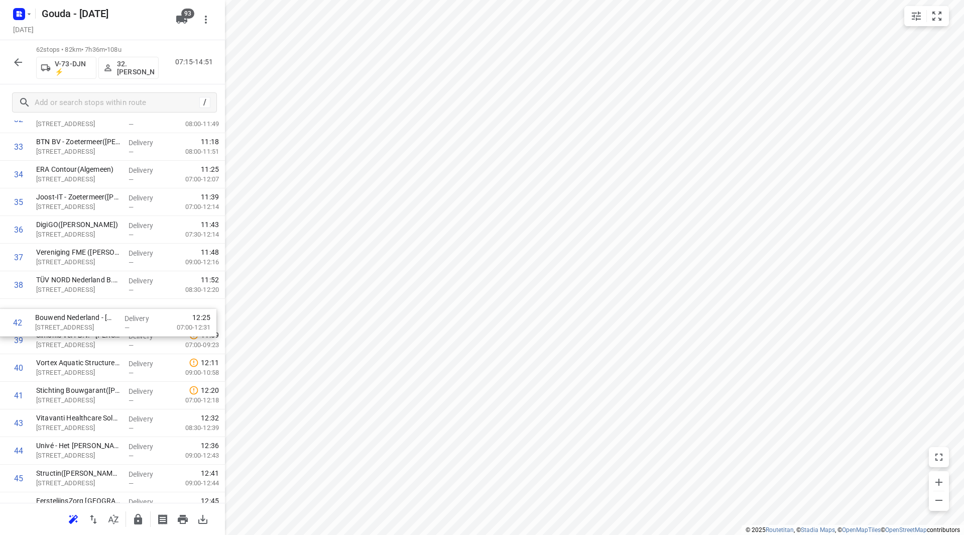
drag, startPoint x: 74, startPoint y: 354, endPoint x: 74, endPoint y: 309, distance: 45.7
click at [74, 309] on div "1 Mediq - Bleiswijk([PERSON_NAME] of Leny) [GEOGRAPHIC_DATA][STREET_ADDRESS] De…" at bounding box center [112, 105] width 225 height 1712
drag, startPoint x: 82, startPoint y: 399, endPoint x: 81, endPoint y: 329, distance: 70.3
click at [81, 329] on div "1 Mediq - Bleiswijk([PERSON_NAME] of Leny) [GEOGRAPHIC_DATA][STREET_ADDRESS] De…" at bounding box center [112, 104] width 225 height 1712
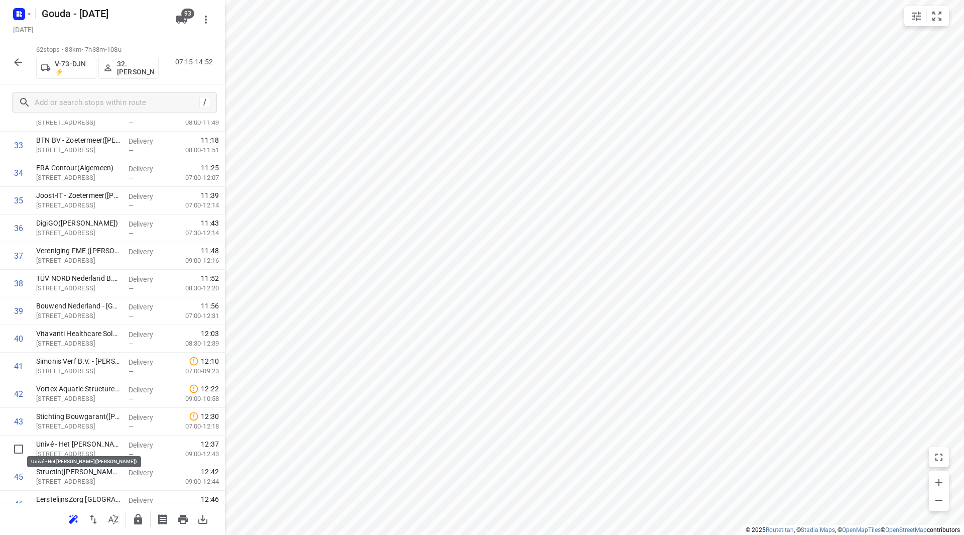
scroll to position [953, 0]
drag, startPoint x: 68, startPoint y: 445, endPoint x: 78, endPoint y: 350, distance: 94.9
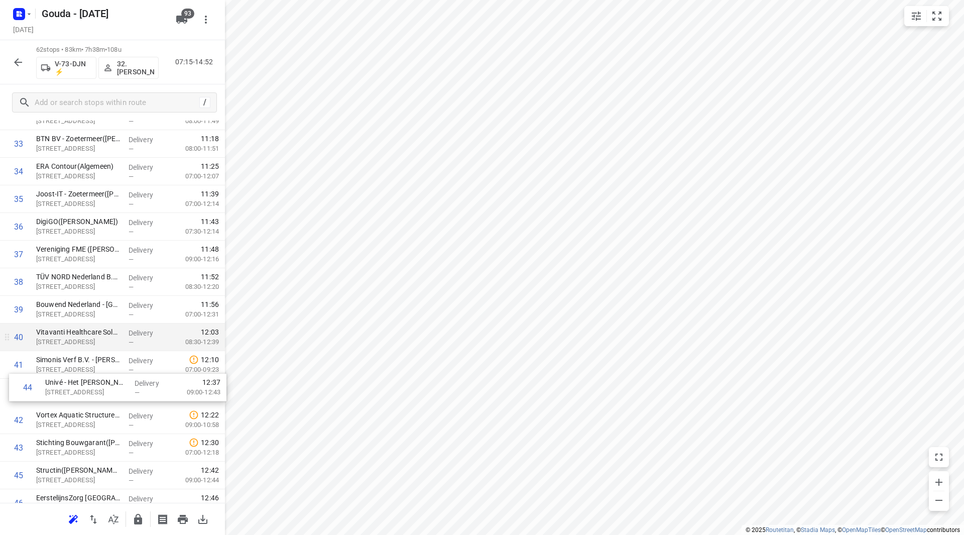
click at [78, 350] on div "1 Mediq - Bleiswijk([PERSON_NAME] of Leny) [GEOGRAPHIC_DATA][STREET_ADDRESS] De…" at bounding box center [112, 102] width 225 height 1712
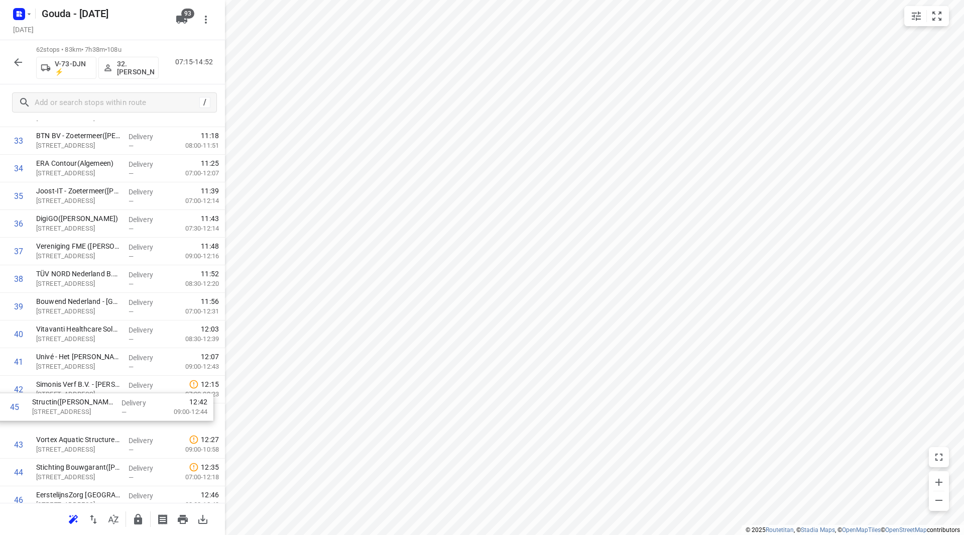
scroll to position [956, 0]
drag, startPoint x: 73, startPoint y: 475, endPoint x: 70, endPoint y: 384, distance: 91.9
click at [70, 384] on div "1 Mediq - Bleiswijk([PERSON_NAME] of Leny) [GEOGRAPHIC_DATA][STREET_ADDRESS] De…" at bounding box center [112, 99] width 225 height 1712
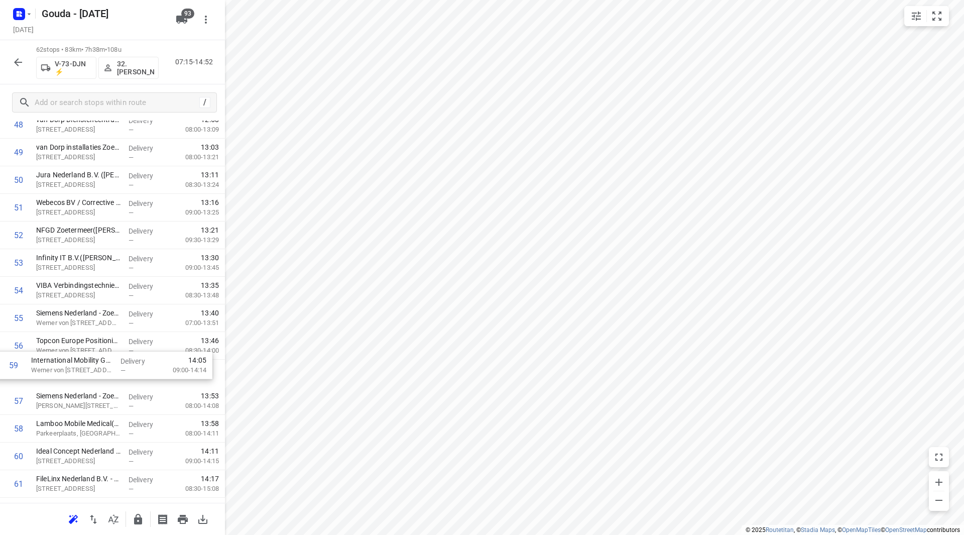
scroll to position [1387, 0]
drag, startPoint x: 93, startPoint y: 403, endPoint x: 90, endPoint y: 316, distance: 87.4
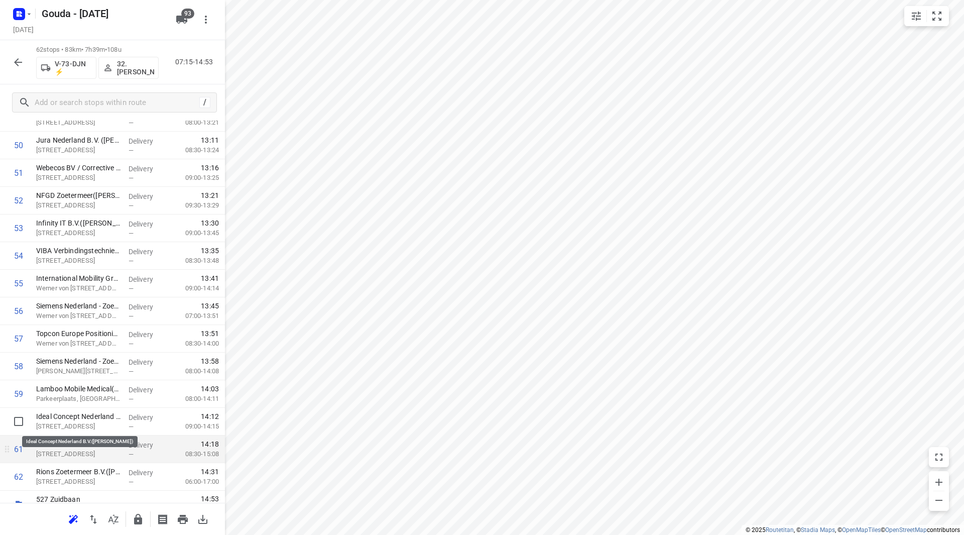
scroll to position [1436, 0]
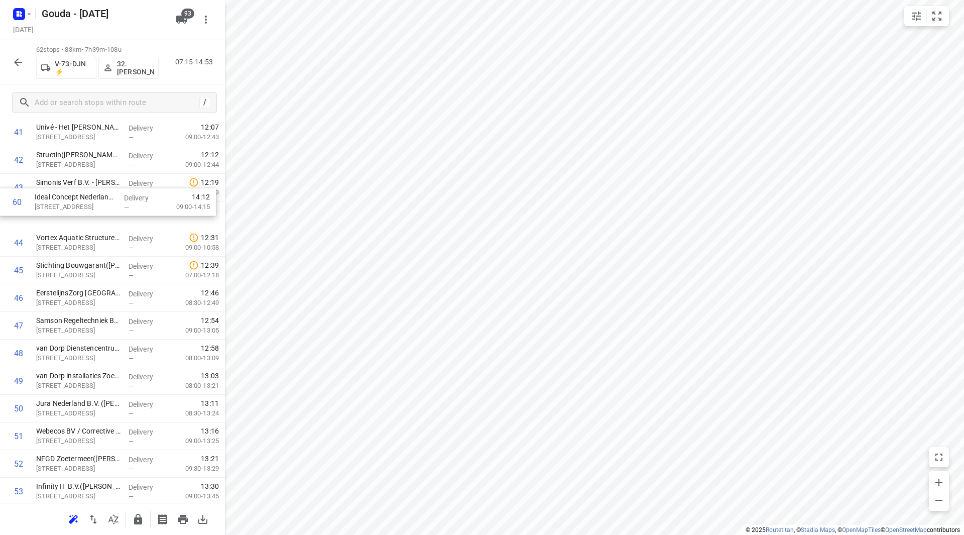
drag, startPoint x: 83, startPoint y: 407, endPoint x: 79, endPoint y: 213, distance: 194.3
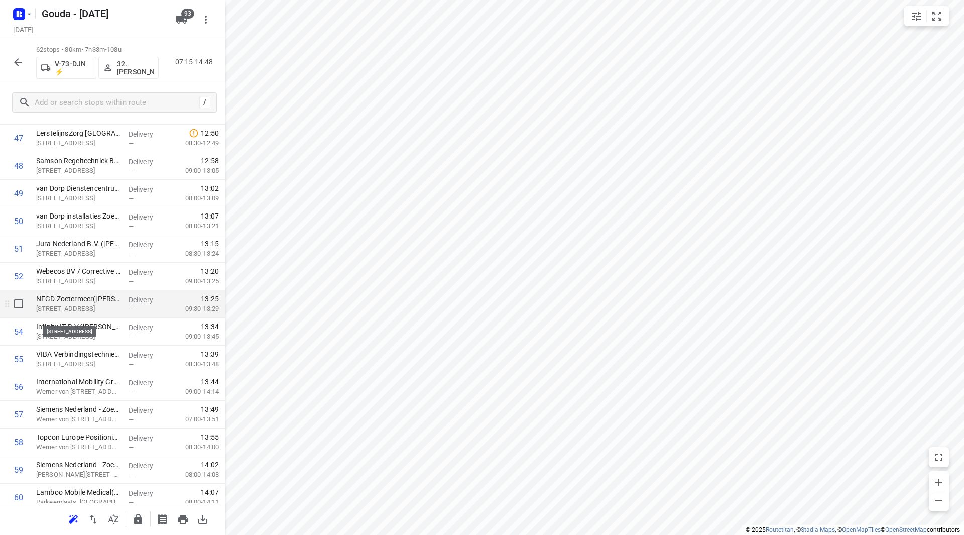
scroll to position [1336, 0]
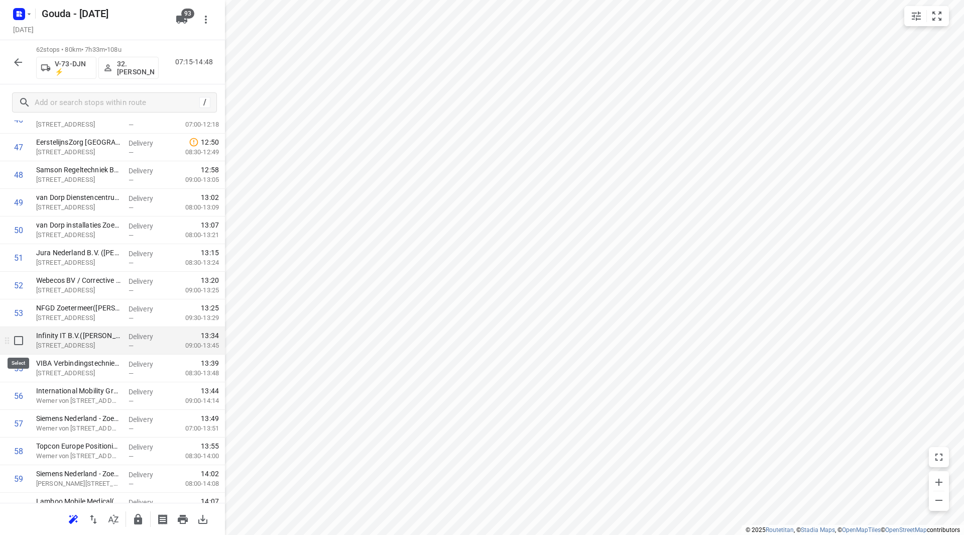
click at [14, 338] on input "checkbox" at bounding box center [19, 340] width 20 height 20
checkbox input "true"
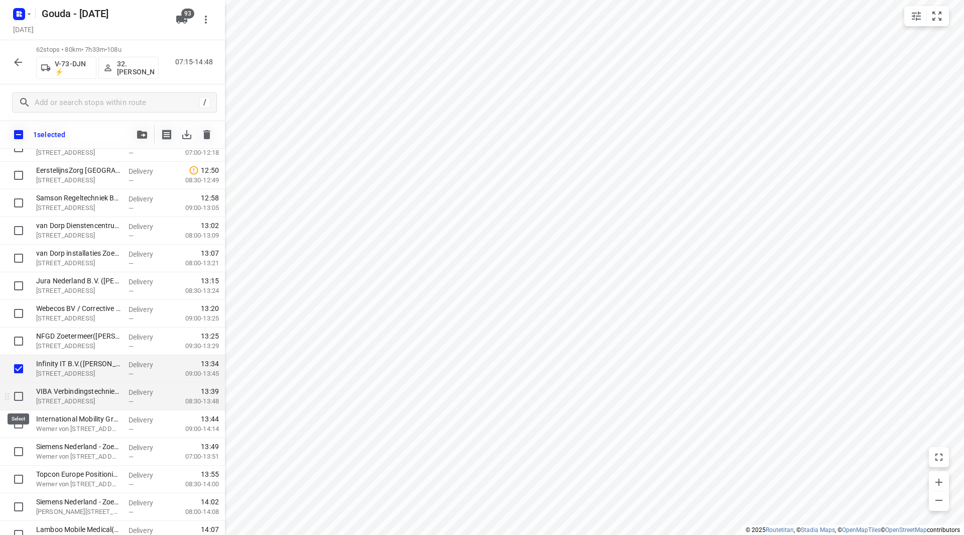
click at [19, 399] on input "checkbox" at bounding box center [19, 396] width 20 height 20
checkbox input "true"
drag, startPoint x: 20, startPoint y: 395, endPoint x: 20, endPoint y: 368, distance: 26.1
click at [20, 394] on input "checkbox" at bounding box center [19, 396] width 20 height 20
click at [20, 368] on input "checkbox" at bounding box center [19, 368] width 20 height 20
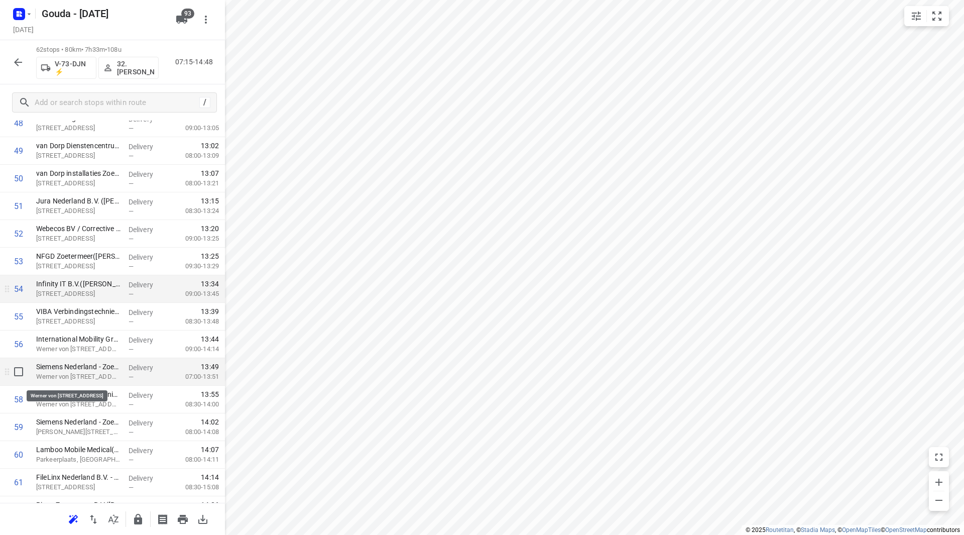
scroll to position [1386, 0]
drag, startPoint x: 80, startPoint y: 400, endPoint x: 78, endPoint y: 374, distance: 25.6
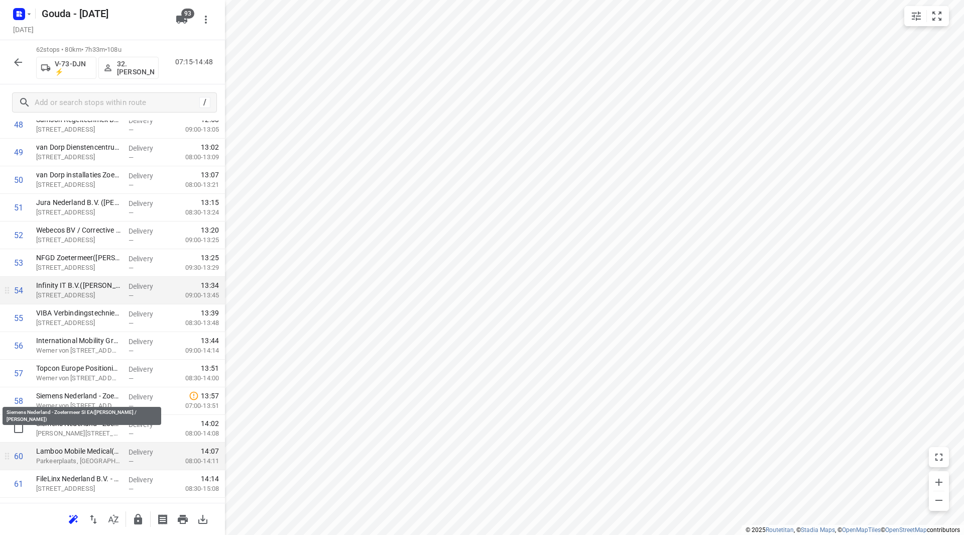
scroll to position [1436, 0]
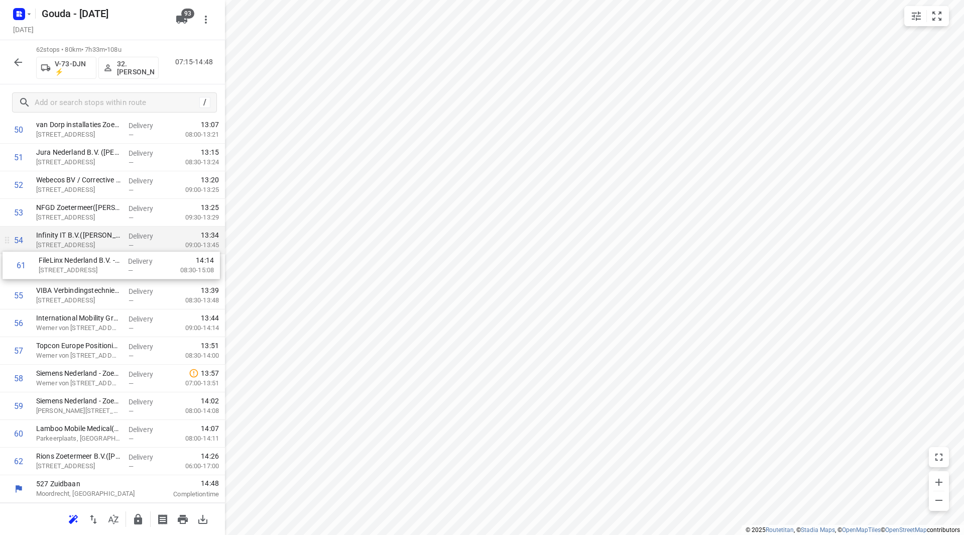
drag, startPoint x: 87, startPoint y: 439, endPoint x: 90, endPoint y: 268, distance: 170.7
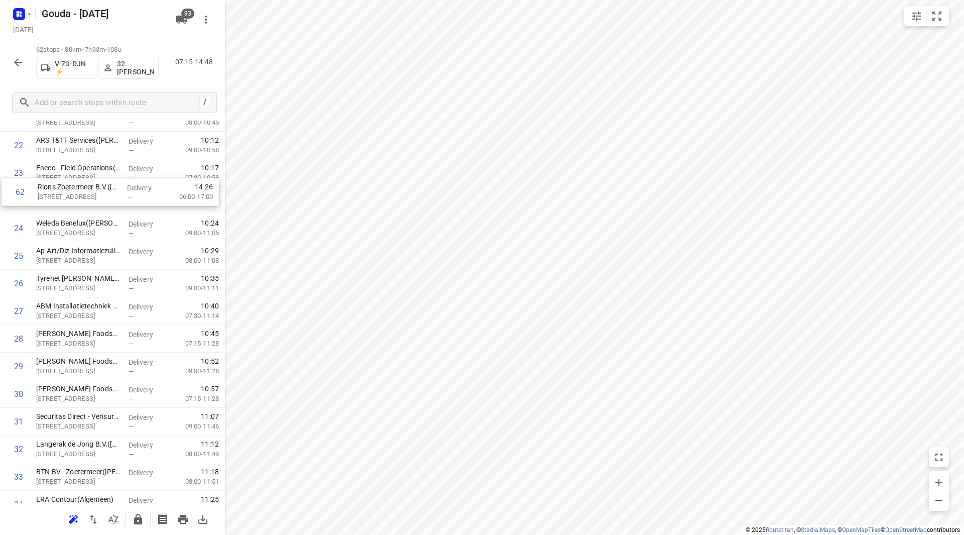
scroll to position [645, 0]
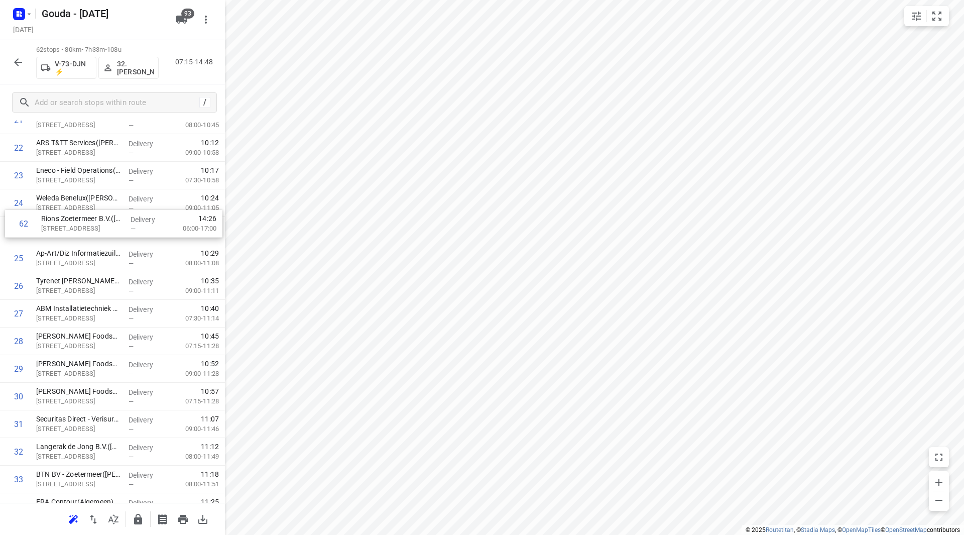
drag, startPoint x: 97, startPoint y: 461, endPoint x: 104, endPoint y: 227, distance: 234.0
click at [104, 227] on div "1 Mediq - Bleiswijk([PERSON_NAME] of Leny) [GEOGRAPHIC_DATA][STREET_ADDRESS] De…" at bounding box center [112, 410] width 225 height 1712
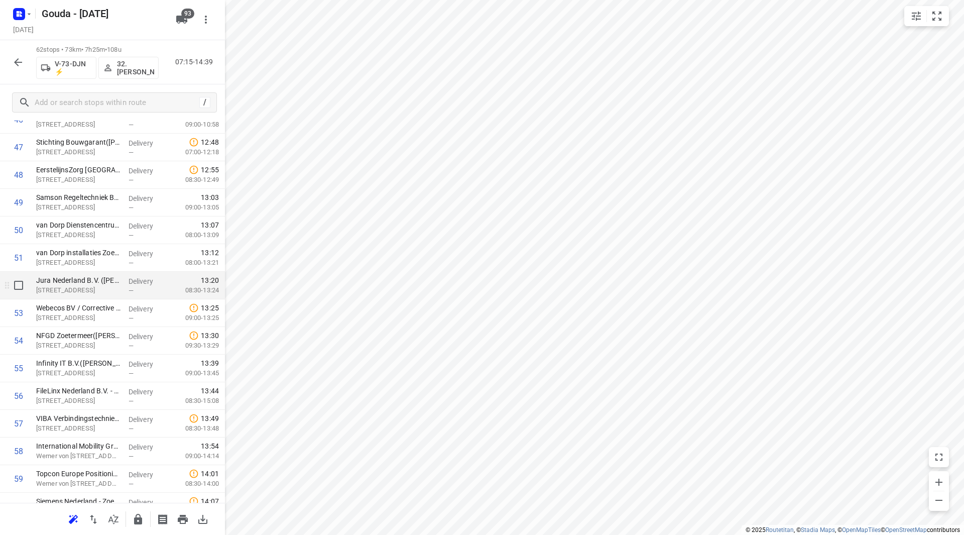
scroll to position [1235, 0]
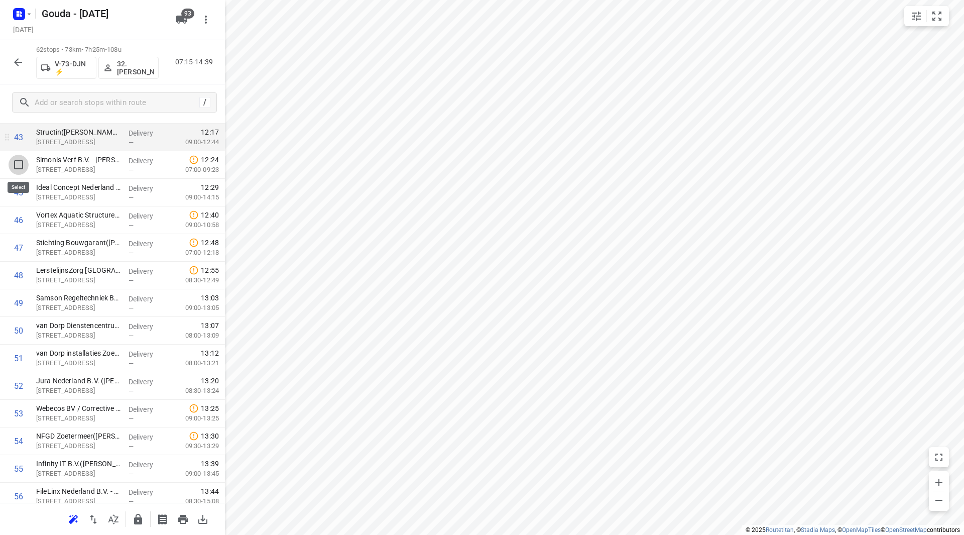
drag, startPoint x: 19, startPoint y: 167, endPoint x: 18, endPoint y: 176, distance: 9.1
click at [18, 167] on input "checkbox" at bounding box center [19, 165] width 20 height 20
checkbox input "true"
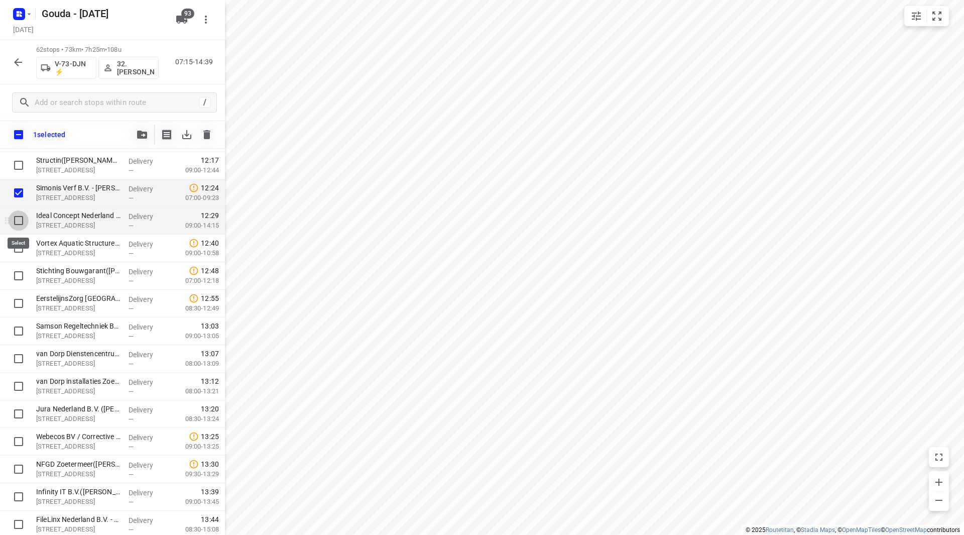
click at [19, 220] on input "checkbox" at bounding box center [19, 220] width 20 height 20
checkbox input "true"
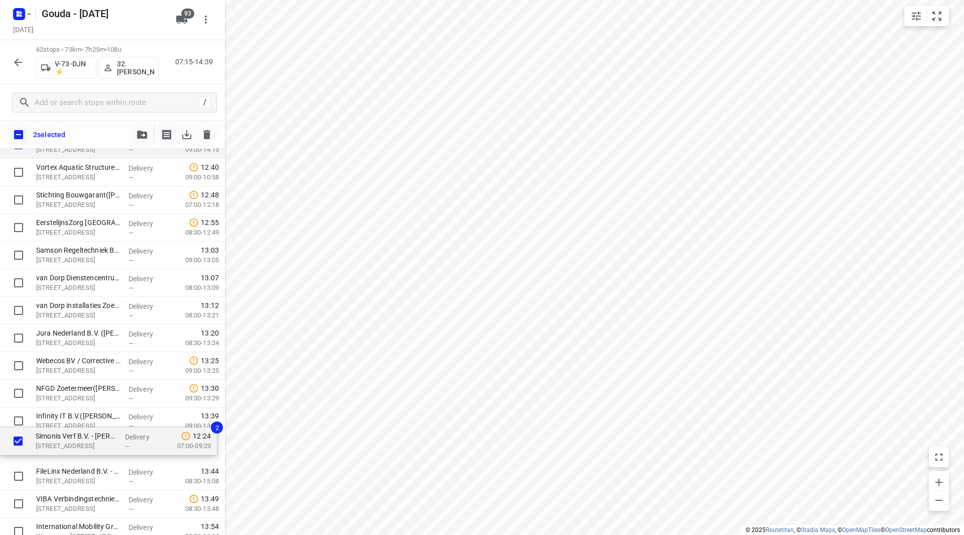
scroll to position [1284, 0]
drag, startPoint x: 73, startPoint y: 194, endPoint x: 73, endPoint y: 424, distance: 229.9
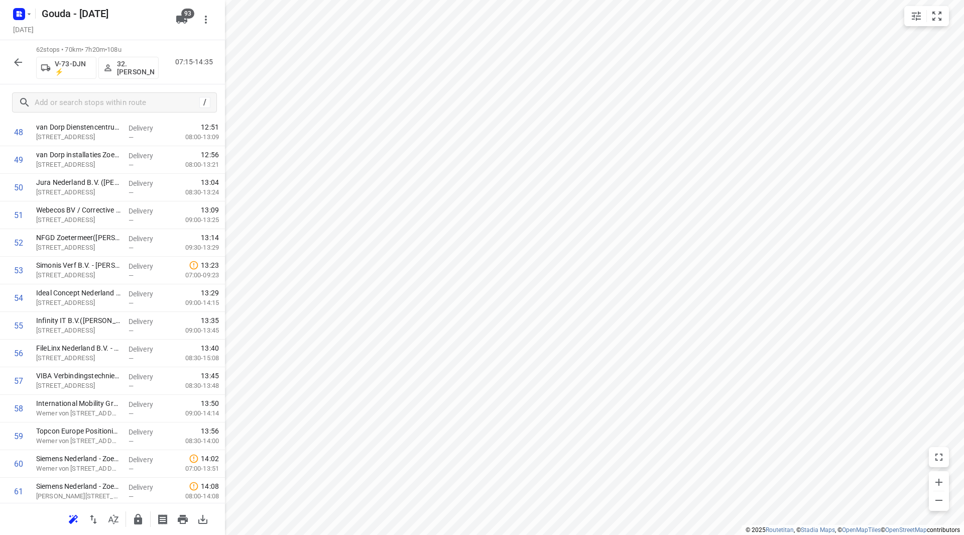
scroll to position [1436, 0]
click at [136, 518] on icon "button" at bounding box center [138, 519] width 8 height 11
click at [22, 59] on icon "button" at bounding box center [18, 62] width 12 height 12
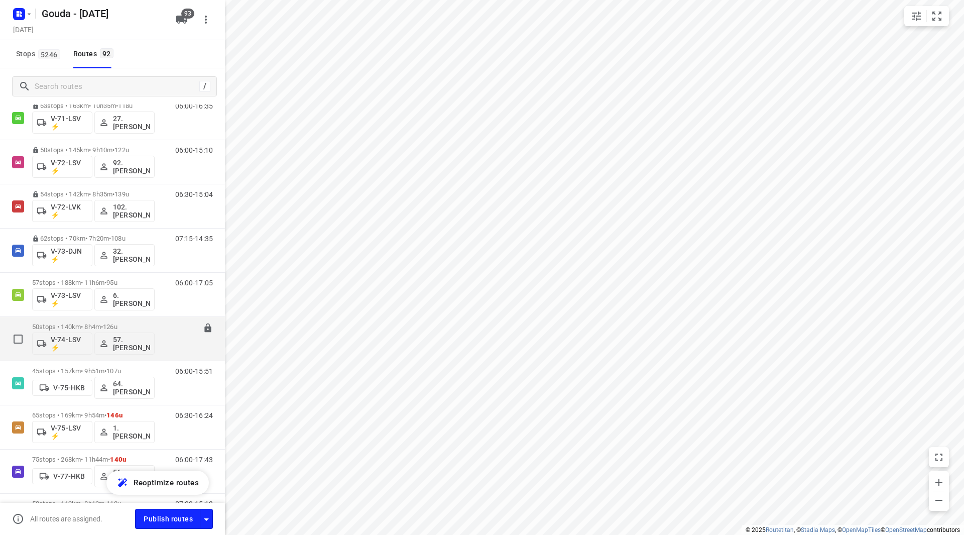
scroll to position [1205, 0]
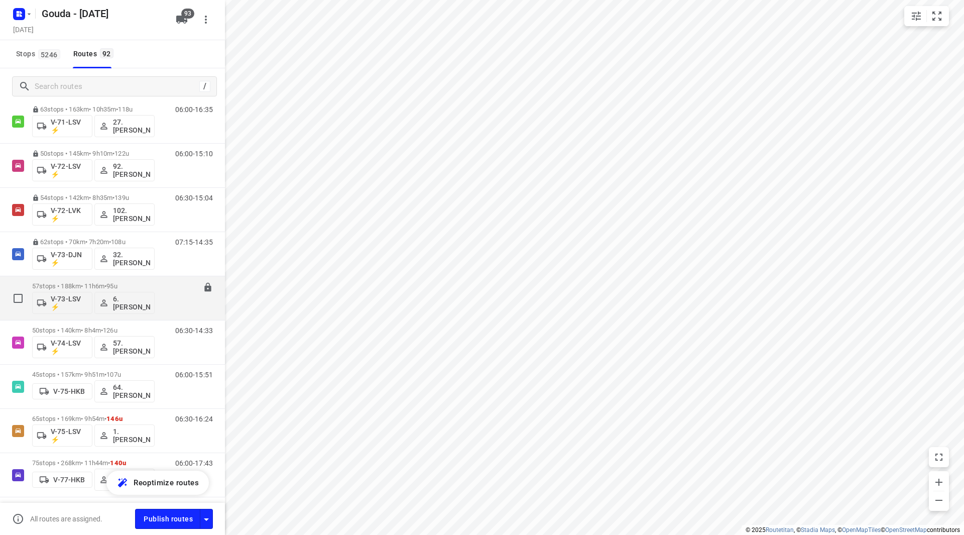
click at [117, 285] on span "95u" at bounding box center [111, 286] width 11 height 8
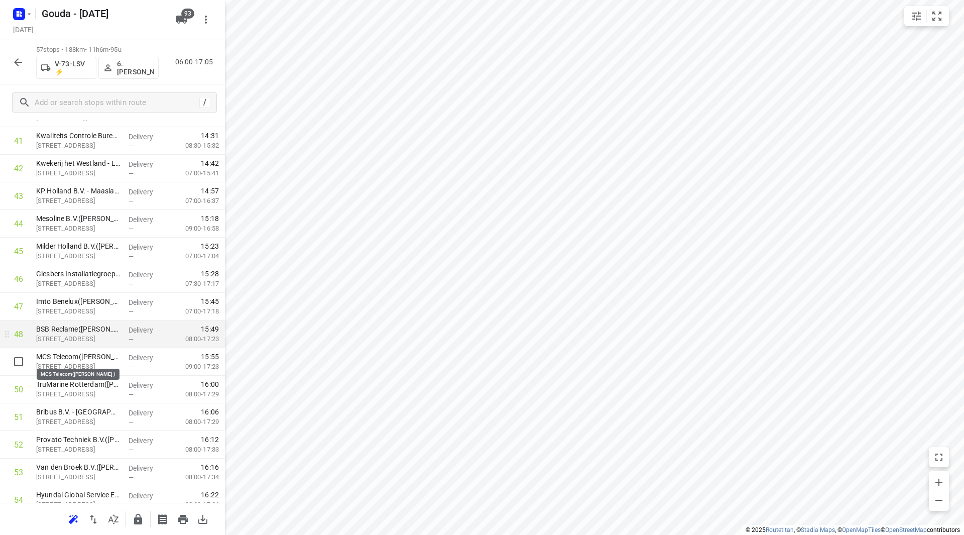
scroll to position [1148, 0]
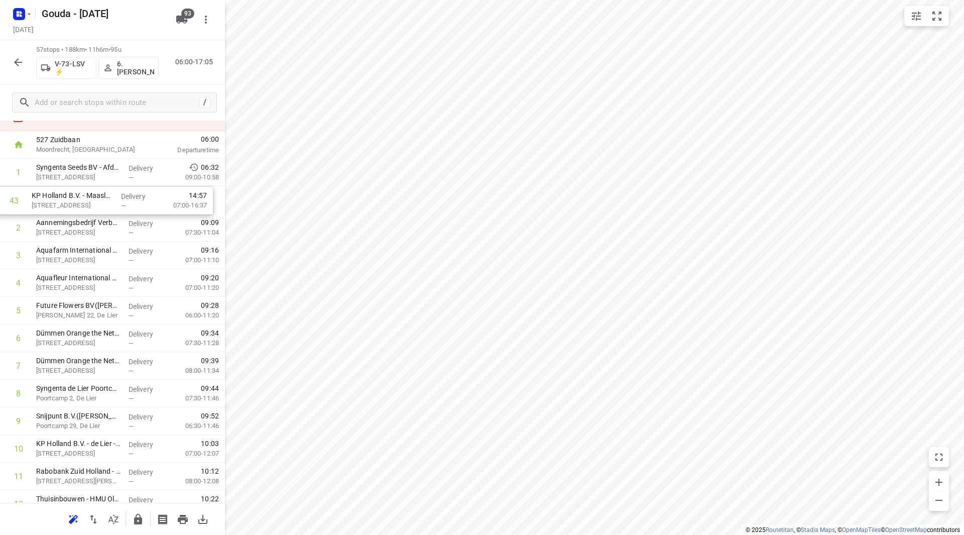
drag, startPoint x: 82, startPoint y: 231, endPoint x: 78, endPoint y: 203, distance: 28.3
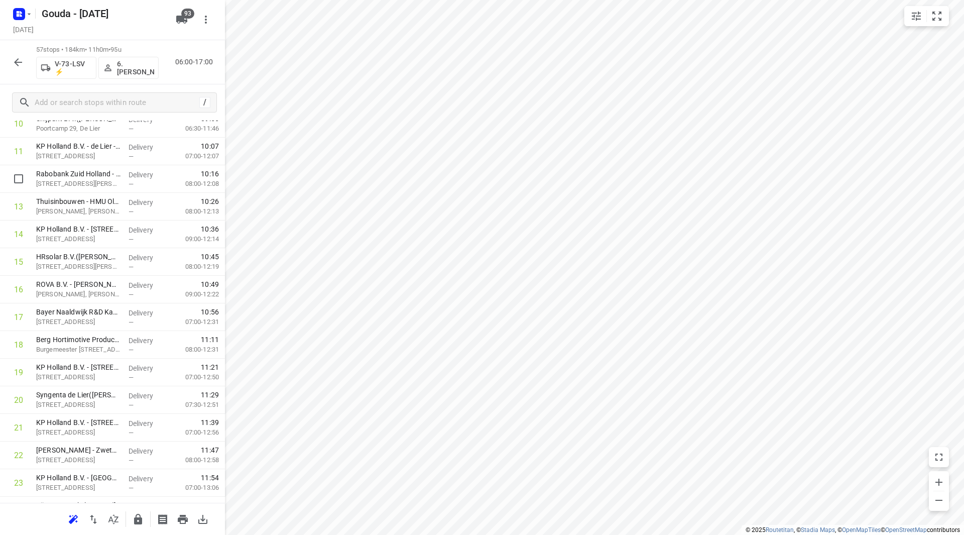
scroll to position [237, 0]
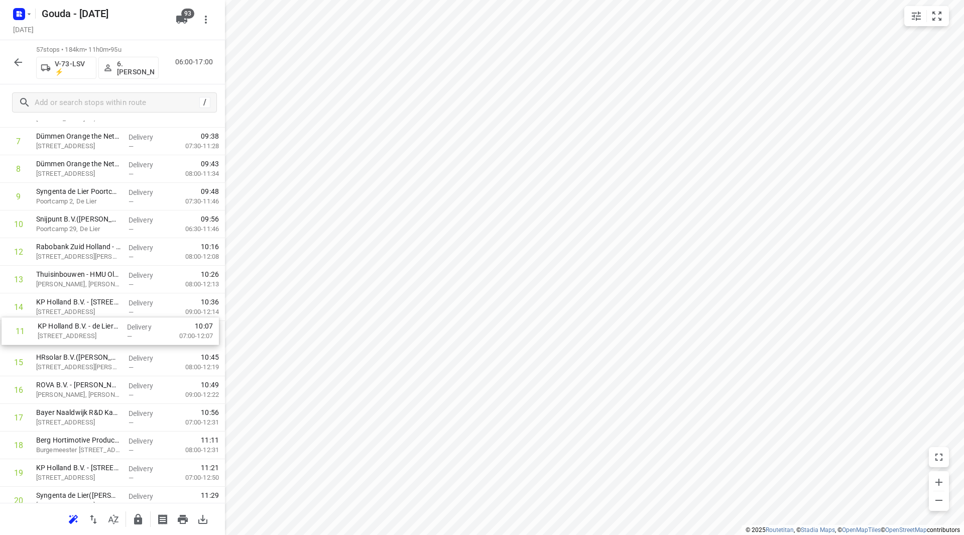
drag, startPoint x: 99, startPoint y: 257, endPoint x: 100, endPoint y: 343, distance: 86.4
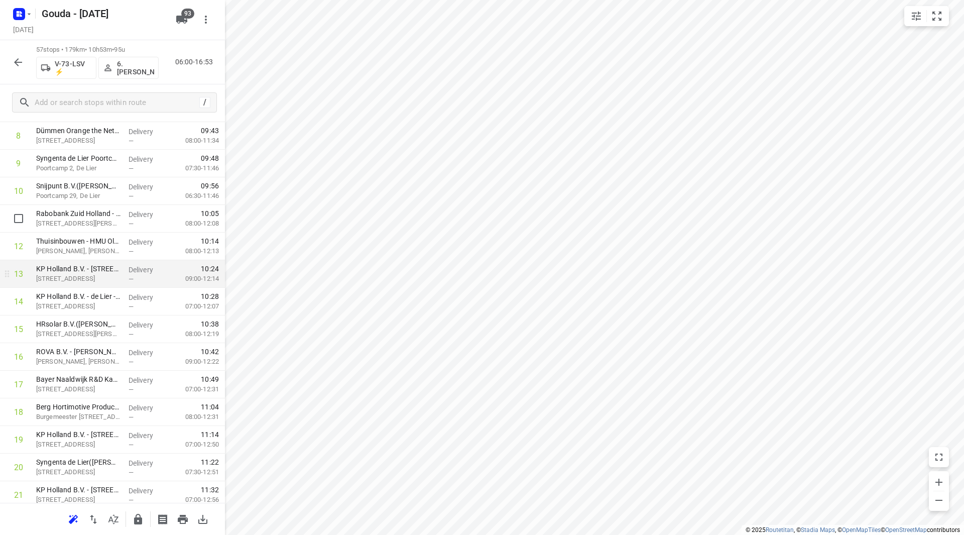
scroll to position [288, 0]
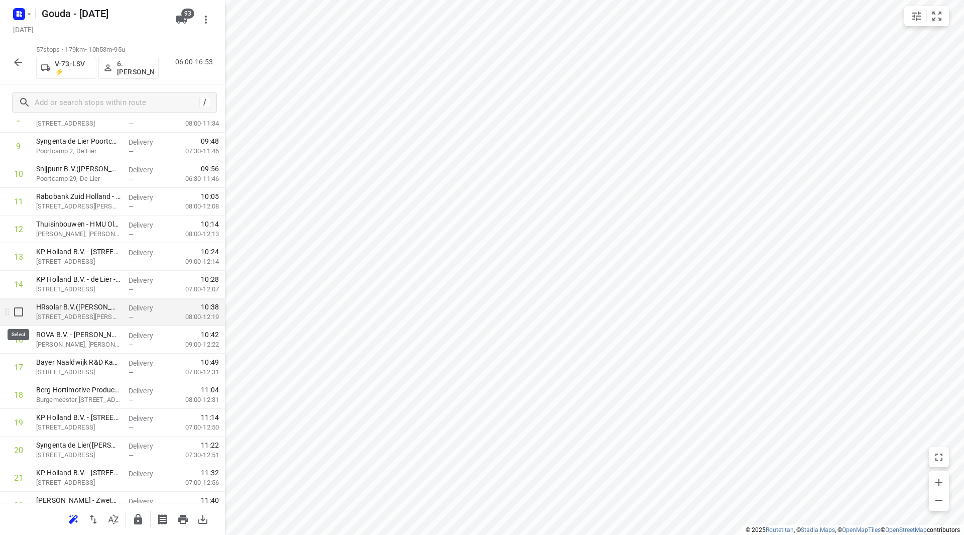
click at [19, 311] on input "checkbox" at bounding box center [19, 312] width 20 height 20
checkbox input "true"
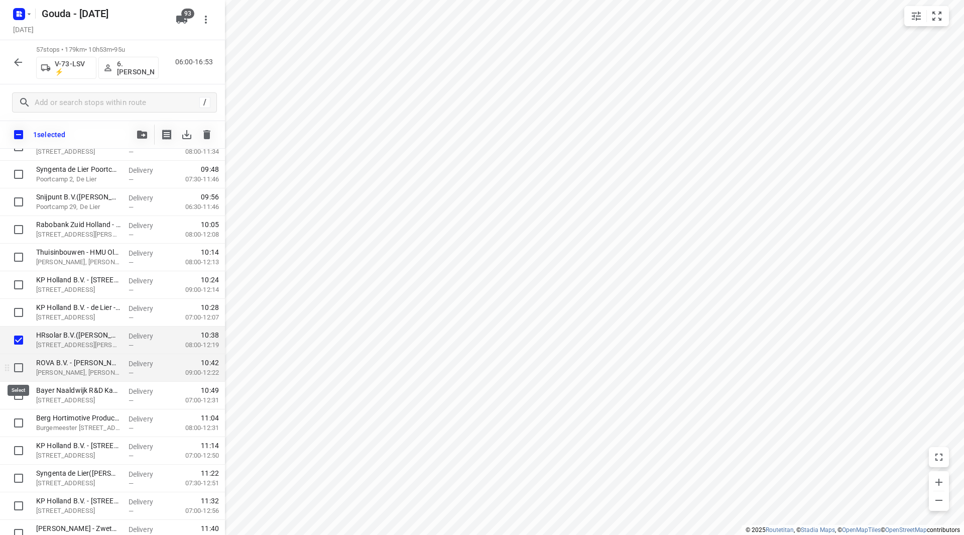
click at [16, 364] on input "checkbox" at bounding box center [19, 367] width 20 height 20
checkbox input "true"
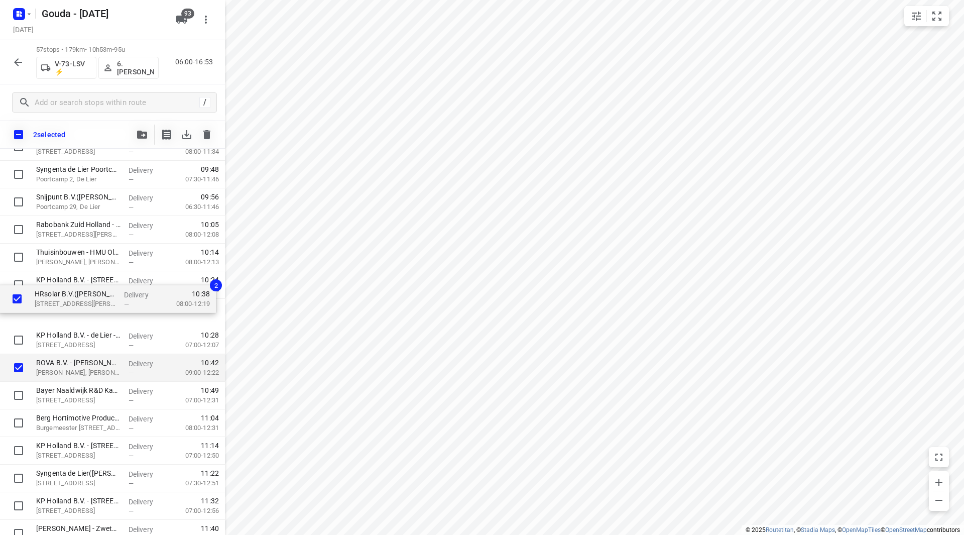
drag, startPoint x: 68, startPoint y: 339, endPoint x: 65, endPoint y: 285, distance: 54.8
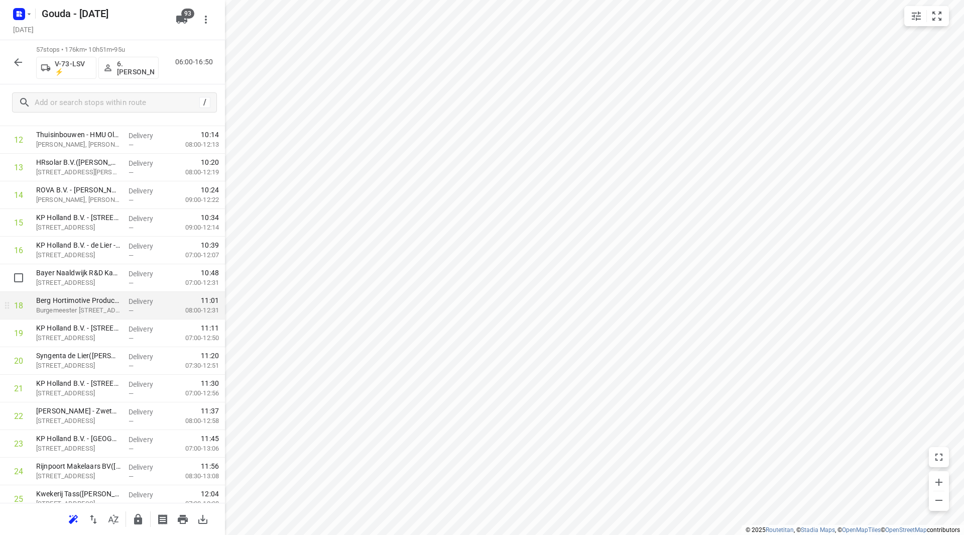
scroll to position [388, 0]
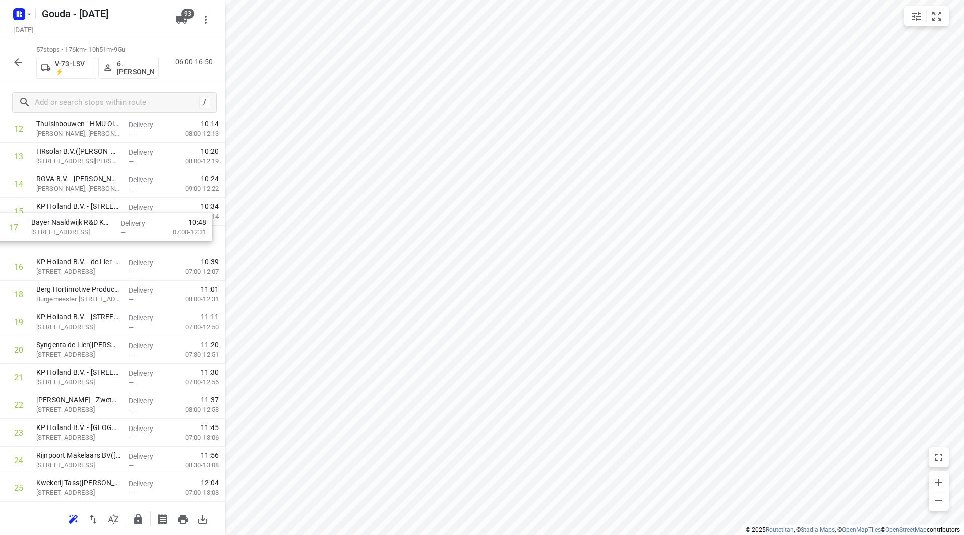
drag, startPoint x: 75, startPoint y: 264, endPoint x: 72, endPoint y: 214, distance: 50.3
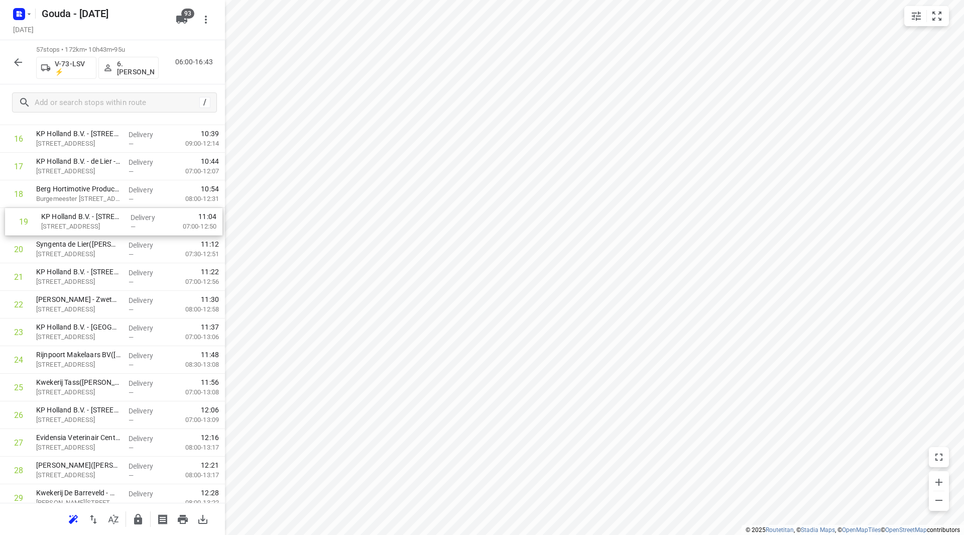
click at [52, 219] on div "1 Syngenta Seeds BV - Afdeling Peppervision(Diana Gram) Herenwerf 3, Maasland D…" at bounding box center [112, 498] width 225 height 1574
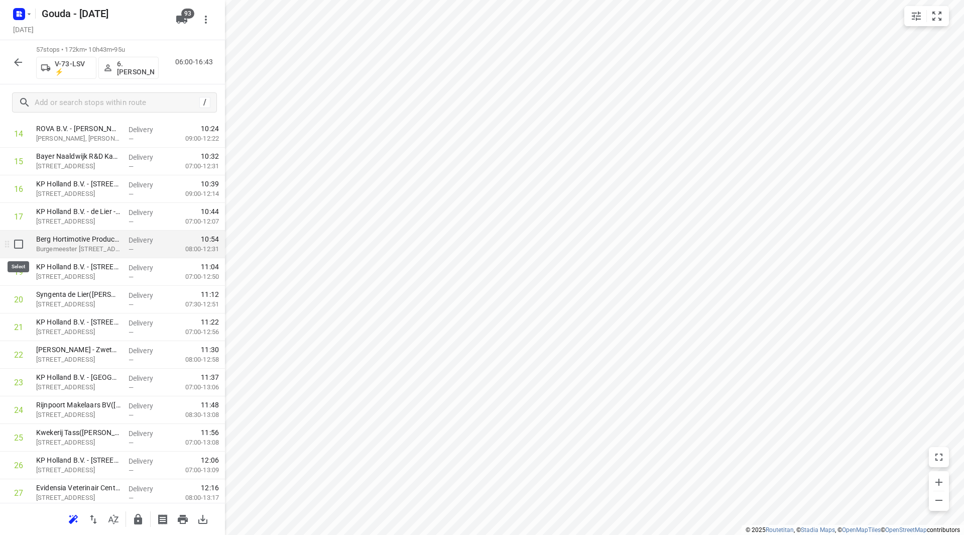
click at [21, 245] on input "checkbox" at bounding box center [19, 244] width 20 height 20
checkbox input "true"
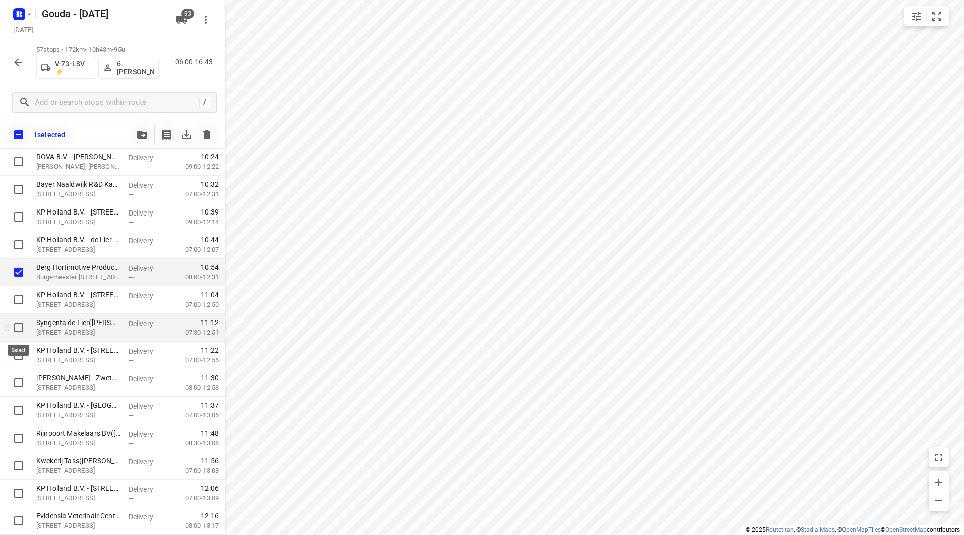
click at [20, 324] on input "checkbox" at bounding box center [19, 327] width 20 height 20
checkbox input "true"
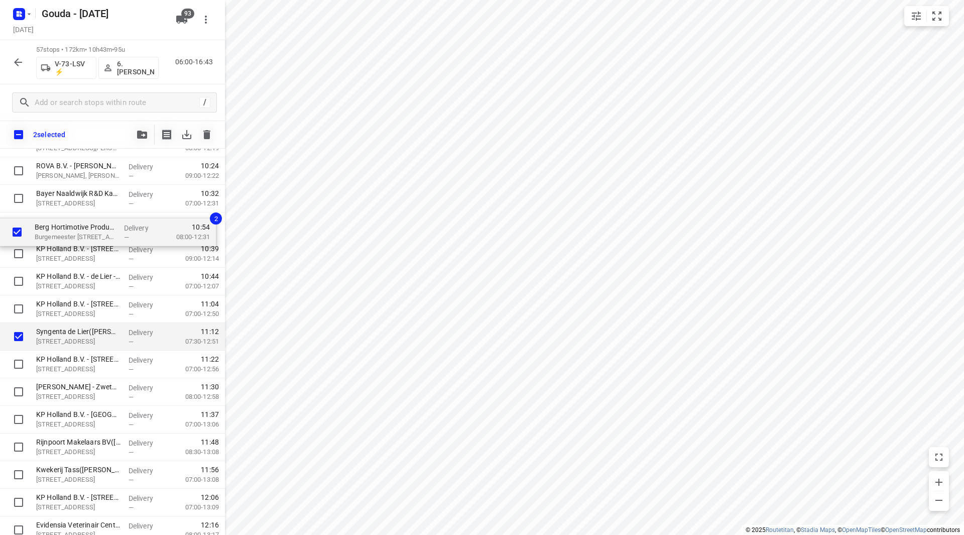
drag, startPoint x: 71, startPoint y: 269, endPoint x: 69, endPoint y: 221, distance: 48.2
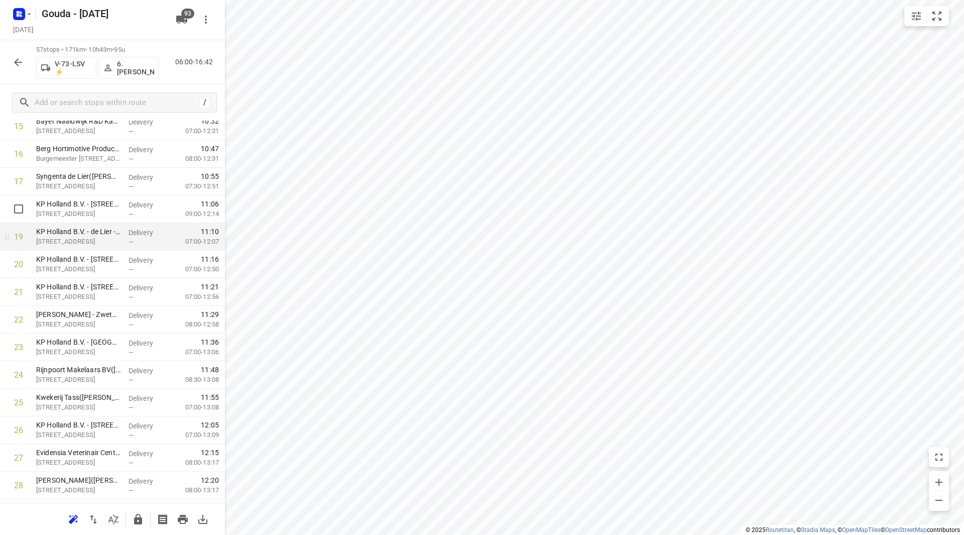
scroll to position [475, 0]
click at [16, 209] on input "checkbox" at bounding box center [19, 207] width 20 height 20
checkbox input "true"
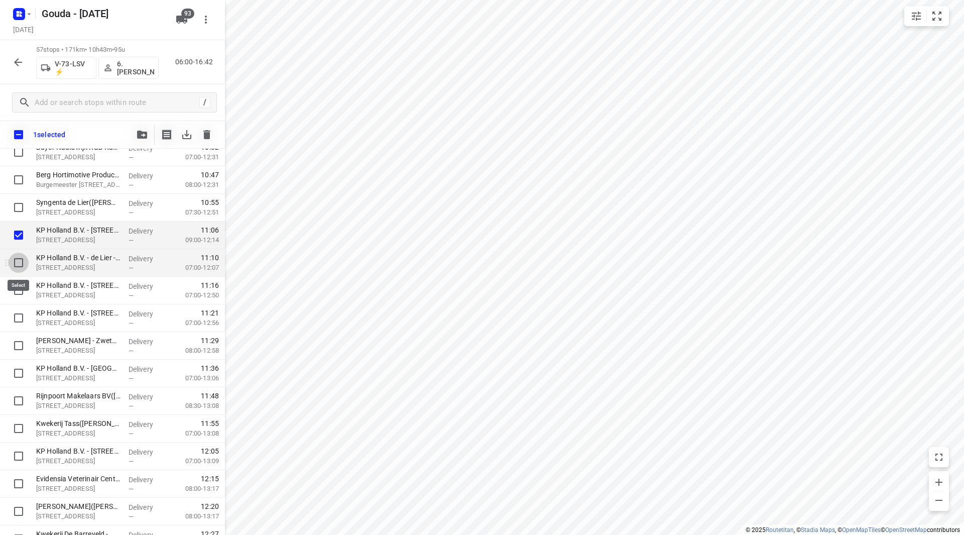
click at [24, 260] on input "checkbox" at bounding box center [19, 263] width 20 height 20
checkbox input "true"
click at [23, 290] on input "checkbox" at bounding box center [19, 290] width 20 height 20
checkbox input "true"
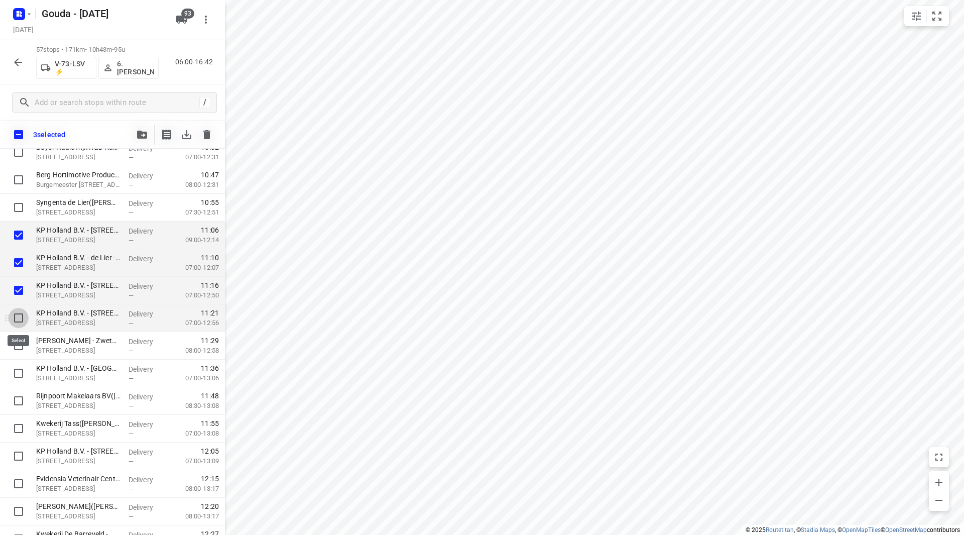
click at [14, 317] on input "checkbox" at bounding box center [19, 318] width 20 height 20
checkbox input "true"
click at [15, 373] on input "checkbox" at bounding box center [19, 373] width 20 height 20
checkbox input "true"
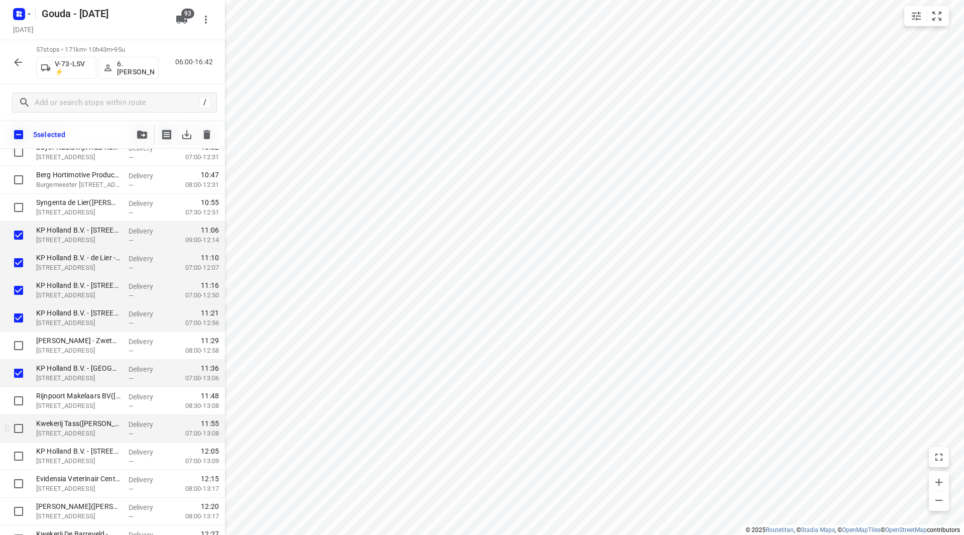
scroll to position [526, 0]
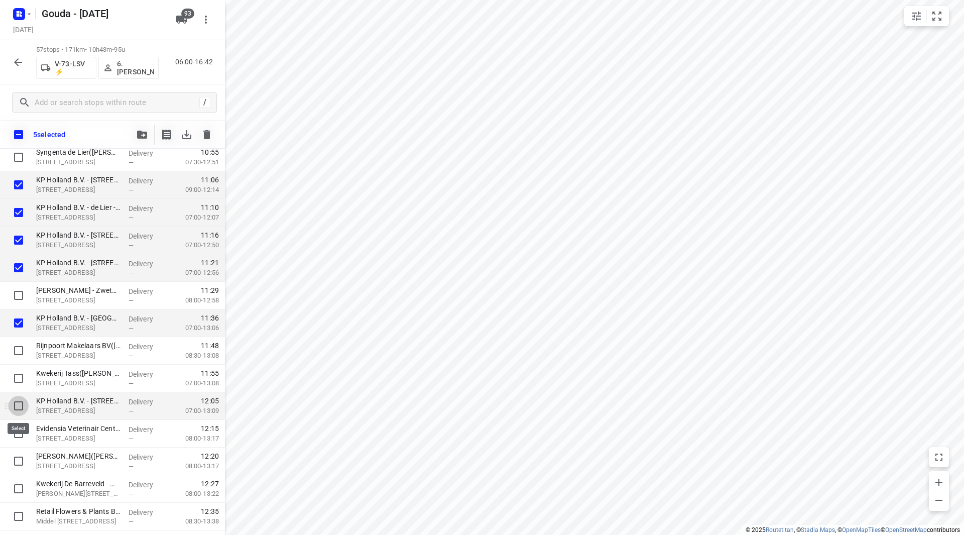
click at [18, 405] on input "checkbox" at bounding box center [19, 406] width 20 height 20
checkbox input "true"
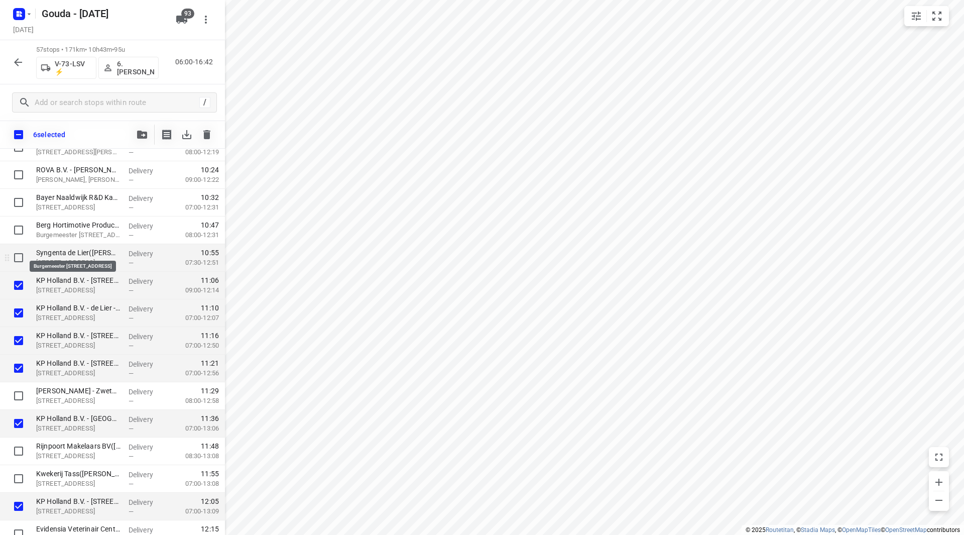
scroll to position [375, 0]
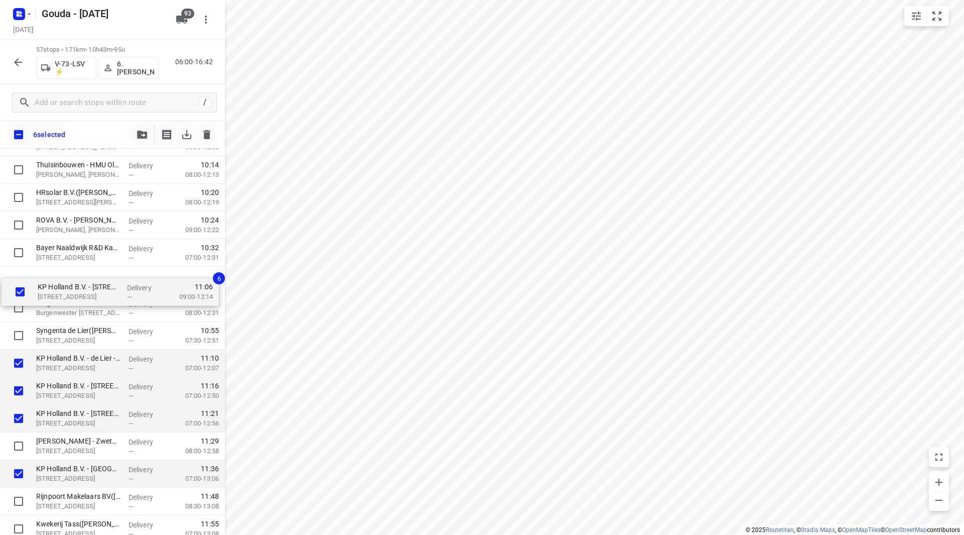
drag, startPoint x: 71, startPoint y: 336, endPoint x: 75, endPoint y: 287, distance: 48.9
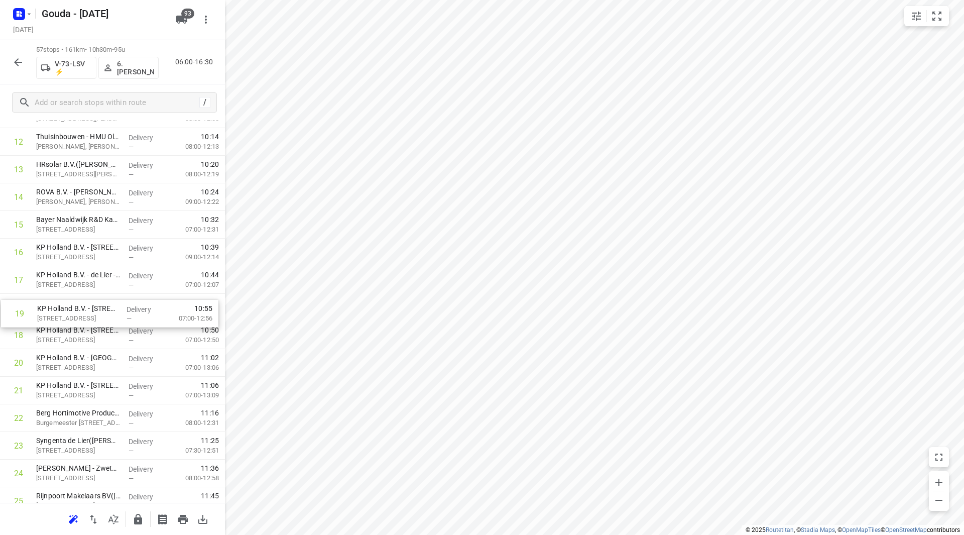
drag, startPoint x: 132, startPoint y: 333, endPoint x: 132, endPoint y: 308, distance: 25.6
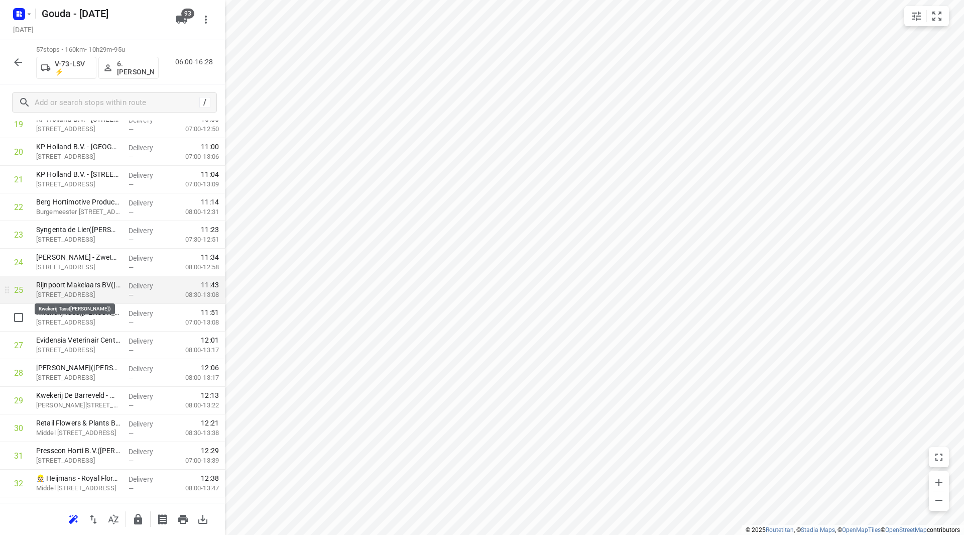
scroll to position [576, 0]
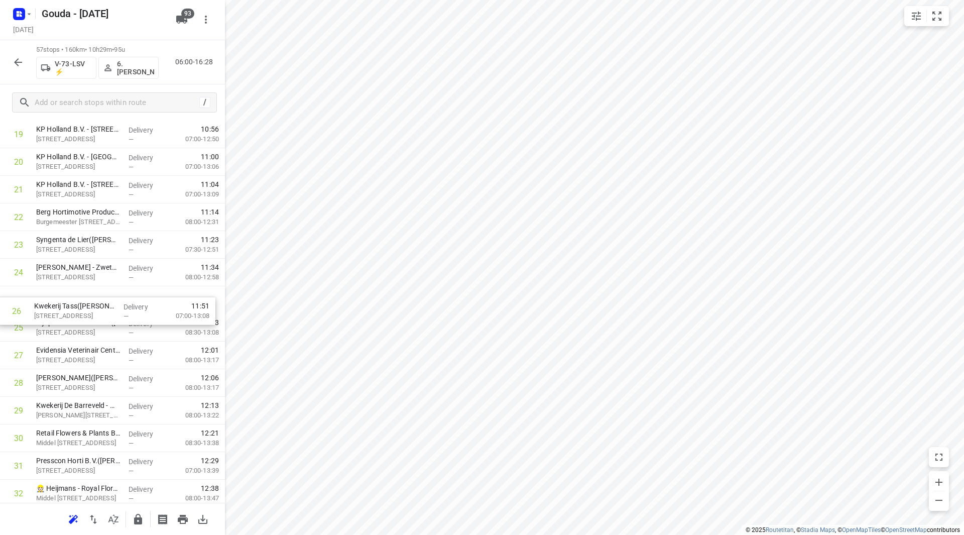
drag, startPoint x: 114, startPoint y: 316, endPoint x: 114, endPoint y: 310, distance: 6.0
click at [114, 310] on div "1 Syngenta Seeds BV - Afdeling Peppervision(Diana Gram) Herenwerf 3, Maasland D…" at bounding box center [112, 410] width 225 height 1574
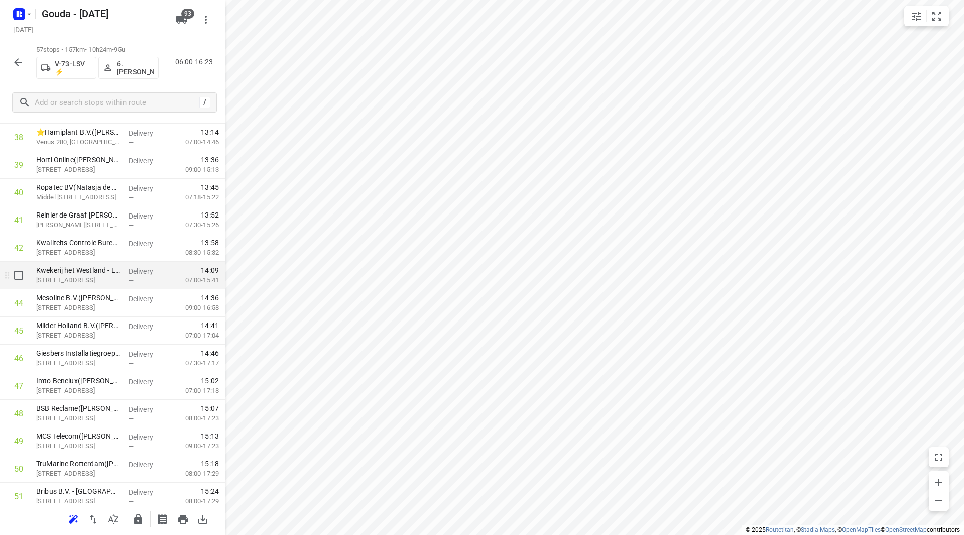
scroll to position [997, 0]
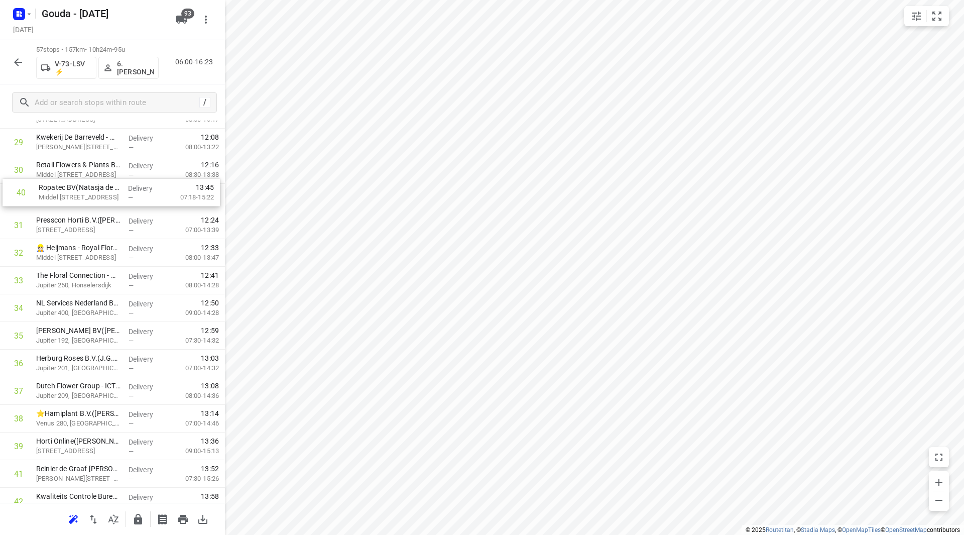
drag, startPoint x: 69, startPoint y: 287, endPoint x: 71, endPoint y: 194, distance: 92.9
click at [71, 192] on div "1 Syngenta Seeds BV - Afdeling Peppervision(Diana Gram) Herenwerf 3, Maasland D…" at bounding box center [112, 142] width 225 height 1574
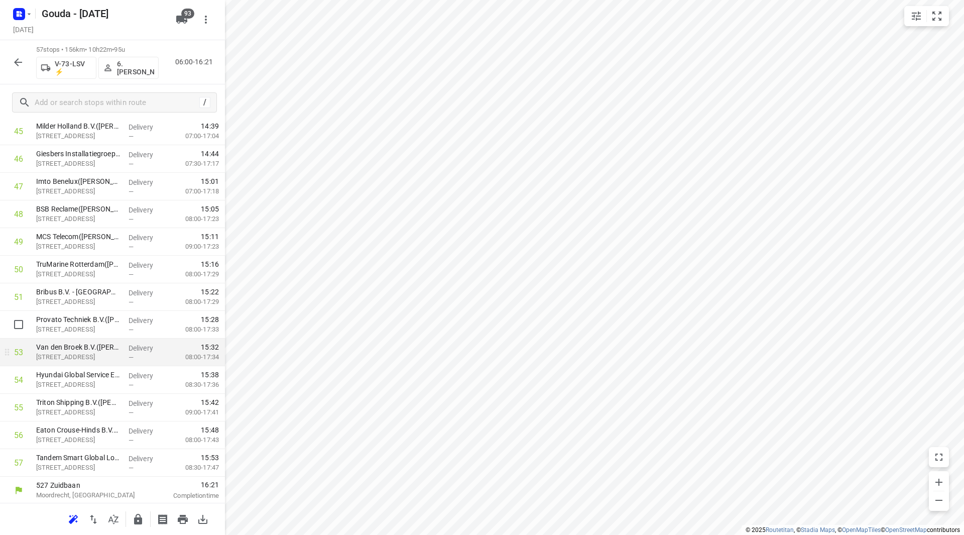
scroll to position [1298, 0]
click at [133, 514] on icon "button" at bounding box center [138, 519] width 12 height 12
click at [12, 55] on button "button" at bounding box center [18, 62] width 20 height 20
